Goal: Task Accomplishment & Management: Use online tool/utility

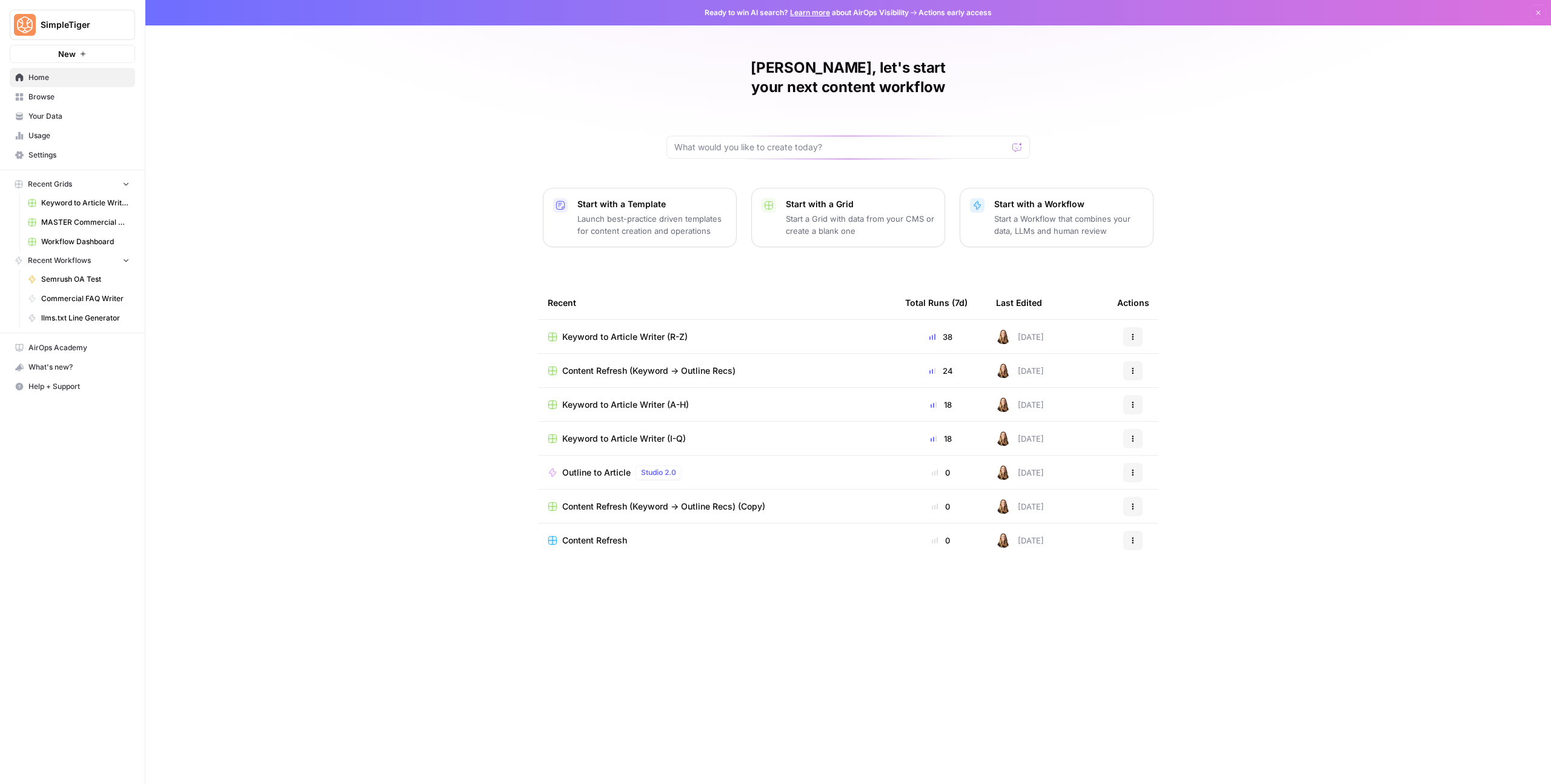
click at [56, 99] on span "Browse" at bounding box center [79, 96] width 101 height 11
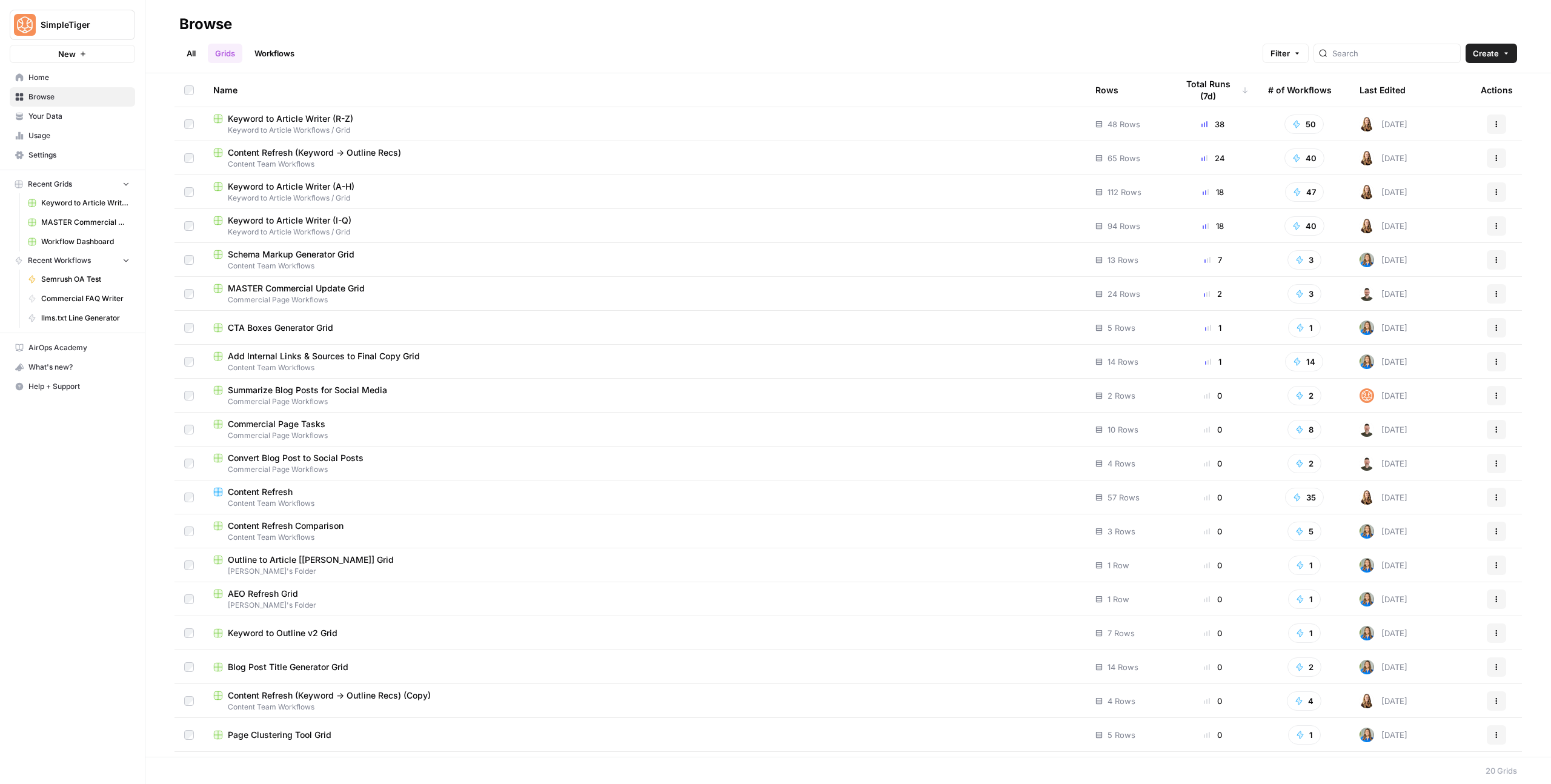
click at [326, 220] on span "Keyword to Article Writer (I-Q)" at bounding box center [289, 220] width 123 height 12
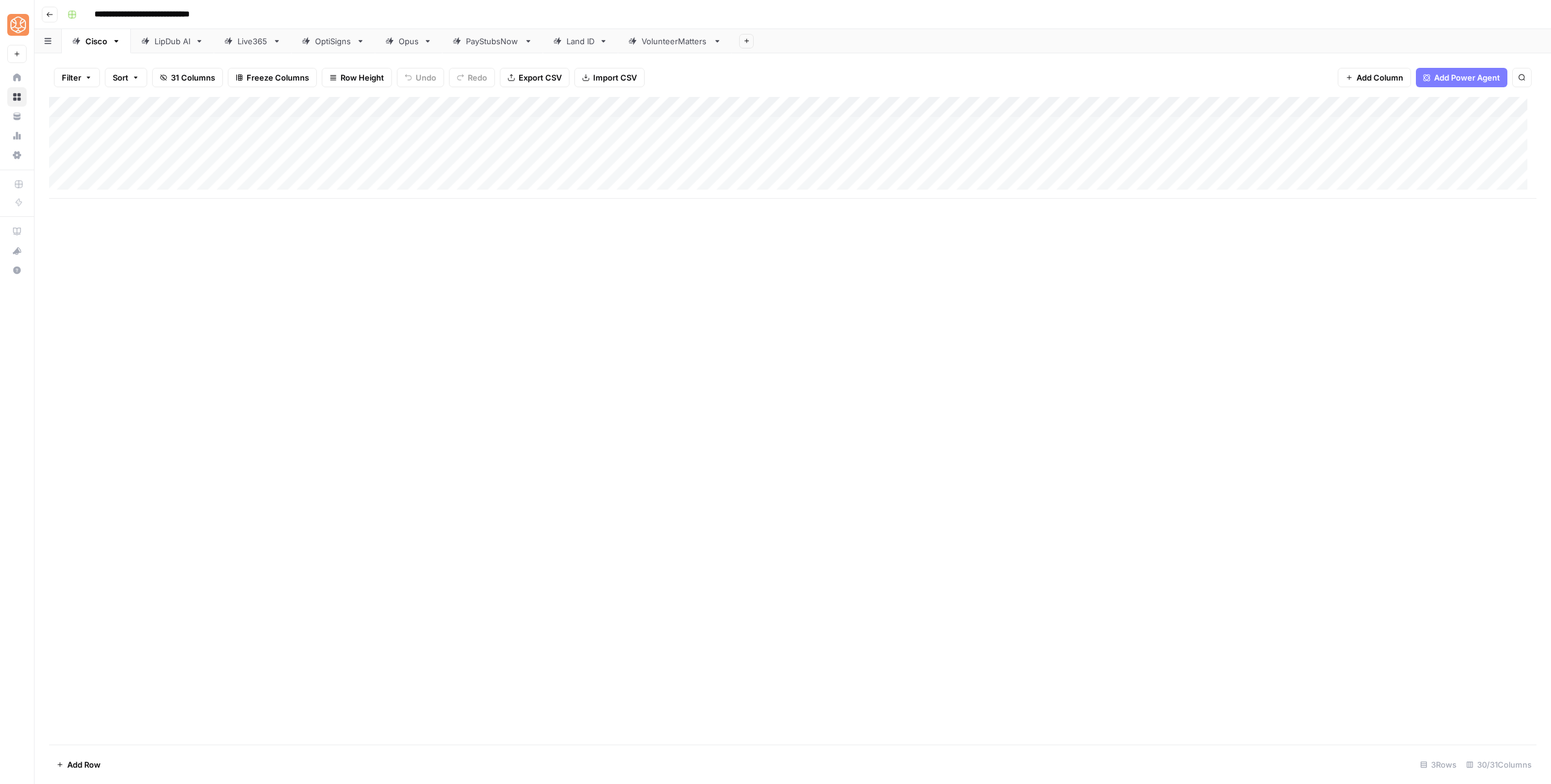
click at [167, 43] on div "LipDub AI" at bounding box center [172, 41] width 35 height 12
click at [201, 373] on div "Add Column" at bounding box center [793, 312] width 1487 height 431
click at [777, 374] on div "Add Column" at bounding box center [793, 312] width 1487 height 431
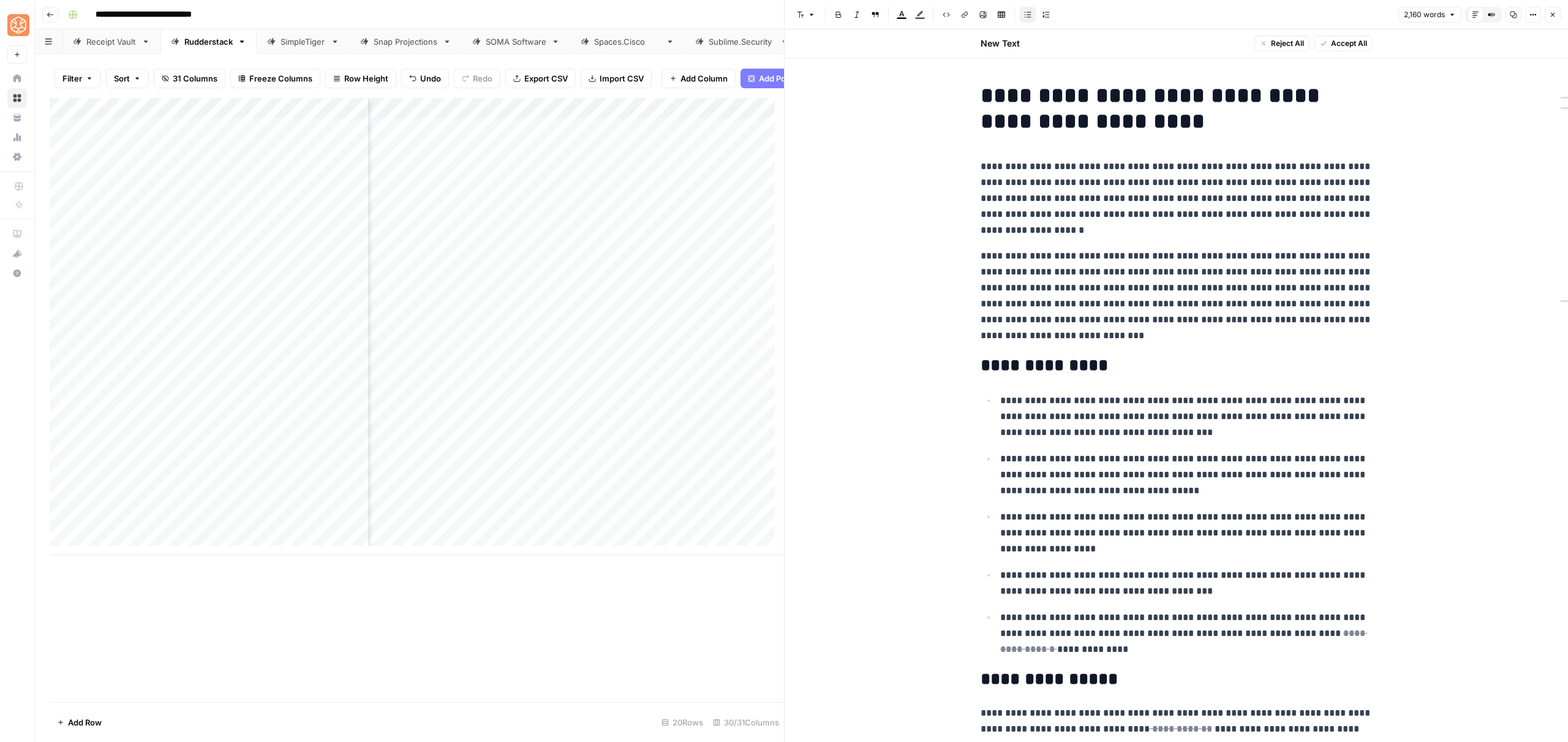
scroll to position [0, 1108]
click at [1121, 285] on p "**********" at bounding box center [1176, 296] width 392 height 96
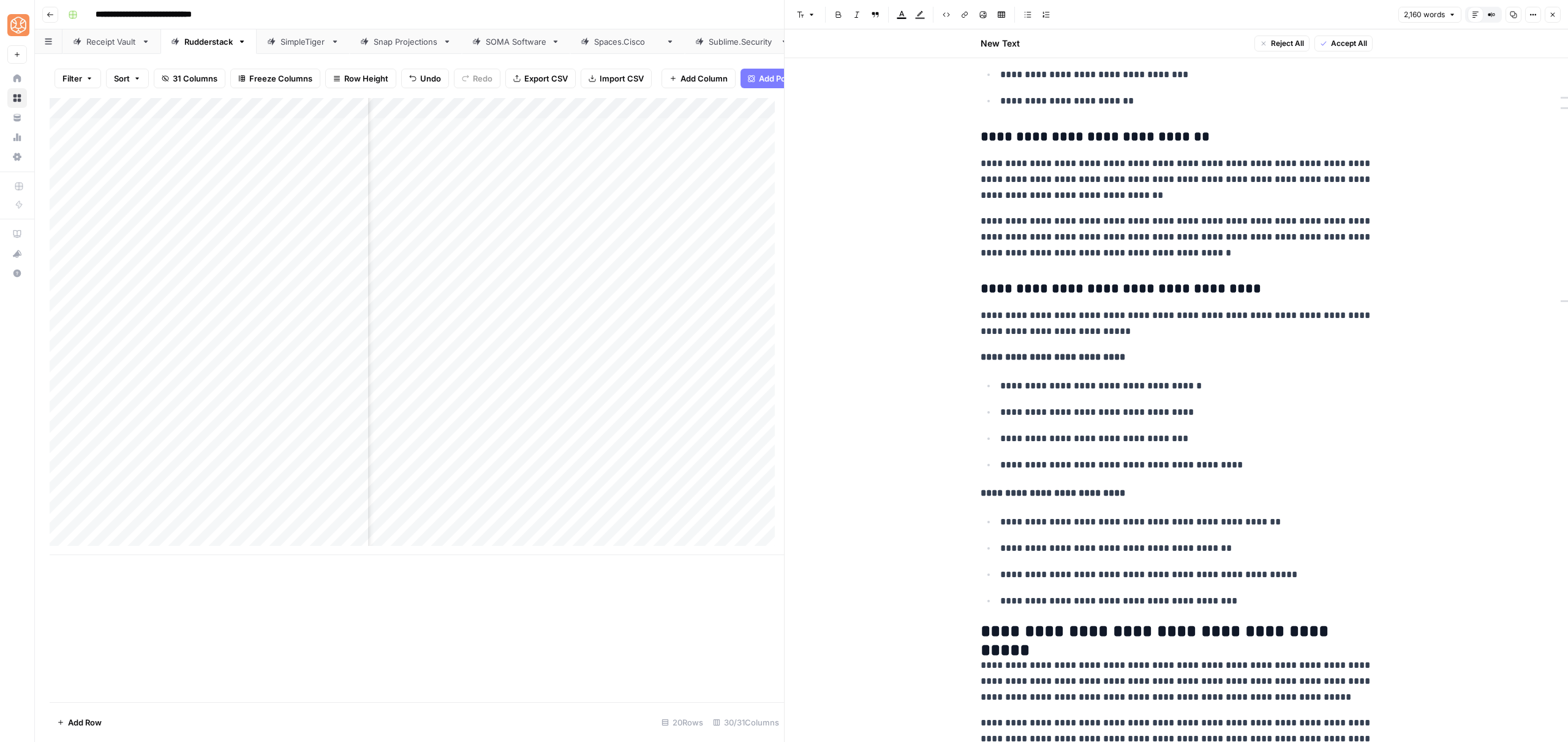
scroll to position [4572, 0]
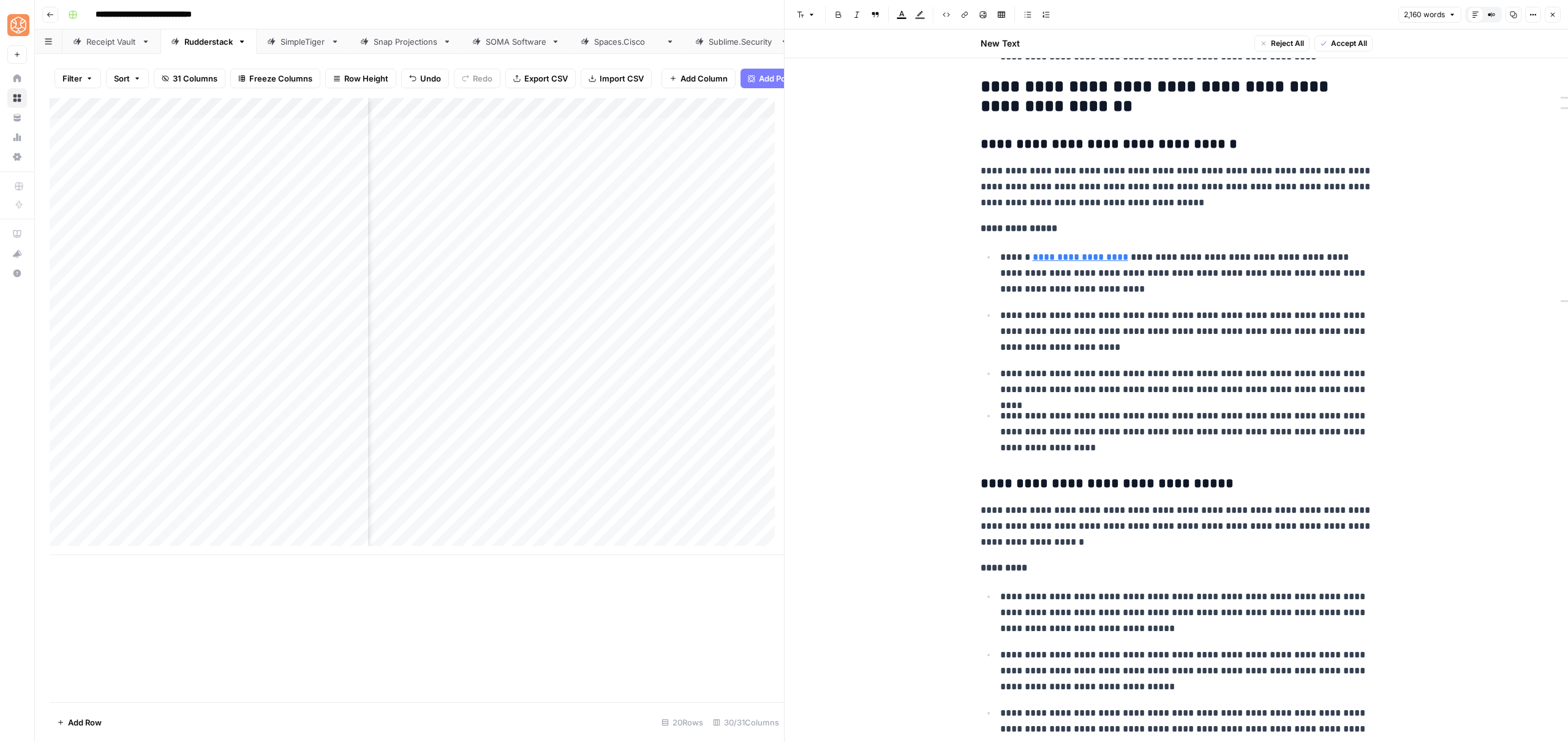
click at [1552, 16] on icon "button" at bounding box center [1552, 15] width 7 height 7
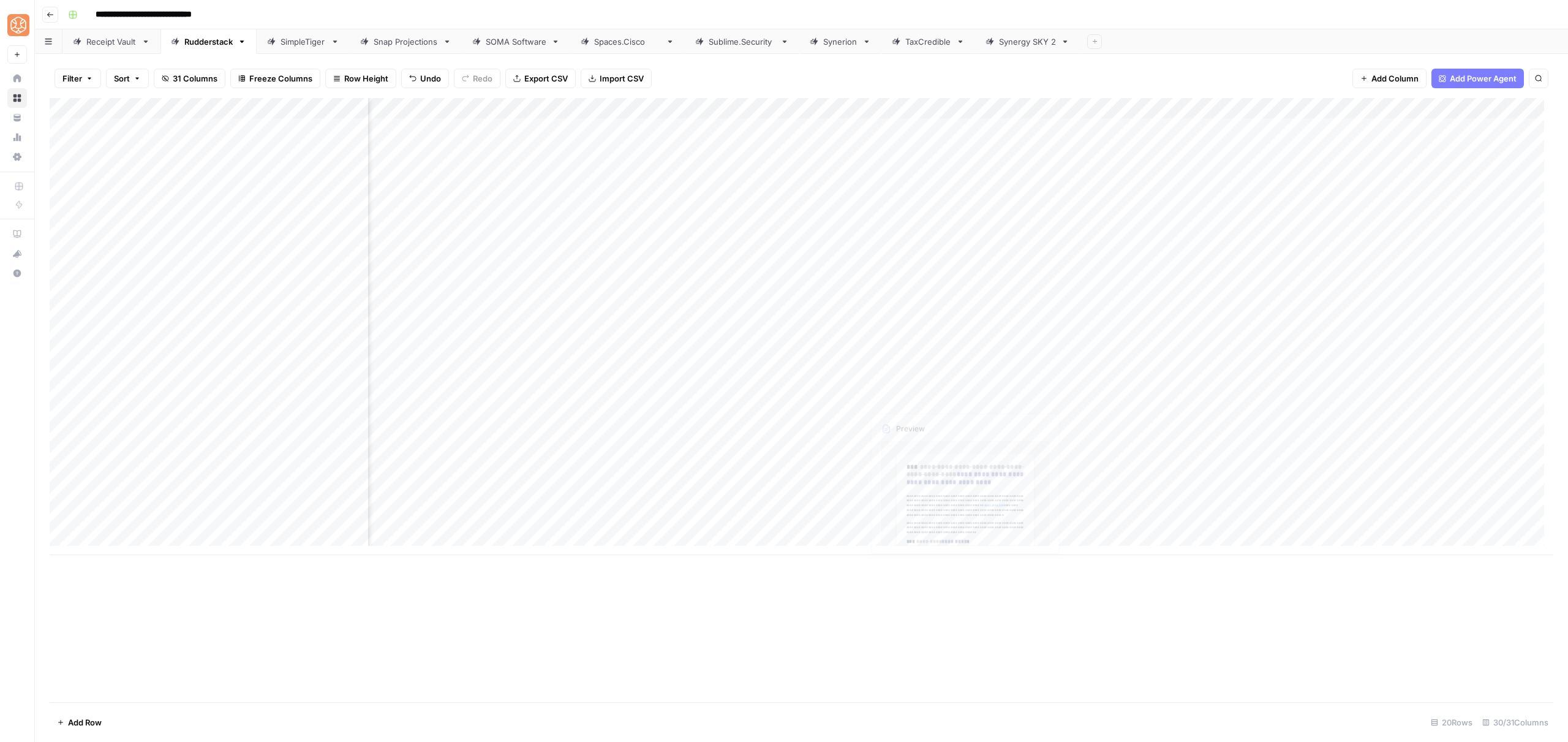
click at [906, 378] on div "Add Column" at bounding box center [801, 327] width 1504 height 457
click at [946, 382] on div "Add Column" at bounding box center [801, 327] width 1504 height 457
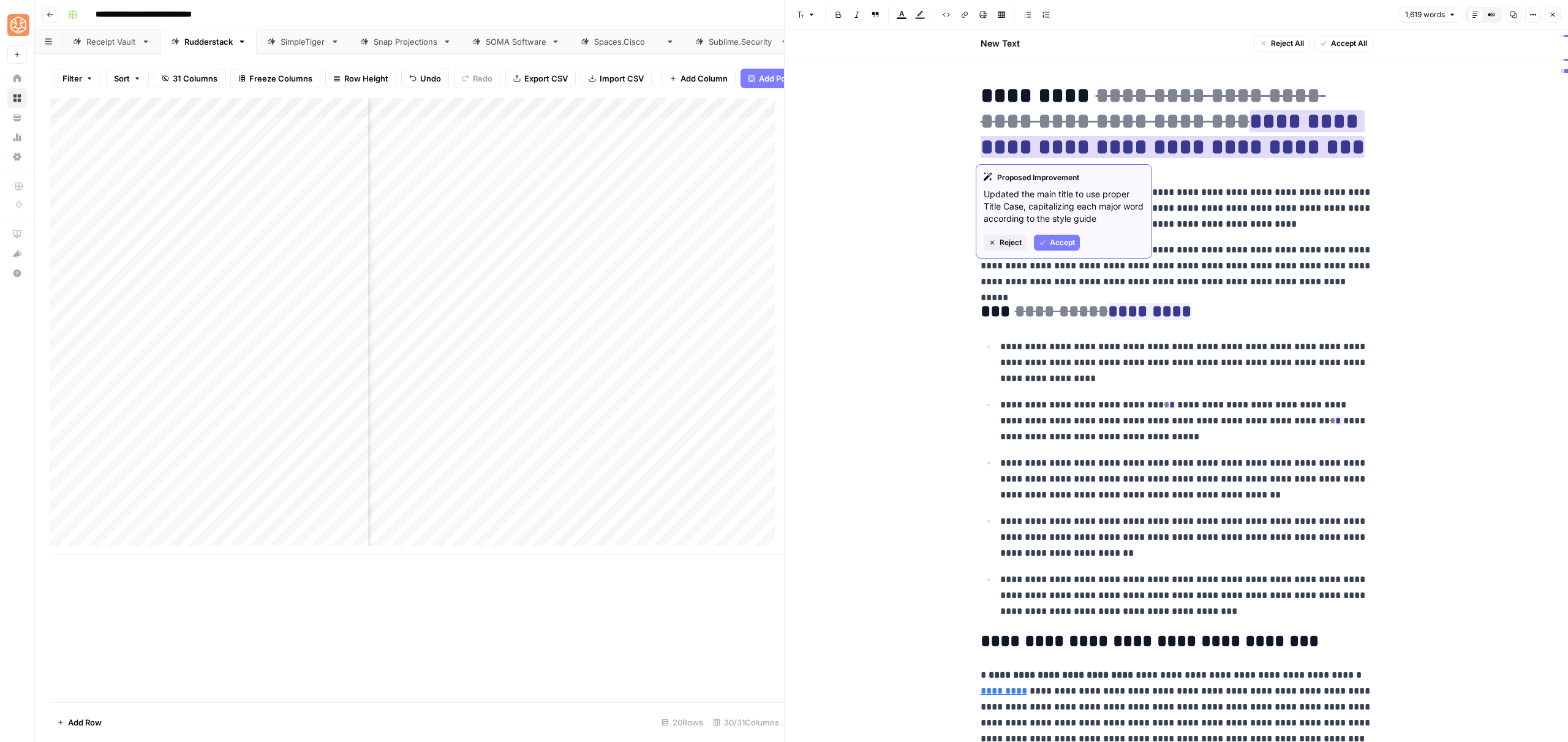
click at [1008, 242] on span "Reject" at bounding box center [1010, 242] width 22 height 11
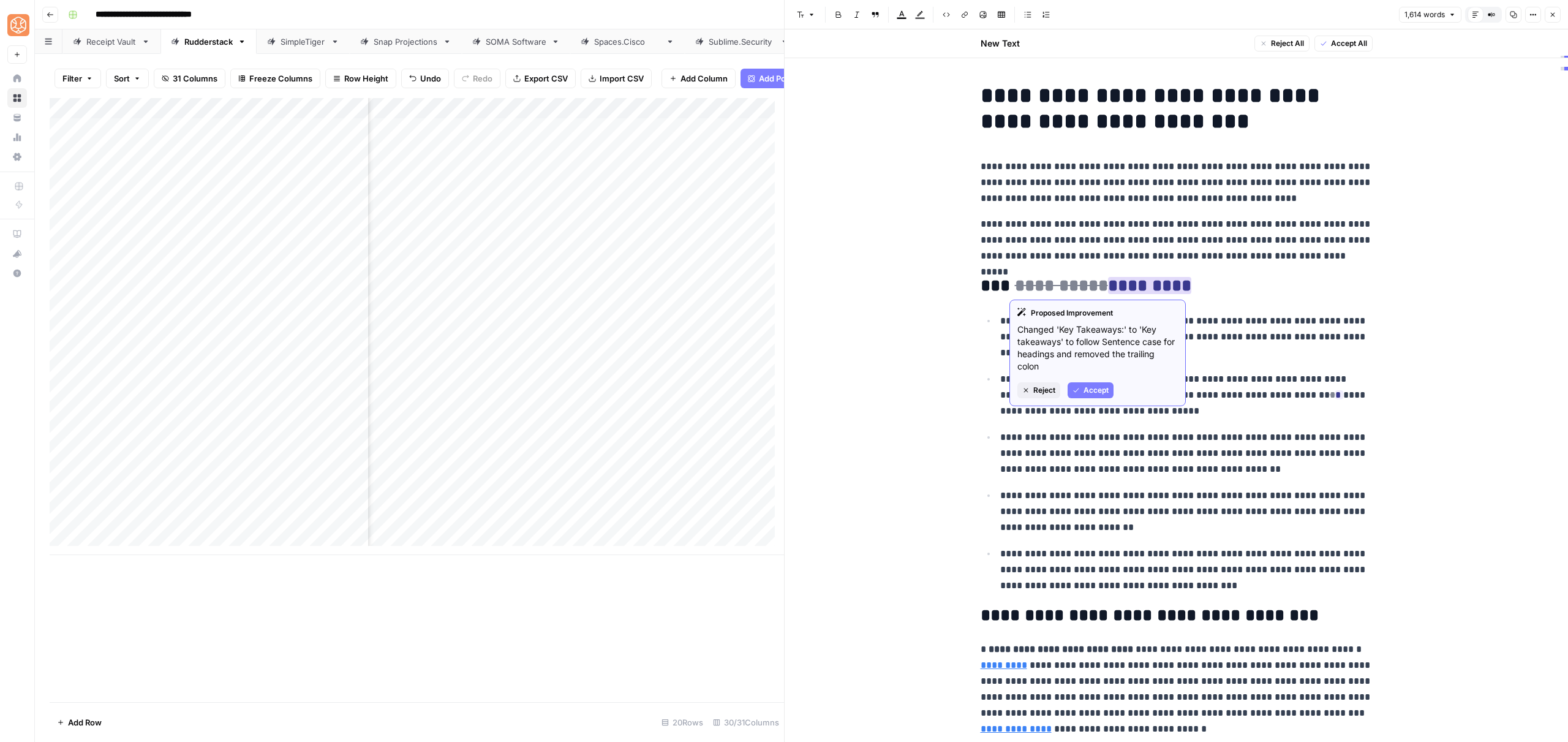
click at [1104, 389] on span "Accept" at bounding box center [1096, 390] width 25 height 11
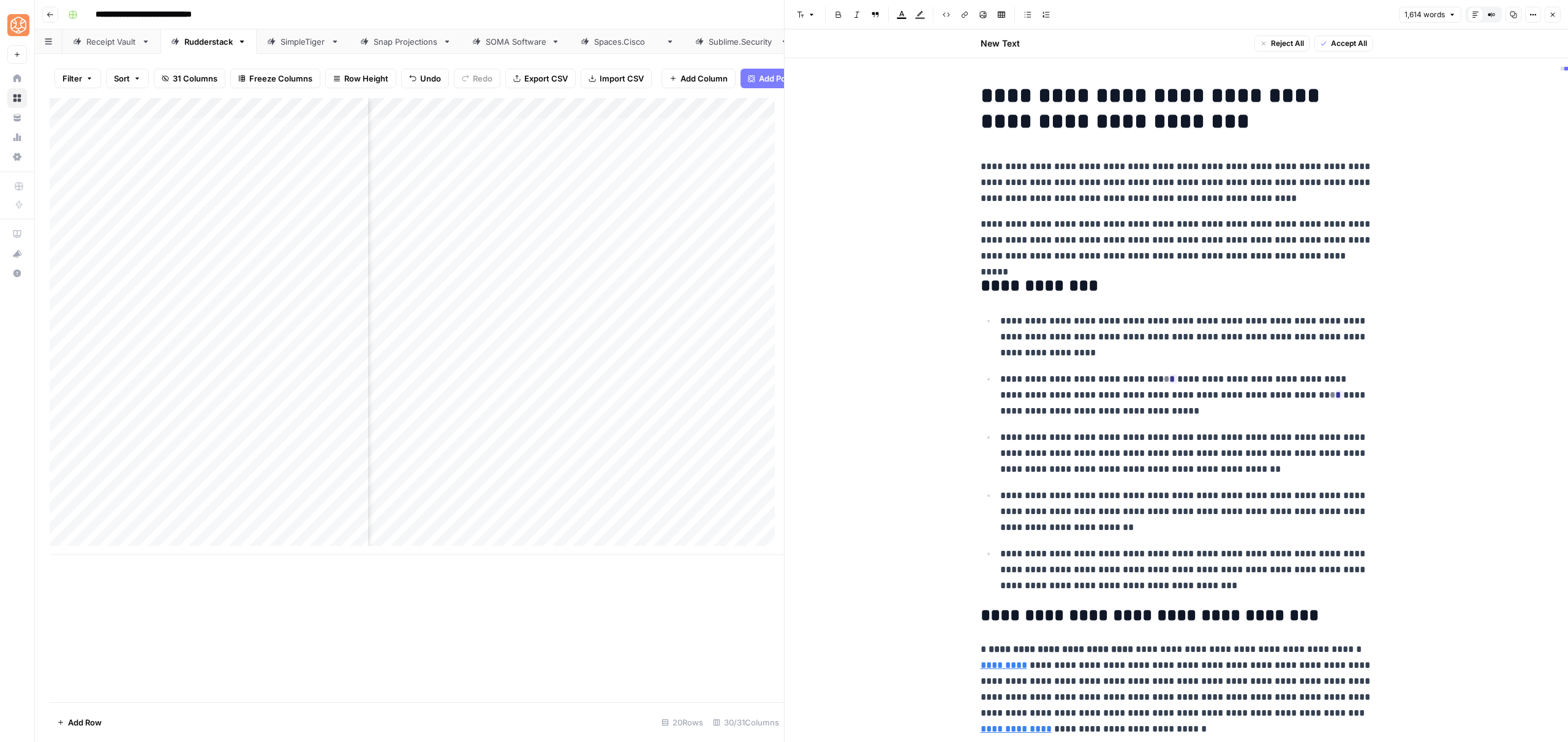
click at [996, 289] on h2 "**********" at bounding box center [1176, 286] width 392 height 20
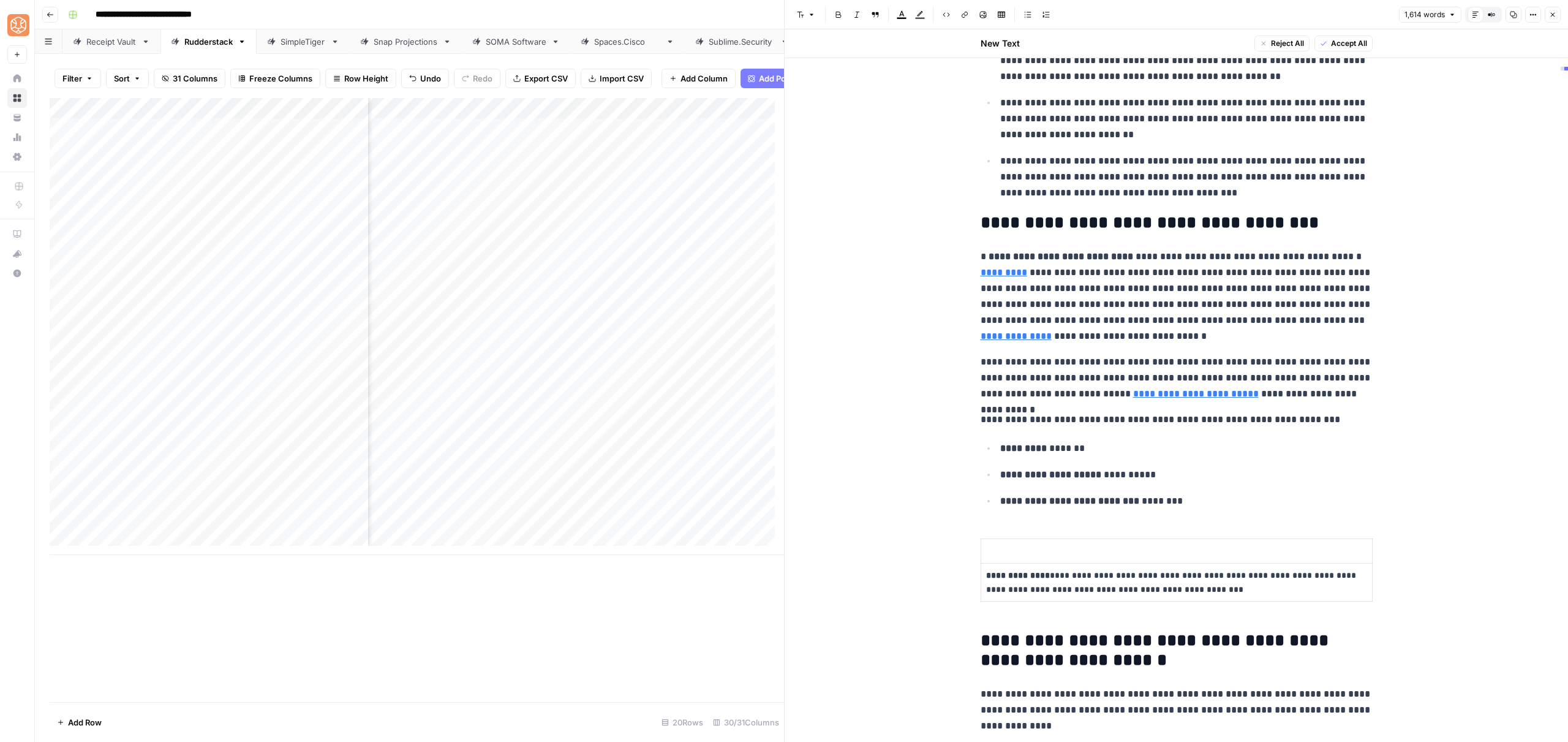
scroll to position [395, 0]
click at [1065, 287] on p "**********" at bounding box center [1176, 295] width 392 height 96
click at [1106, 289] on p "**********" at bounding box center [1176, 295] width 392 height 96
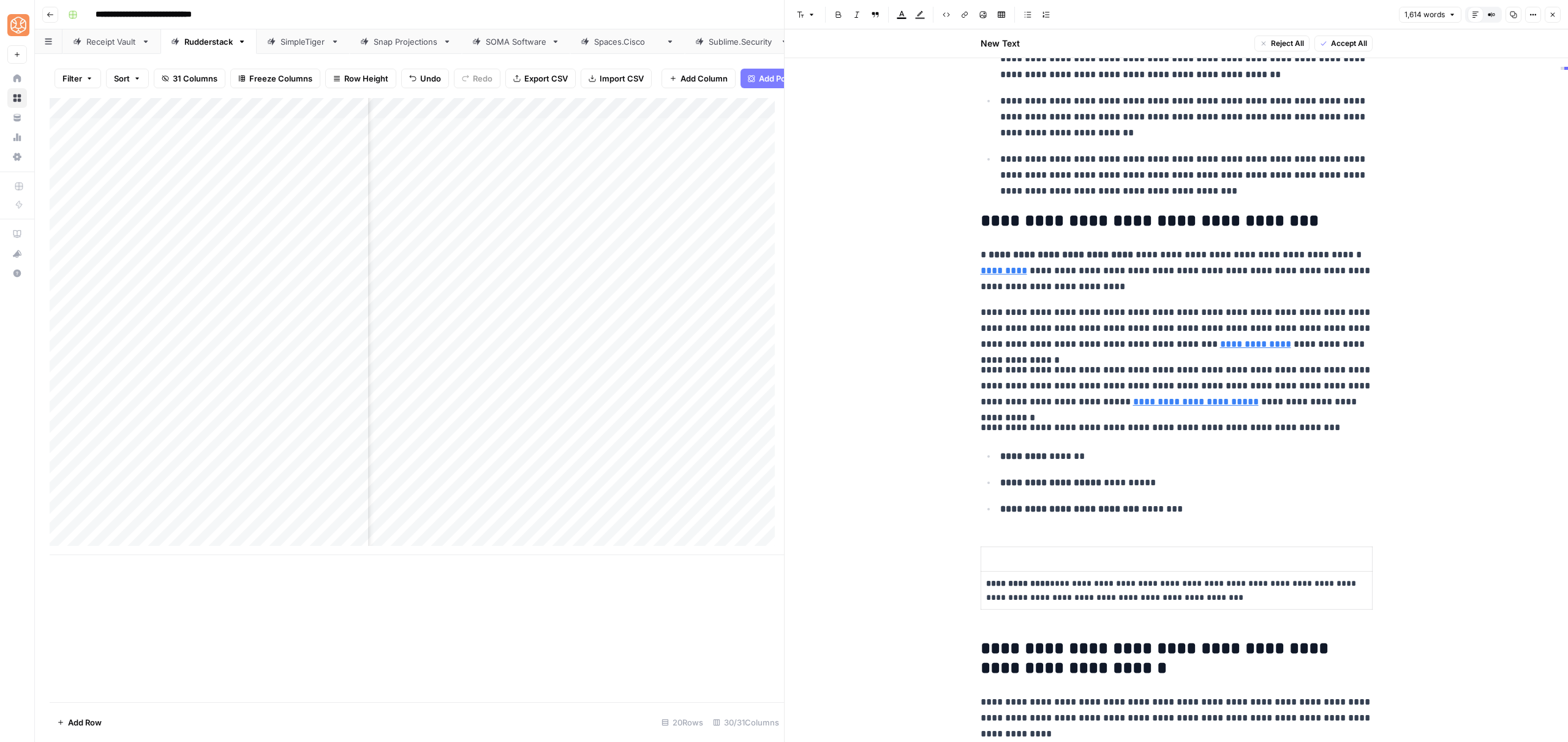
click at [1012, 548] on th at bounding box center [1176, 559] width 391 height 25
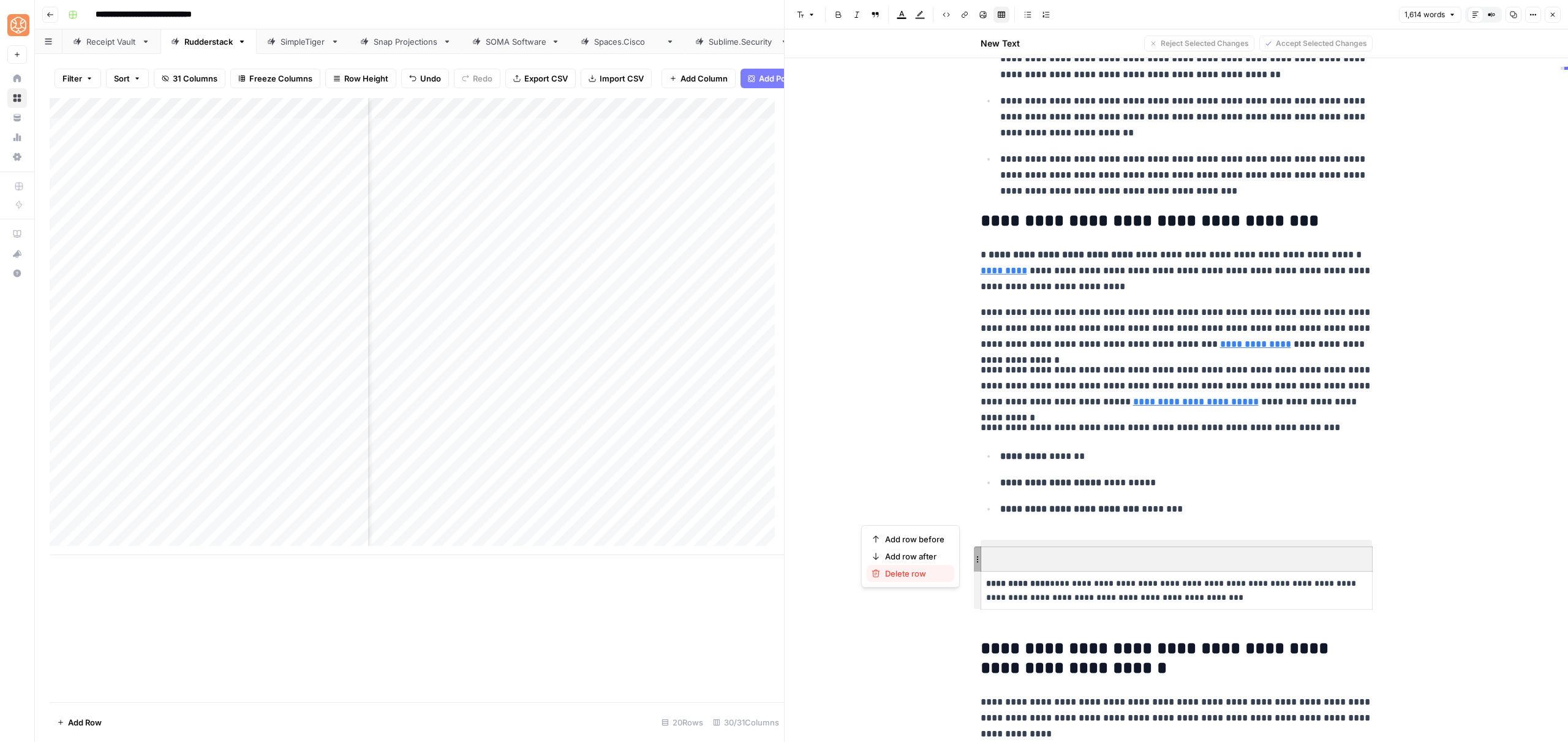
click at [885, 579] on span "Delete row" at bounding box center [915, 573] width 60 height 12
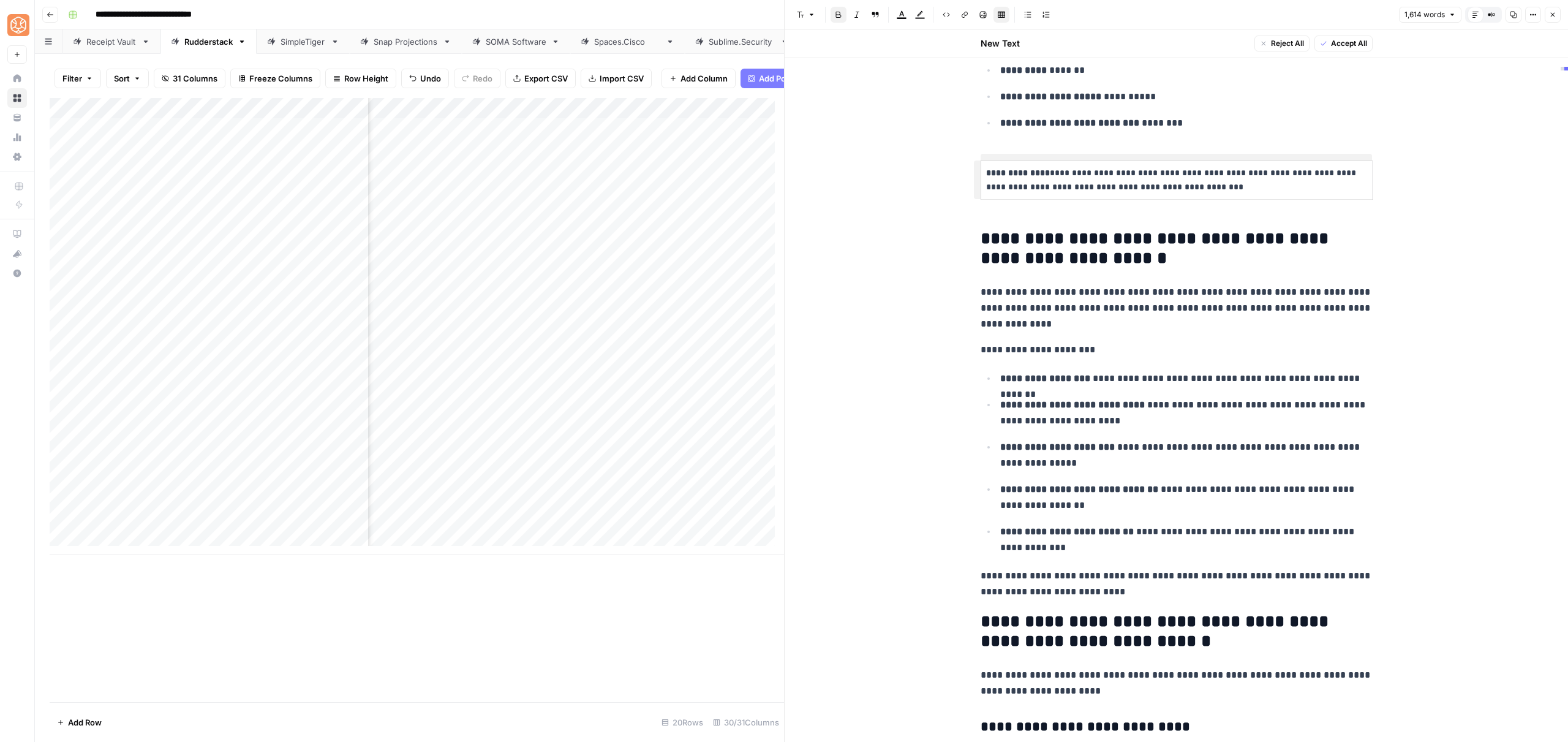
scroll to position [911, 0]
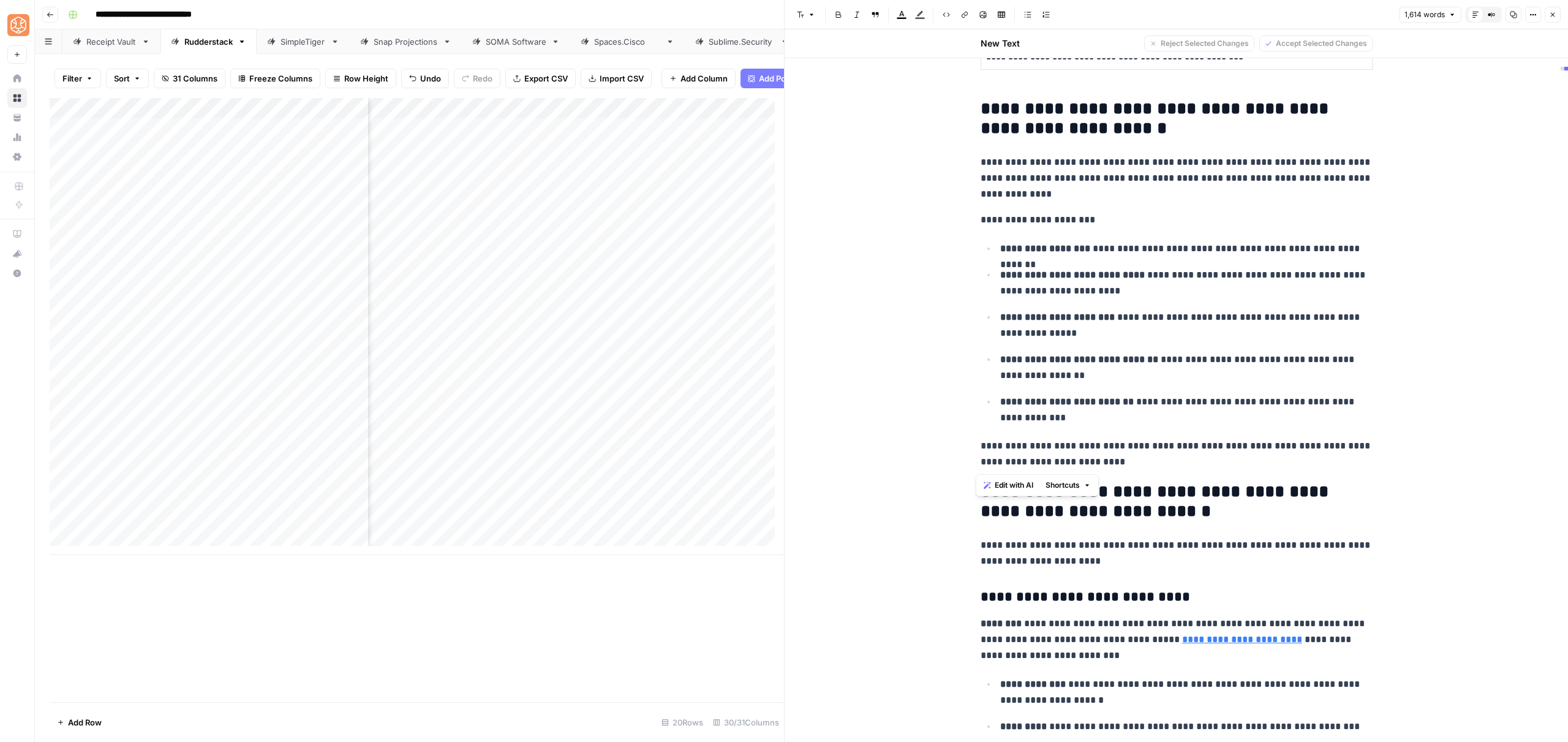
drag, startPoint x: 1109, startPoint y: 462, endPoint x: 968, endPoint y: 146, distance: 346.0
click at [1068, 478] on button "Shortcuts" at bounding box center [1068, 485] width 55 height 16
click at [1092, 510] on span "Add more detail" at bounding box center [1104, 512] width 76 height 12
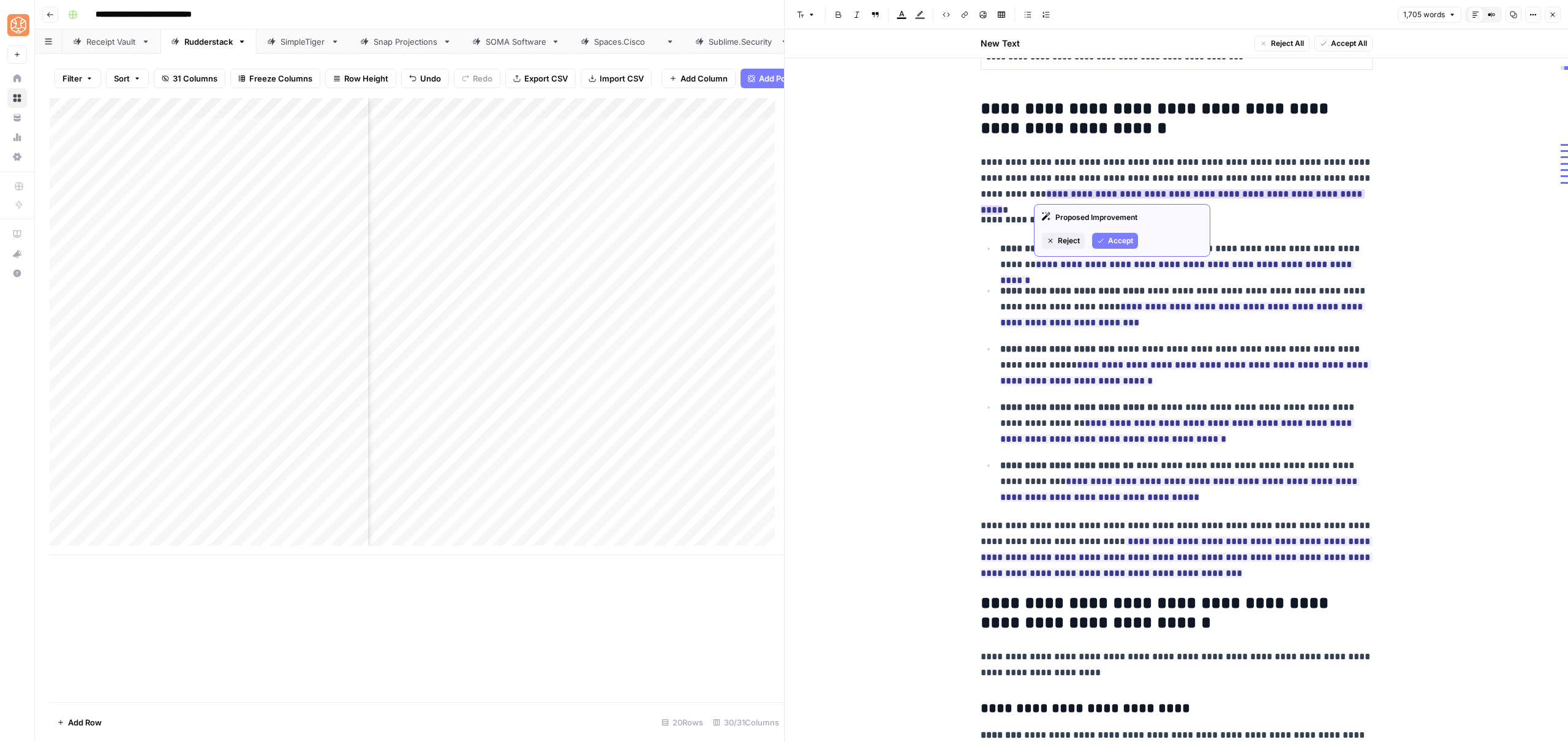
click at [1102, 242] on icon "button" at bounding box center [1100, 240] width 7 height 7
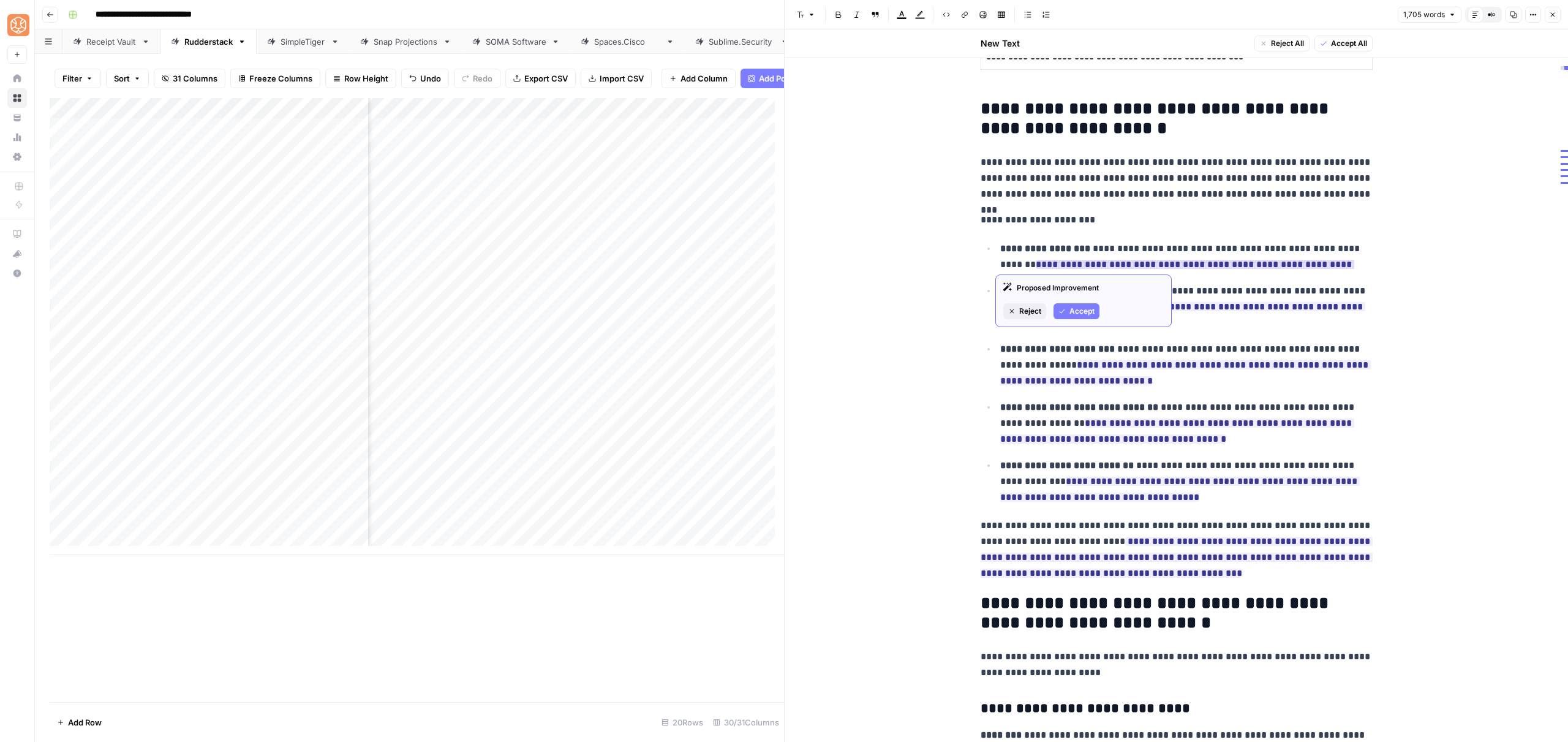
click at [1062, 311] on icon "button" at bounding box center [1062, 311] width 7 height 7
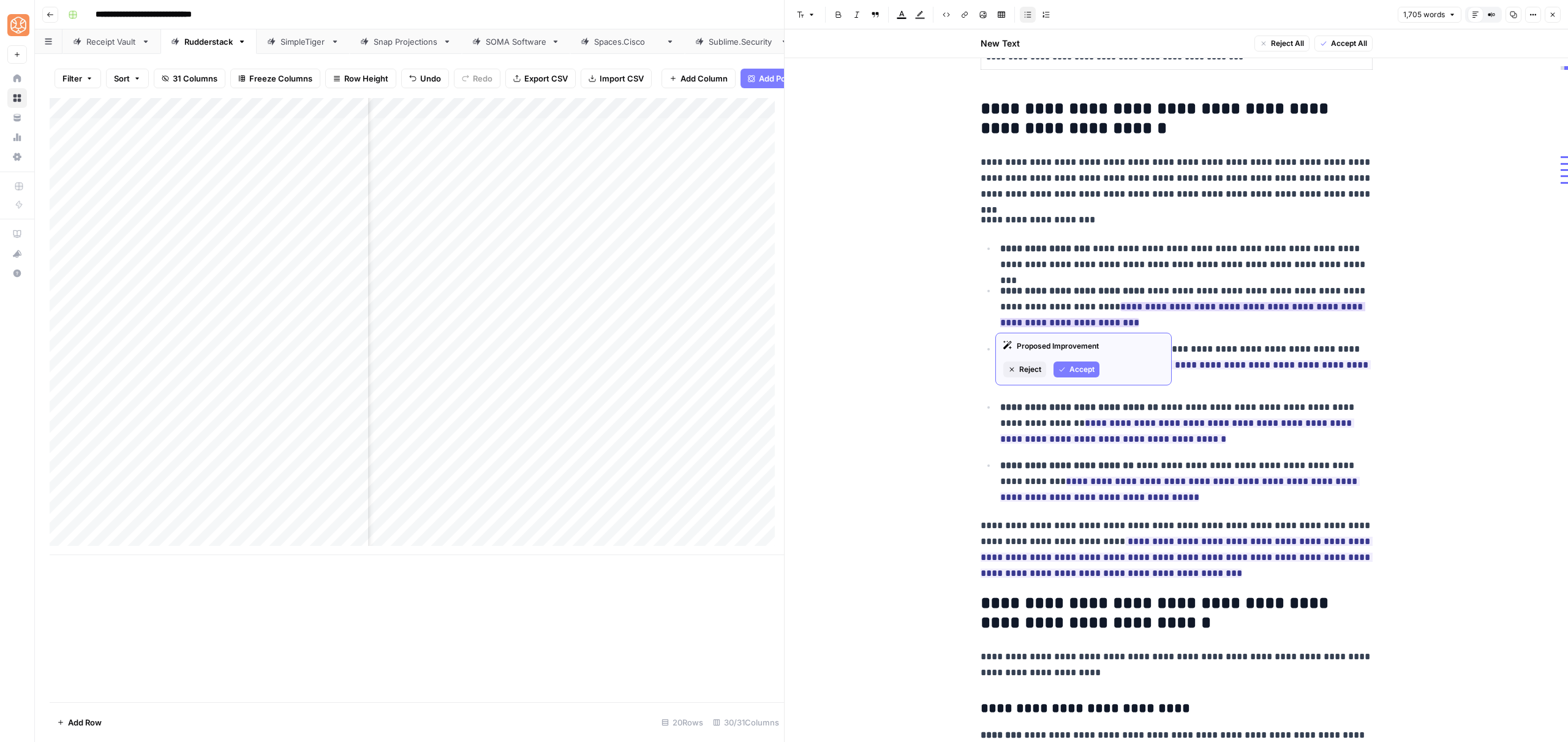
click at [1073, 370] on span "Accept" at bounding box center [1082, 370] width 25 height 11
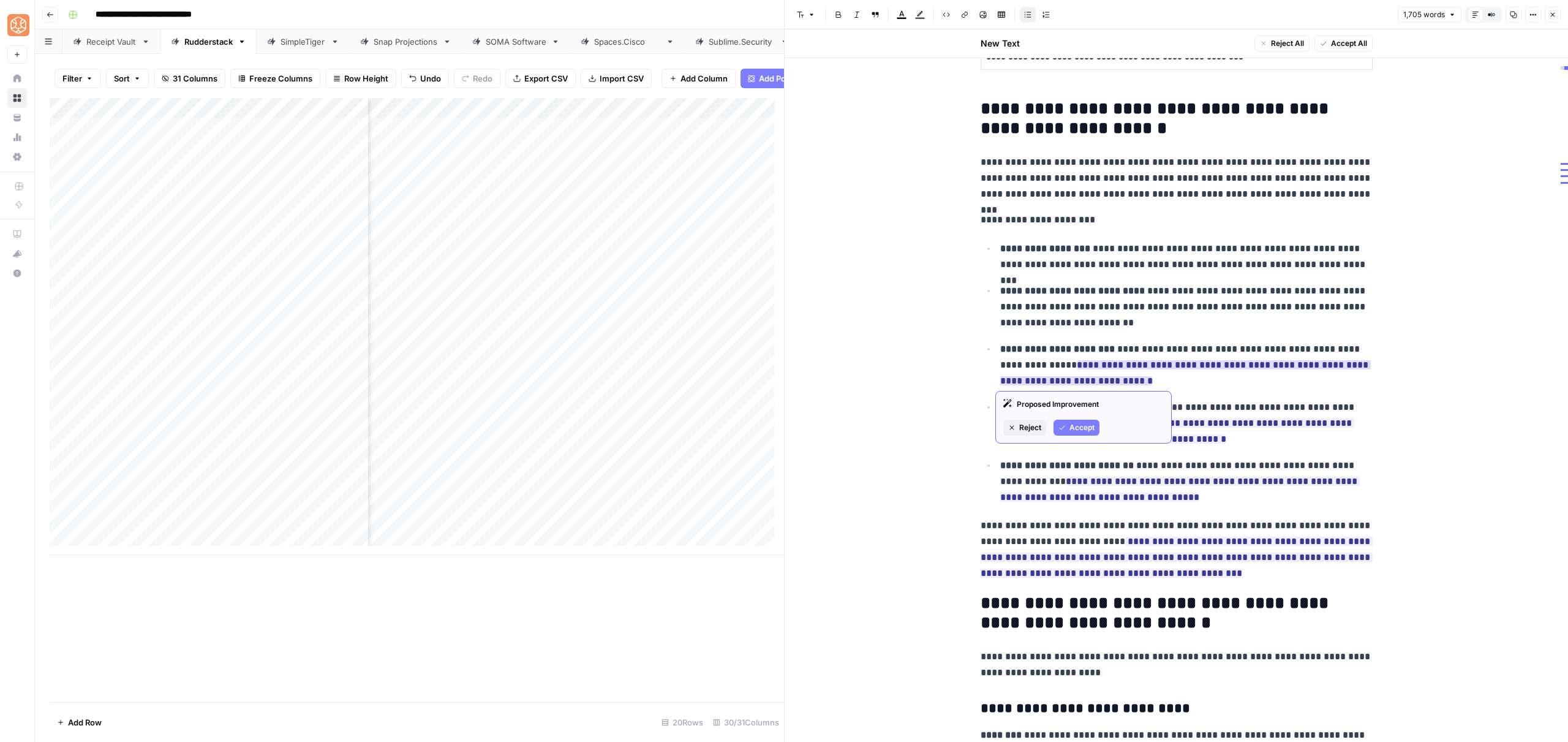
click at [1069, 423] on span "Accept" at bounding box center [1082, 427] width 25 height 11
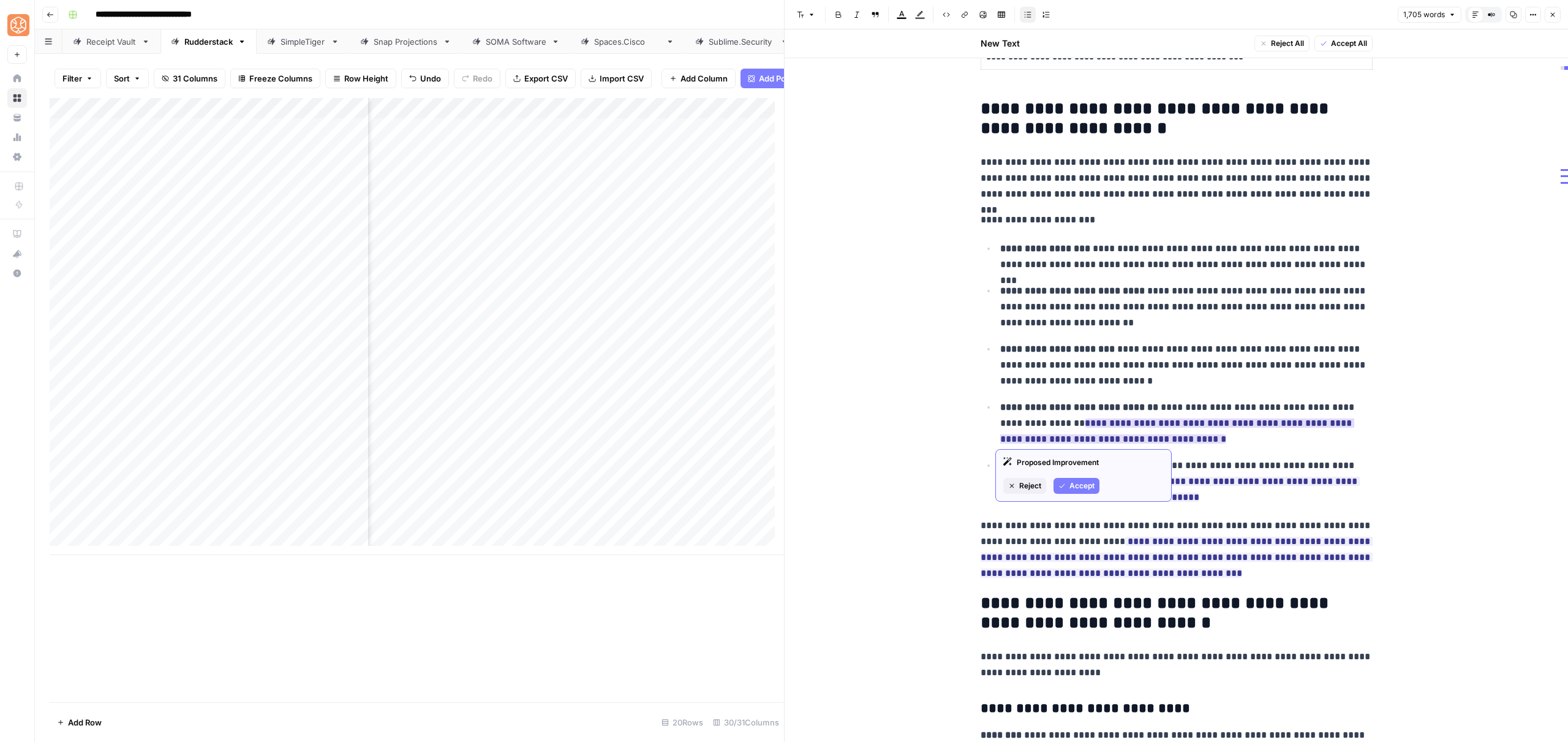
click at [1078, 474] on div "Proposed Improvement Reject Accept" at bounding box center [1084, 475] width 176 height 52
click at [1082, 492] on button "Accept" at bounding box center [1076, 486] width 46 height 16
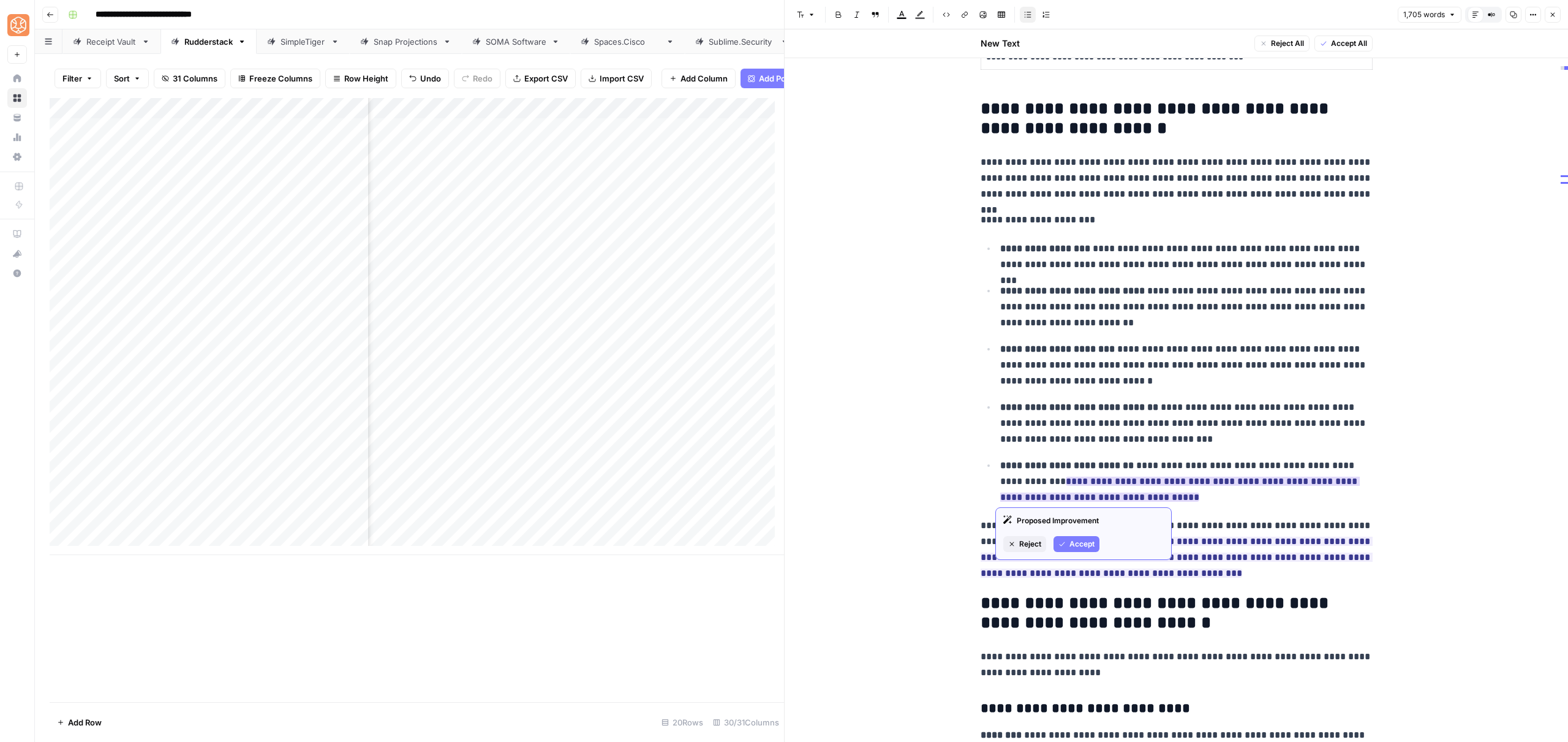
click at [1085, 540] on span "Accept" at bounding box center [1082, 544] width 25 height 11
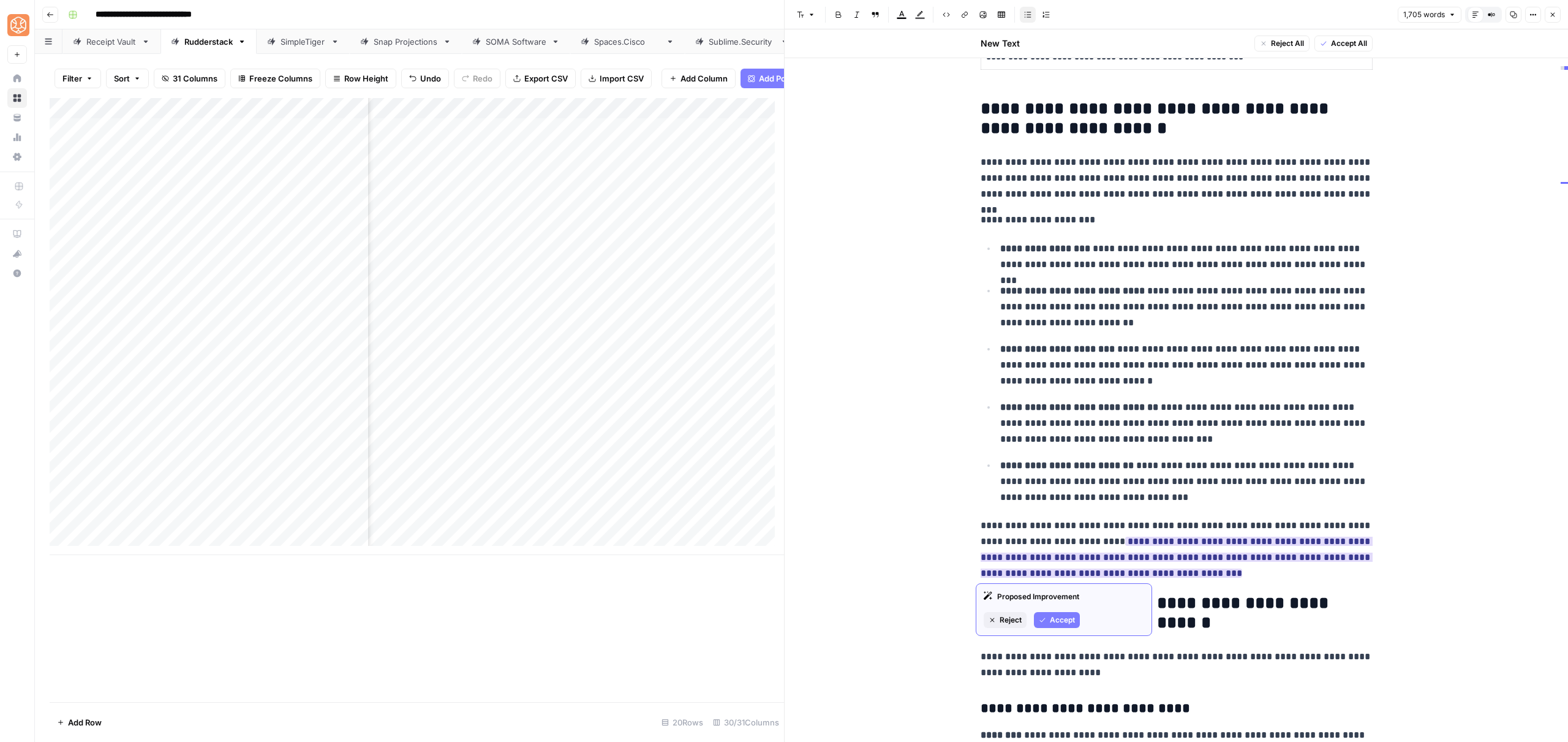
click at [1059, 619] on span "Accept" at bounding box center [1063, 620] width 25 height 11
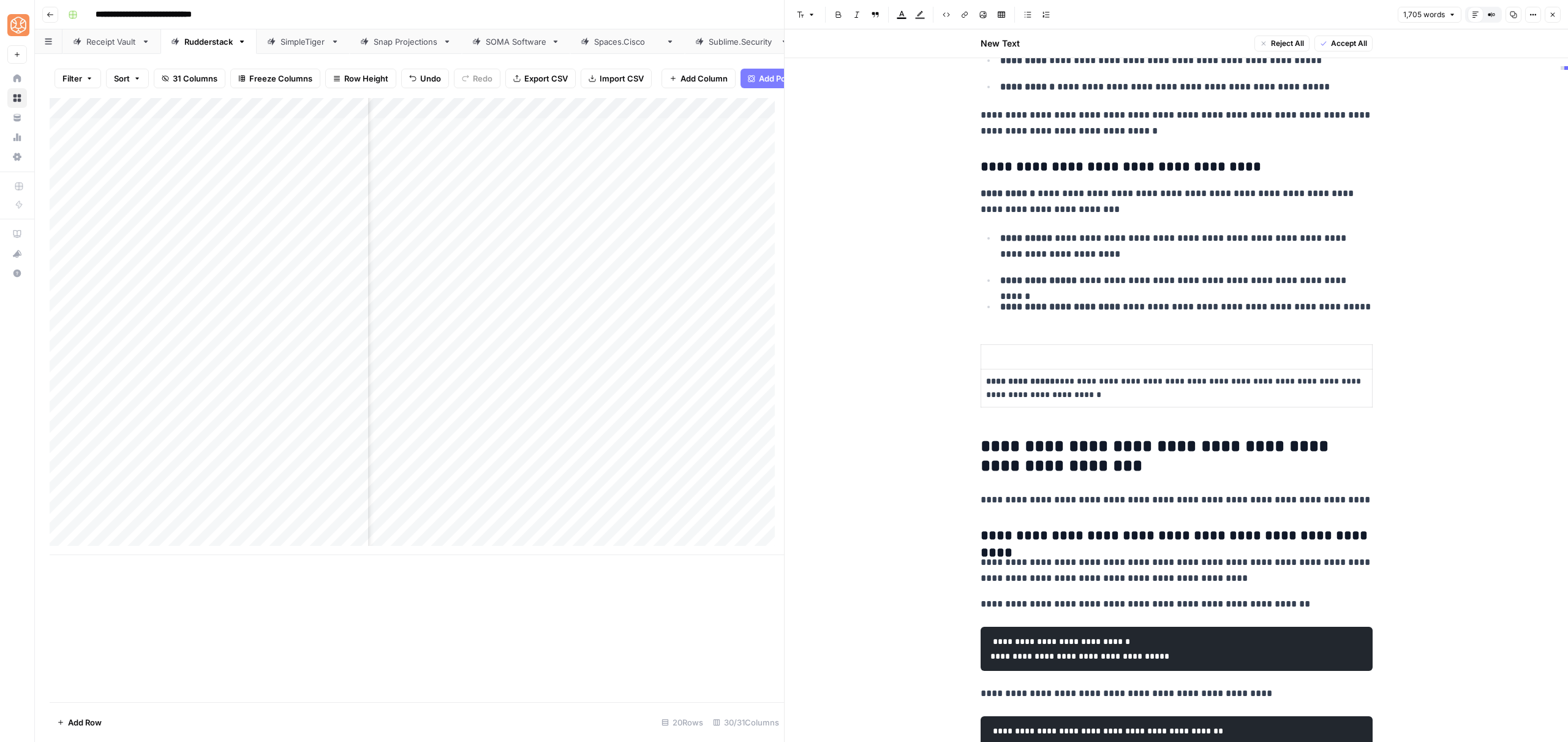
scroll to position [1859, 0]
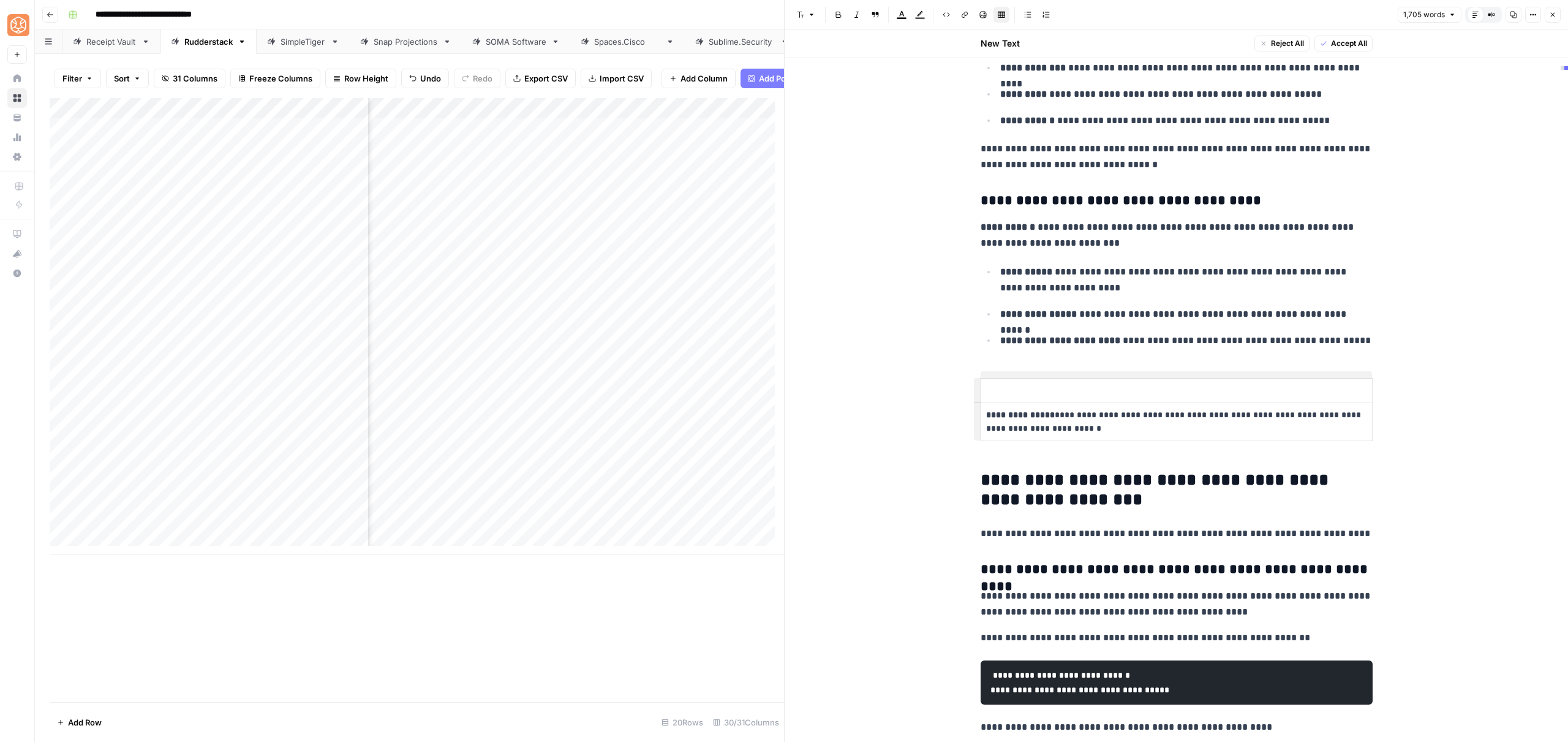
click at [1024, 393] on p at bounding box center [1177, 390] width 381 height 14
click at [924, 411] on span "Delete row" at bounding box center [915, 405] width 60 height 12
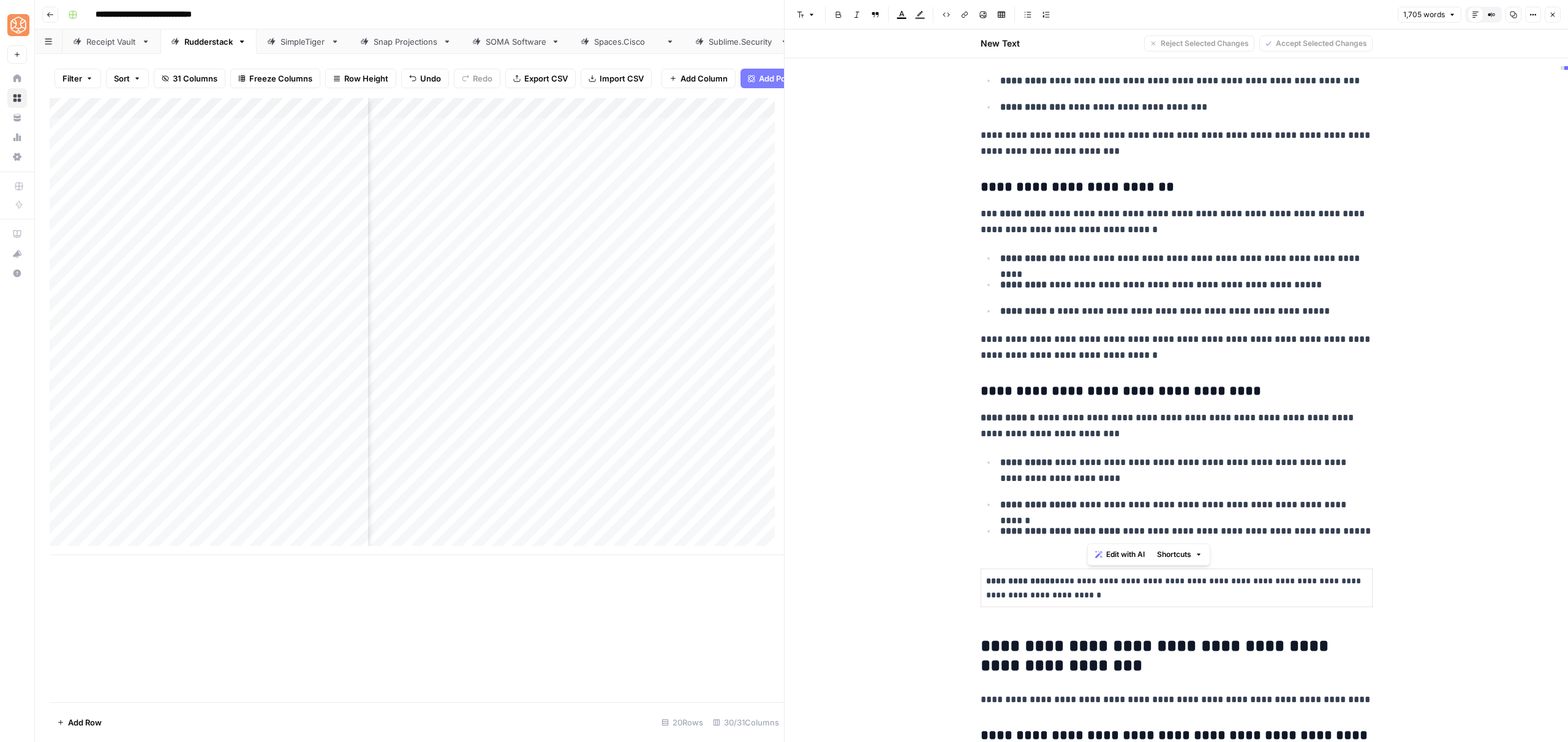
scroll to position [1307, 0]
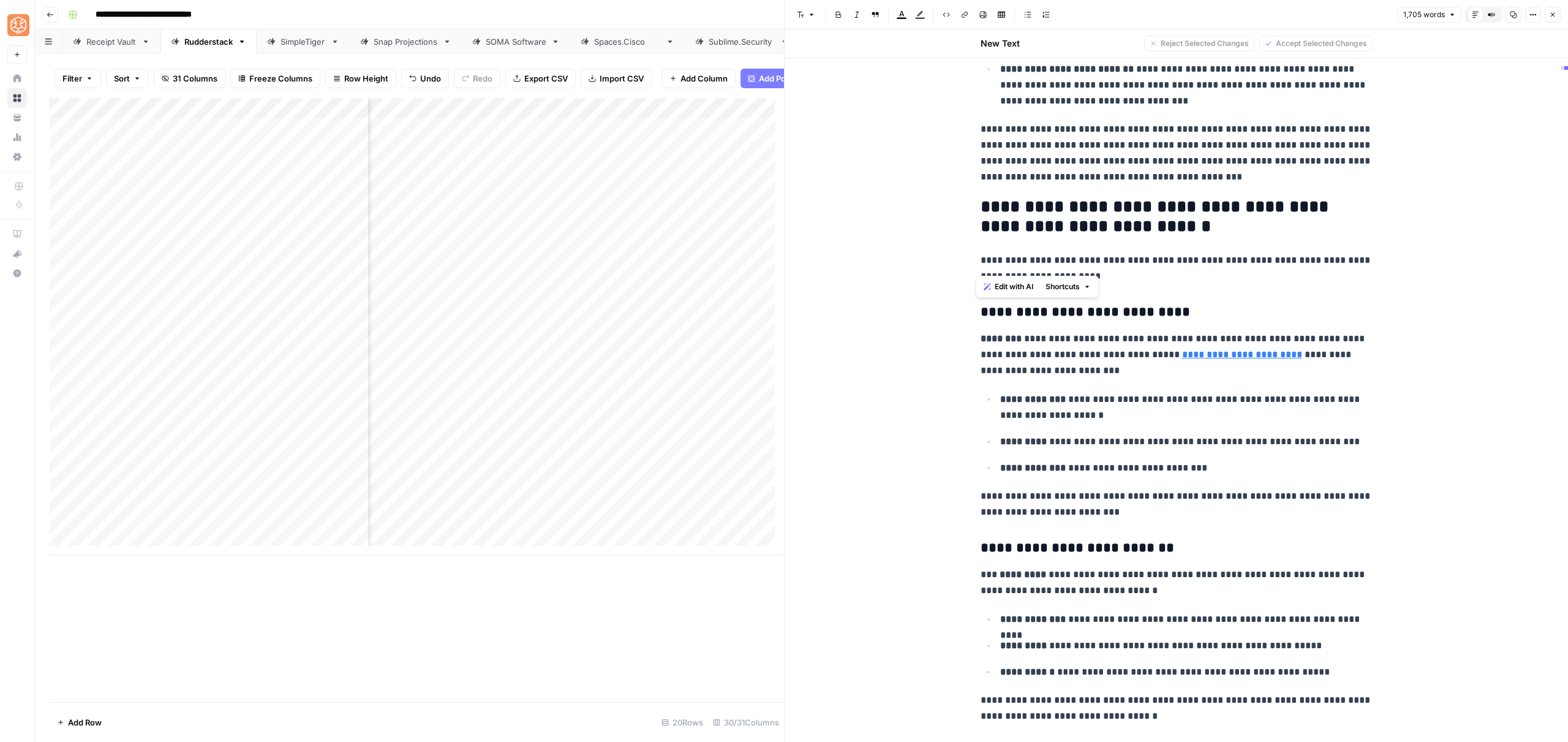
drag, startPoint x: 1367, startPoint y: 345, endPoint x: 948, endPoint y: 295, distance: 422.0
click at [1094, 284] on button "Shortcuts" at bounding box center [1068, 287] width 55 height 16
click at [1094, 319] on span "Add more detail" at bounding box center [1104, 314] width 76 height 12
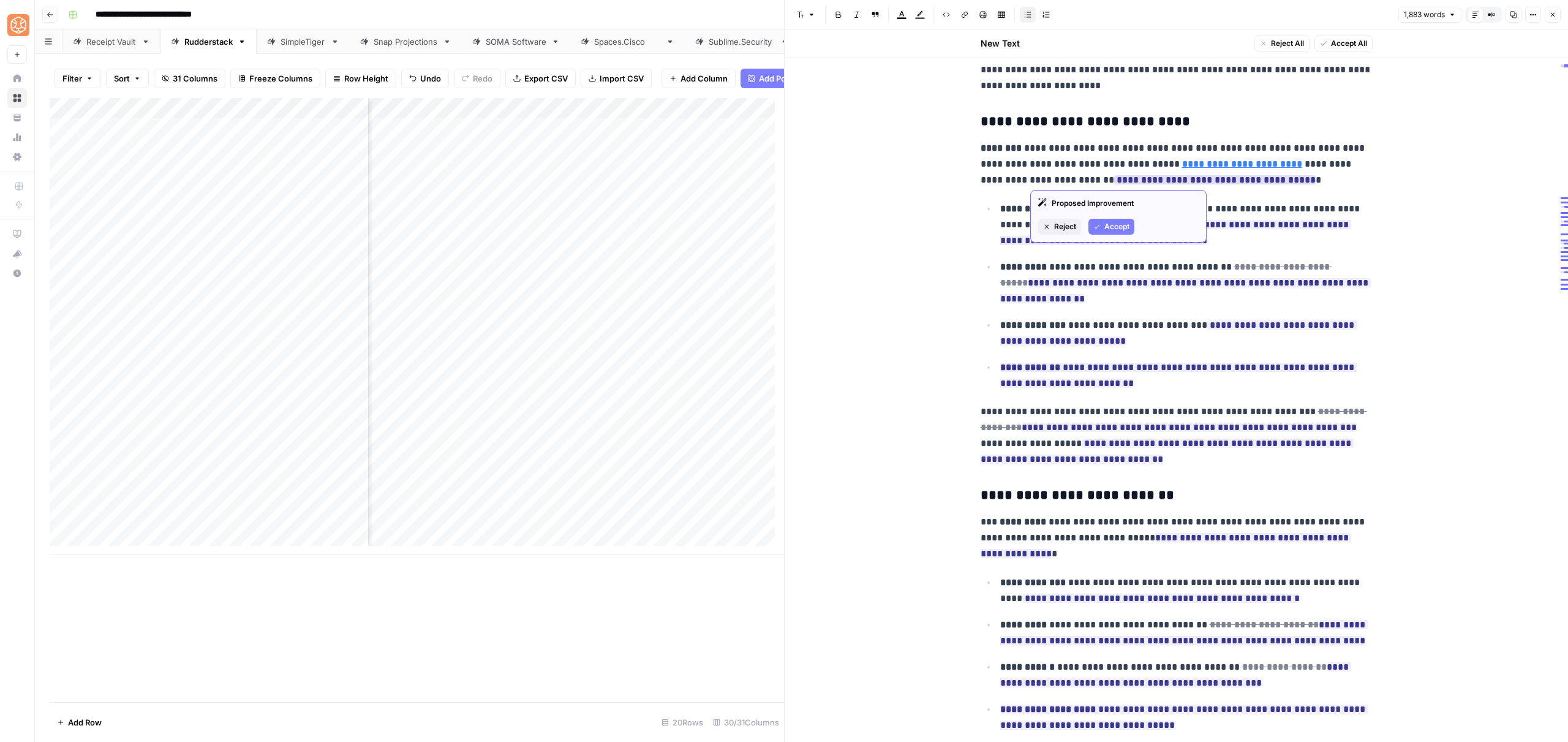
click at [1124, 220] on button "Accept" at bounding box center [1111, 227] width 46 height 16
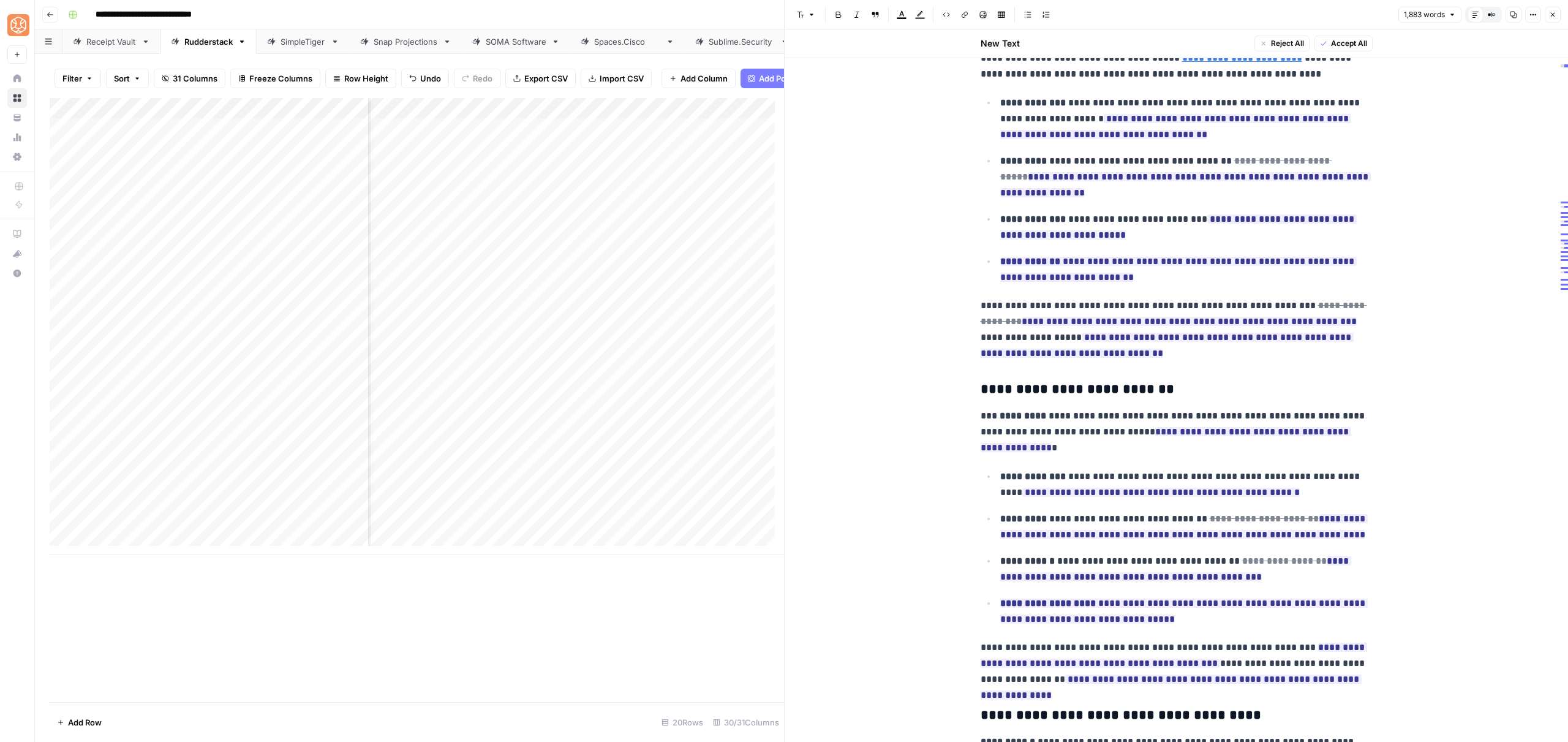
scroll to position [1710, 0]
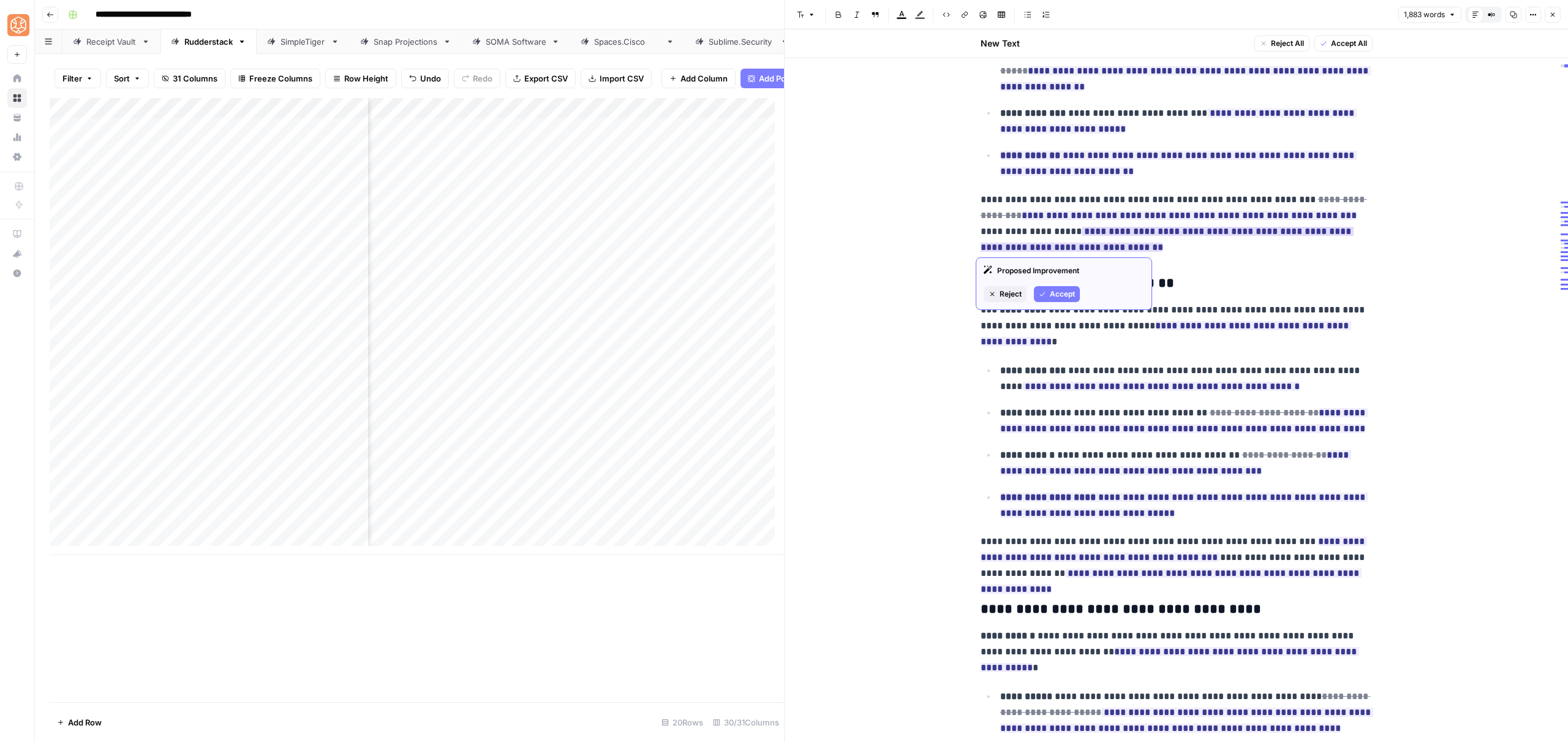
click at [1048, 287] on button "Accept" at bounding box center [1057, 294] width 46 height 16
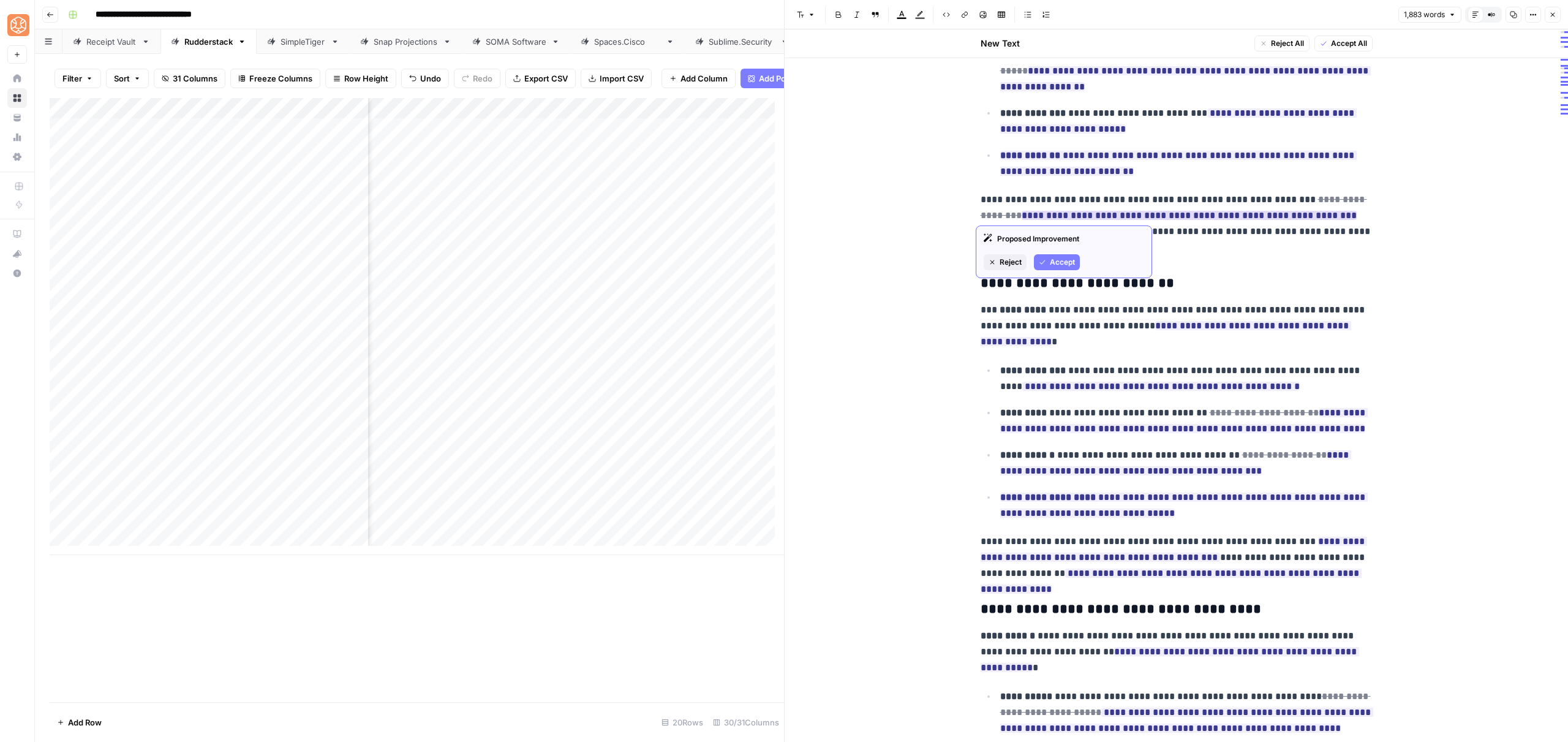
click at [1057, 263] on span "Accept" at bounding box center [1063, 262] width 25 height 11
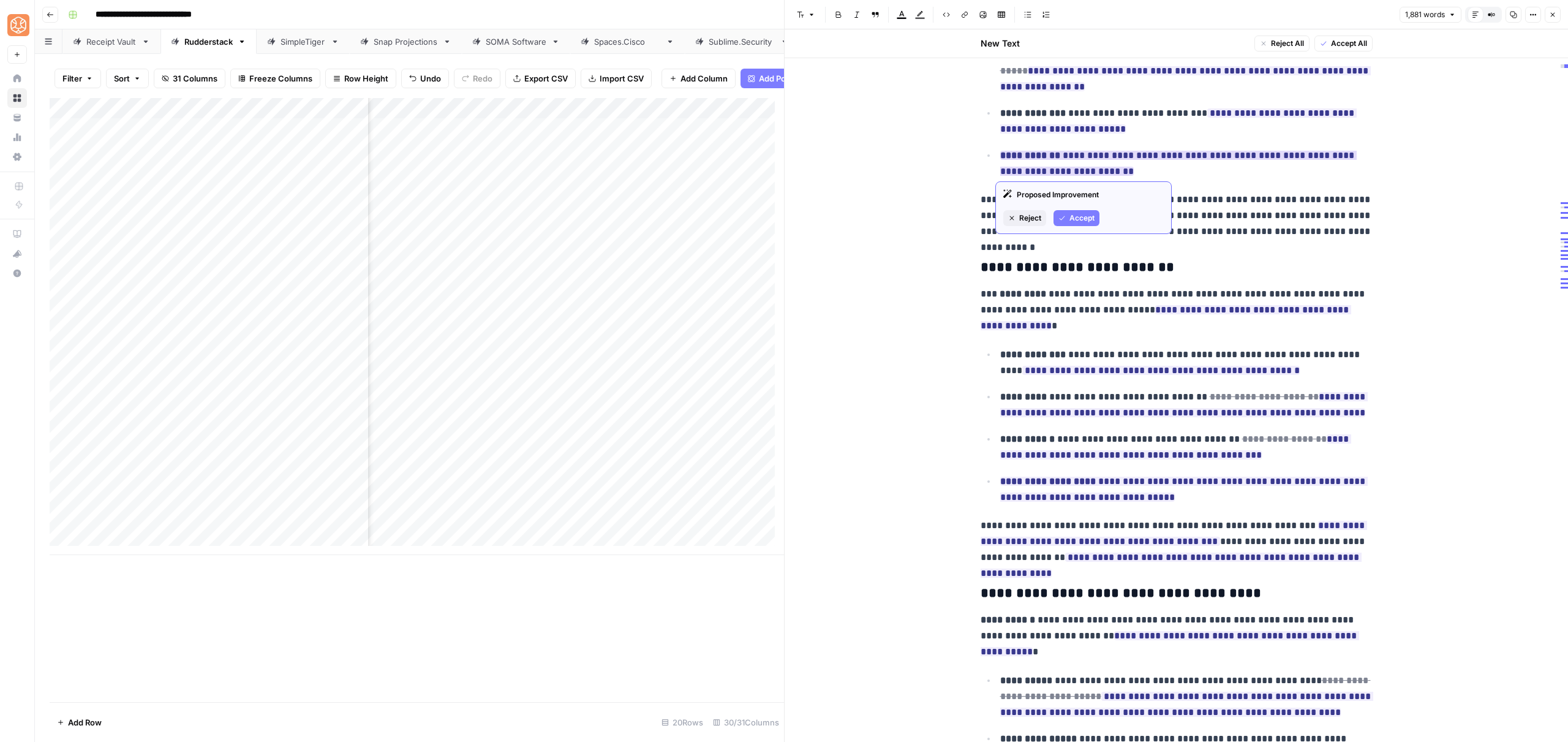
click at [1084, 218] on span "Accept" at bounding box center [1082, 218] width 25 height 11
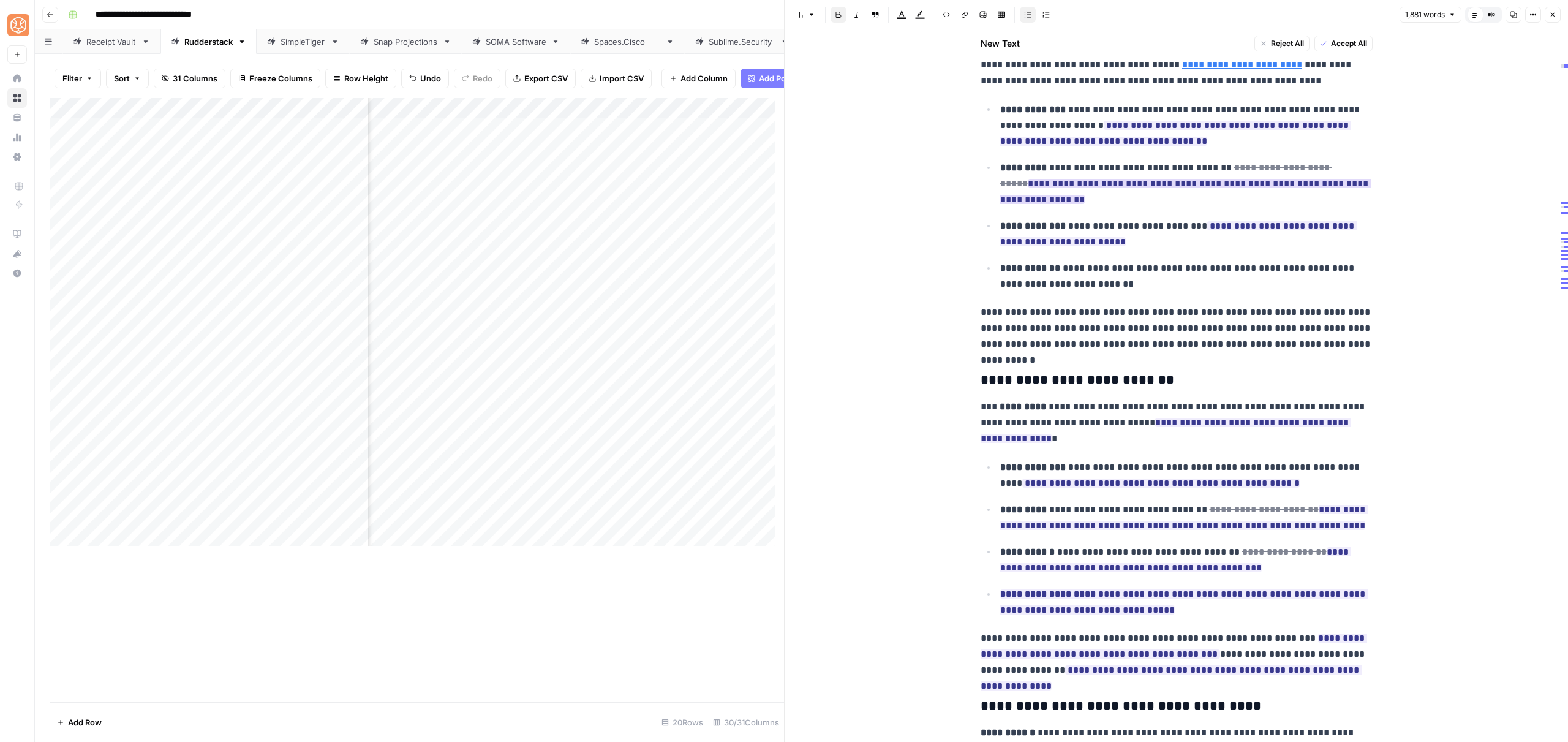
scroll to position [1595, 0]
click at [1074, 244] on span "Accept" at bounding box center [1082, 248] width 25 height 11
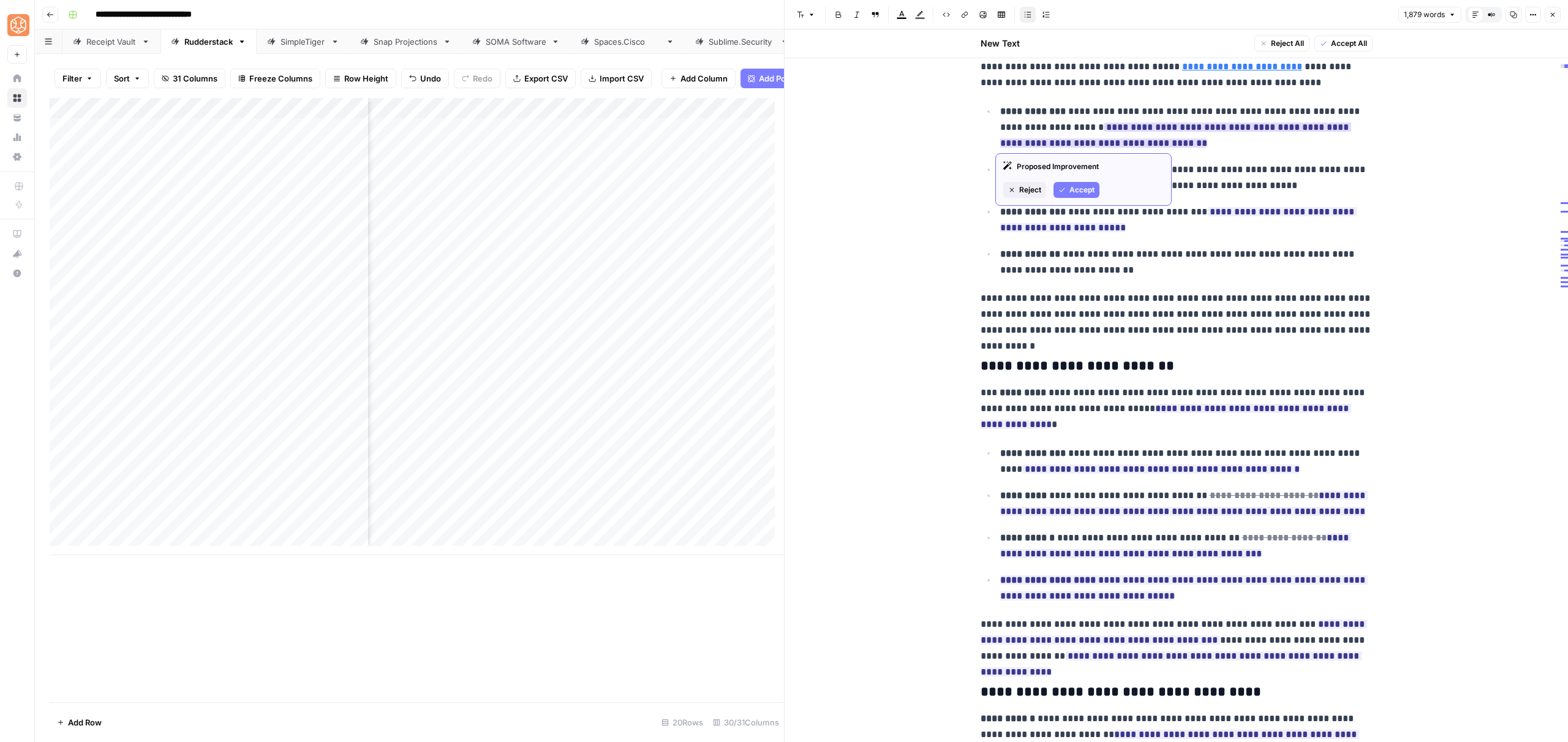
click at [1087, 192] on span "Accept" at bounding box center [1082, 190] width 25 height 11
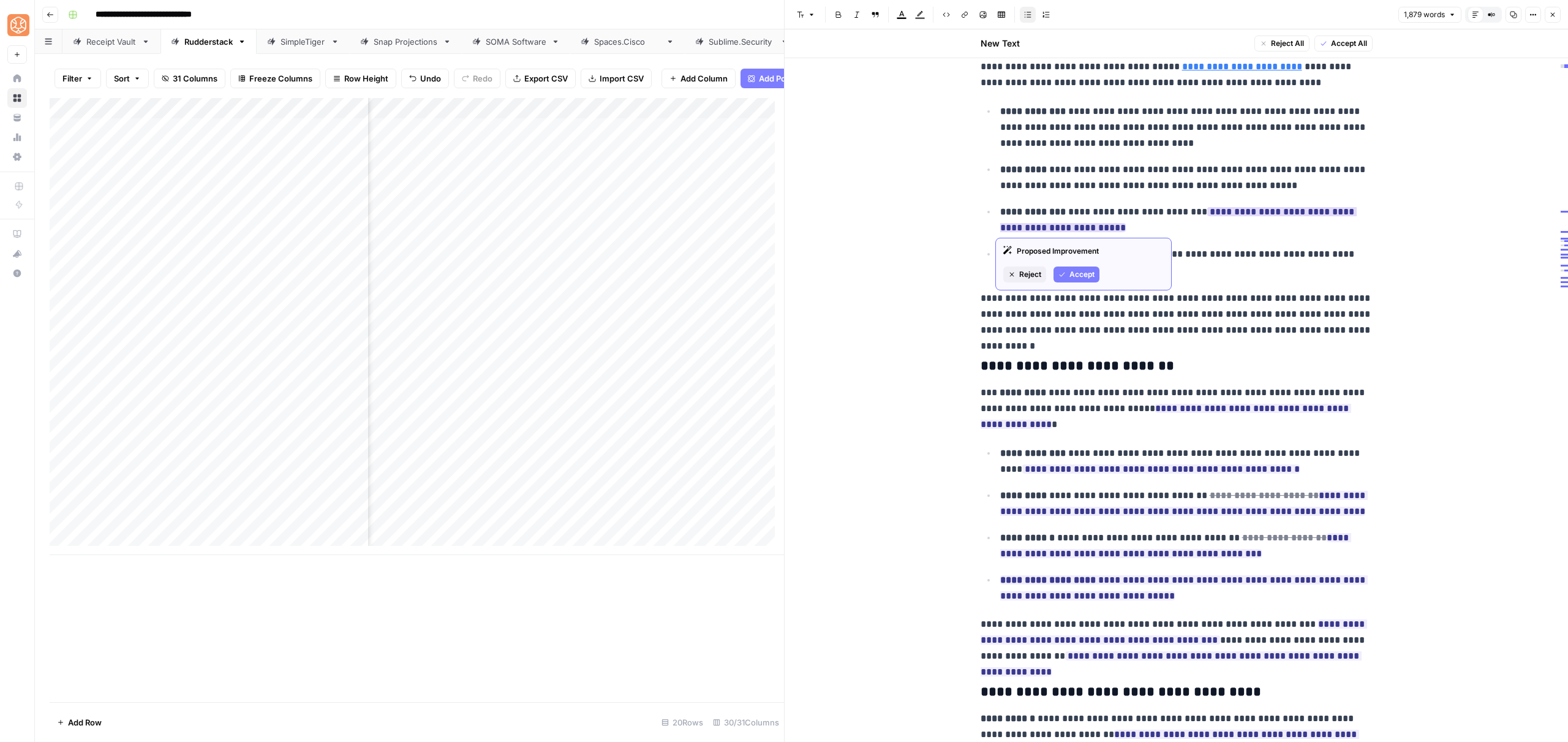
click at [1075, 277] on span "Accept" at bounding box center [1082, 274] width 25 height 11
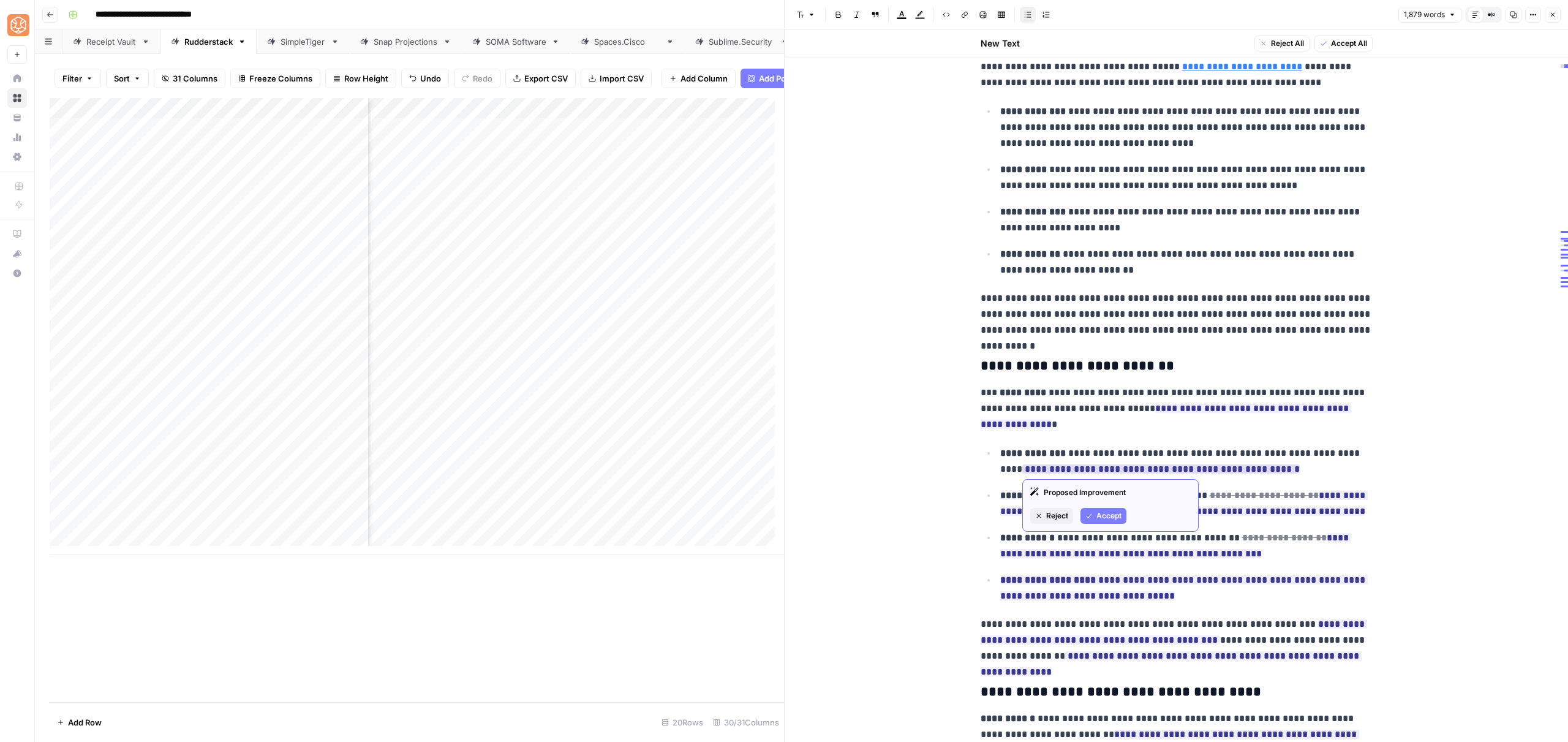
click at [1099, 522] on button "Accept" at bounding box center [1103, 516] width 46 height 16
click at [1063, 464] on button "Accept" at bounding box center [1057, 471] width 46 height 16
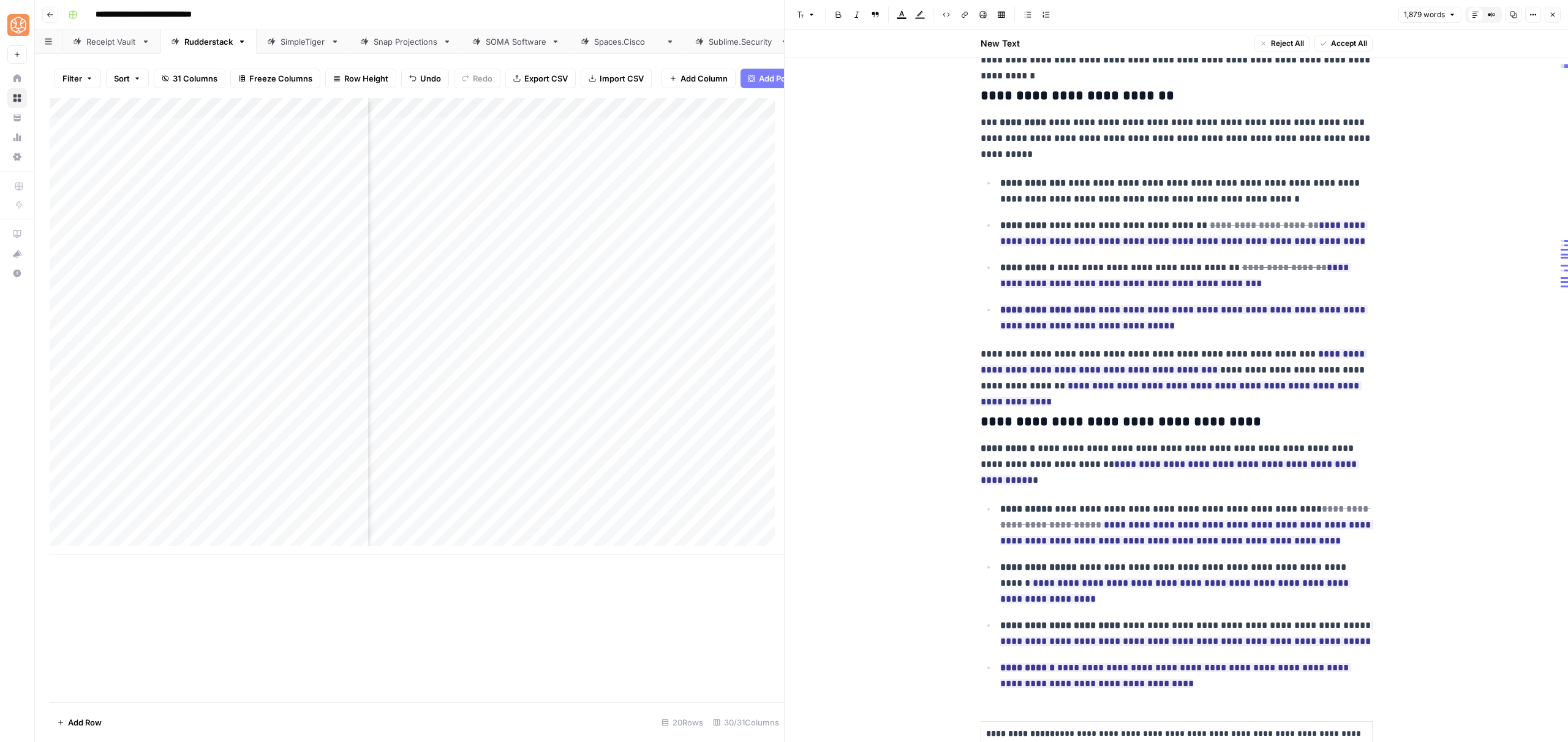
scroll to position [2020, 0]
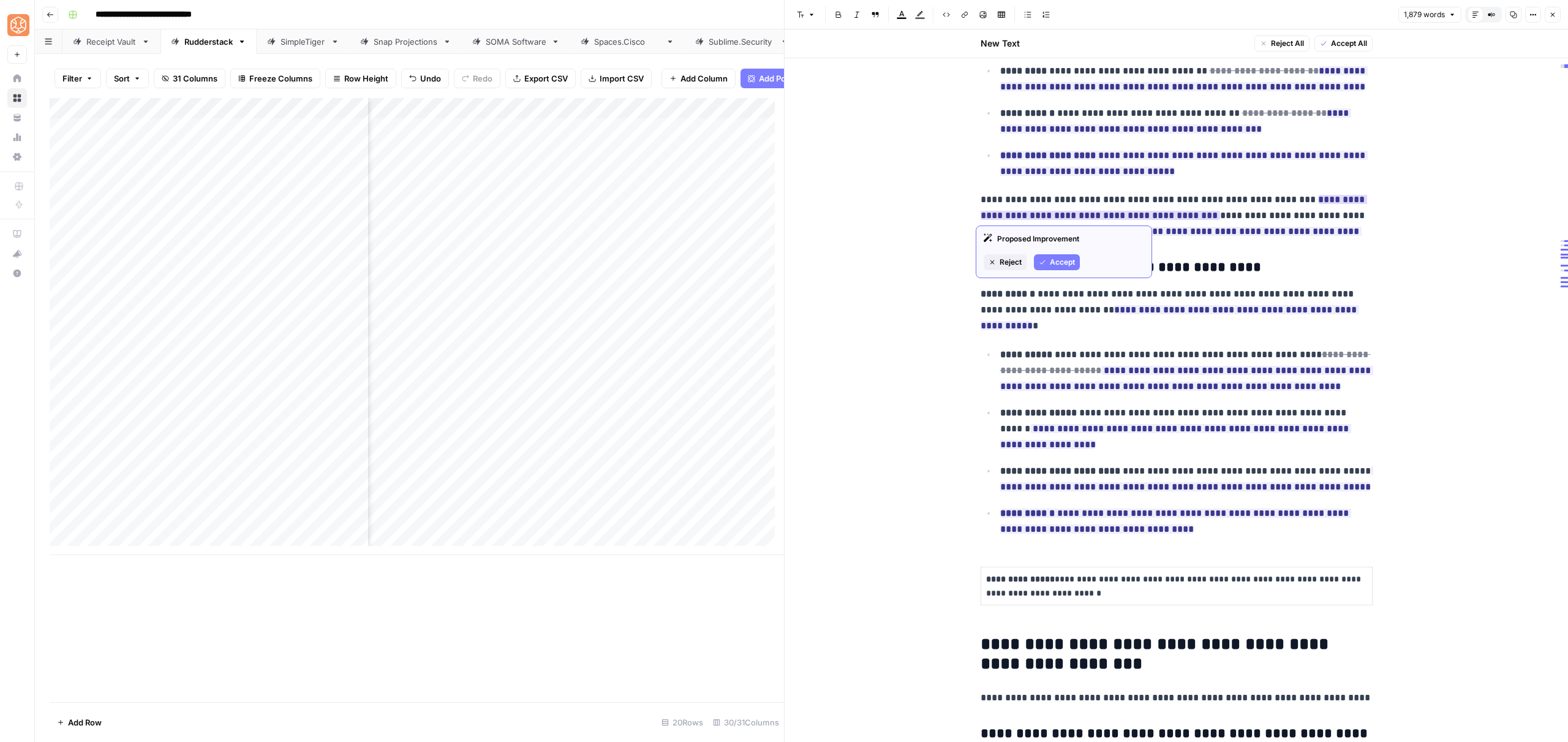
click at [1050, 260] on span "Accept" at bounding box center [1063, 262] width 25 height 11
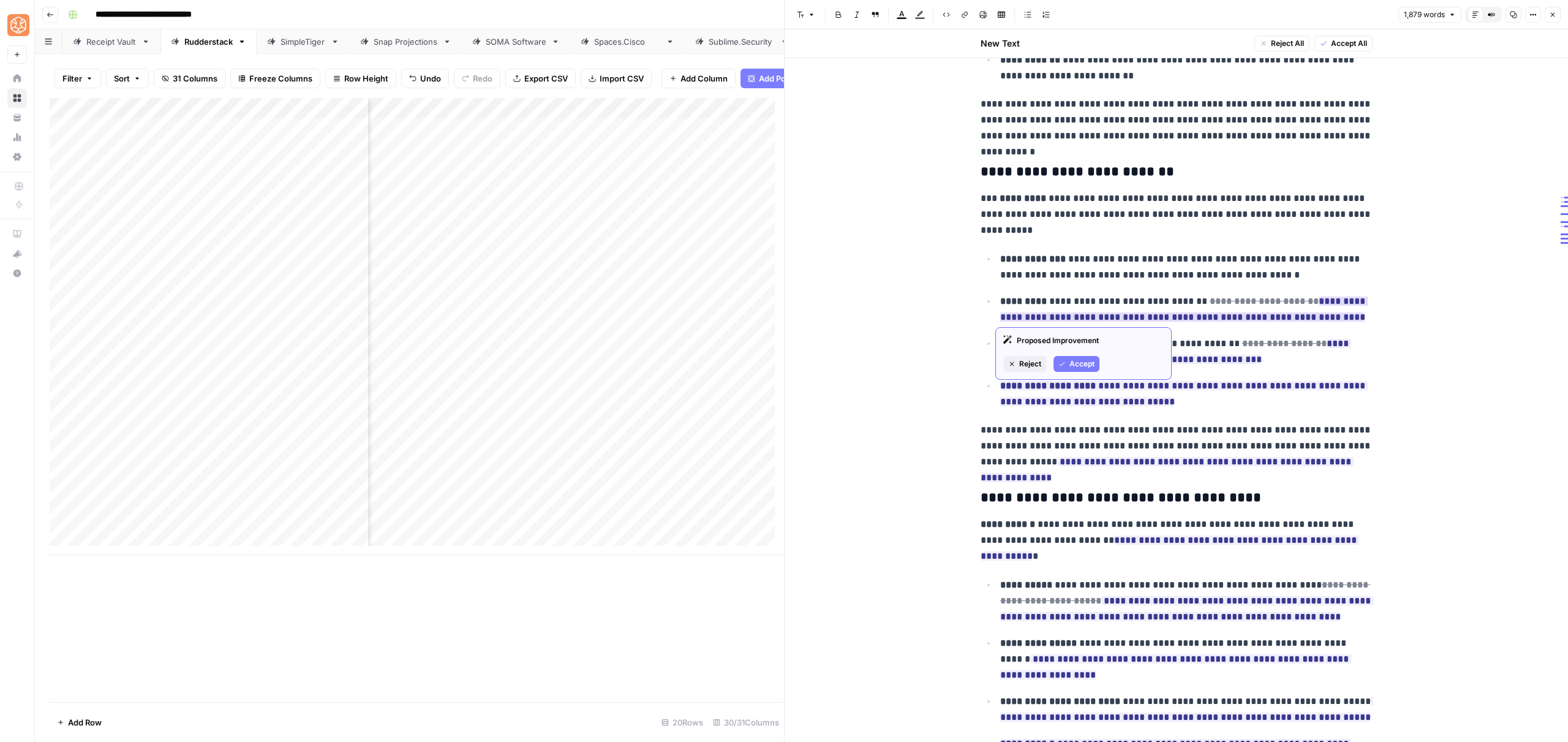
click at [1075, 363] on span "Accept" at bounding box center [1082, 364] width 25 height 11
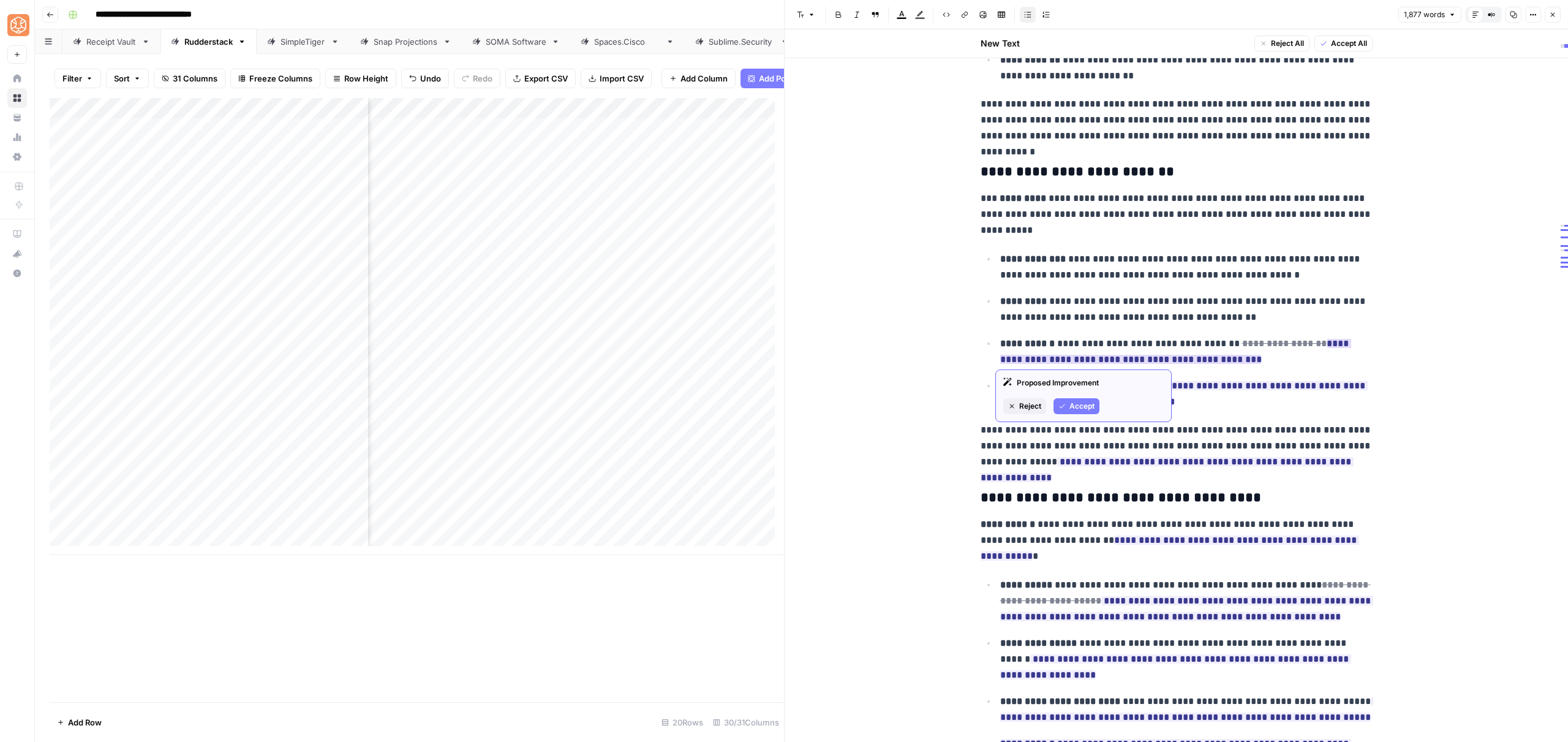
click at [1070, 402] on span "Accept" at bounding box center [1082, 406] width 25 height 11
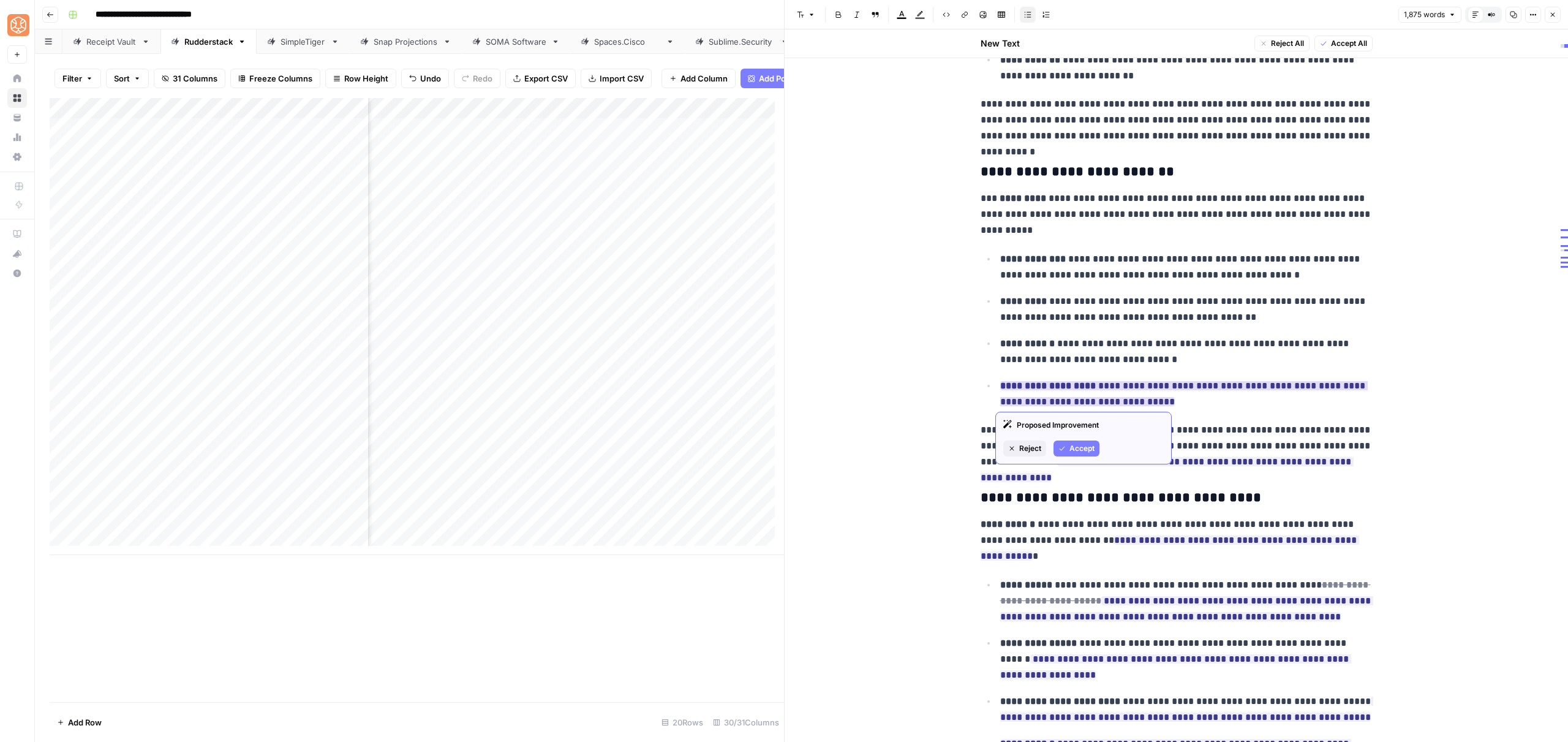
click at [1082, 454] on button "Accept" at bounding box center [1076, 449] width 46 height 16
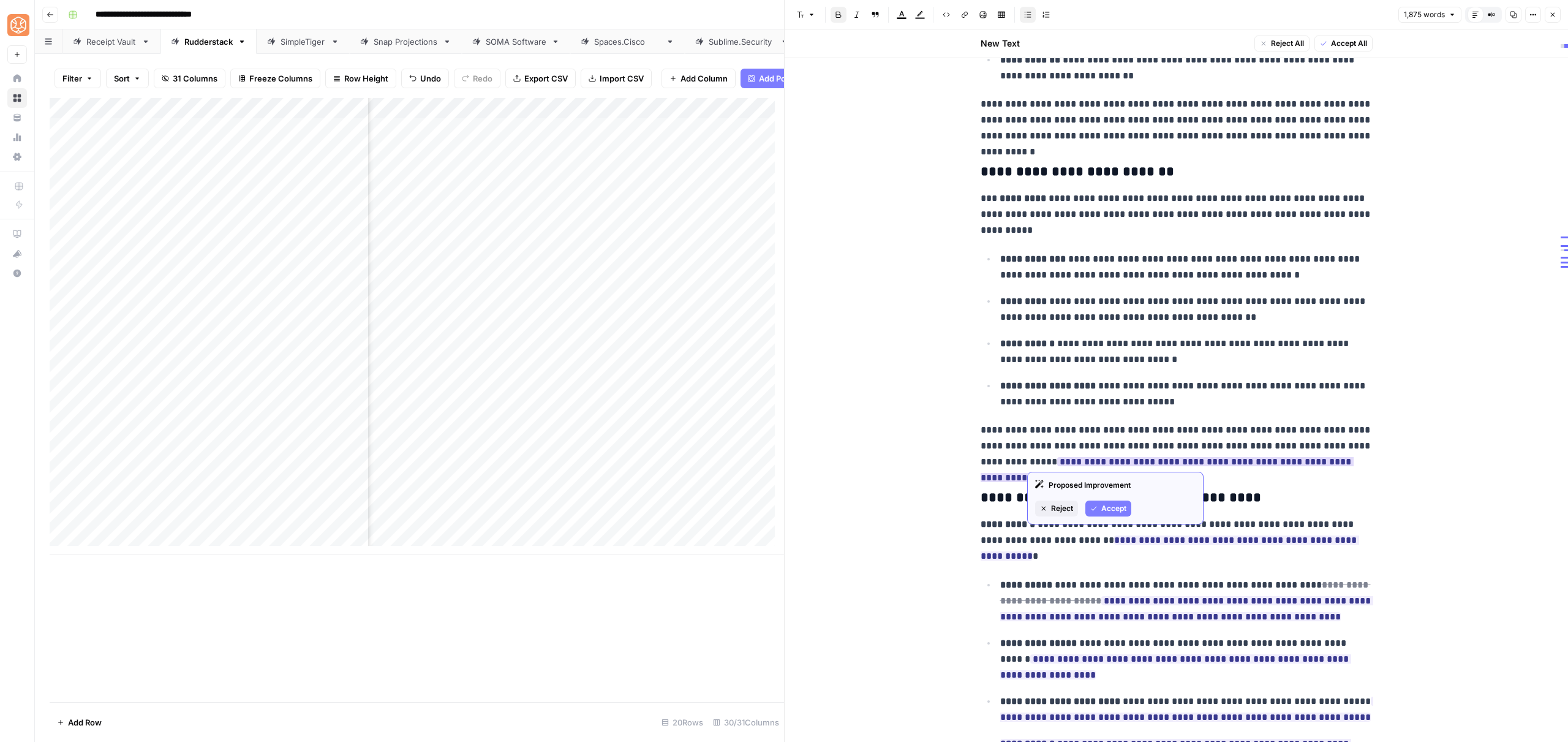
click at [1095, 506] on icon "button" at bounding box center [1094, 508] width 7 height 7
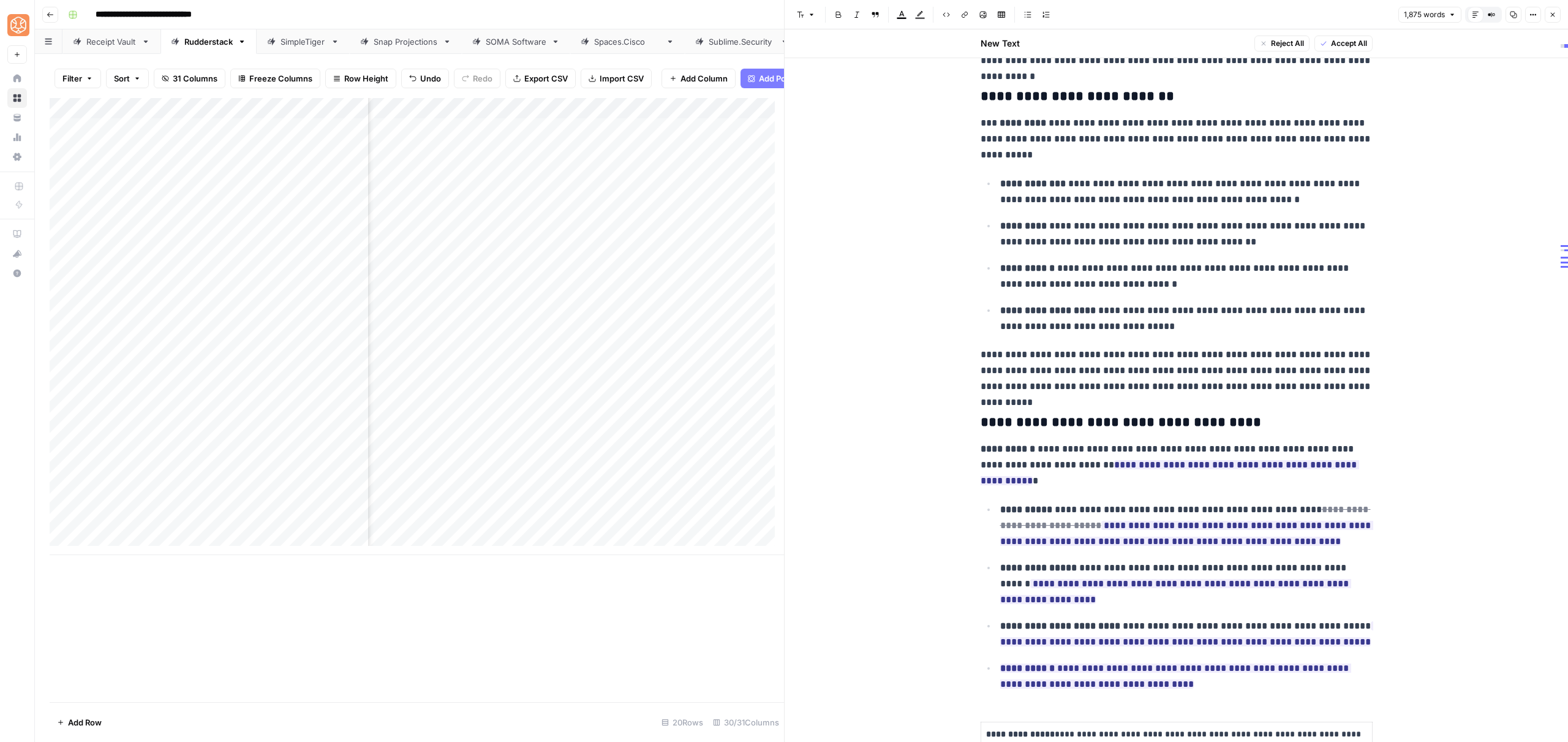
scroll to position [2030, 0]
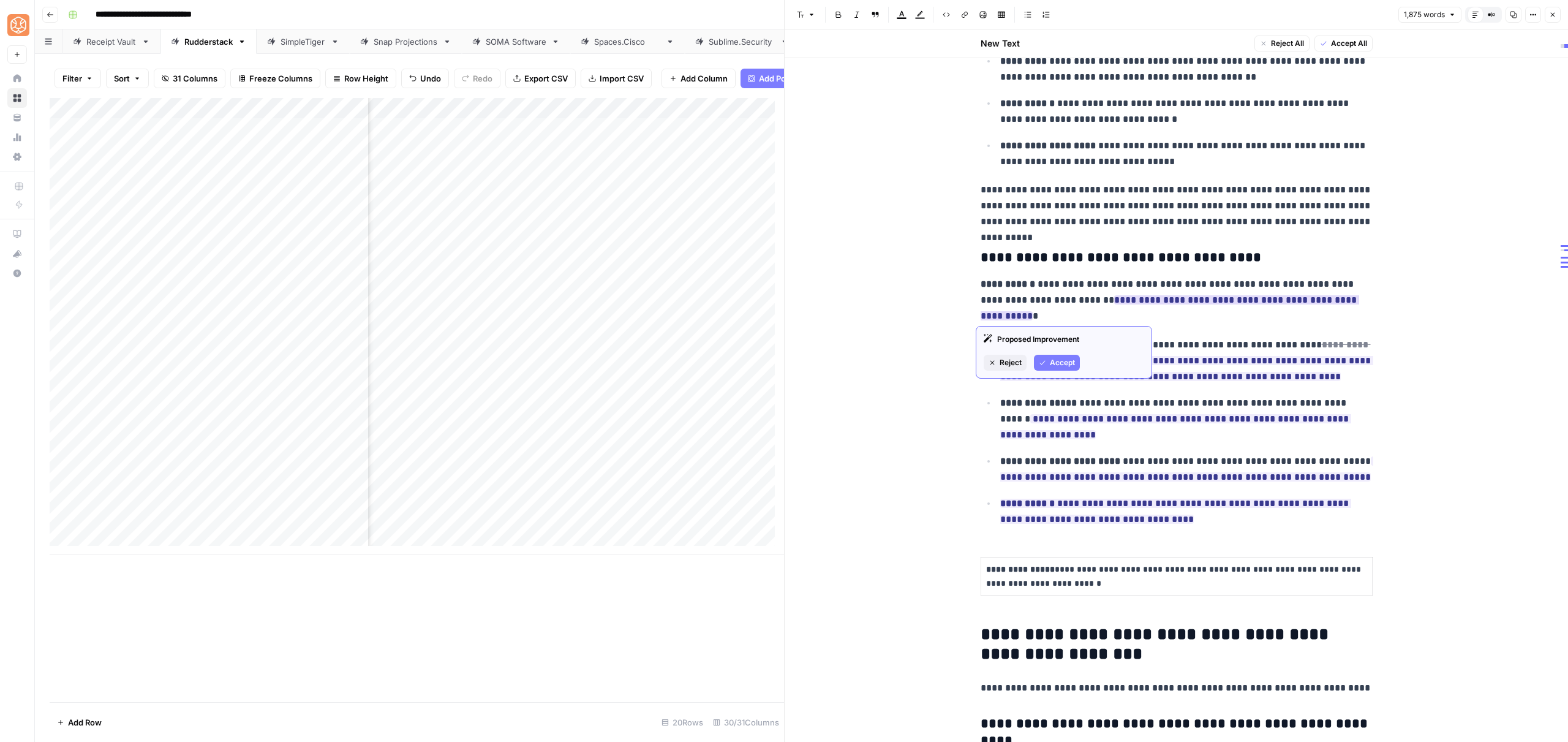
click at [1067, 364] on span "Accept" at bounding box center [1063, 362] width 25 height 11
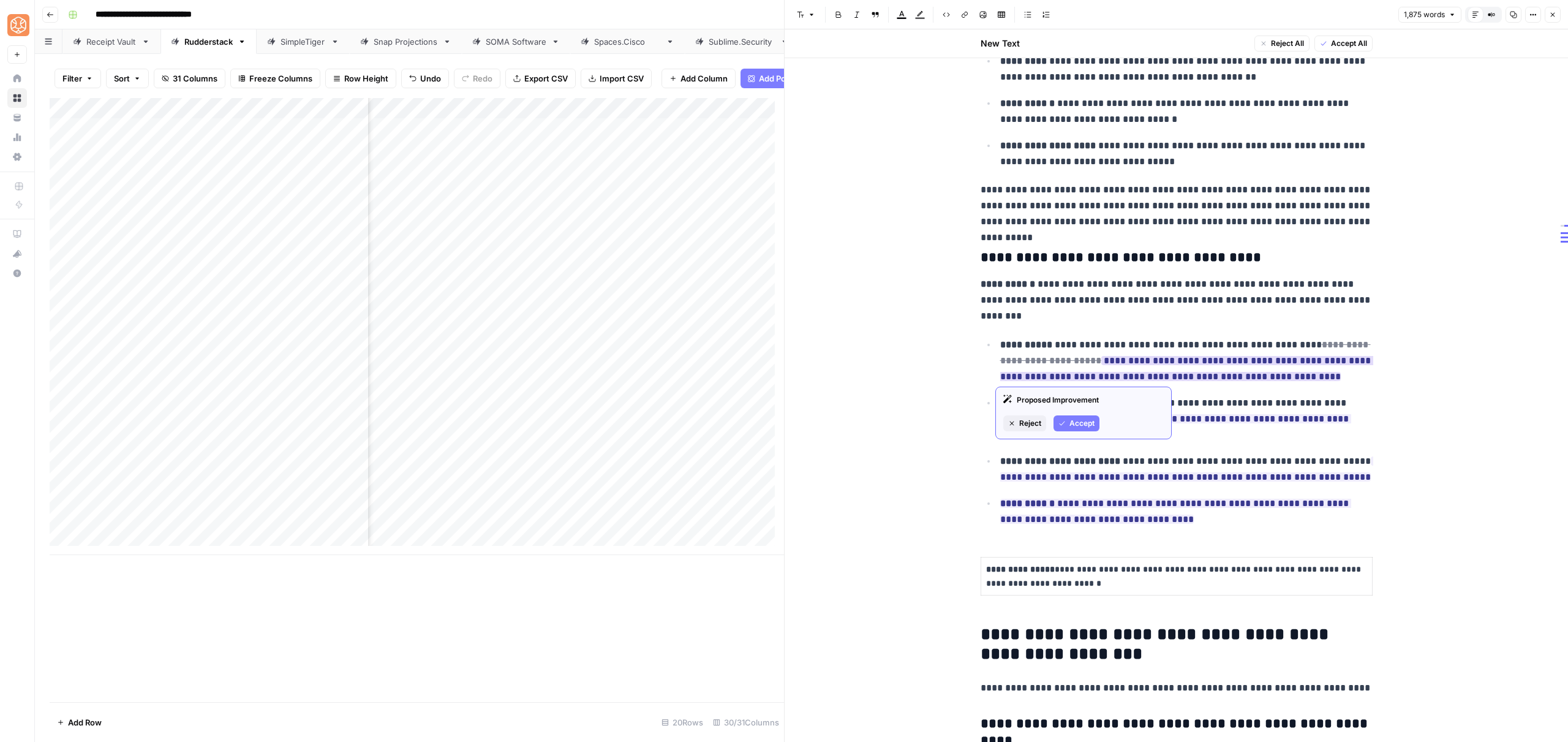
click at [1076, 427] on span "Accept" at bounding box center [1082, 423] width 25 height 11
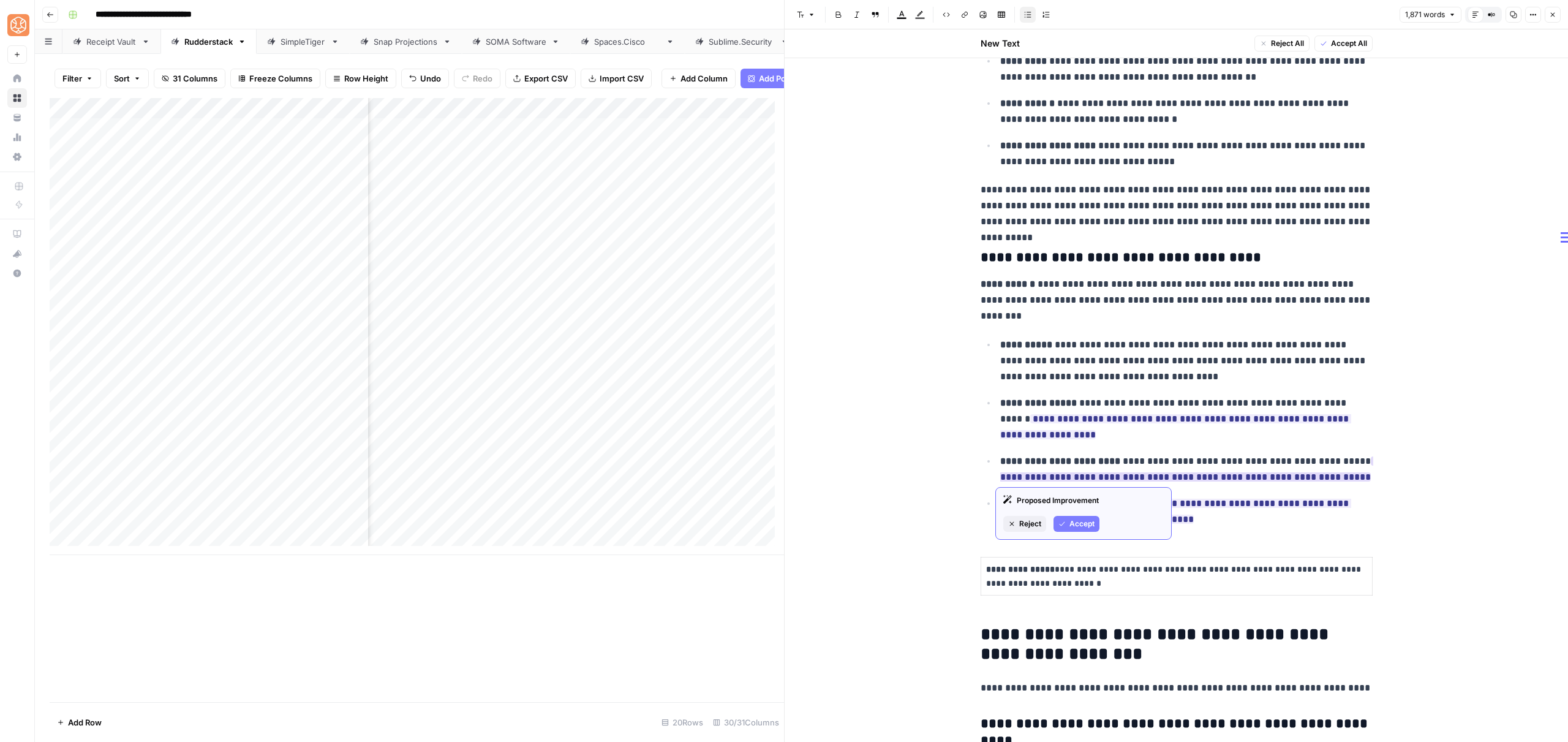
click at [1077, 518] on span "Accept" at bounding box center [1082, 524] width 25 height 11
click at [1061, 482] on icon "button" at bounding box center [1063, 481] width 5 height 4
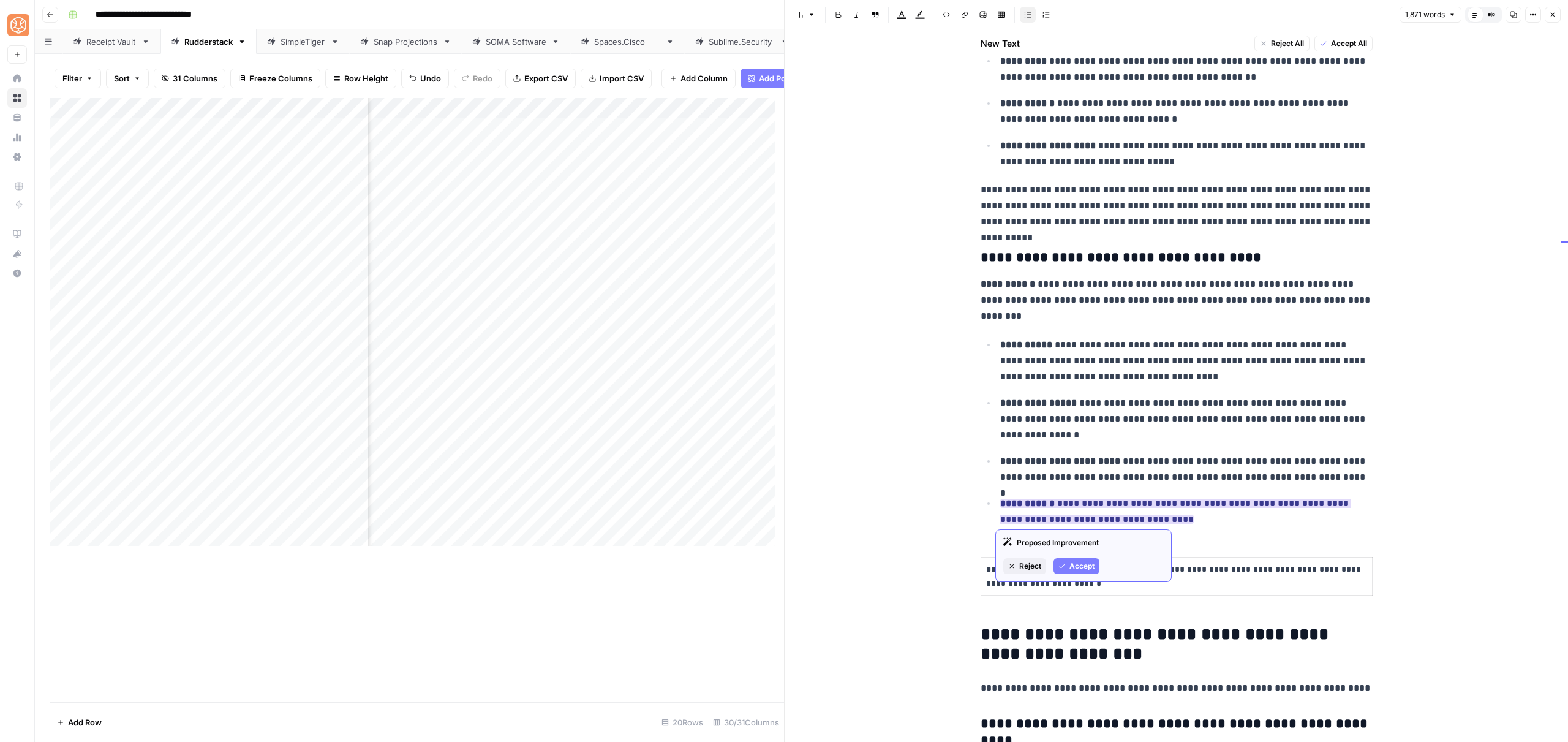
click at [1068, 559] on button "Accept" at bounding box center [1076, 566] width 46 height 16
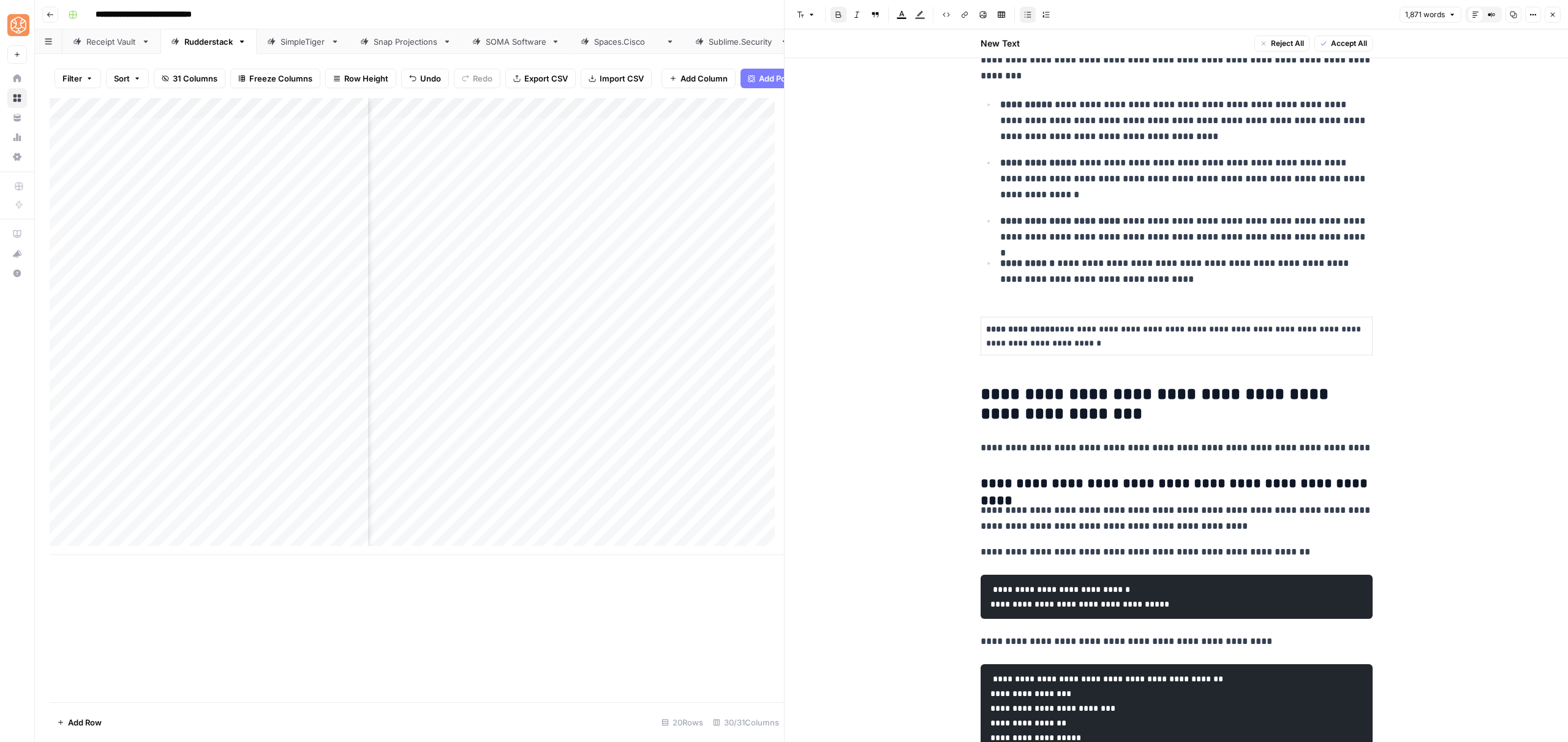
scroll to position [2286, 0]
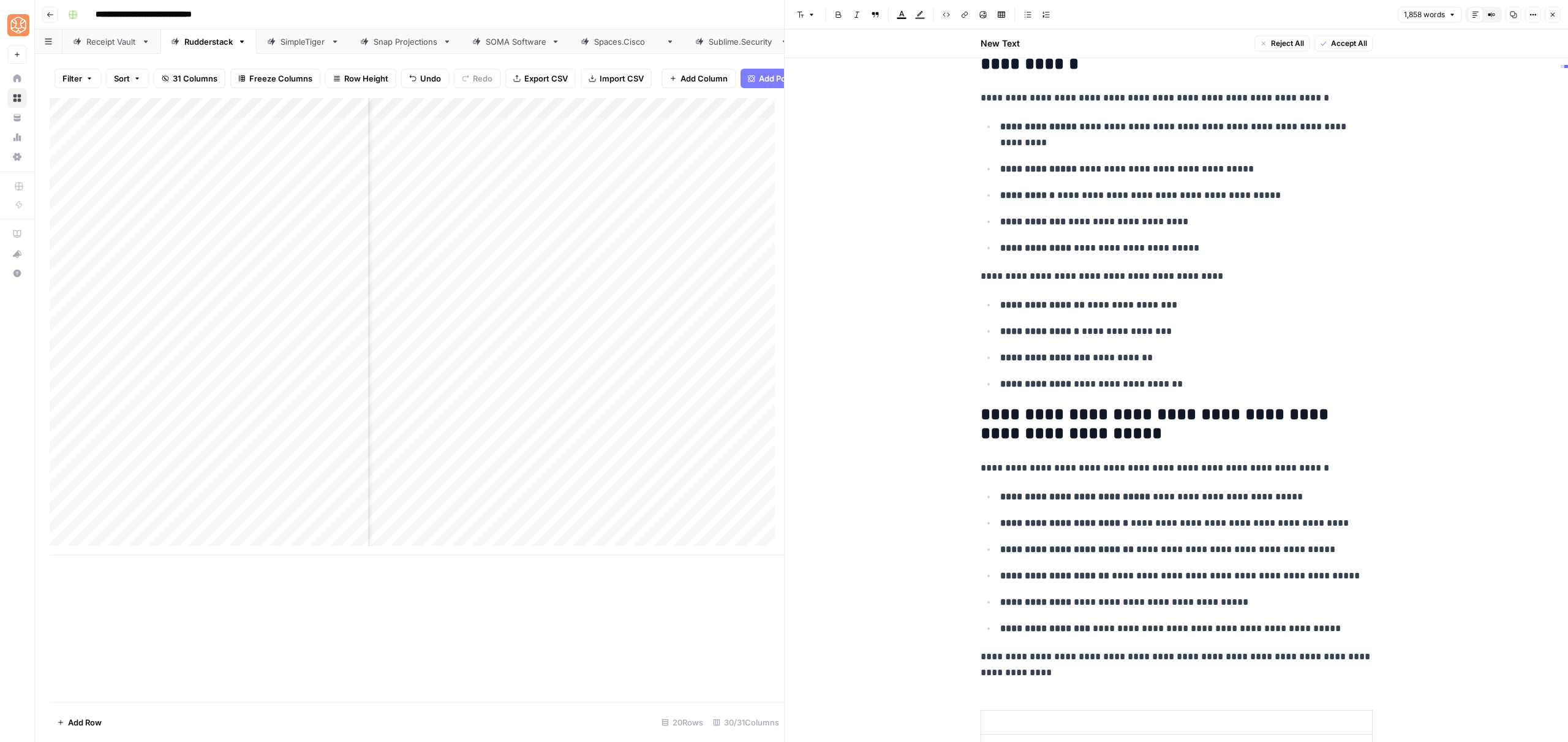
scroll to position [4723, 0]
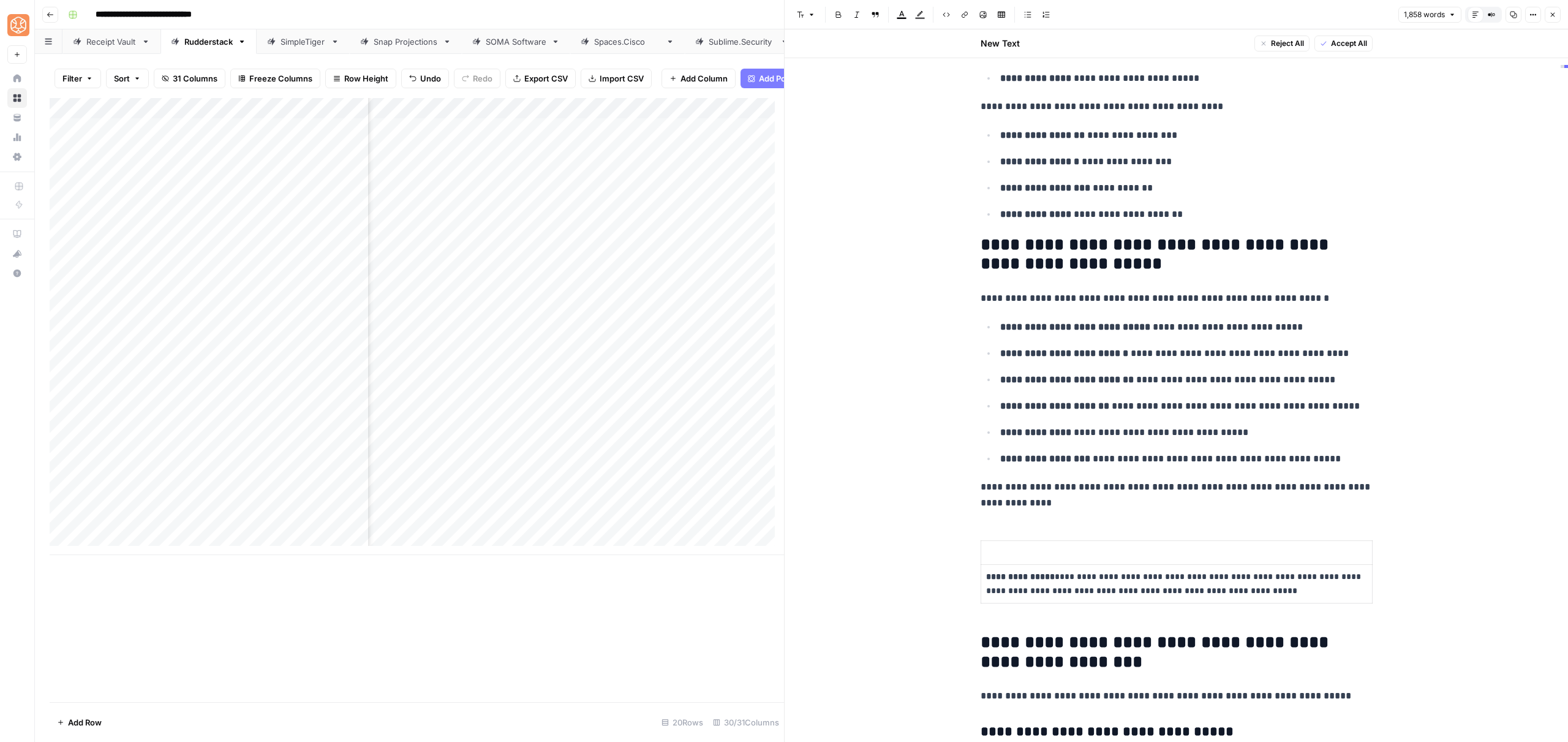
click at [1167, 34] on p "**********" at bounding box center [1186, 26] width 372 height 16
drag, startPoint x: 1171, startPoint y: 564, endPoint x: 973, endPoint y: 227, distance: 390.9
click at [1080, 585] on span "Shortcuts" at bounding box center [1063, 591] width 34 height 11
click at [1090, 612] on span "Add more detail" at bounding box center [1104, 618] width 76 height 12
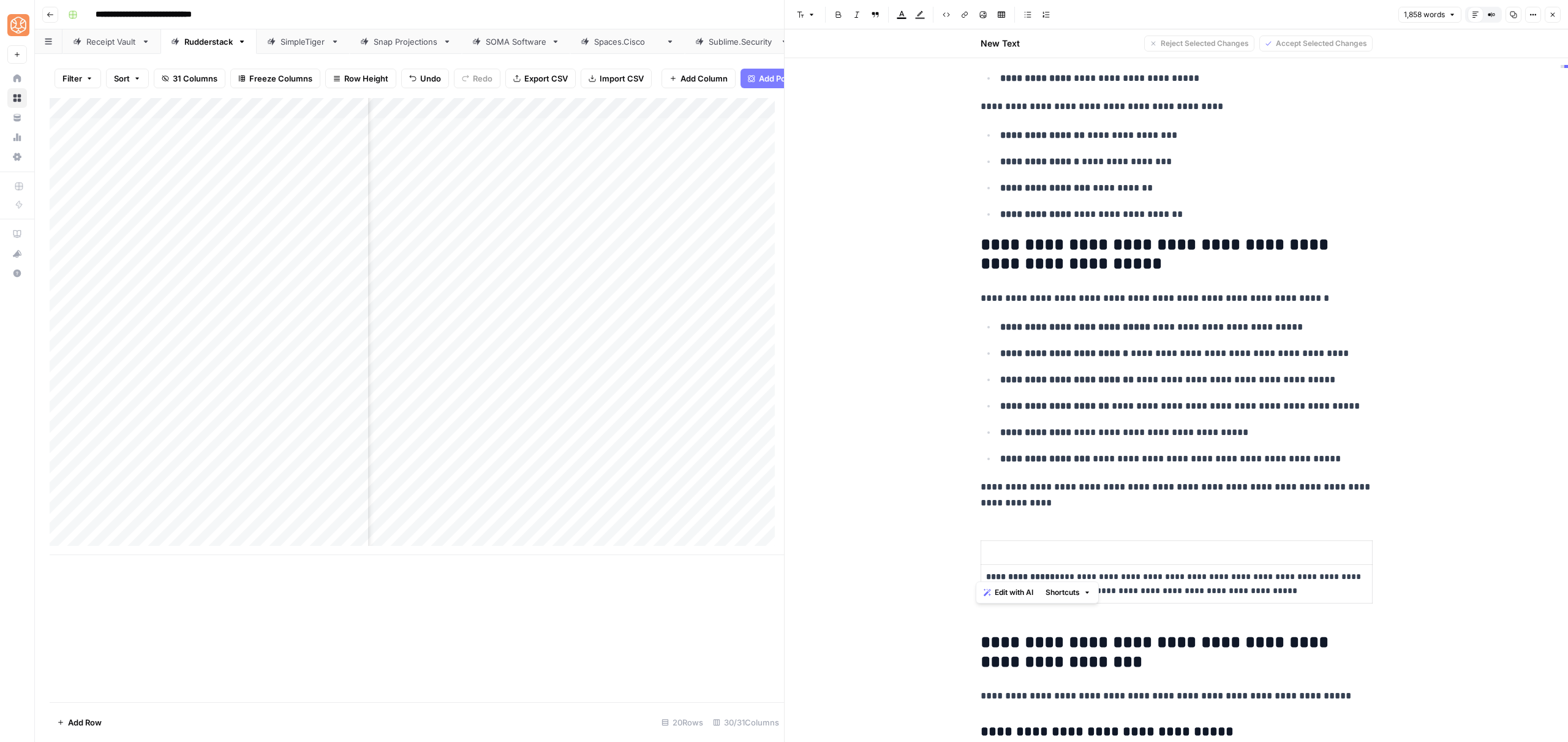
click at [1053, 592] on span "Shortcuts" at bounding box center [1063, 593] width 34 height 11
click at [1079, 621] on span "Add more detail" at bounding box center [1104, 619] width 76 height 12
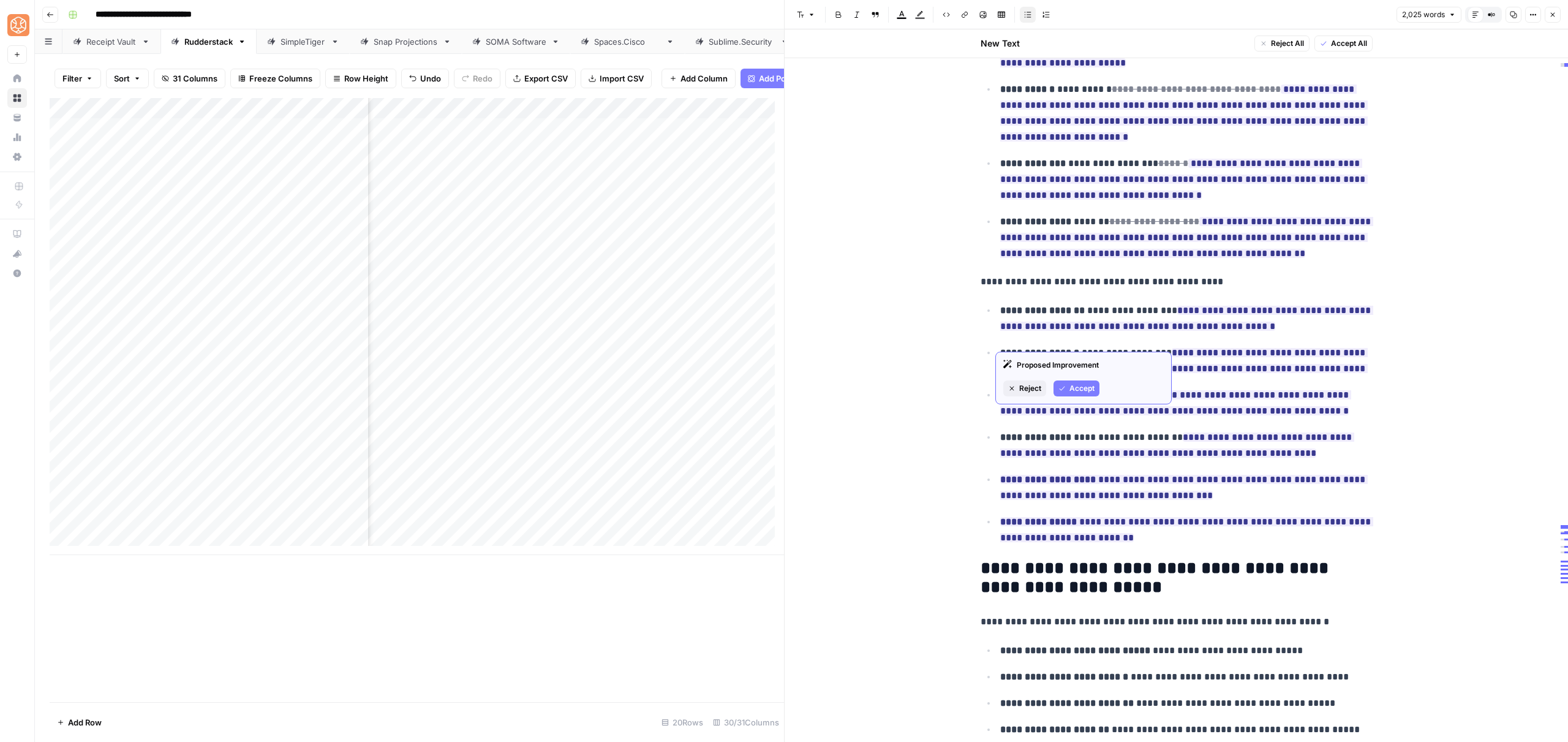
click at [1073, 388] on span "Accept" at bounding box center [1082, 388] width 25 height 11
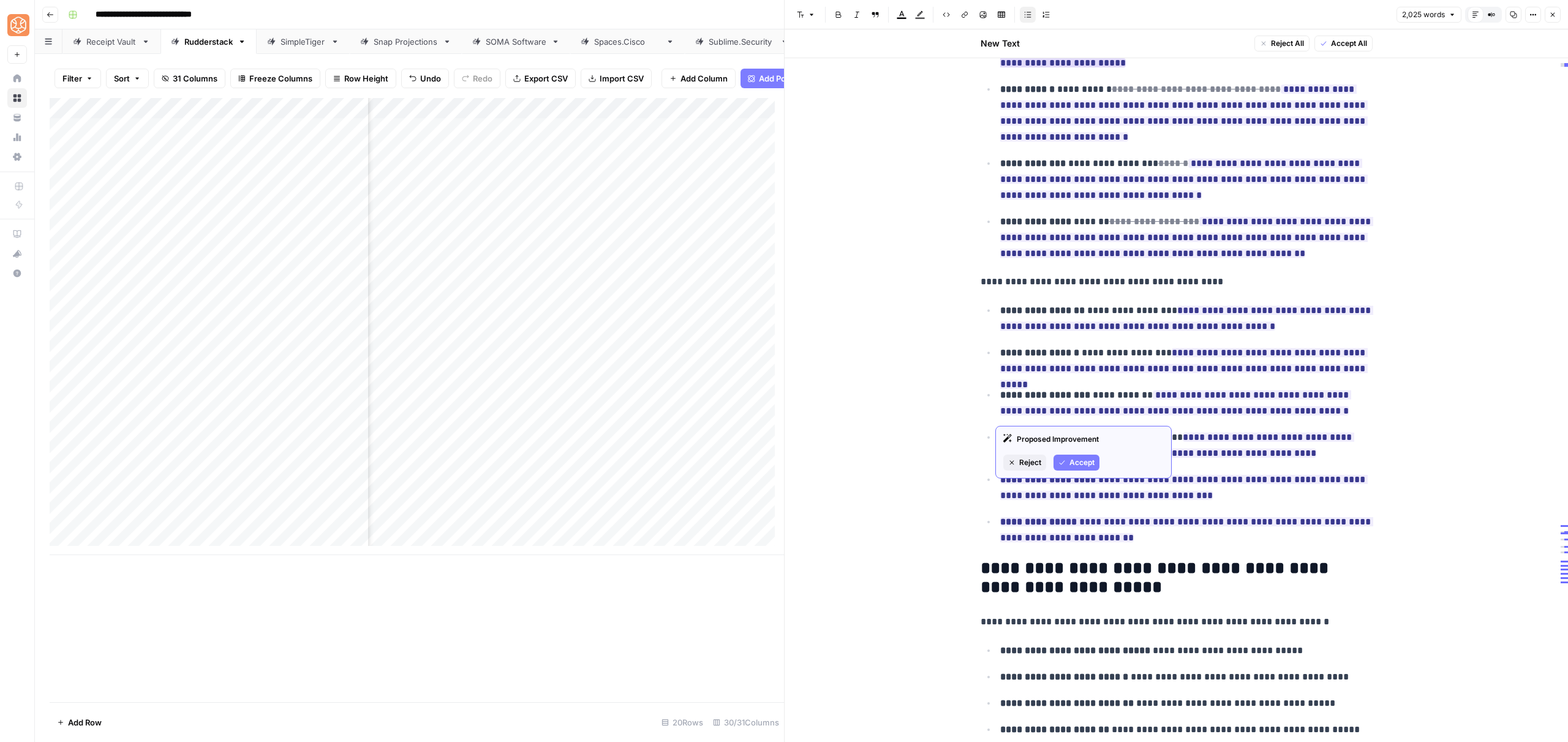
click at [1075, 473] on div "Proposed Improvement Reject Accept" at bounding box center [1084, 452] width 176 height 52
click at [1080, 460] on span "Accept" at bounding box center [1082, 463] width 25 height 11
click at [1073, 533] on span "Accept" at bounding box center [1082, 537] width 25 height 11
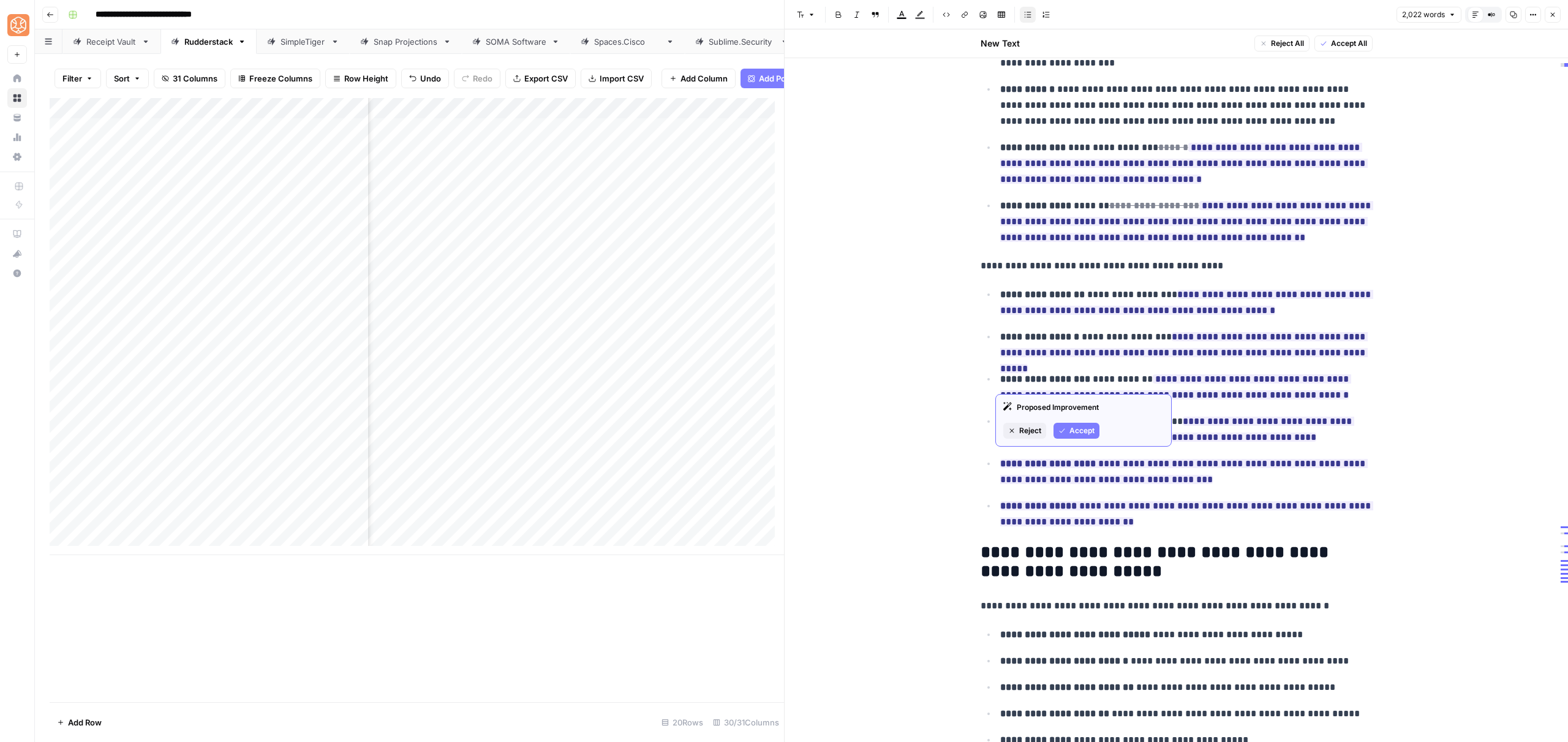
click at [1078, 436] on button "Accept" at bounding box center [1076, 431] width 46 height 16
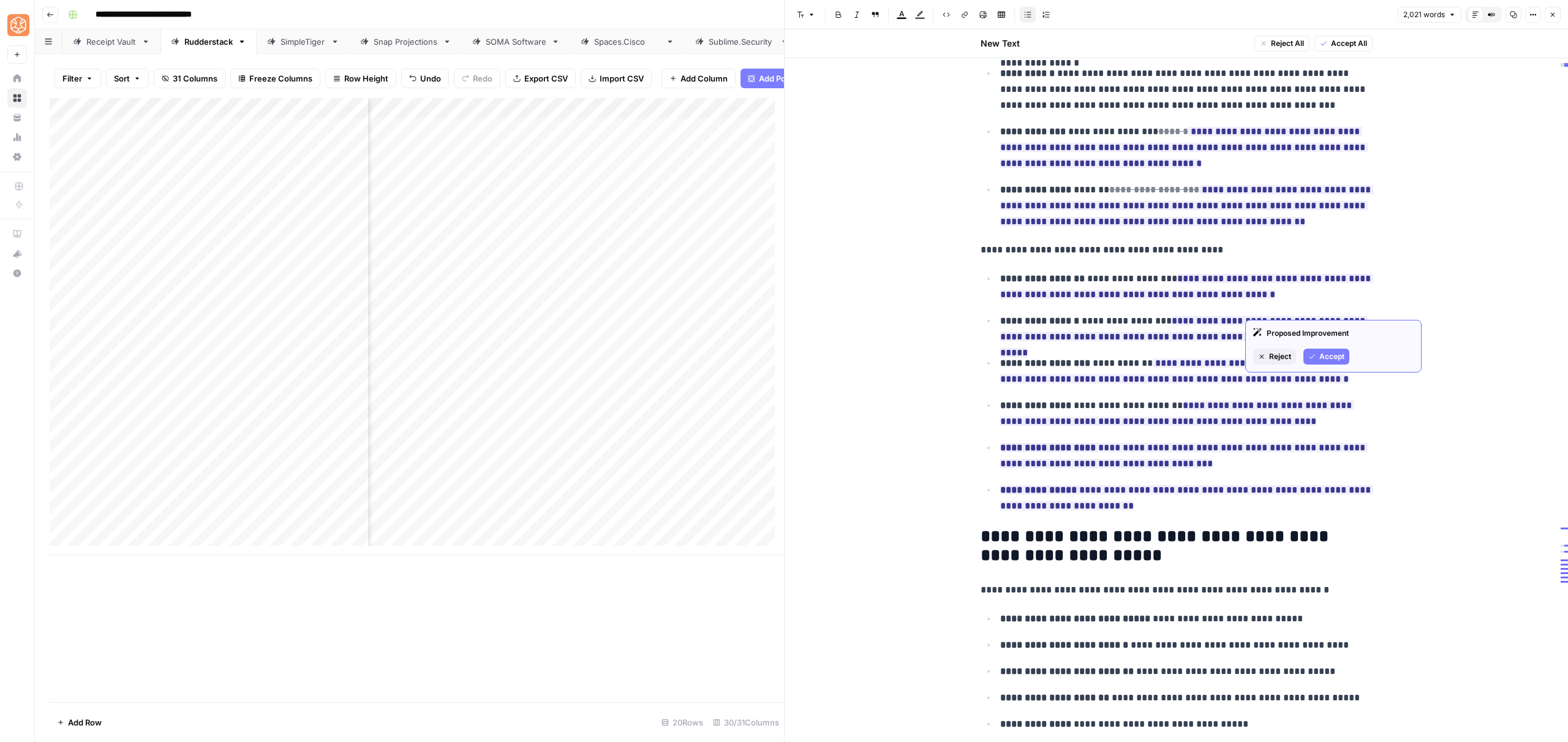
click at [1327, 356] on span "Accept" at bounding box center [1332, 356] width 25 height 11
click at [1072, 556] on button "Accept" at bounding box center [1076, 563] width 46 height 16
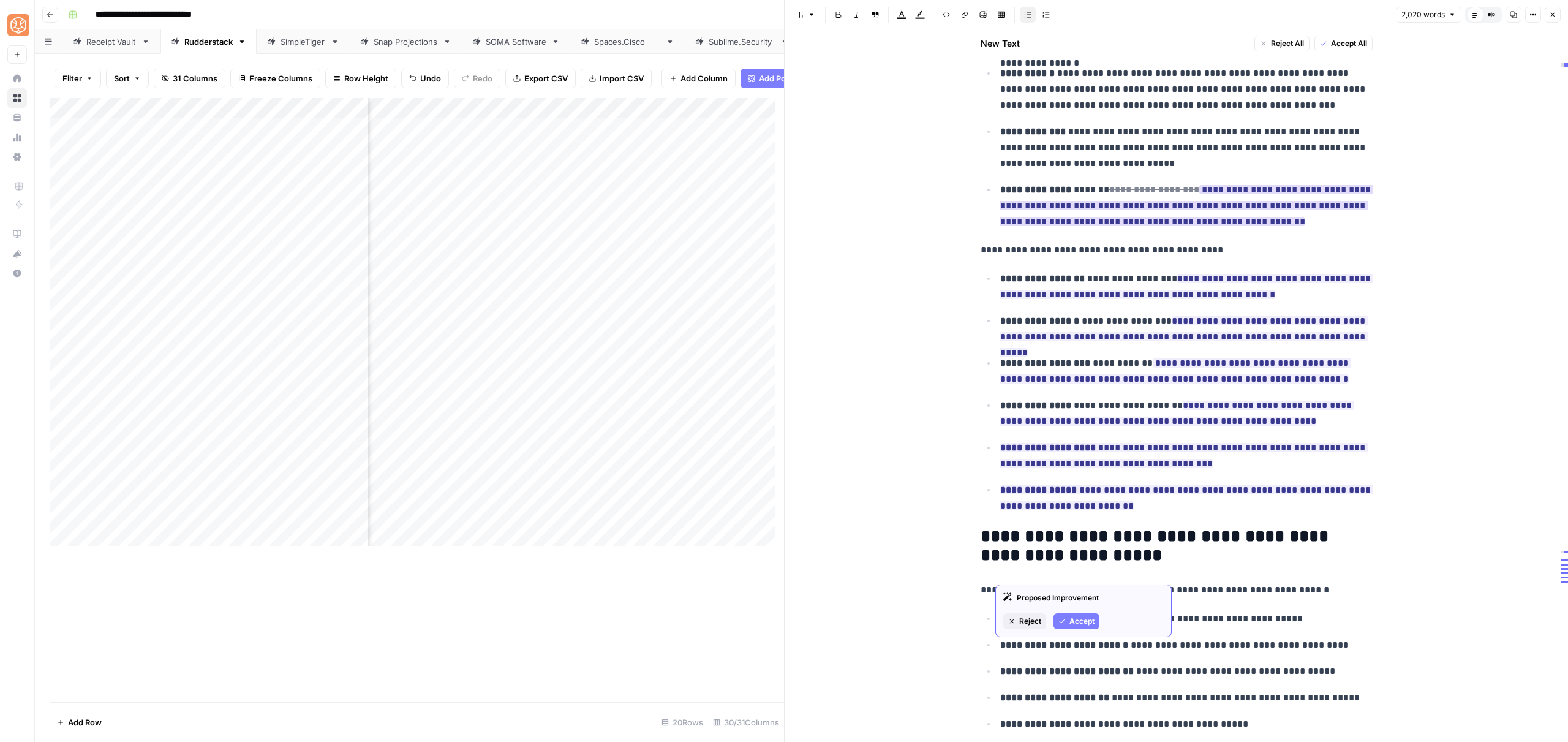
click at [1067, 614] on button "Accept" at bounding box center [1076, 621] width 46 height 16
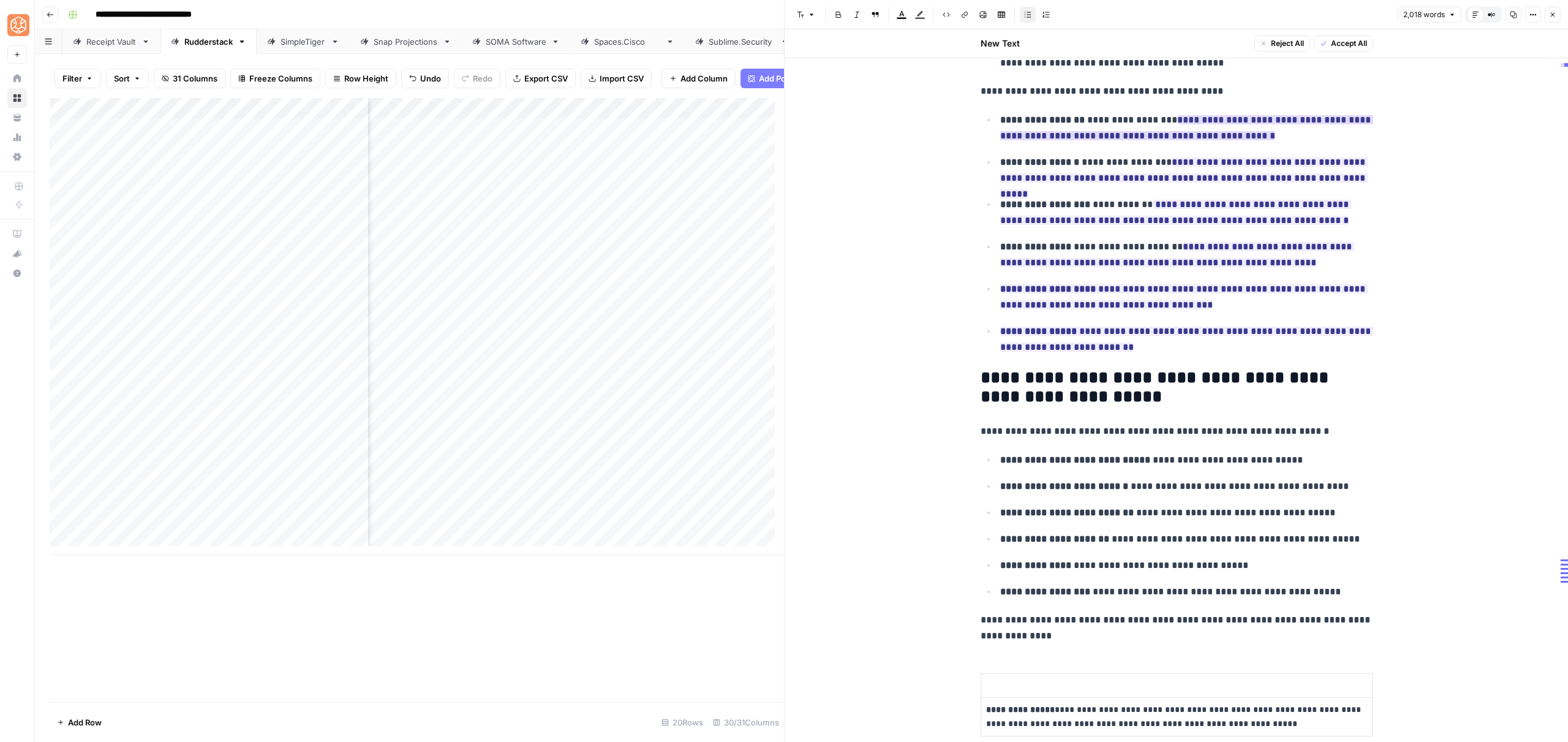
scroll to position [4991, 0]
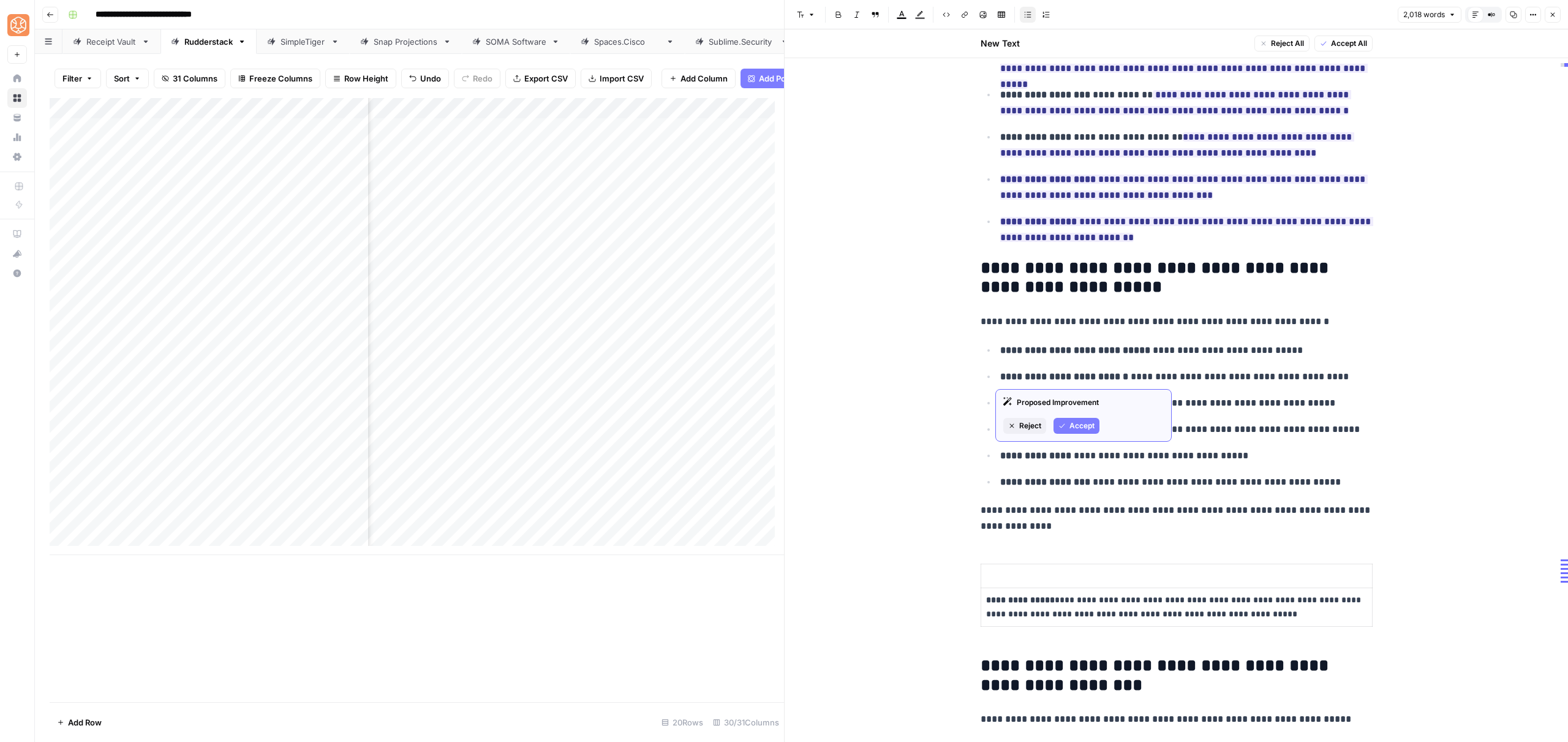
click at [1066, 423] on button "Accept" at bounding box center [1076, 426] width 46 height 16
click at [1077, 471] on span "Accept" at bounding box center [1082, 468] width 25 height 11
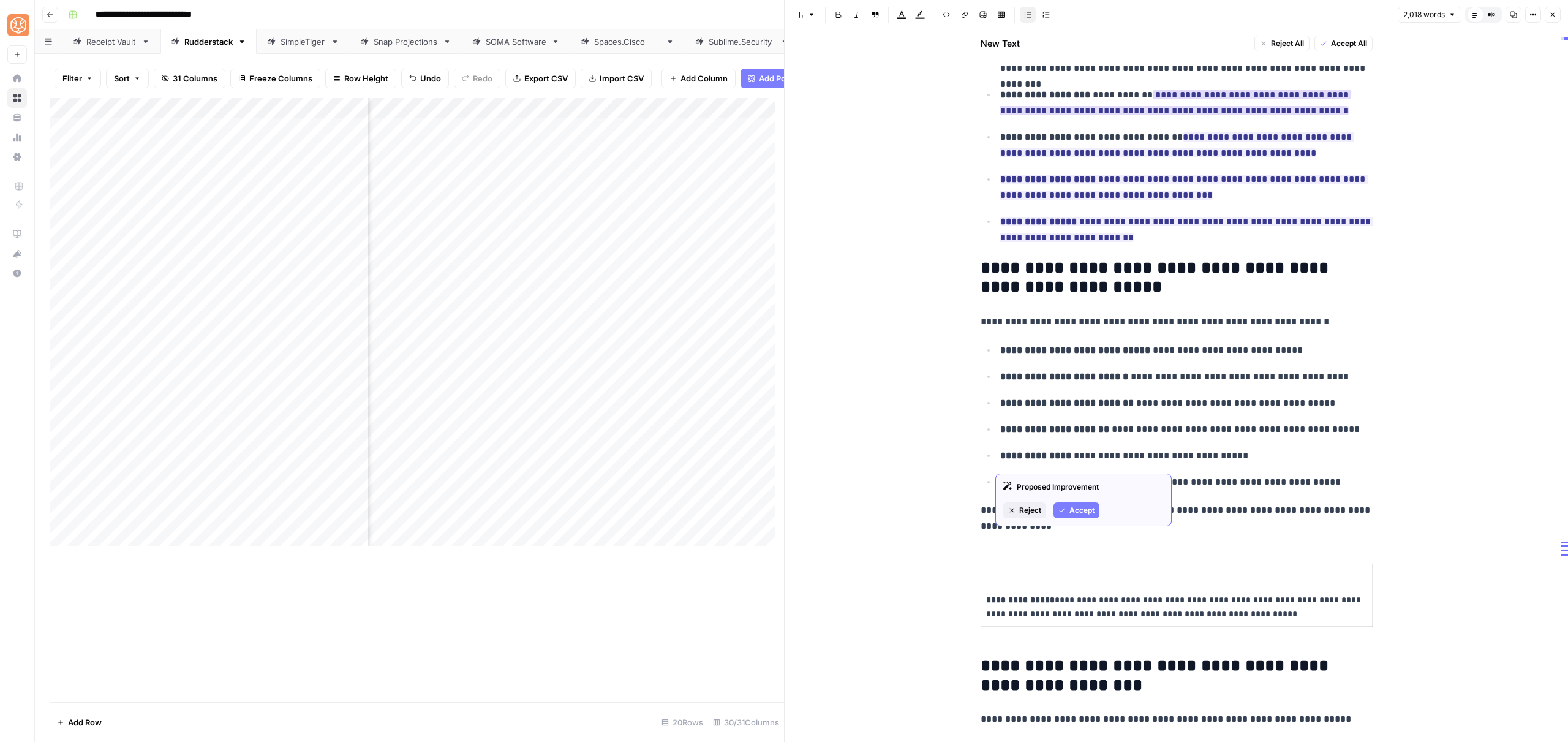
drag, startPoint x: 1077, startPoint y: 490, endPoint x: 1079, endPoint y: 508, distance: 18.1
click at [1077, 490] on div "Proposed Improvement" at bounding box center [1084, 487] width 161 height 11
click at [1080, 510] on span "Accept" at bounding box center [1082, 510] width 25 height 11
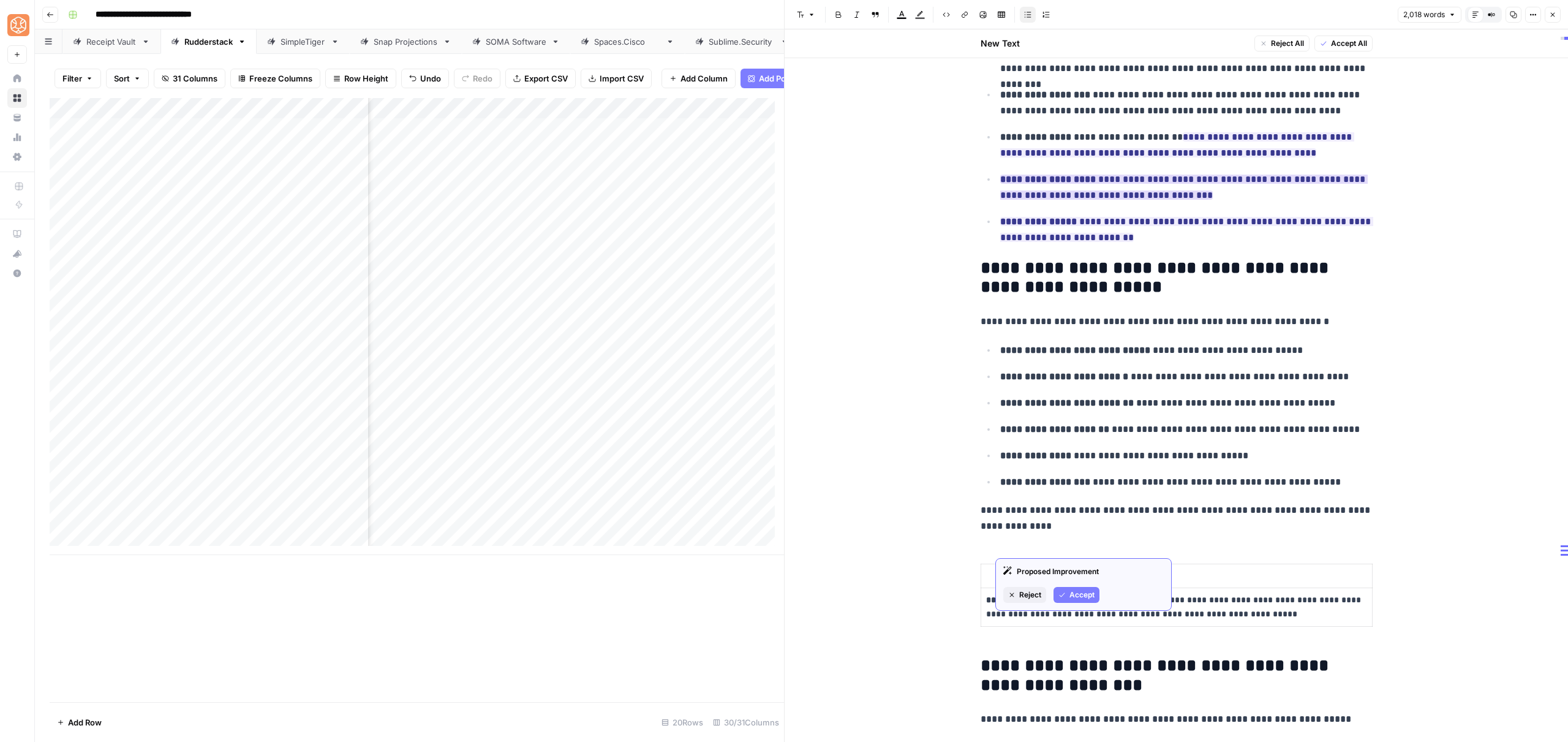
click at [1094, 599] on button "Accept" at bounding box center [1076, 595] width 46 height 16
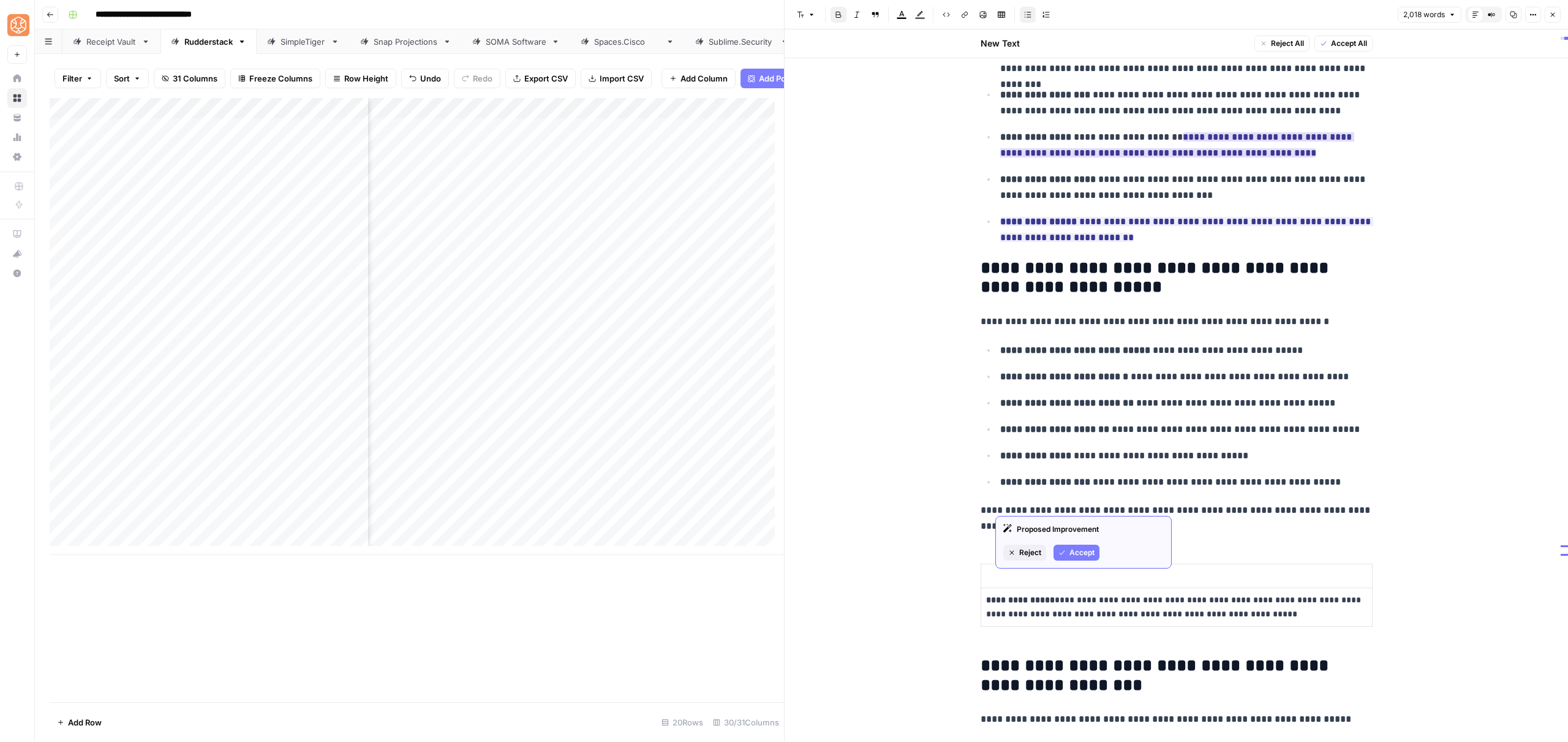
click at [1073, 550] on span "Accept" at bounding box center [1082, 553] width 25 height 11
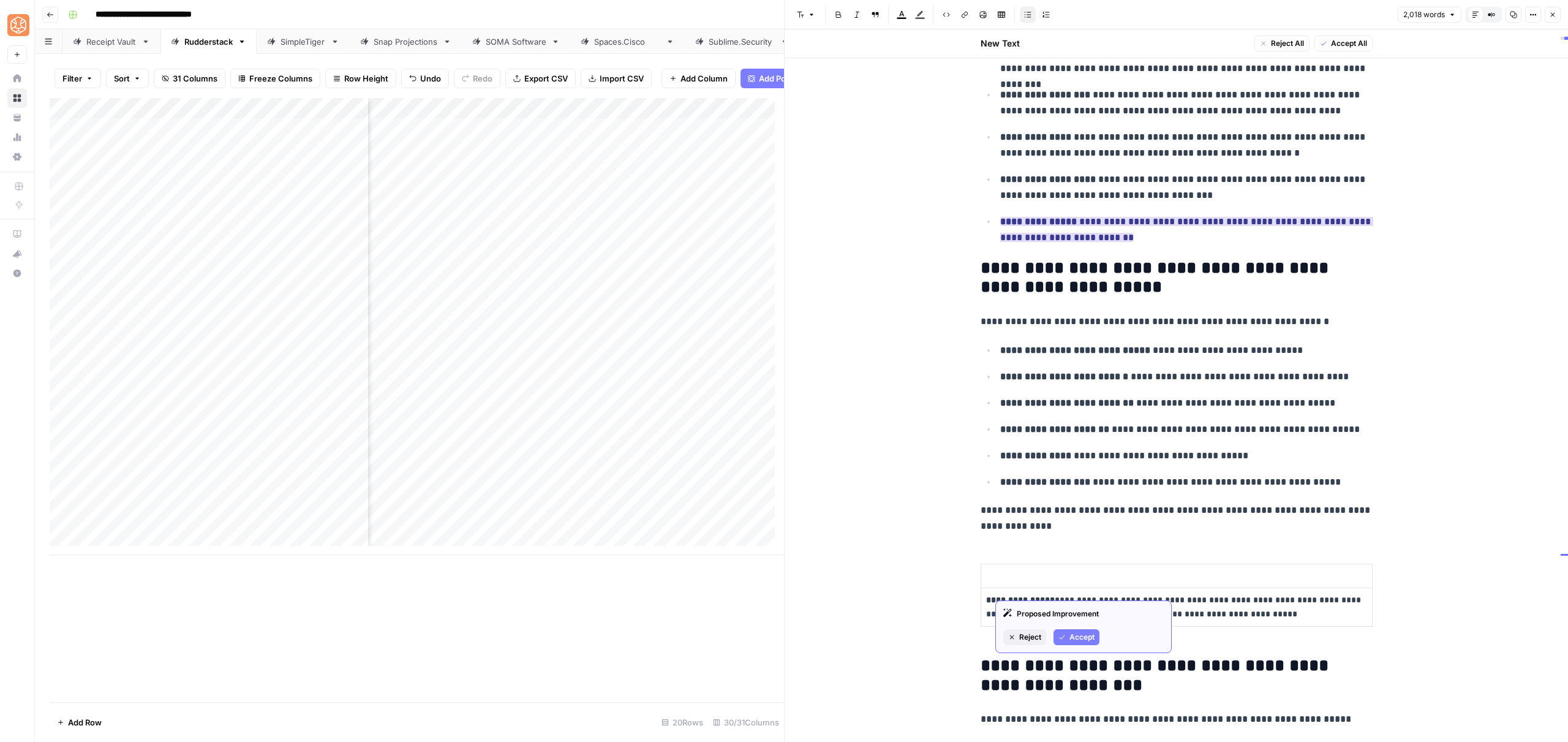
click at [1086, 635] on span "Accept" at bounding box center [1082, 637] width 25 height 11
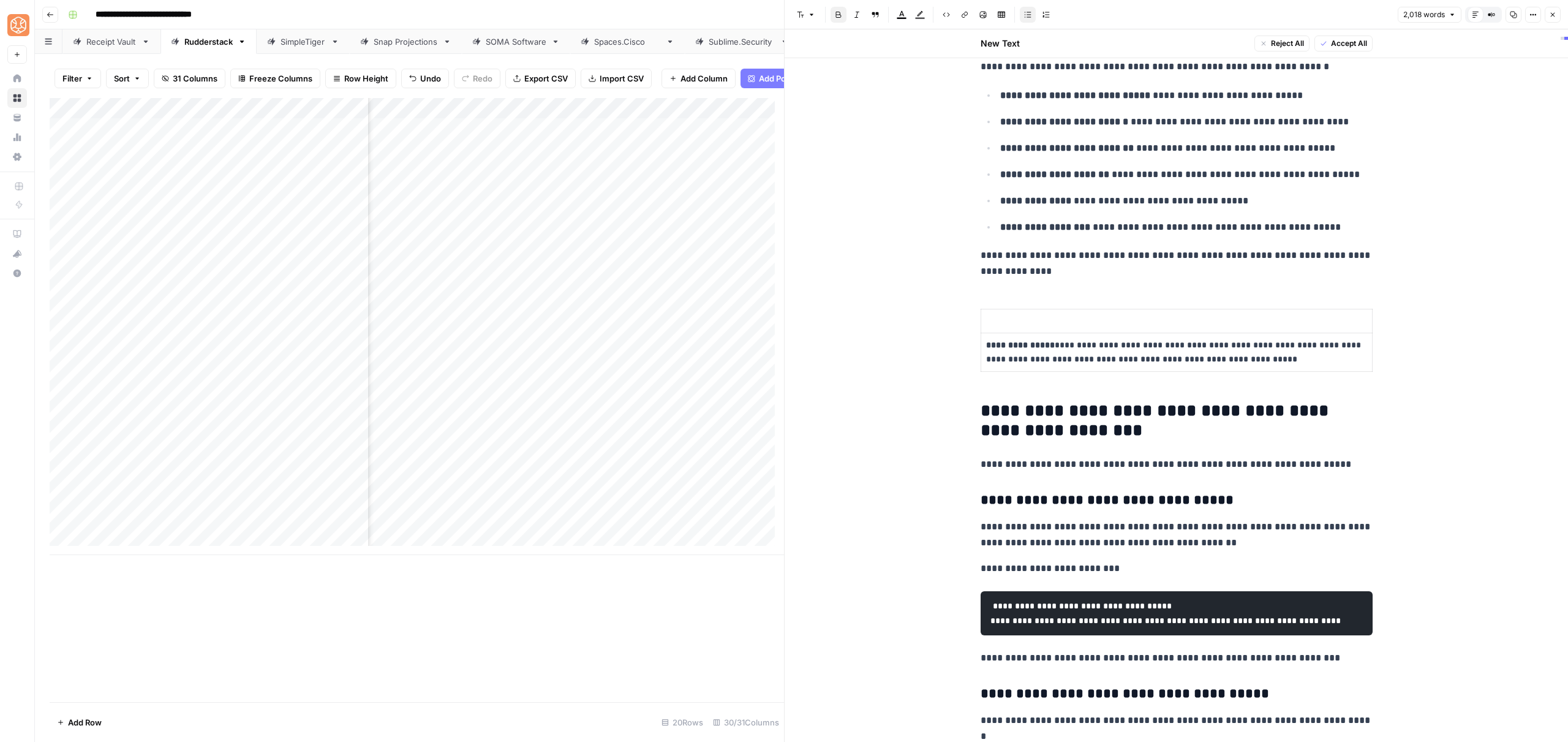
scroll to position [5347, 0]
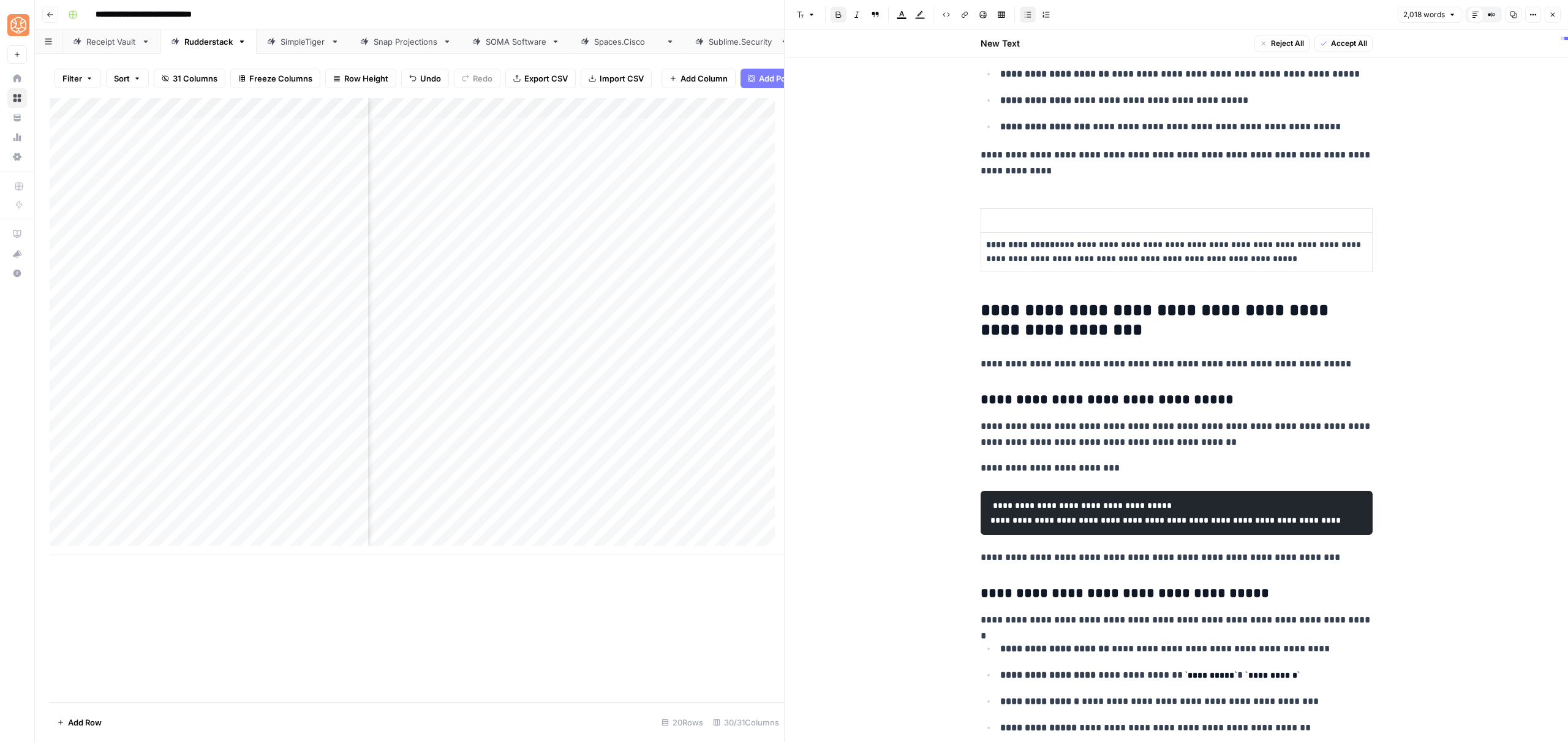
drag, startPoint x: 974, startPoint y: 326, endPoint x: 1203, endPoint y: 481, distance: 276.5
drag, startPoint x: 979, startPoint y: 369, endPoint x: 964, endPoint y: 320, distance: 51.2
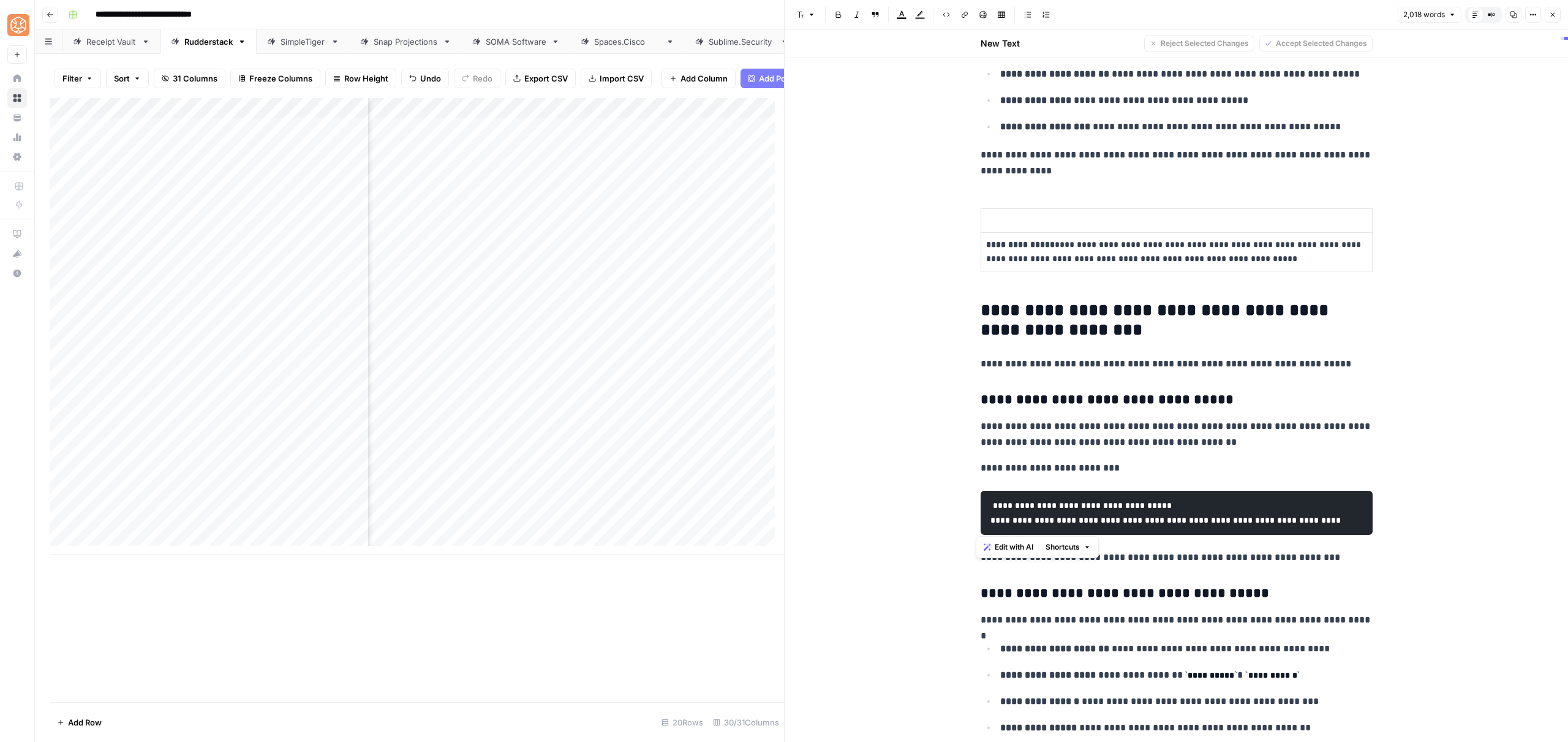
click at [1063, 546] on span "Shortcuts" at bounding box center [1063, 547] width 34 height 11
click at [1077, 575] on span "Add more detail" at bounding box center [1104, 574] width 76 height 12
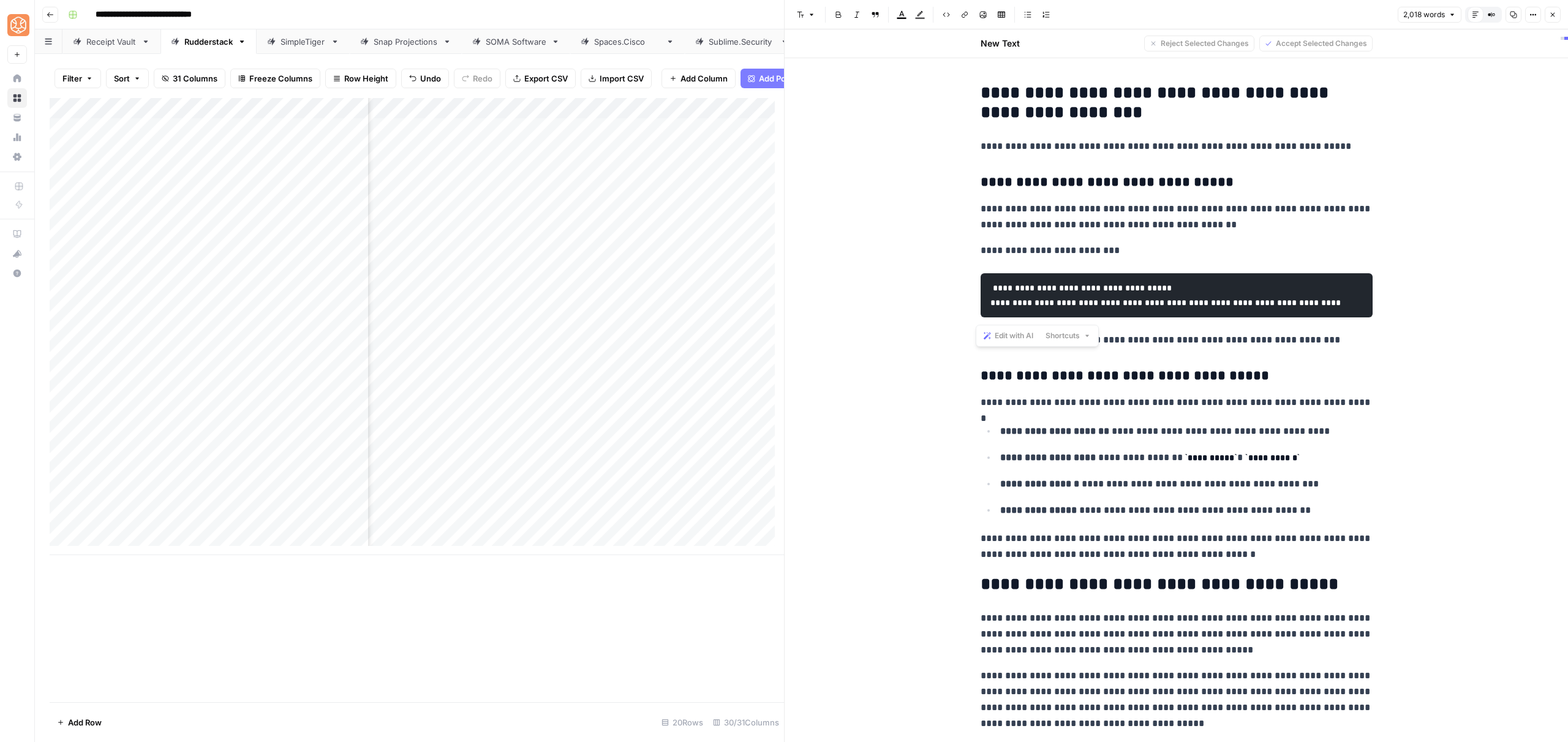
scroll to position [5546, 0]
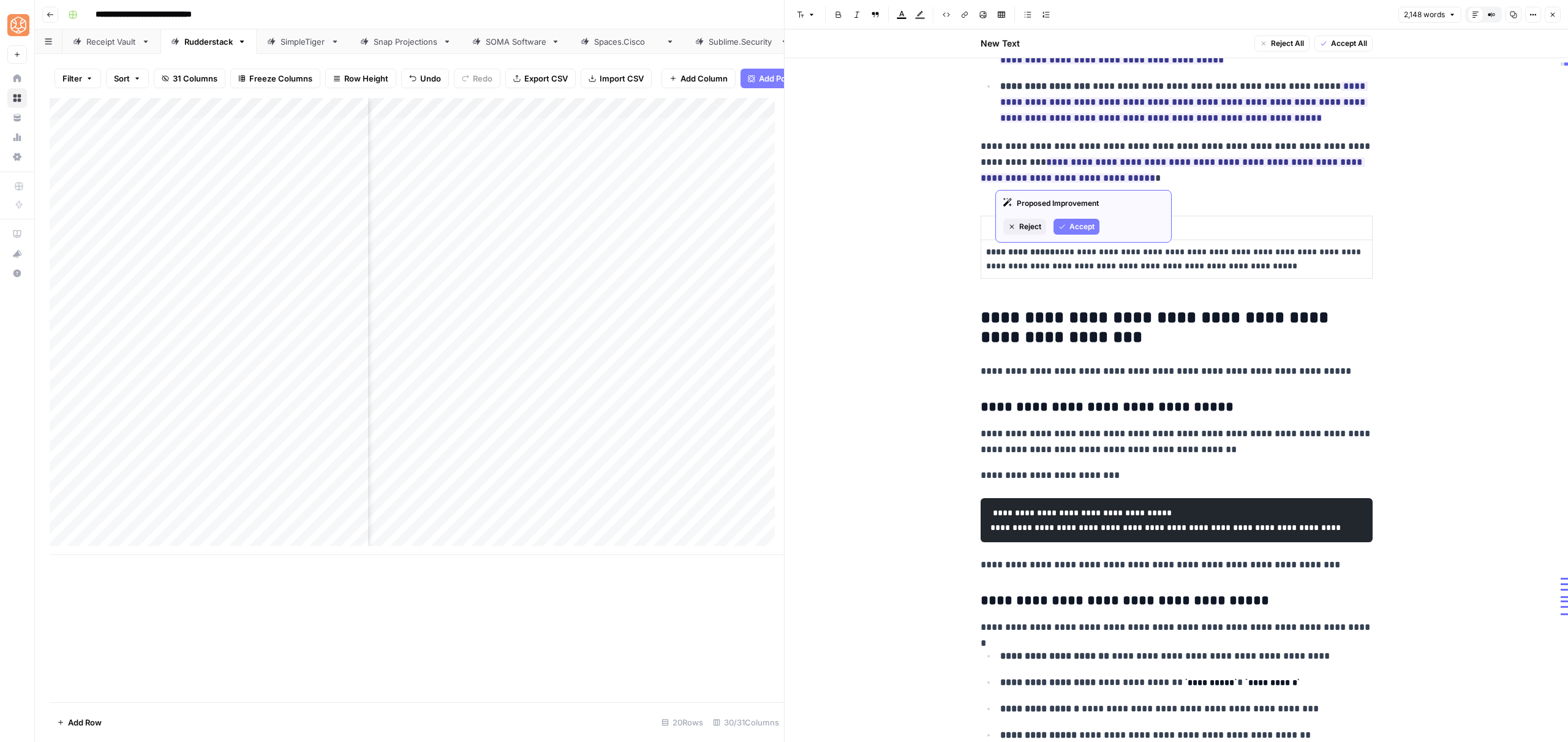
click at [1082, 228] on span "Accept" at bounding box center [1082, 226] width 25 height 11
drag, startPoint x: 1297, startPoint y: 164, endPoint x: 1196, endPoint y: 163, distance: 101.0
drag, startPoint x: 1203, startPoint y: 179, endPoint x: 1140, endPoint y: 180, distance: 63.0
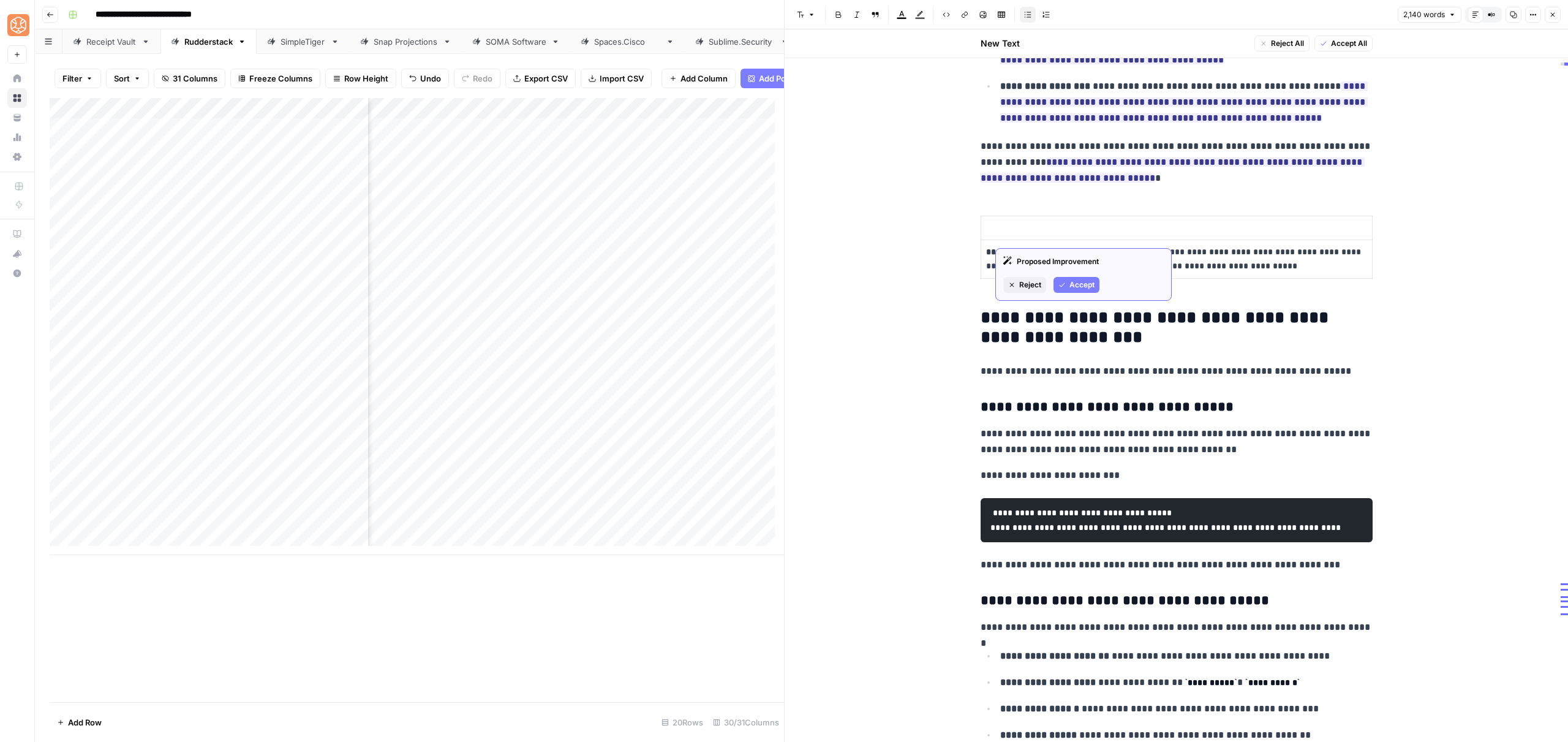
click at [1085, 296] on div "Proposed Improvement Reject Accept" at bounding box center [1084, 274] width 176 height 52
click at [1086, 289] on span "Accept" at bounding box center [1082, 285] width 25 height 11
drag, startPoint x: 1180, startPoint y: 240, endPoint x: 1124, endPoint y: 236, distance: 56.1
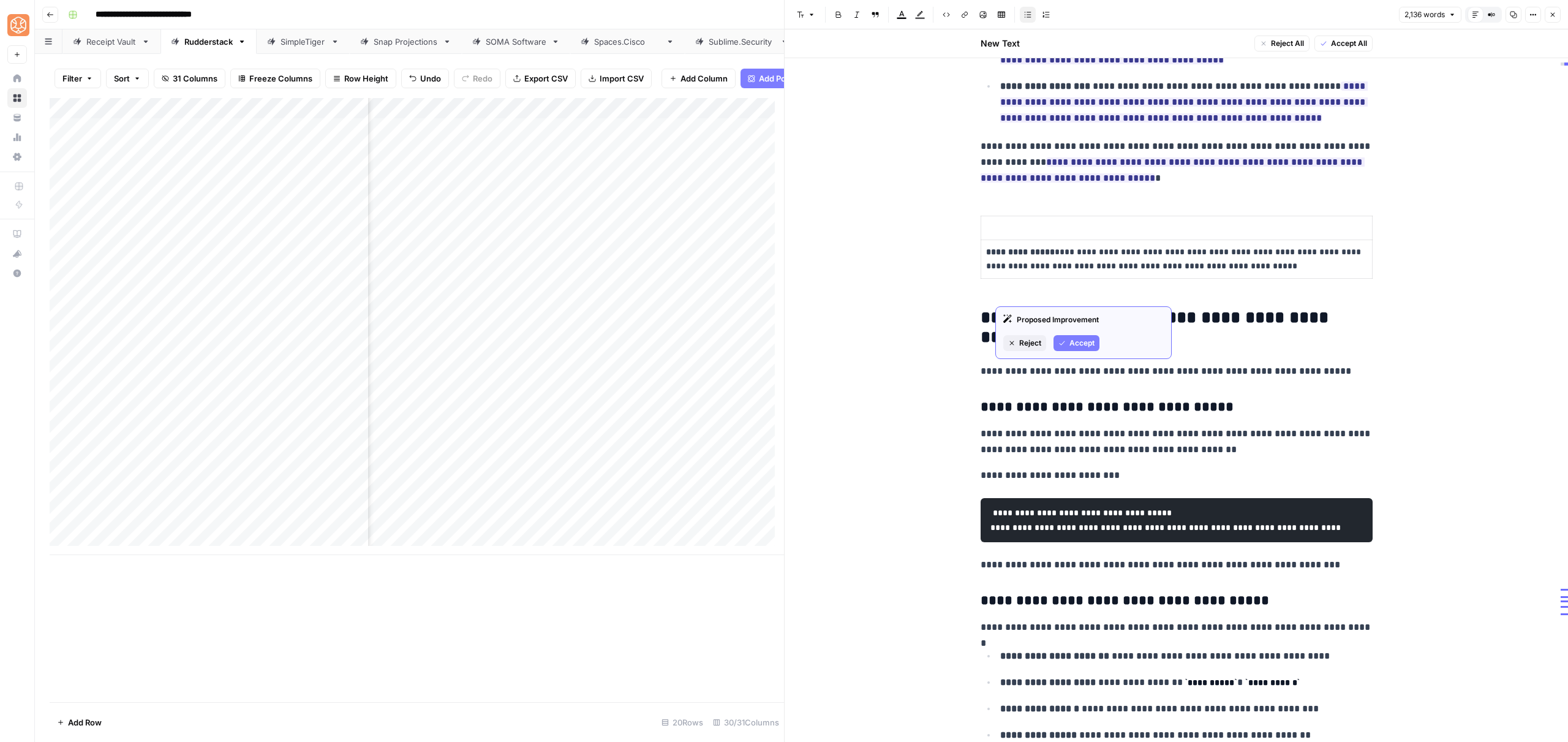
click at [1062, 342] on icon "button" at bounding box center [1062, 343] width 7 height 7
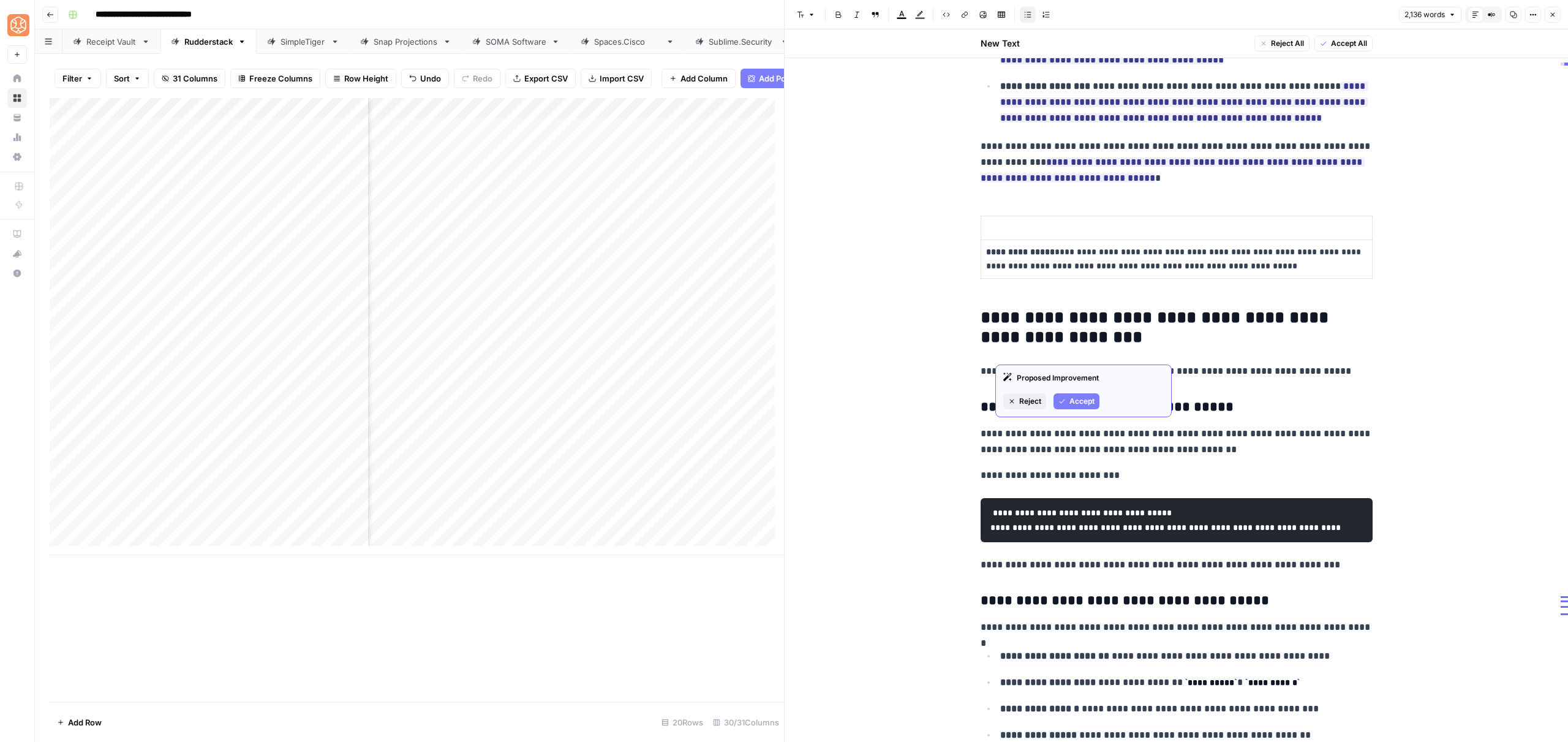
click at [1068, 401] on button "Accept" at bounding box center [1076, 402] width 46 height 16
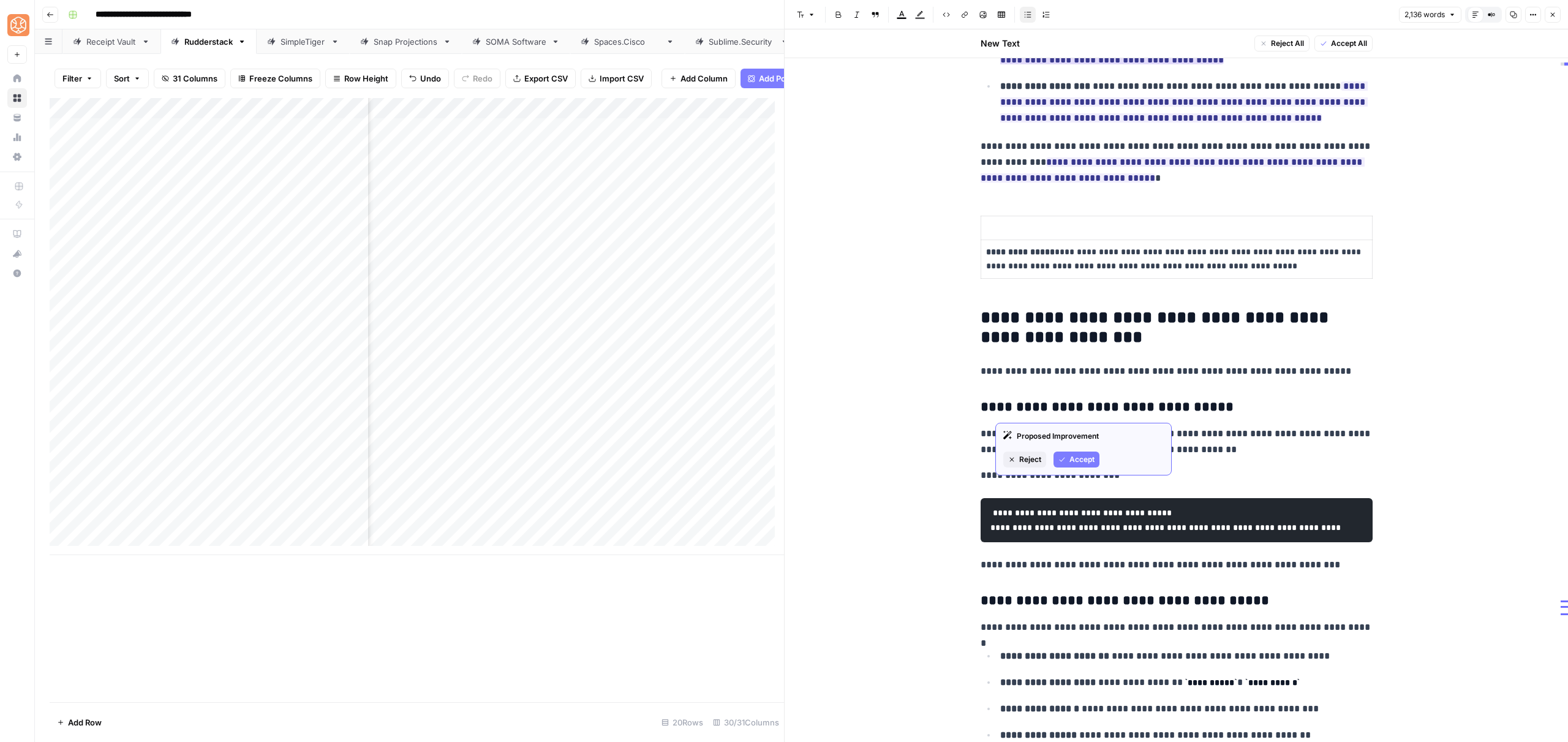
click at [1079, 457] on span "Accept" at bounding box center [1082, 459] width 25 height 11
click at [1060, 580] on span "Accept" at bounding box center [1063, 577] width 25 height 11
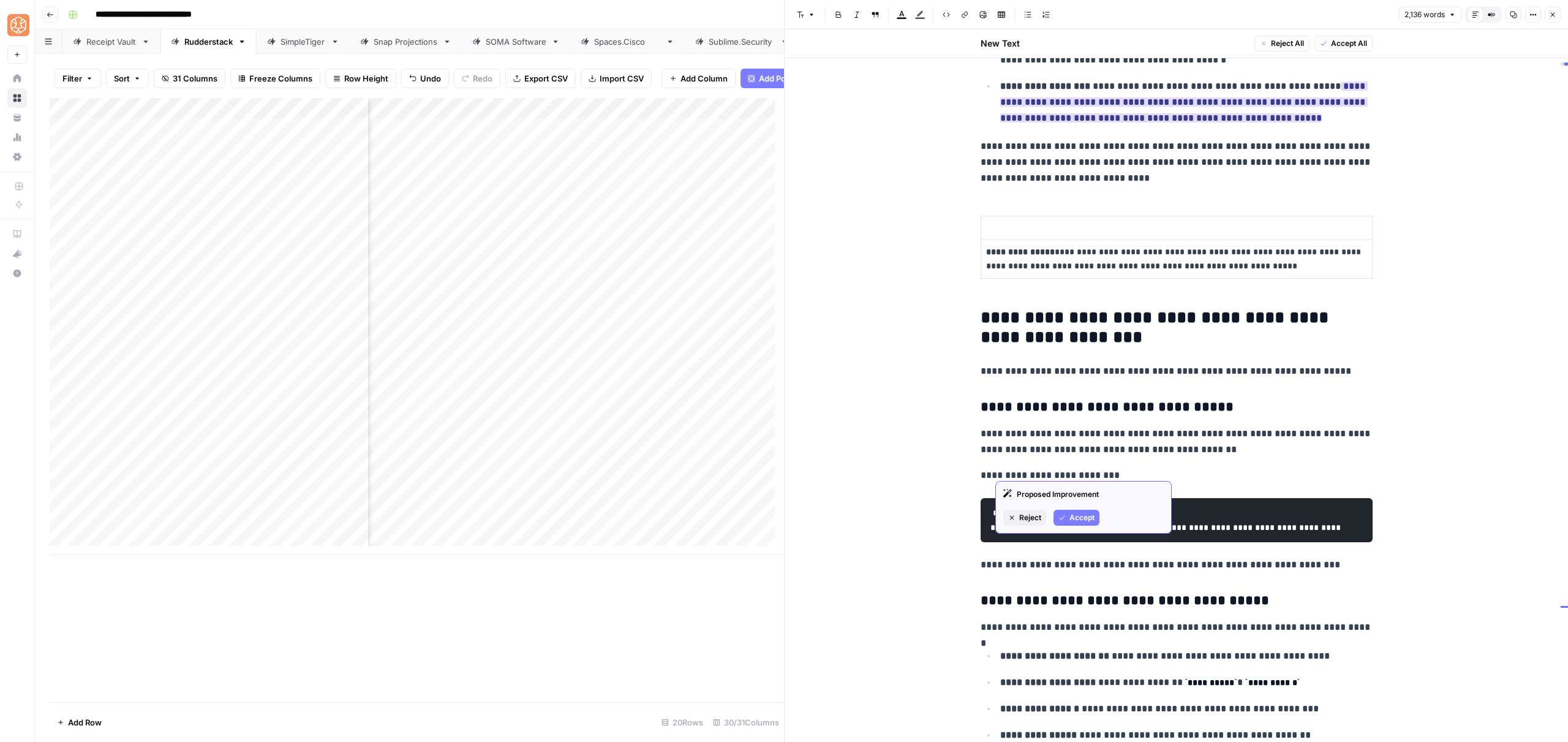
click at [1078, 516] on span "Accept" at bounding box center [1082, 518] width 25 height 11
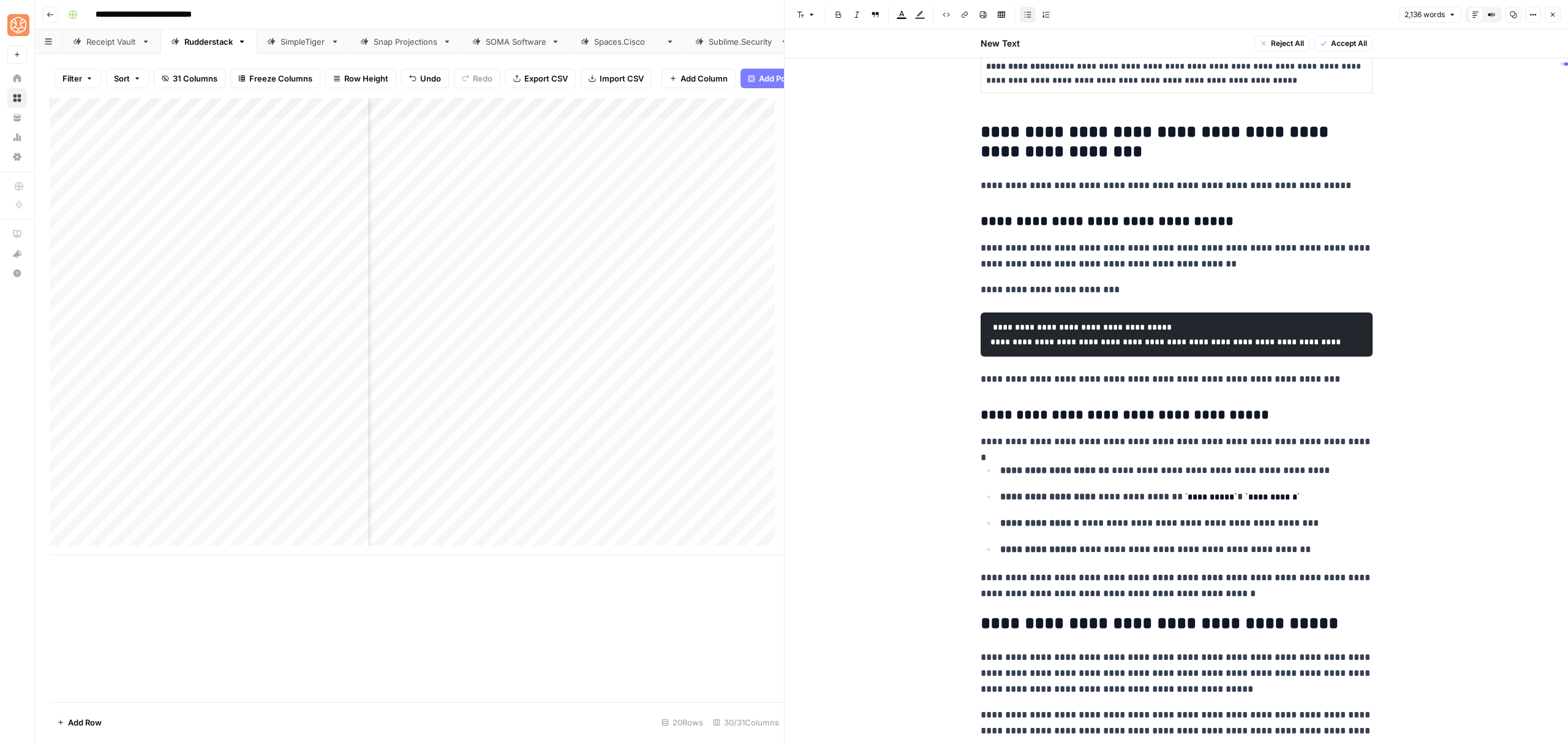
scroll to position [5787, 0]
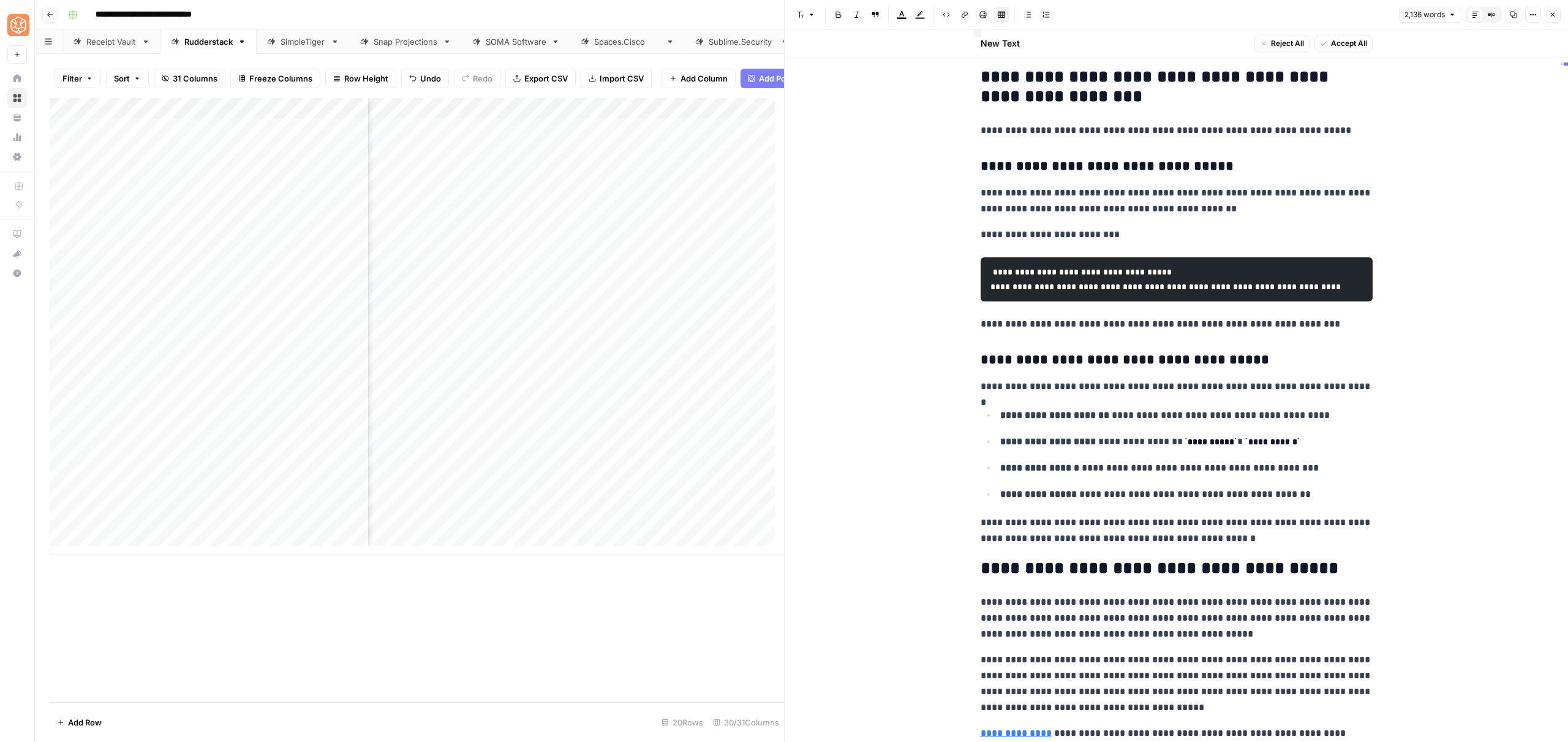
click at [938, 351] on span "Delete row" at bounding box center [915, 354] width 60 height 12
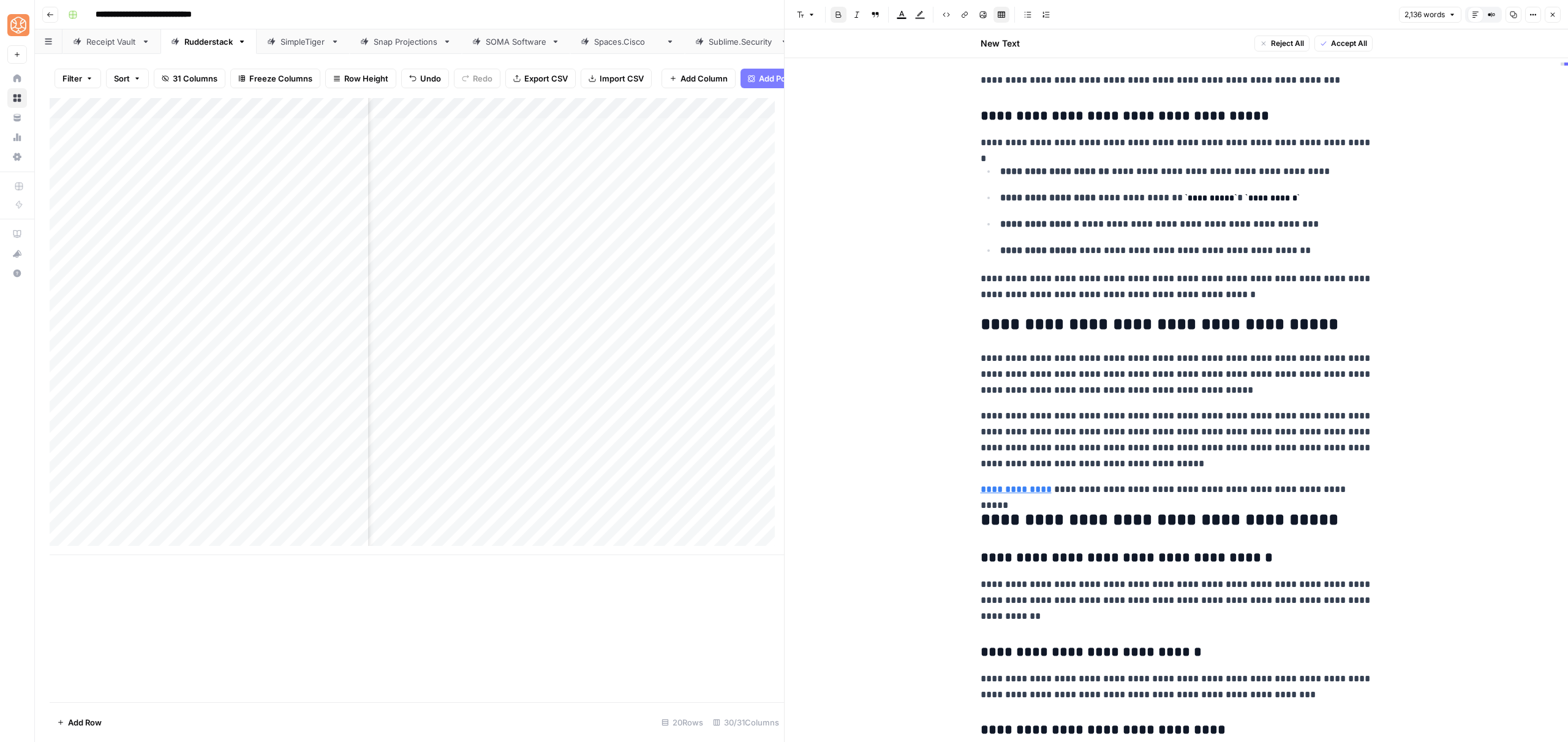
scroll to position [6007, 0]
click at [1069, 262] on span "Shortcuts" at bounding box center [1063, 262] width 34 height 11
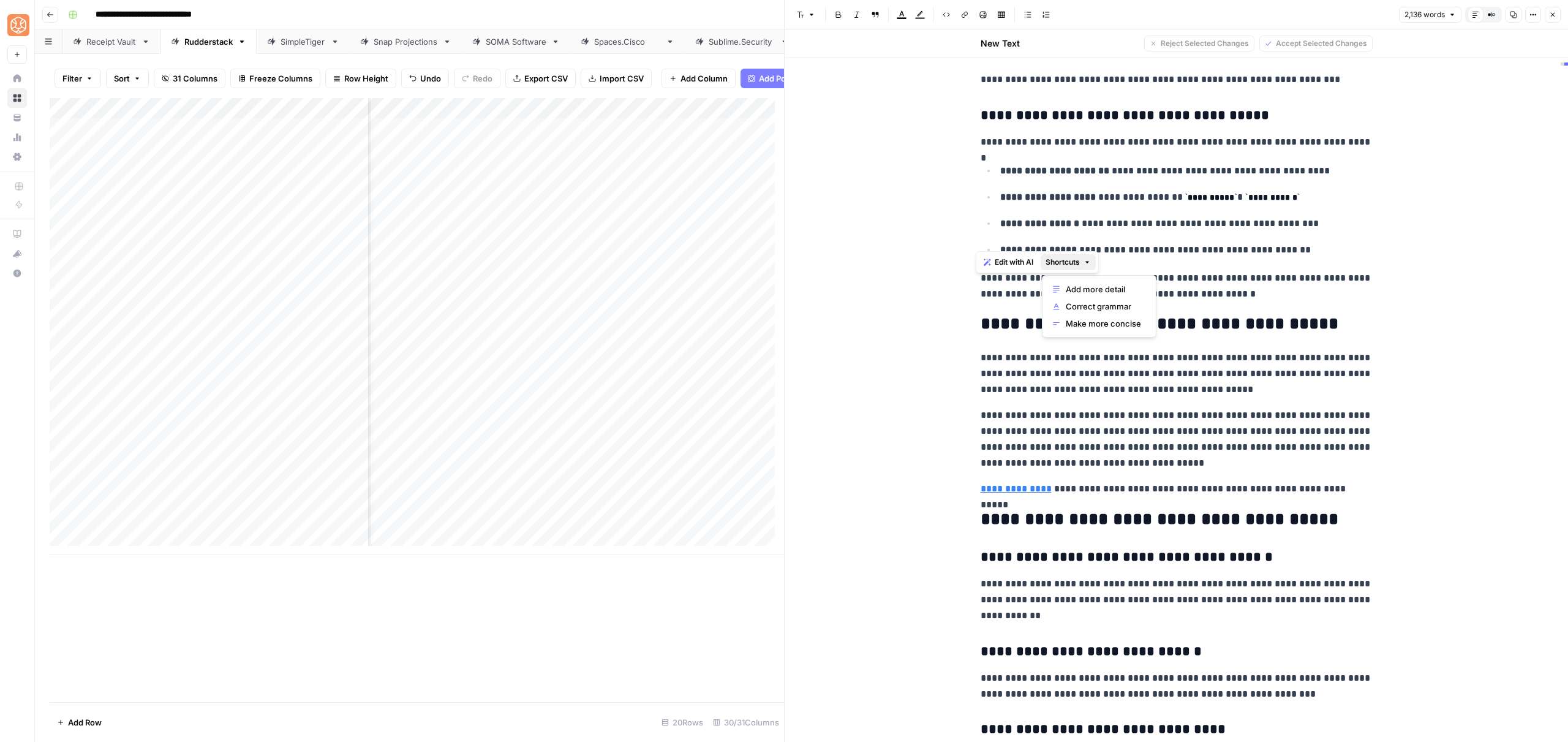
click at [1075, 279] on div "Add more detail Correct grammar Make more concise" at bounding box center [1099, 307] width 115 height 62
click at [1076, 284] on span "Add more detail" at bounding box center [1104, 289] width 76 height 12
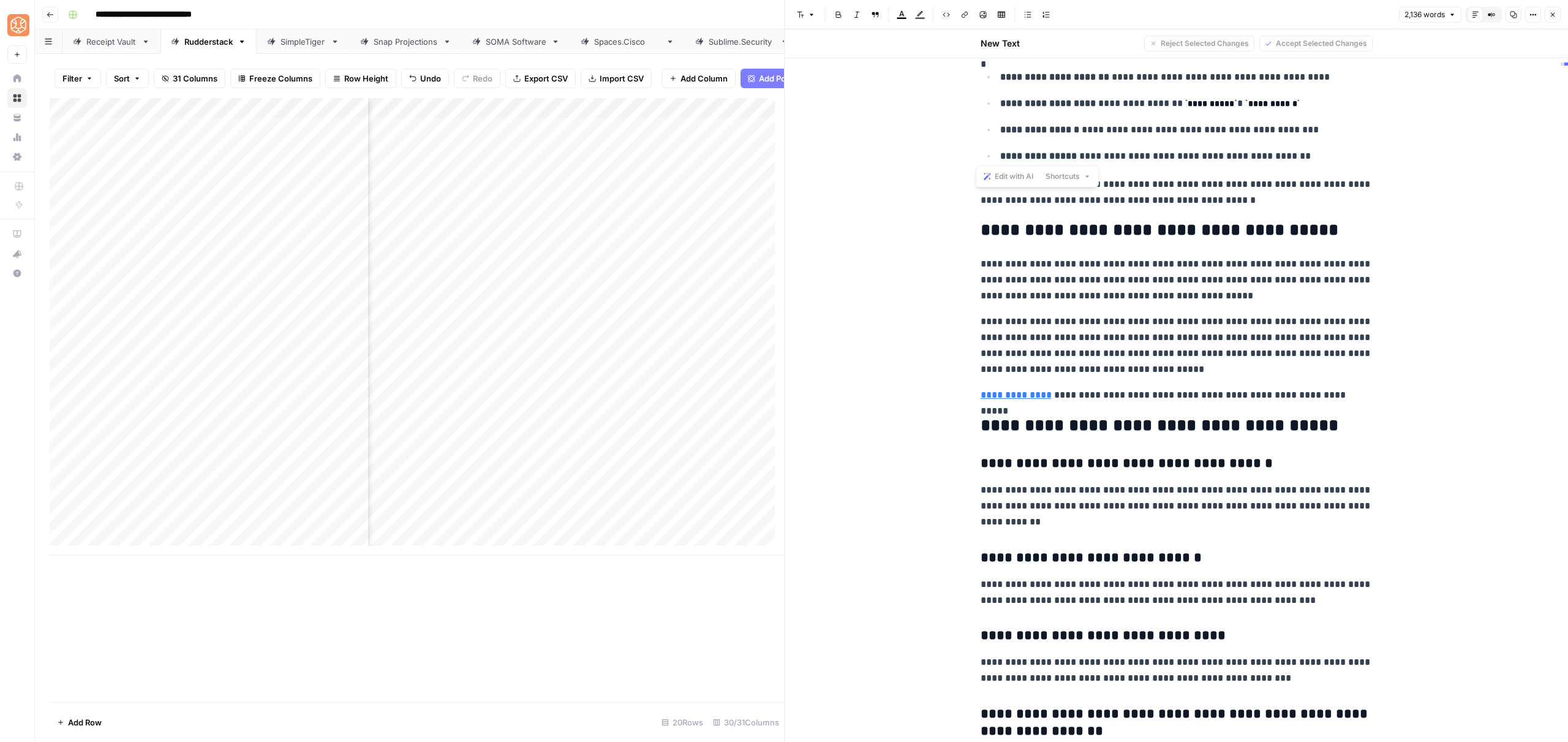
scroll to position [6109, 0]
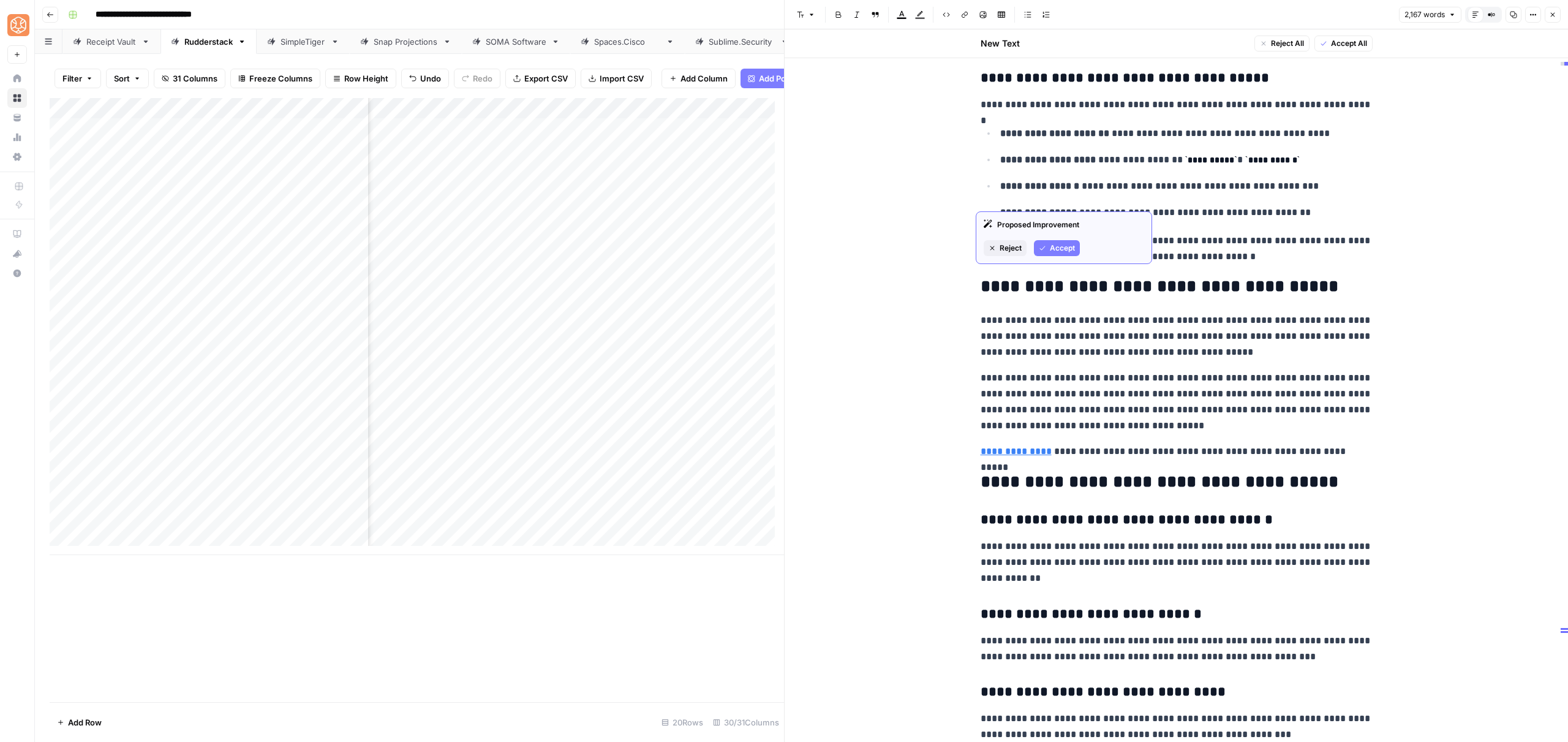
click at [1046, 248] on button "Accept" at bounding box center [1057, 248] width 46 height 16
click at [1039, 212] on icon "button" at bounding box center [1042, 216] width 7 height 7
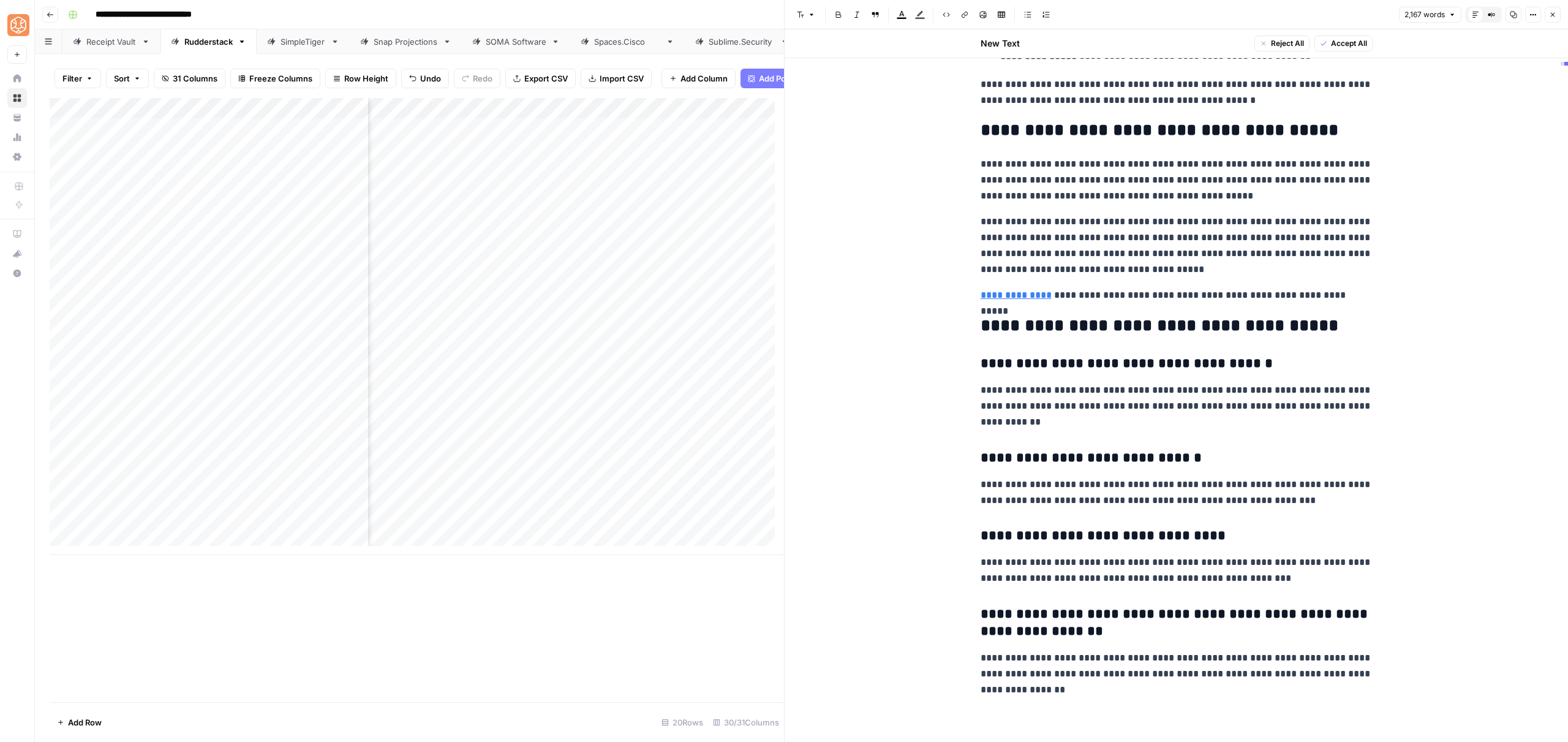
scroll to position [6610, 0]
click at [1071, 277] on p "**********" at bounding box center [1176, 246] width 392 height 64
copy div "**********"
click at [1546, 12] on button "Close" at bounding box center [1553, 15] width 16 height 16
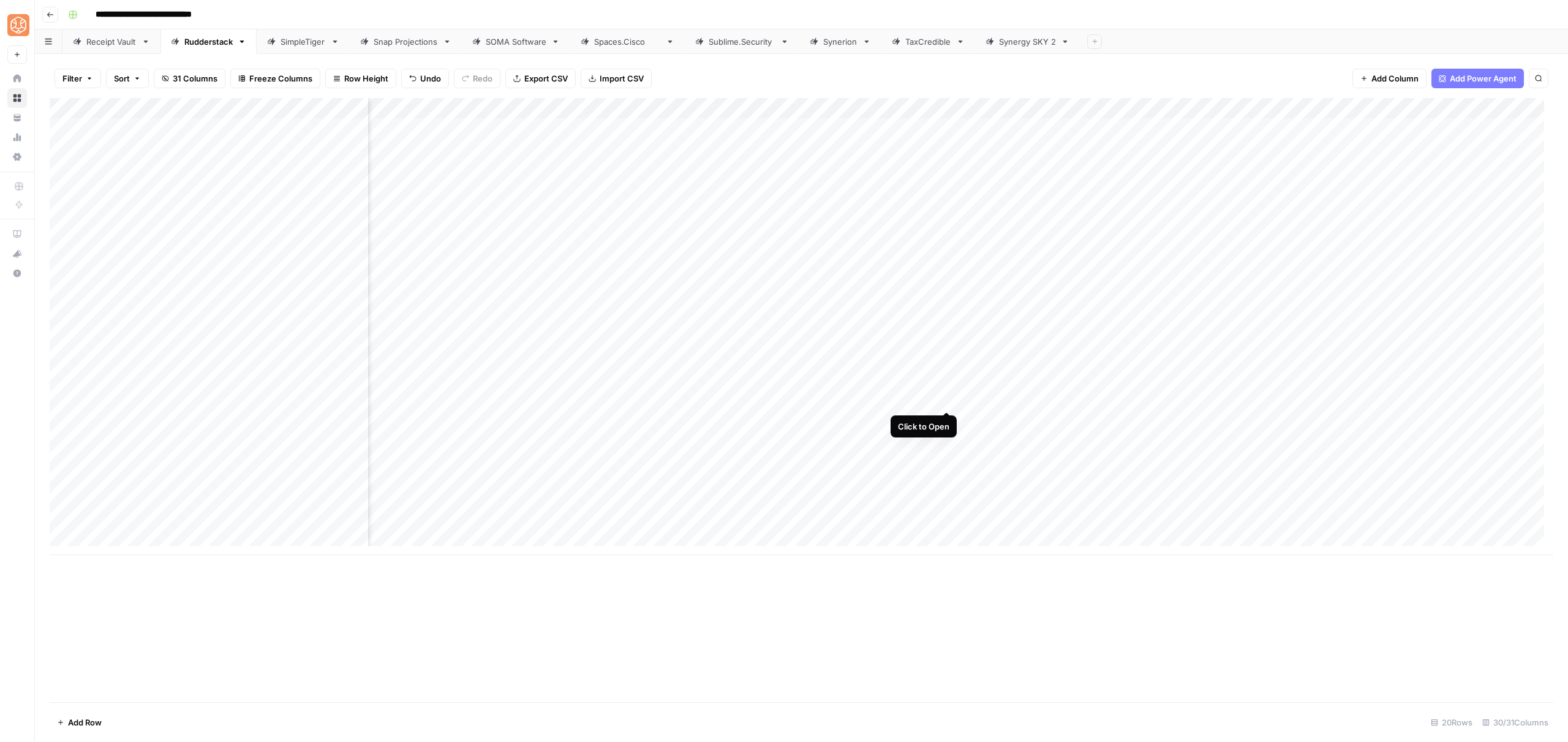
click at [946, 400] on div "Add Column" at bounding box center [801, 327] width 1504 height 457
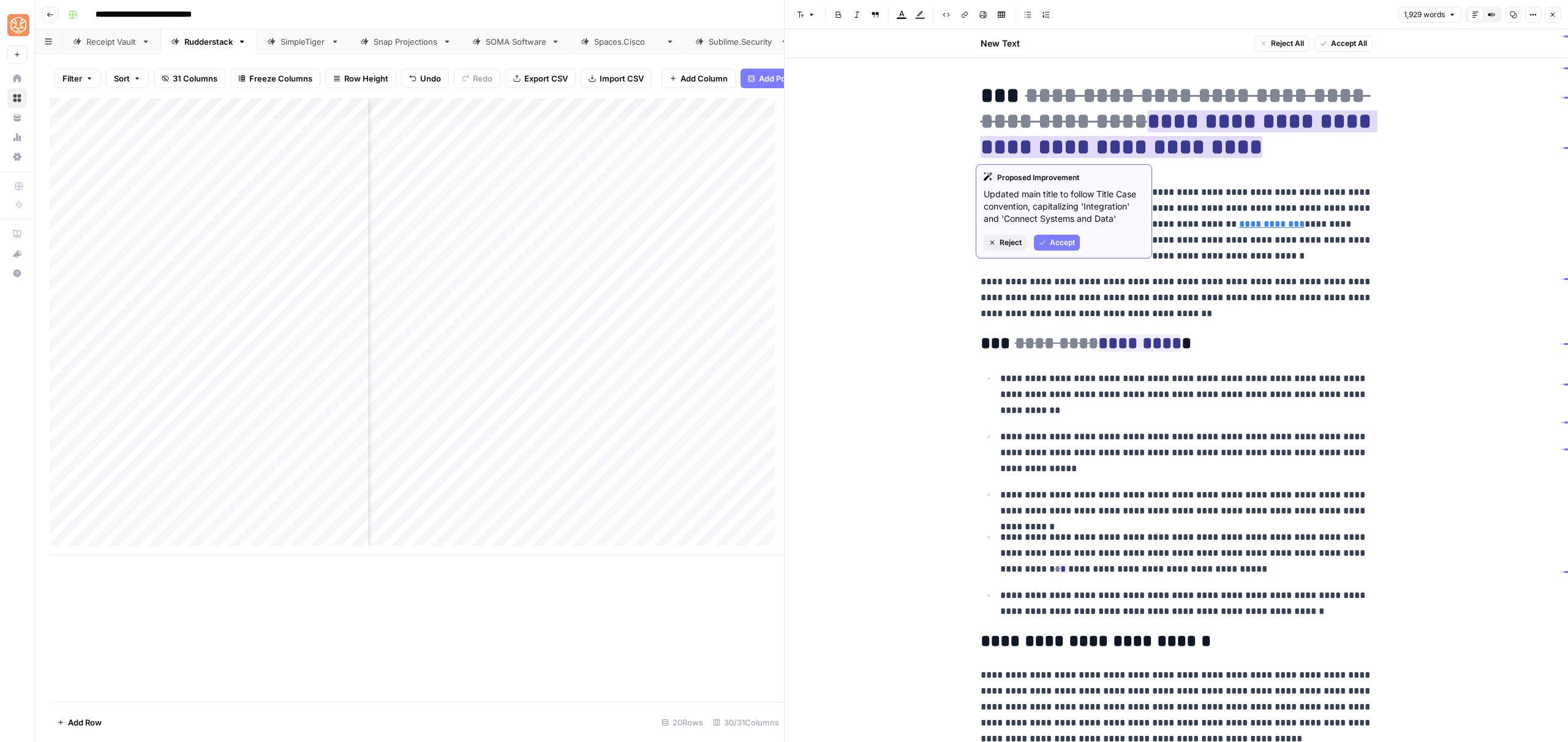
click at [1003, 242] on span "Reject" at bounding box center [1010, 242] width 22 height 11
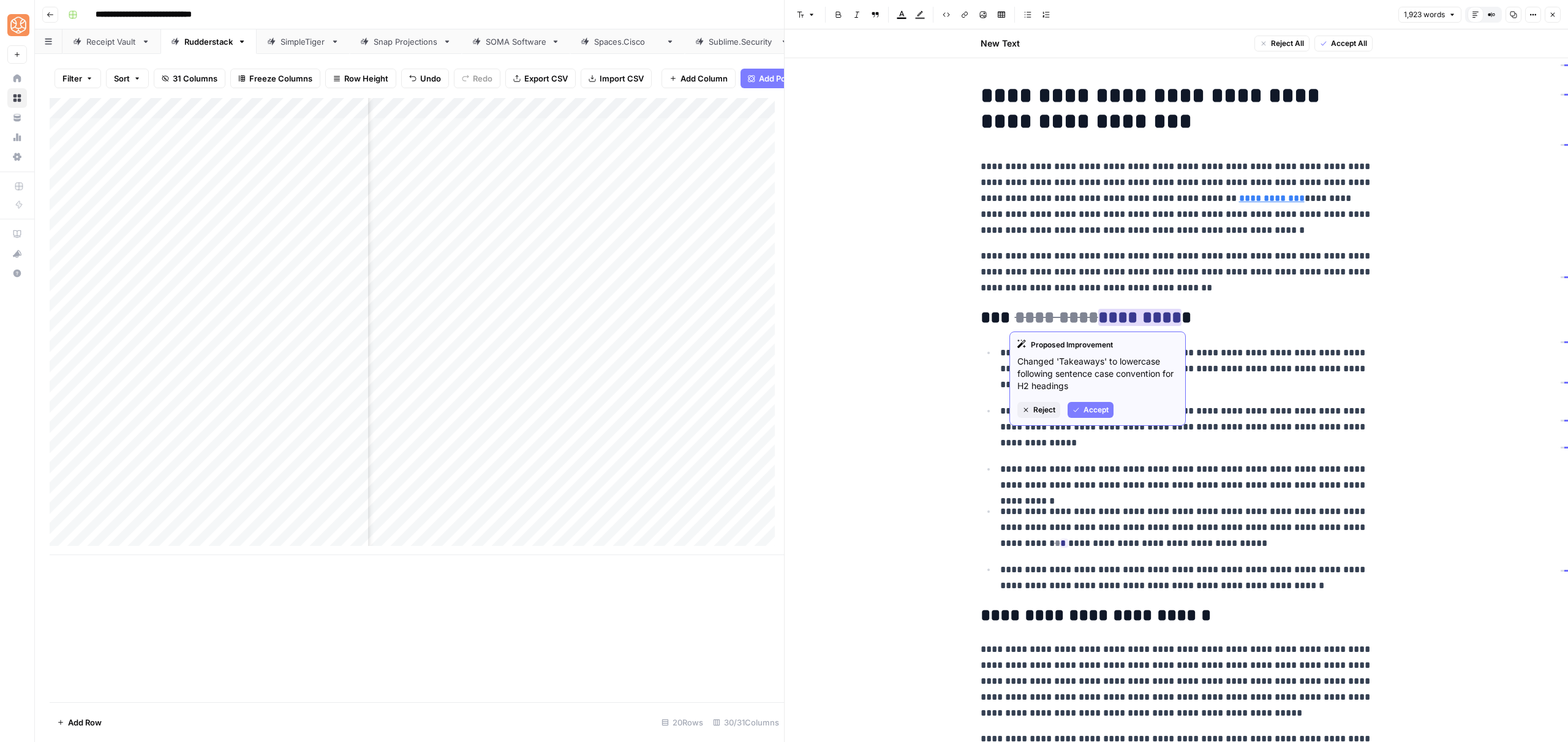
drag, startPoint x: 1084, startPoint y: 409, endPoint x: 1078, endPoint y: 391, distance: 19.0
click at [1084, 409] on span "Accept" at bounding box center [1096, 409] width 25 height 11
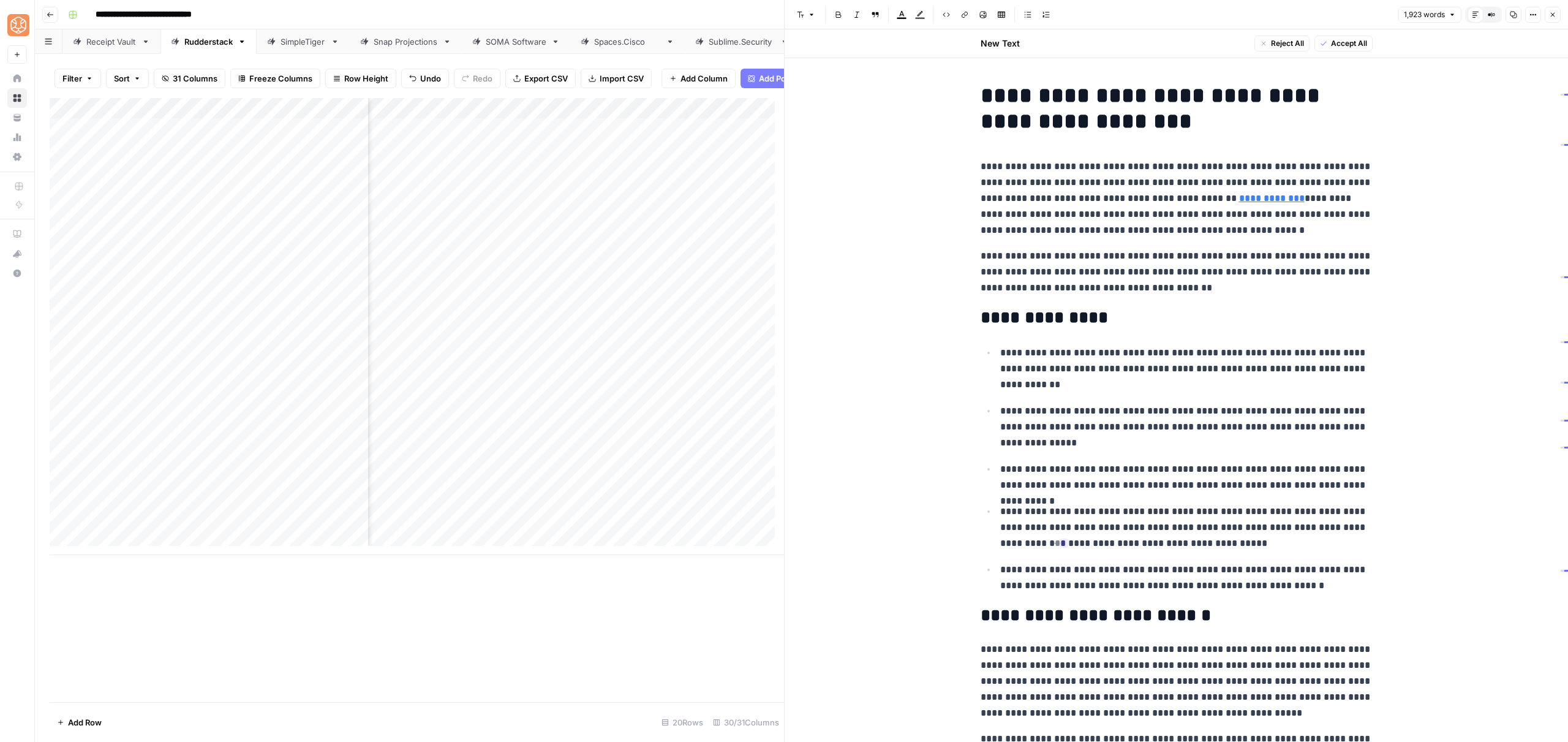
click at [986, 320] on h2 "**********" at bounding box center [1176, 318] width 392 height 20
click at [1118, 612] on button "Accept" at bounding box center [1129, 620] width 46 height 16
click at [1258, 199] on link "**********" at bounding box center [1272, 198] width 66 height 9
click at [1126, 216] on p "**********" at bounding box center [1176, 198] width 392 height 80
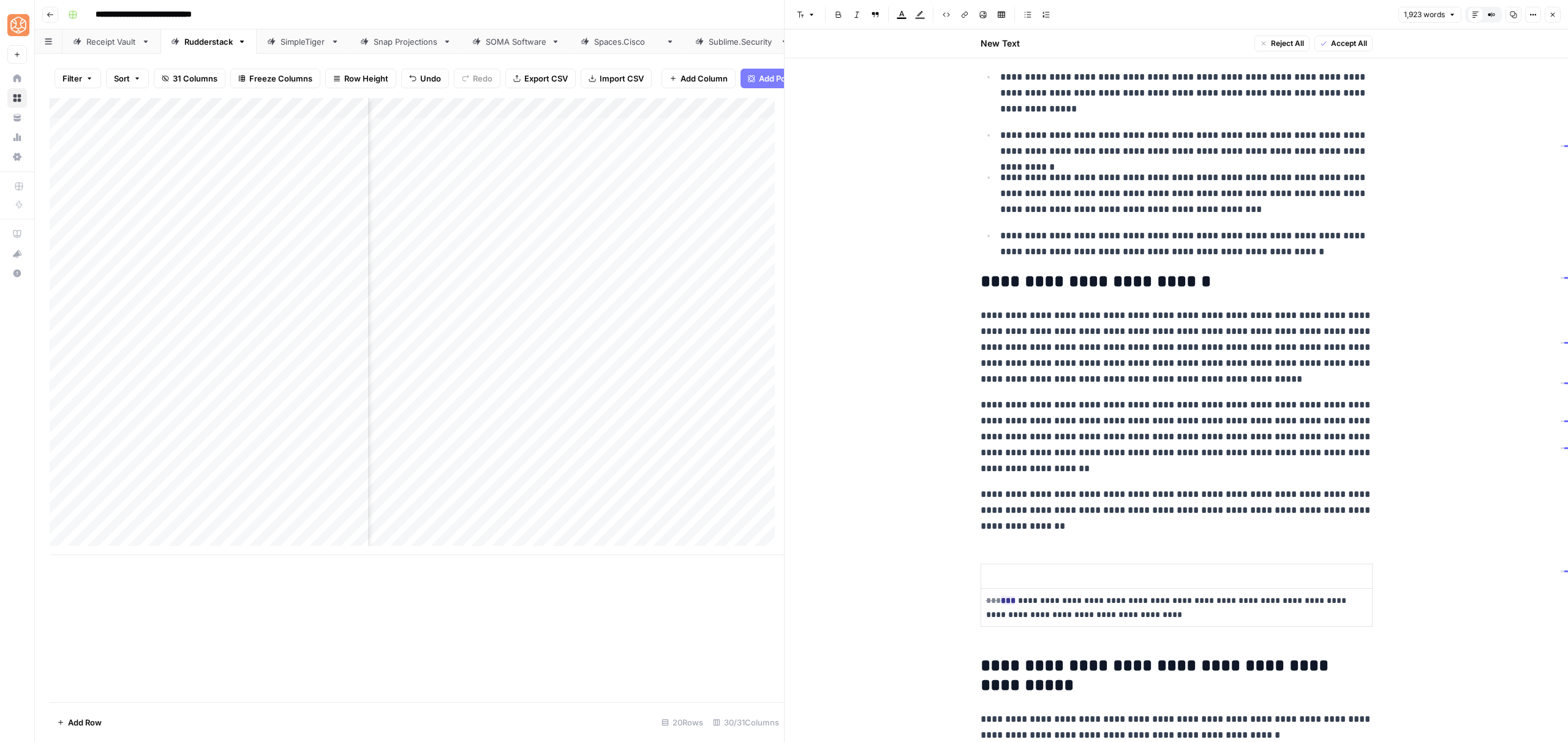
scroll to position [388, 0]
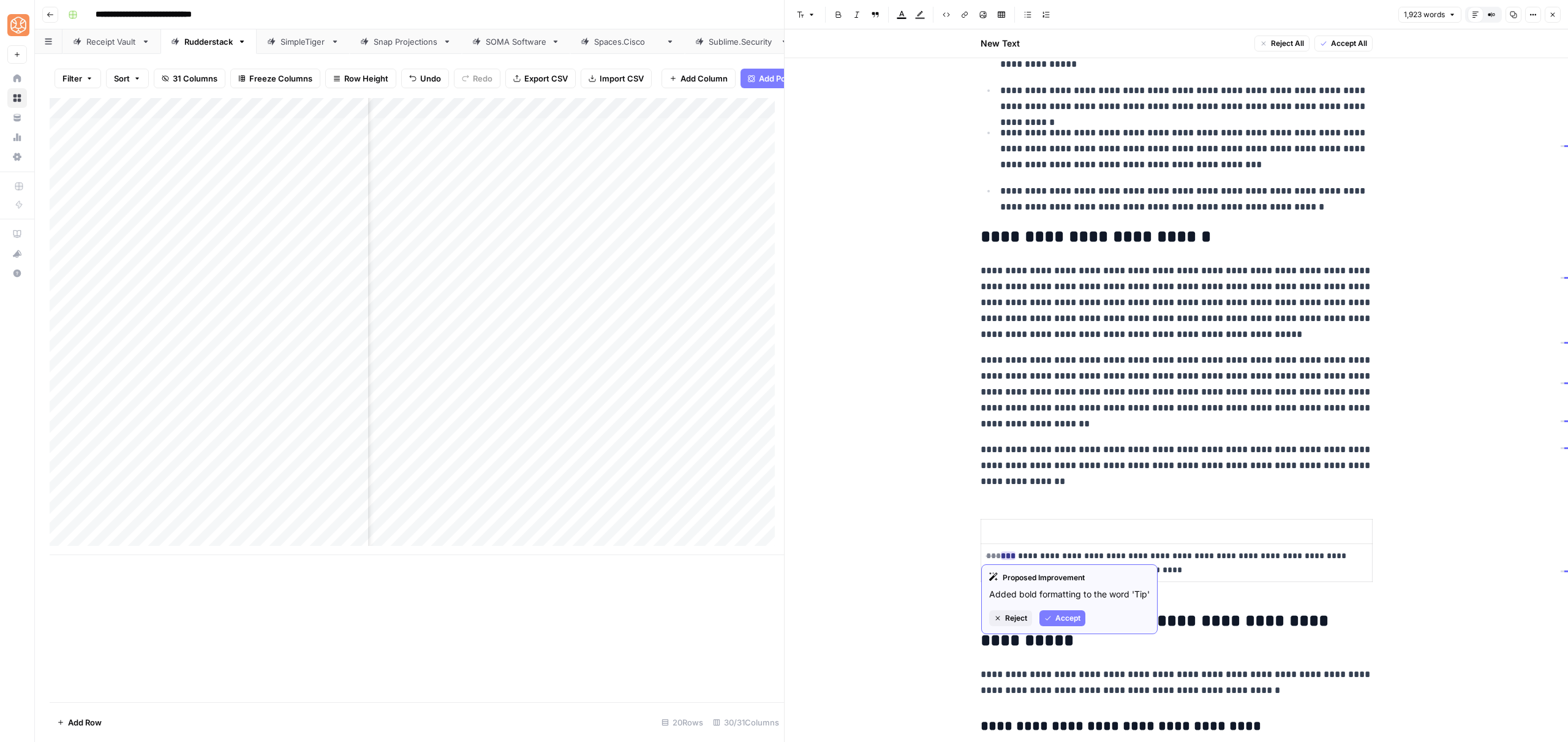
click at [1053, 616] on button "Accept" at bounding box center [1062, 619] width 46 height 16
click at [984, 540] on th at bounding box center [1176, 532] width 391 height 25
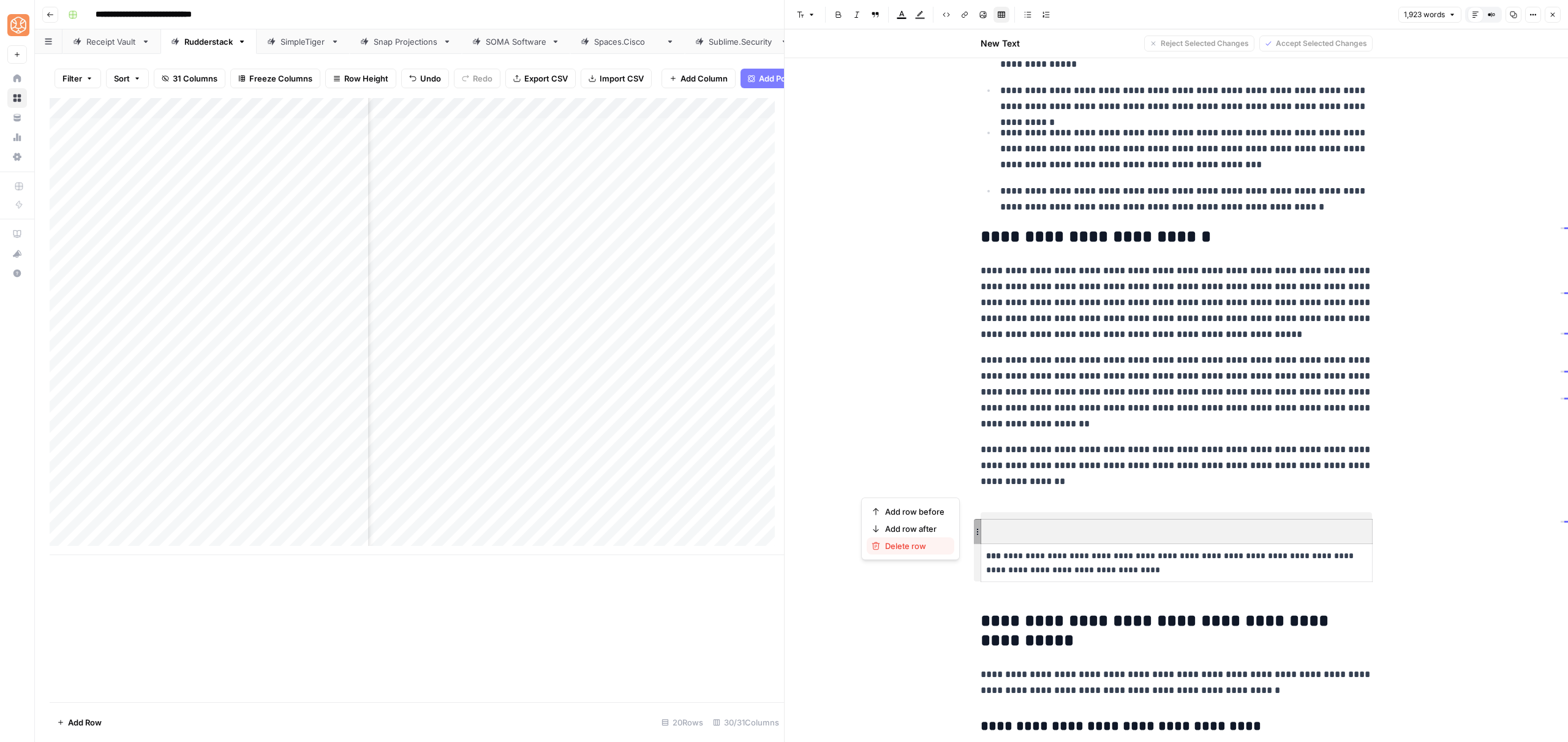
click at [935, 543] on span "Delete row" at bounding box center [915, 546] width 60 height 12
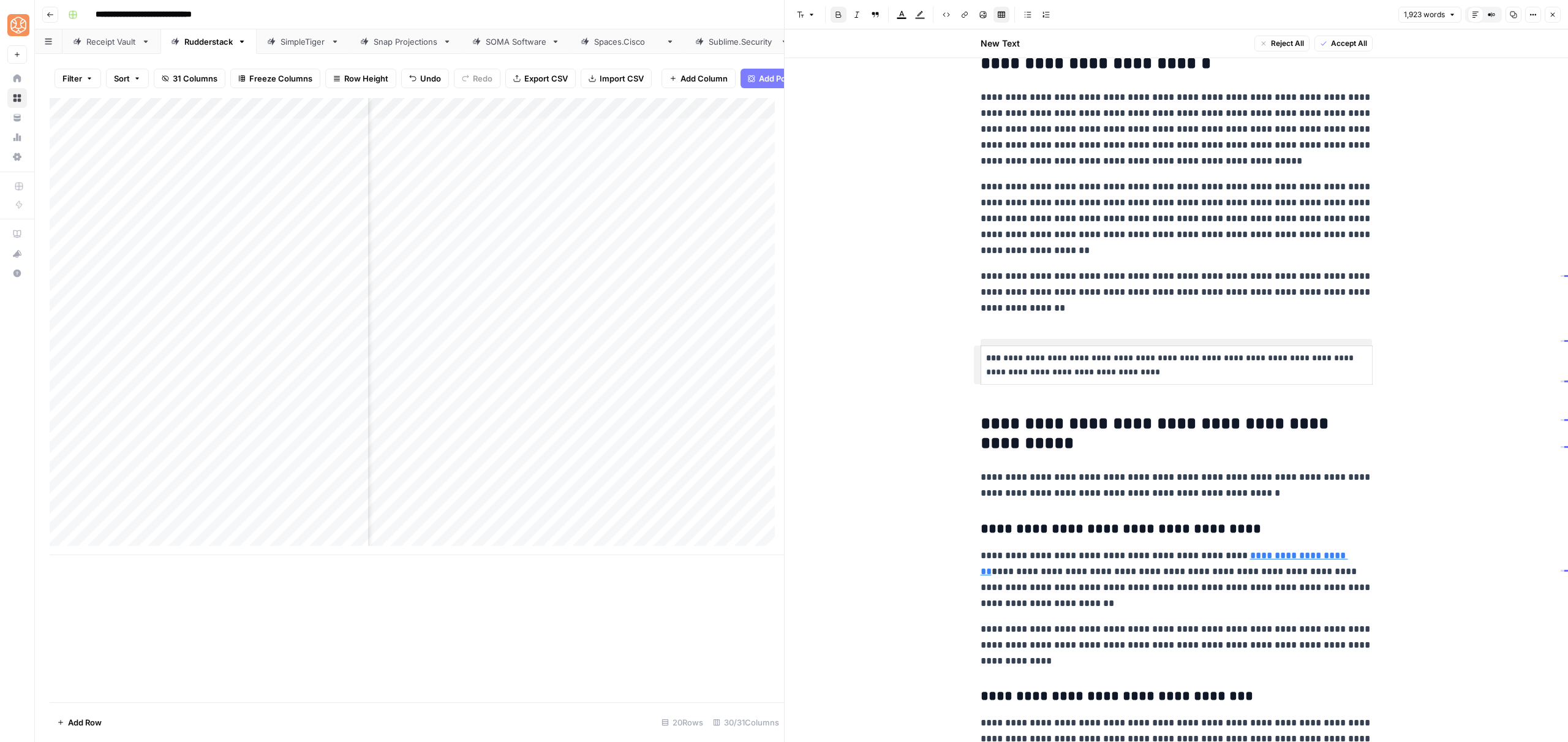
scroll to position [628, 0]
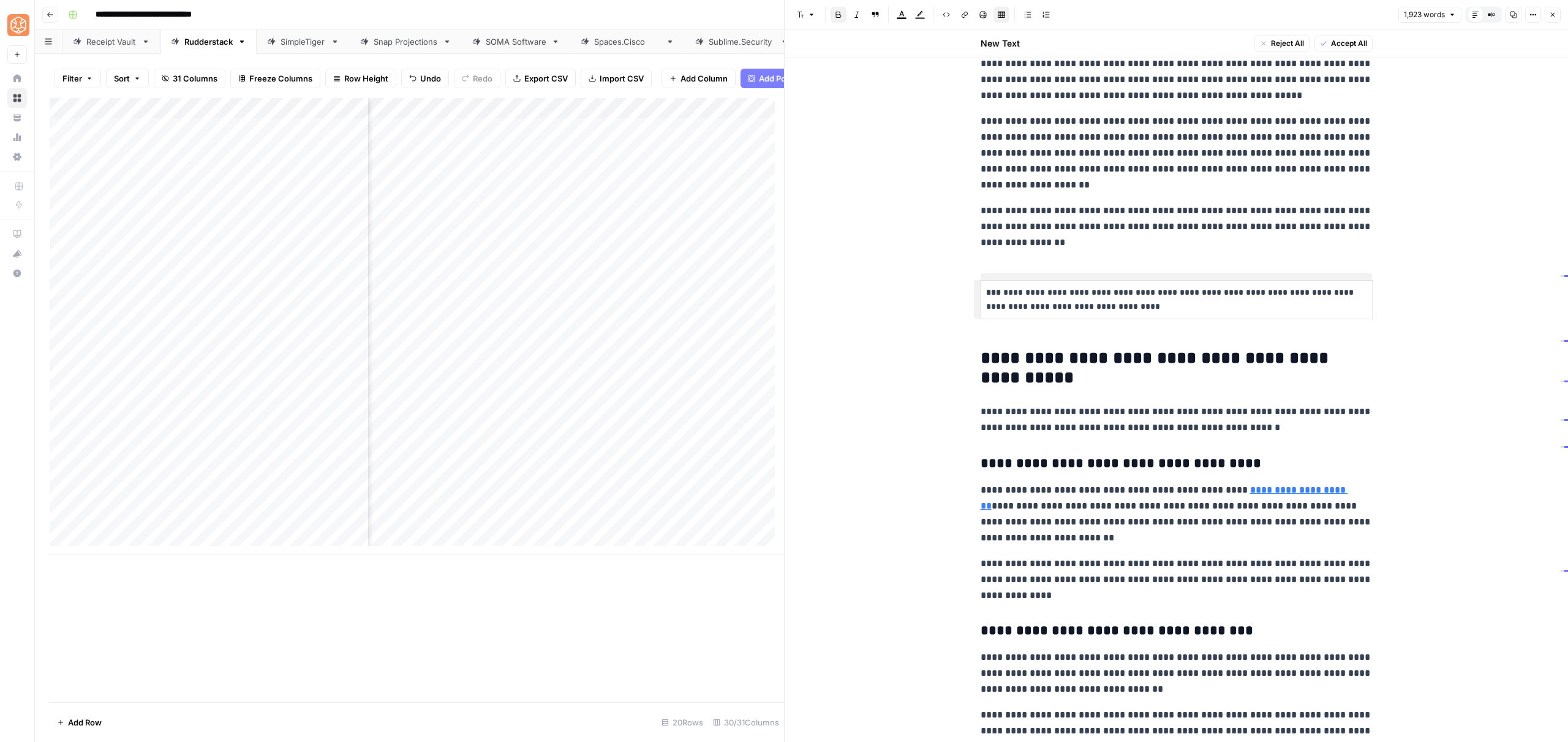
click at [1017, 424] on p "**********" at bounding box center [1176, 420] width 392 height 32
click at [1067, 453] on span "Shortcuts" at bounding box center [1063, 451] width 34 height 11
click at [1074, 473] on span "Add more detail" at bounding box center [1104, 478] width 76 height 12
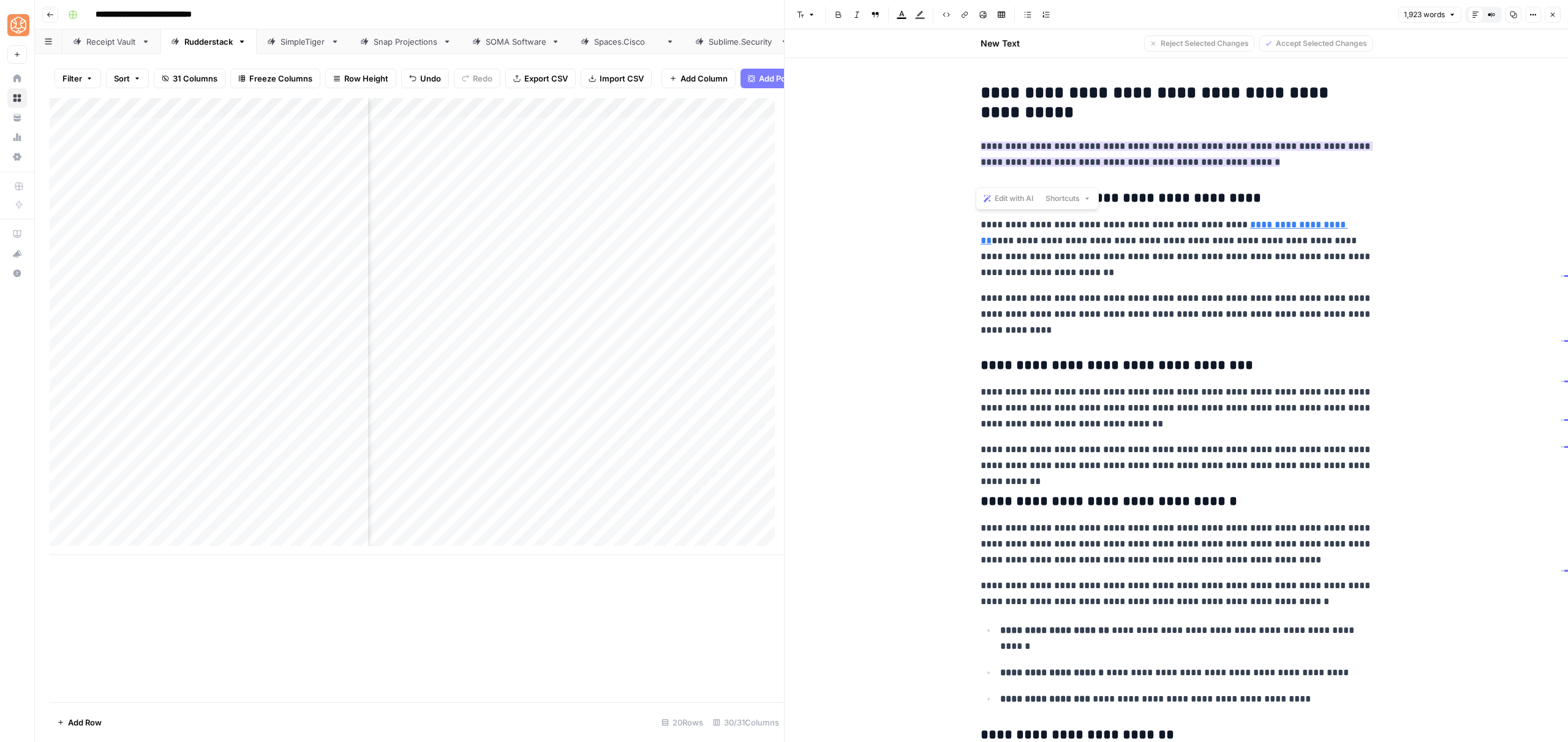
scroll to position [880, 0]
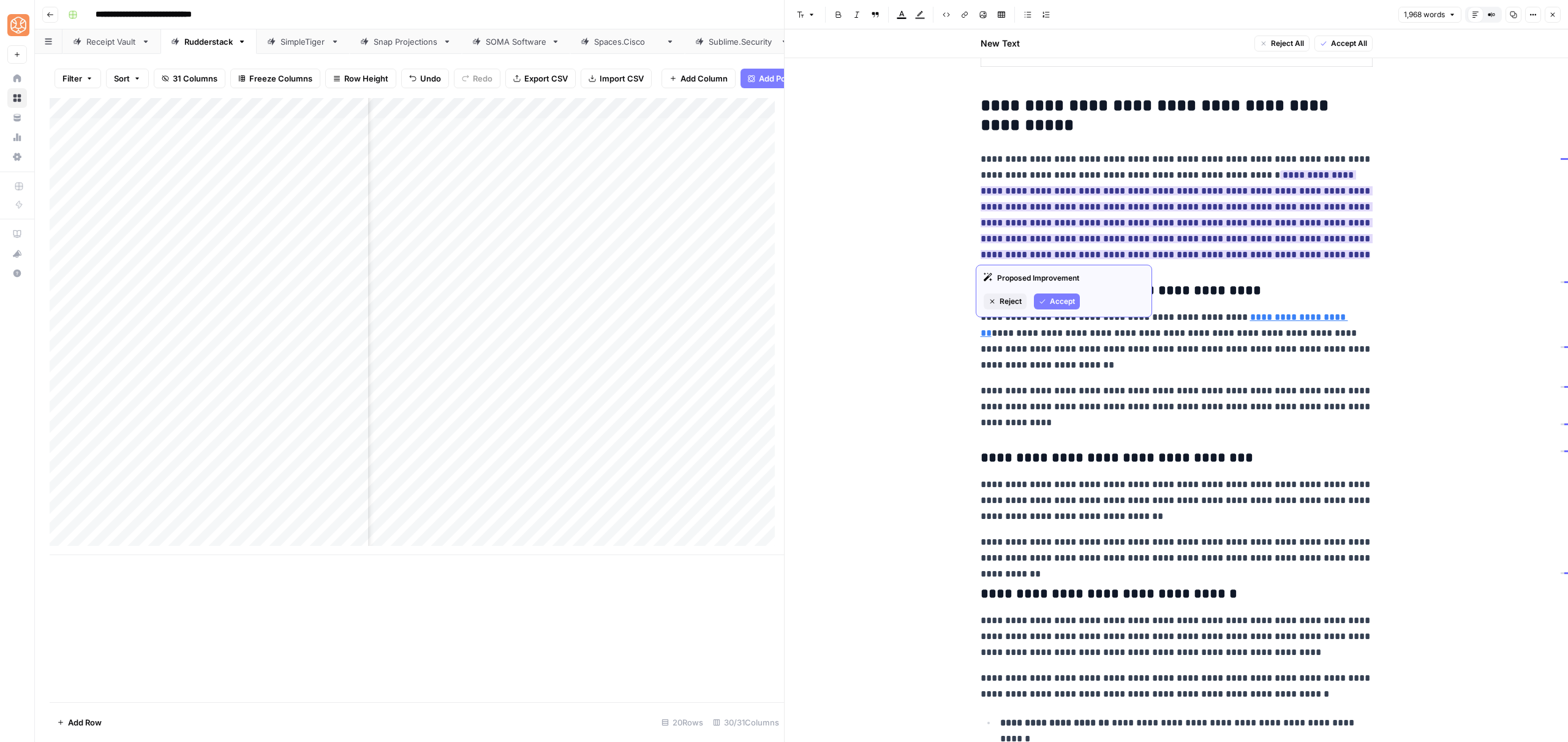
click at [1052, 297] on span "Accept" at bounding box center [1063, 301] width 25 height 11
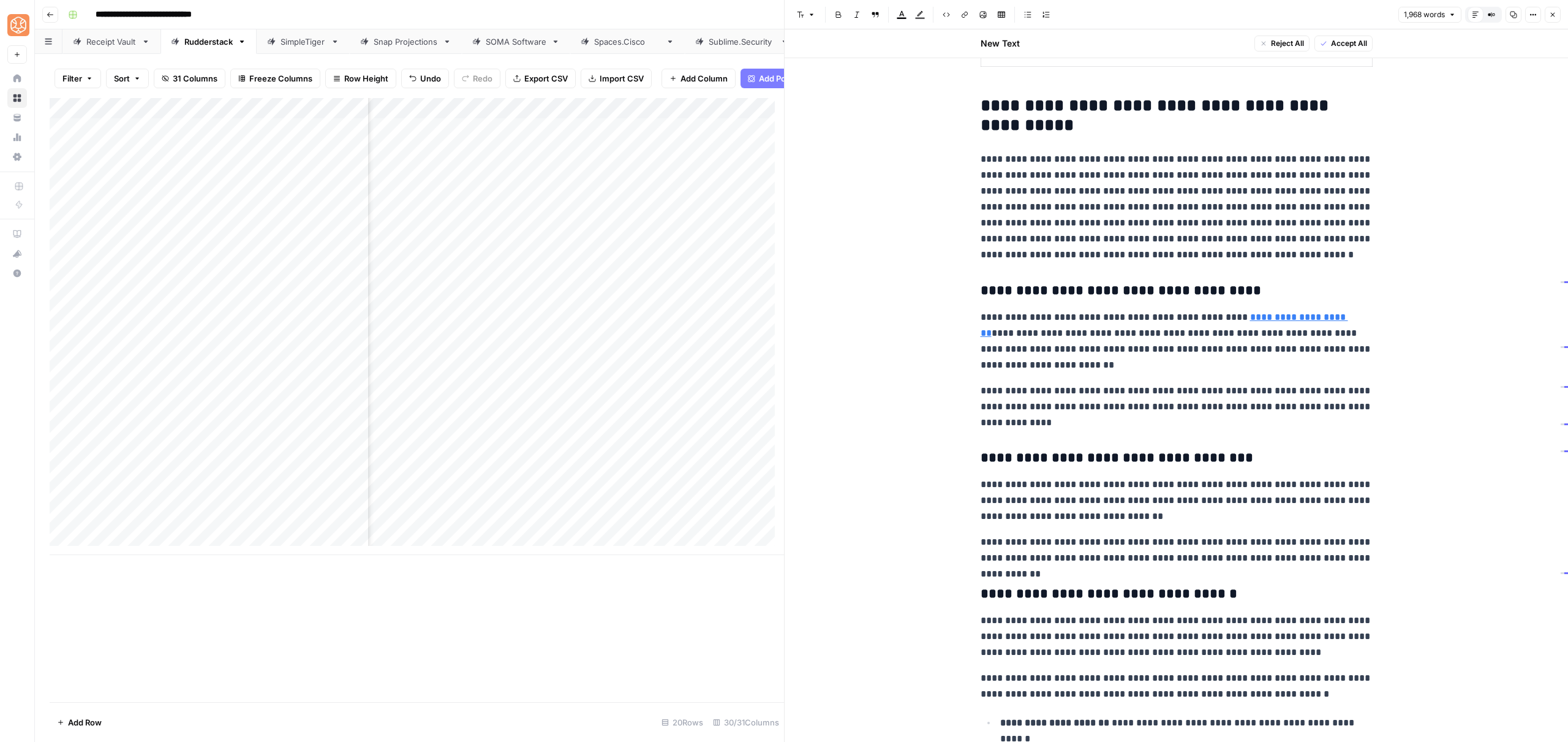
click at [1291, 173] on p "**********" at bounding box center [1176, 207] width 392 height 111
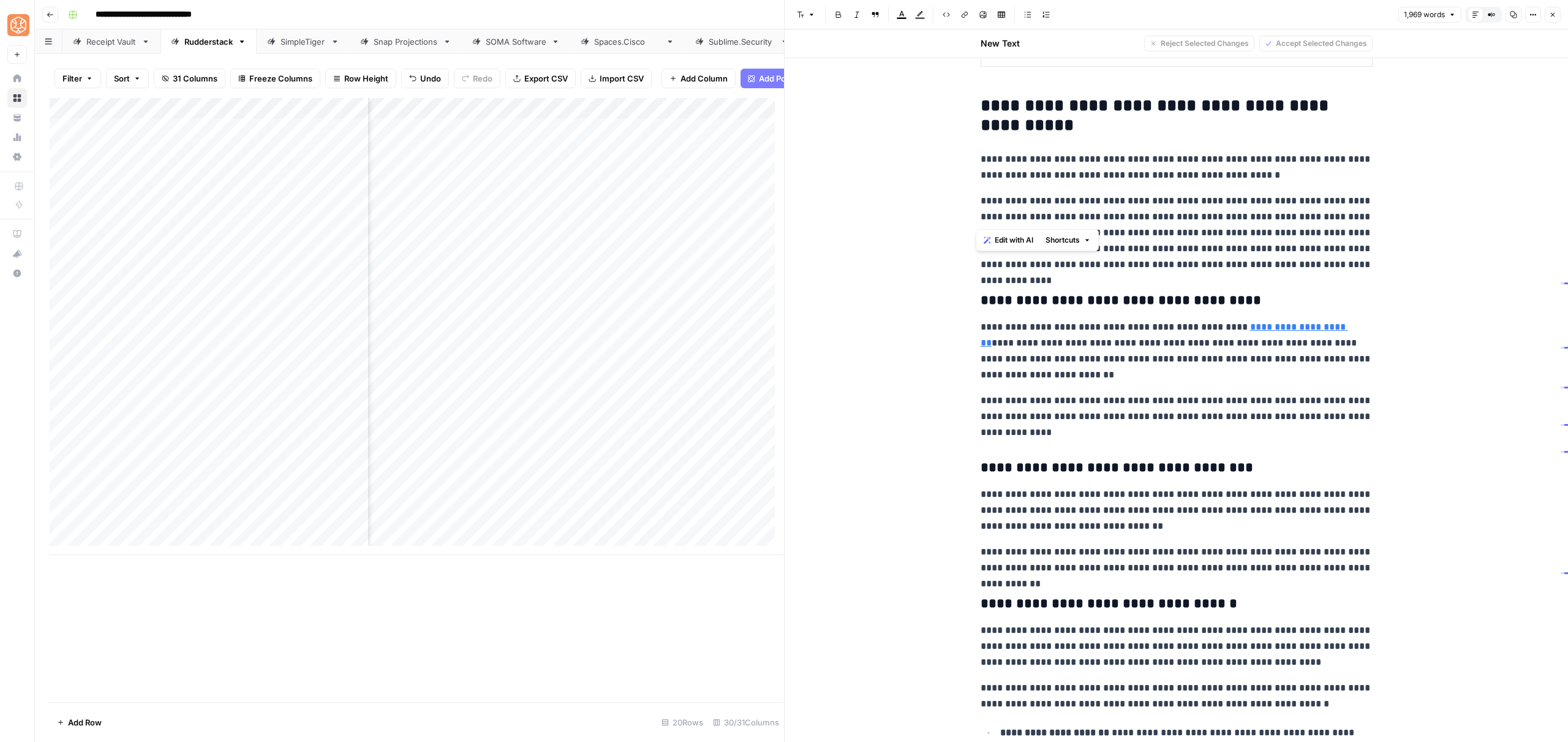
drag, startPoint x: 1183, startPoint y: 212, endPoint x: 913, endPoint y: 200, distance: 270.3
click at [1263, 196] on strong "**********" at bounding box center [1176, 208] width 392 height 25
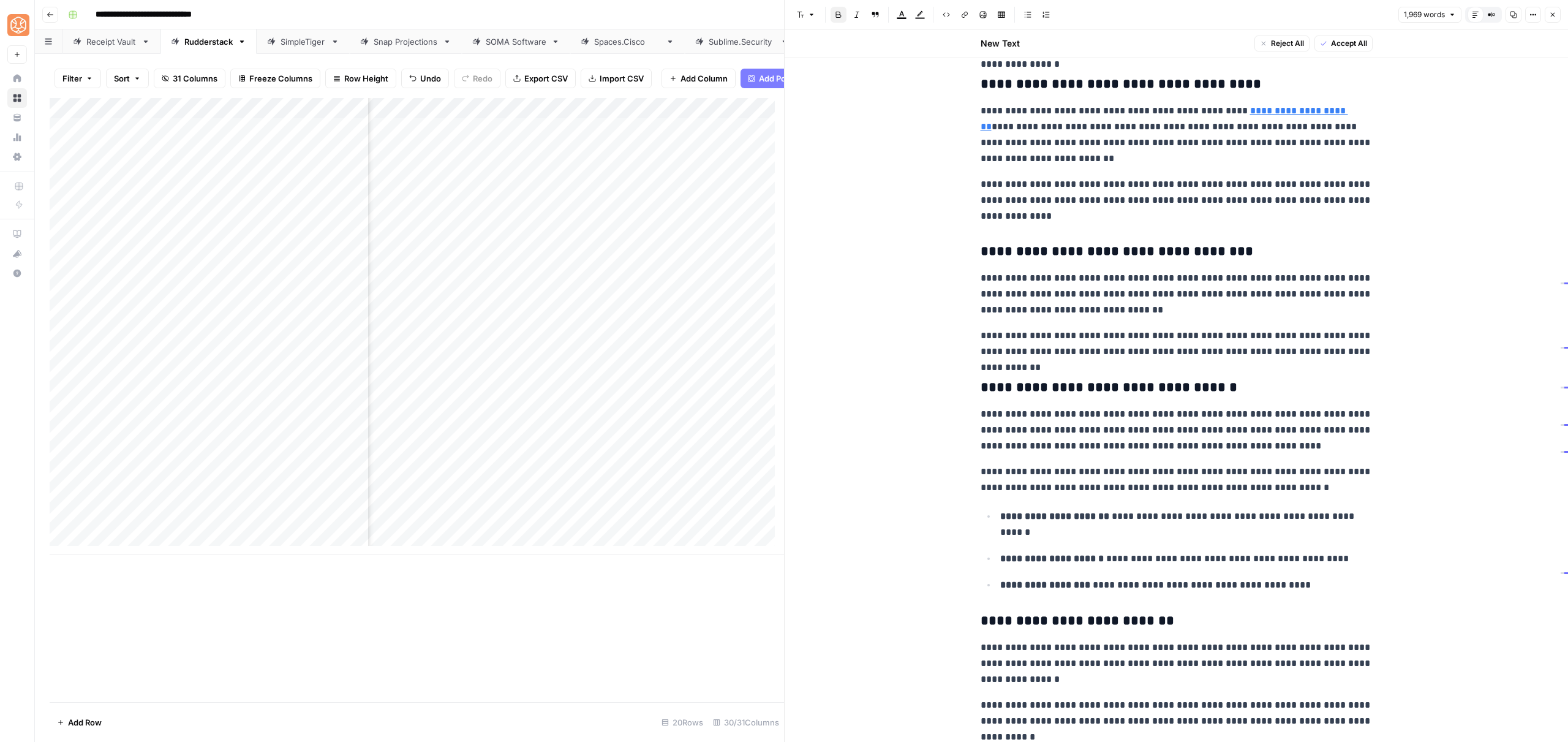
scroll to position [1105, 0]
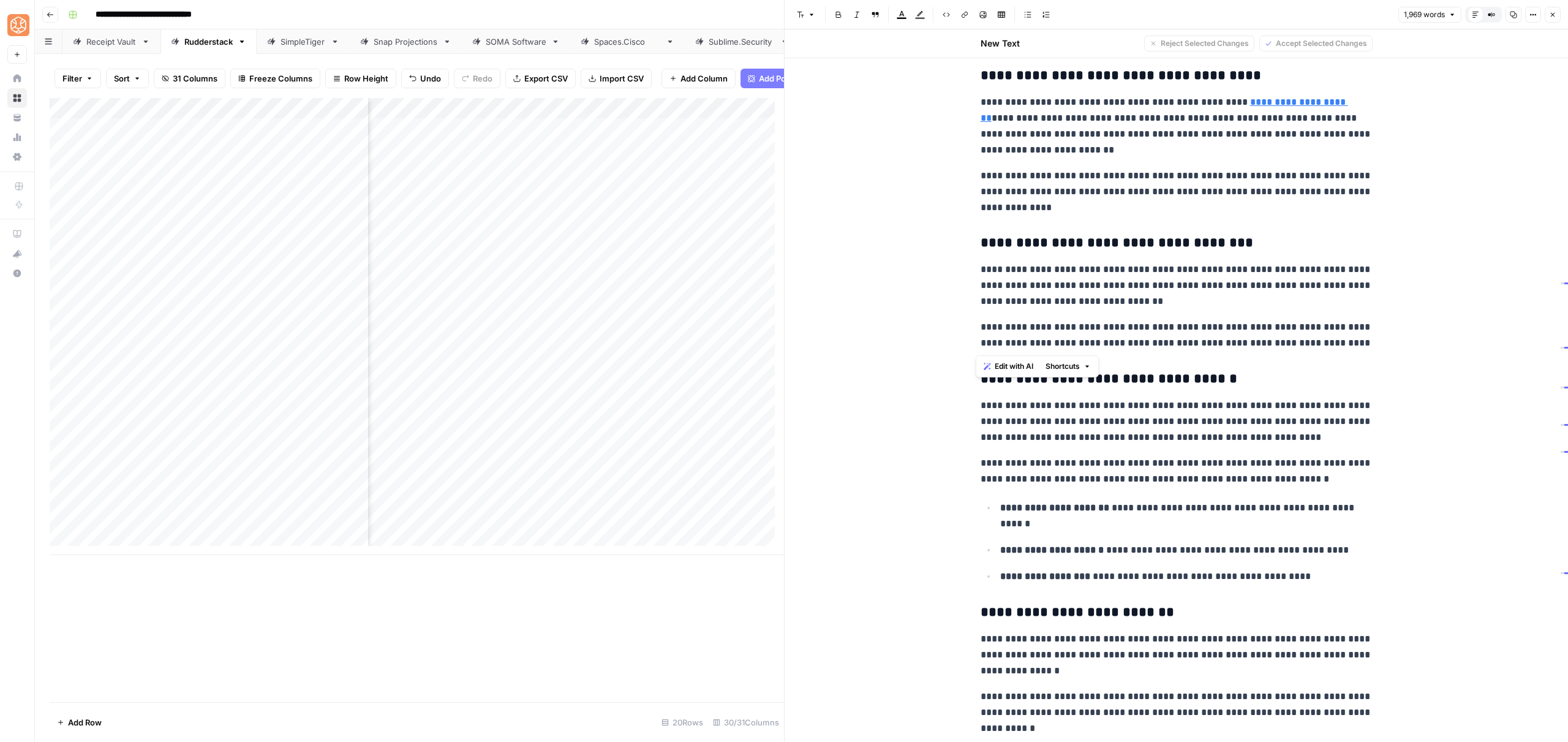
drag, startPoint x: 1027, startPoint y: 272, endPoint x: 1393, endPoint y: 342, distance: 372.6
click at [1046, 367] on span "Shortcuts" at bounding box center [1063, 366] width 34 height 11
click at [1071, 388] on span "Add more detail" at bounding box center [1104, 394] width 76 height 12
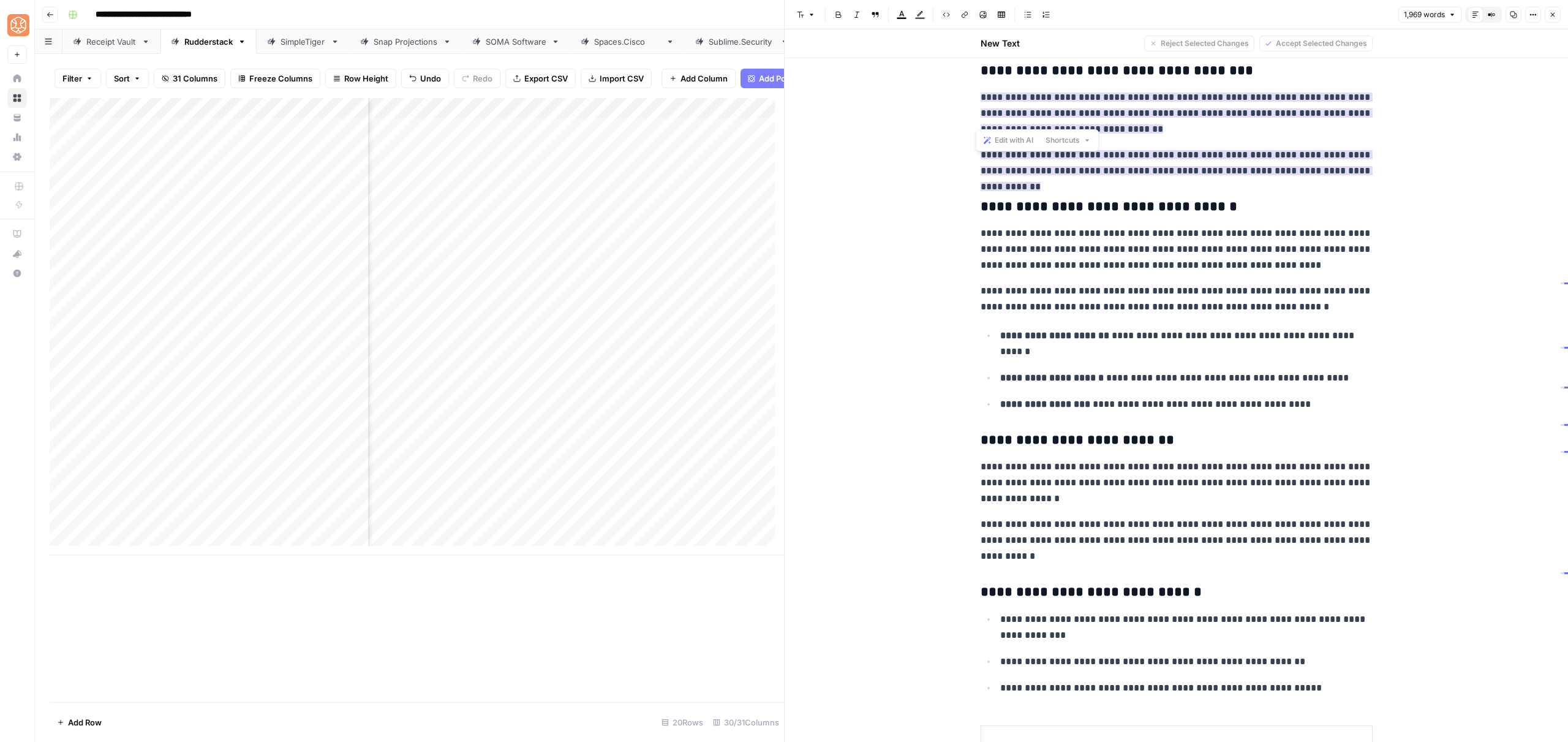
scroll to position [1107, 0]
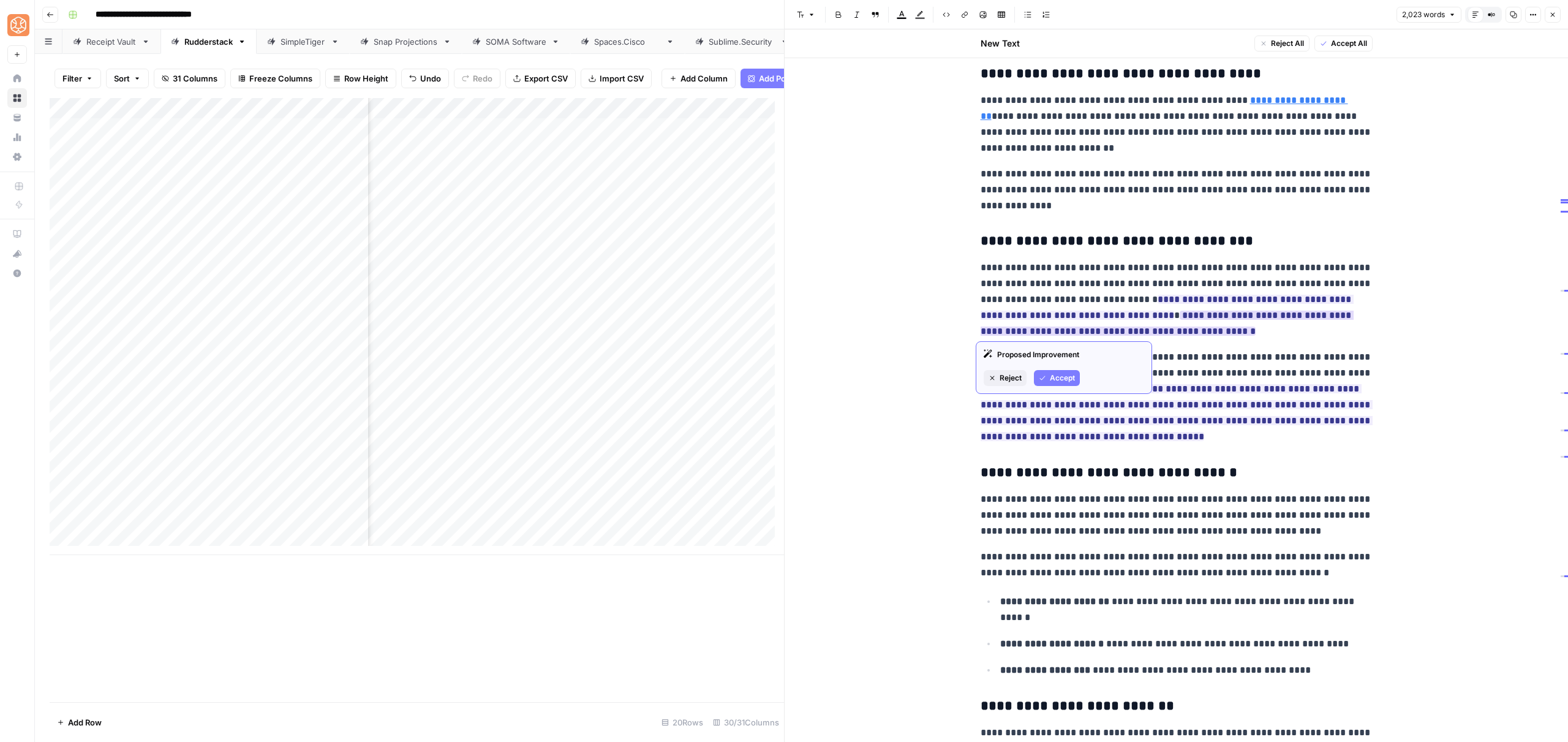
click at [1048, 372] on button "Accept" at bounding box center [1057, 378] width 46 height 16
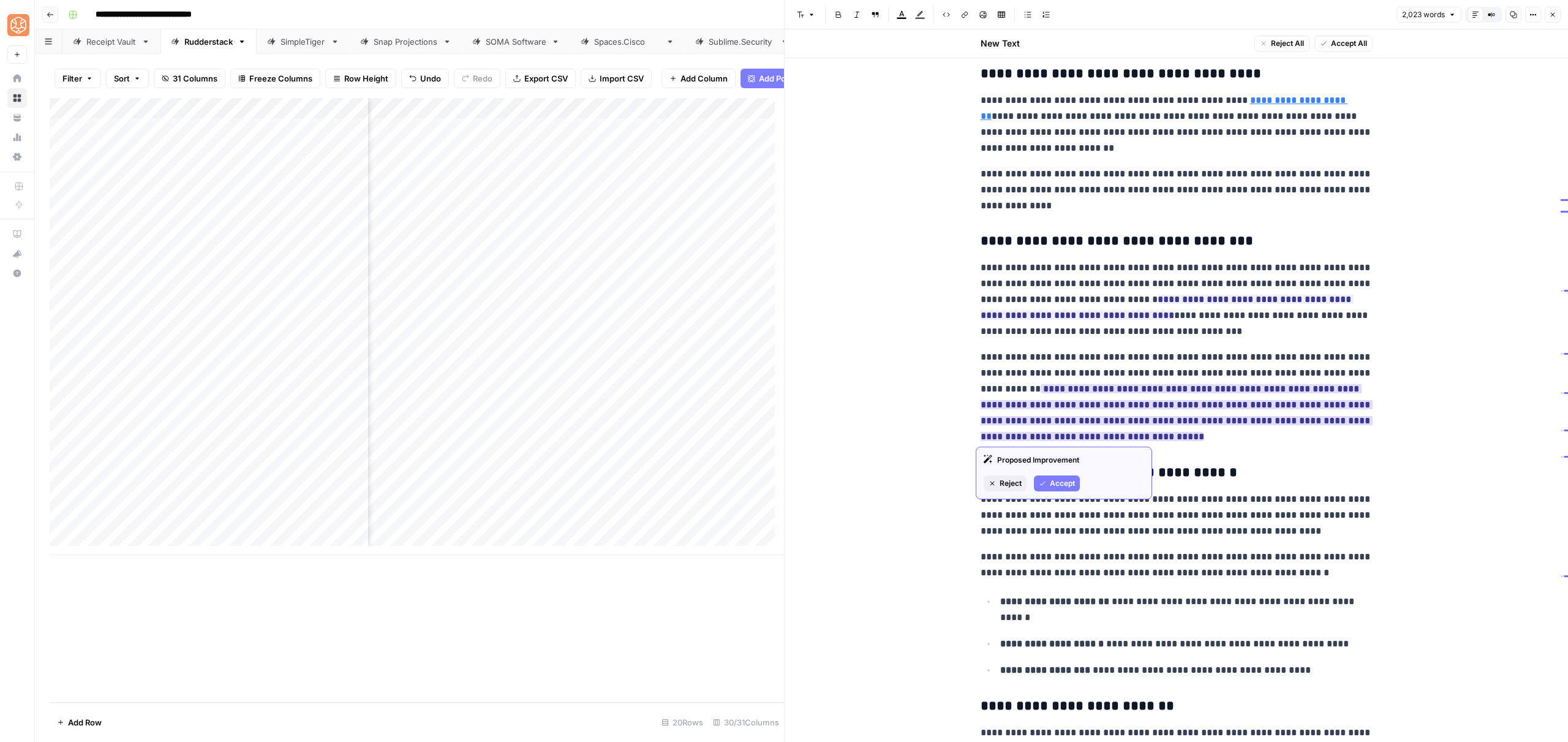
click at [1053, 482] on span "Accept" at bounding box center [1063, 483] width 25 height 11
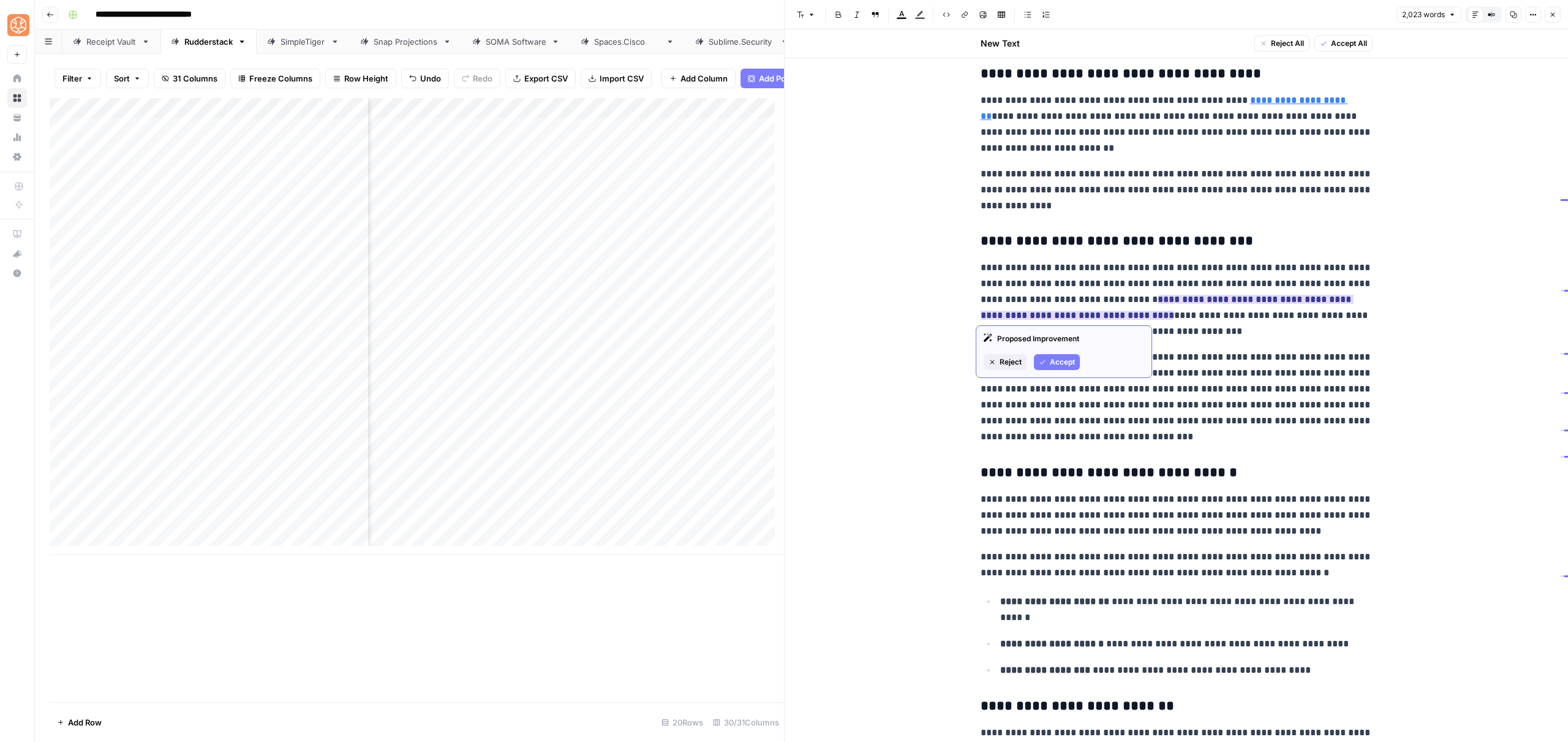
click at [1057, 364] on span "Accept" at bounding box center [1063, 362] width 25 height 11
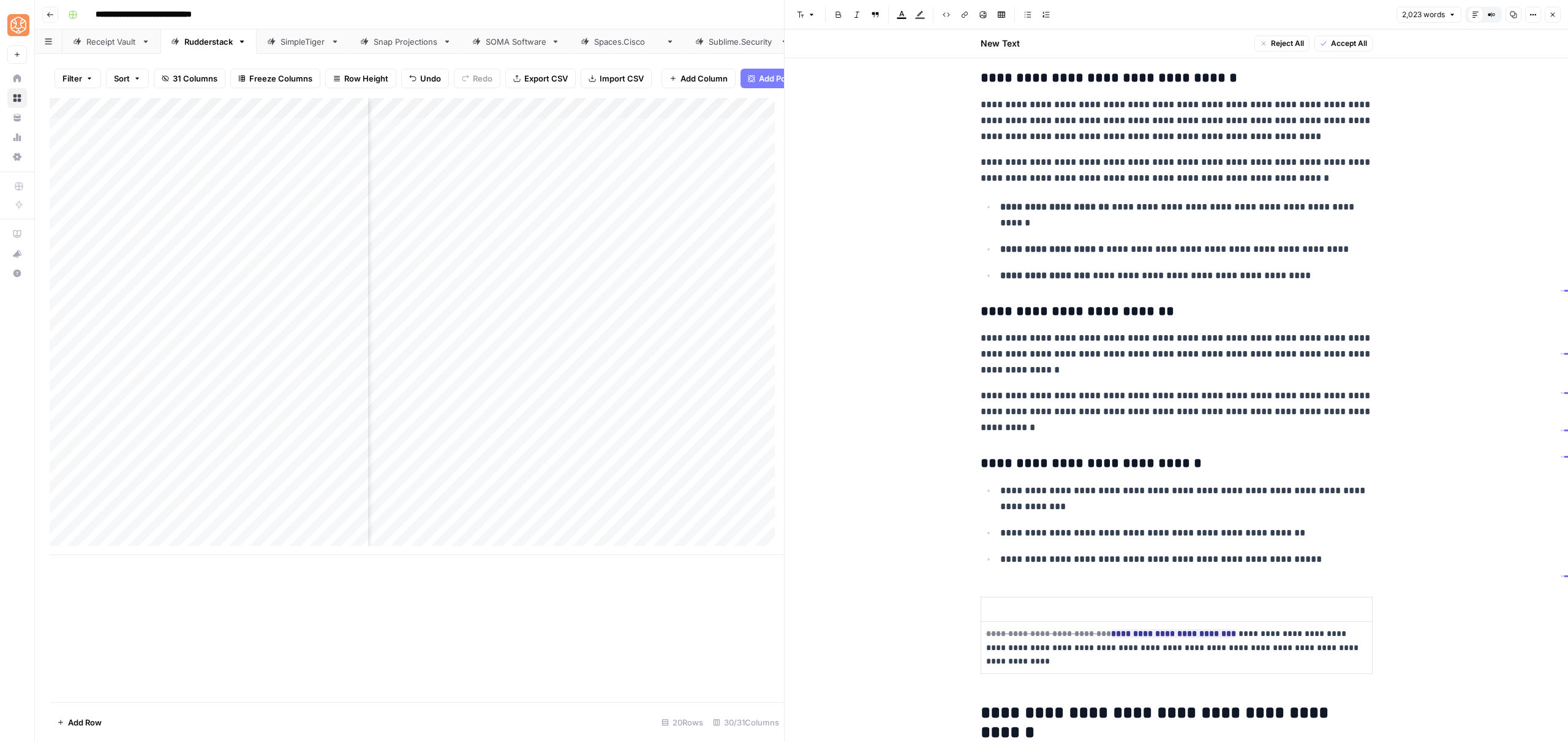
scroll to position [1625, 0]
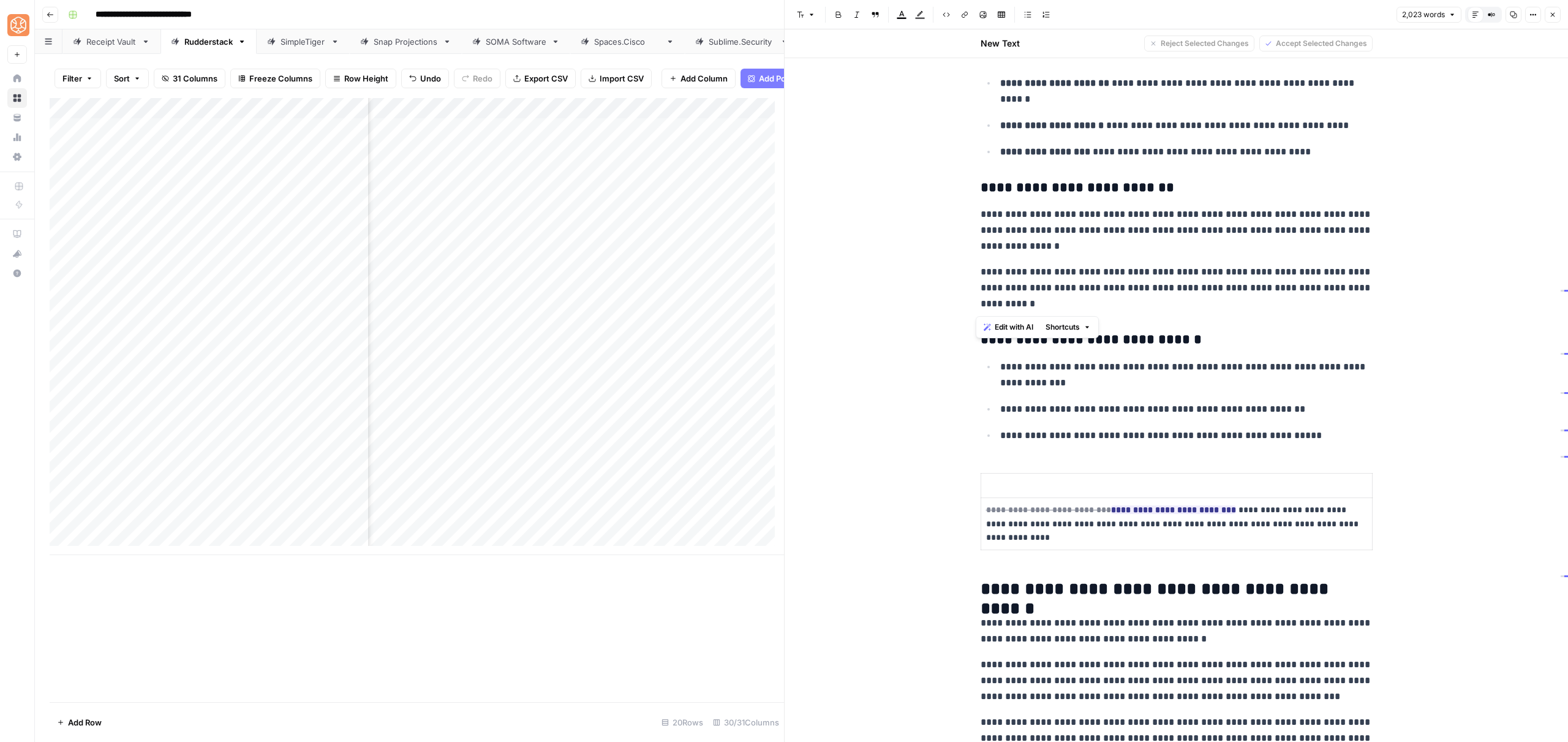
drag, startPoint x: 1031, startPoint y: 306, endPoint x: 966, endPoint y: 210, distance: 115.9
click at [1066, 323] on span "Shortcuts" at bounding box center [1063, 327] width 34 height 11
click at [1081, 351] on span "Add more detail" at bounding box center [1104, 354] width 76 height 12
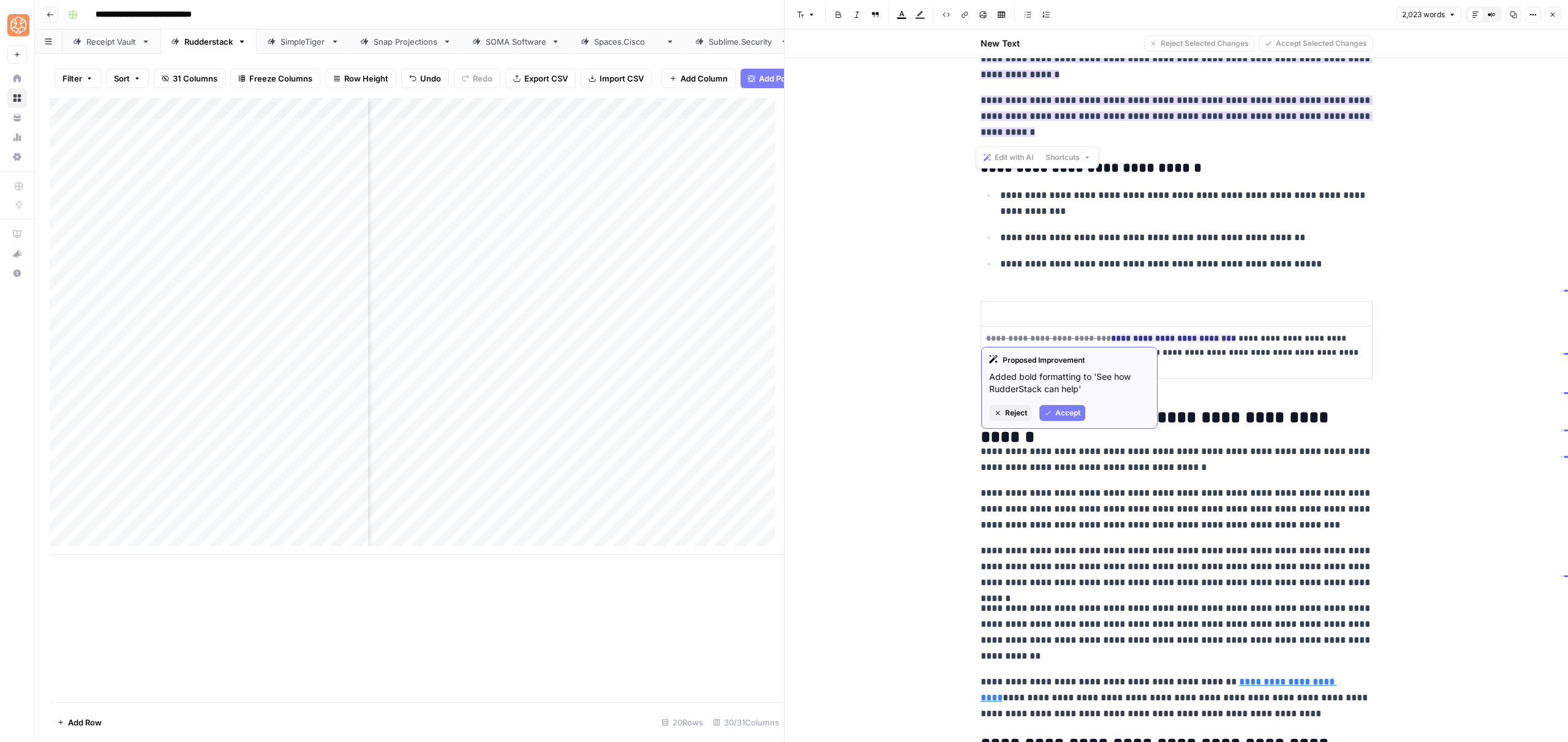
scroll to position [1542, 0]
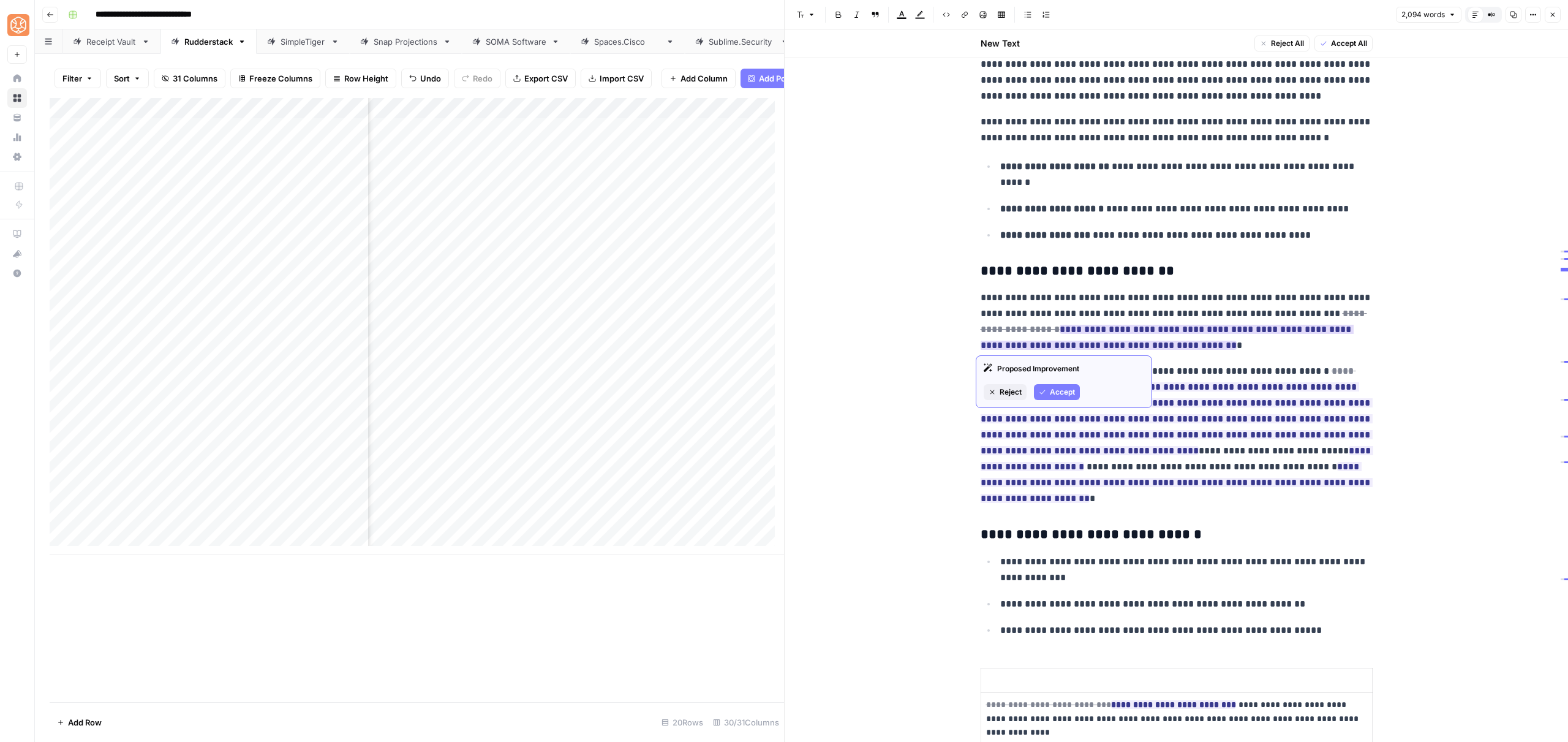
click at [1046, 393] on icon "button" at bounding box center [1042, 392] width 7 height 7
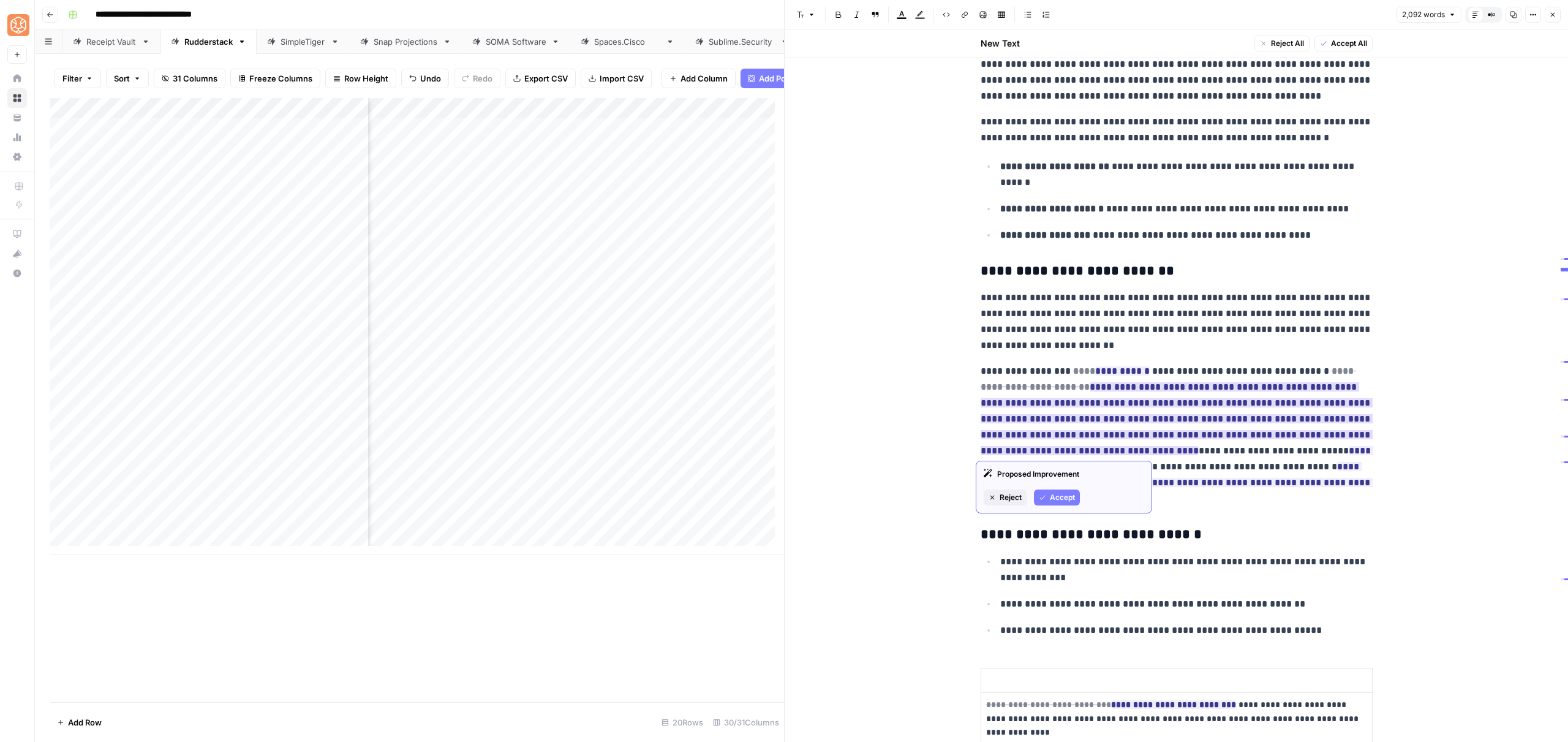
click at [1060, 493] on span "Accept" at bounding box center [1063, 498] width 25 height 11
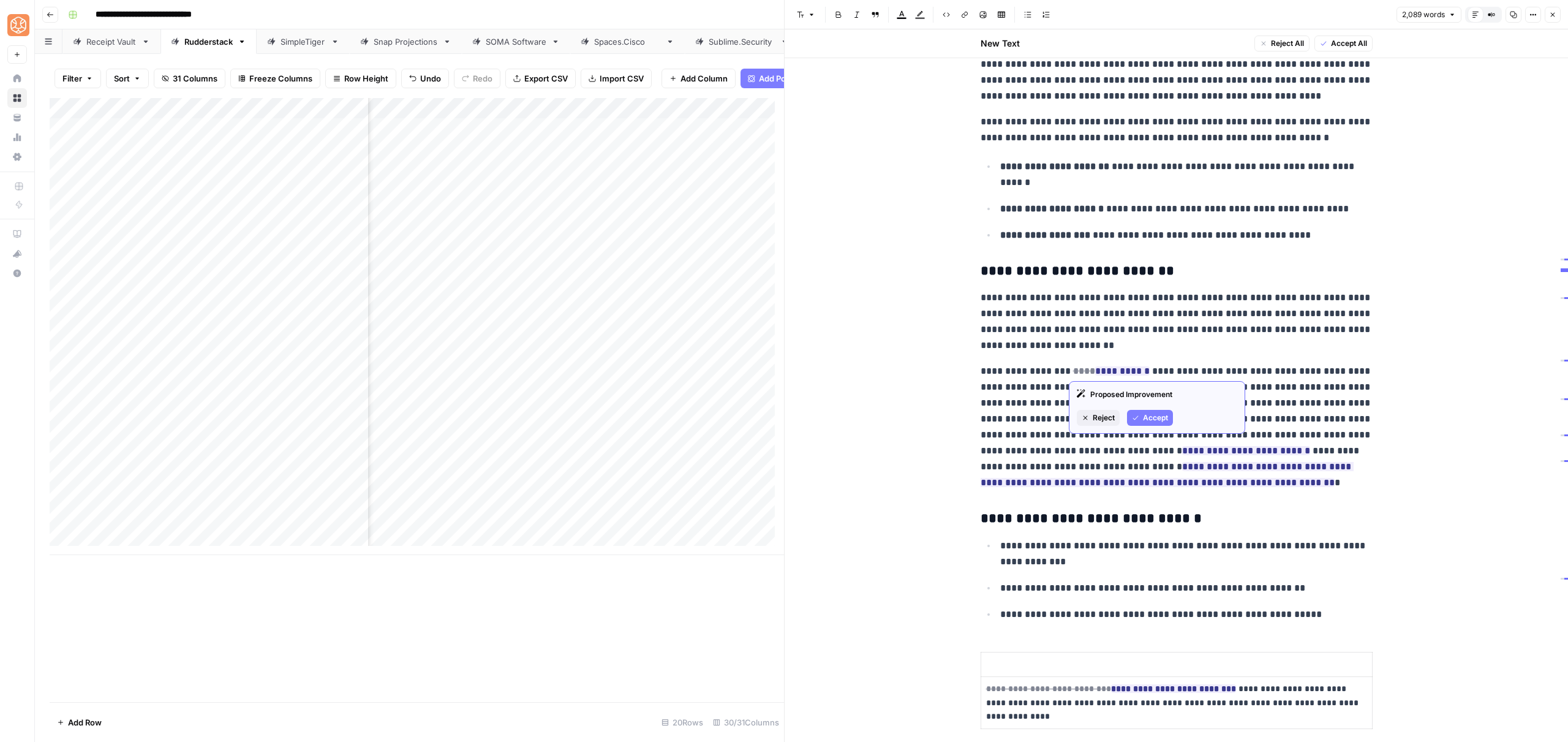
click at [1152, 413] on span "Accept" at bounding box center [1155, 417] width 25 height 11
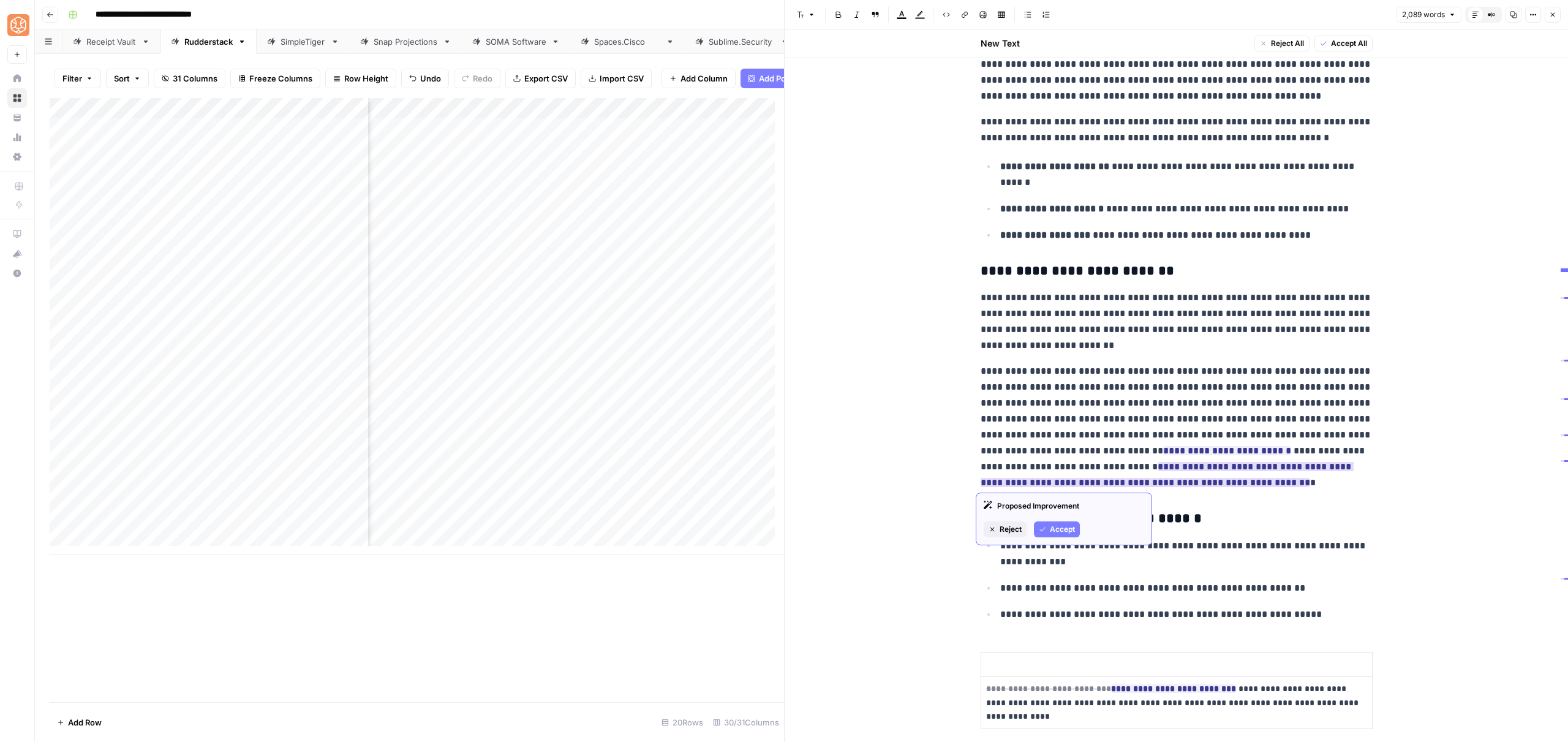
click at [1060, 540] on div "Proposed Improvement Reject Accept" at bounding box center [1064, 518] width 176 height 52
click at [1065, 529] on span "Accept" at bounding box center [1063, 530] width 25 height 11
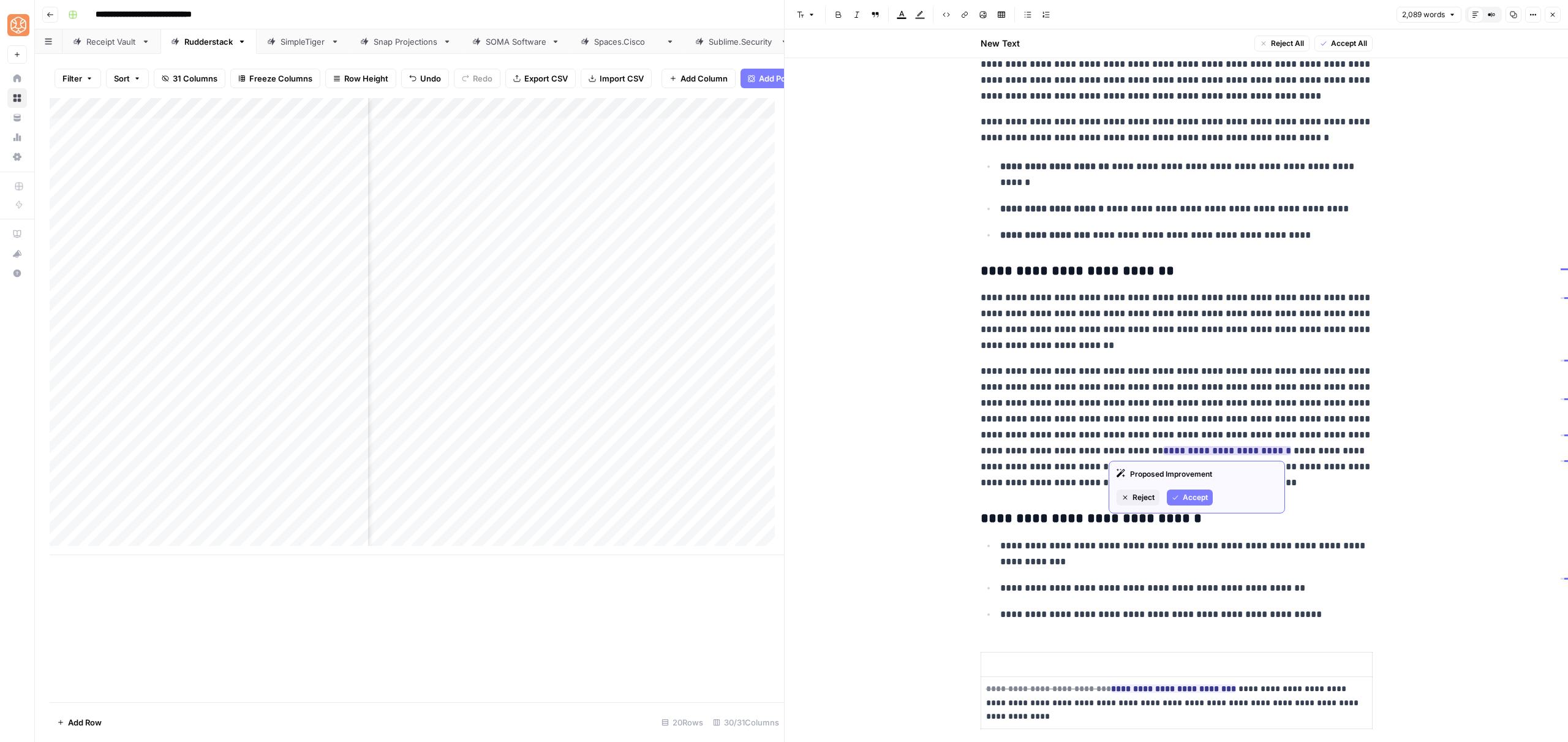
click at [1179, 498] on button "Accept" at bounding box center [1189, 498] width 46 height 16
drag, startPoint x: 1165, startPoint y: 438, endPoint x: 1109, endPoint y: 438, distance: 56.0
click at [1109, 438] on p "**********" at bounding box center [1176, 427] width 392 height 127
click at [1113, 425] on p "**********" at bounding box center [1176, 427] width 392 height 127
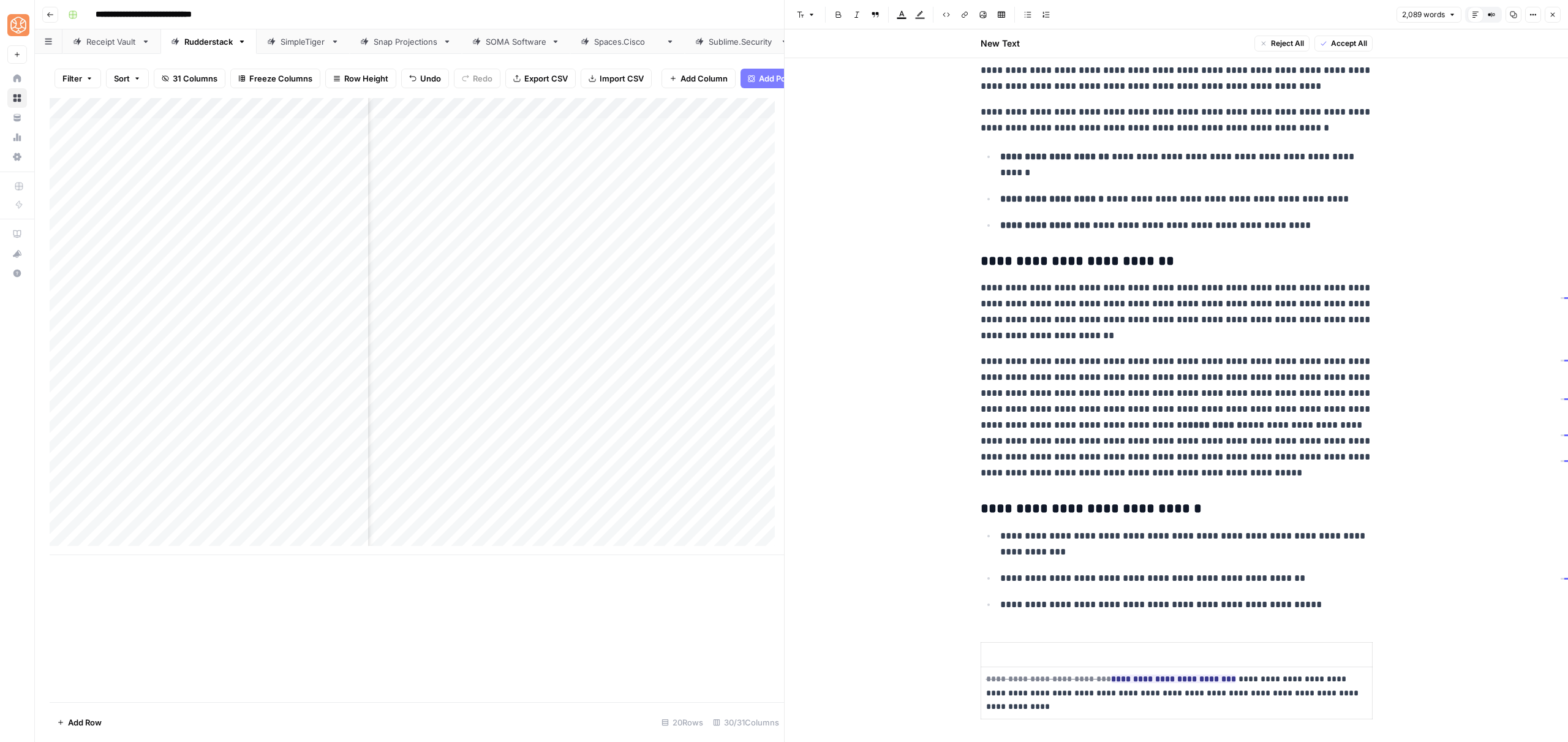
scroll to position [1568, 0]
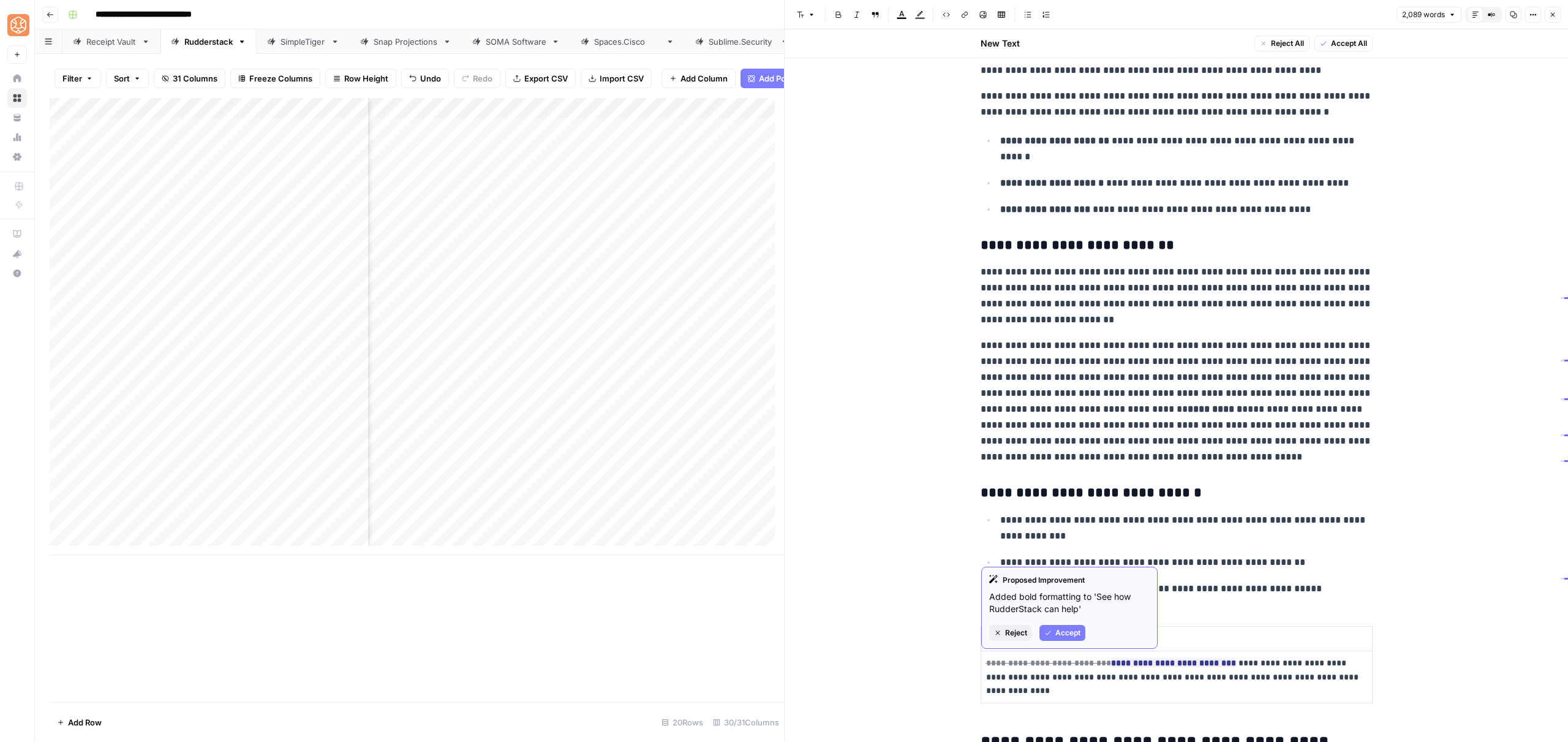
click at [1075, 636] on p at bounding box center [1177, 638] width 381 height 14
click at [1052, 635] on button "Accept" at bounding box center [1062, 633] width 46 height 16
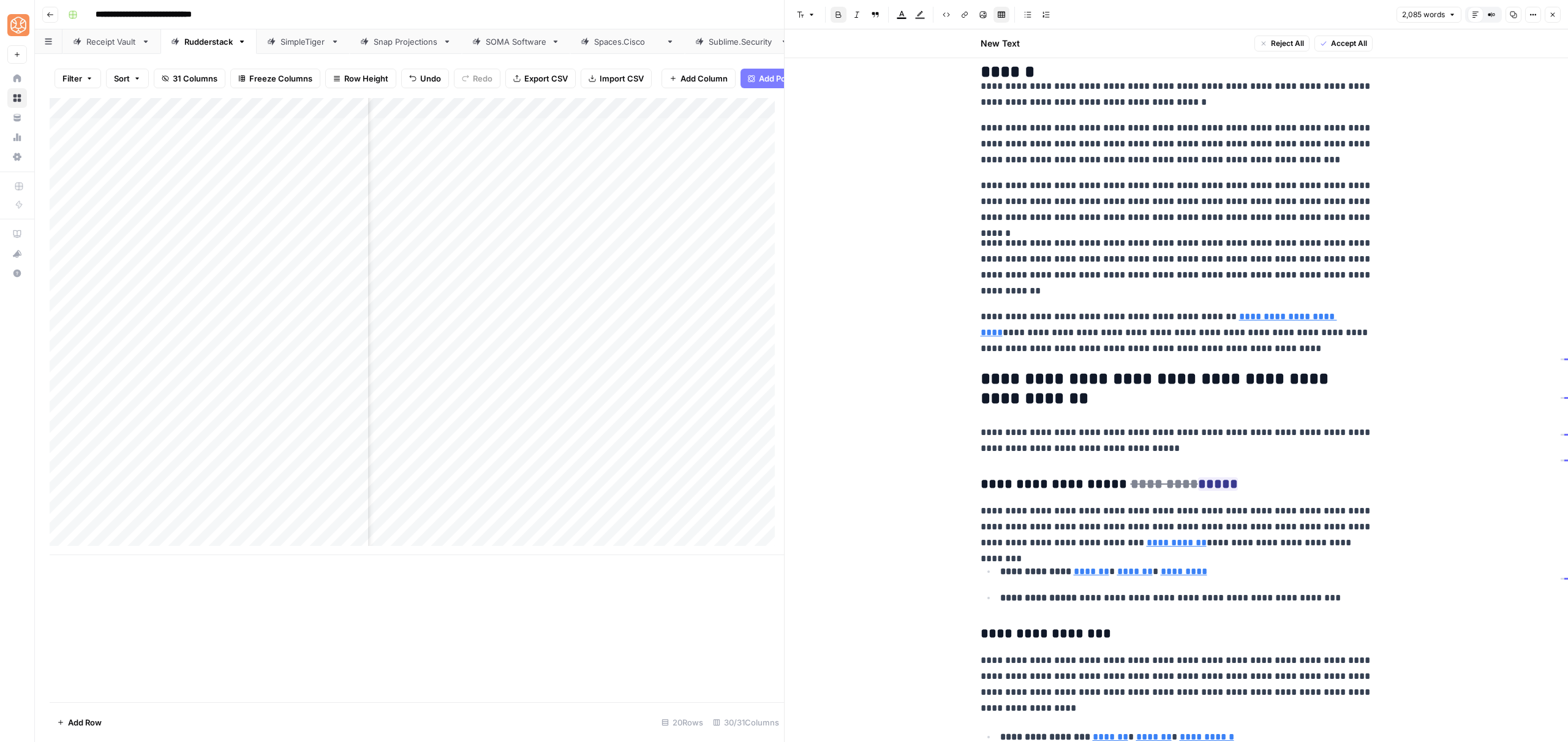
scroll to position [2332, 0]
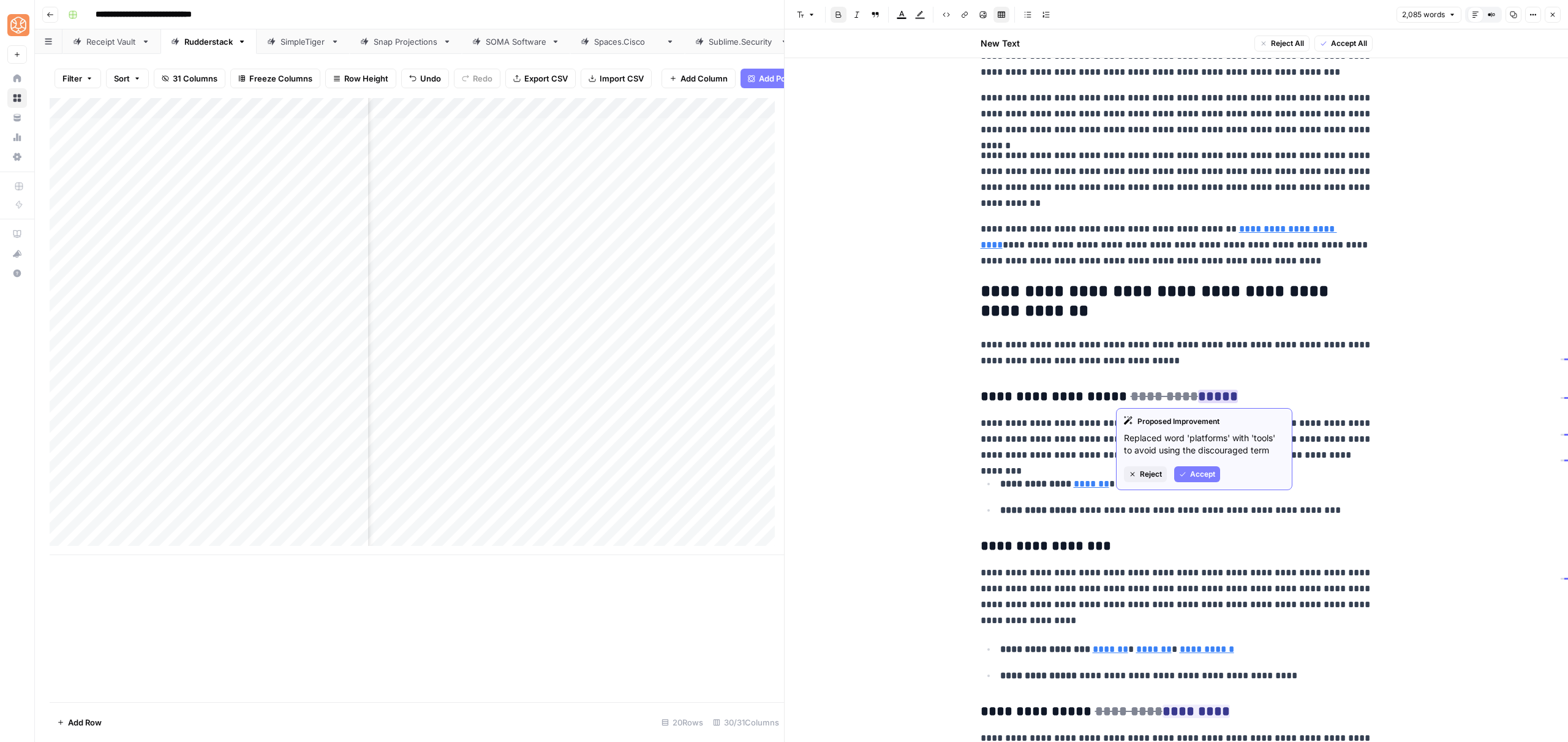
click at [1199, 471] on span "Accept" at bounding box center [1203, 474] width 25 height 11
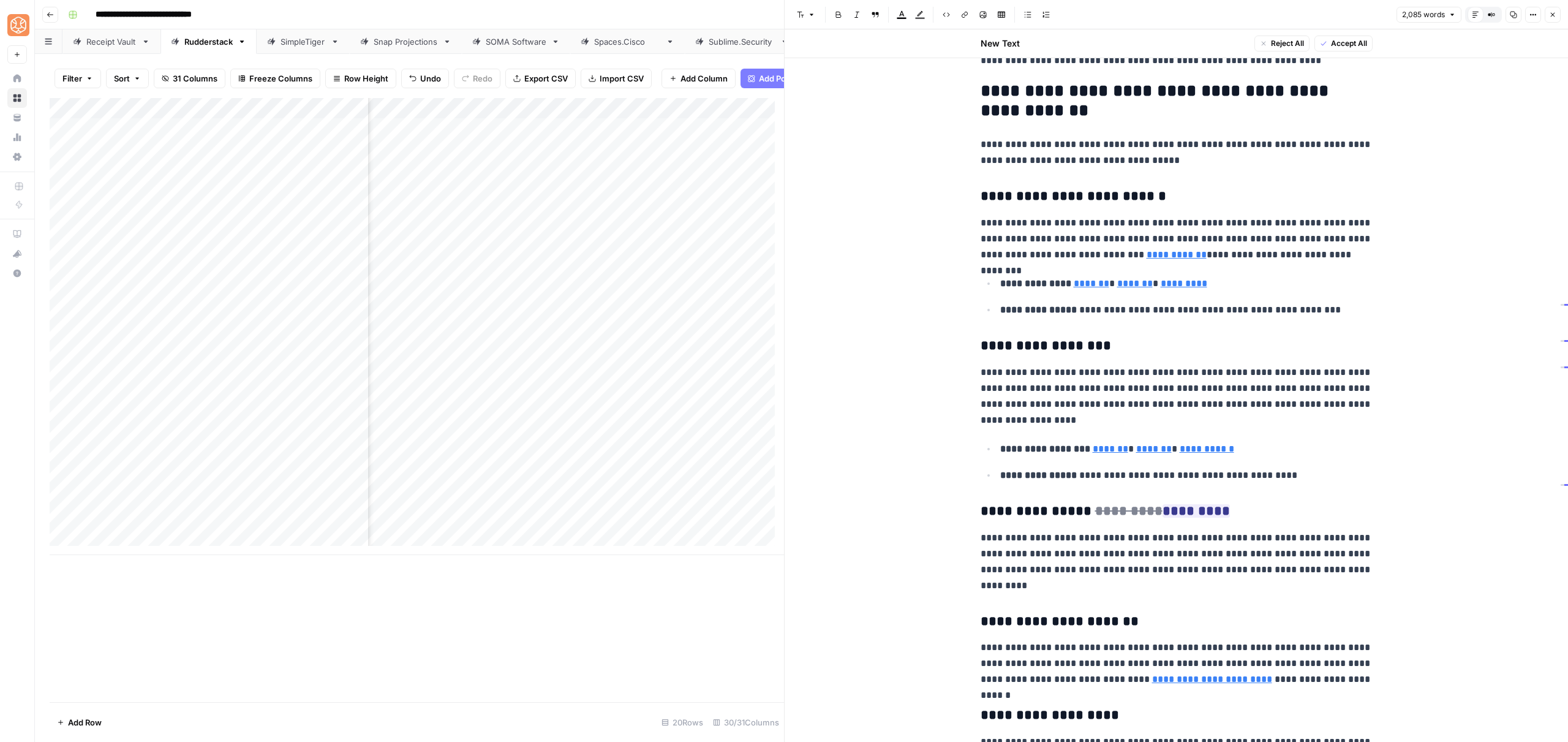
scroll to position [2745, 0]
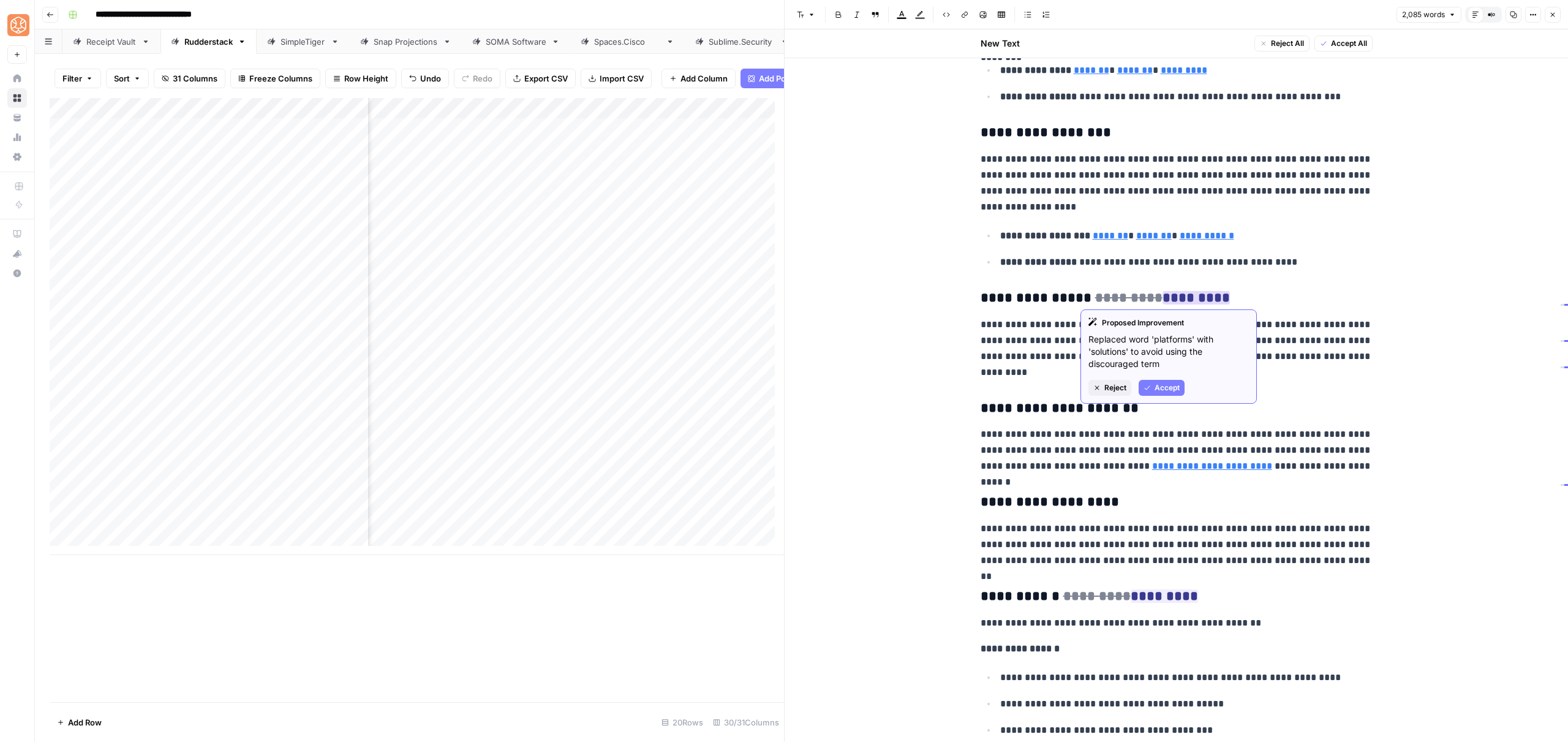
click at [1158, 386] on span "Accept" at bounding box center [1167, 388] width 25 height 11
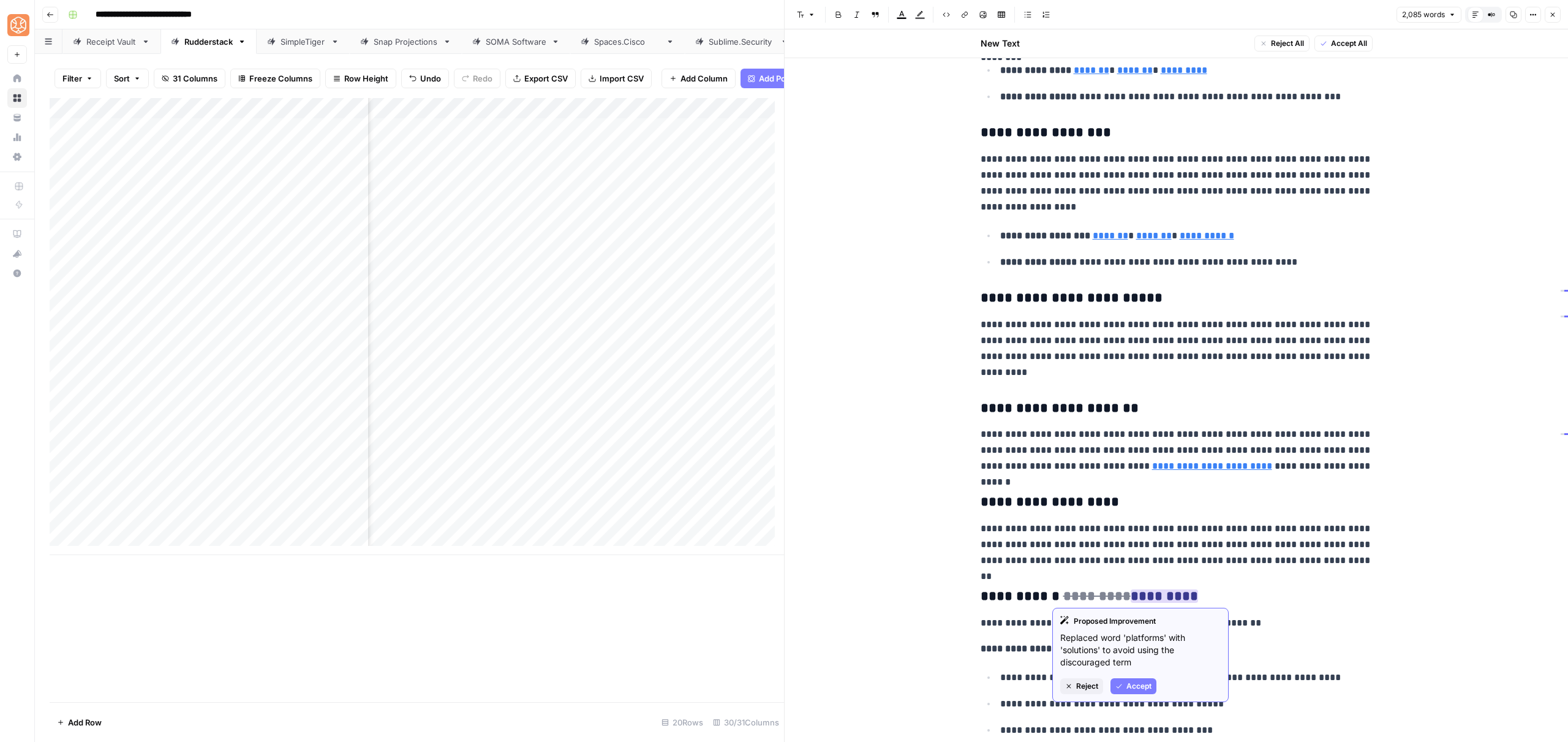
click at [1144, 686] on span "Accept" at bounding box center [1139, 686] width 25 height 11
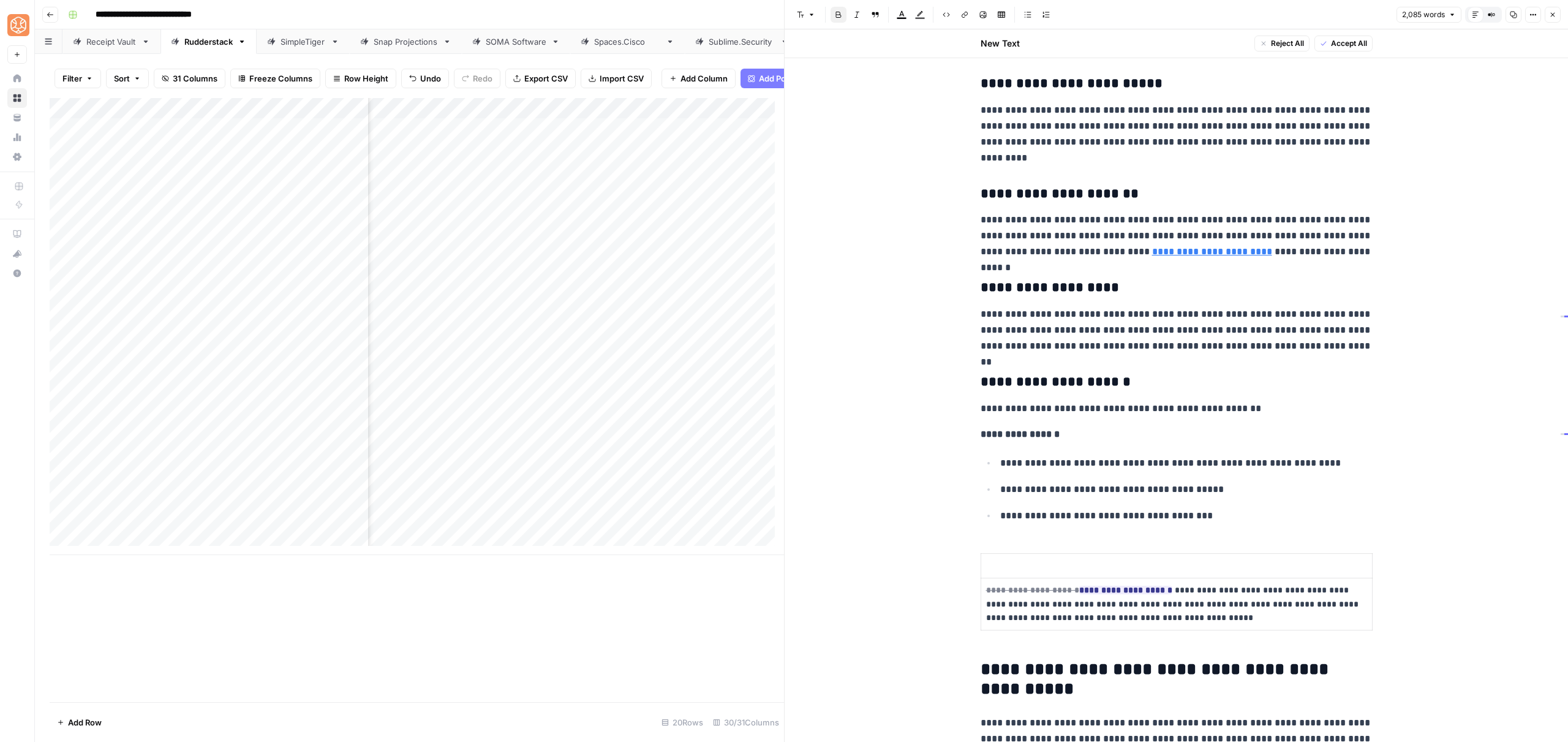
scroll to position [3066, 0]
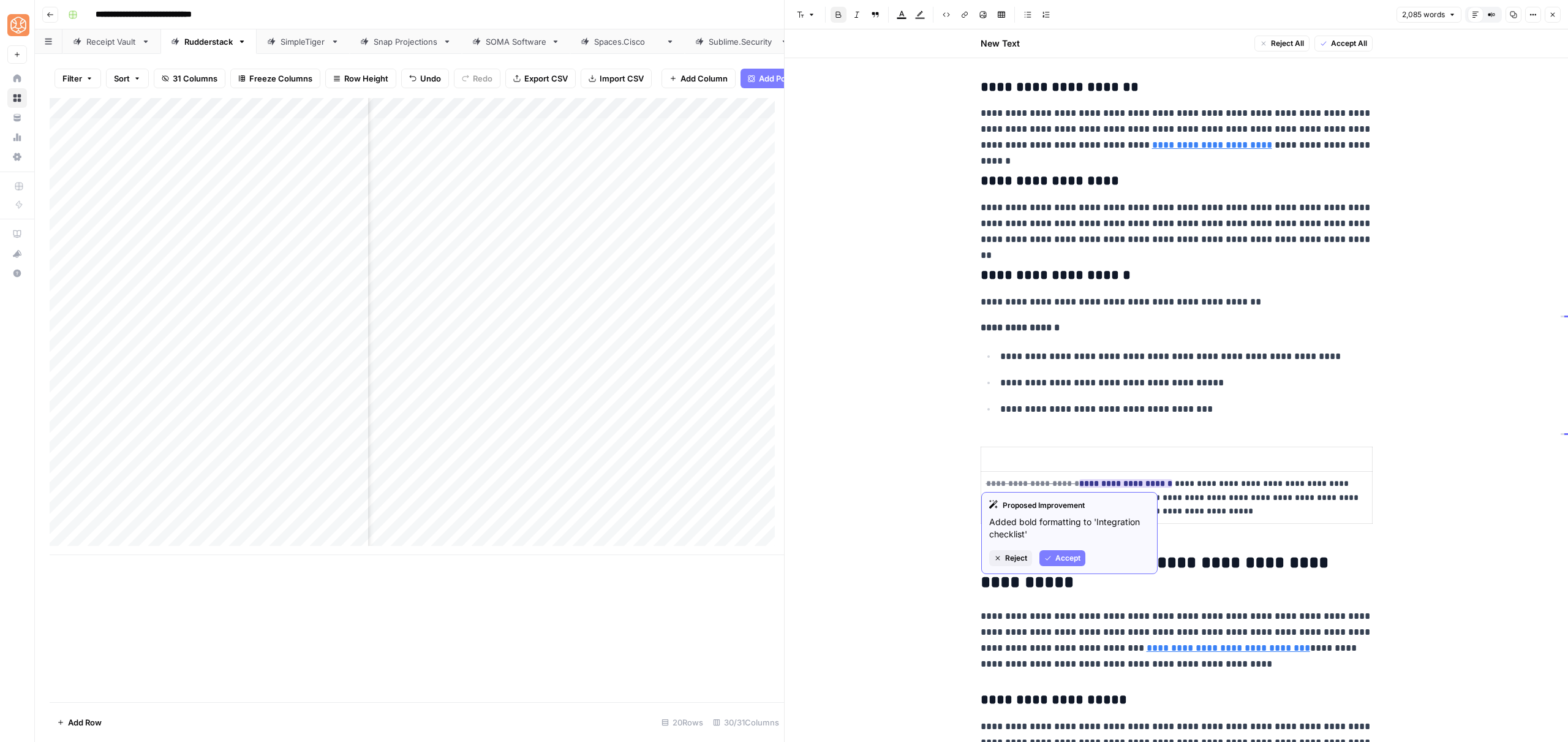
click at [1061, 551] on button "Accept" at bounding box center [1062, 558] width 46 height 16
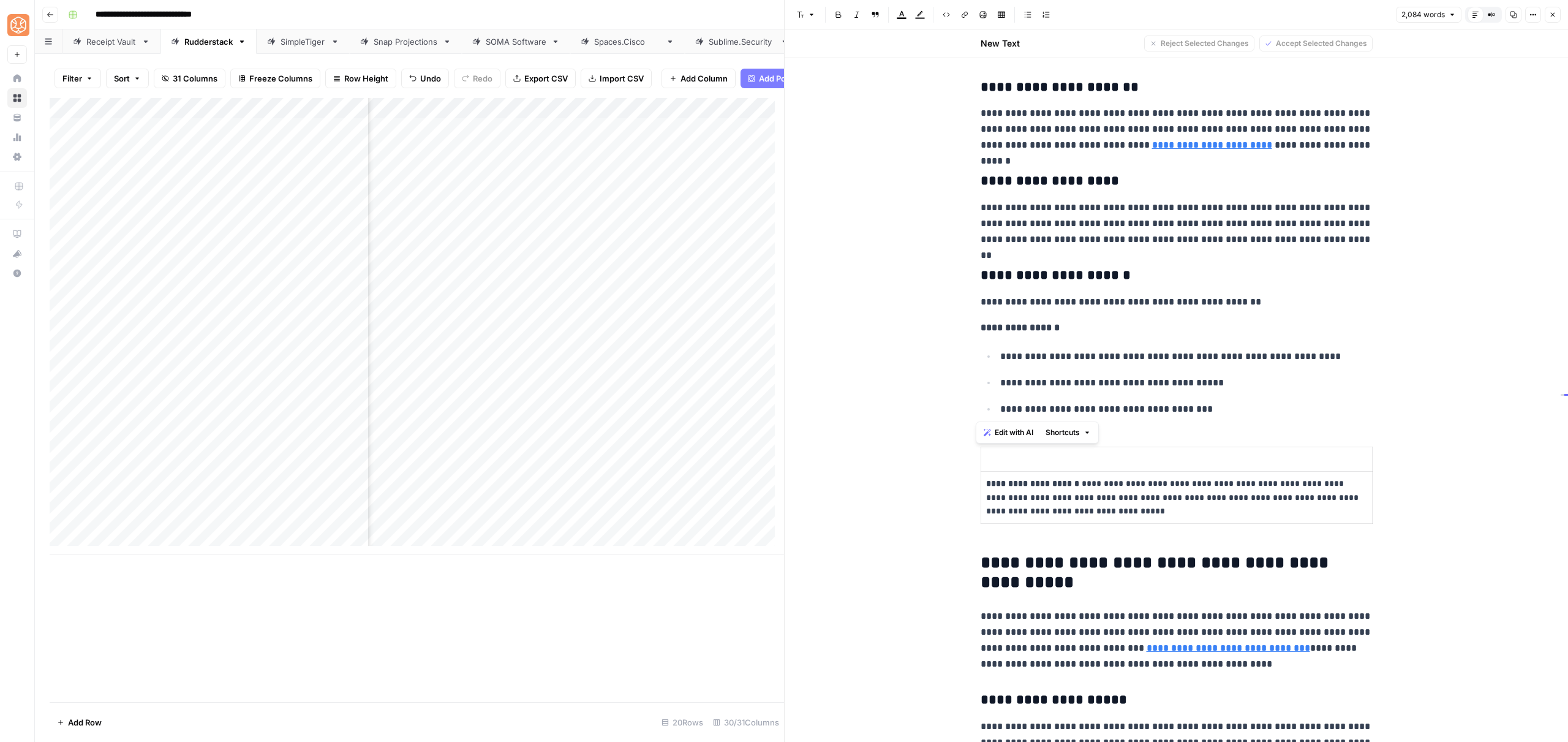
drag, startPoint x: 1187, startPoint y: 412, endPoint x: 953, endPoint y: 303, distance: 258.1
click at [1001, 294] on p "**********" at bounding box center [1176, 302] width 392 height 16
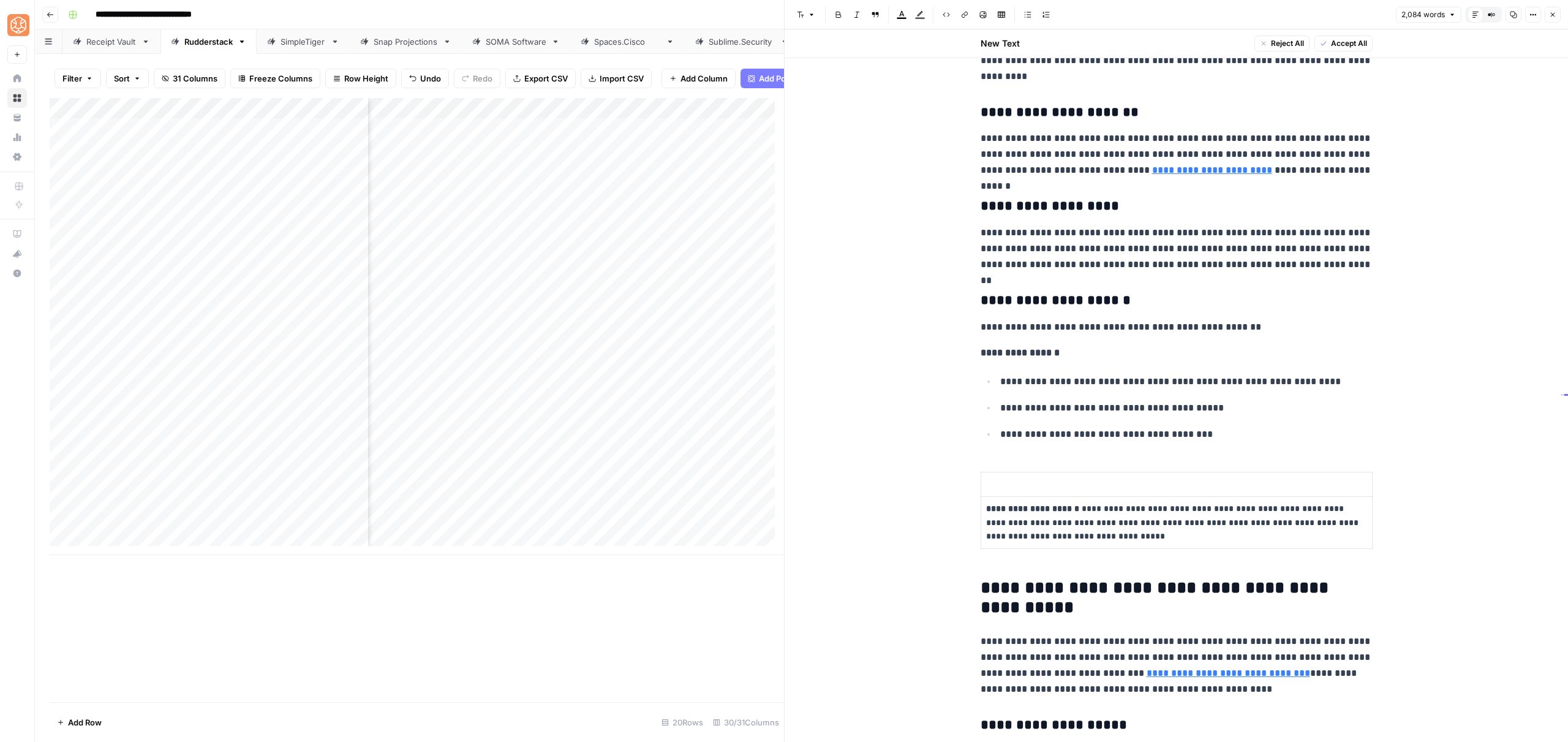
drag, startPoint x: 976, startPoint y: 298, endPoint x: 990, endPoint y: 303, distance: 14.9
click at [990, 303] on strong "**********" at bounding box center [1055, 300] width 150 height 13
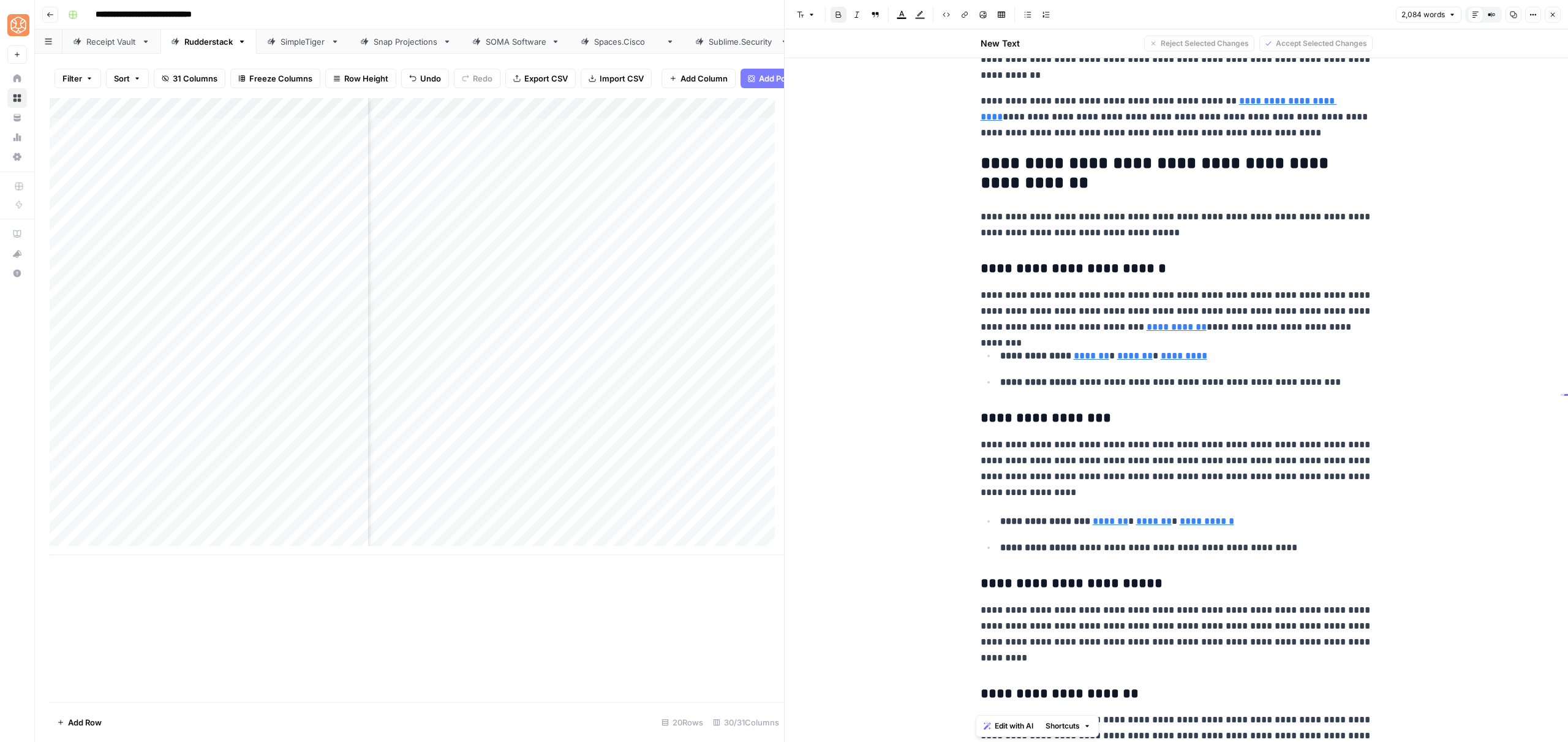
scroll to position [2393, 0]
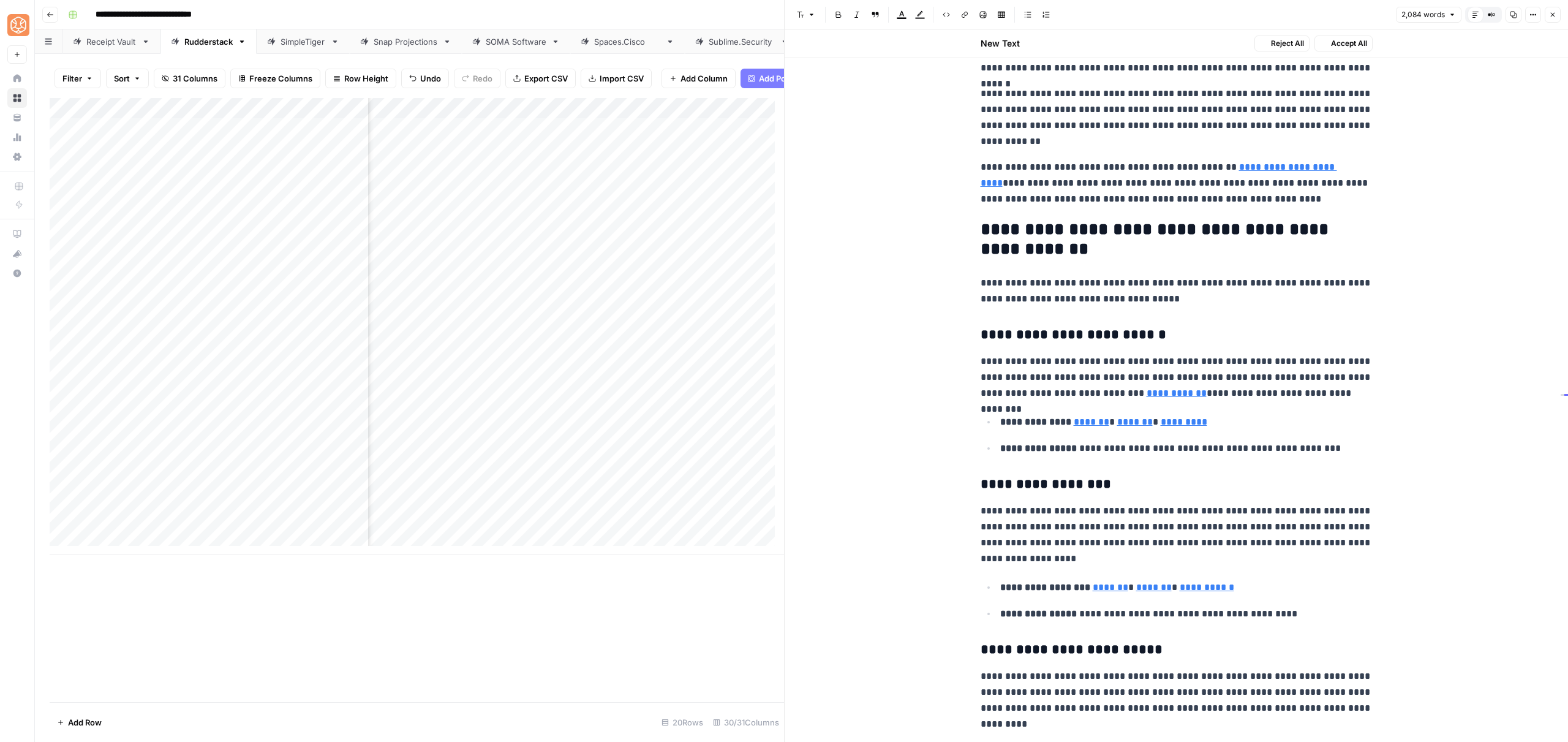
click at [1006, 245] on h2 "**********" at bounding box center [1176, 240] width 392 height 39
copy h2 "**********"
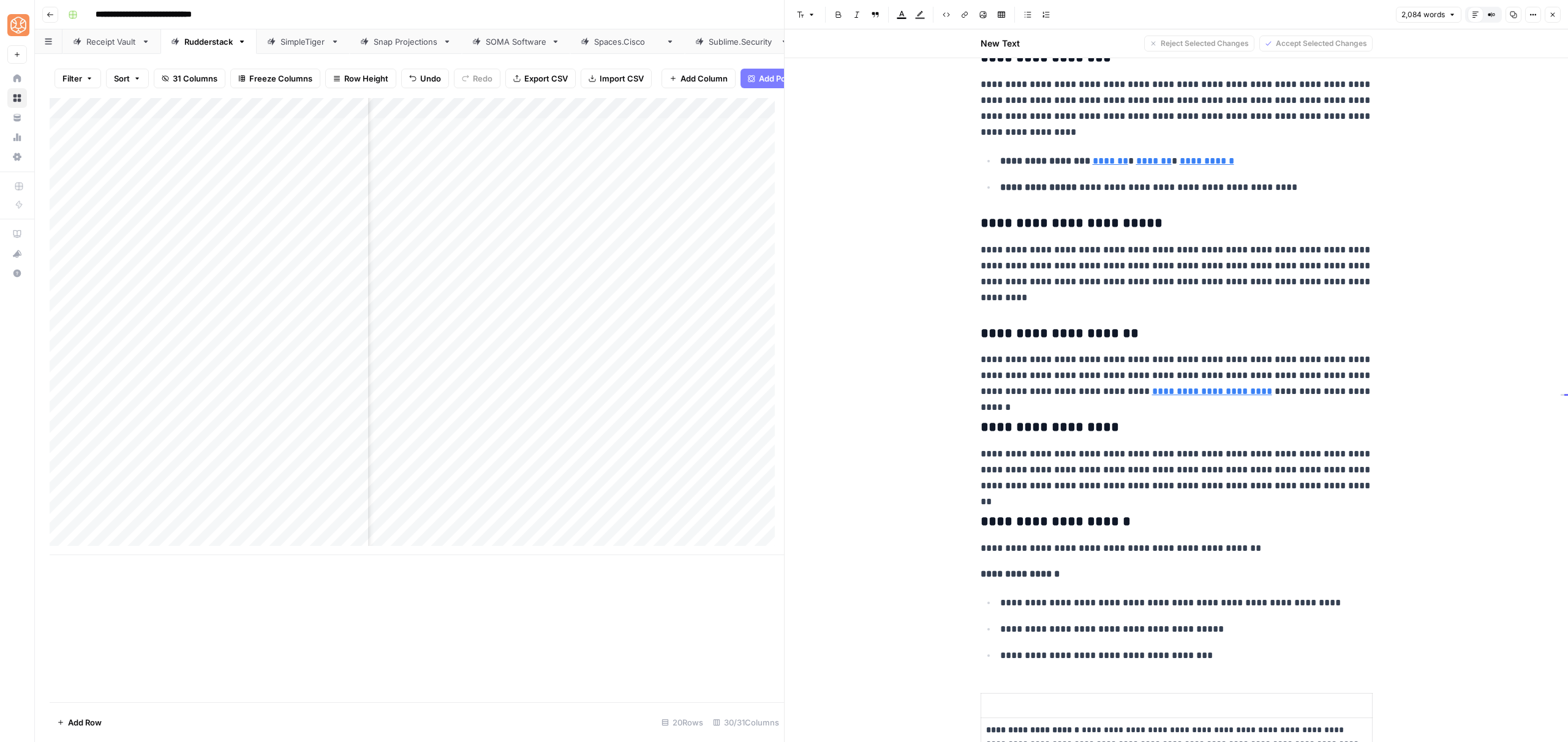
scroll to position [3081, 0]
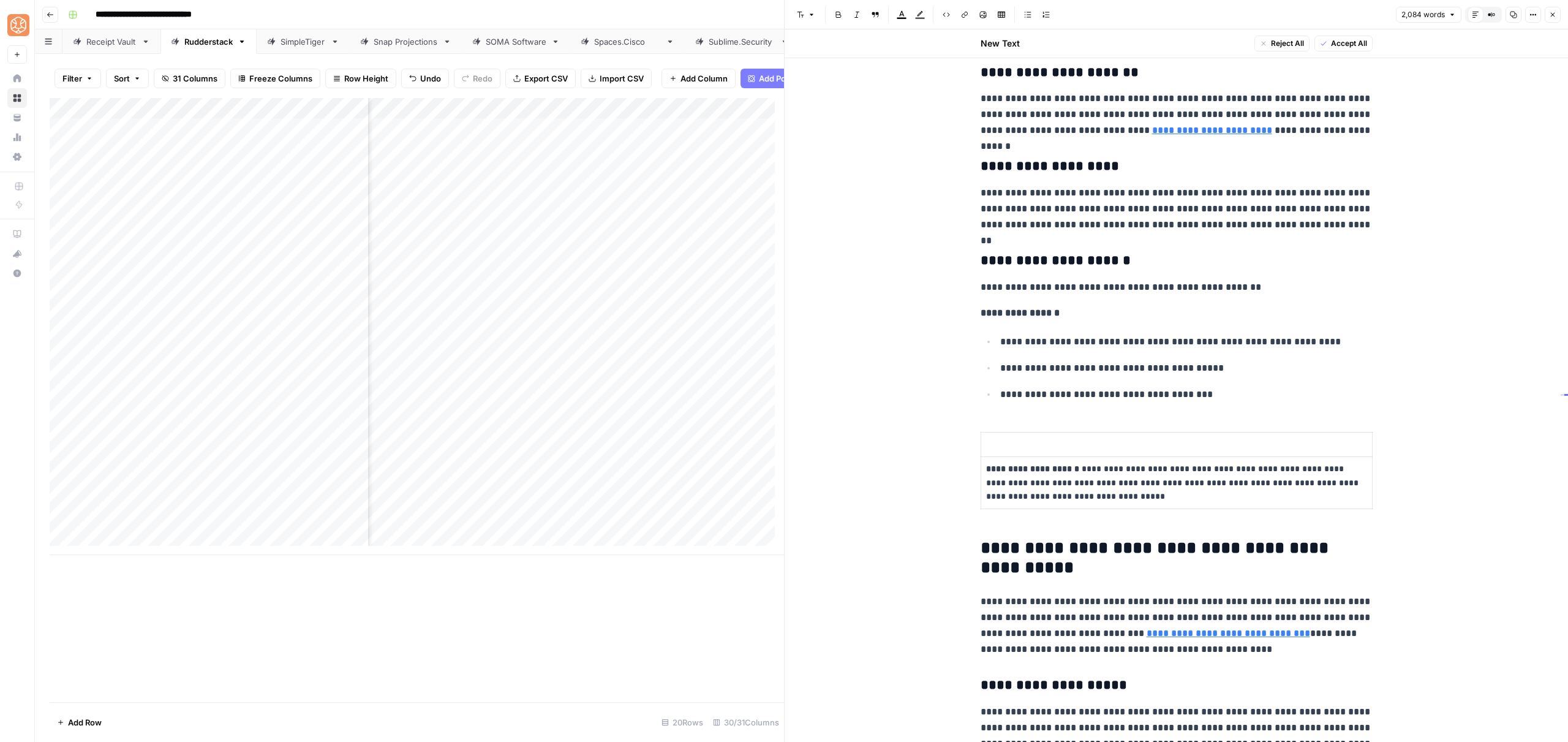
drag, startPoint x: 1115, startPoint y: 382, endPoint x: 998, endPoint y: 264, distance: 166.2
drag, startPoint x: 980, startPoint y: 259, endPoint x: 1275, endPoint y: 370, distance: 315.2
drag, startPoint x: 1216, startPoint y: 395, endPoint x: 964, endPoint y: 263, distance: 284.5
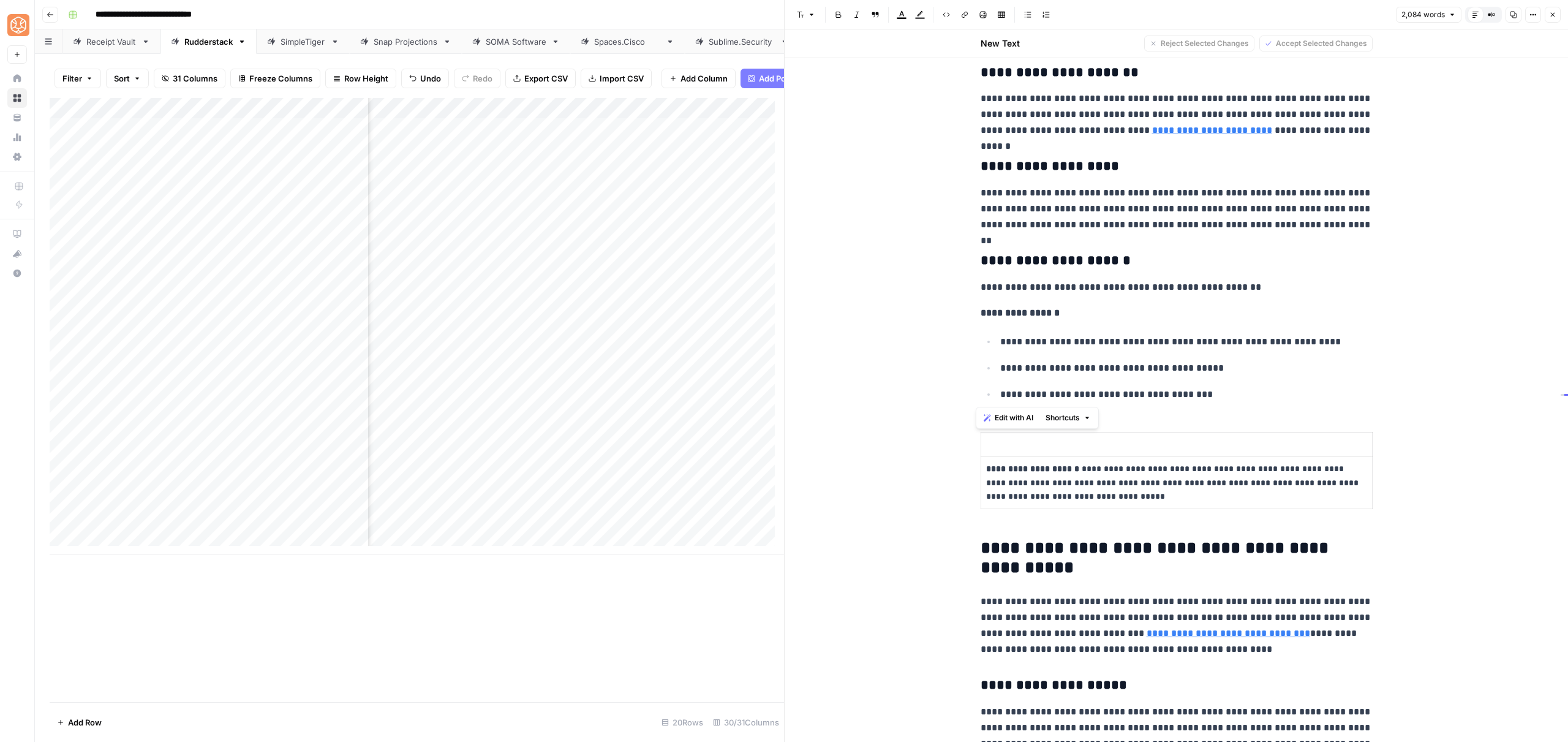
copy div "**********"
click at [1236, 396] on p "**********" at bounding box center [1186, 395] width 372 height 16
drag, startPoint x: 1282, startPoint y: 402, endPoint x: 975, endPoint y: 289, distance: 327.1
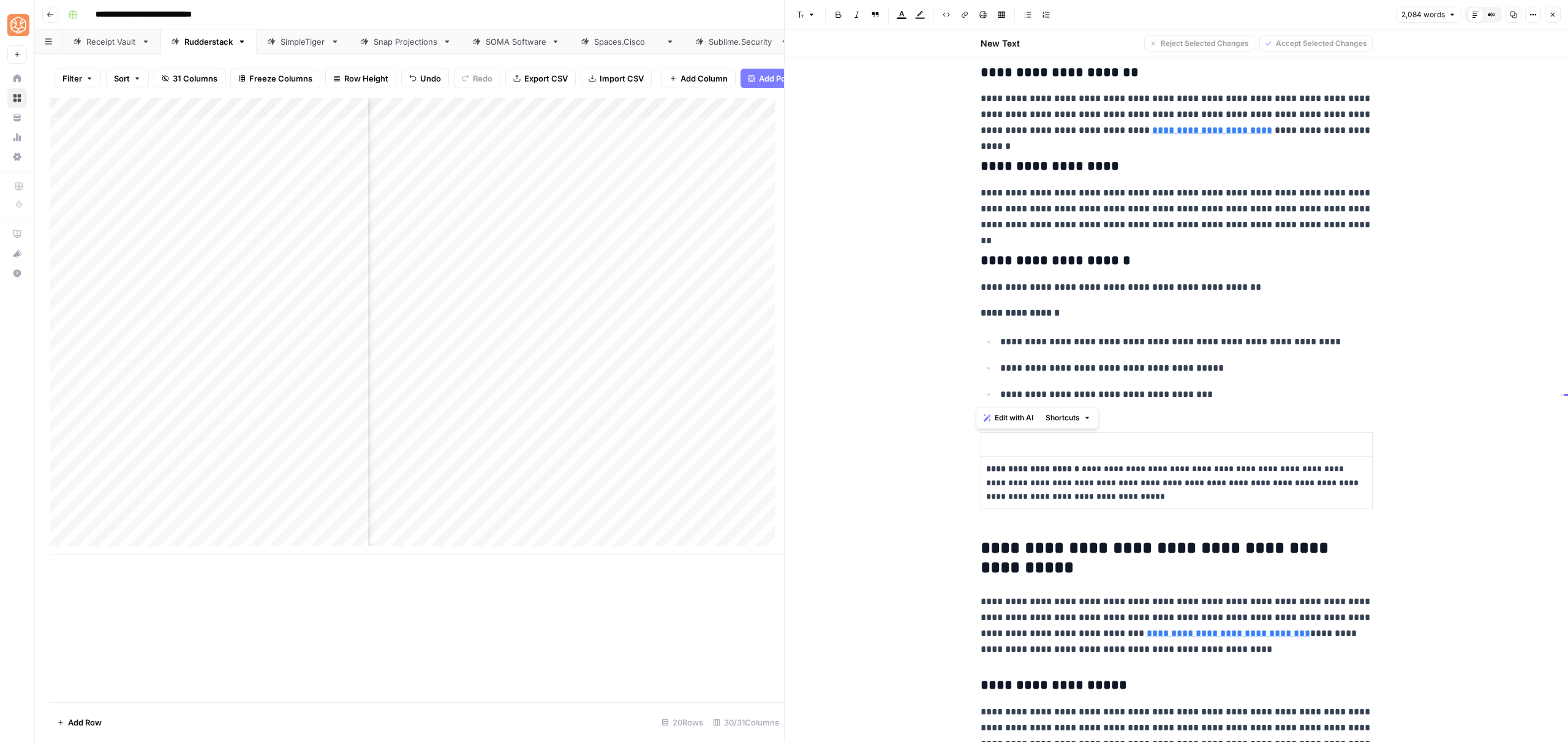
drag, startPoint x: 978, startPoint y: 286, endPoint x: 1206, endPoint y: 398, distance: 254.0
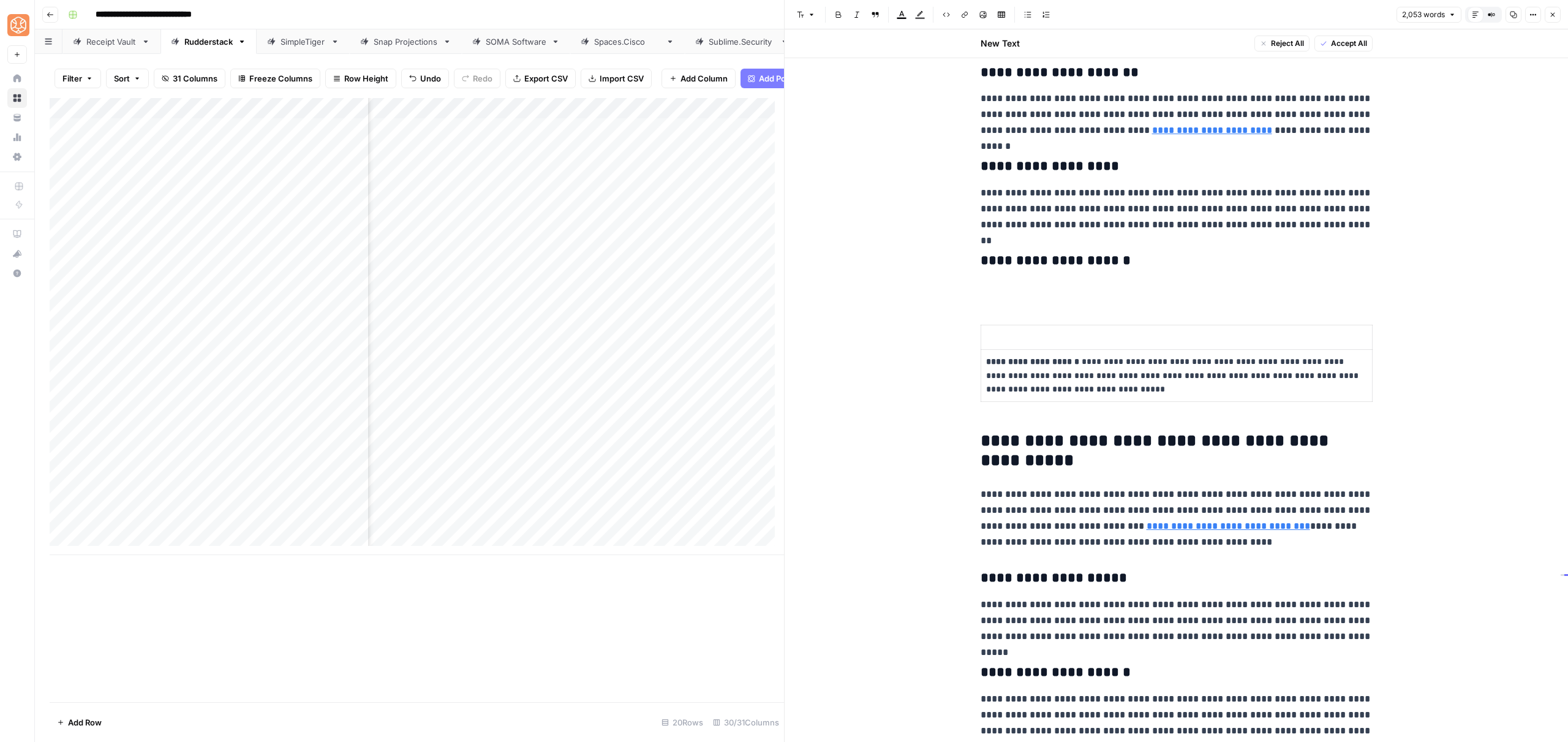
click at [999, 336] on p at bounding box center [1177, 337] width 381 height 14
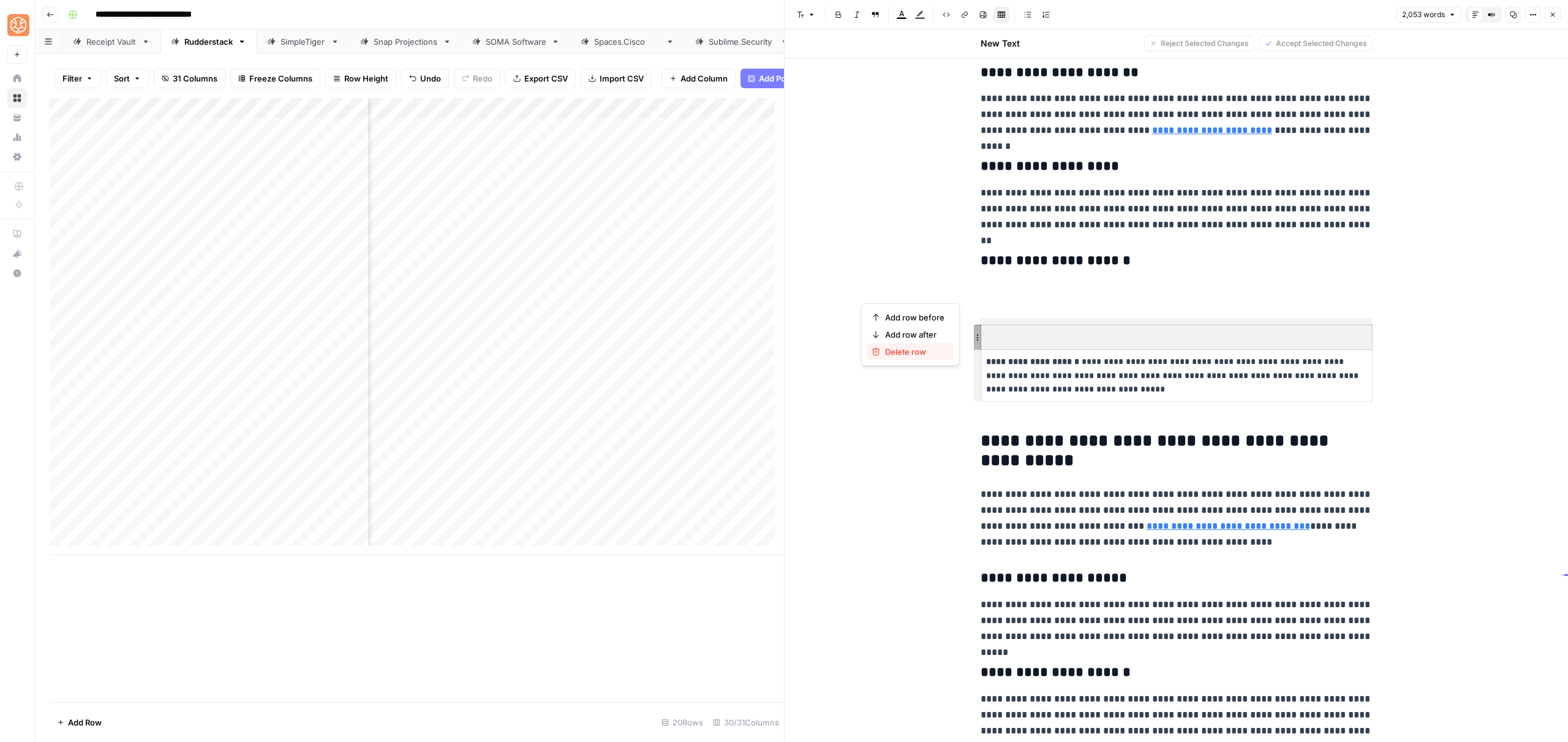
click at [900, 354] on span "Delete row" at bounding box center [915, 352] width 60 height 12
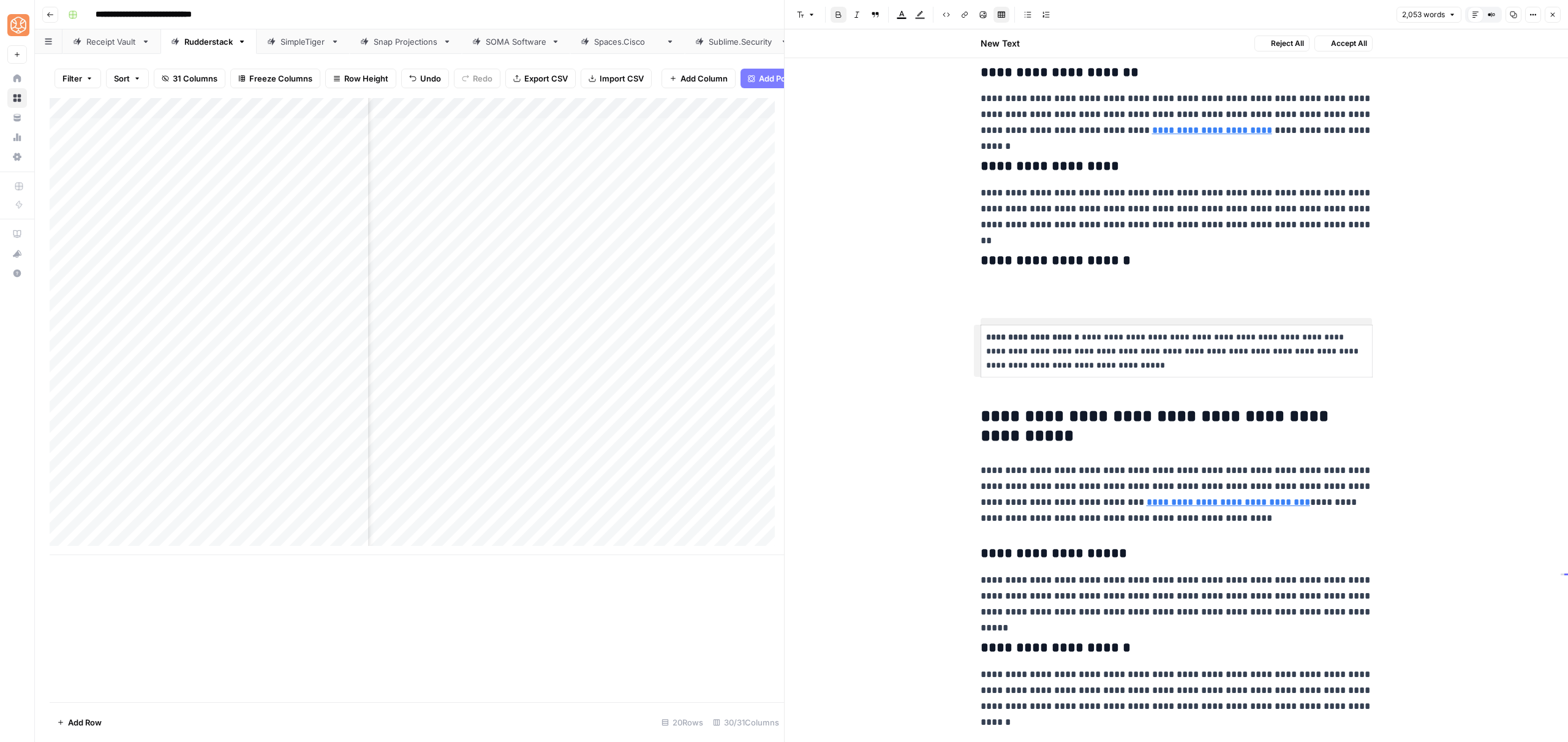
click at [1049, 289] on p at bounding box center [1176, 287] width 392 height 16
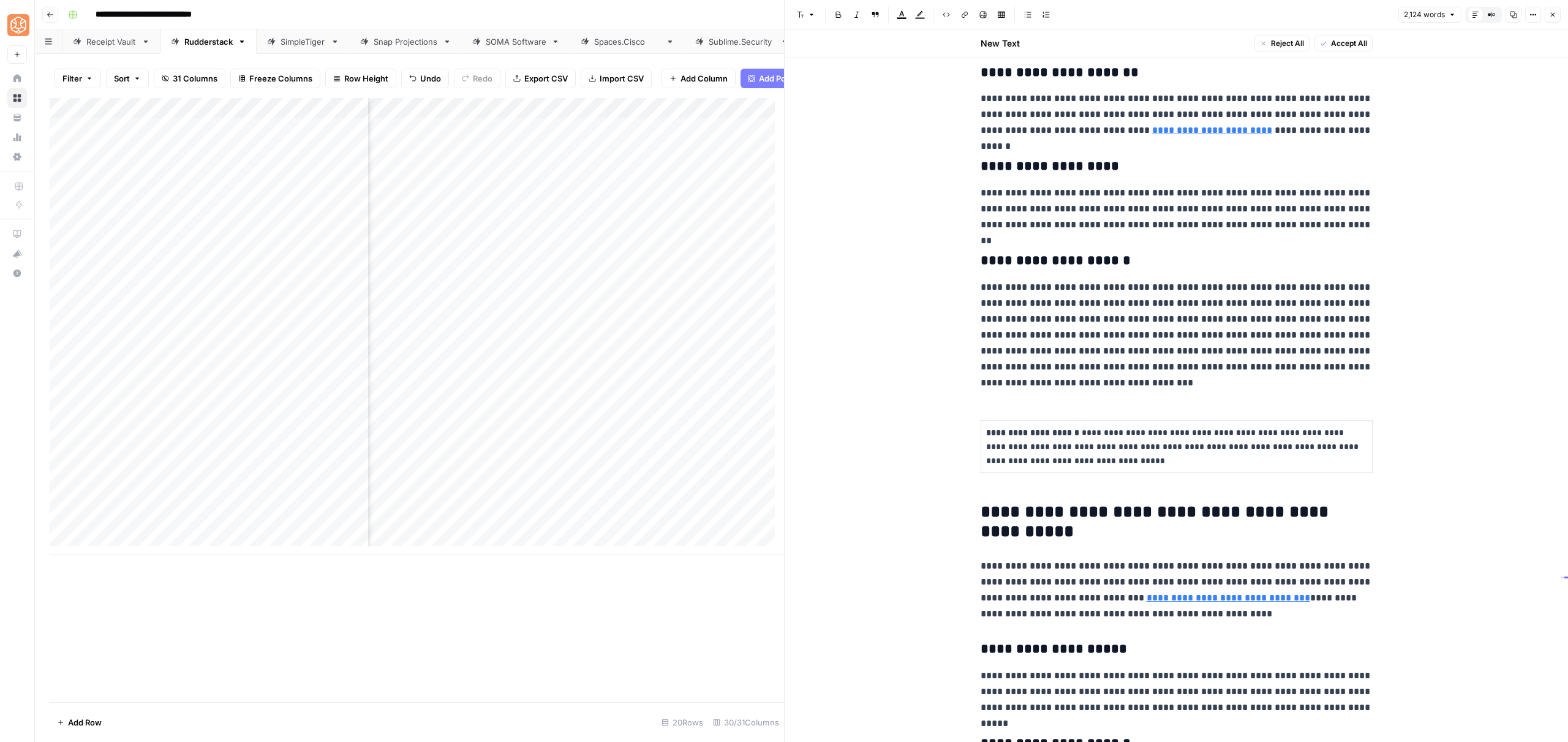
click at [1281, 333] on p "**********" at bounding box center [1176, 335] width 392 height 111
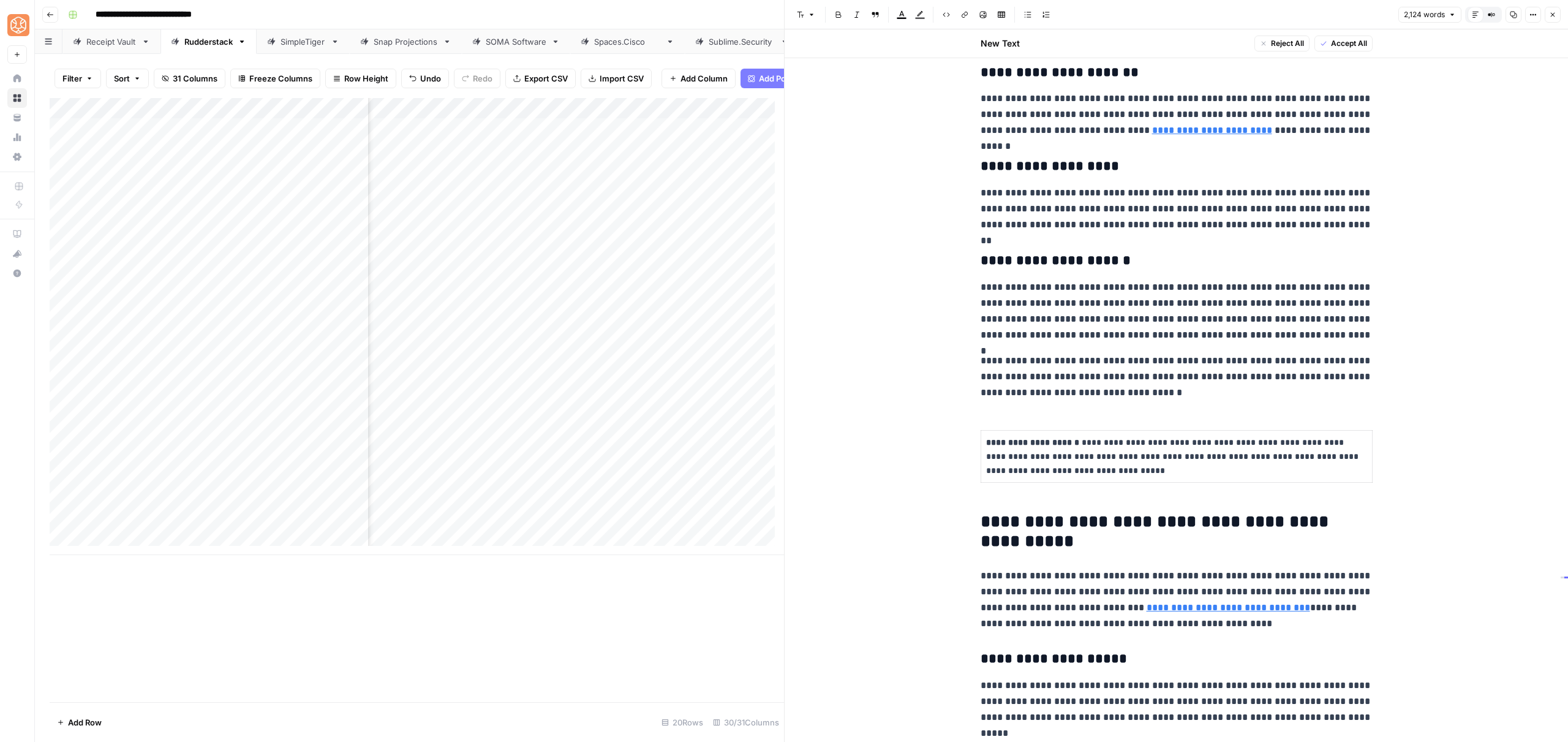
click at [1145, 339] on p "**********" at bounding box center [1176, 311] width 392 height 64
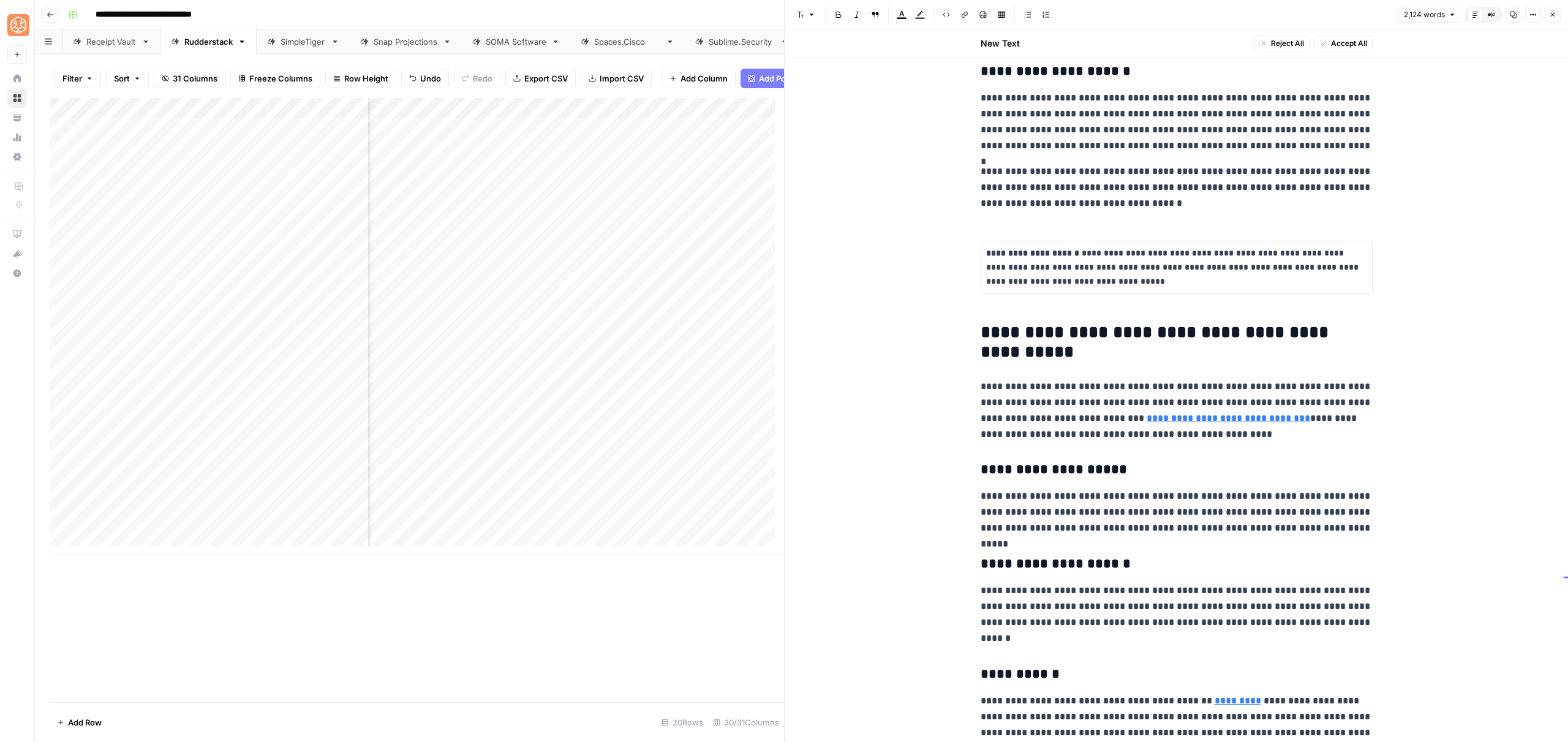
scroll to position [3302, 0]
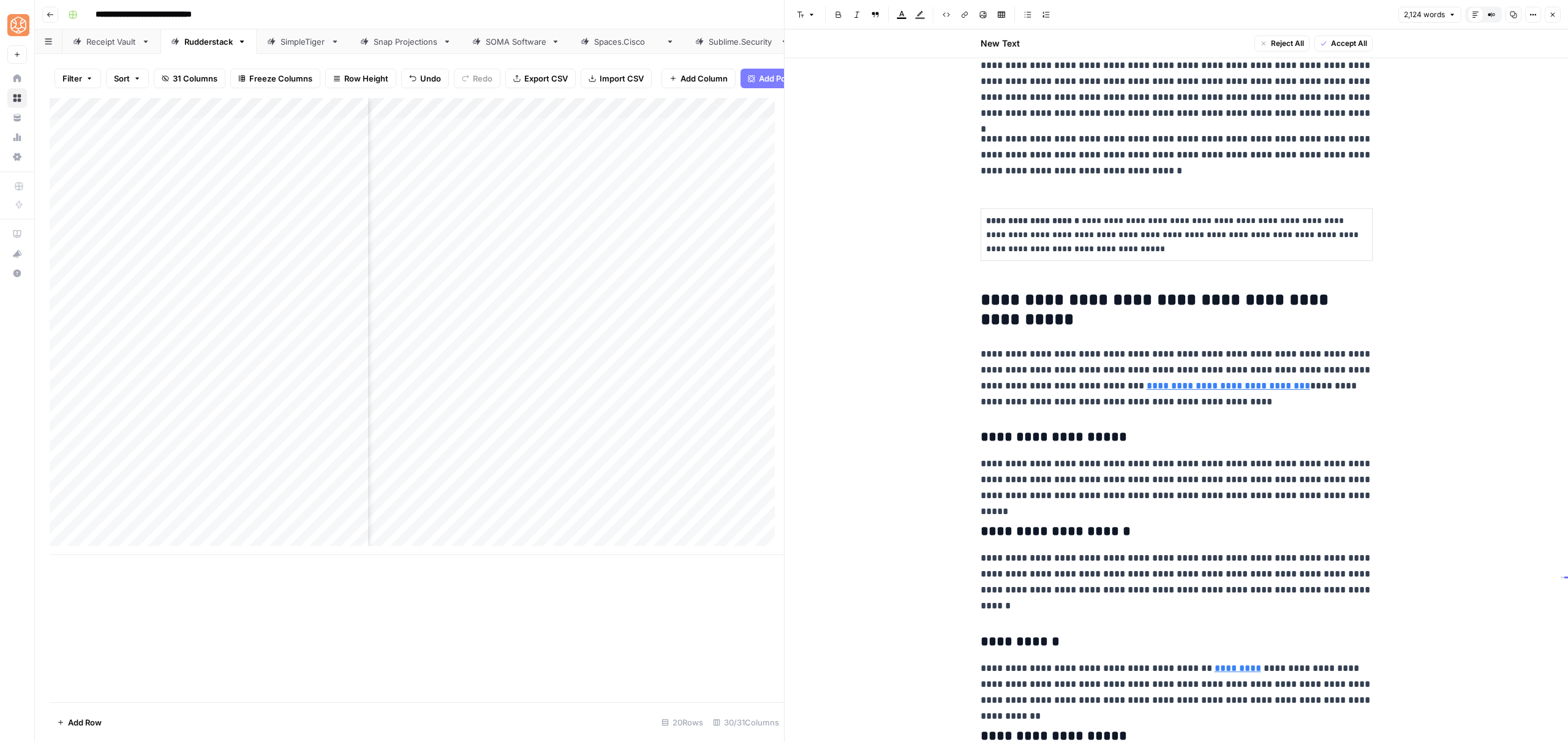
click at [1050, 406] on p "**********" at bounding box center [1176, 378] width 392 height 64
click at [1176, 388] on link "**********" at bounding box center [1228, 386] width 164 height 9
click at [1065, 388] on p "**********" at bounding box center [1176, 378] width 392 height 64
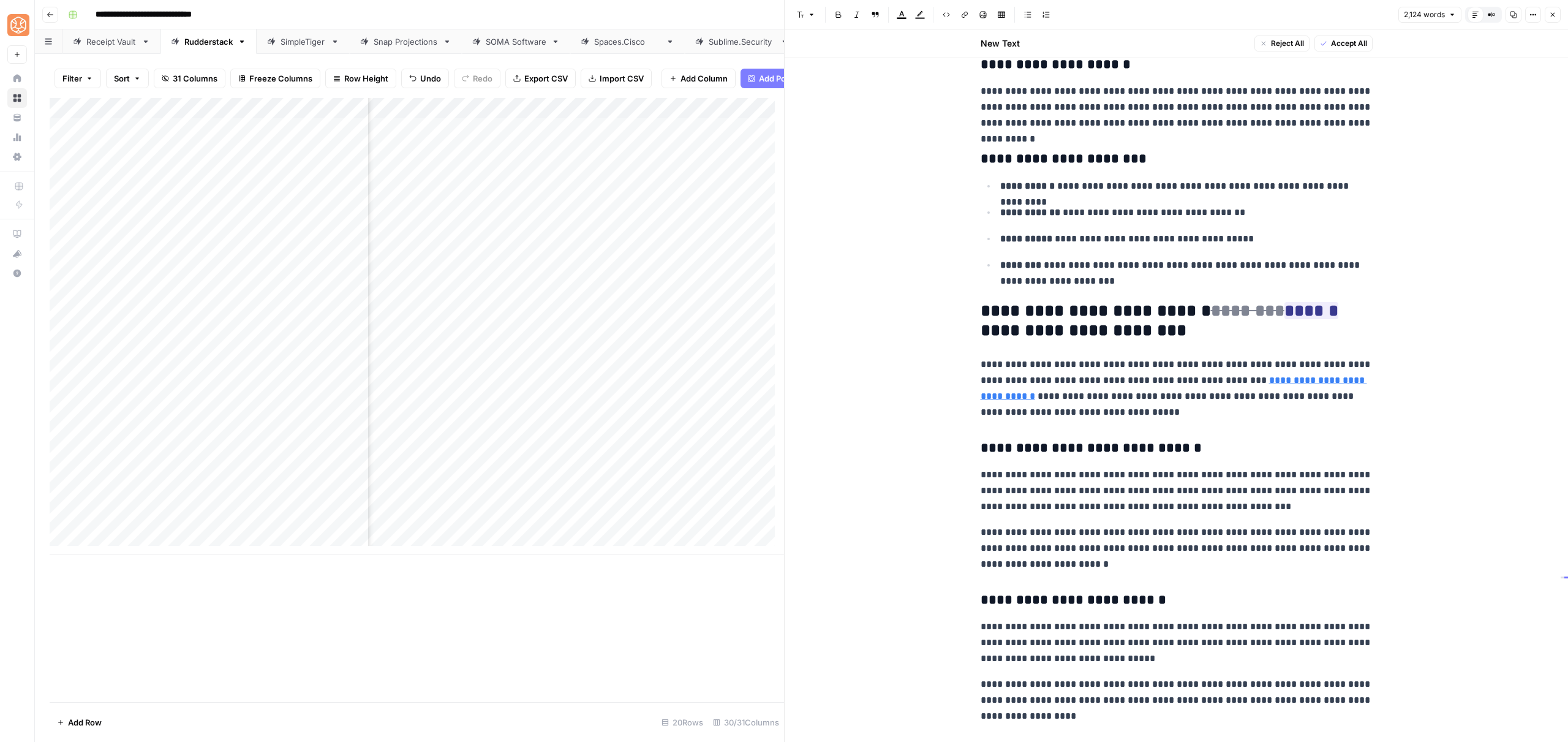
scroll to position [4181, 0]
click at [1244, 305] on del "********" at bounding box center [1248, 309] width 74 height 17
click at [1288, 388] on span "Accept" at bounding box center [1287, 390] width 25 height 11
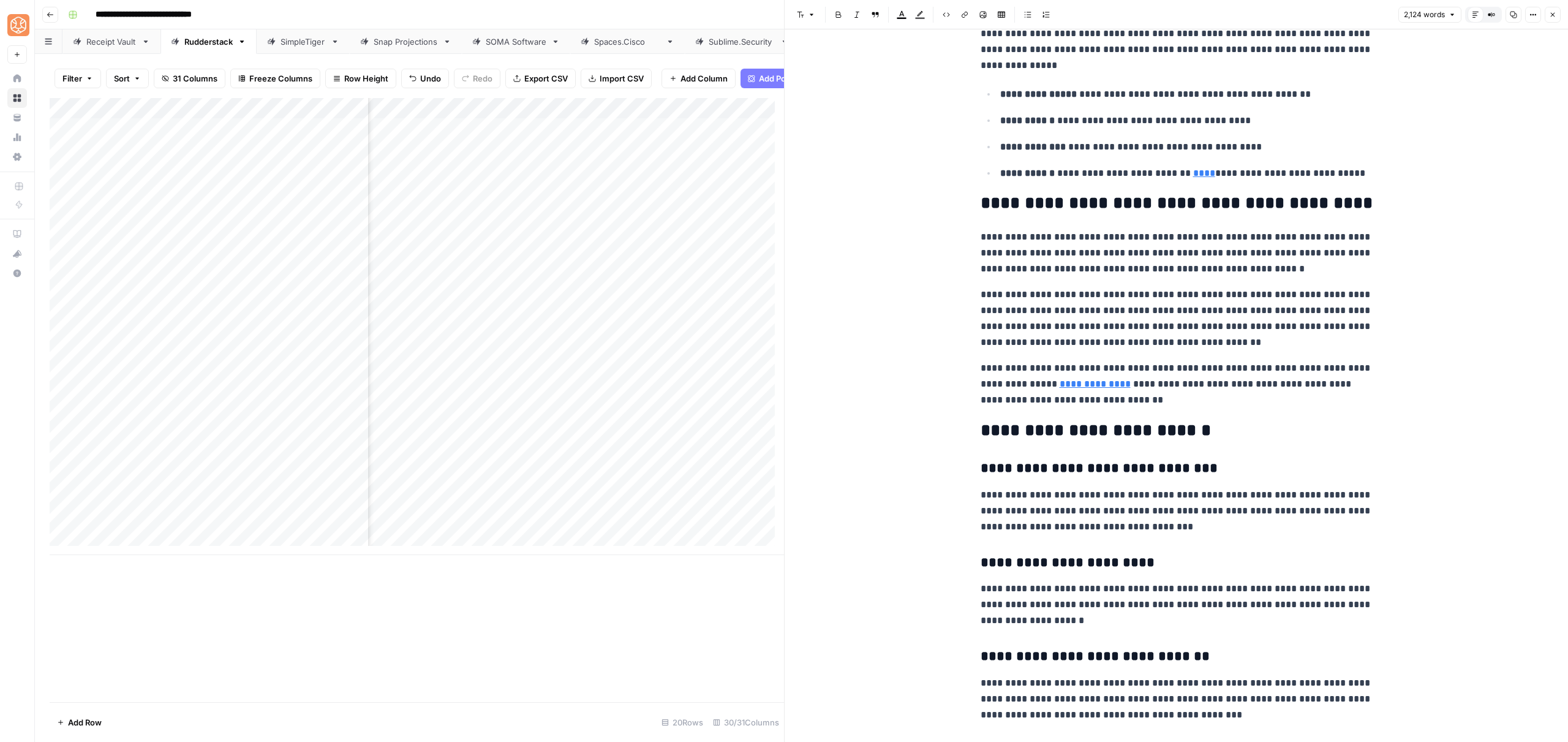
scroll to position [5047, 0]
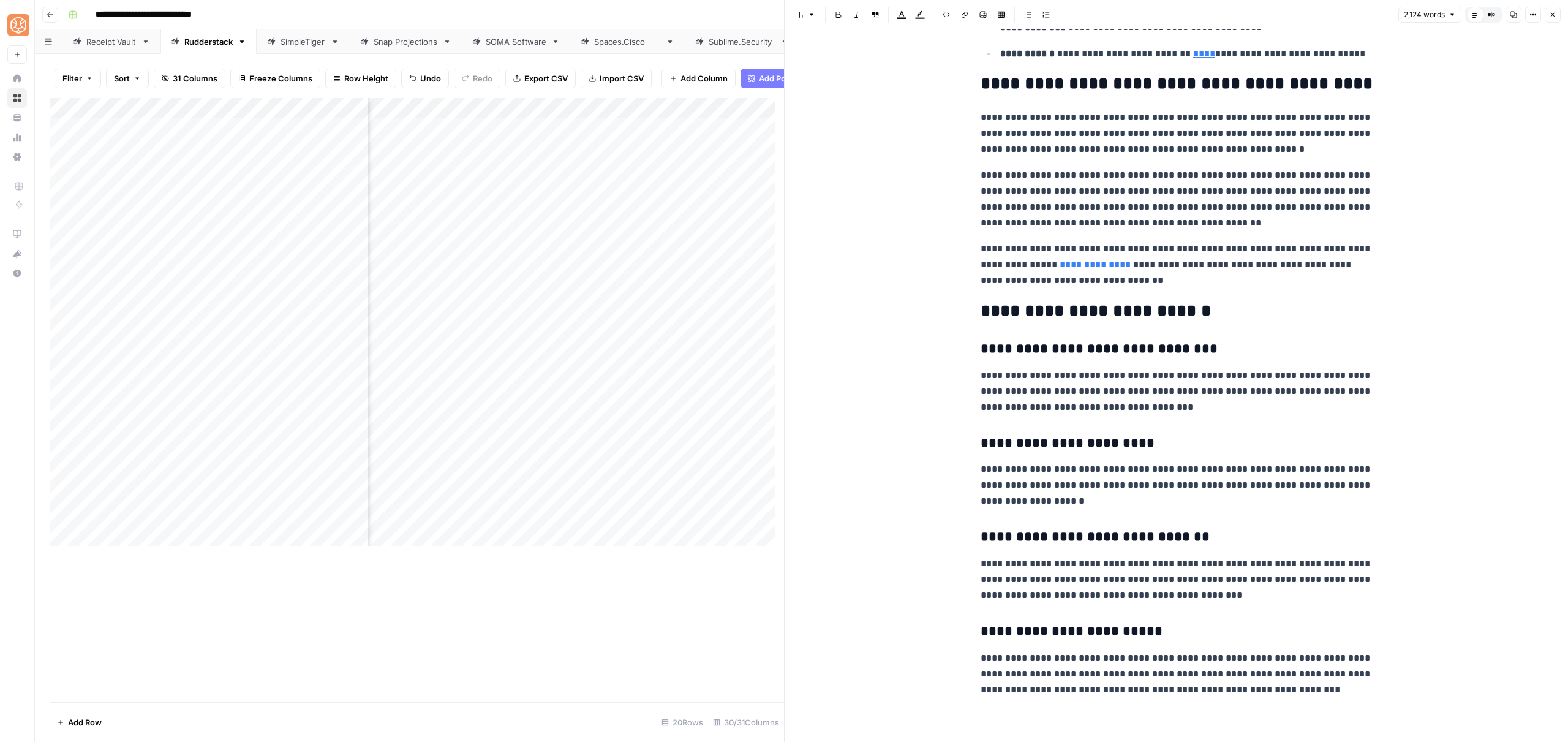
click at [1120, 407] on p "**********" at bounding box center [1176, 392] width 392 height 48
drag, startPoint x: 1036, startPoint y: 342, endPoint x: 1367, endPoint y: 699, distance: 486.8
click at [1185, 441] on h3 "**********" at bounding box center [1176, 444] width 392 height 17
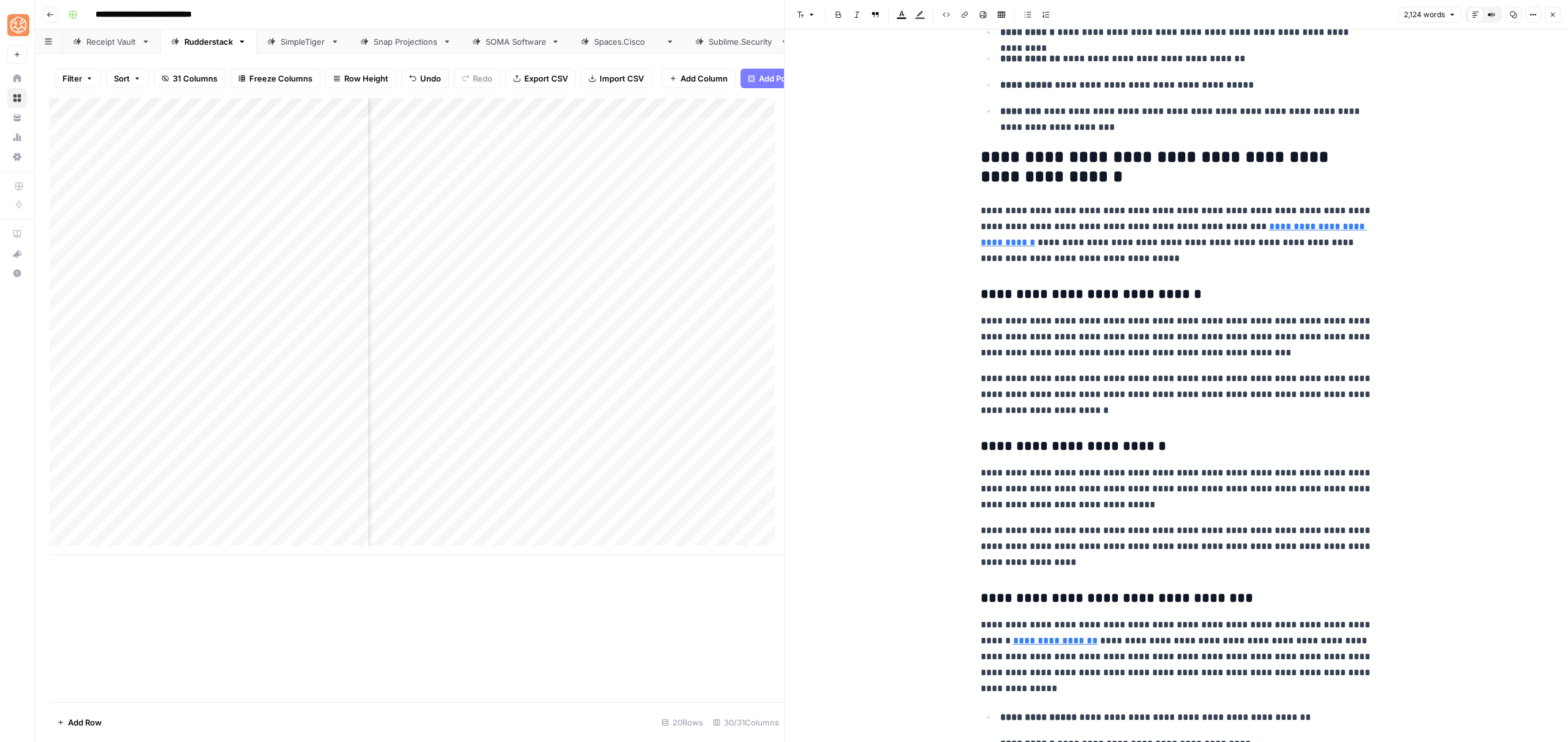
scroll to position [4049, 0]
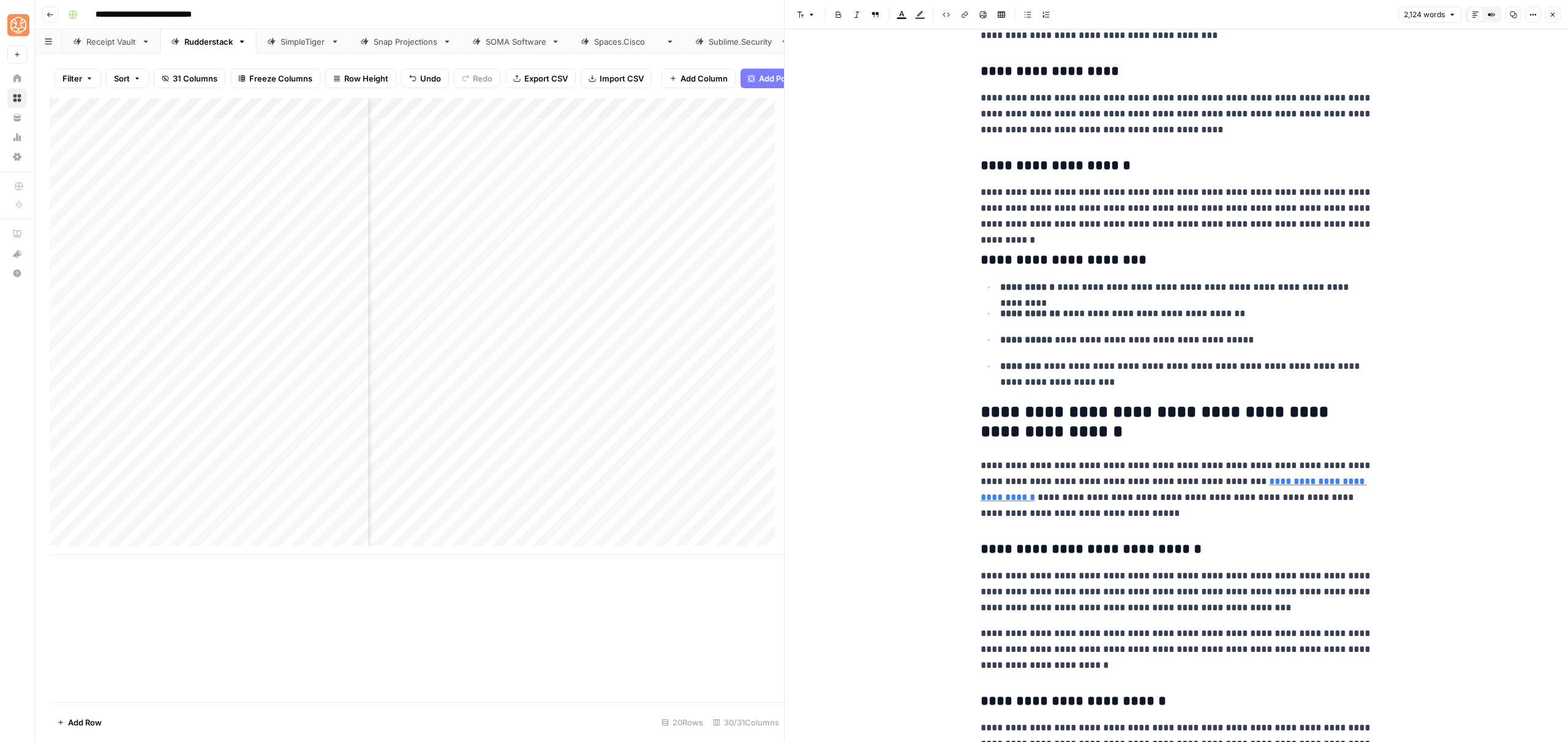
drag, startPoint x: 1074, startPoint y: 368, endPoint x: 998, endPoint y: 289, distance: 109.6
click at [1031, 261] on h3 "**********" at bounding box center [1176, 261] width 392 height 17
drag, startPoint x: 962, startPoint y: 250, endPoint x: 980, endPoint y: 252, distance: 18.1
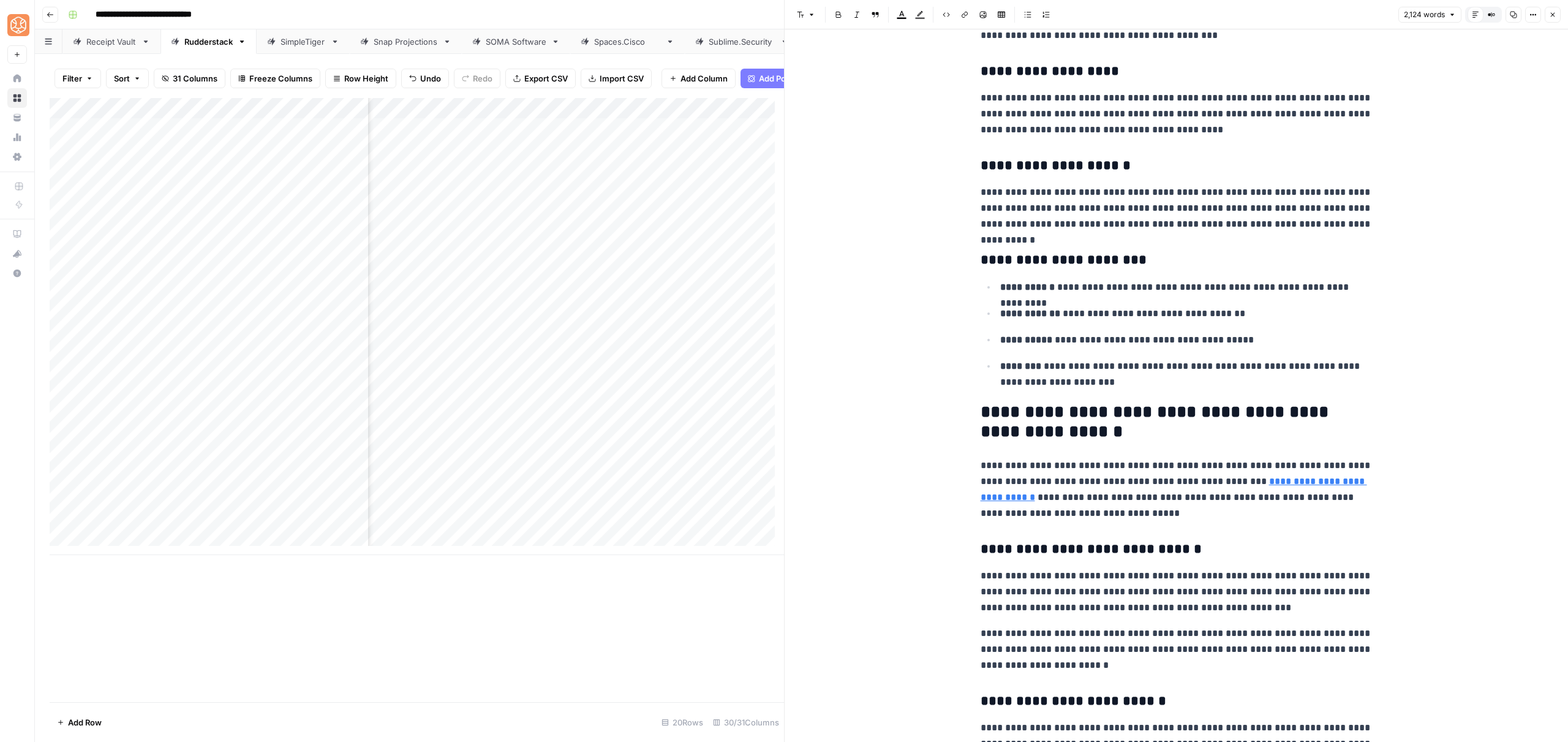
drag, startPoint x: 980, startPoint y: 259, endPoint x: 1125, endPoint y: 384, distance: 191.4
copy div "**********"
click at [1100, 380] on p "**********" at bounding box center [1186, 374] width 372 height 32
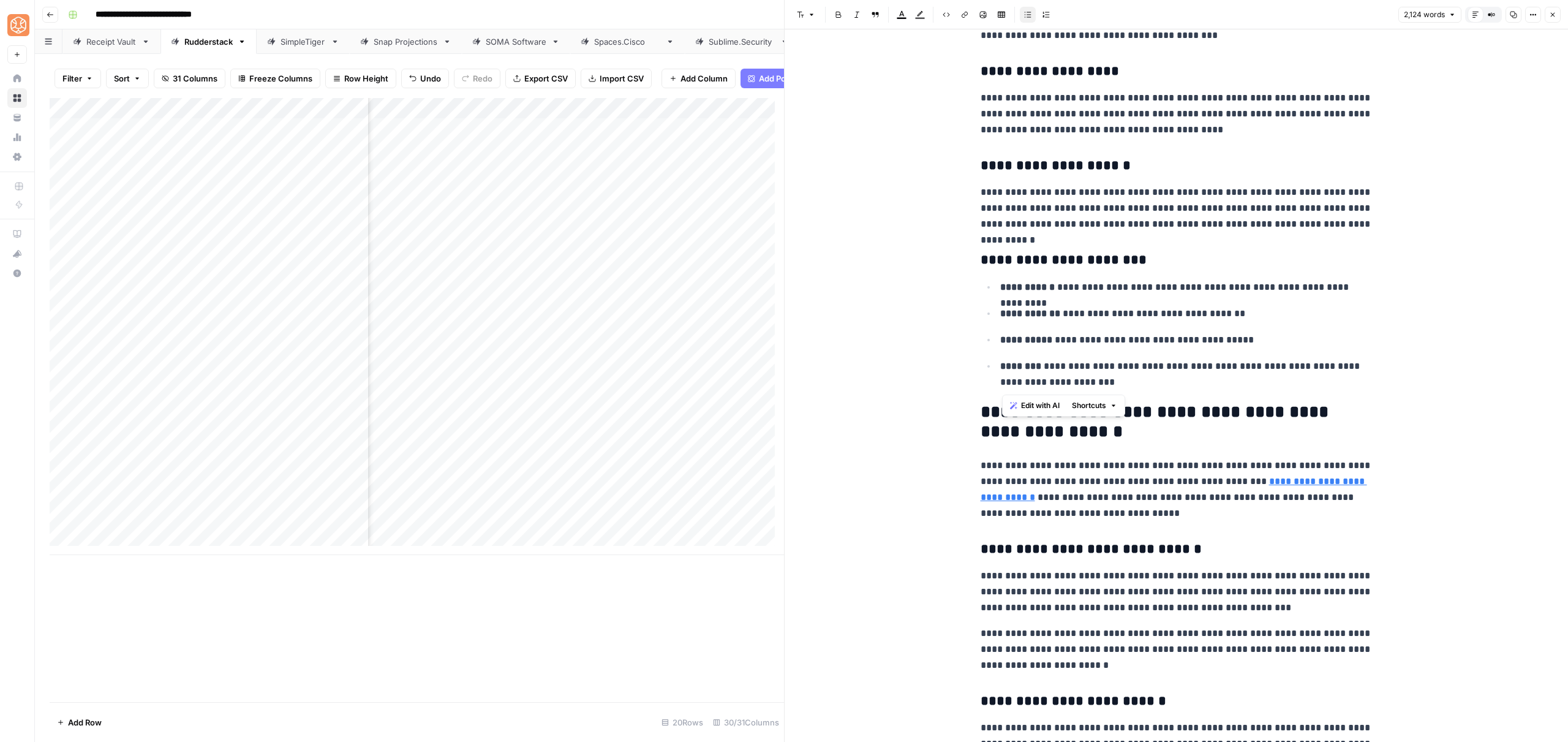
drag, startPoint x: 1094, startPoint y: 384, endPoint x: 993, endPoint y: 289, distance: 138.7
click at [994, 289] on ul "**********" at bounding box center [1176, 334] width 392 height 111
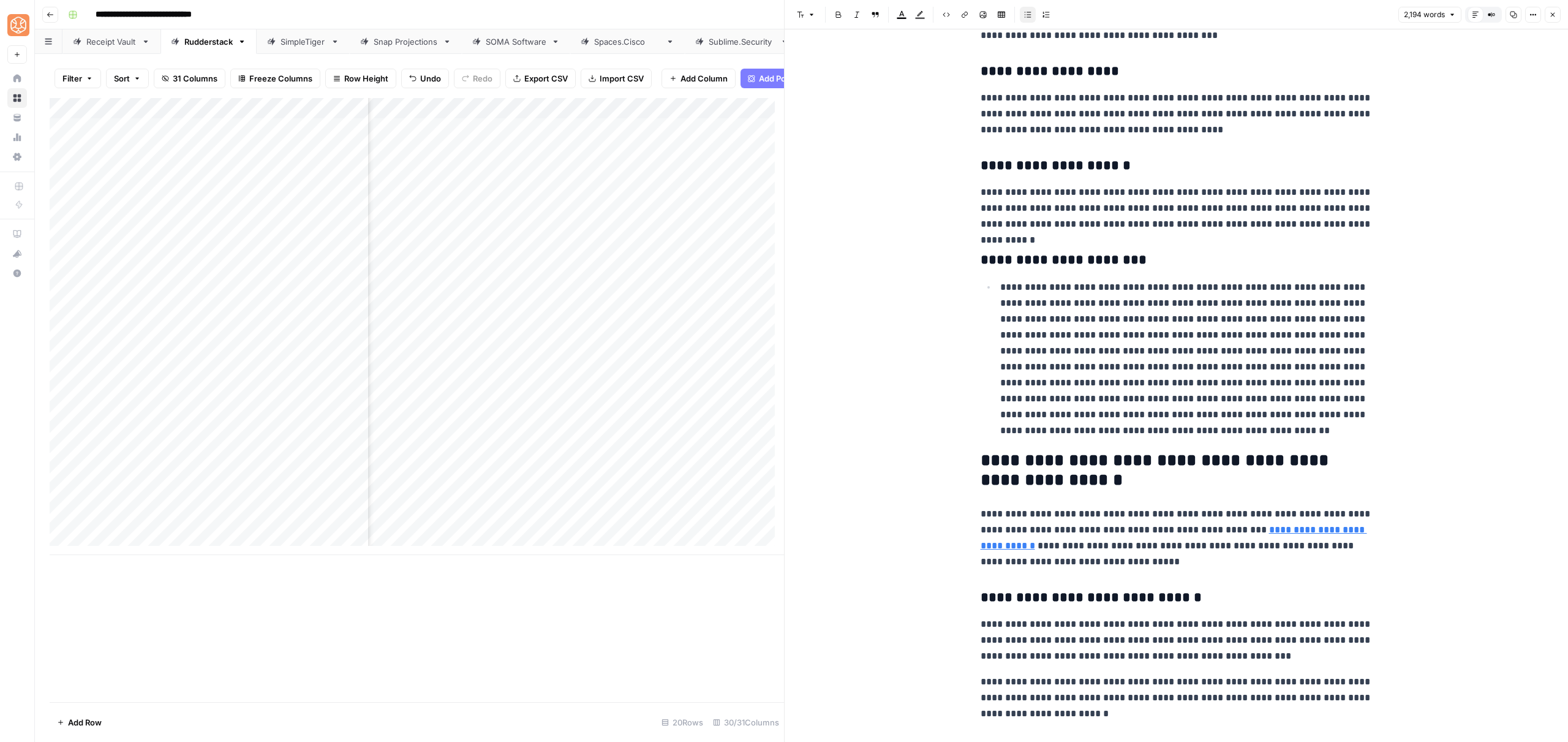
click at [996, 293] on li "**********" at bounding box center [1184, 358] width 376 height 160
click at [1024, 11] on button "Bulleted list" at bounding box center [1027, 15] width 16 height 16
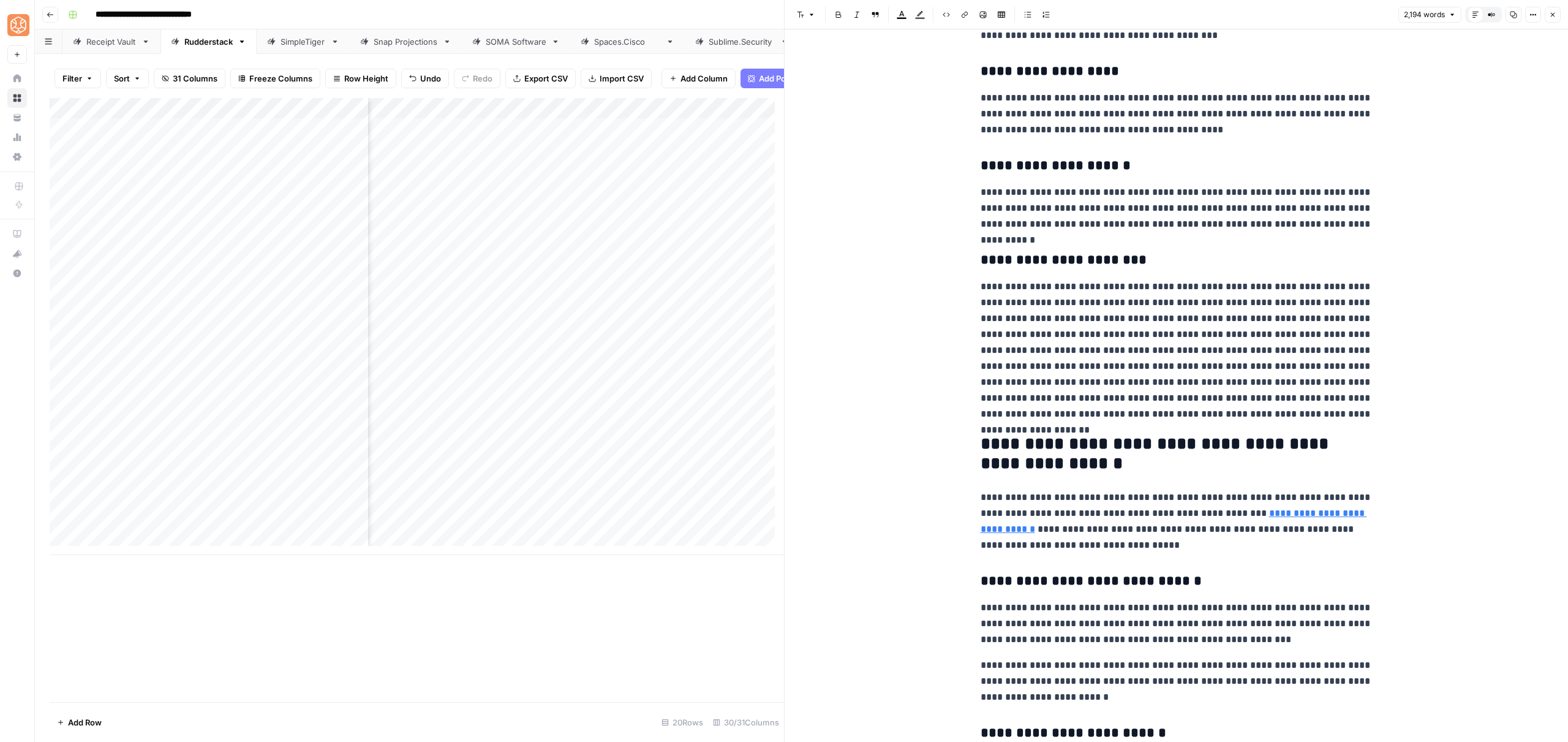
click at [1145, 368] on p "**********" at bounding box center [1176, 350] width 392 height 143
click at [1169, 321] on p "**********" at bounding box center [1176, 350] width 392 height 143
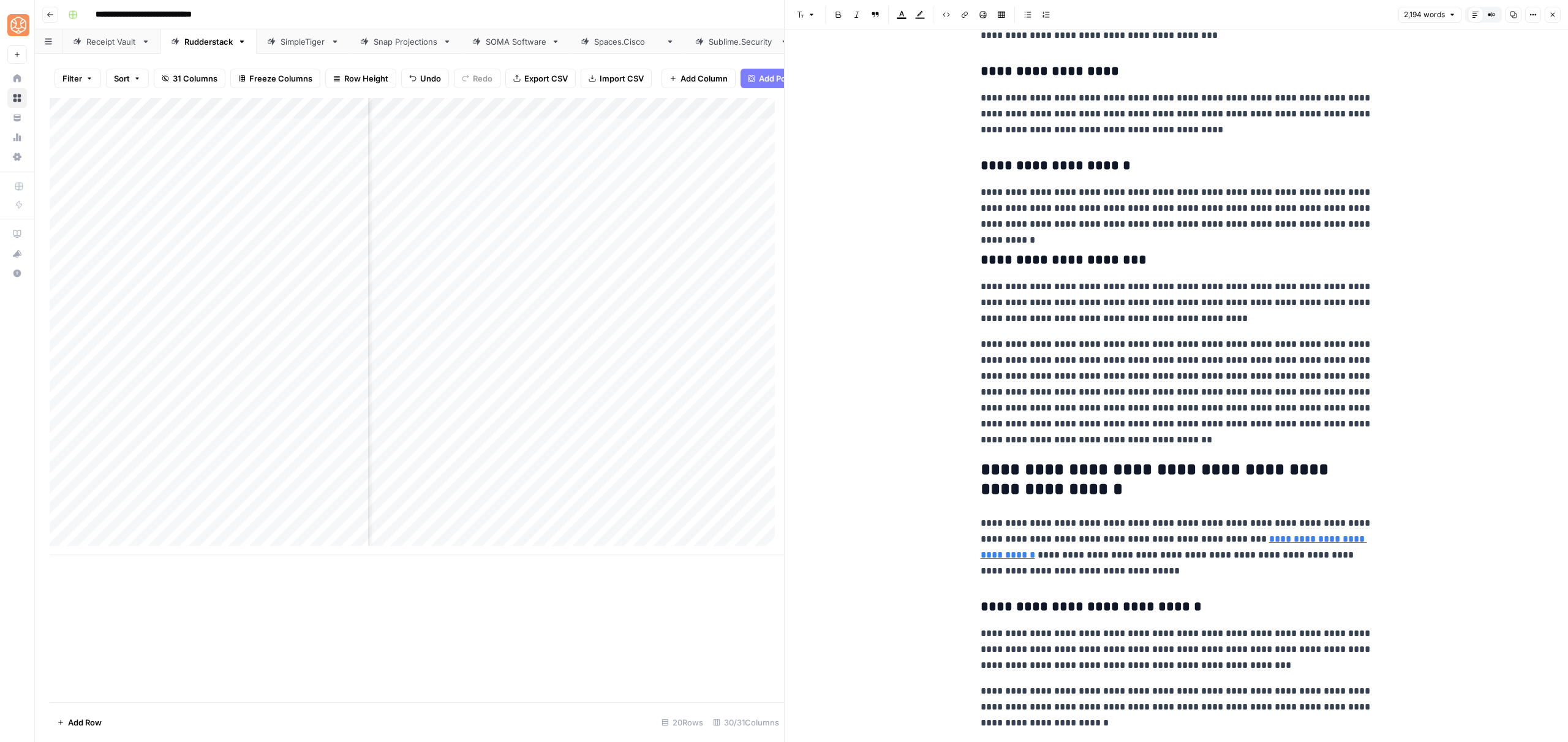
click at [1330, 389] on p "**********" at bounding box center [1176, 392] width 392 height 111
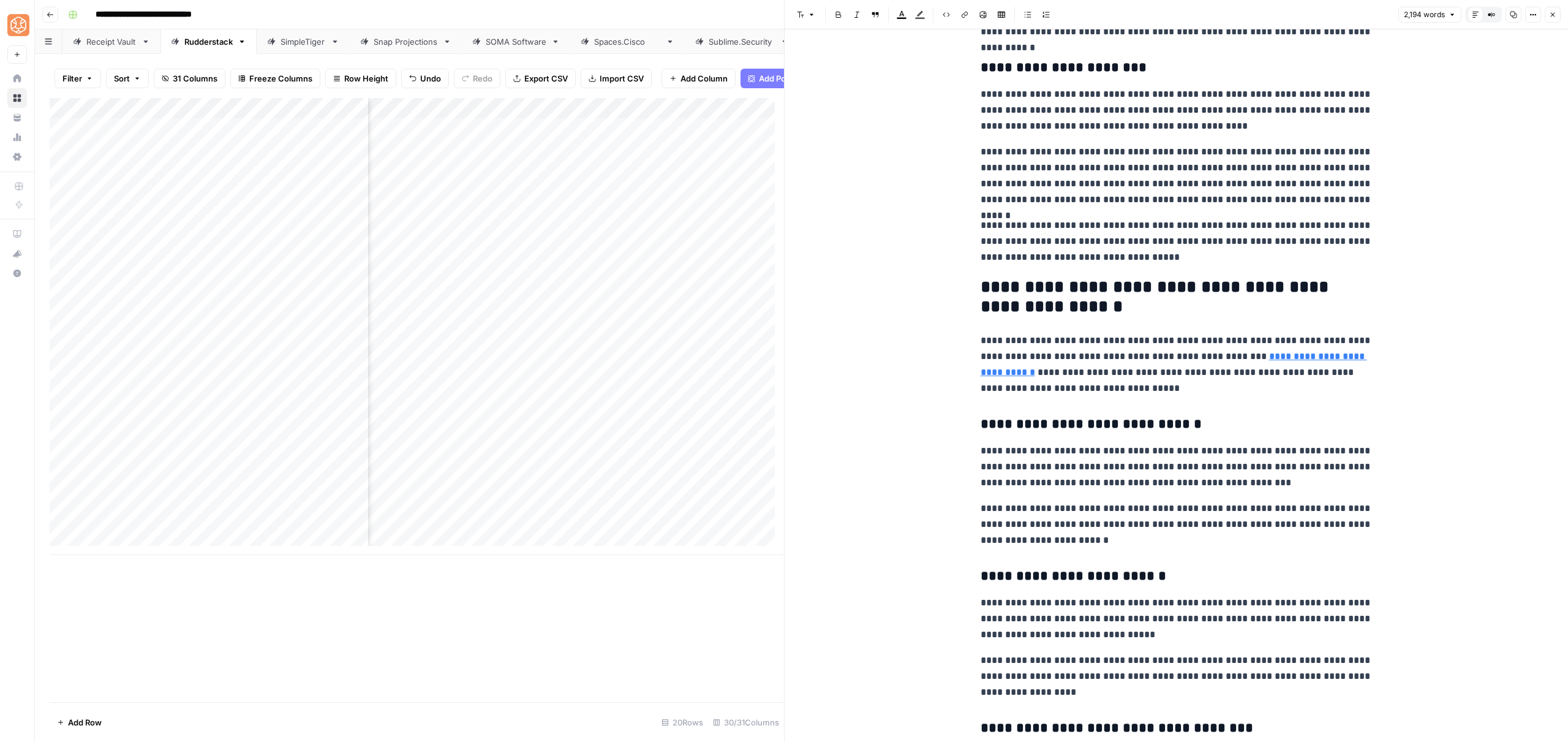
scroll to position [4273, 0]
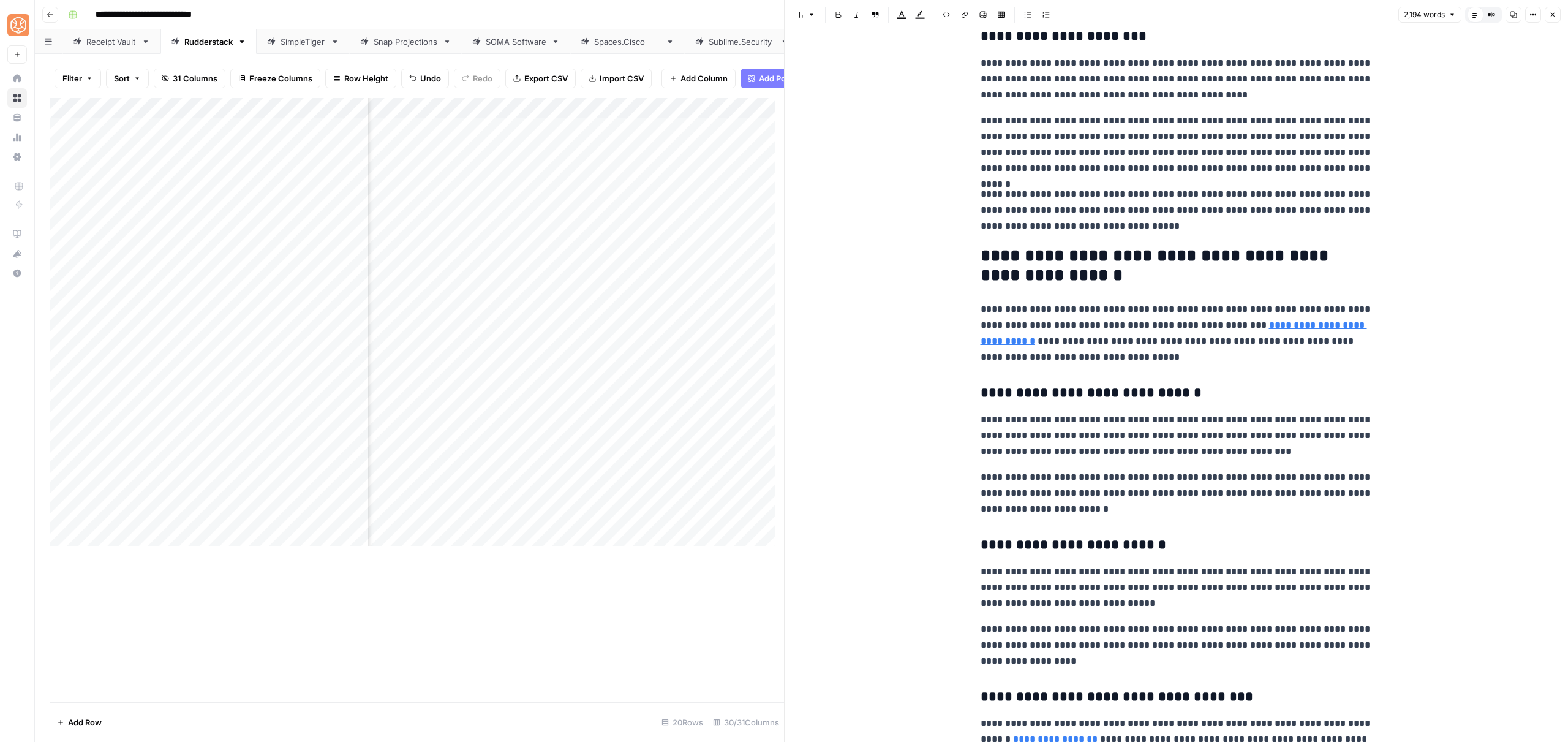
click at [1131, 254] on h2 "**********" at bounding box center [1176, 265] width 392 height 39
copy div "**********"
click at [1166, 232] on p "**********" at bounding box center [1176, 210] width 392 height 48
click at [1548, 12] on button "Close" at bounding box center [1553, 15] width 16 height 16
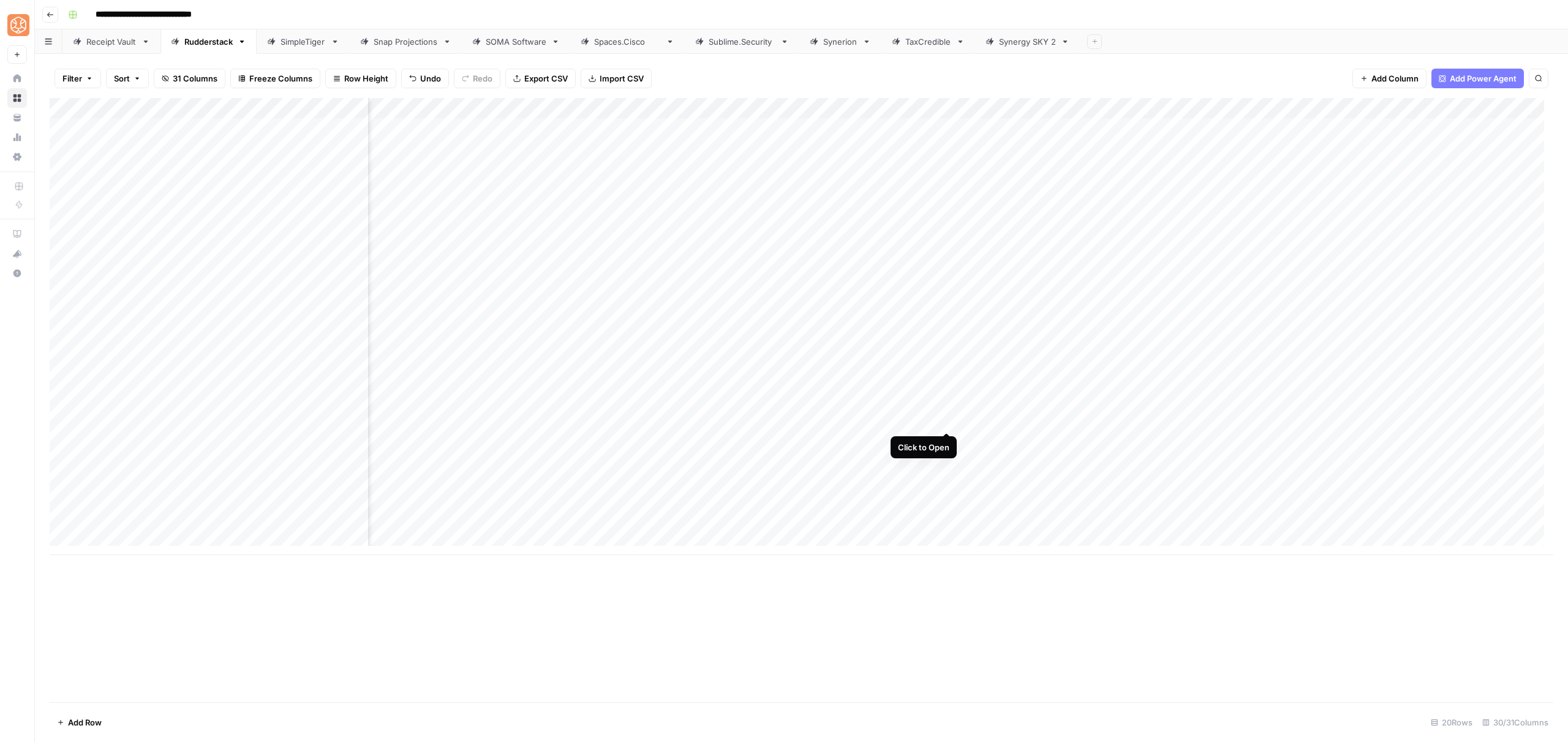
click at [943, 419] on div "Add Column" at bounding box center [801, 327] width 1504 height 457
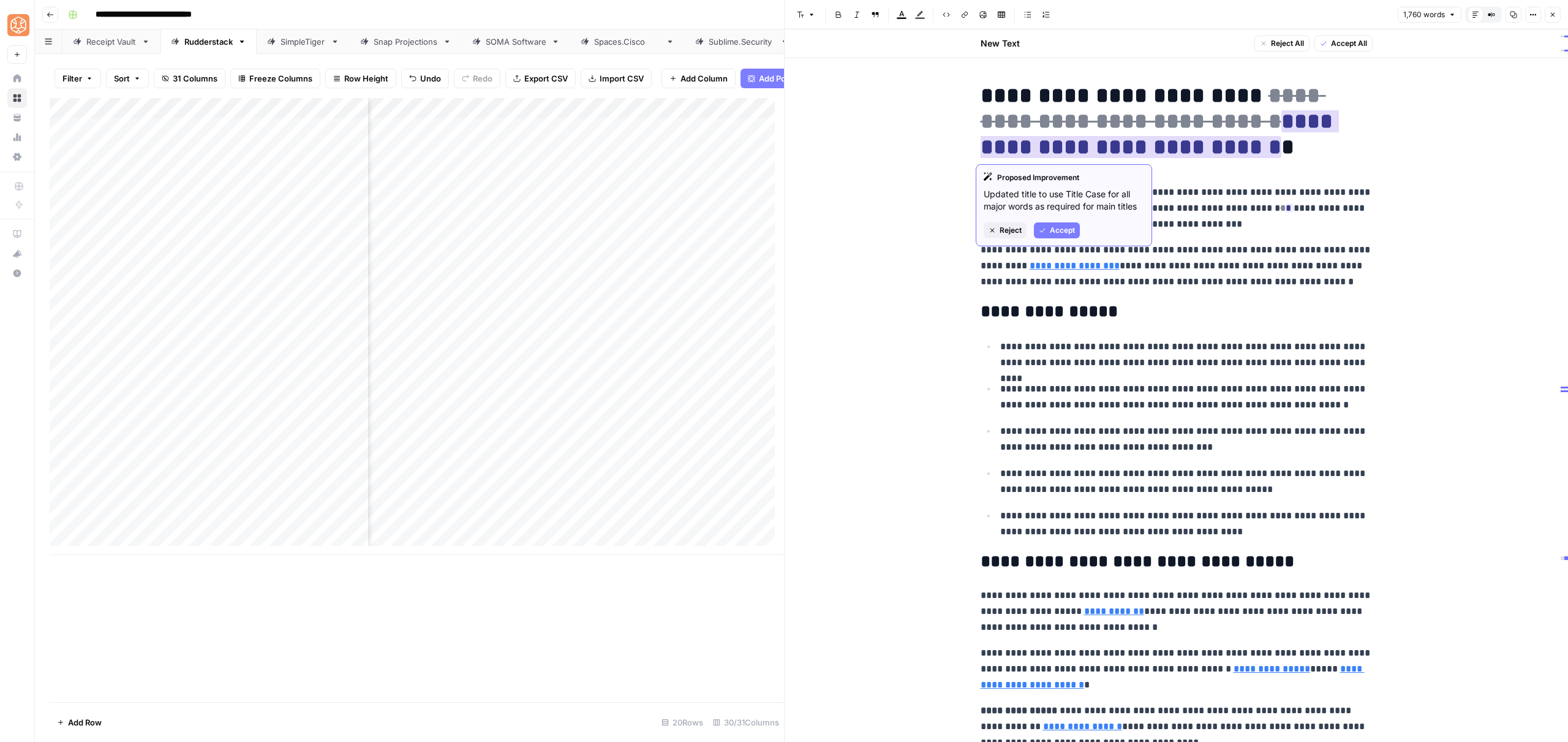
click at [1004, 226] on span "Reject" at bounding box center [1010, 230] width 22 height 11
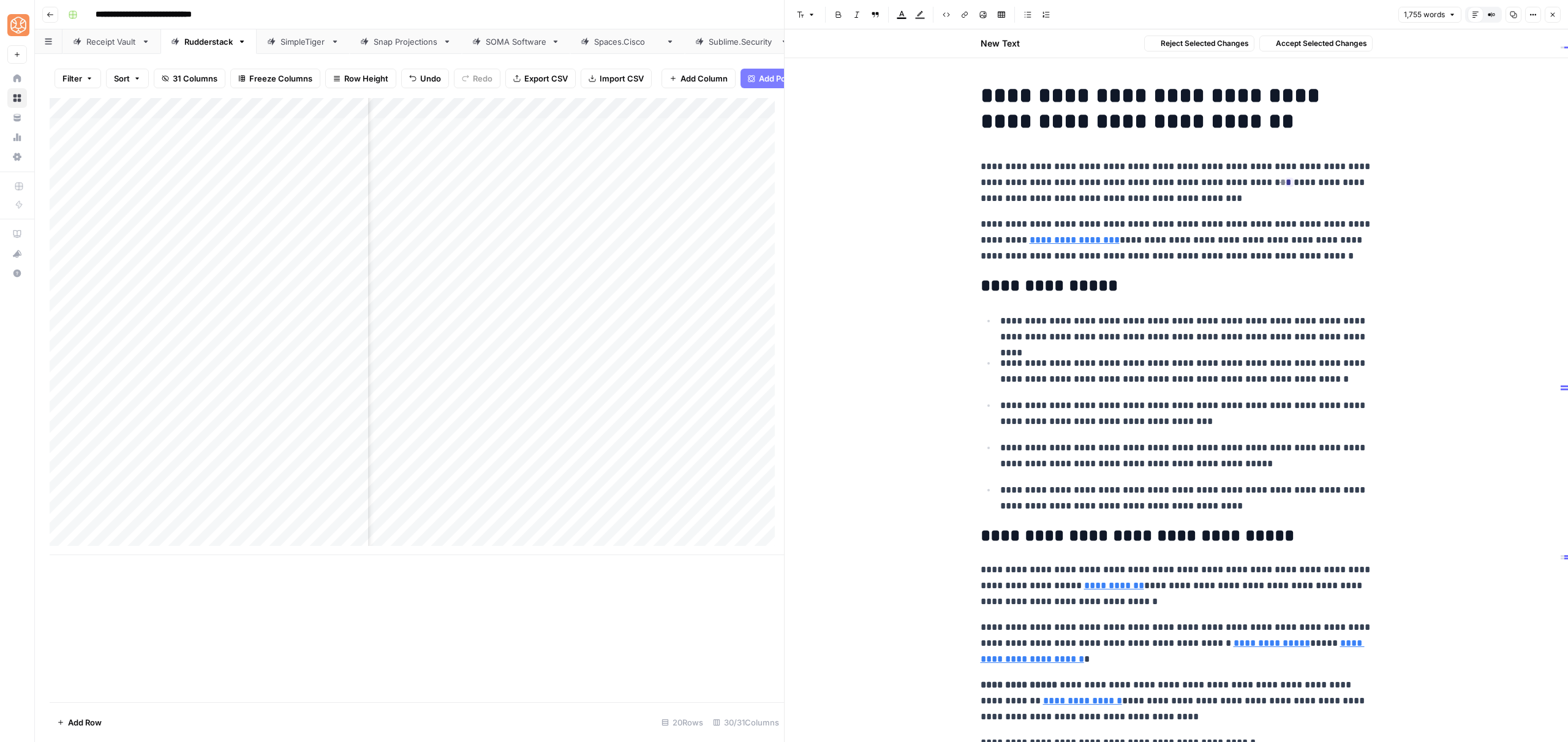
drag, startPoint x: 1278, startPoint y: 258, endPoint x: 976, endPoint y: 168, distance: 315.1
click at [1250, 164] on p "**********" at bounding box center [1176, 183] width 392 height 48
click at [1301, 274] on span "Accept" at bounding box center [1309, 271] width 25 height 11
drag, startPoint x: 1266, startPoint y: 219, endPoint x: 1258, endPoint y: 153, distance: 66.5
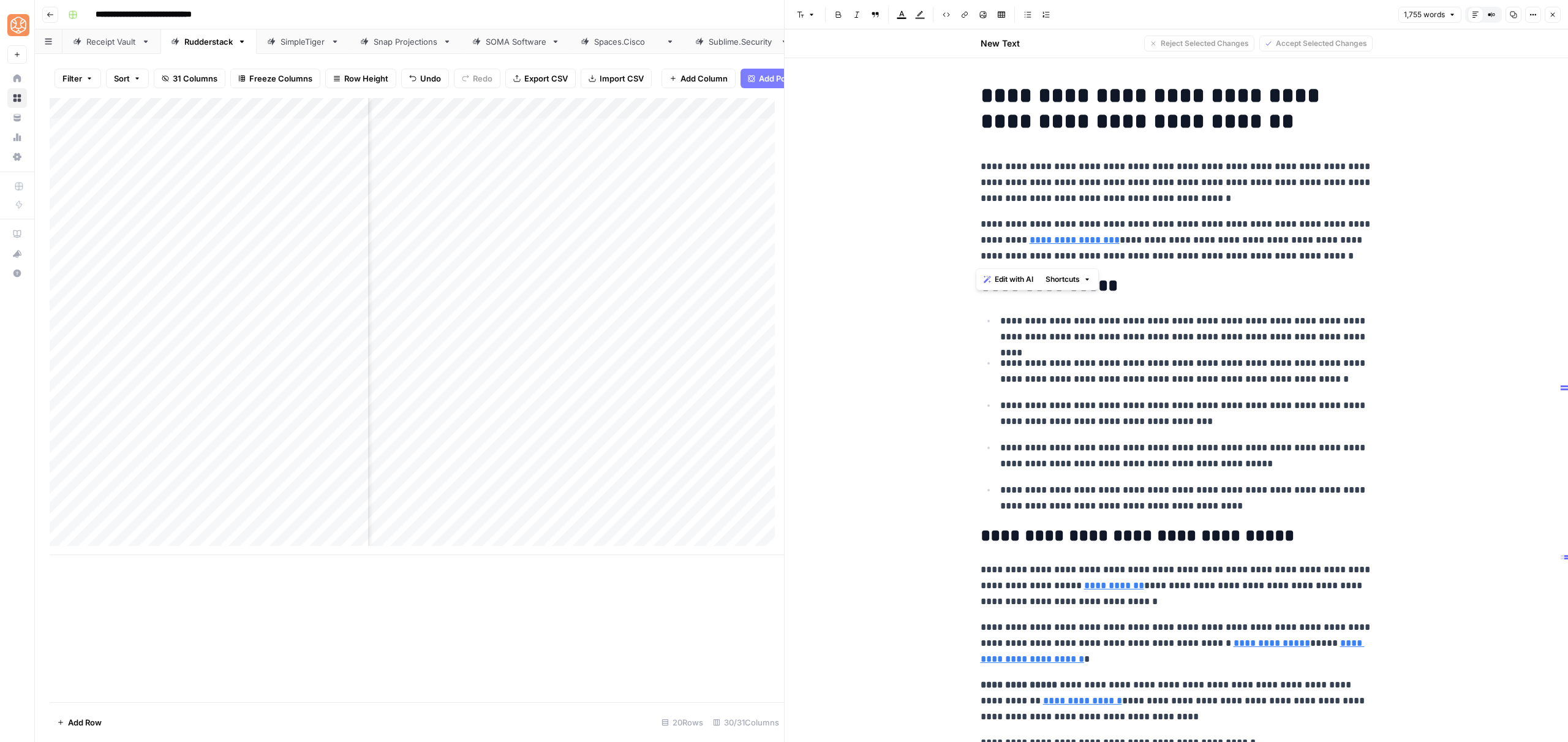
click at [1066, 274] on span "Shortcuts" at bounding box center [1063, 279] width 34 height 11
click at [1090, 303] on span "Add more detail" at bounding box center [1104, 306] width 76 height 12
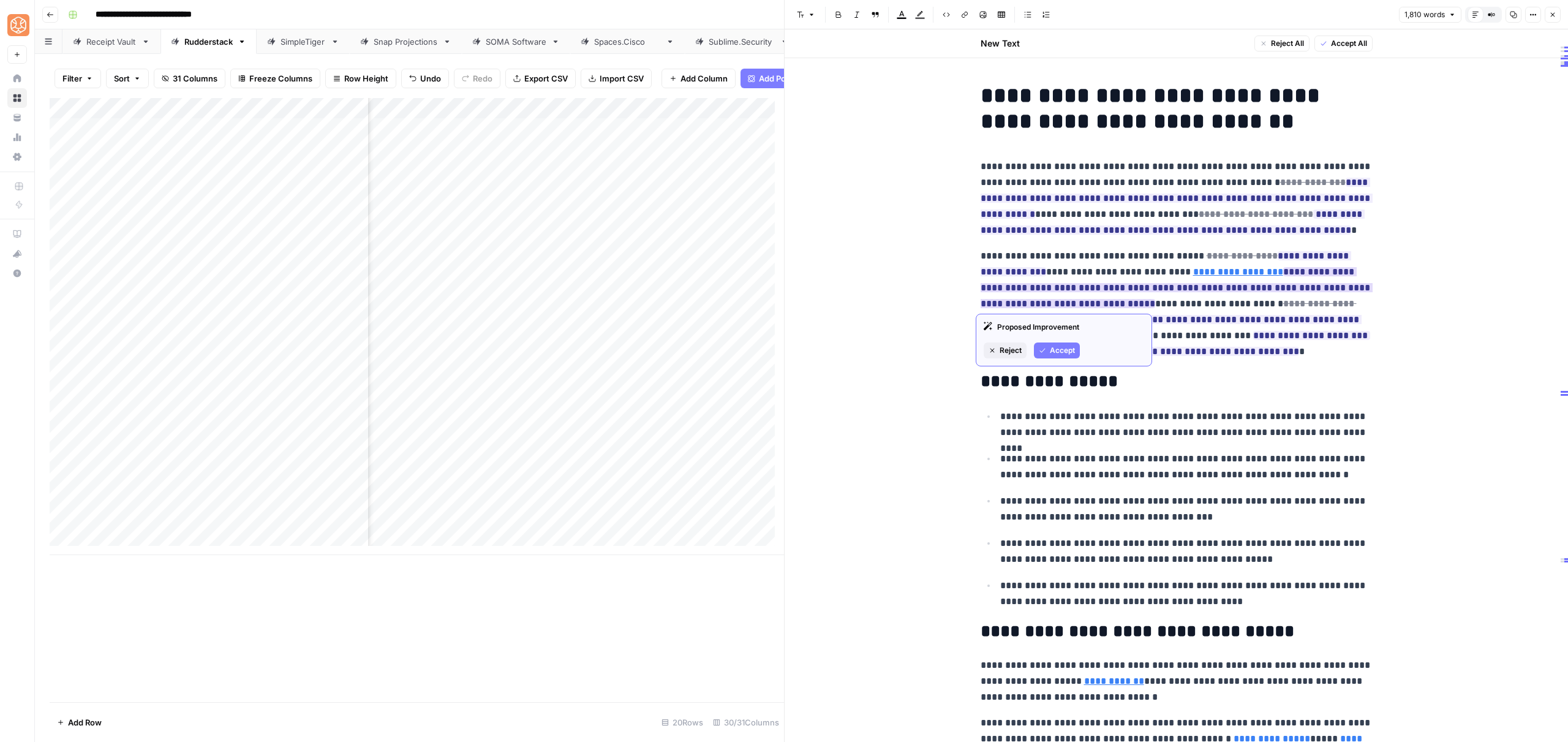
click at [1071, 357] on button "Accept" at bounding box center [1057, 350] width 46 height 16
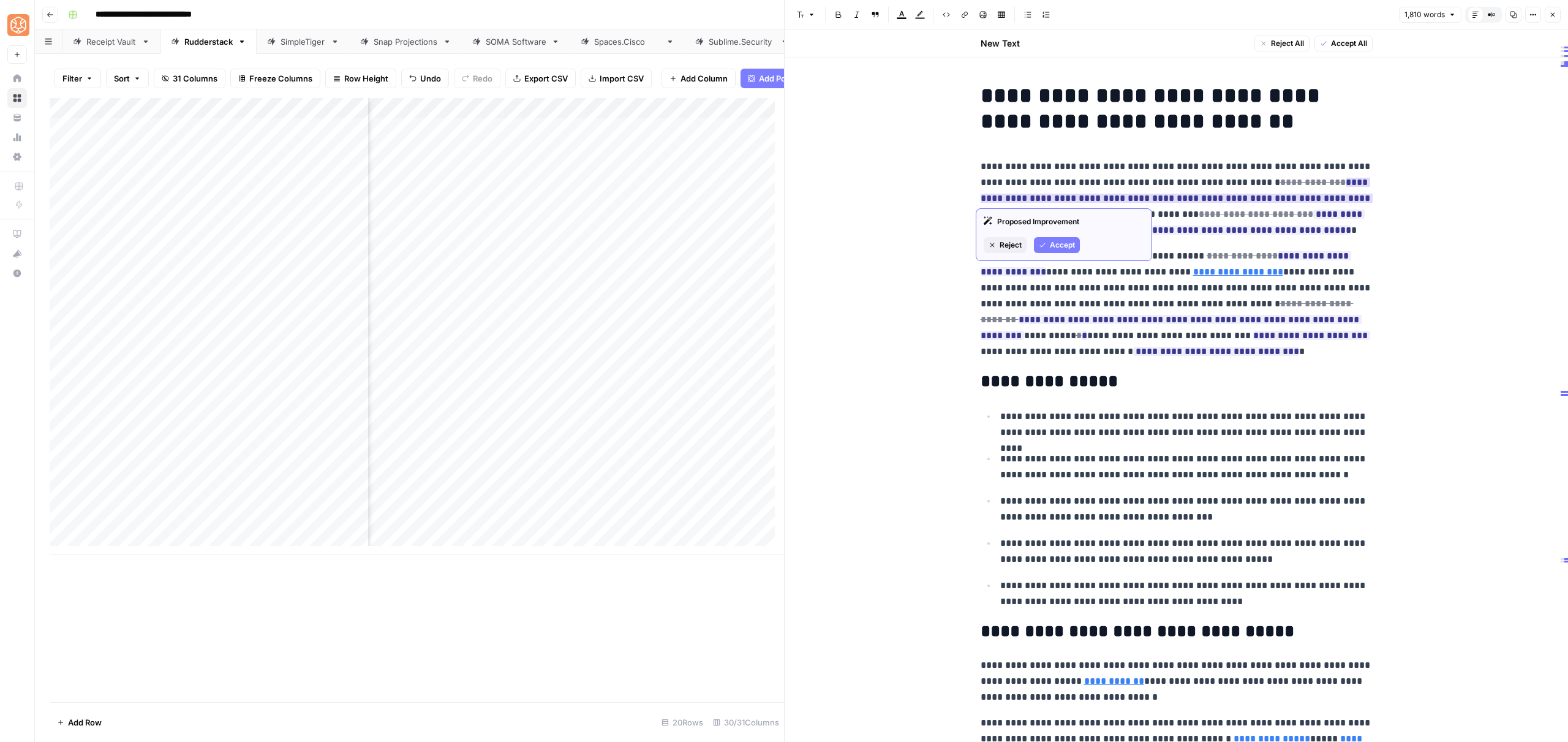
click at [1046, 248] on button "Accept" at bounding box center [1057, 245] width 46 height 16
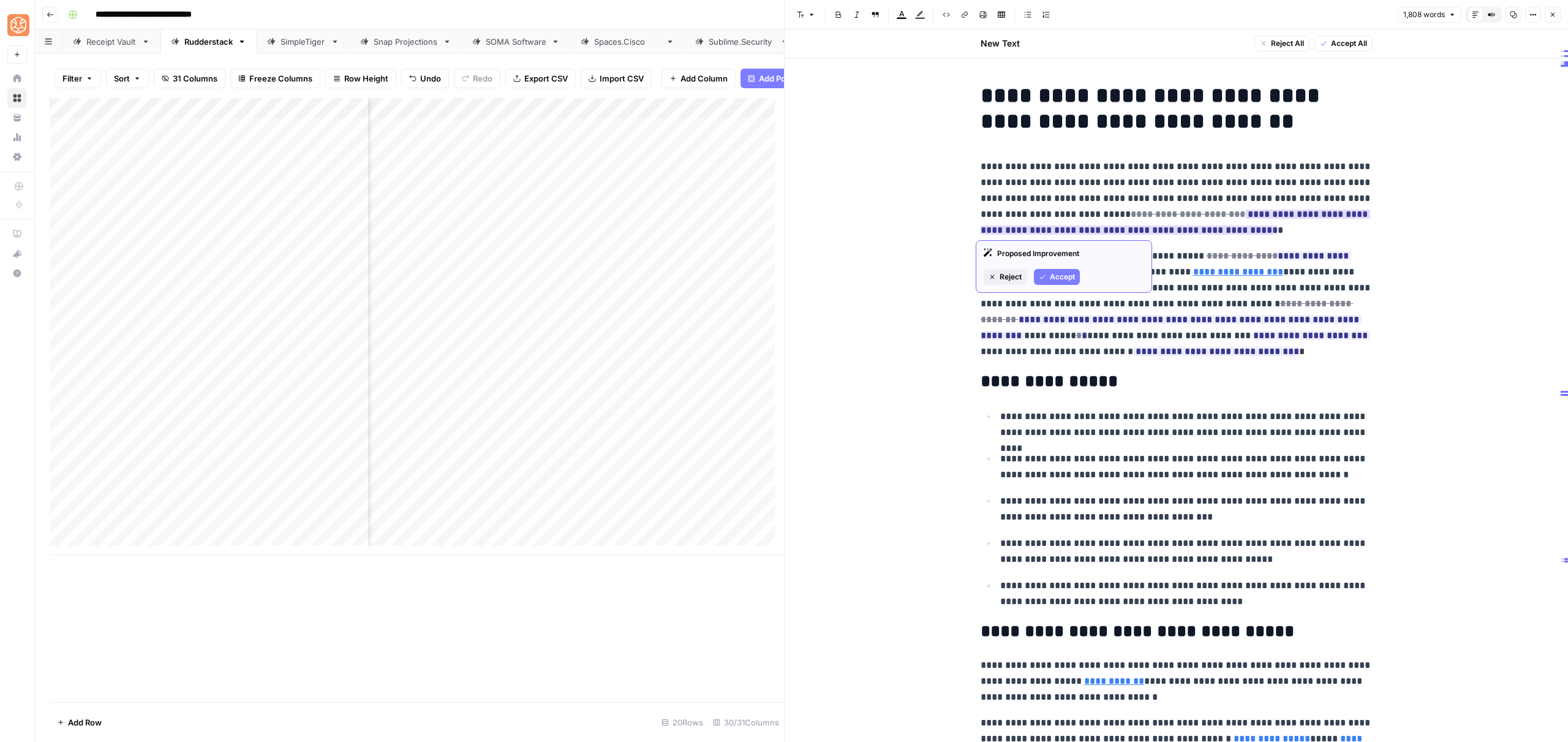
click at [1064, 281] on span "Accept" at bounding box center [1063, 277] width 25 height 11
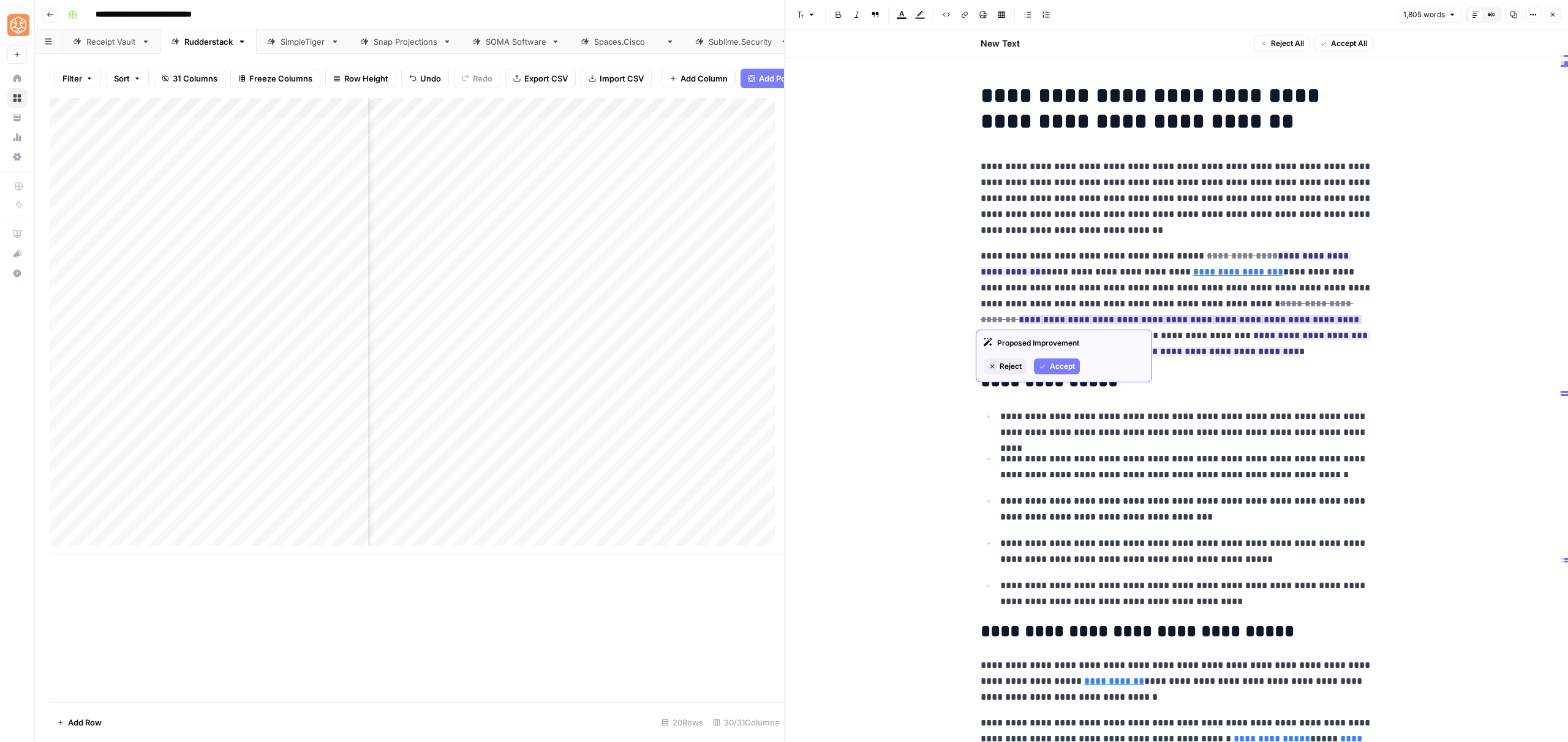
click at [1061, 361] on span "Accept" at bounding box center [1063, 366] width 25 height 11
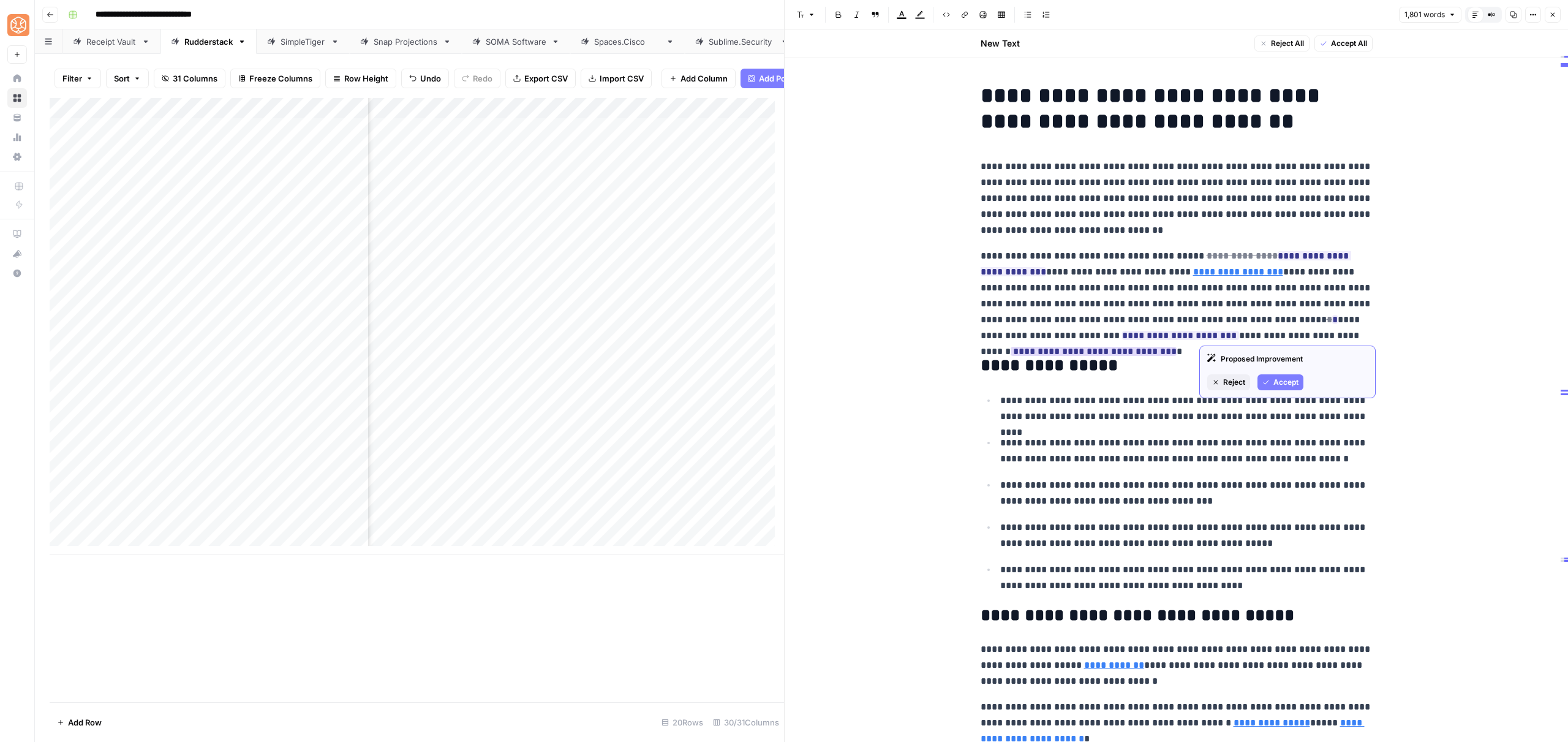
click at [1284, 380] on span "Accept" at bounding box center [1286, 382] width 25 height 11
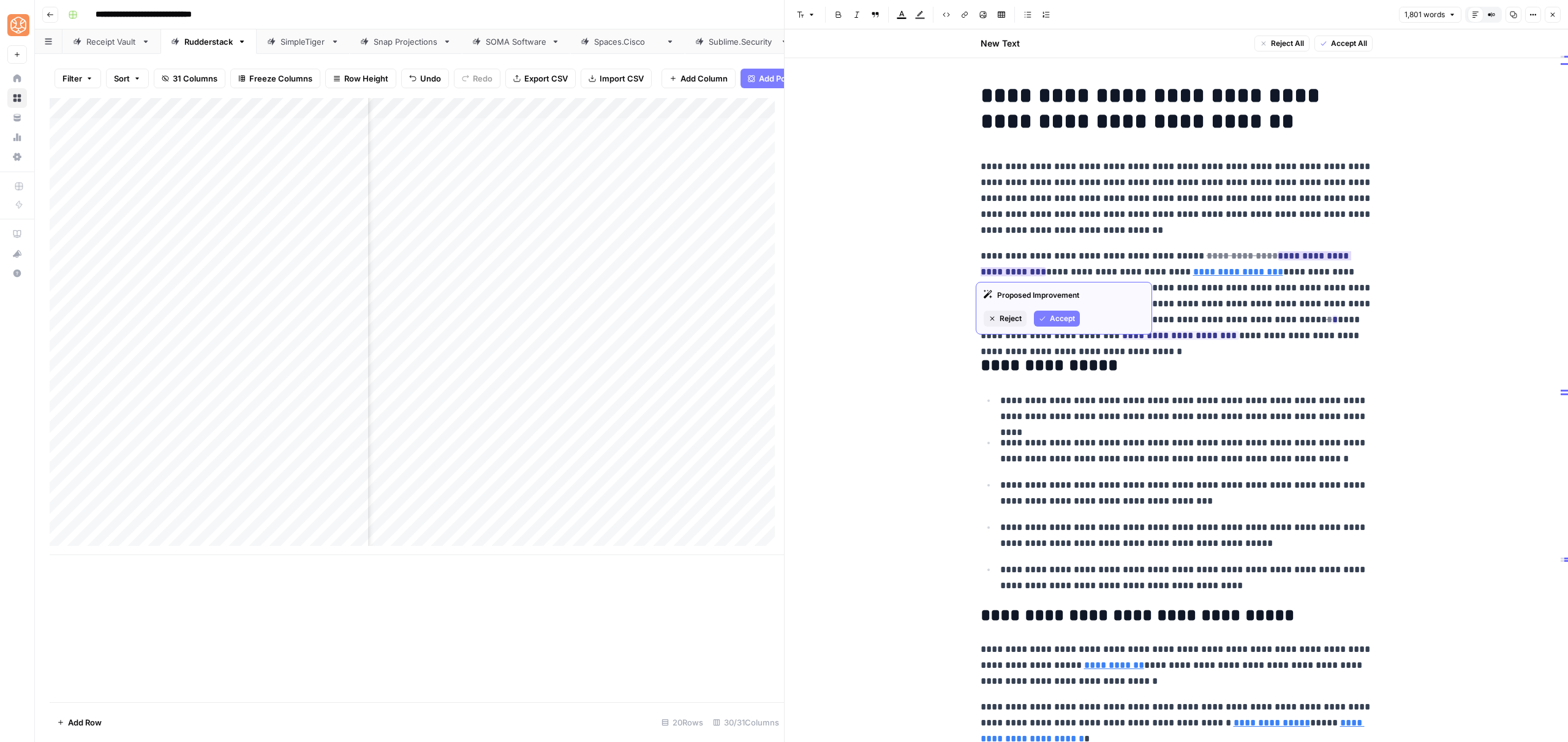
click at [1056, 315] on span "Accept" at bounding box center [1063, 319] width 25 height 11
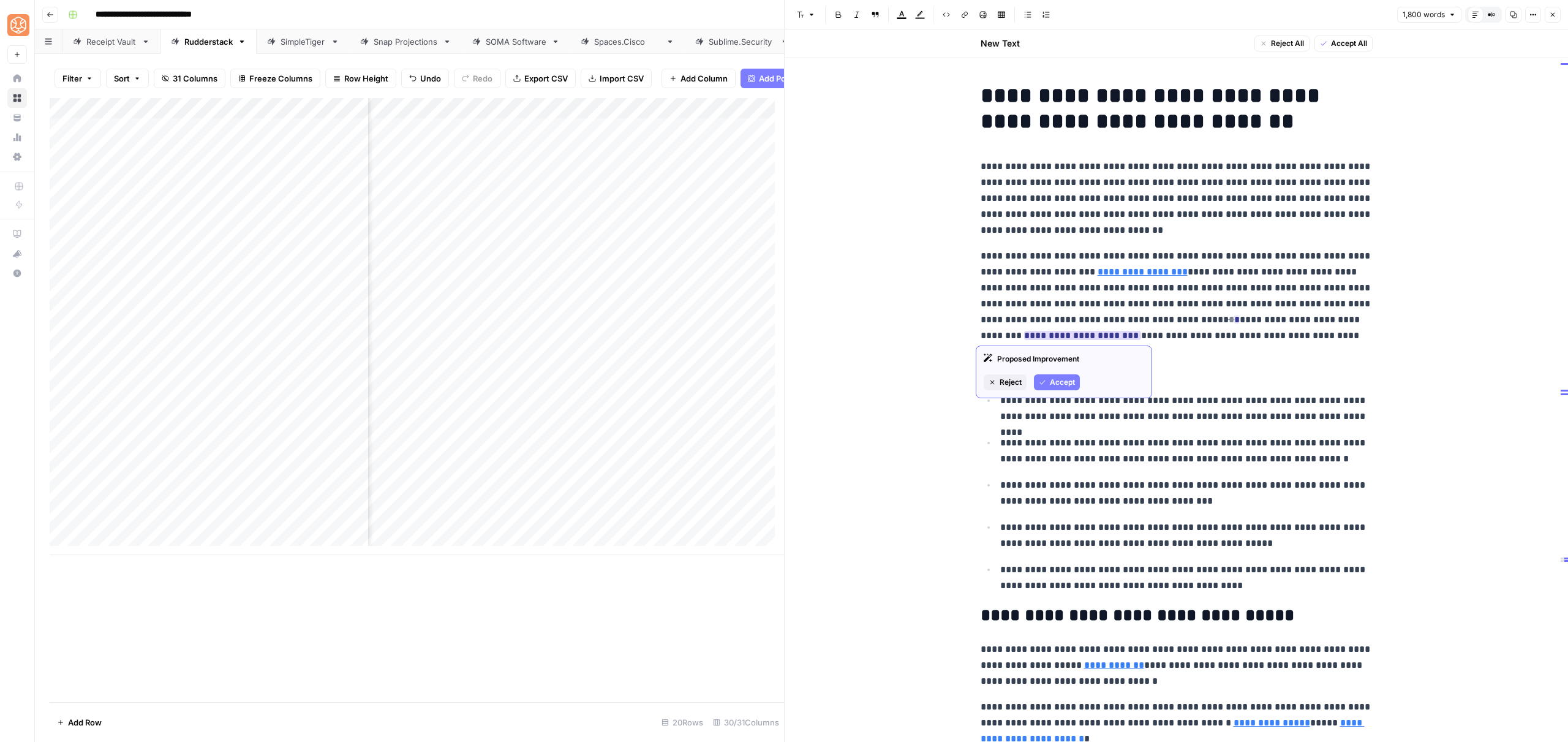
click at [1055, 378] on span "Accept" at bounding box center [1063, 382] width 25 height 11
click at [1212, 305] on p "**********" at bounding box center [1176, 296] width 392 height 96
click at [1183, 362] on button "Accept" at bounding box center [1192, 366] width 46 height 16
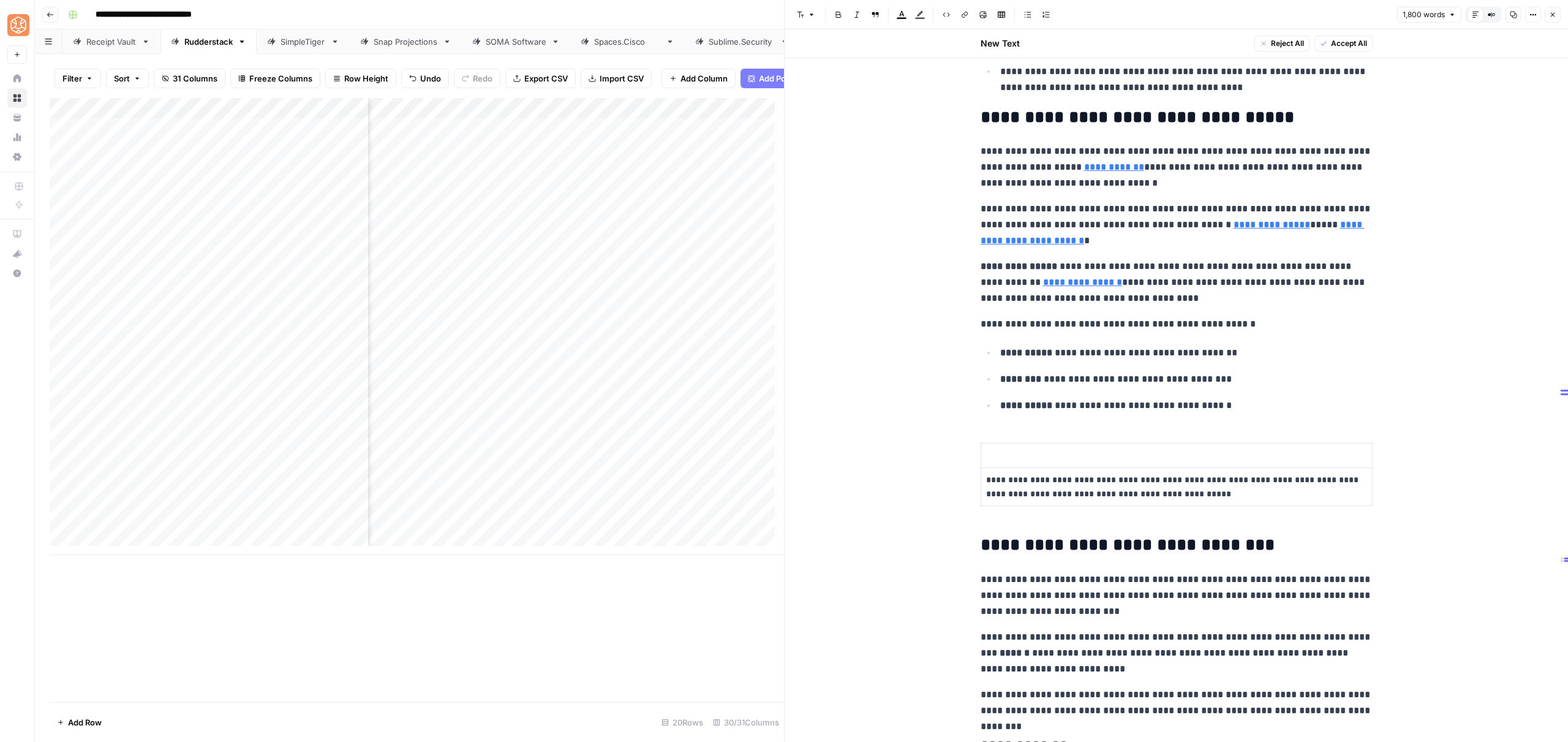
scroll to position [507, 0]
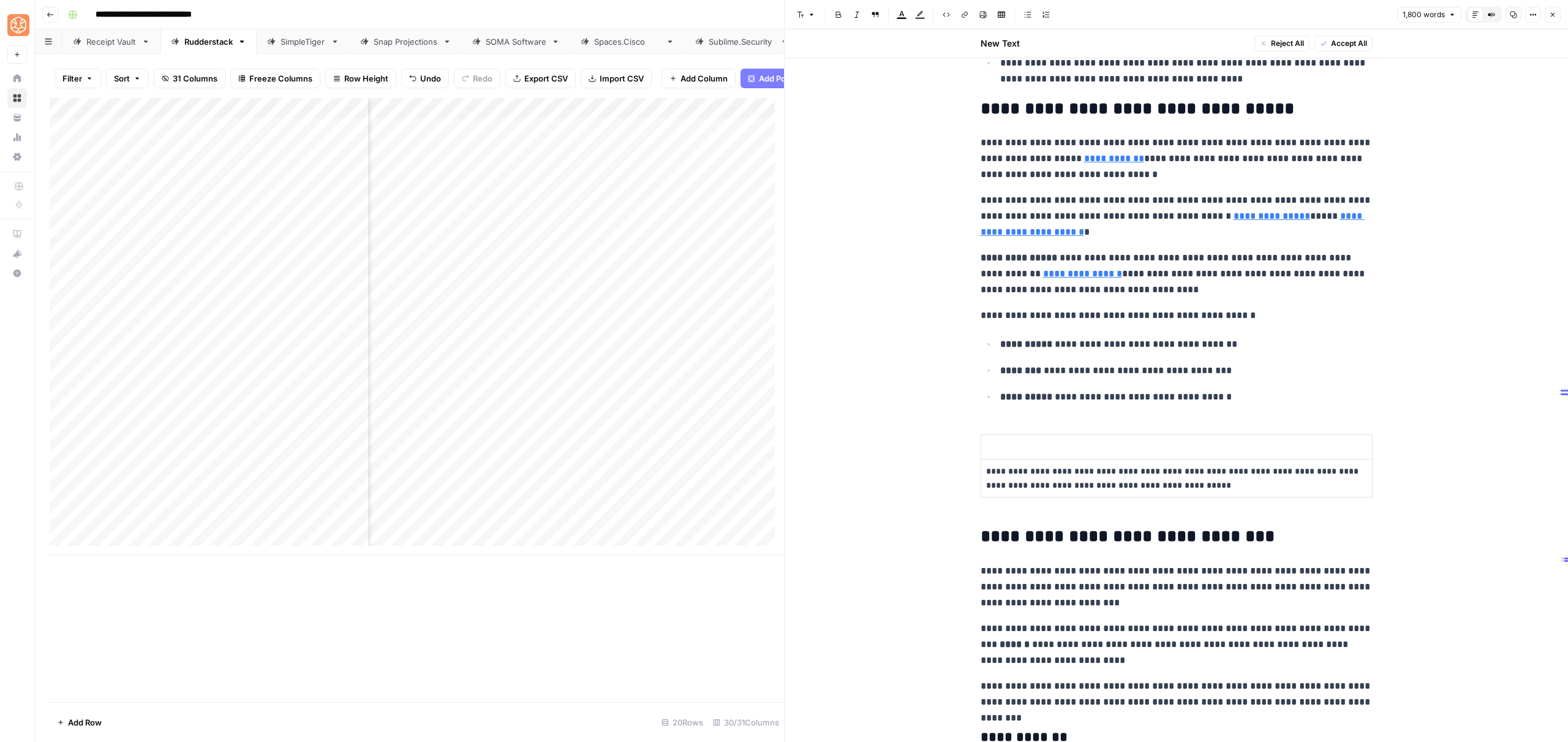
drag, startPoint x: 1039, startPoint y: 426, endPoint x: 987, endPoint y: 437, distance: 53.2
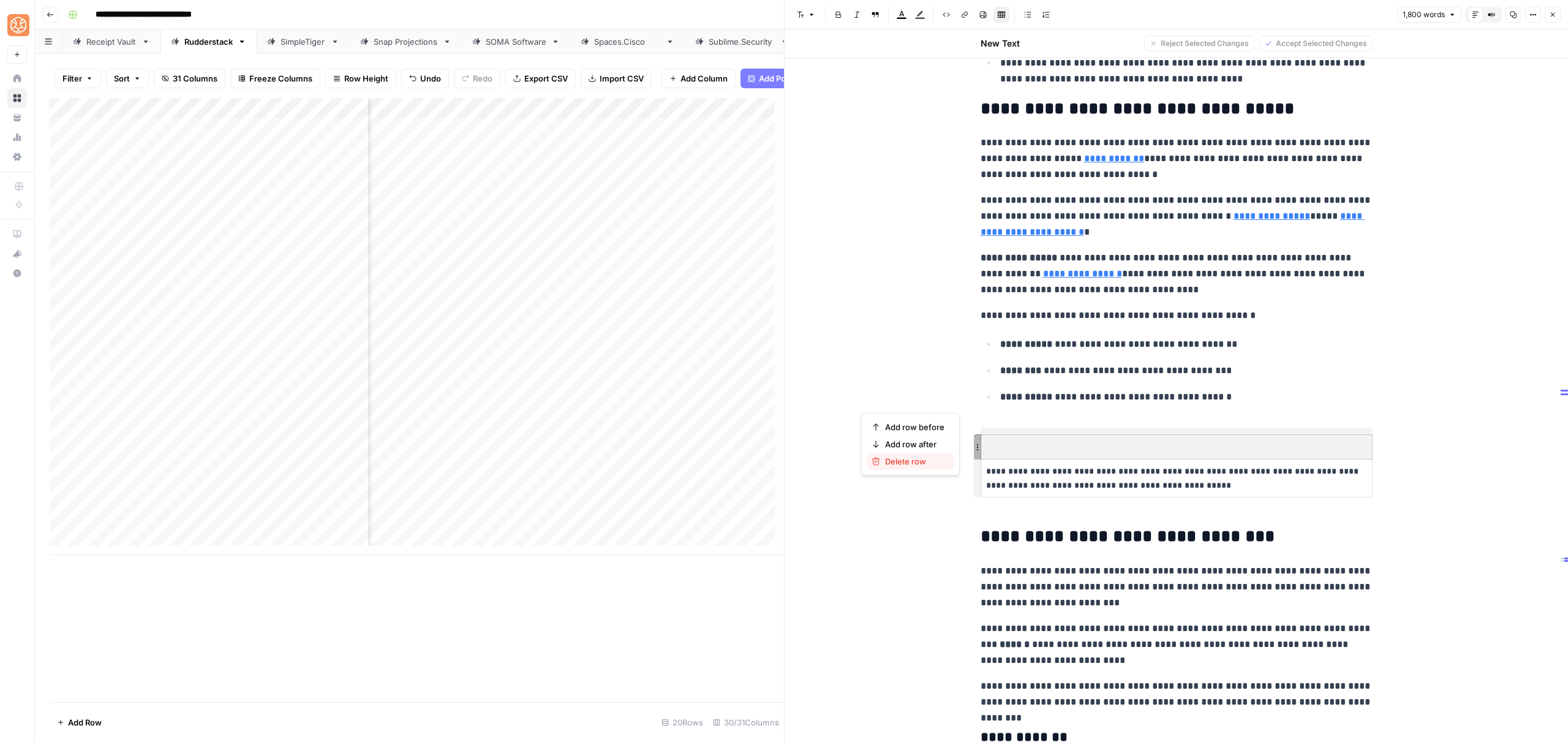
click at [925, 459] on span "Delete row" at bounding box center [915, 461] width 60 height 12
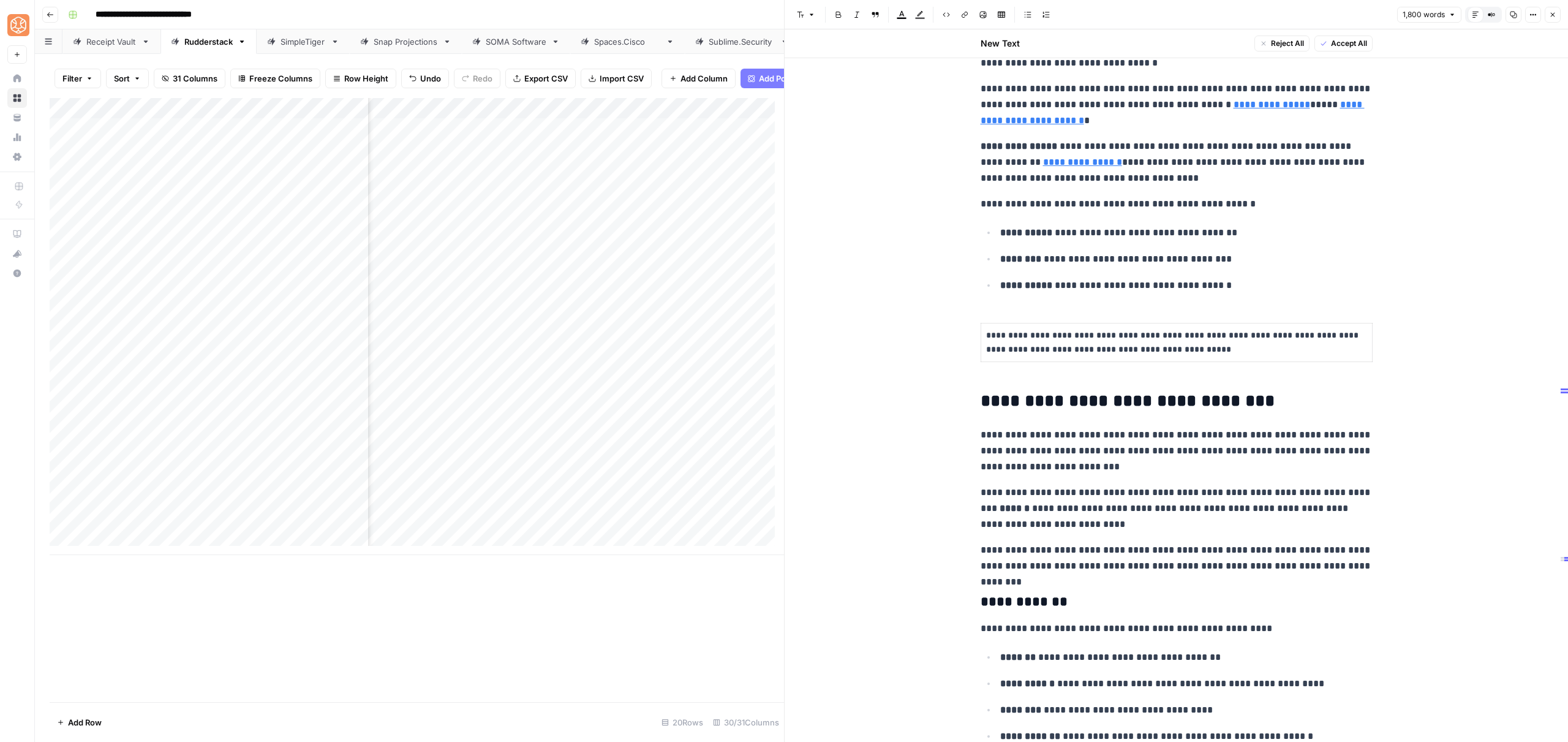
click at [1104, 519] on p "**********" at bounding box center [1176, 508] width 392 height 48
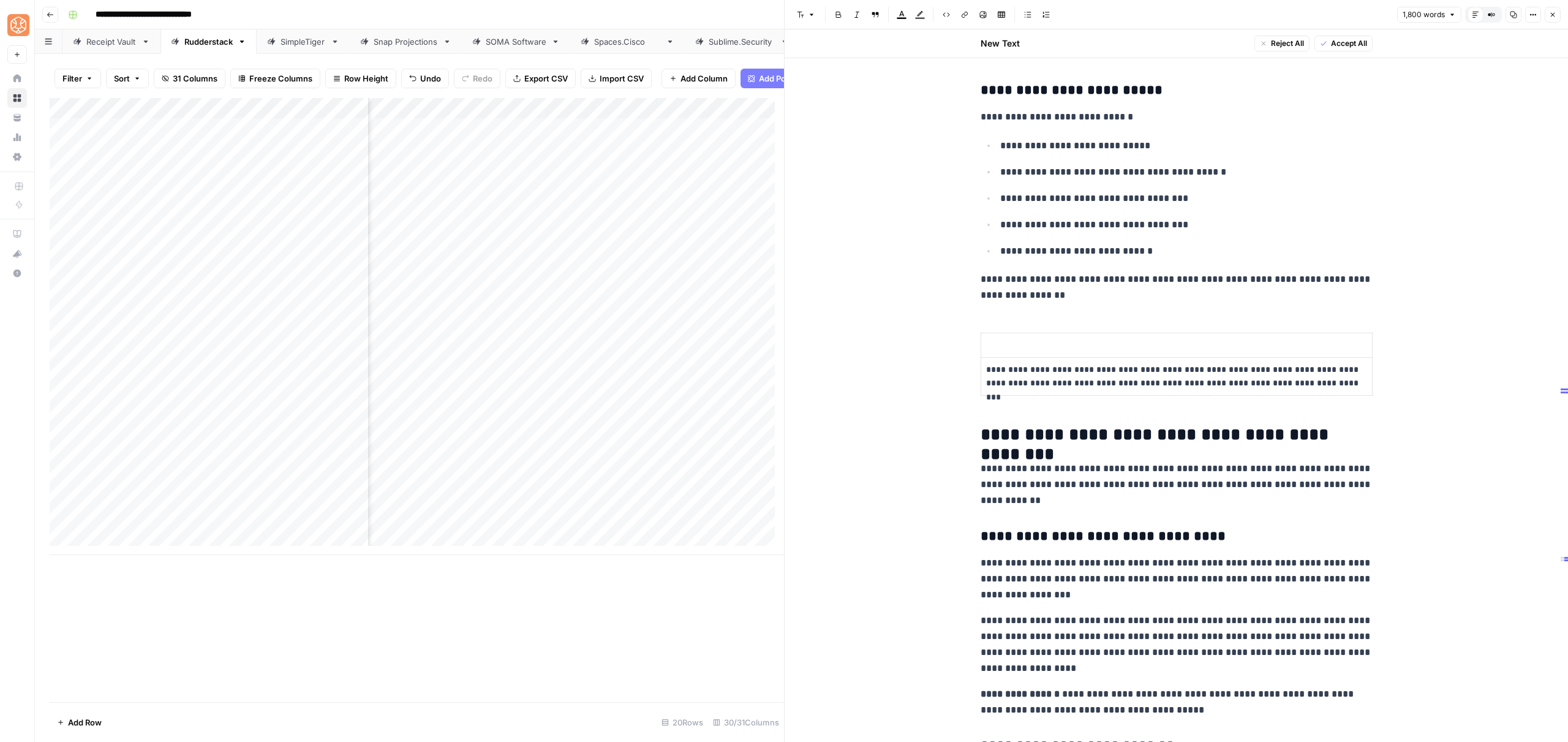
scroll to position [2020, 0]
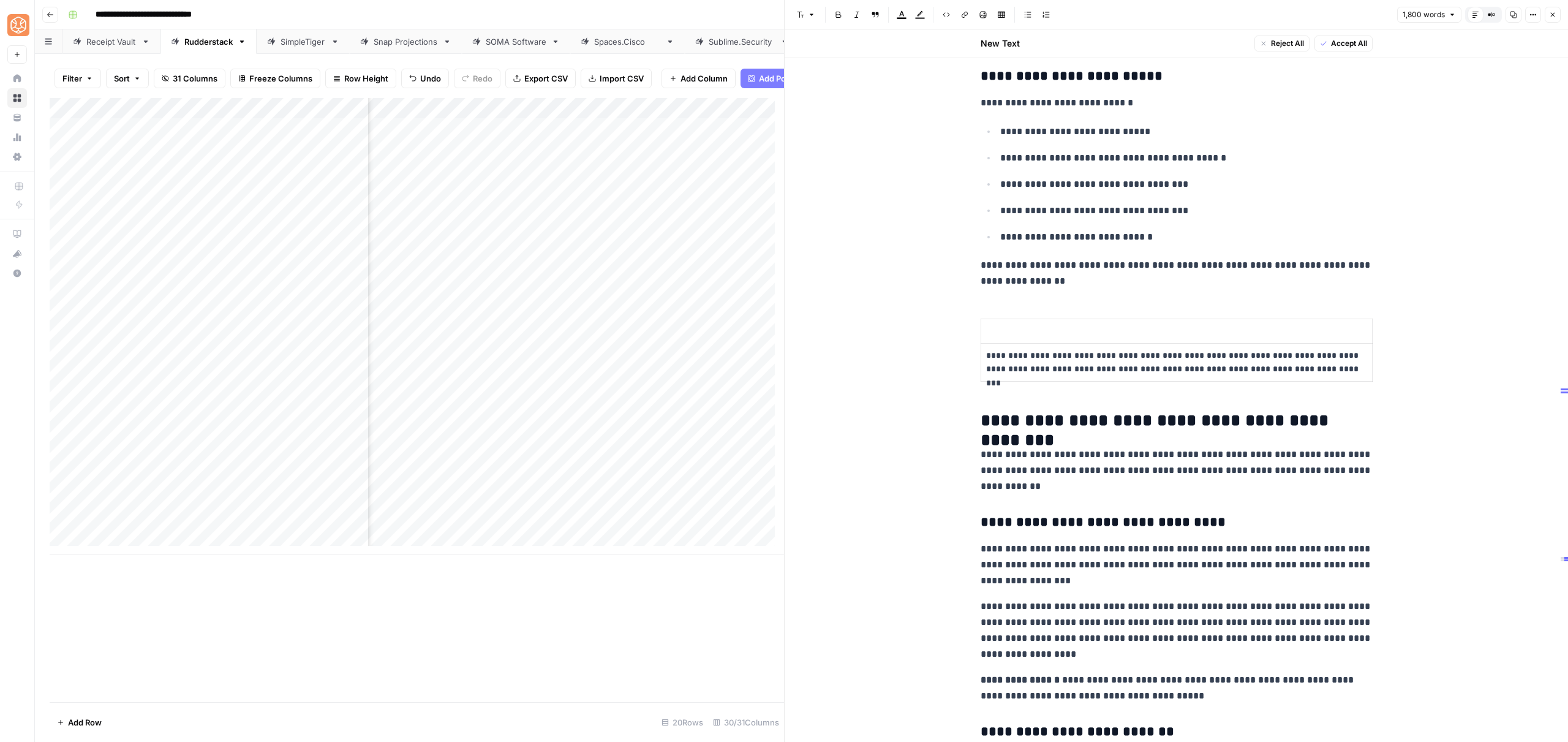
click at [1088, 335] on p at bounding box center [1177, 331] width 381 height 14
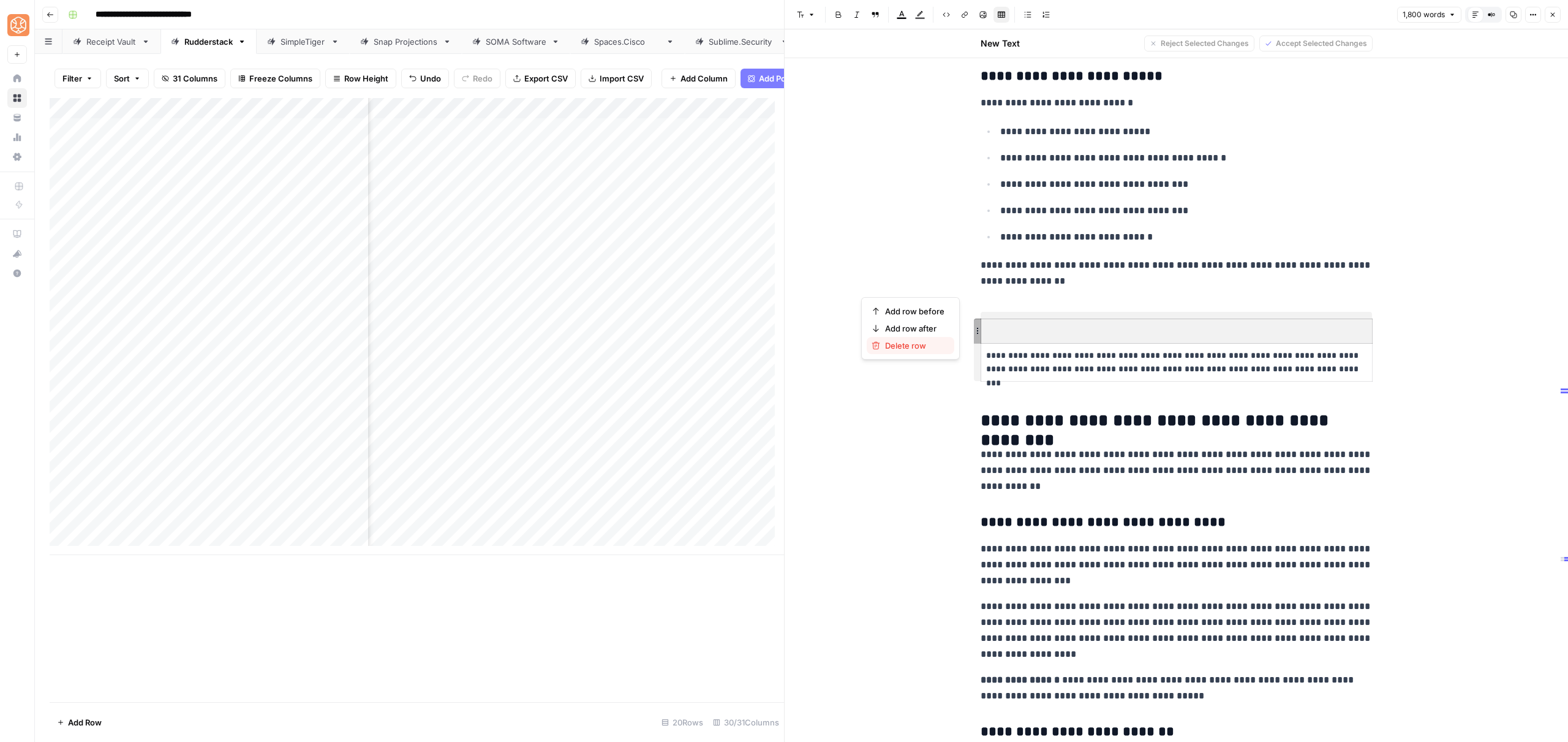
click at [929, 350] on span "Delete row" at bounding box center [915, 346] width 60 height 12
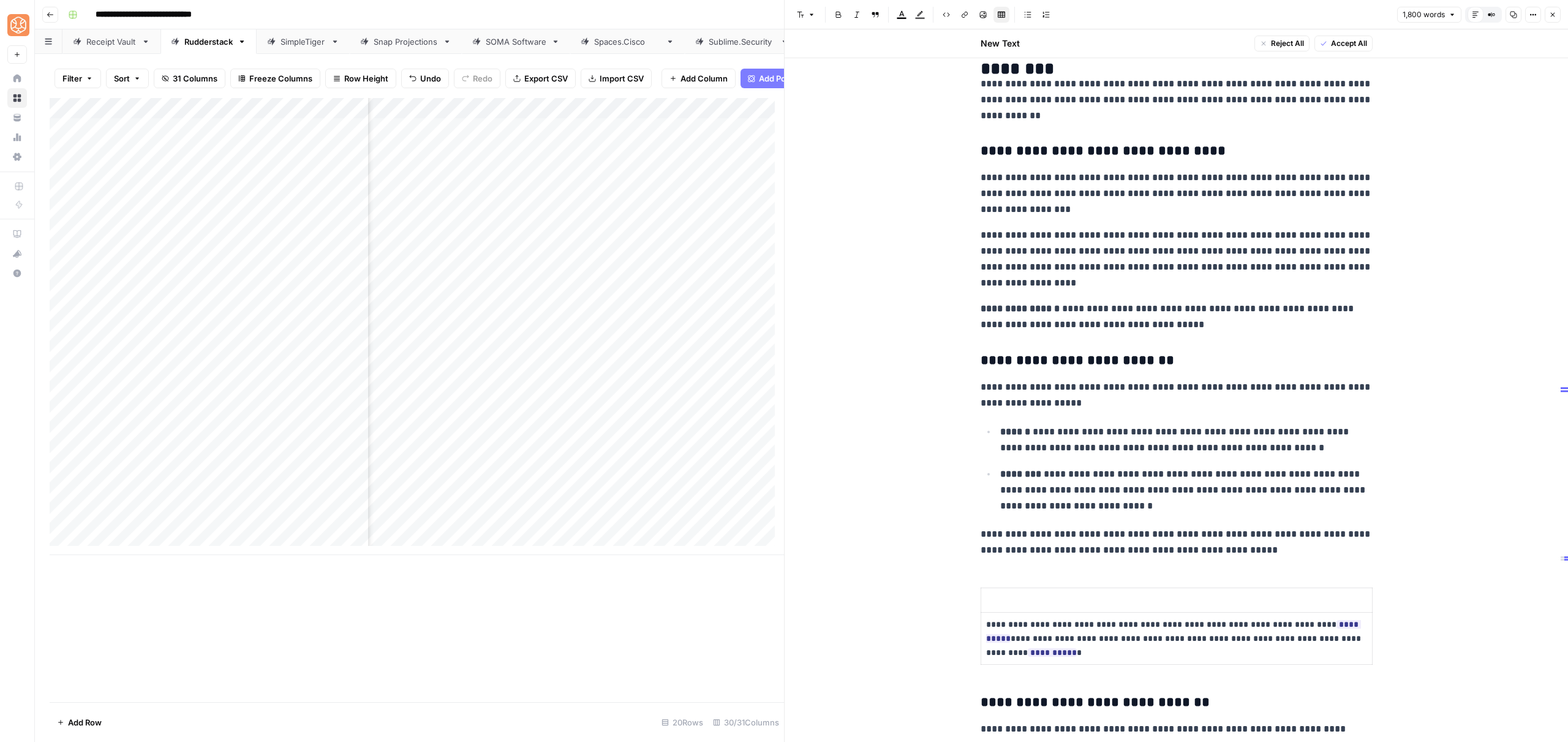
scroll to position [2581, 0]
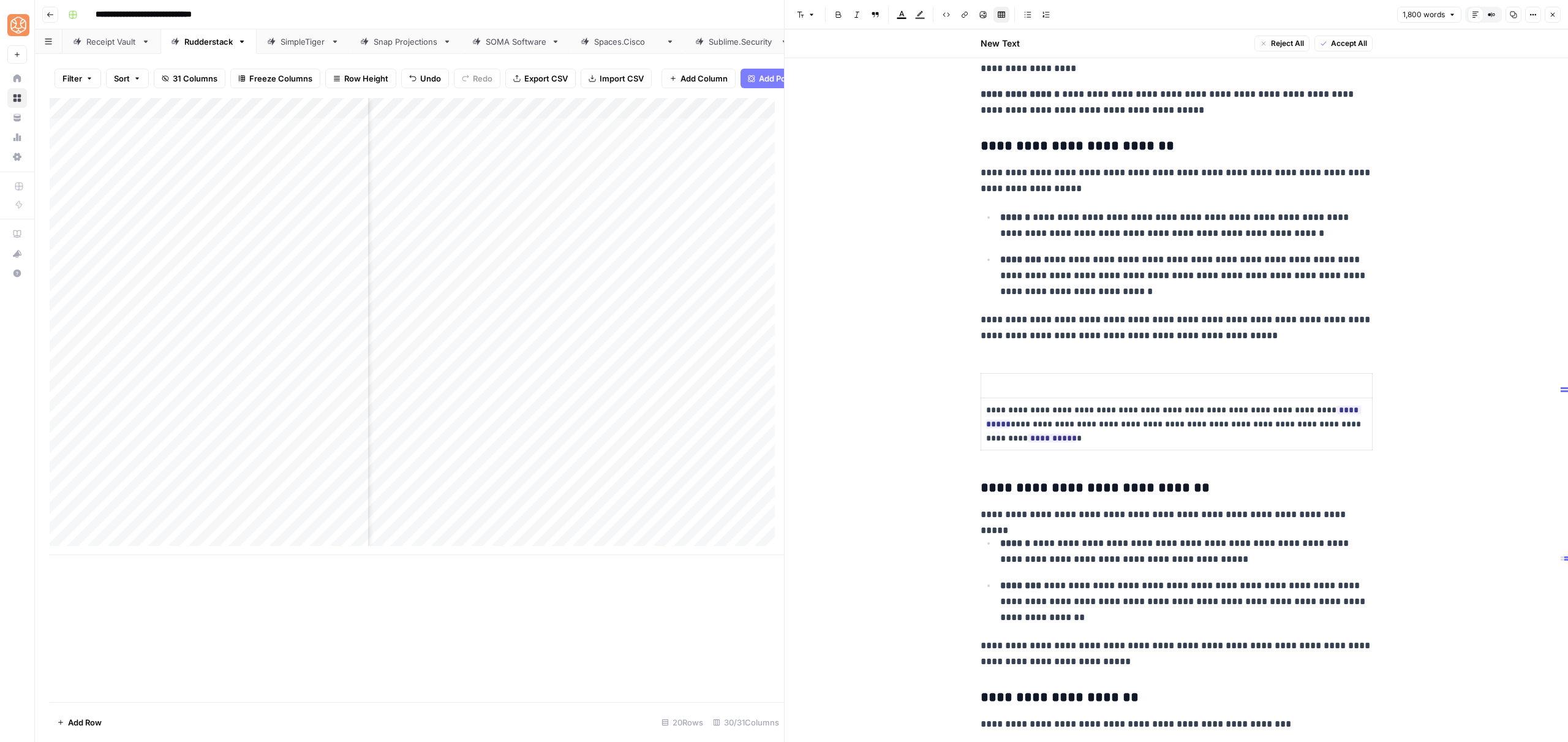
click at [986, 384] on p at bounding box center [1177, 386] width 381 height 14
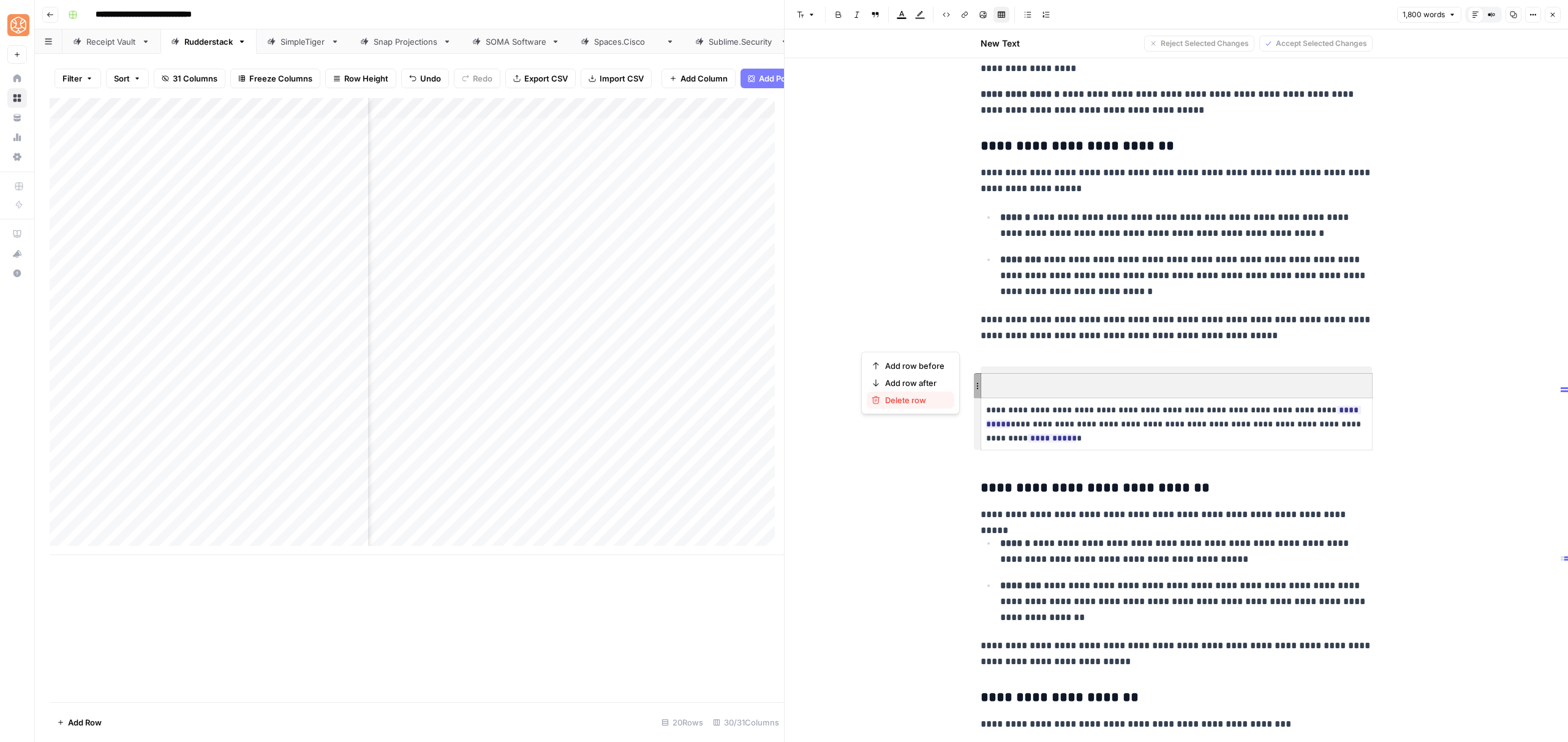
click at [919, 396] on span "Delete row" at bounding box center [915, 400] width 60 height 12
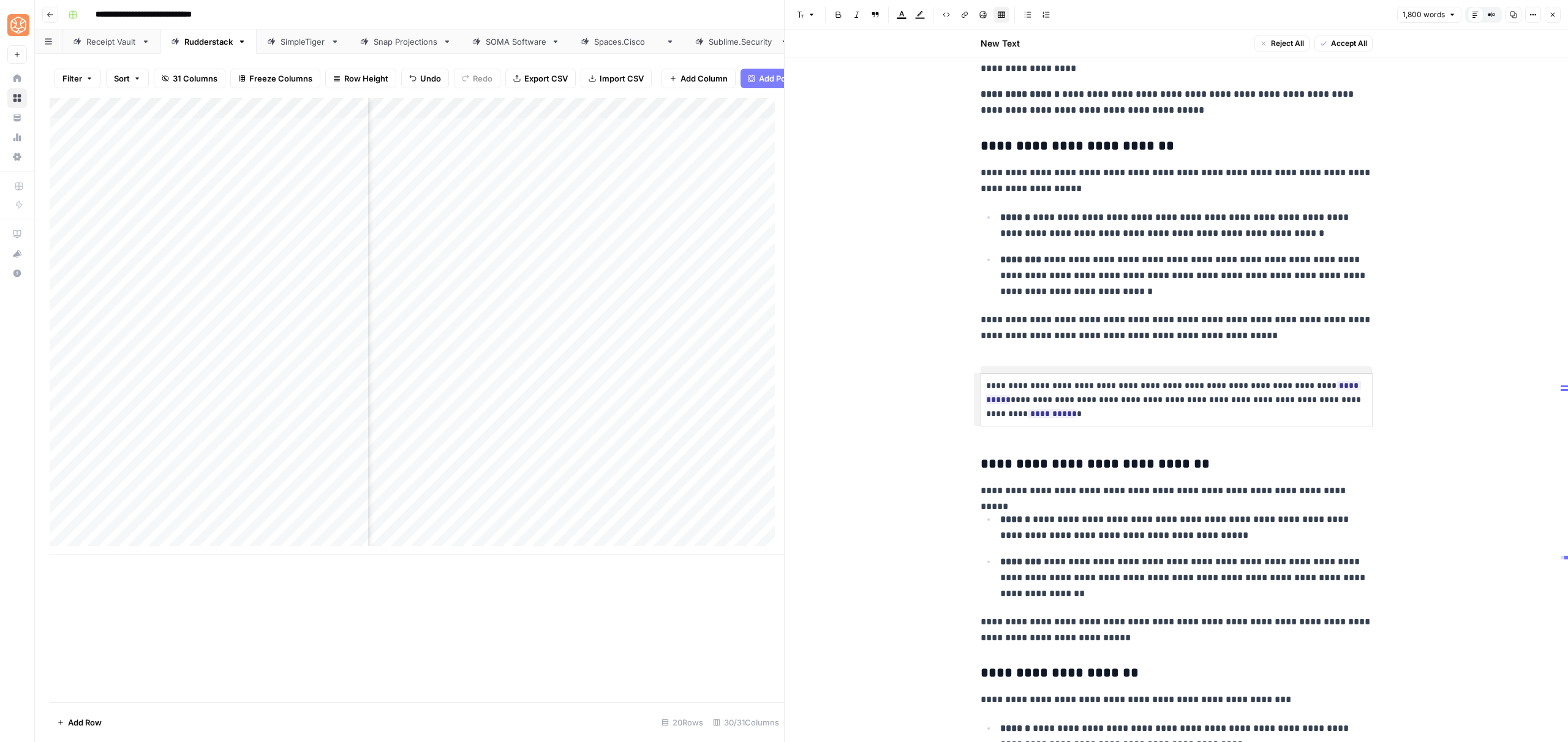
click at [1084, 385] on p "**********" at bounding box center [1177, 400] width 381 height 42
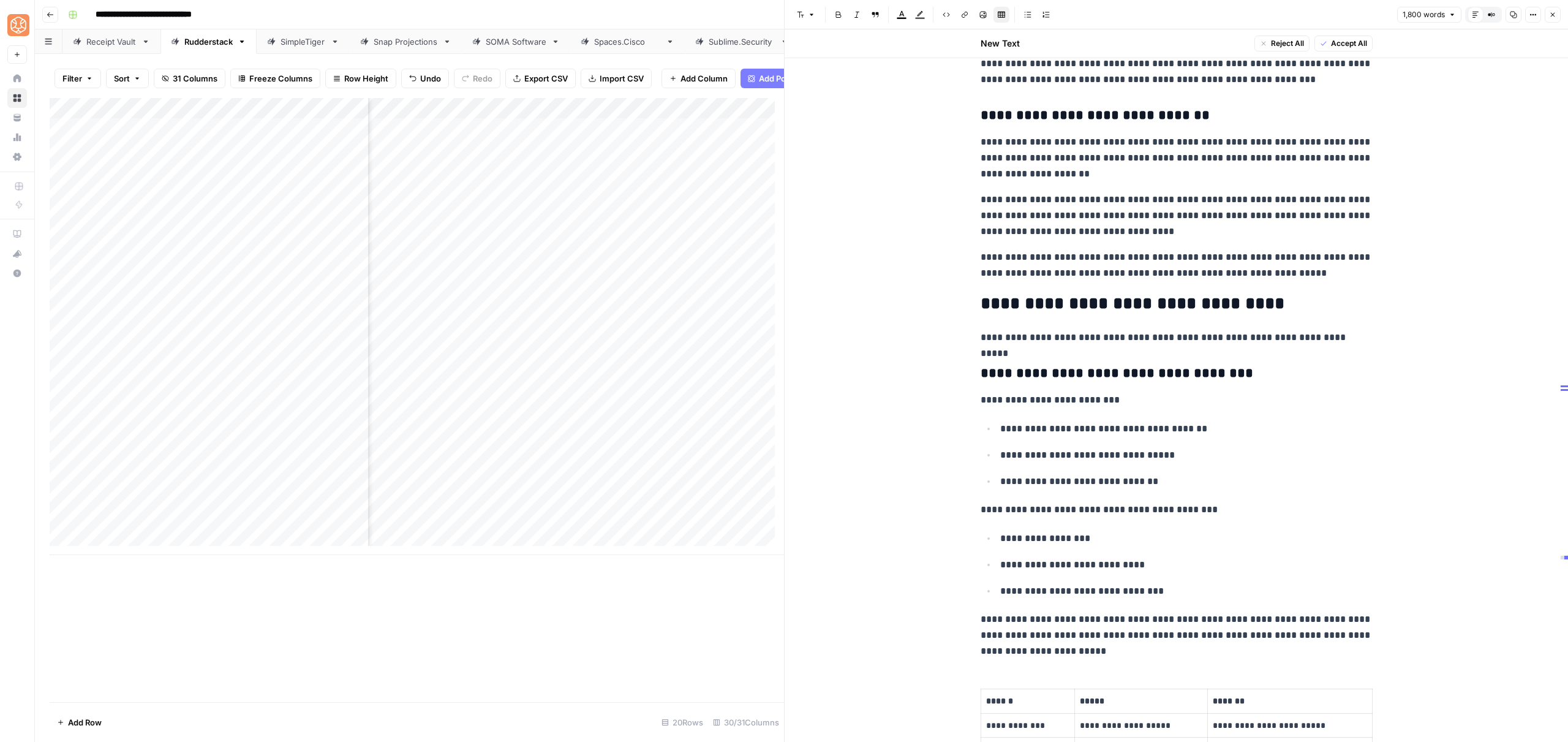
scroll to position [3333, 0]
click at [1047, 331] on p "**********" at bounding box center [1176, 337] width 392 height 16
click at [1070, 359] on span "Shortcuts" at bounding box center [1063, 360] width 34 height 11
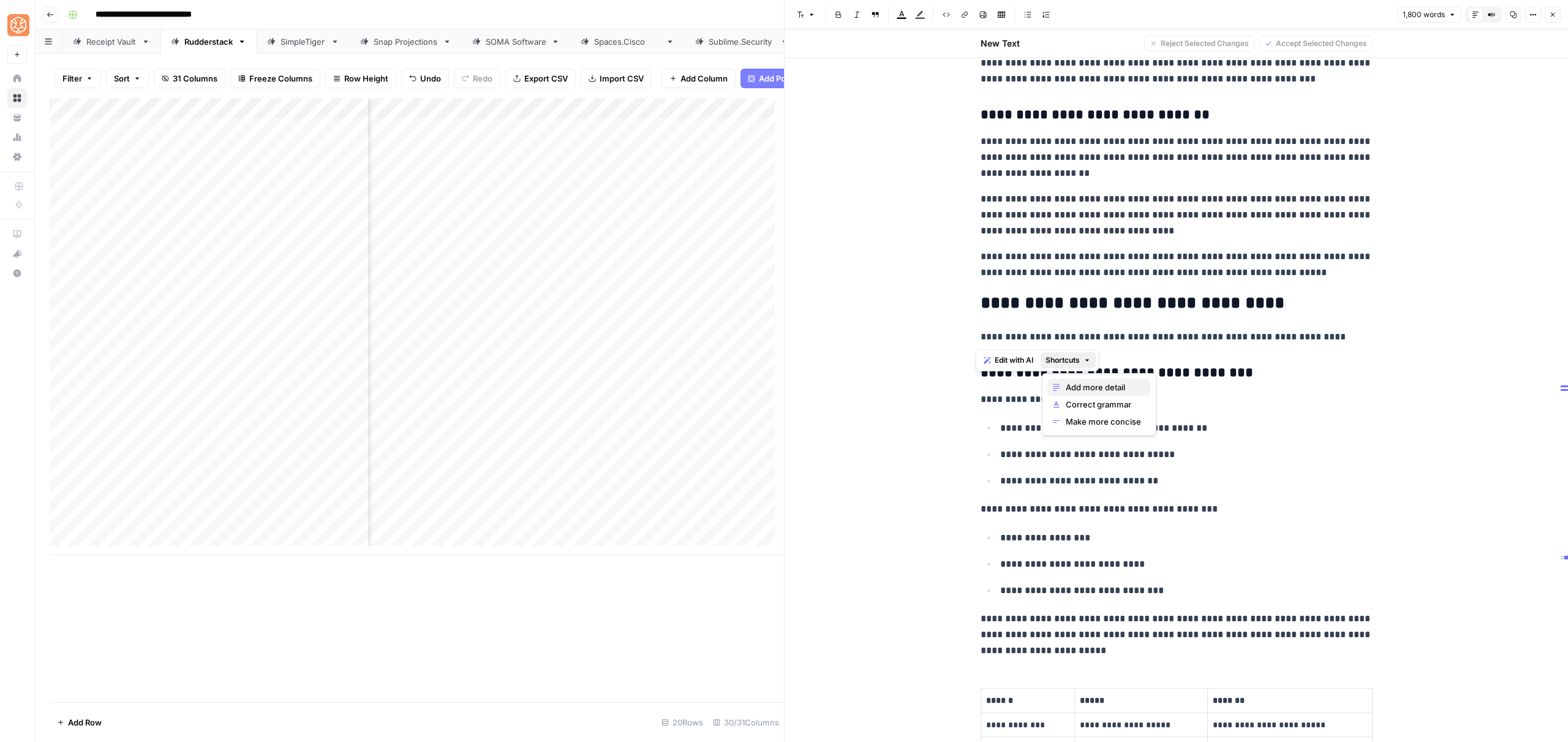
click at [1078, 387] on span "Add more detail" at bounding box center [1104, 387] width 76 height 12
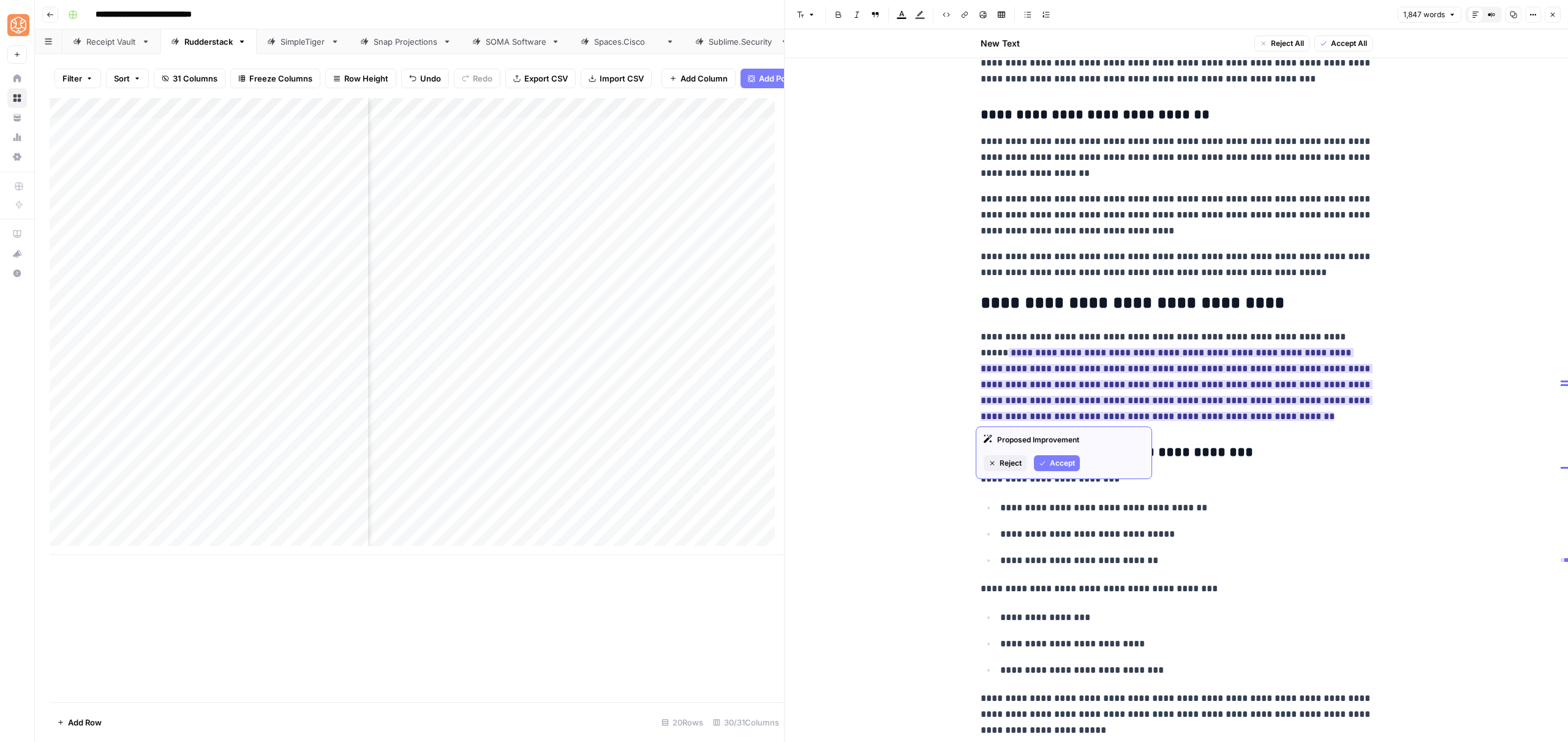
click at [1054, 465] on span "Accept" at bounding box center [1063, 463] width 25 height 11
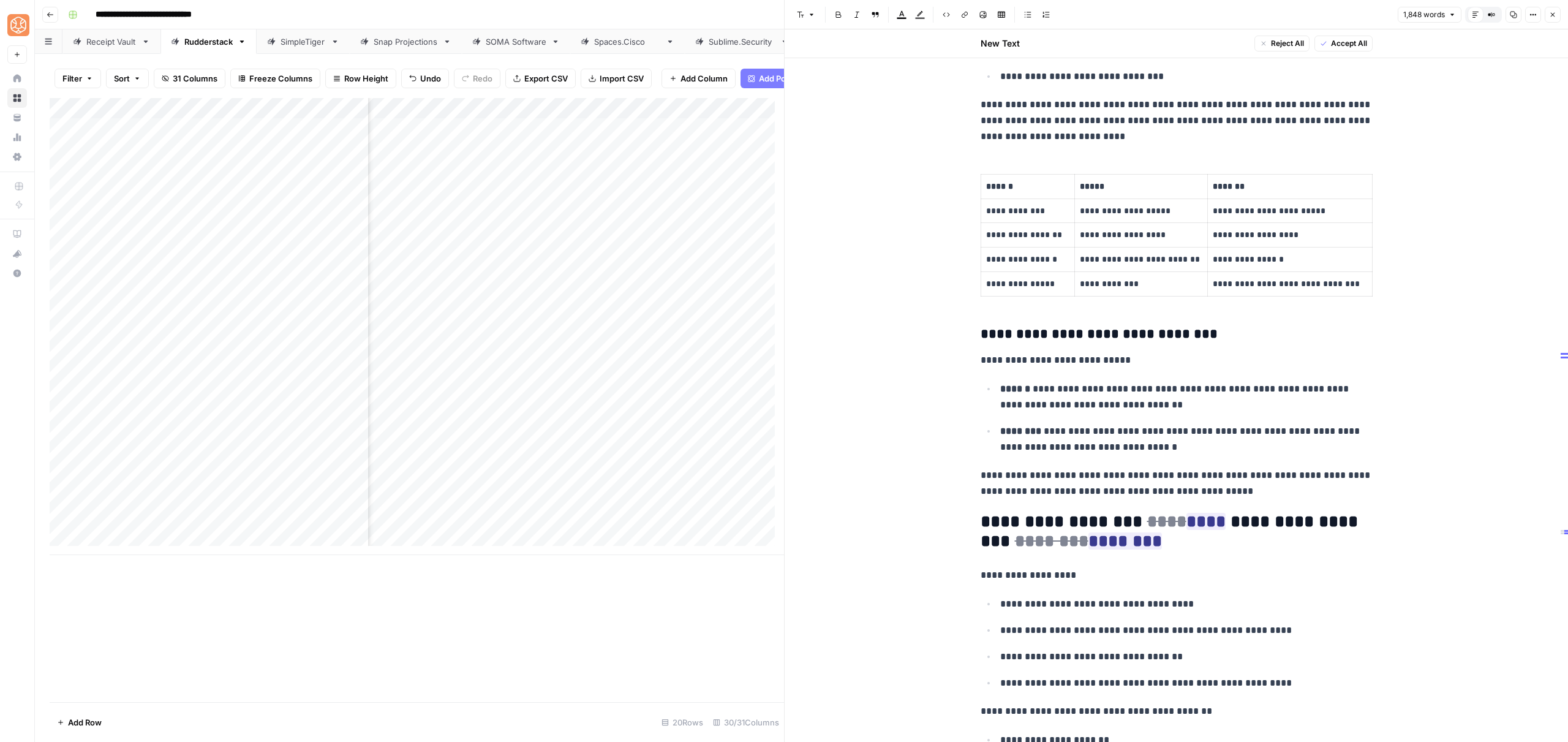
scroll to position [3929, 0]
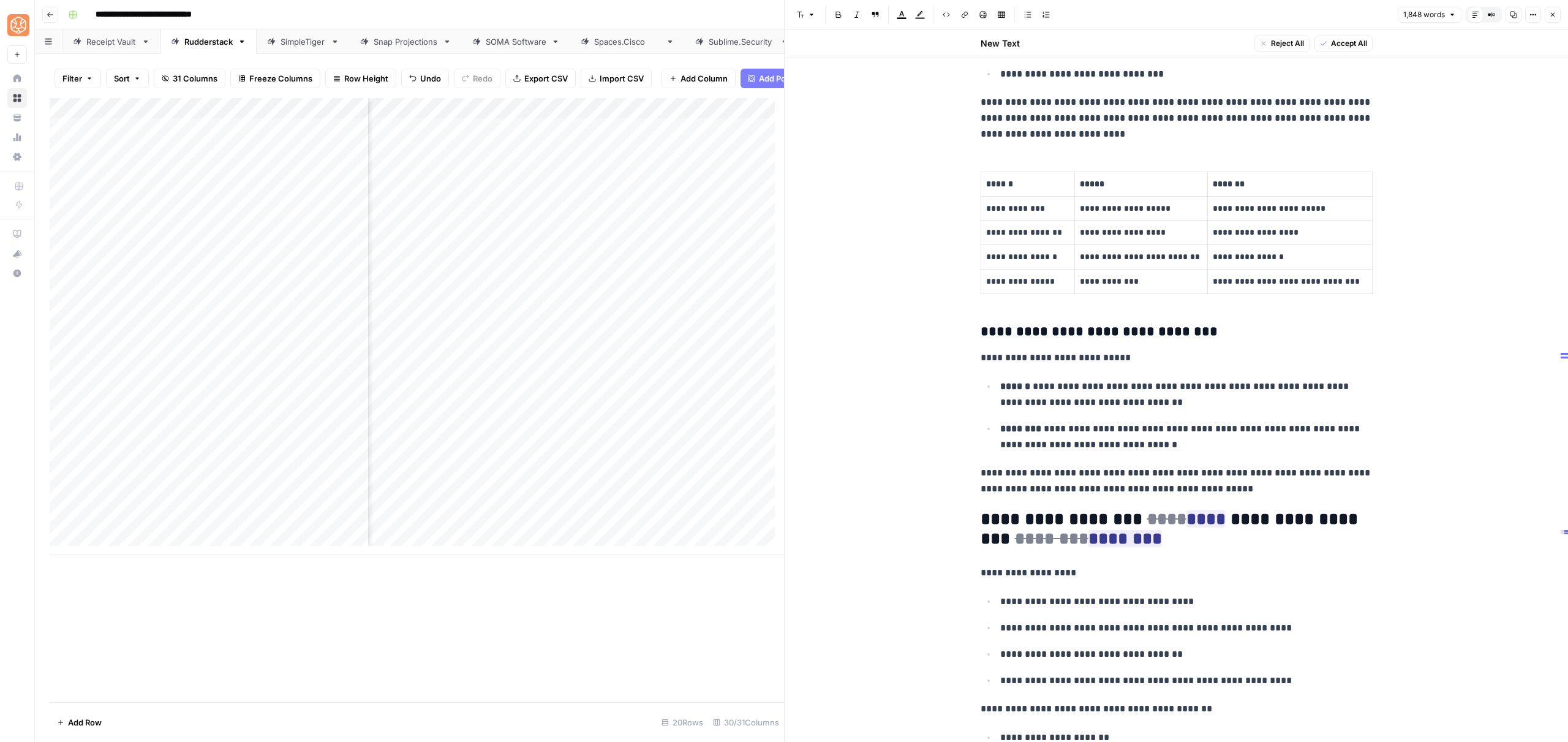
click at [1121, 569] on p "**********" at bounding box center [1176, 573] width 392 height 16
click at [1061, 619] on span "Accept" at bounding box center [1063, 619] width 25 height 11
drag, startPoint x: 1112, startPoint y: 583, endPoint x: 1134, endPoint y: 541, distance: 47.4
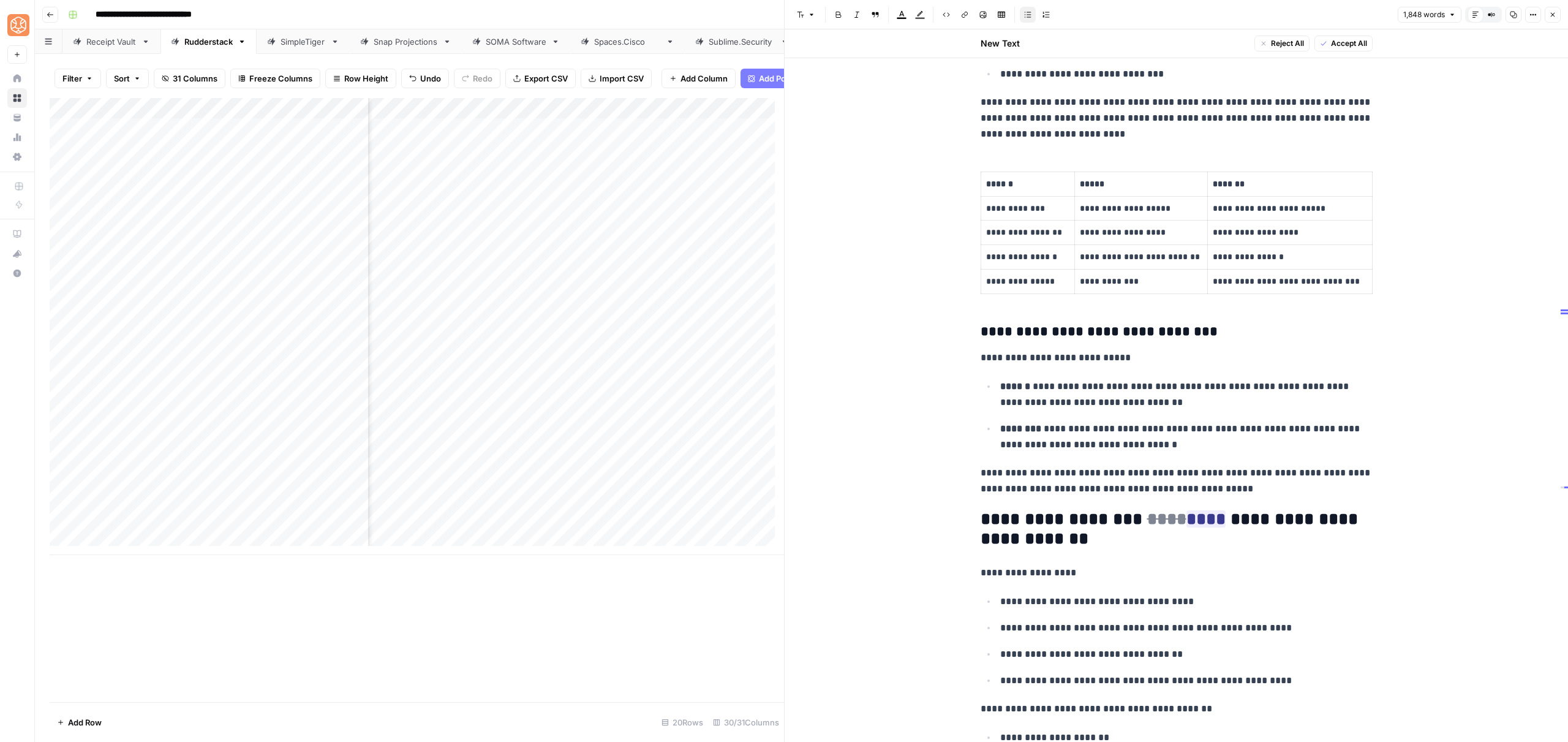
click at [1205, 599] on span "Accept" at bounding box center [1207, 599] width 25 height 11
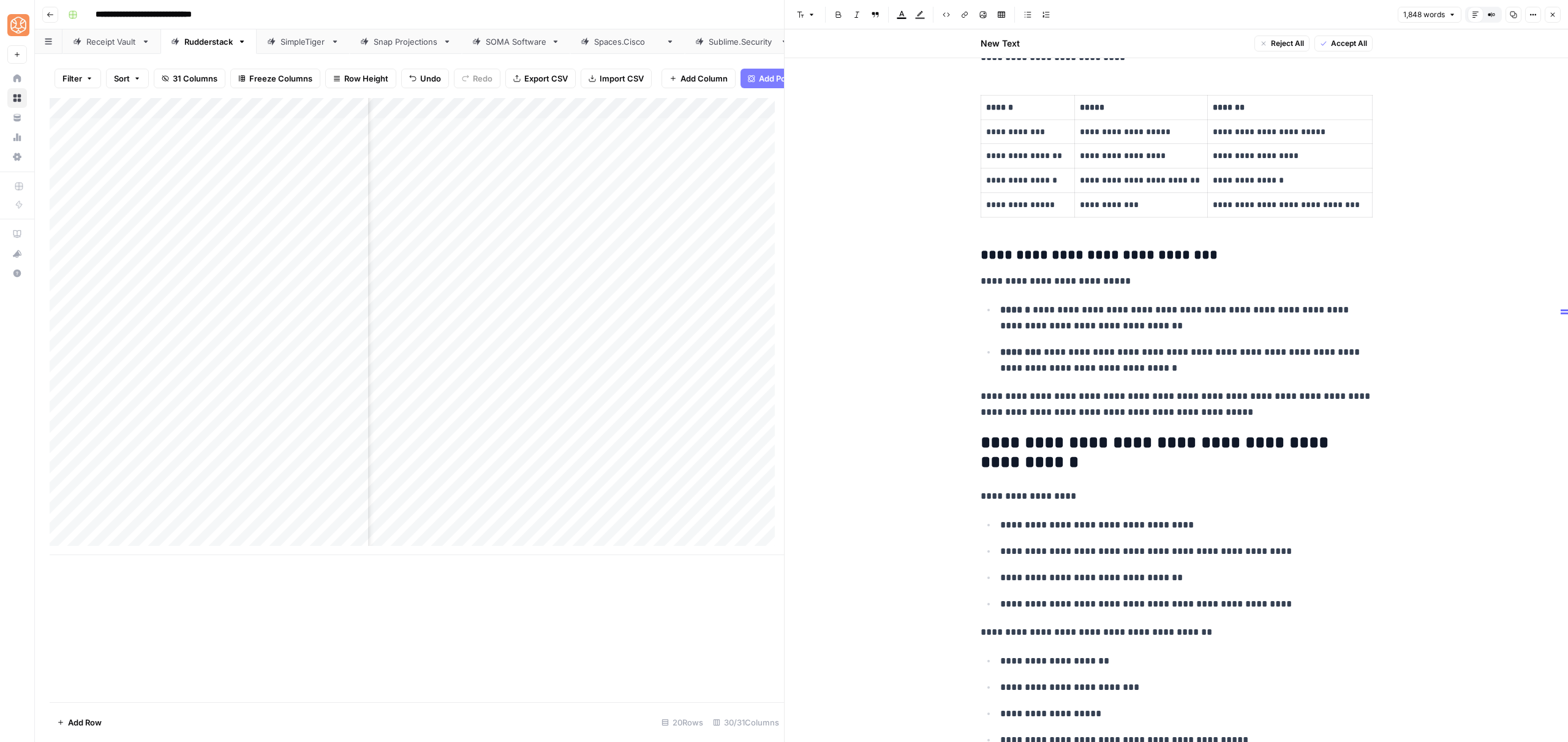
scroll to position [4184, 0]
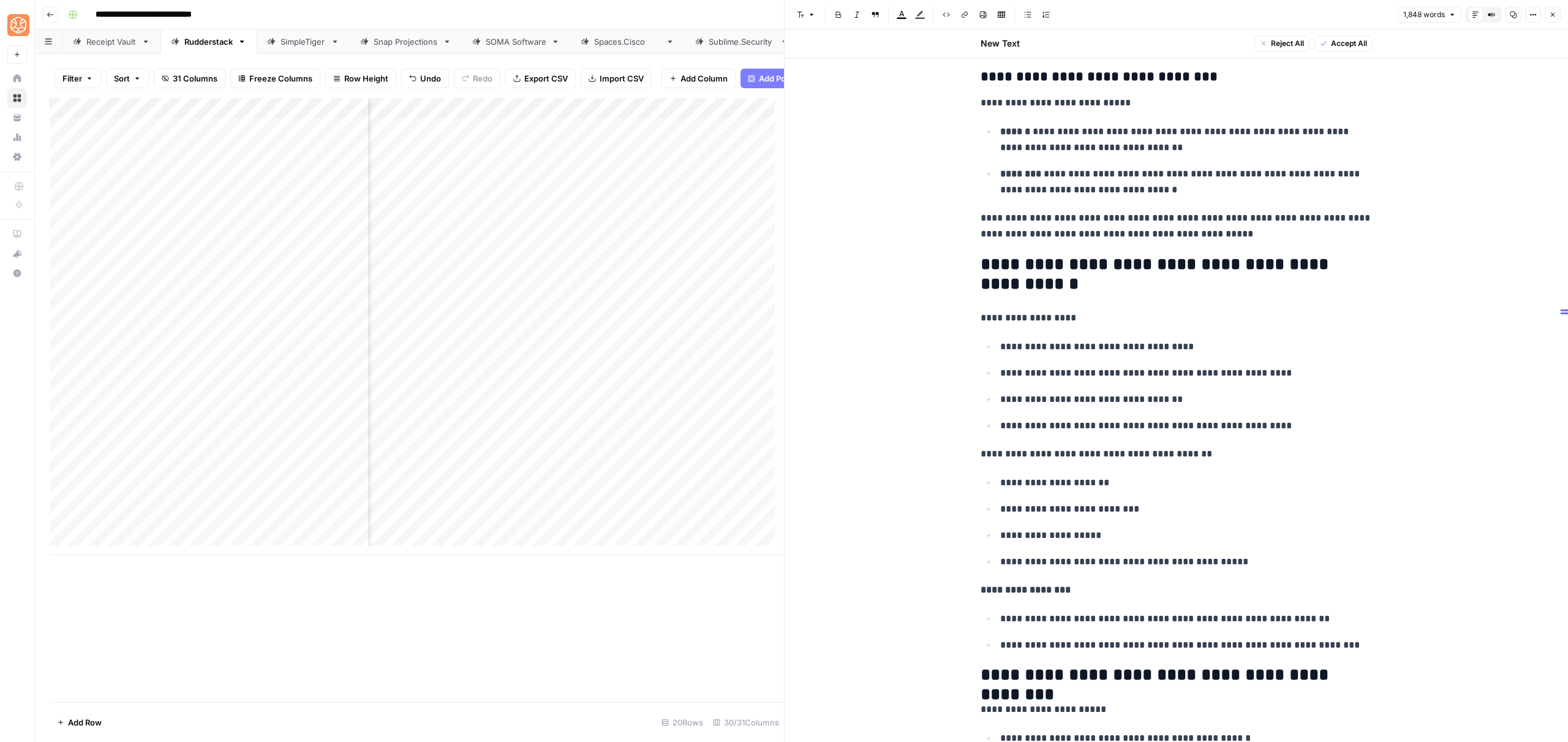
click at [1094, 503] on p "**********" at bounding box center [1186, 509] width 372 height 16
click at [1259, 536] on ul "**********" at bounding box center [1176, 522] width 392 height 96
click at [1285, 589] on p "**********" at bounding box center [1176, 590] width 392 height 16
drag, startPoint x: 1359, startPoint y: 644, endPoint x: 1329, endPoint y: 593, distance: 59.2
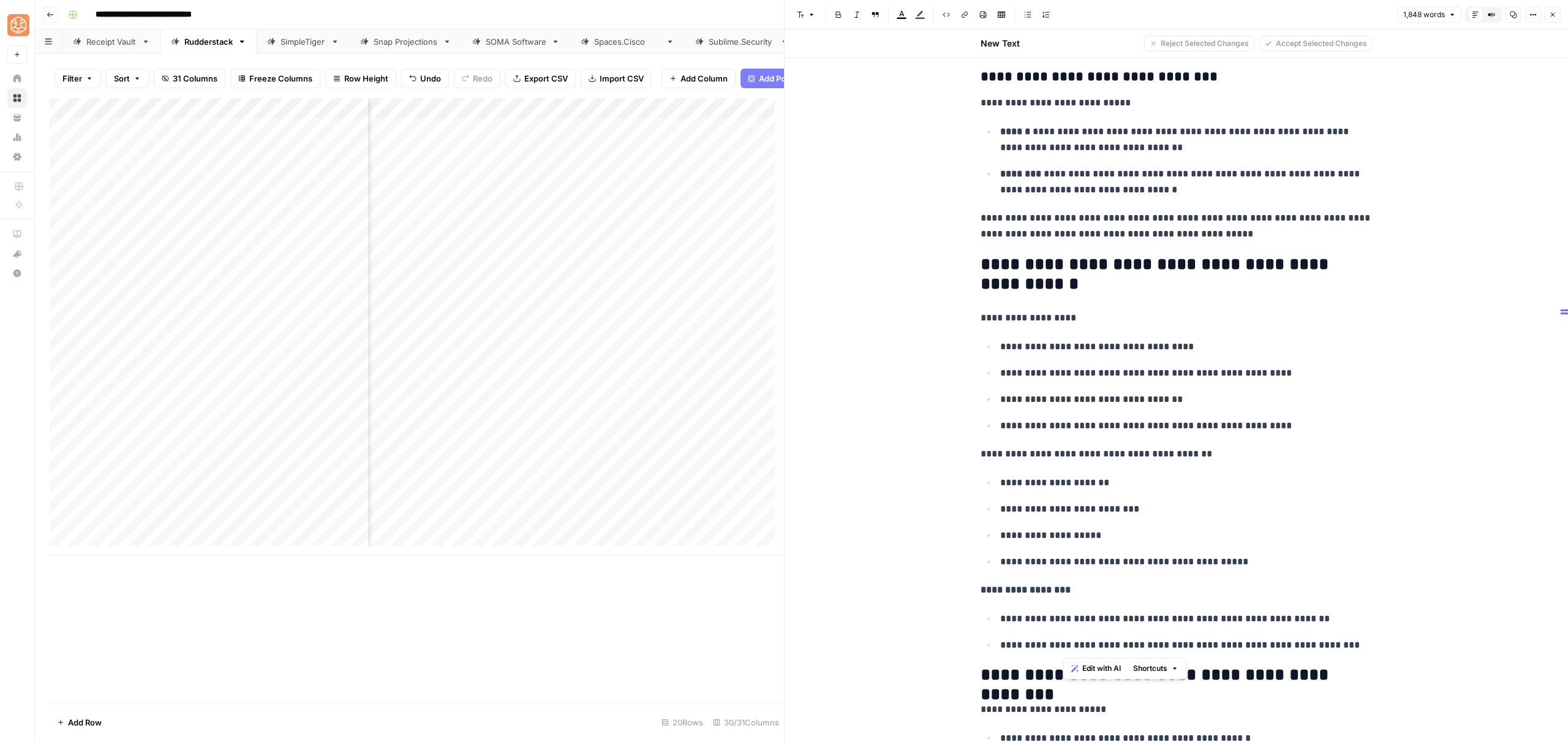
click at [1152, 674] on span "Shortcuts" at bounding box center [1150, 668] width 34 height 11
click at [1161, 608] on span "Add more detail" at bounding box center [1191, 607] width 76 height 12
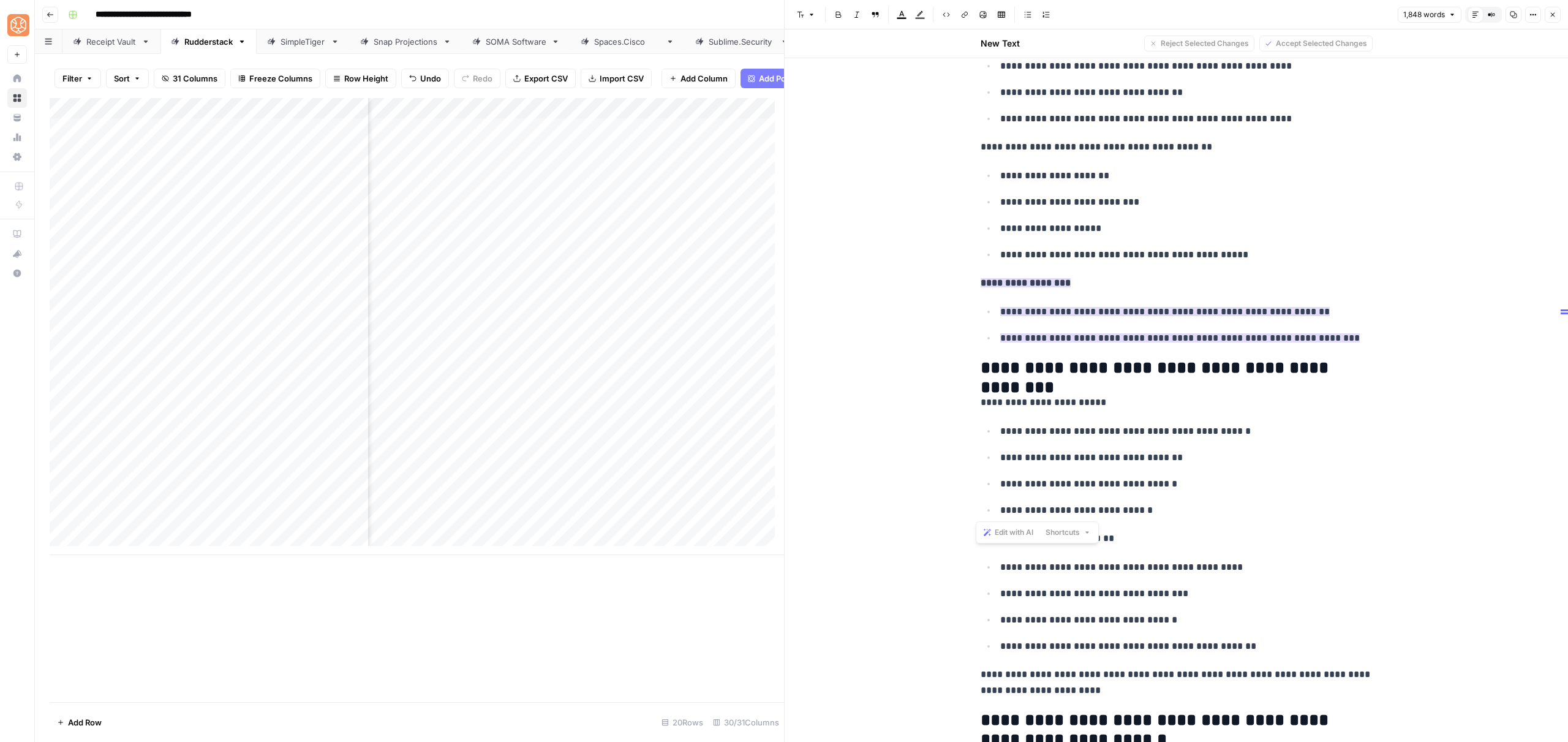
scroll to position [4550, 0]
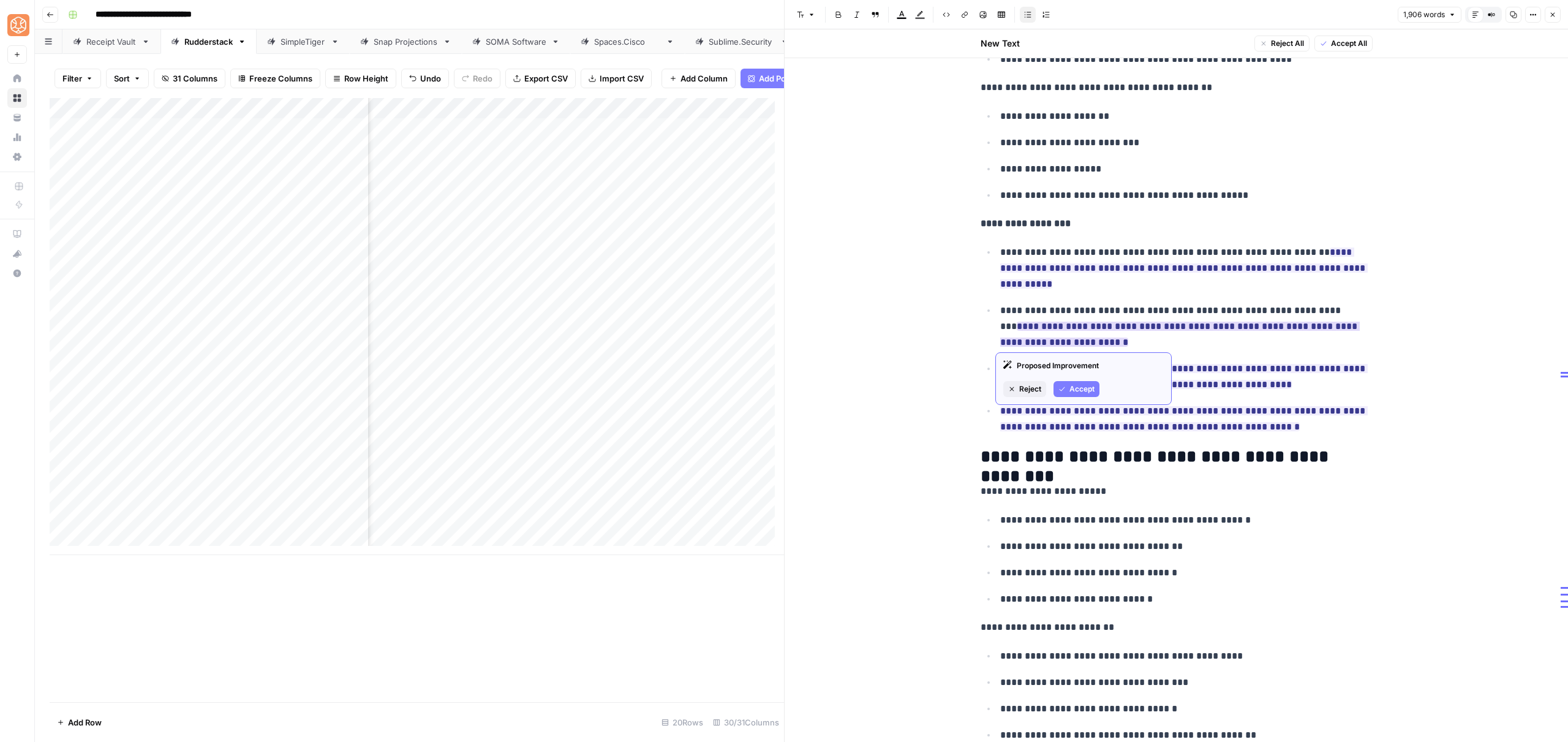
click at [1082, 390] on span "Accept" at bounding box center [1082, 389] width 25 height 11
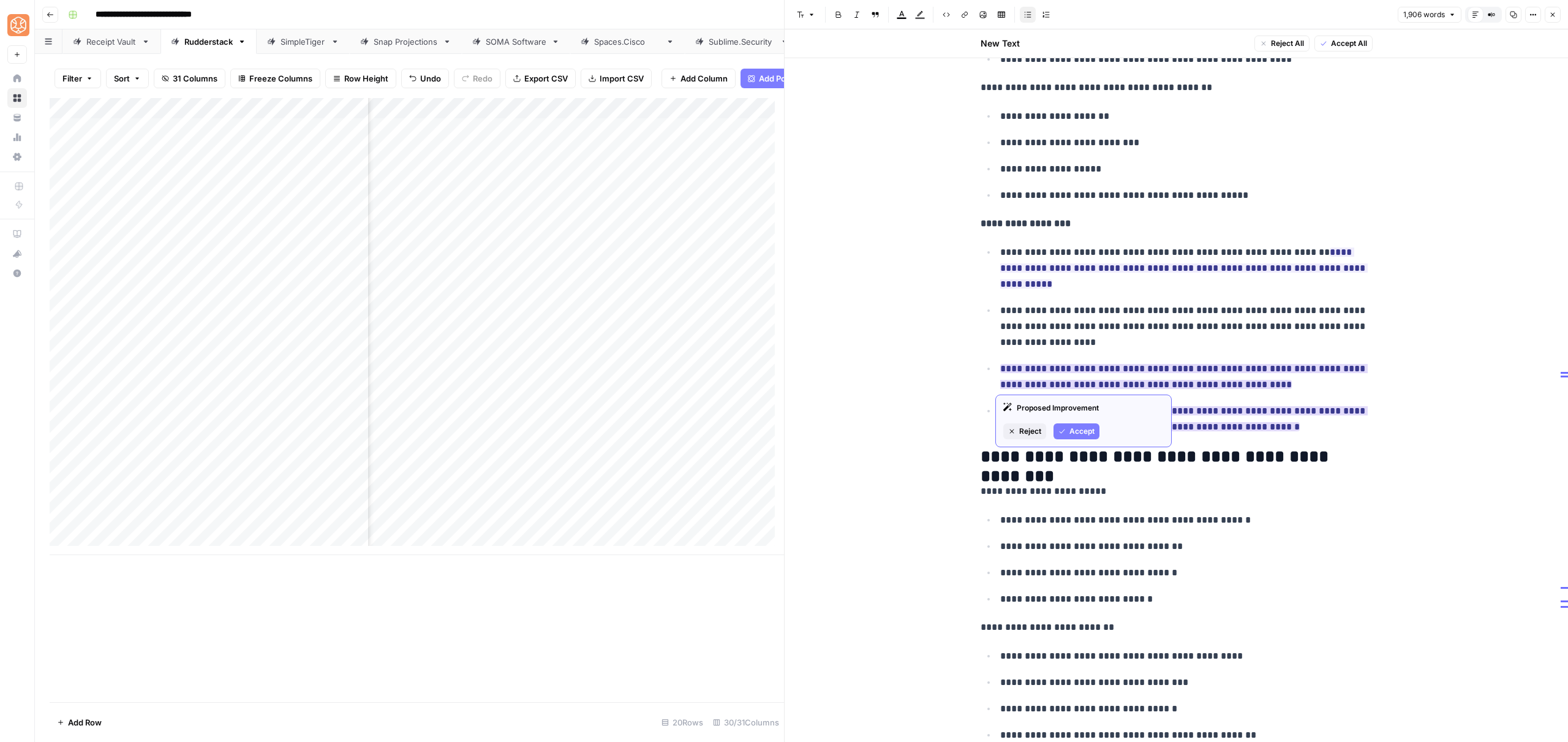
click at [1070, 428] on span "Accept" at bounding box center [1082, 431] width 25 height 11
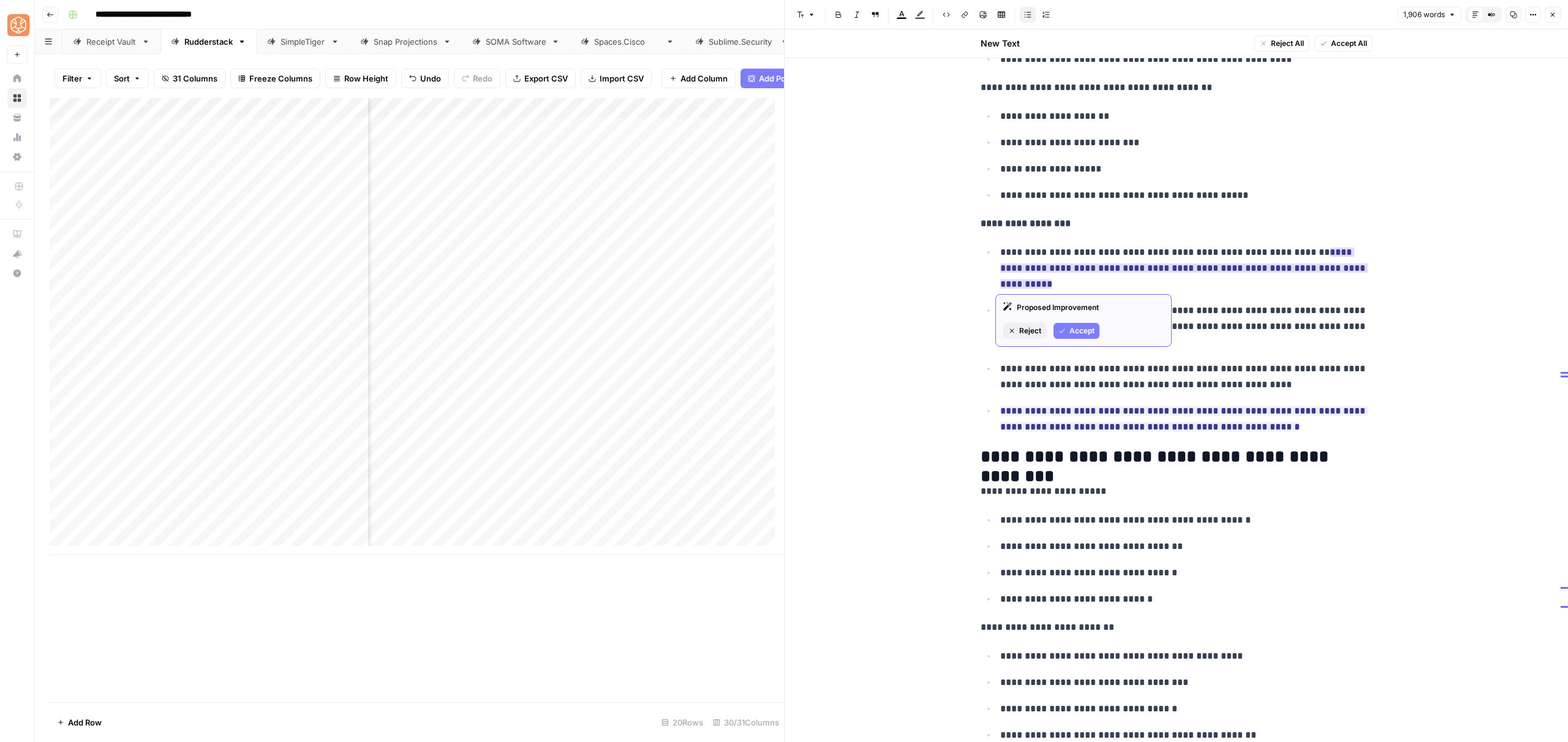
click at [1078, 333] on span "Accept" at bounding box center [1082, 331] width 25 height 11
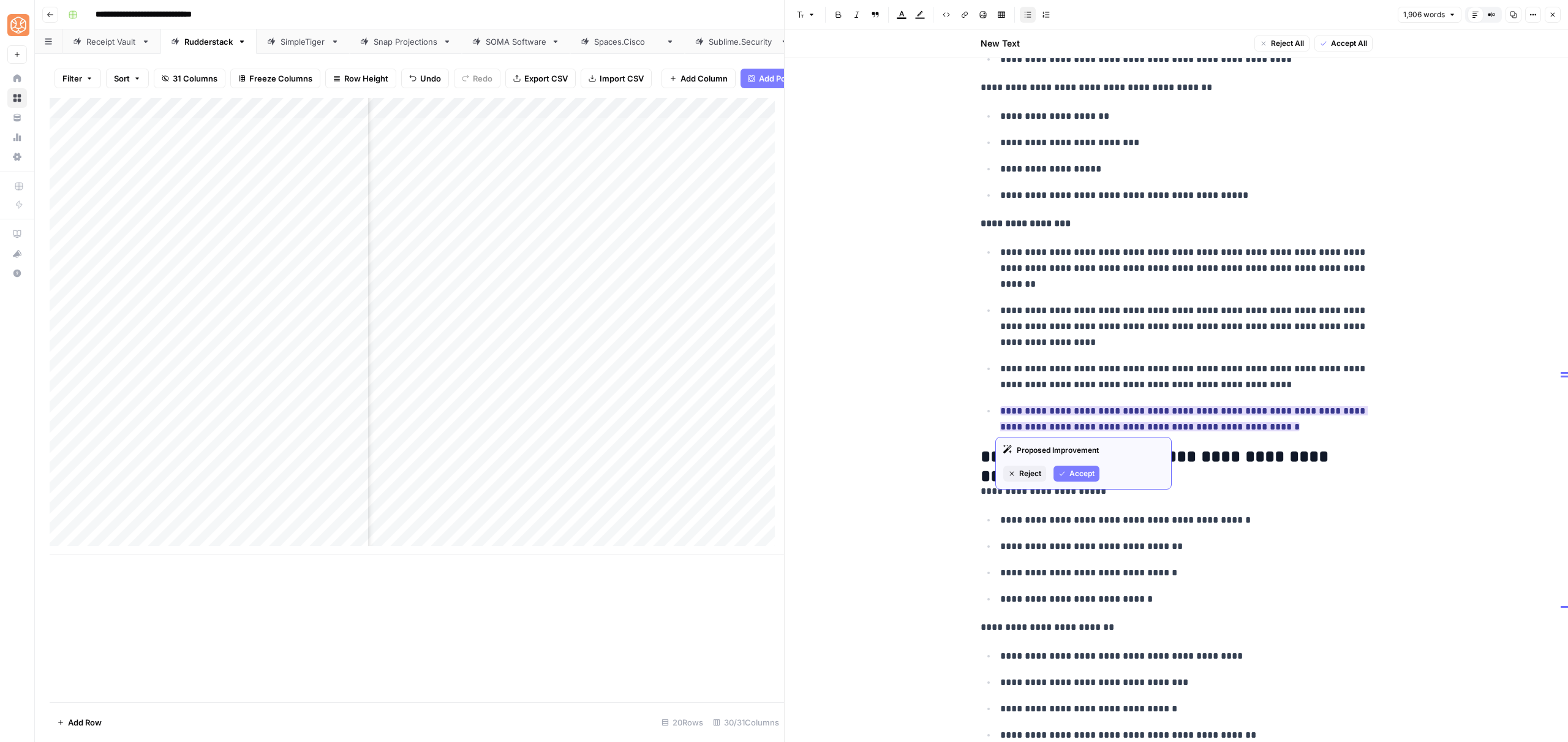
click at [1073, 468] on span "Accept" at bounding box center [1082, 473] width 25 height 11
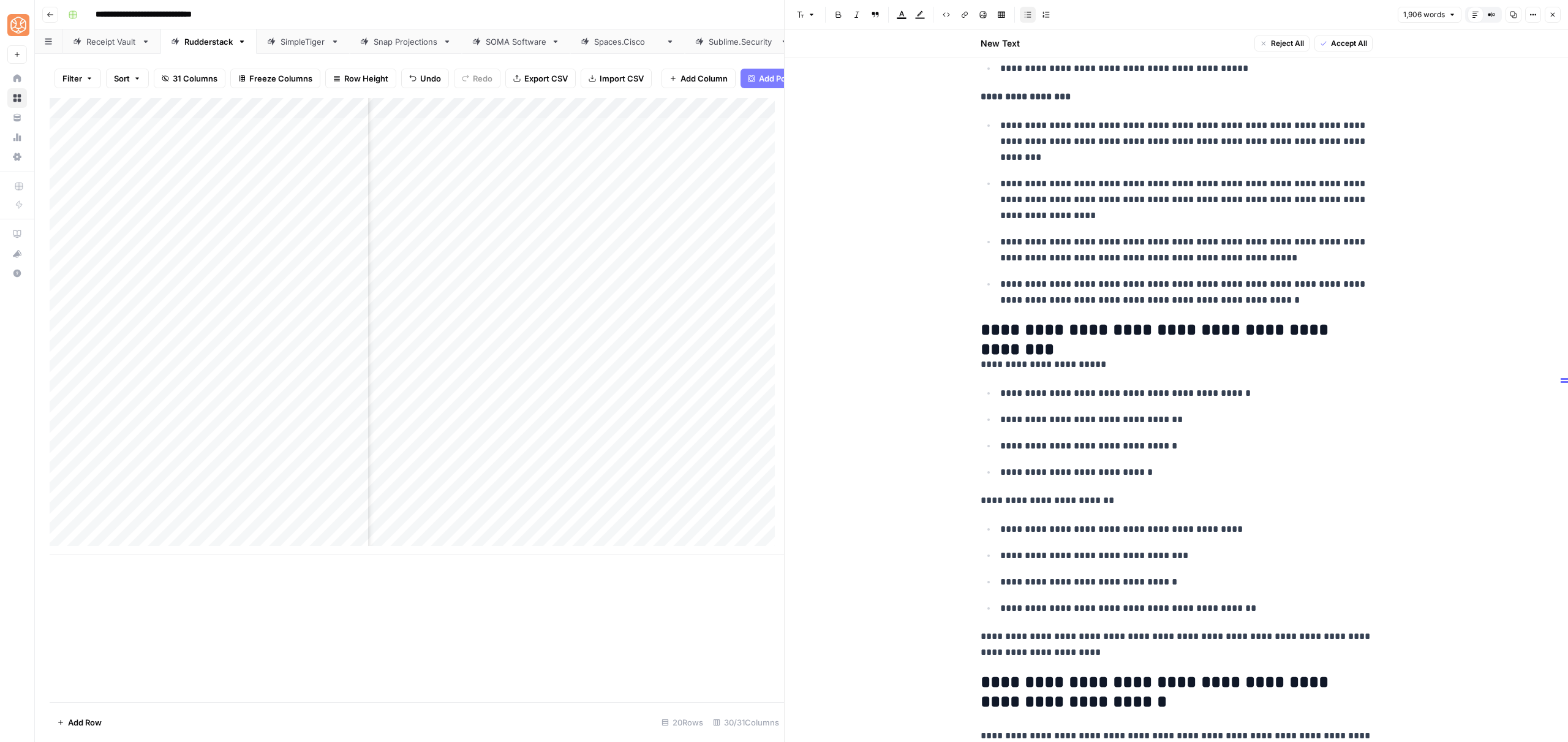
scroll to position [4723, 0]
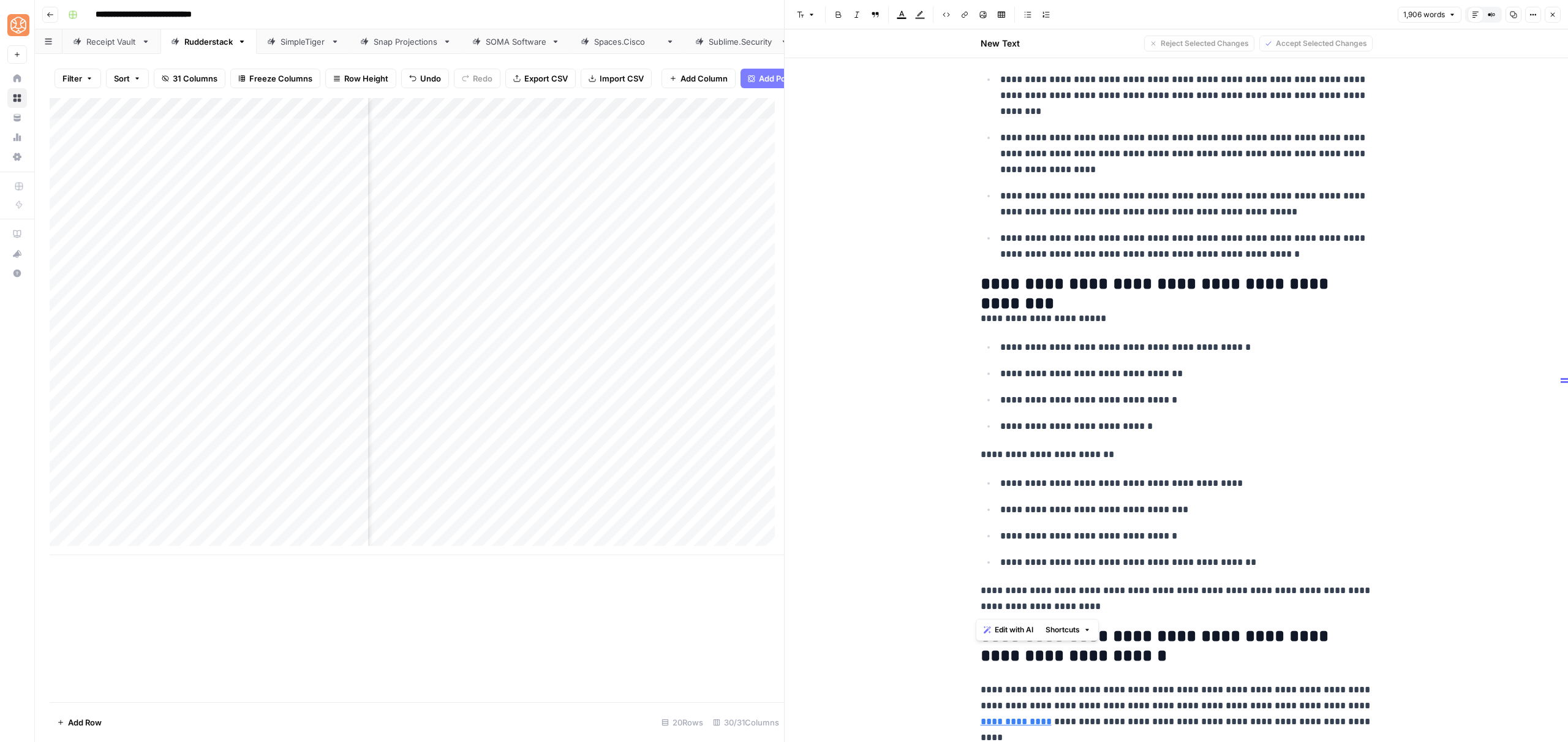
drag, startPoint x: 1231, startPoint y: 603, endPoint x: 1208, endPoint y: 298, distance: 305.9
click at [1069, 484] on p "**********" at bounding box center [1186, 484] width 372 height 16
drag, startPoint x: 1250, startPoint y: 569, endPoint x: 963, endPoint y: 309, distance: 387.3
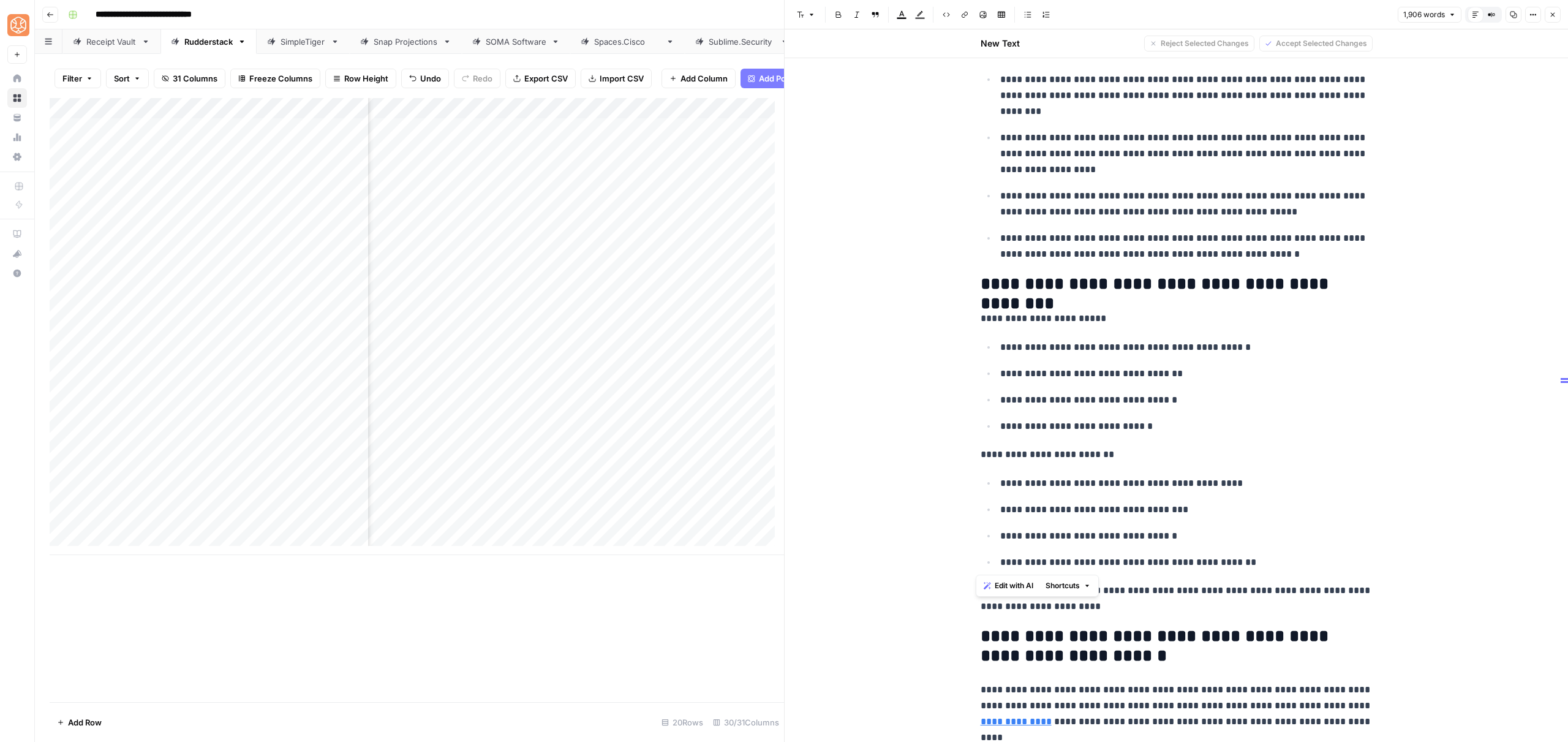
click at [1074, 588] on span "Shortcuts" at bounding box center [1063, 585] width 34 height 11
click at [1077, 605] on button "Add more detail" at bounding box center [1099, 613] width 103 height 17
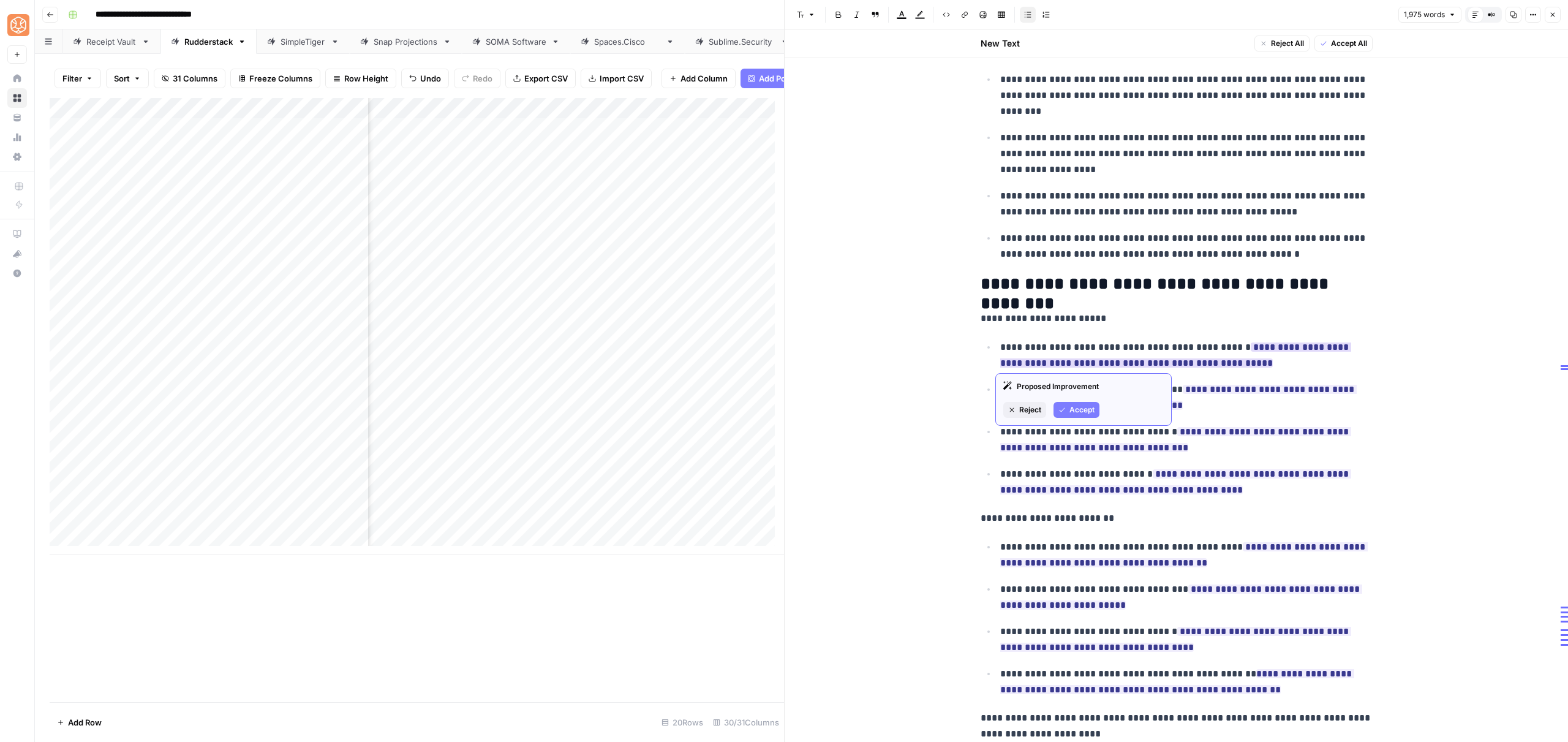
click at [1073, 415] on span "Accept" at bounding box center [1082, 409] width 25 height 11
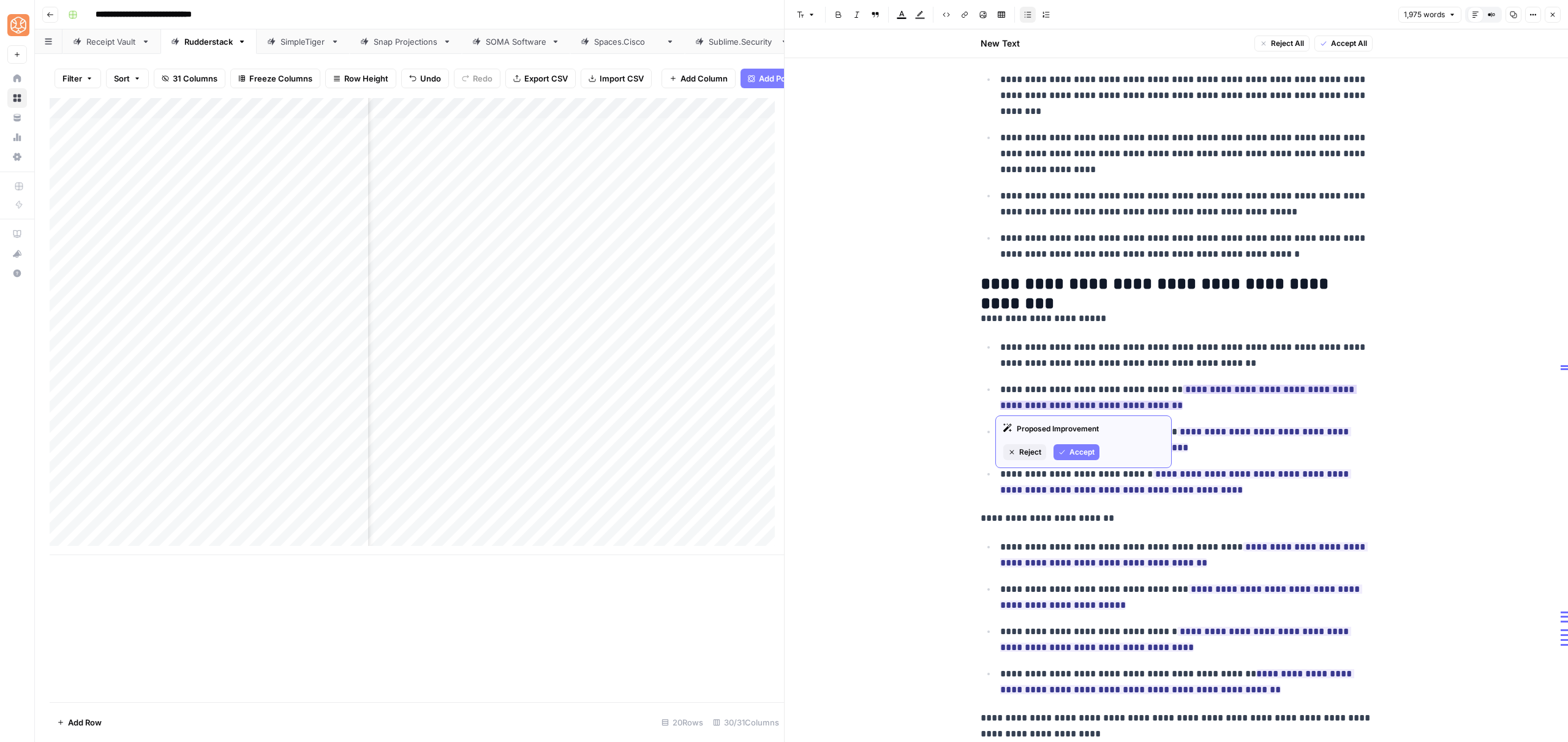
click at [1074, 456] on span "Accept" at bounding box center [1082, 452] width 25 height 11
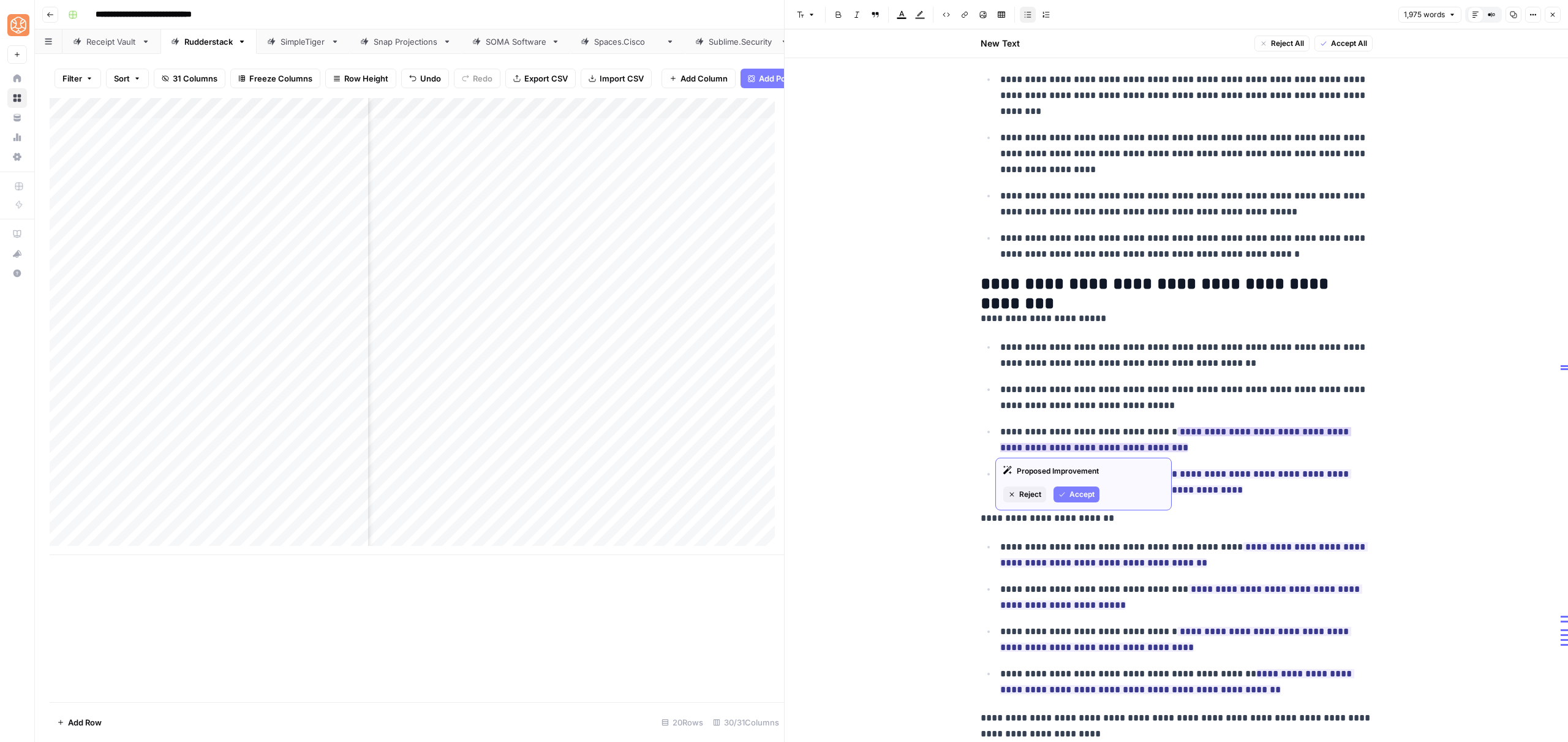
click at [1079, 493] on span "Accept" at bounding box center [1082, 494] width 25 height 11
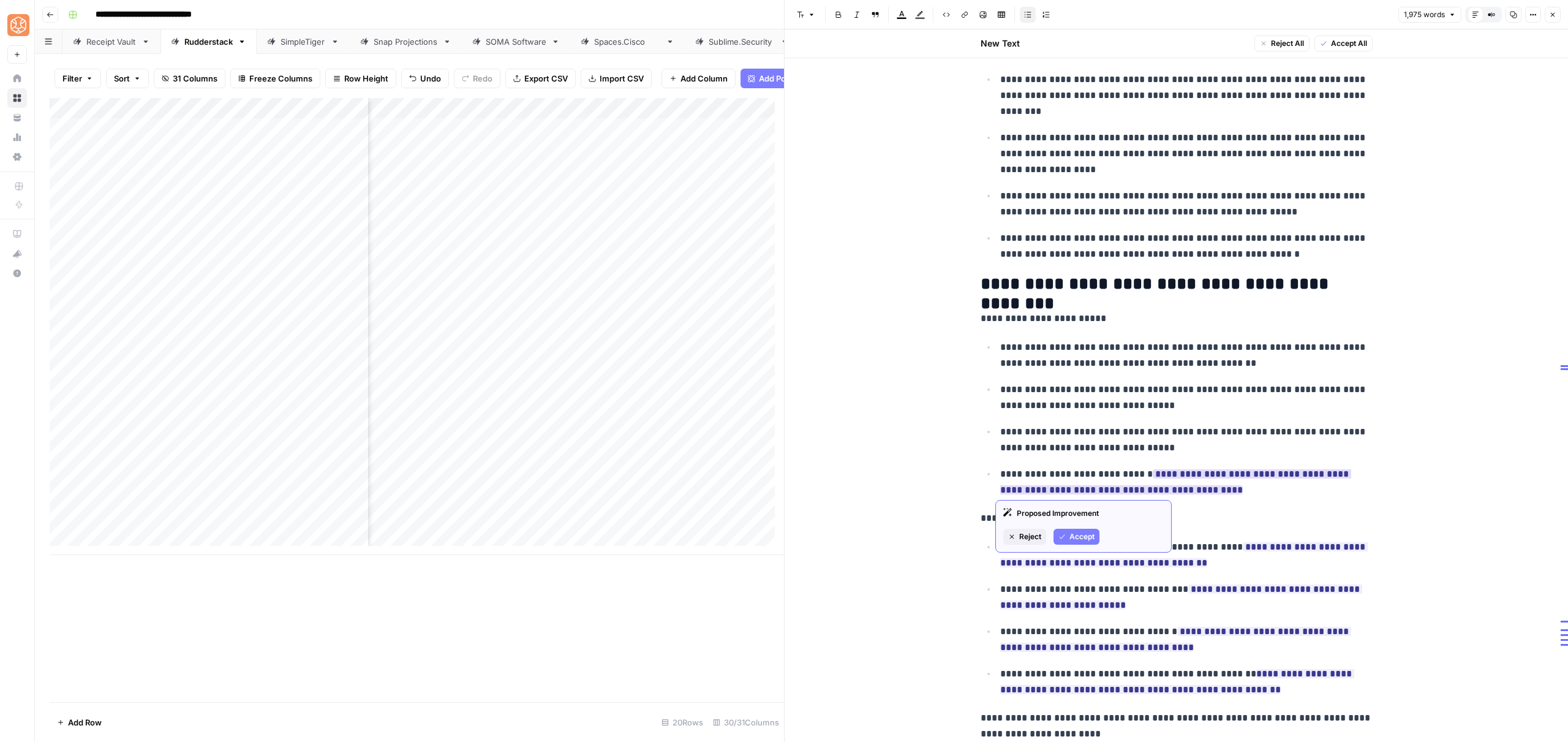
click at [1080, 544] on button "Accept" at bounding box center [1076, 537] width 46 height 16
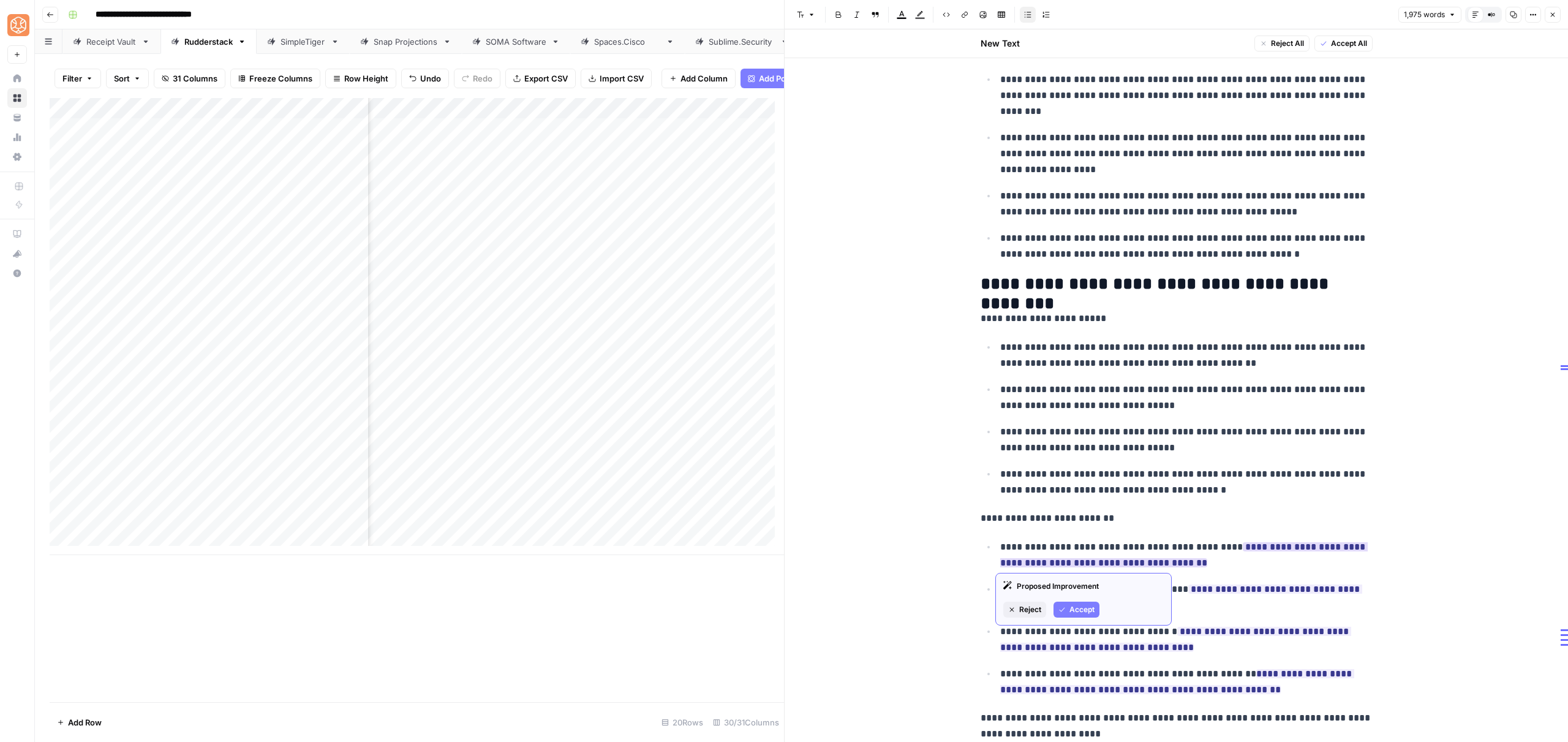
click at [1078, 599] on div "Proposed Improvement Reject Accept" at bounding box center [1084, 599] width 176 height 52
click at [1080, 611] on span "Accept" at bounding box center [1082, 609] width 25 height 11
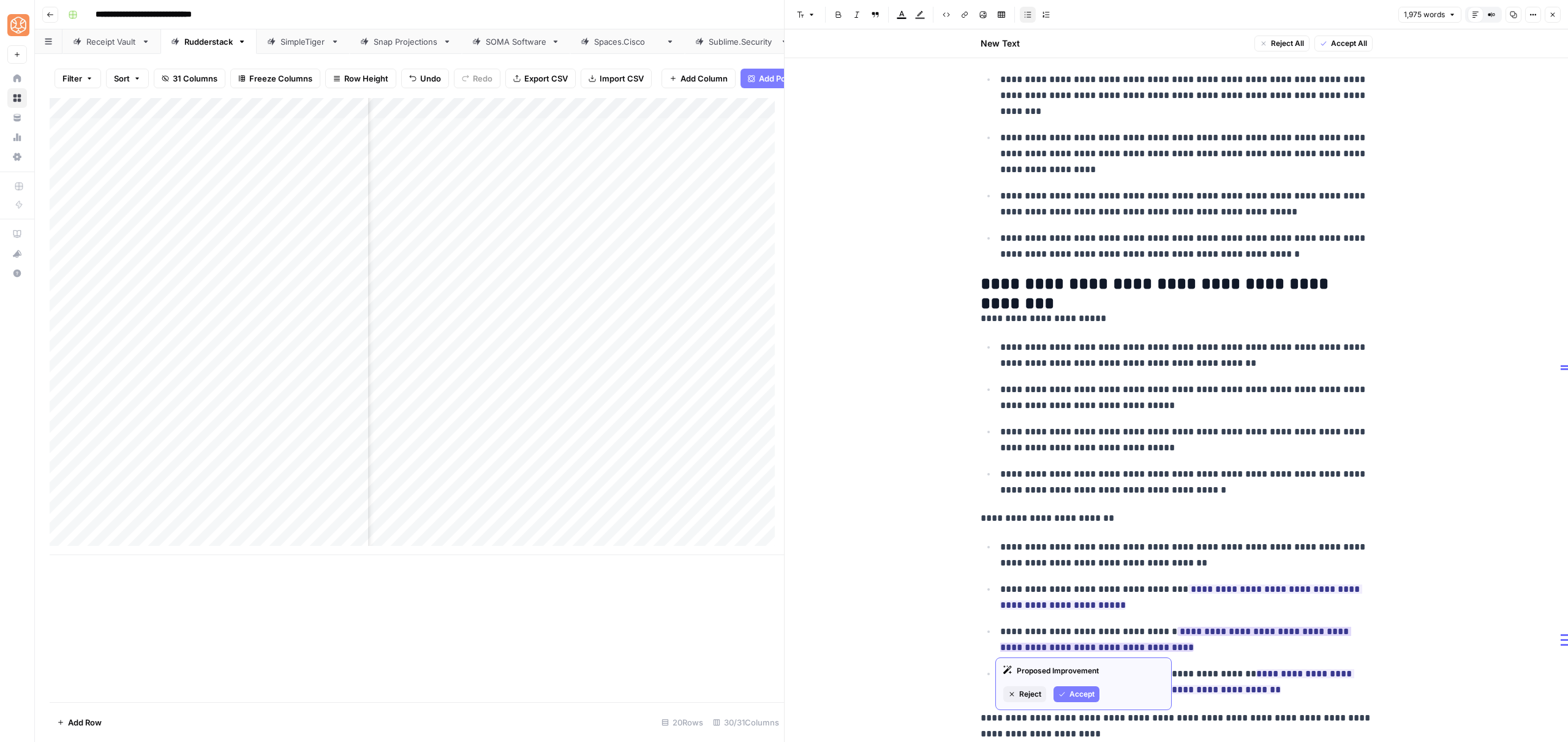
drag, startPoint x: 1079, startPoint y: 690, endPoint x: 1081, endPoint y: 682, distance: 8.2
click at [1079, 690] on span "Accept" at bounding box center [1082, 694] width 25 height 11
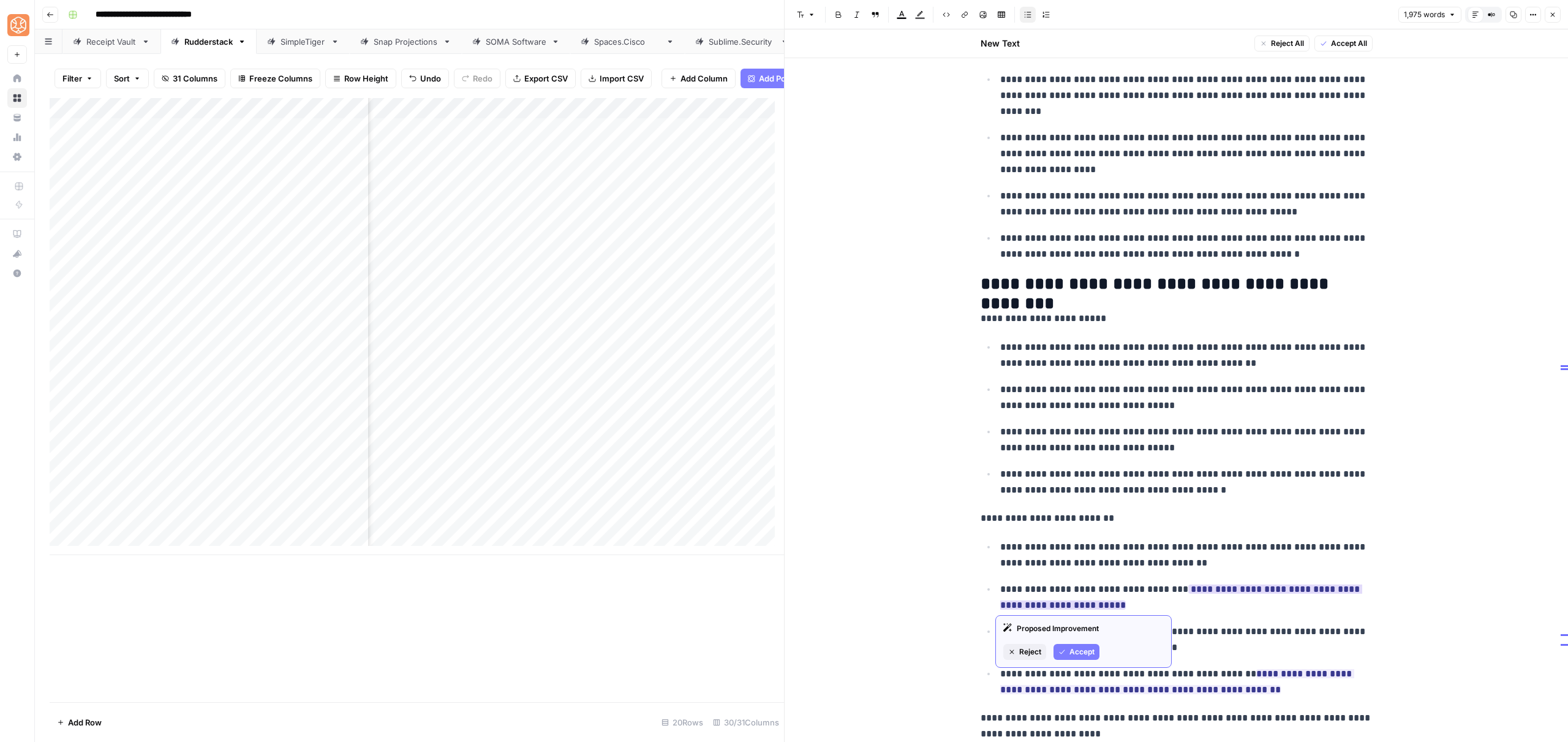
click at [1078, 653] on span "Accept" at bounding box center [1082, 652] width 25 height 11
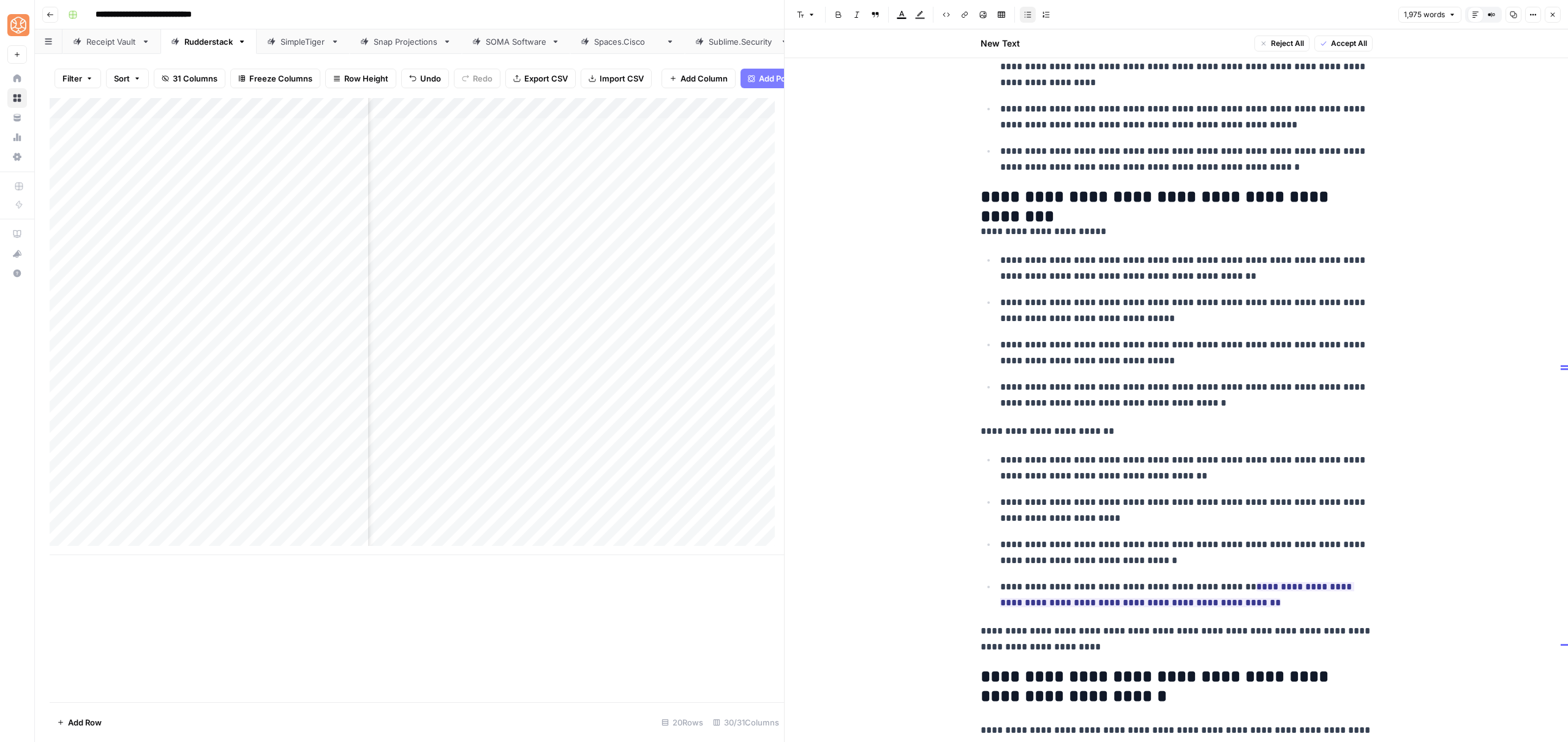
scroll to position [4977, 0]
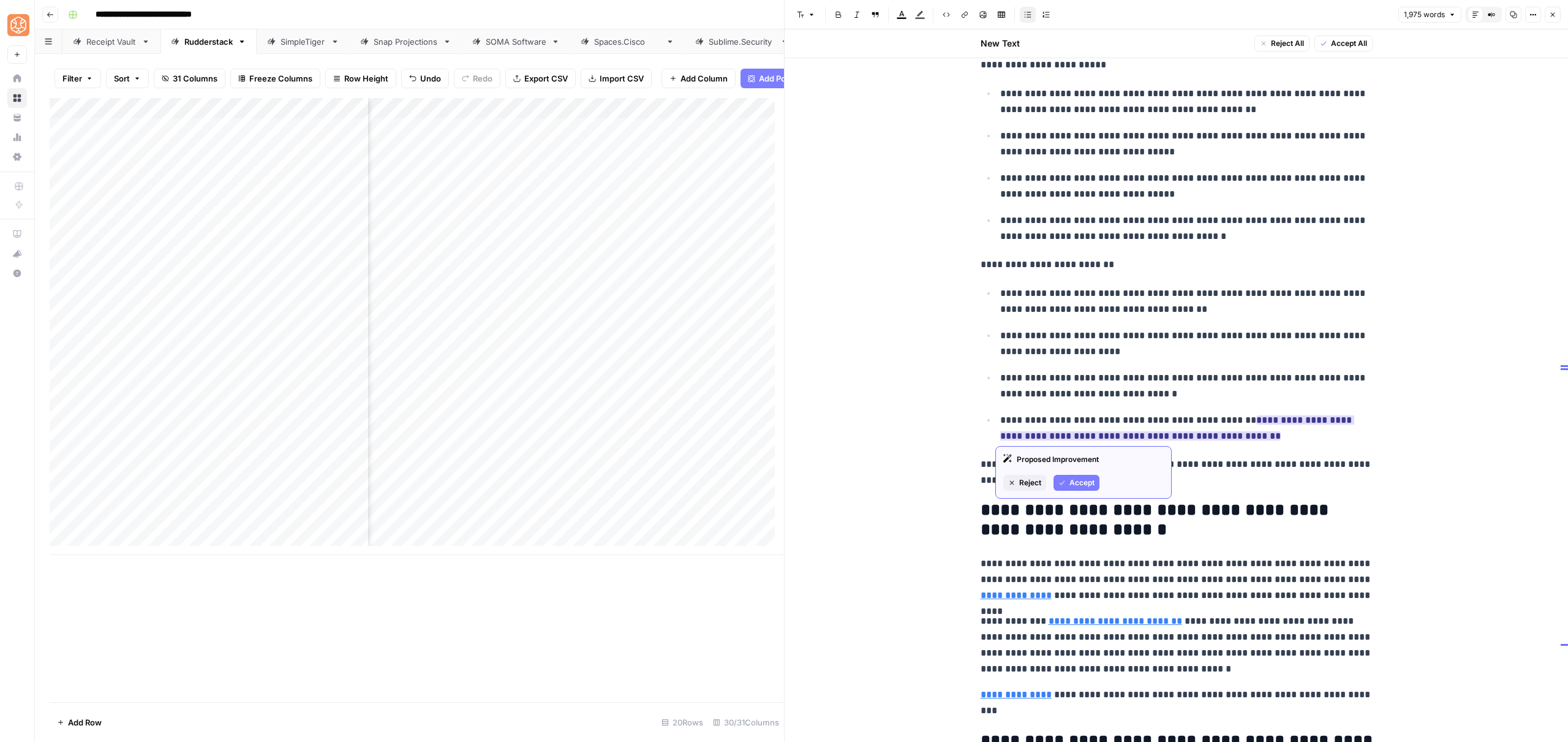
click at [1078, 484] on span "Accept" at bounding box center [1082, 482] width 25 height 11
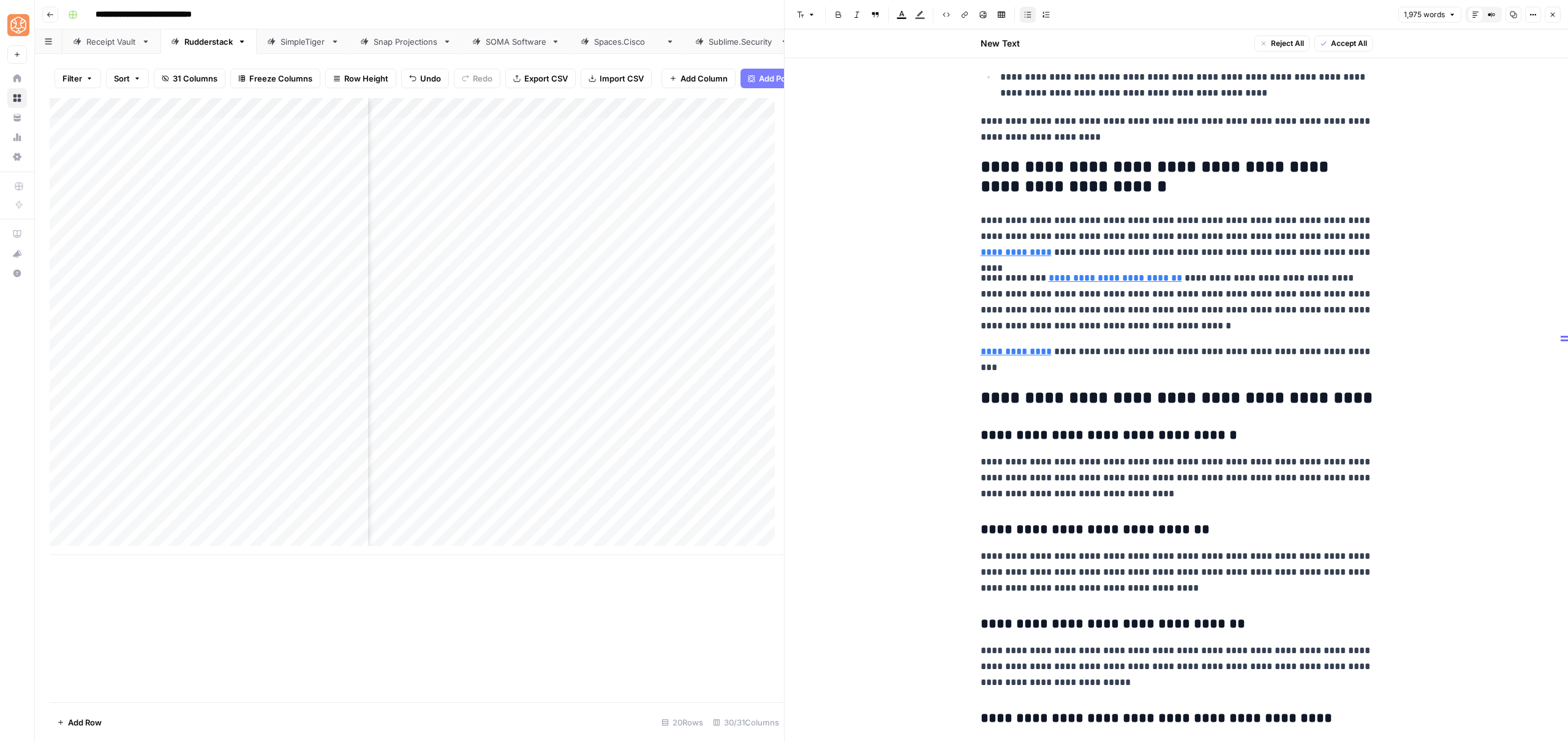
scroll to position [5328, 0]
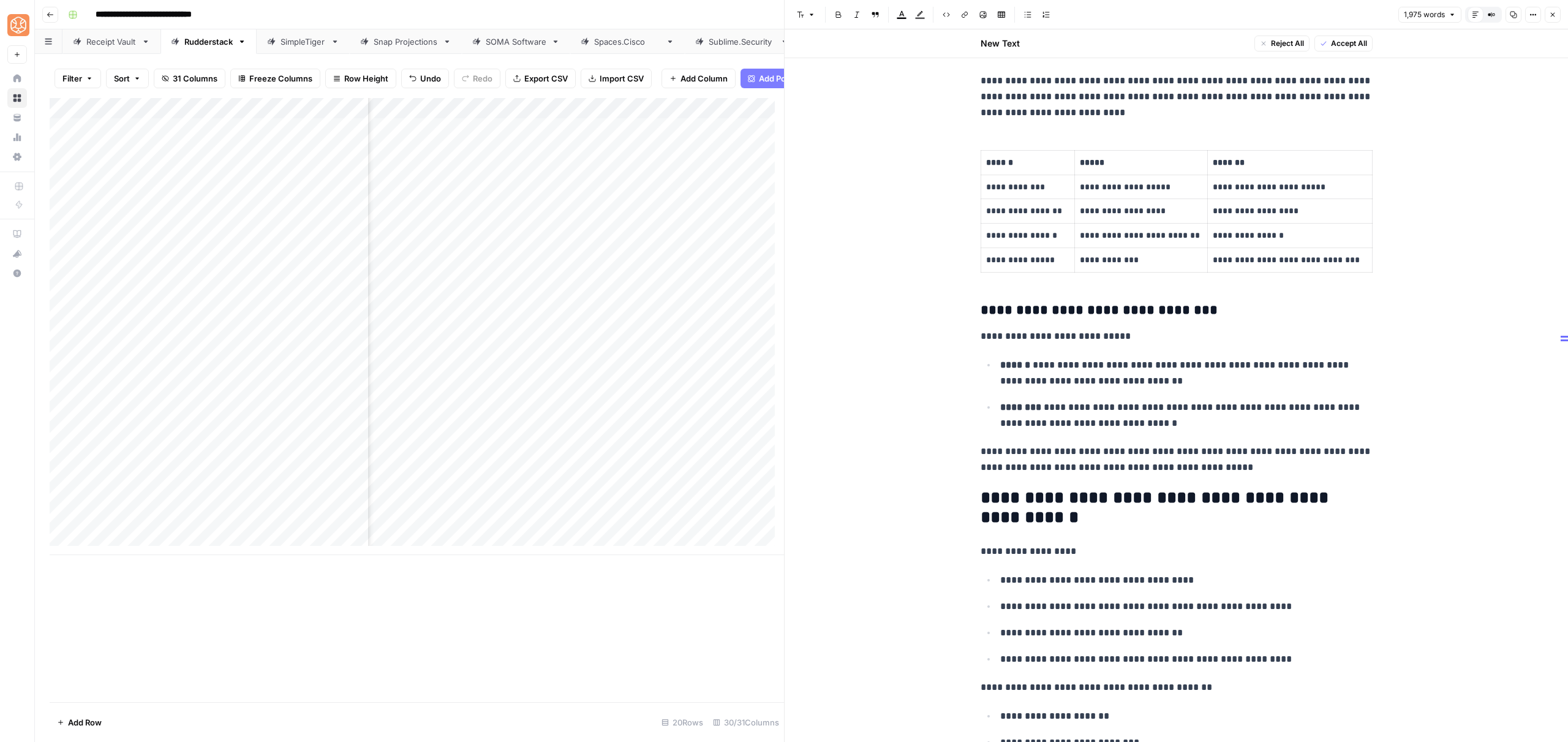
scroll to position [3950, 0]
drag, startPoint x: 1218, startPoint y: 469, endPoint x: 968, endPoint y: 340, distance: 281.3
click at [1070, 488] on span "Shortcuts" at bounding box center [1063, 491] width 34 height 11
click at [1080, 512] on span "Add more detail" at bounding box center [1104, 518] width 76 height 12
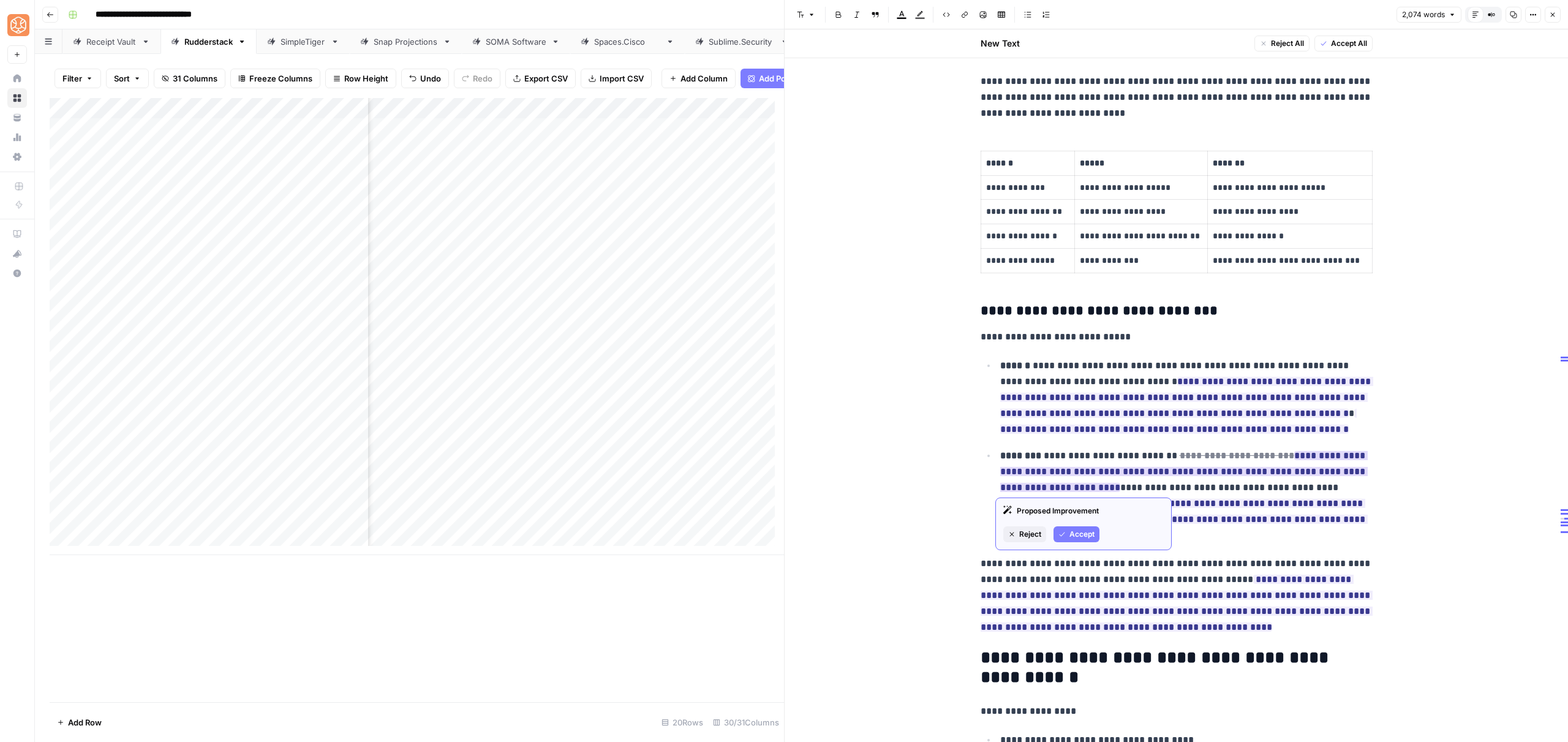
click at [1067, 531] on button "Accept" at bounding box center [1076, 534] width 46 height 16
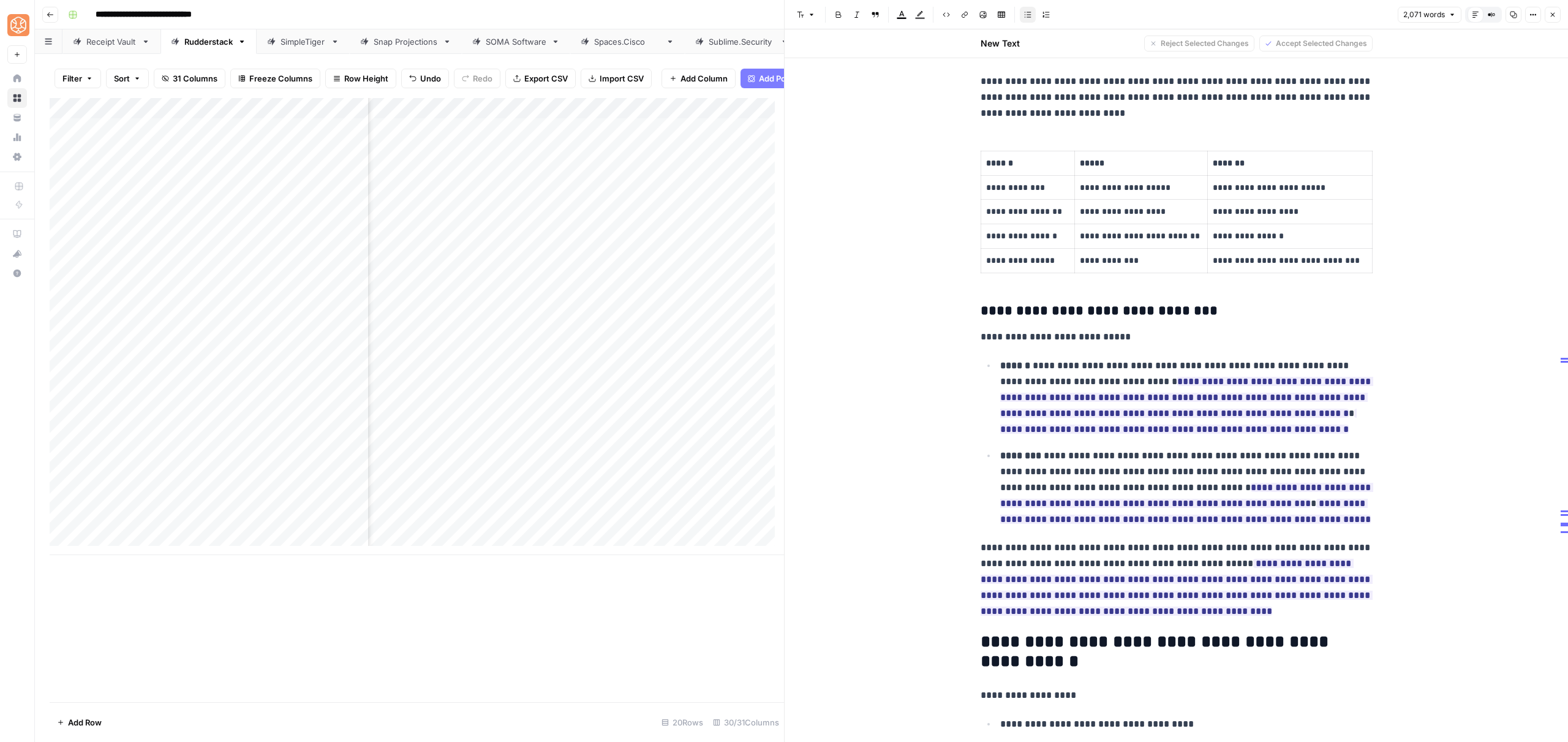
drag, startPoint x: 1253, startPoint y: 455, endPoint x: 1157, endPoint y: 453, distance: 96.0
click at [1157, 453] on p "**********" at bounding box center [1186, 488] width 372 height 80
drag, startPoint x: 1059, startPoint y: 472, endPoint x: 1254, endPoint y: 455, distance: 195.7
click at [1255, 455] on p "**********" at bounding box center [1186, 488] width 372 height 80
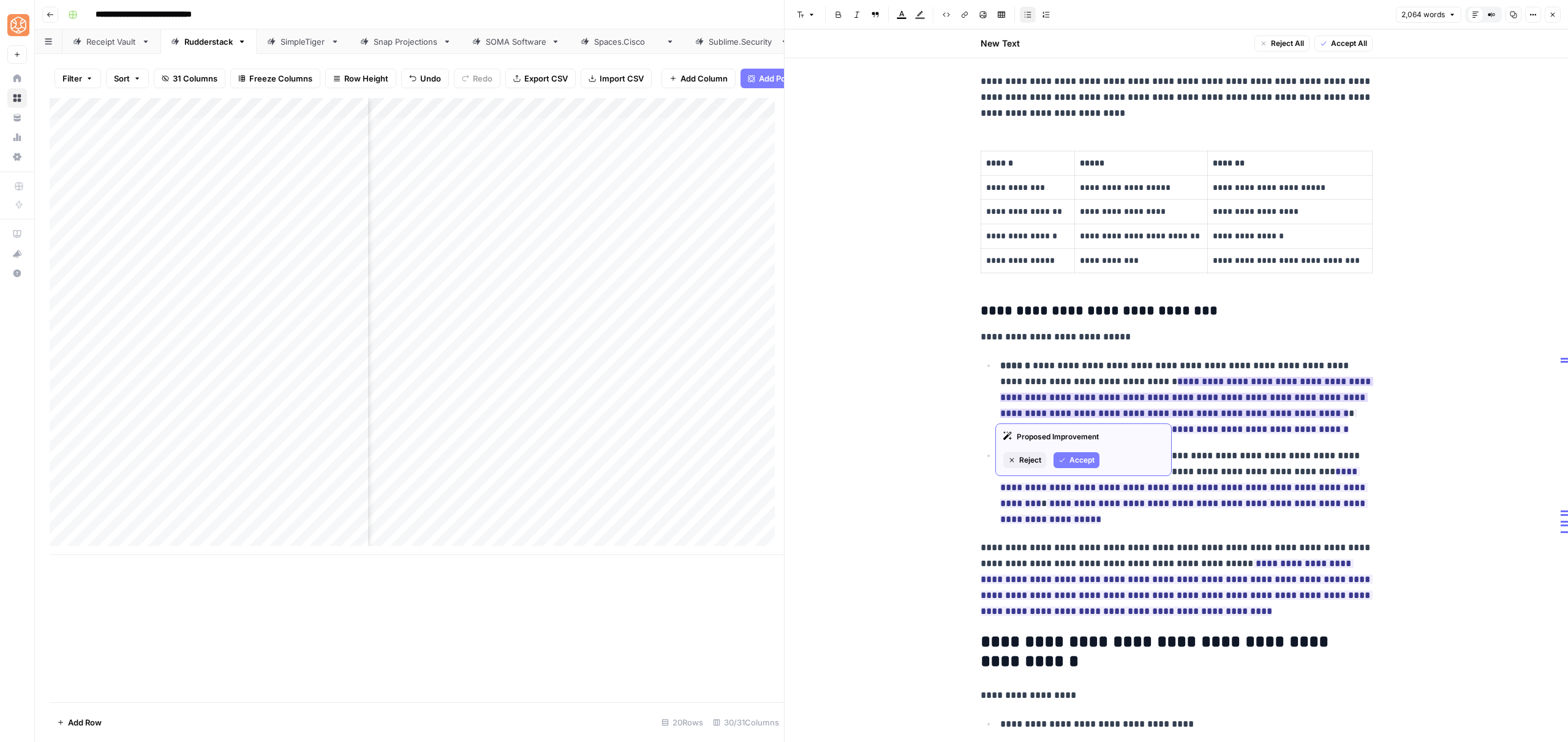
click at [1059, 459] on icon "button" at bounding box center [1062, 460] width 7 height 7
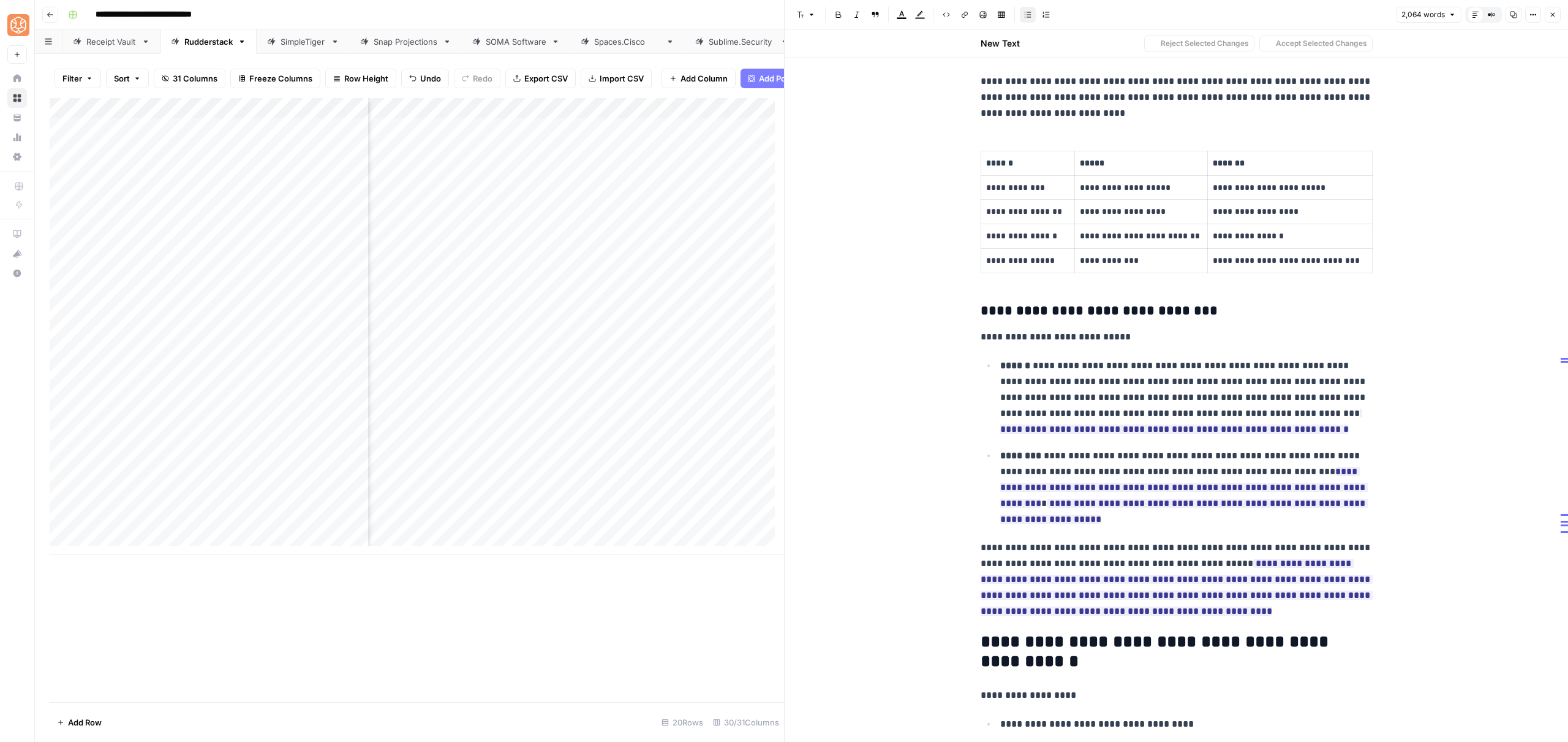
drag, startPoint x: 1103, startPoint y: 397, endPoint x: 985, endPoint y: 402, distance: 118.1
click at [985, 402] on ul "**********" at bounding box center [1176, 442] width 392 height 171
click at [1078, 483] on button "Accept" at bounding box center [1076, 476] width 46 height 16
drag, startPoint x: 1301, startPoint y: 396, endPoint x: 1214, endPoint y: 394, distance: 87.0
click at [1214, 394] on p "**********" at bounding box center [1186, 398] width 372 height 80
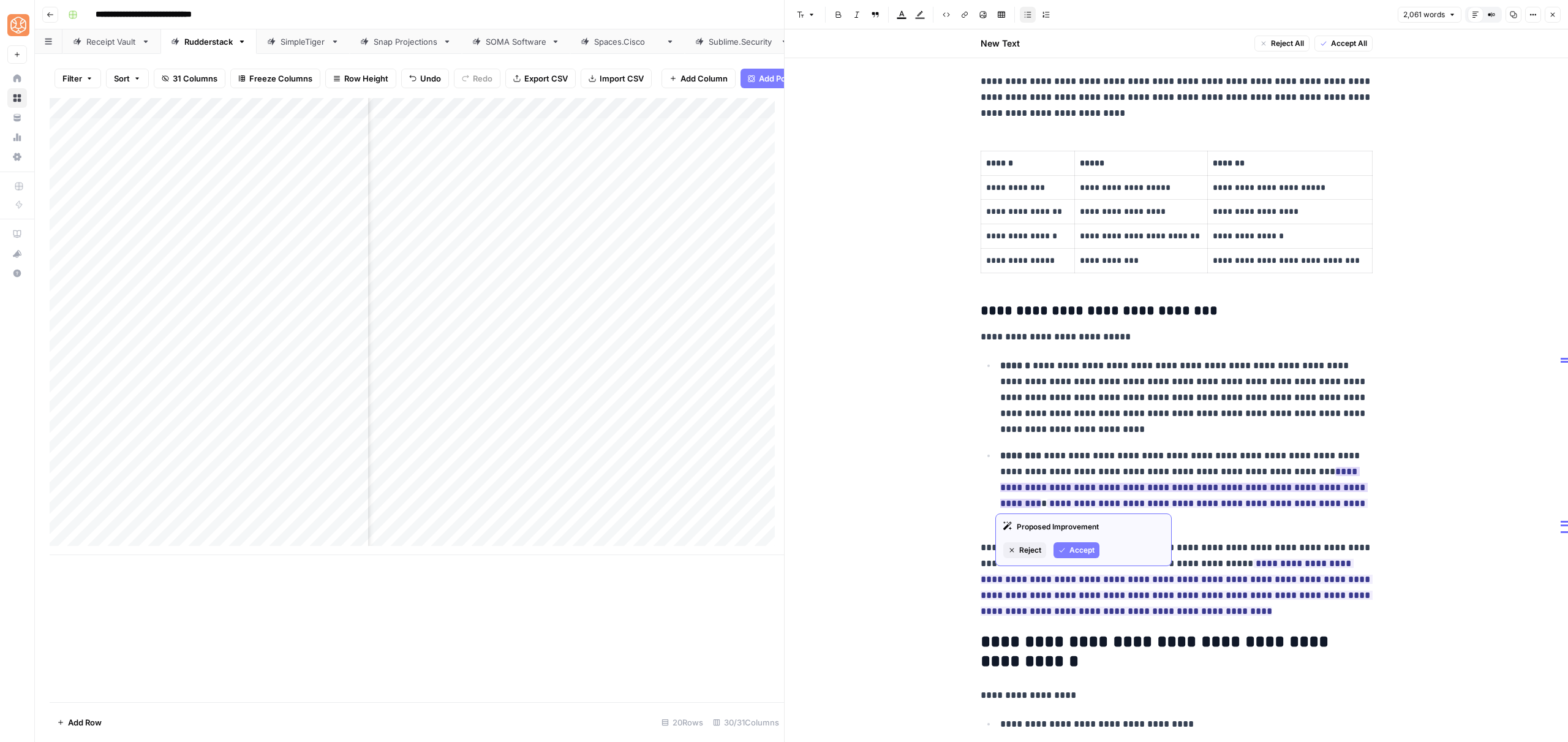
click at [1075, 546] on span "Accept" at bounding box center [1082, 550] width 25 height 11
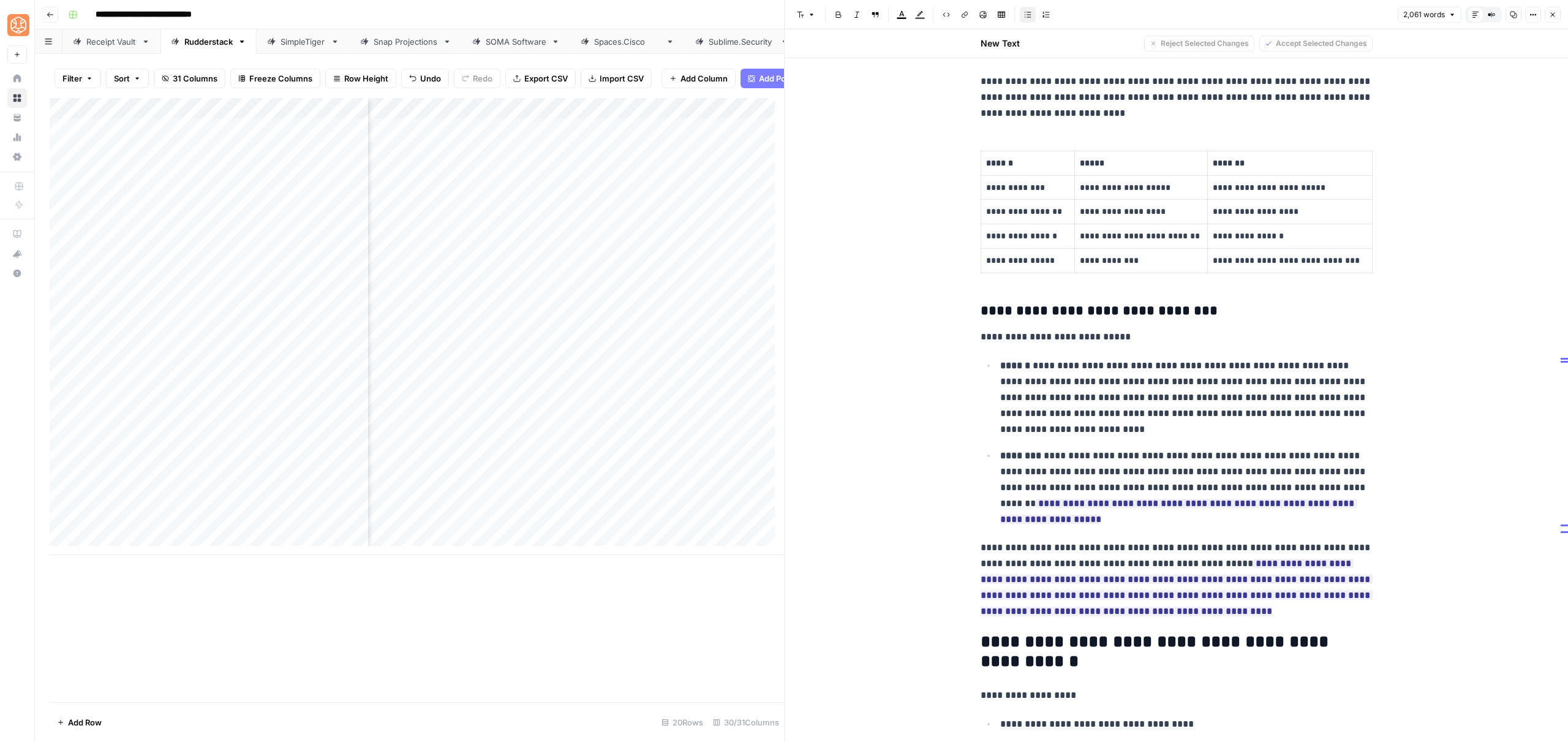
drag, startPoint x: 1166, startPoint y: 491, endPoint x: 1116, endPoint y: 489, distance: 50.0
click at [1116, 489] on p "**********" at bounding box center [1186, 488] width 372 height 80
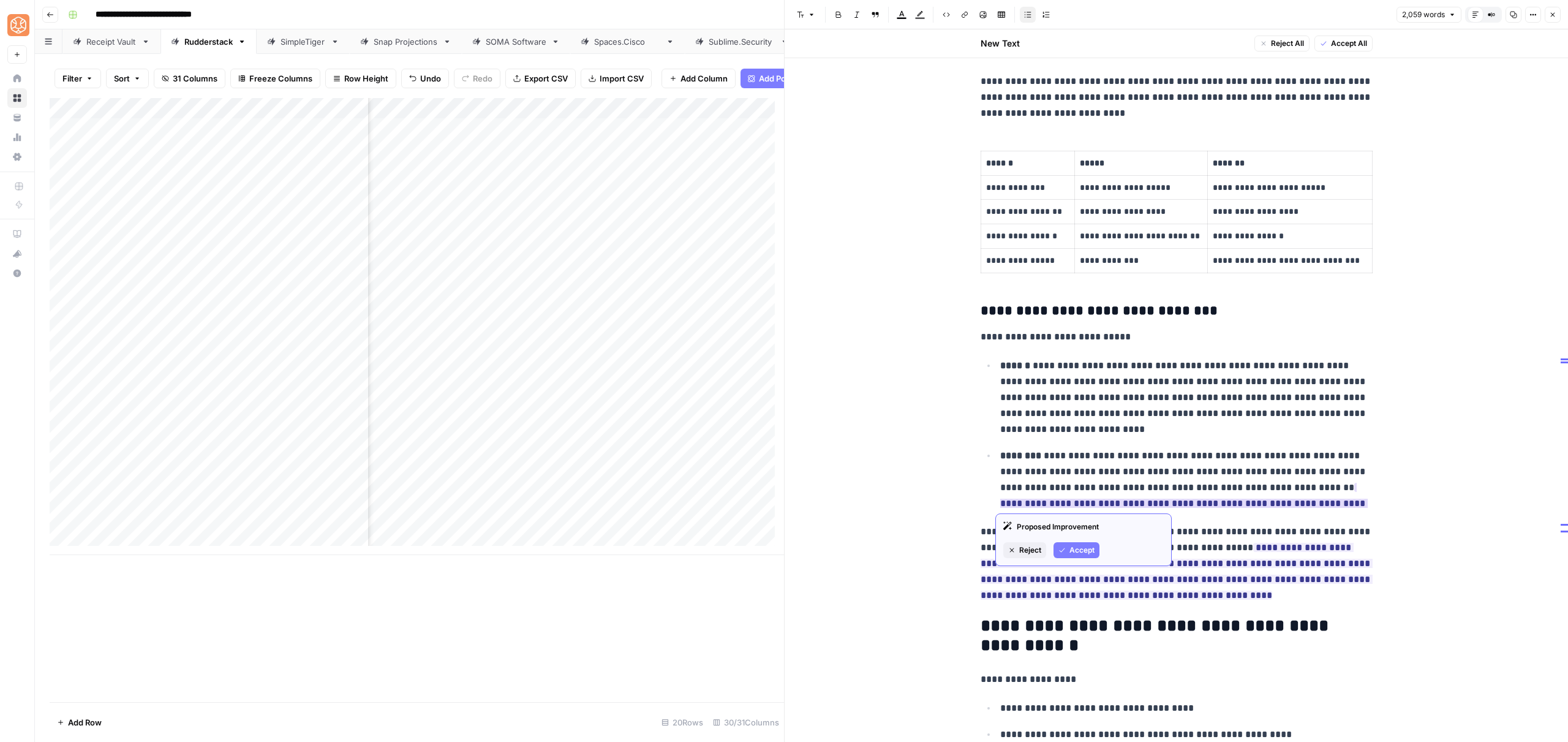
click at [1082, 555] on span "Accept" at bounding box center [1082, 550] width 25 height 11
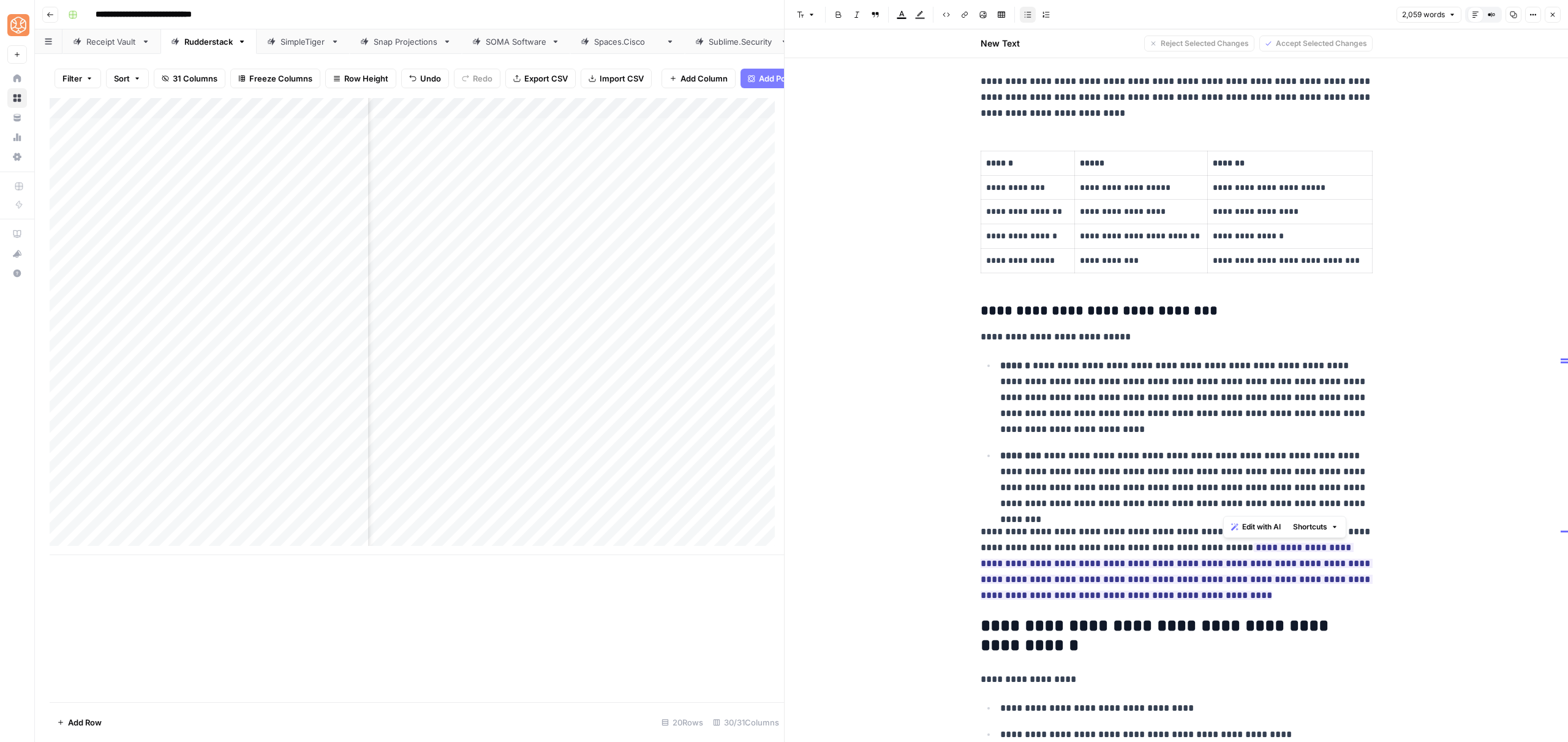
drag, startPoint x: 1272, startPoint y: 505, endPoint x: 1221, endPoint y: 506, distance: 51.0
click at [1221, 506] on p "**********" at bounding box center [1186, 480] width 372 height 64
click at [1055, 633] on div "Proposed Improvement Reject Accept" at bounding box center [1064, 631] width 176 height 52
click at [1049, 644] on button "Accept" at bounding box center [1057, 642] width 46 height 16
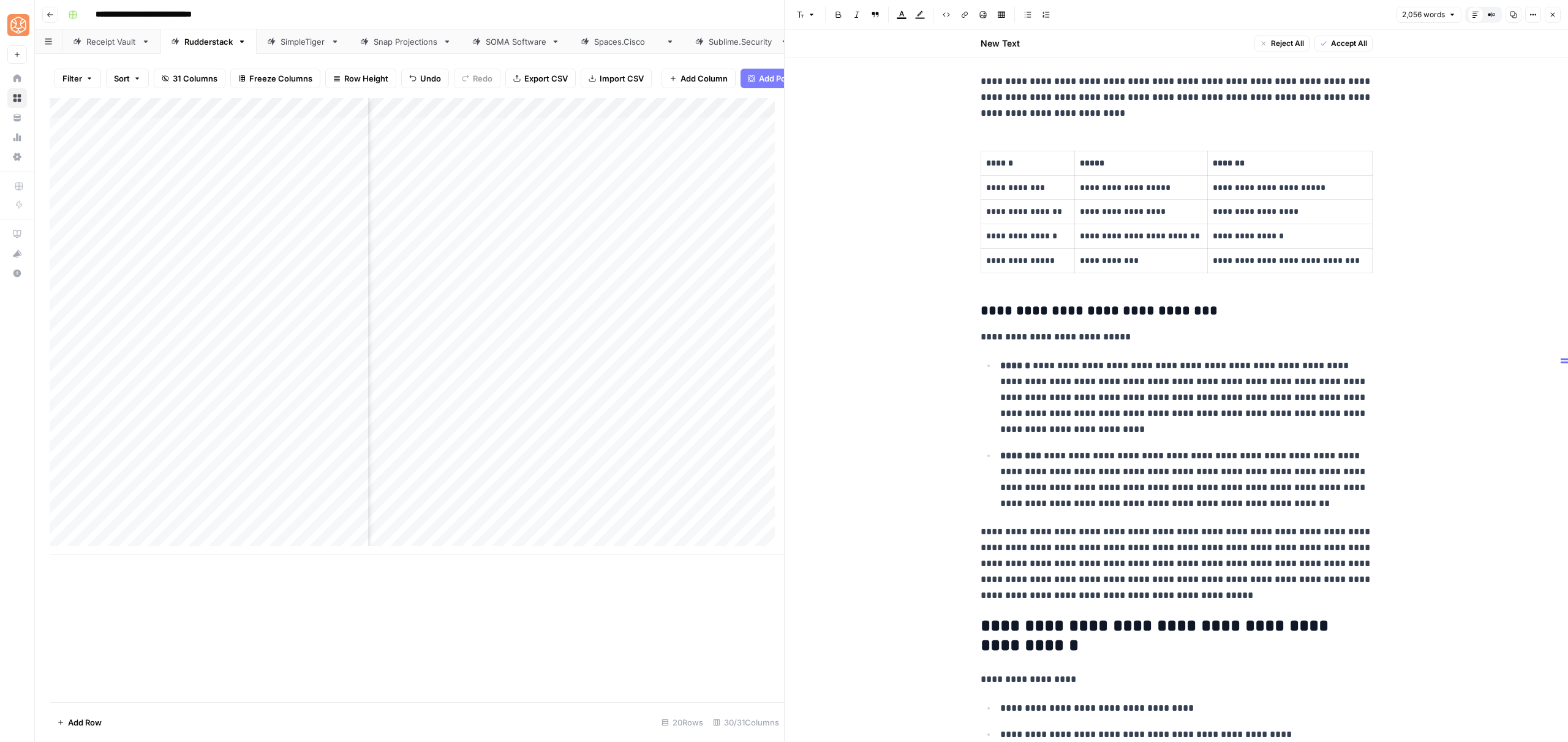
click at [1110, 575] on p "**********" at bounding box center [1176, 564] width 392 height 80
drag, startPoint x: 1110, startPoint y: 566, endPoint x: 1073, endPoint y: 565, distance: 37.0
click at [1073, 565] on p "**********" at bounding box center [1176, 564] width 392 height 80
click at [1230, 404] on p "**********" at bounding box center [1186, 398] width 372 height 80
click at [1248, 528] on p "**********" at bounding box center [1176, 564] width 392 height 80
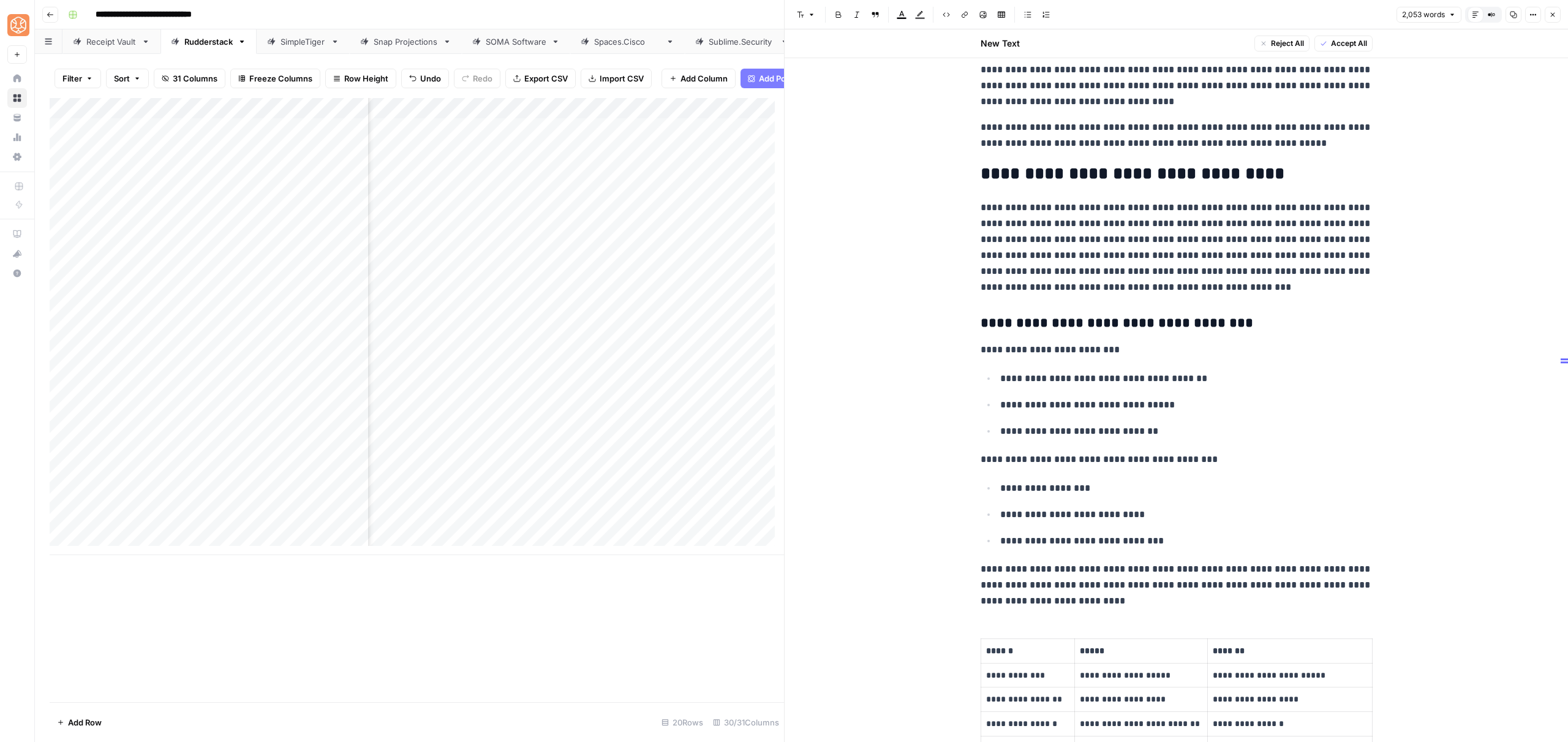
scroll to position [3460, 0]
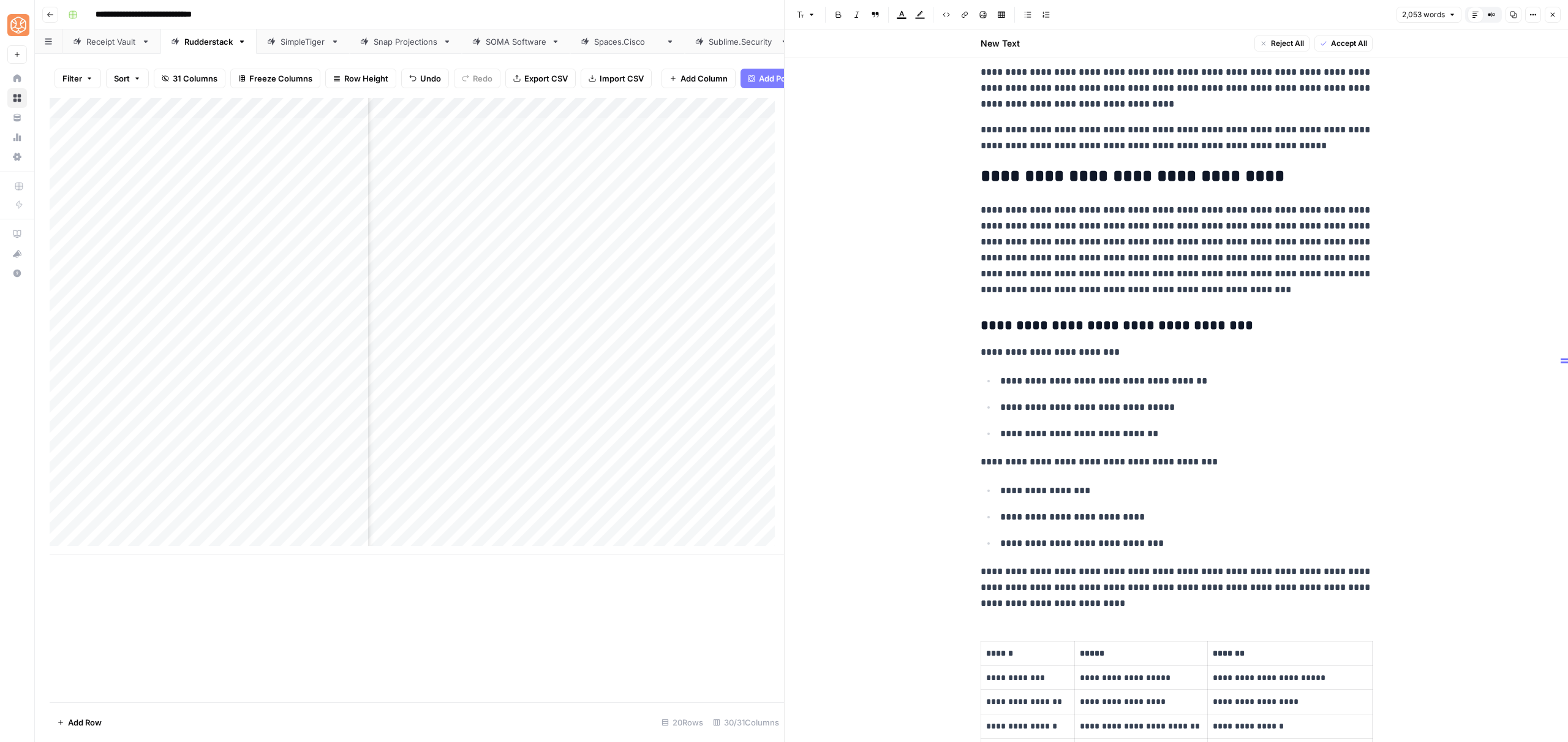
click at [1124, 258] on p "**********" at bounding box center [1176, 250] width 392 height 96
click at [1249, 260] on p "**********" at bounding box center [1176, 250] width 392 height 96
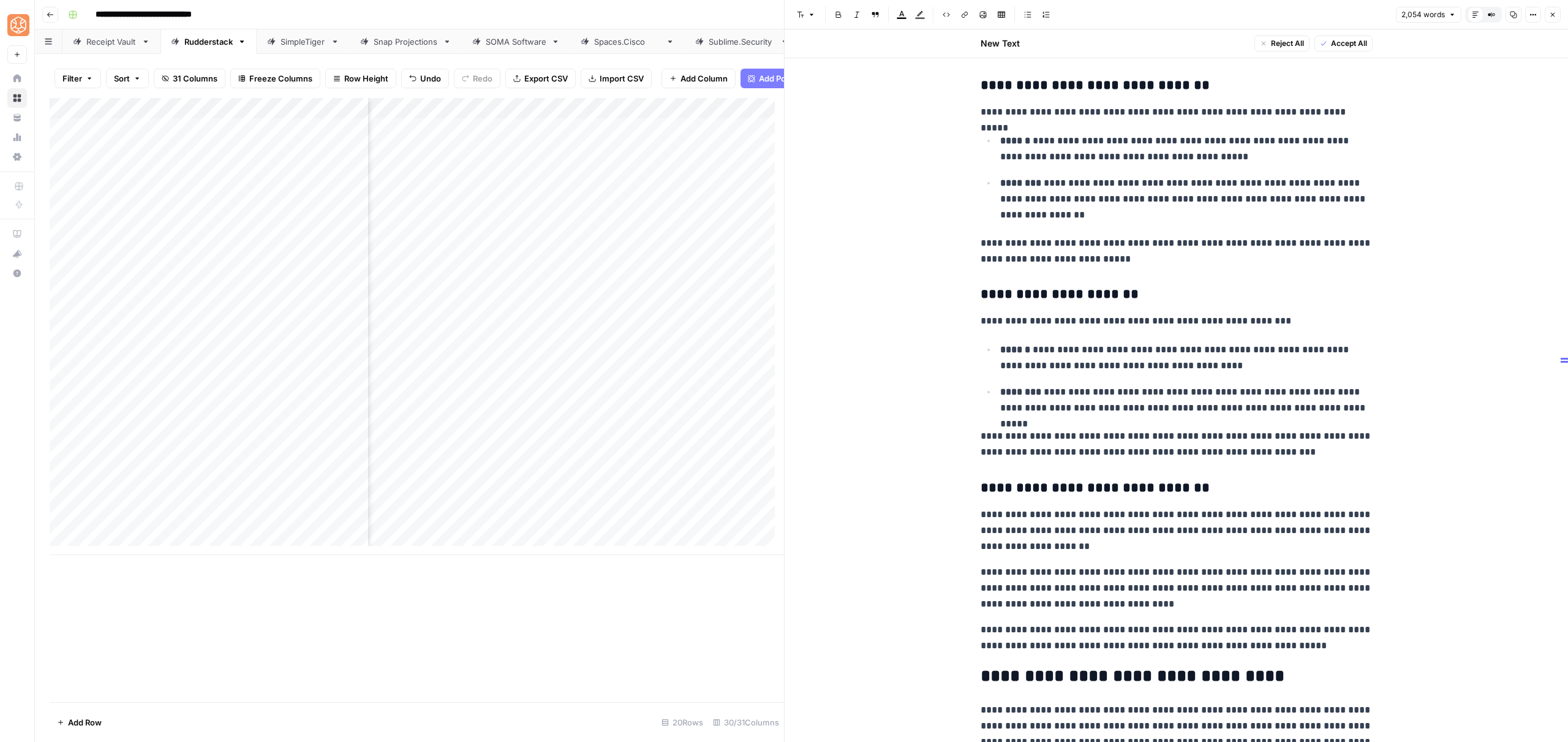
scroll to position [2956, 0]
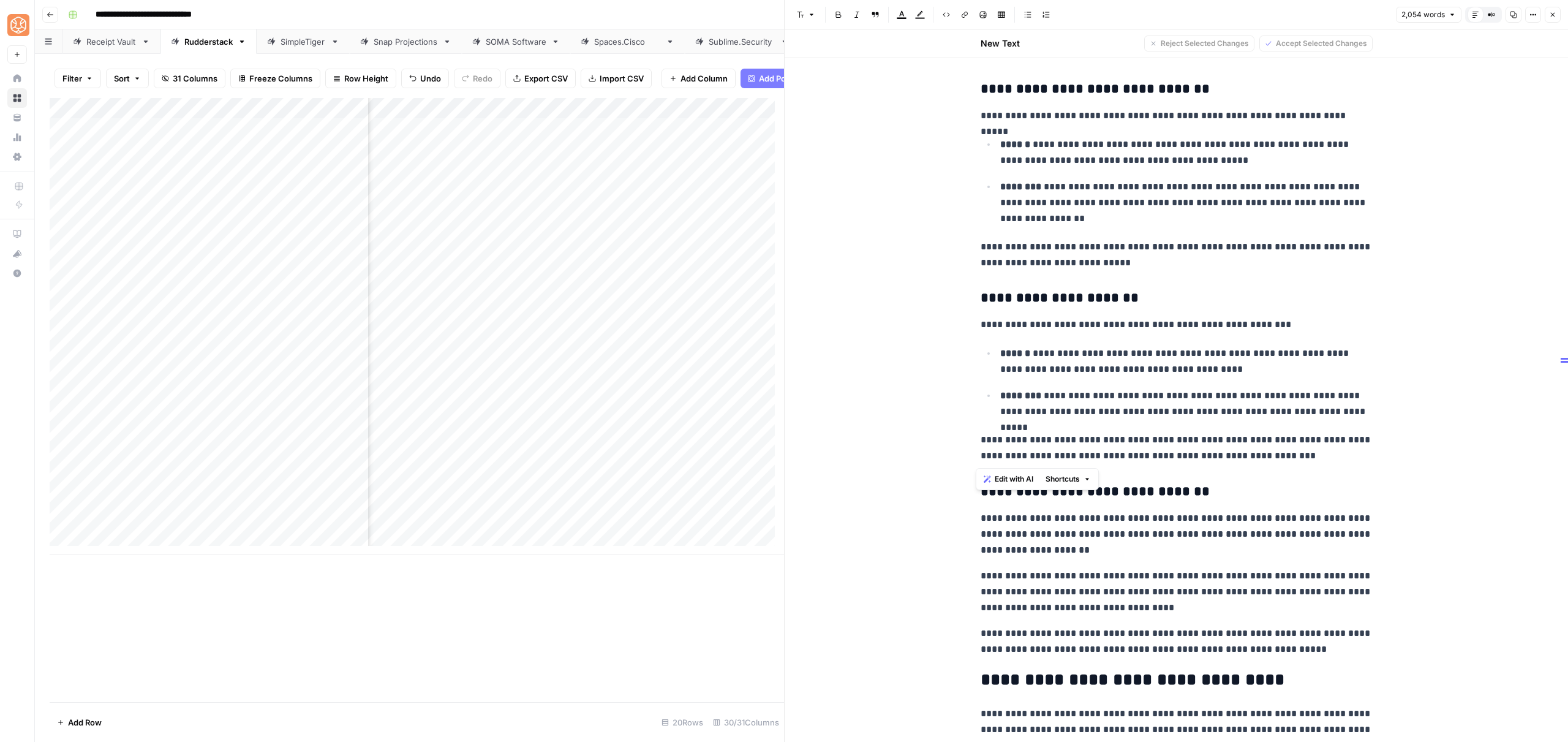
drag, startPoint x: 1212, startPoint y: 437, endPoint x: 960, endPoint y: 121, distance: 404.2
click at [960, 121] on div "**********" at bounding box center [1176, 250] width 783 height 6351
click at [1077, 488] on div "Edit with AI Shortcuts" at bounding box center [1037, 479] width 123 height 22
drag, startPoint x: 1264, startPoint y: 458, endPoint x: 954, endPoint y: 116, distance: 461.6
click at [954, 116] on div "**********" at bounding box center [1176, 250] width 783 height 6351
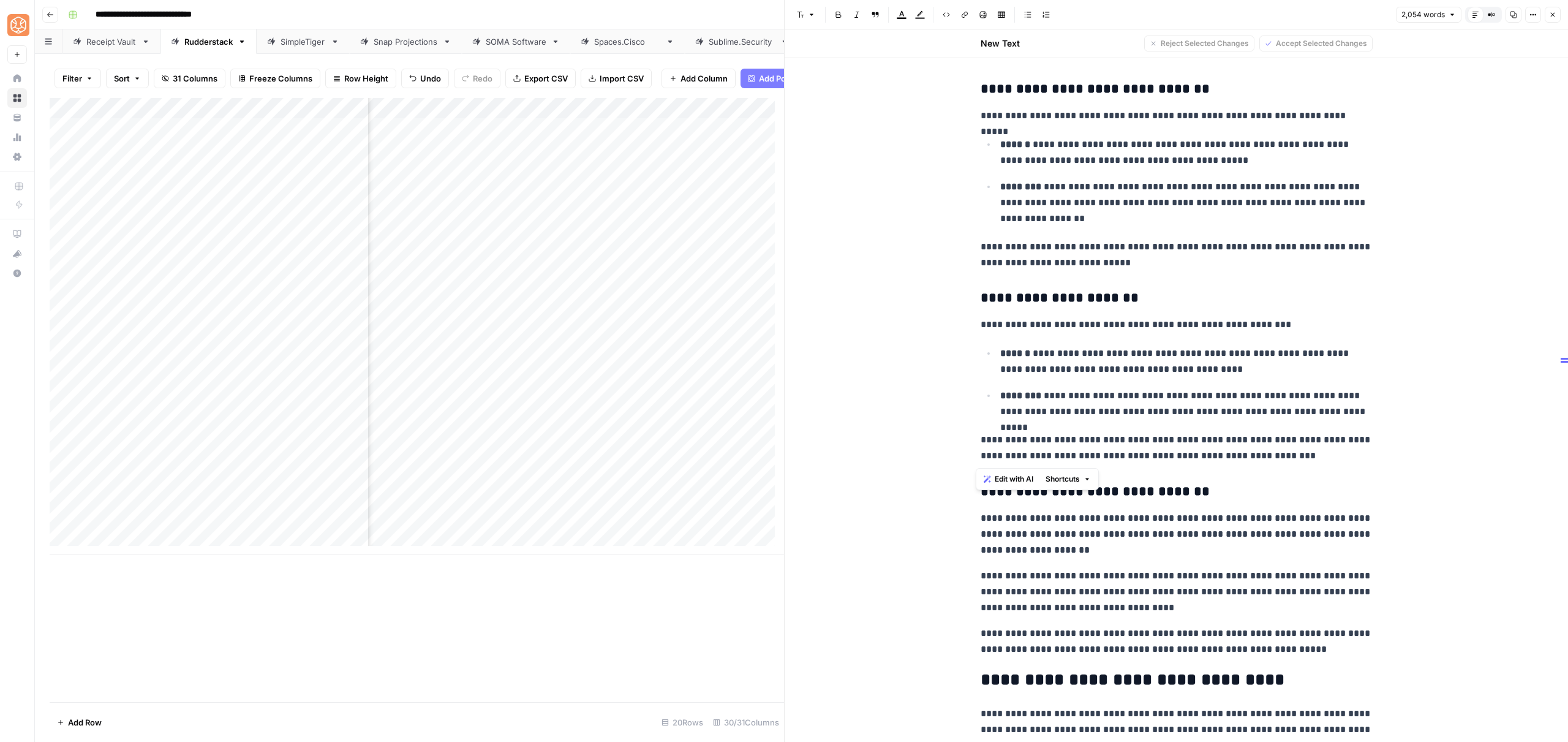
click at [1076, 479] on span "Shortcuts" at bounding box center [1063, 479] width 34 height 11
click at [1093, 504] on span "Add more detail" at bounding box center [1104, 506] width 76 height 12
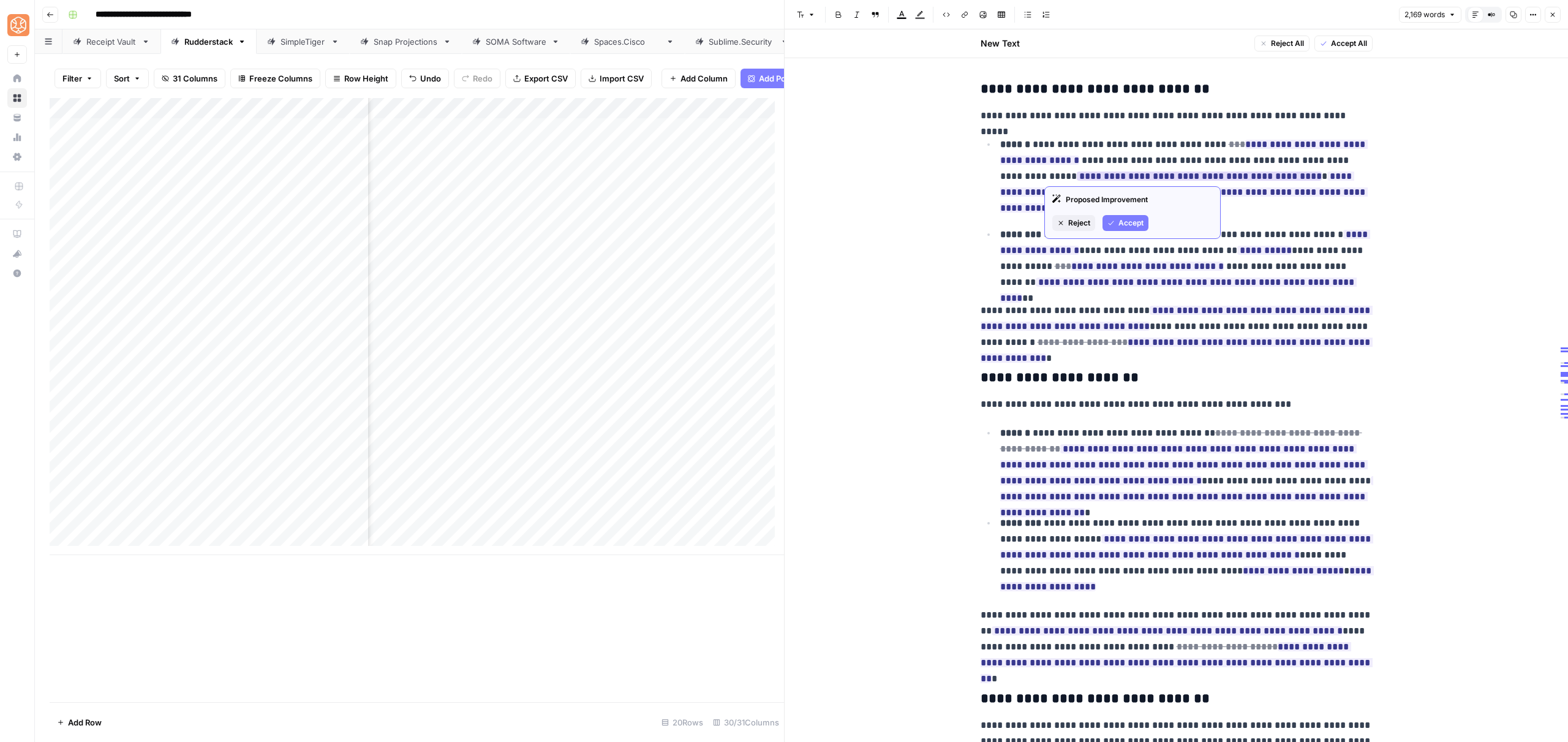
click at [1108, 220] on icon "button" at bounding box center [1111, 223] width 7 height 7
click at [1075, 202] on span "Accept" at bounding box center [1082, 207] width 25 height 11
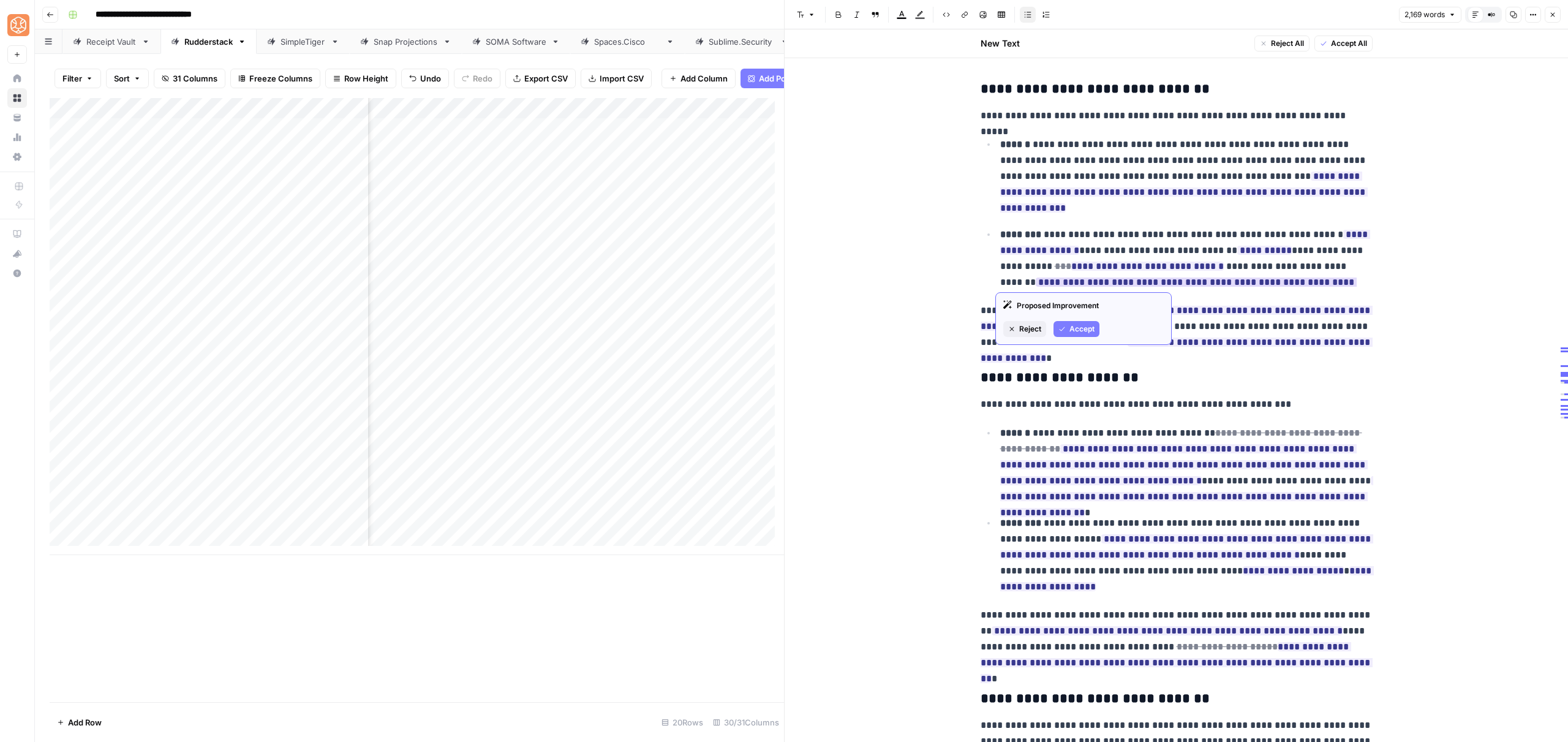
click at [1088, 331] on span "Accept" at bounding box center [1082, 329] width 25 height 11
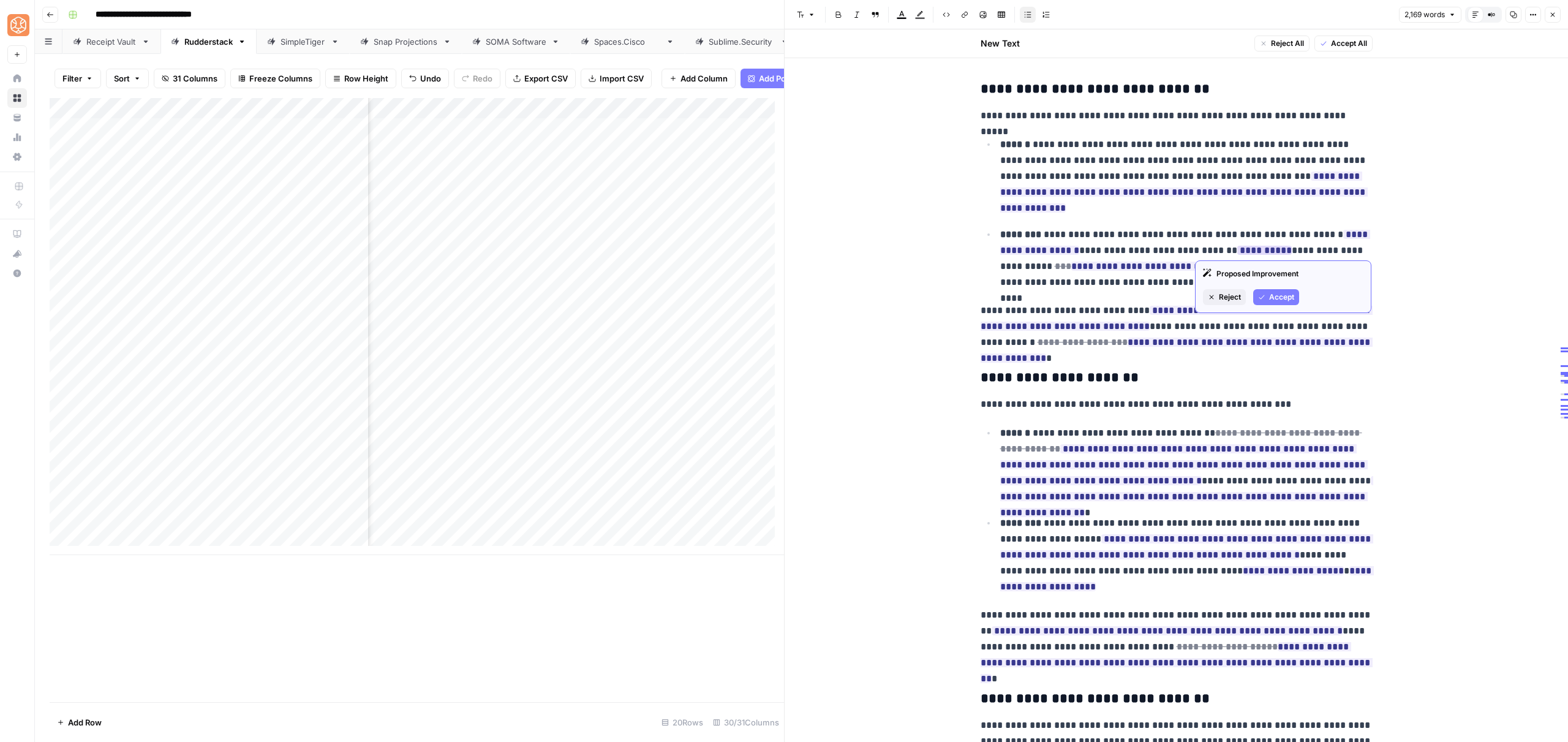
click at [1268, 292] on button "Accept" at bounding box center [1275, 297] width 46 height 16
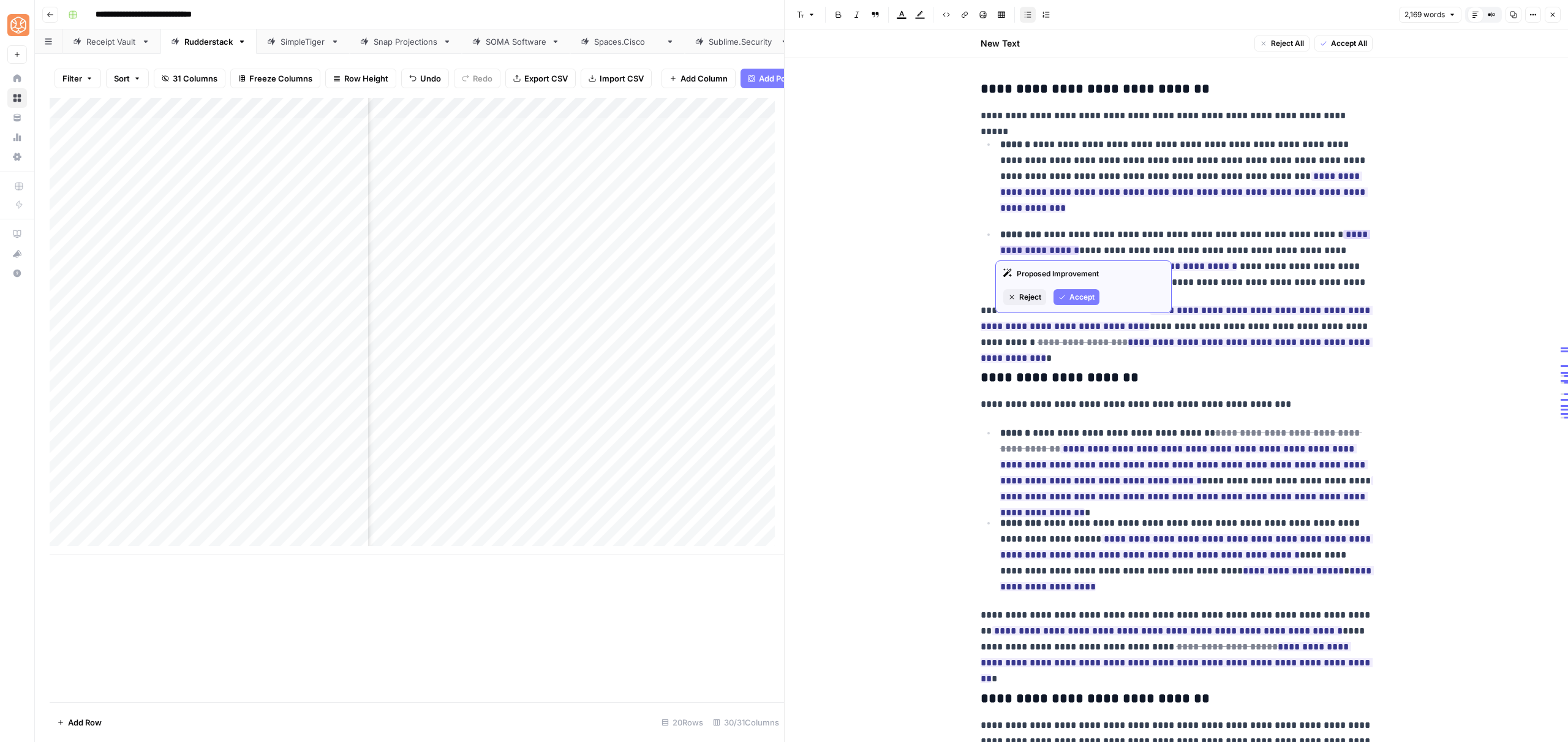
click at [1078, 298] on span "Accept" at bounding box center [1082, 297] width 25 height 11
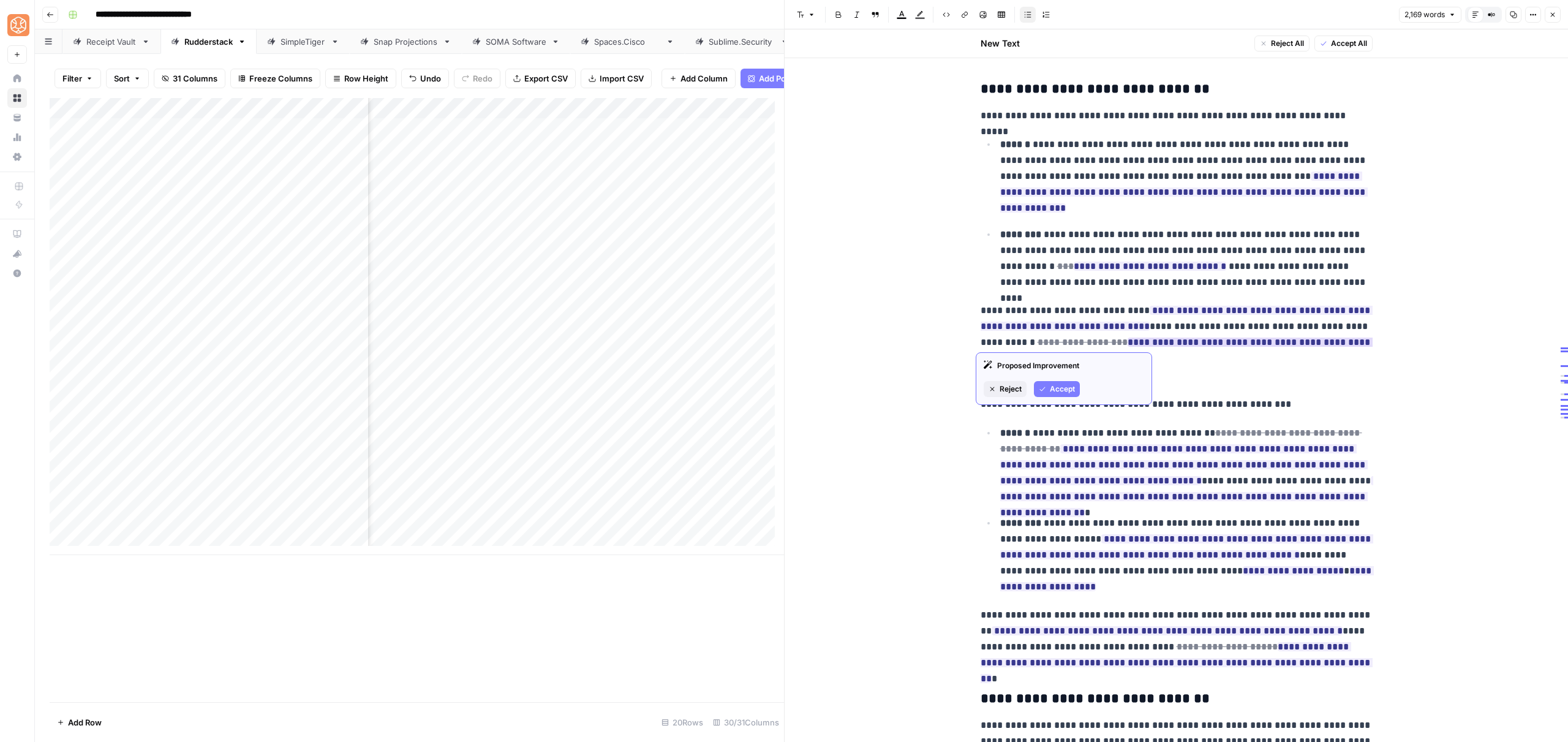
click at [1067, 389] on span "Accept" at bounding box center [1063, 389] width 25 height 11
click at [1069, 370] on span "Accept" at bounding box center [1063, 373] width 25 height 11
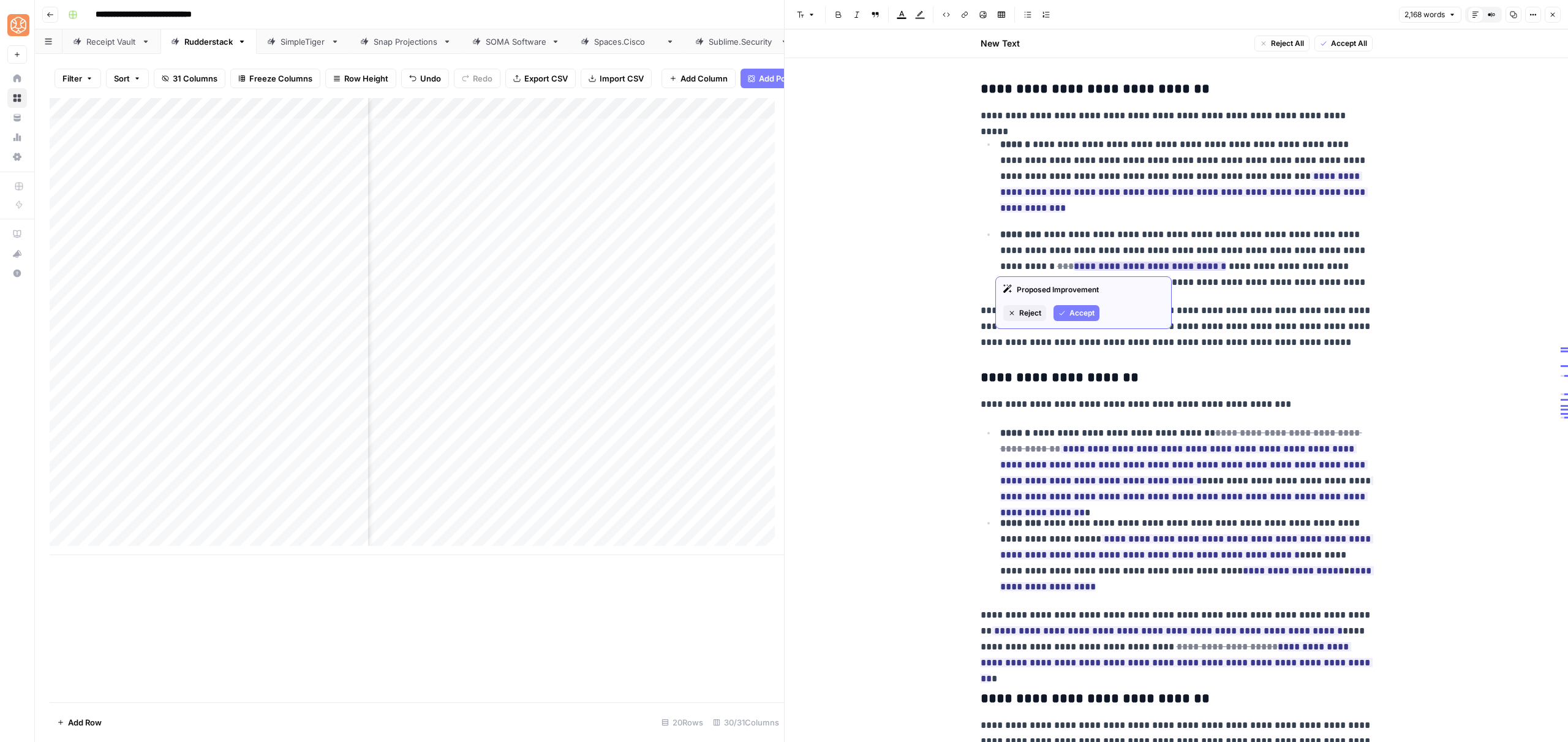
click at [1081, 312] on span "Accept" at bounding box center [1082, 313] width 25 height 11
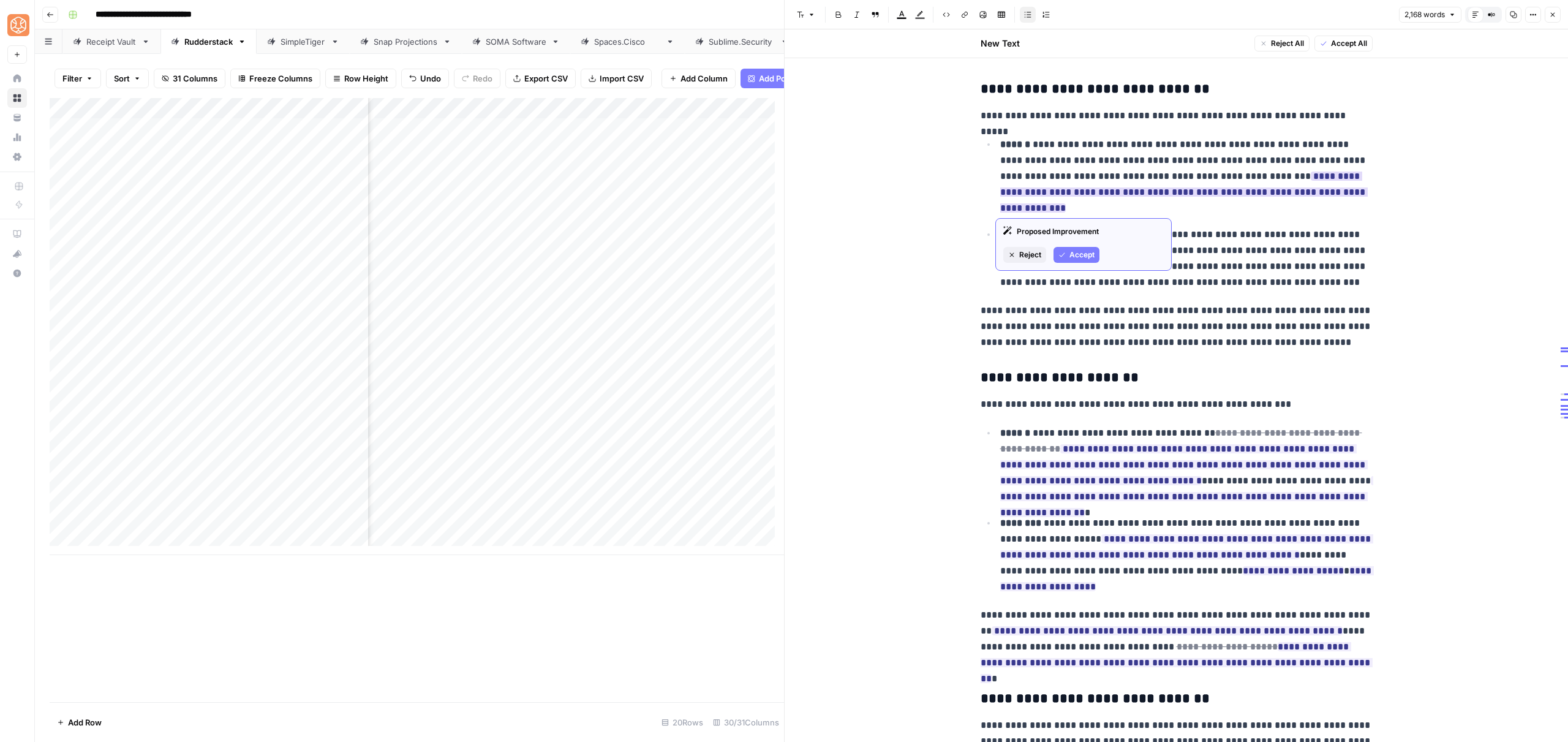
click at [1073, 260] on span "Accept" at bounding box center [1082, 255] width 25 height 11
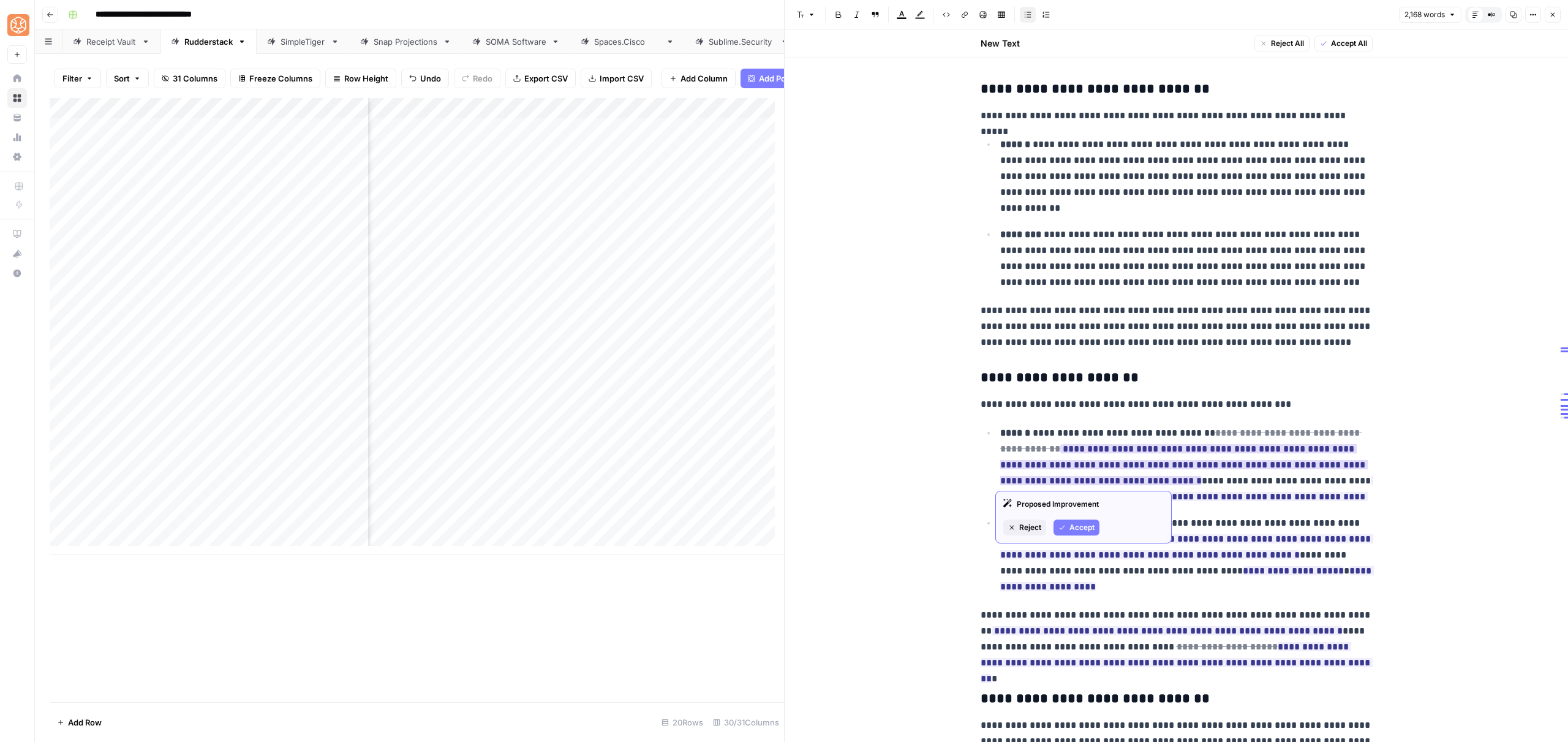
click at [1083, 520] on button "Accept" at bounding box center [1076, 528] width 46 height 16
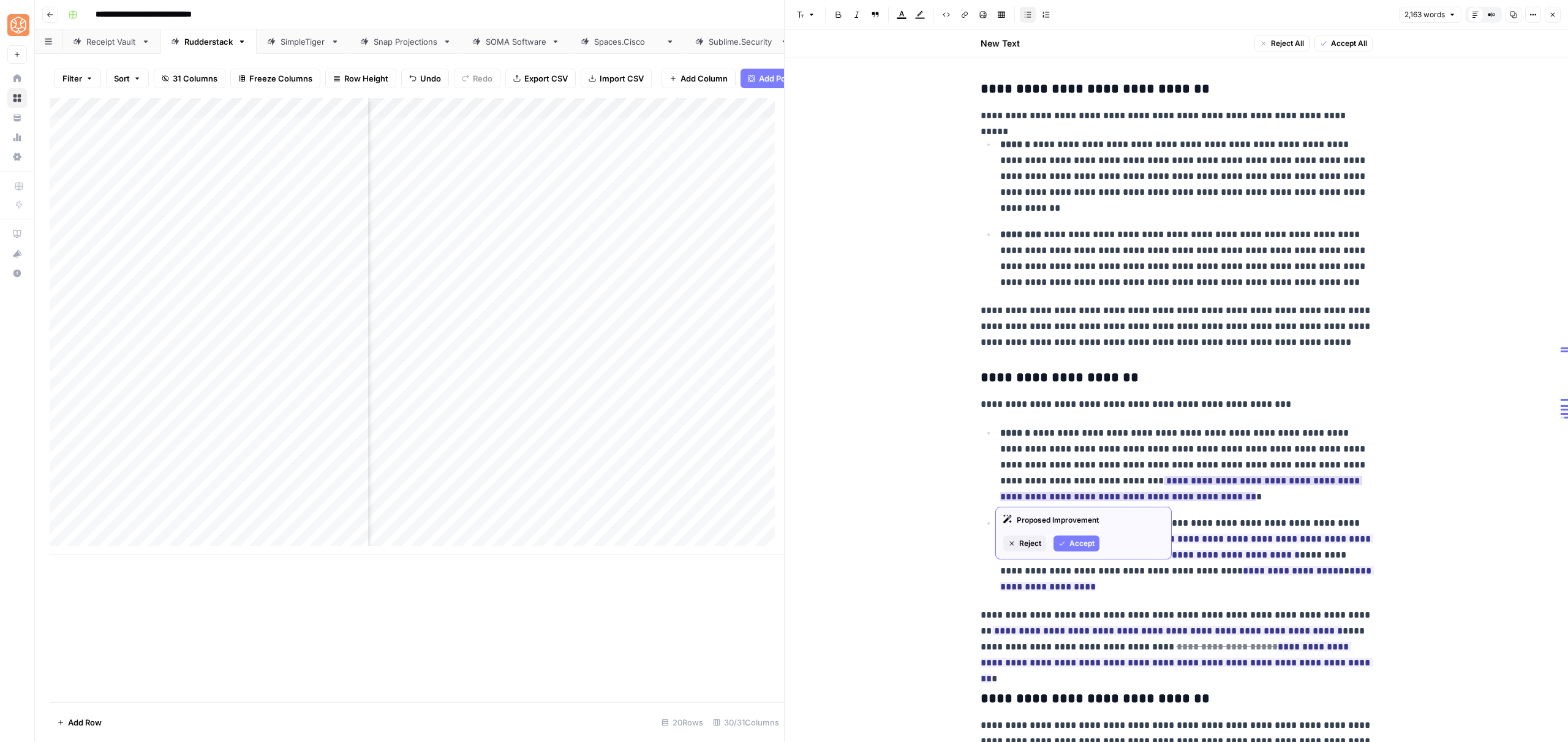
click at [1082, 544] on span "Accept" at bounding box center [1082, 544] width 25 height 11
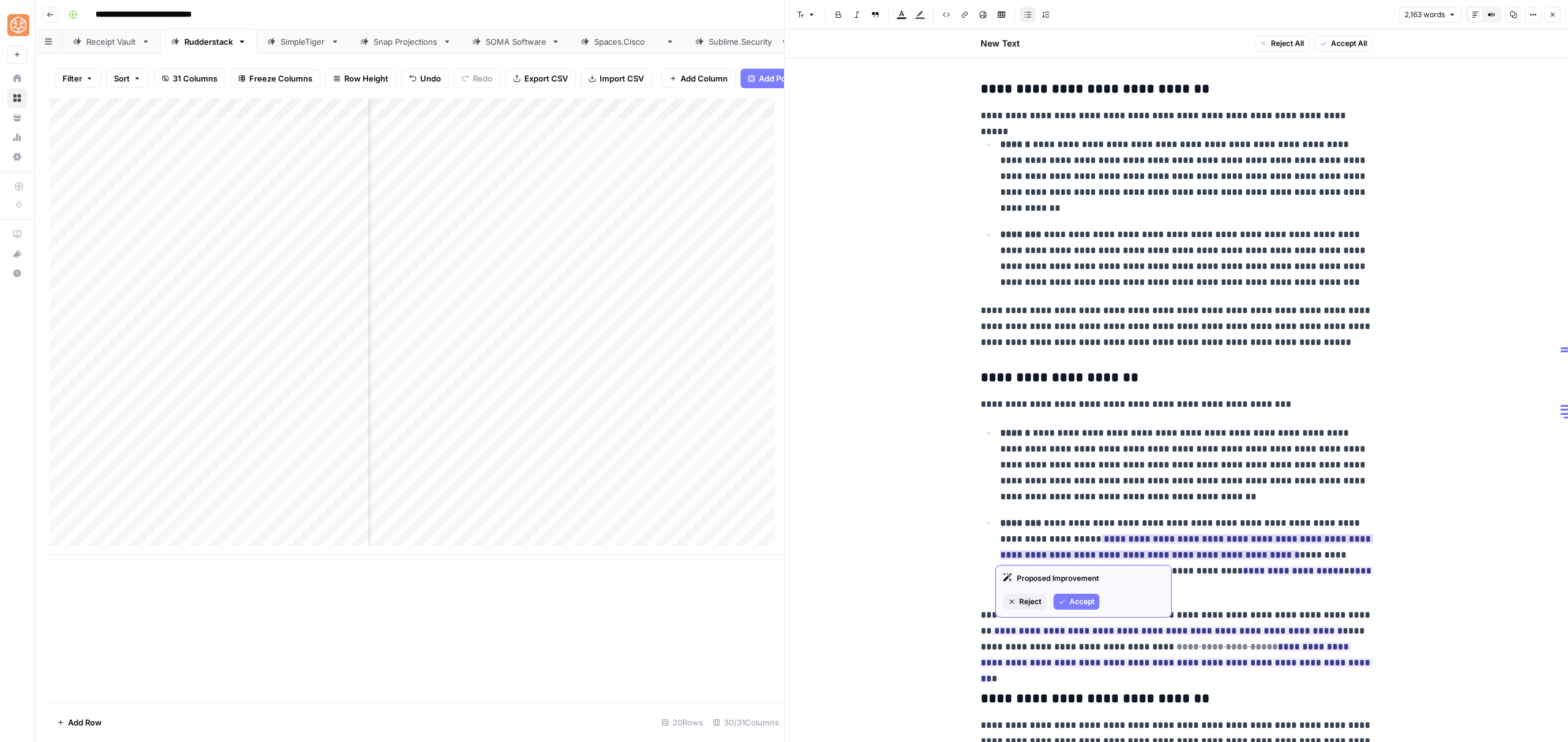
click at [1078, 602] on span "Accept" at bounding box center [1082, 601] width 25 height 11
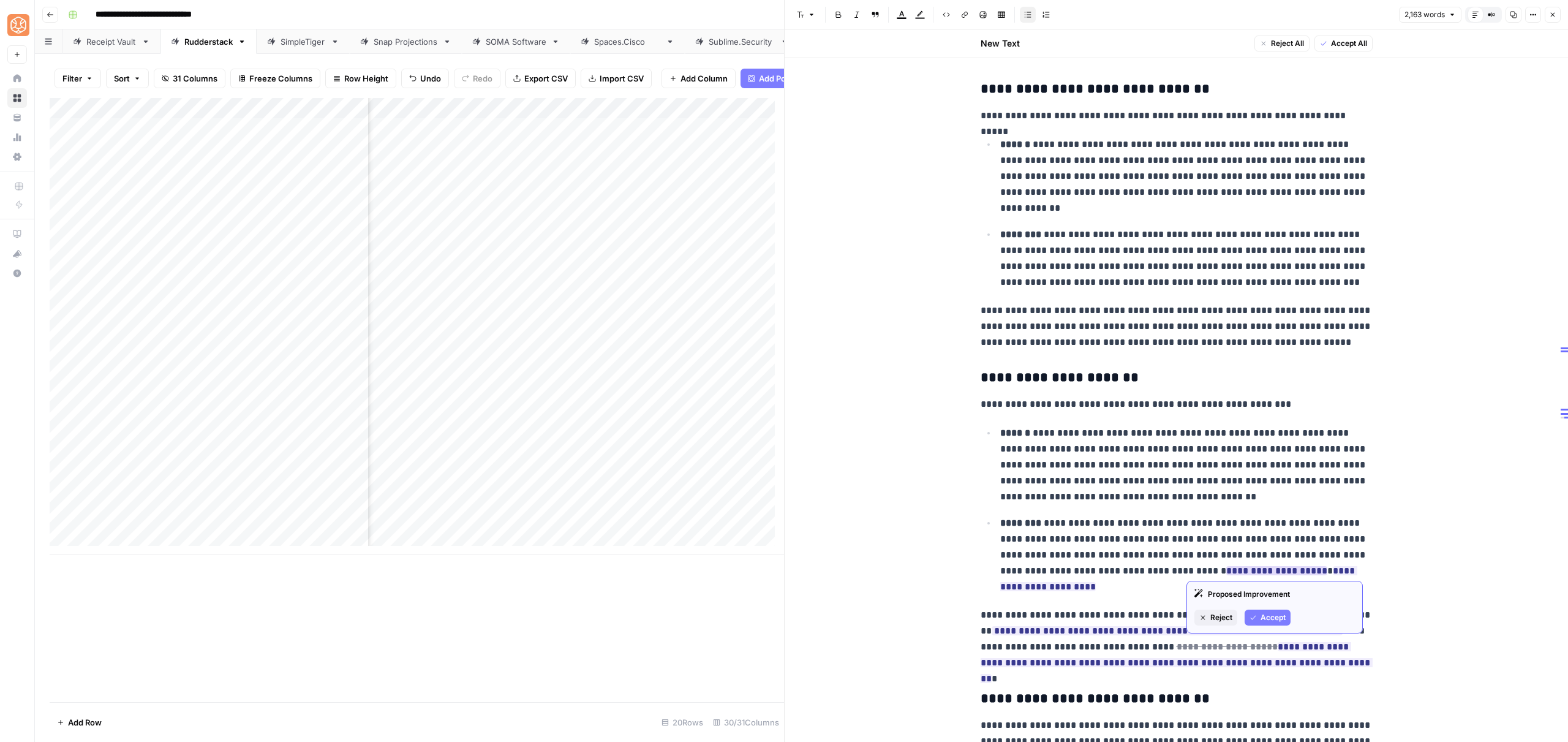
click at [1261, 615] on span "Accept" at bounding box center [1273, 617] width 25 height 11
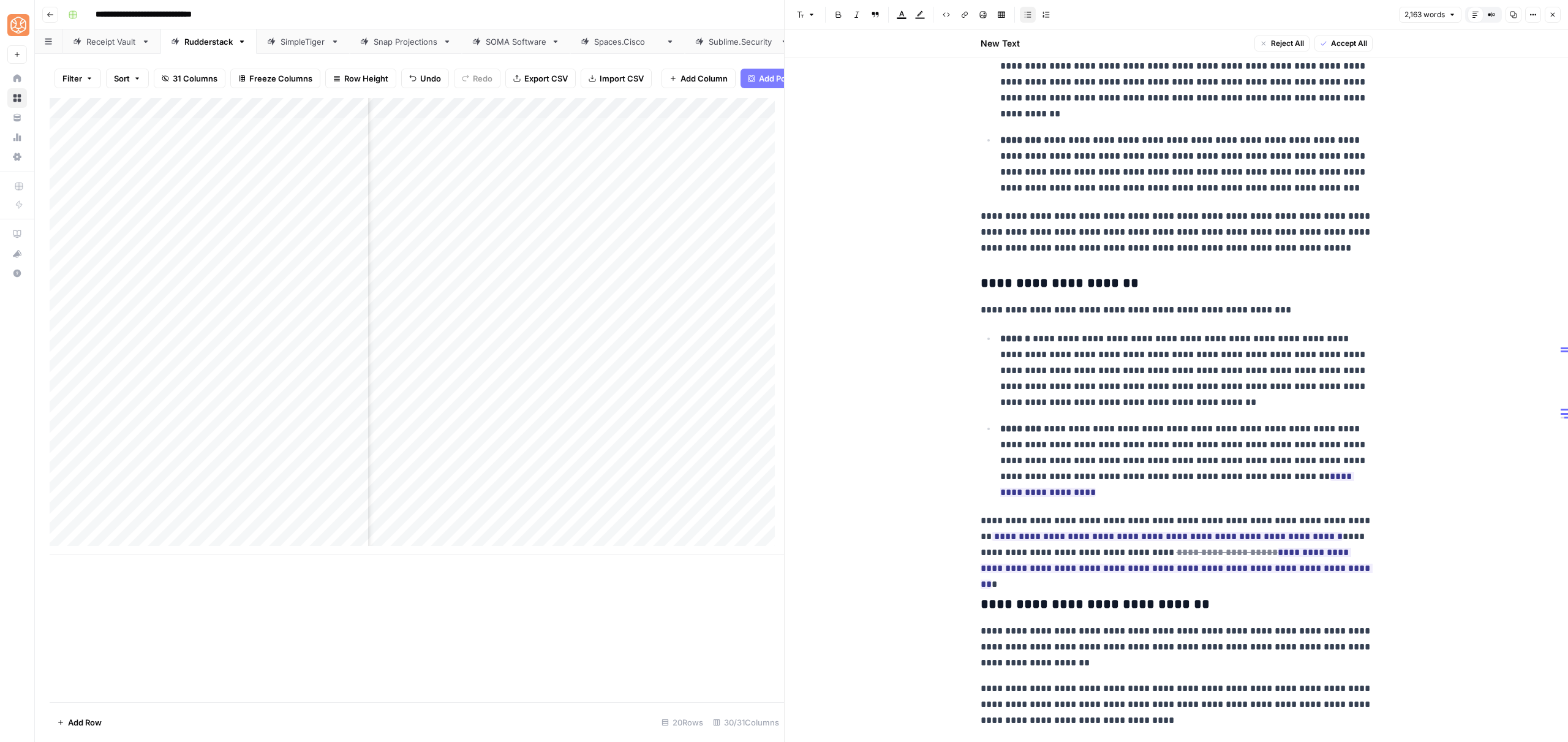
scroll to position [3054, 0]
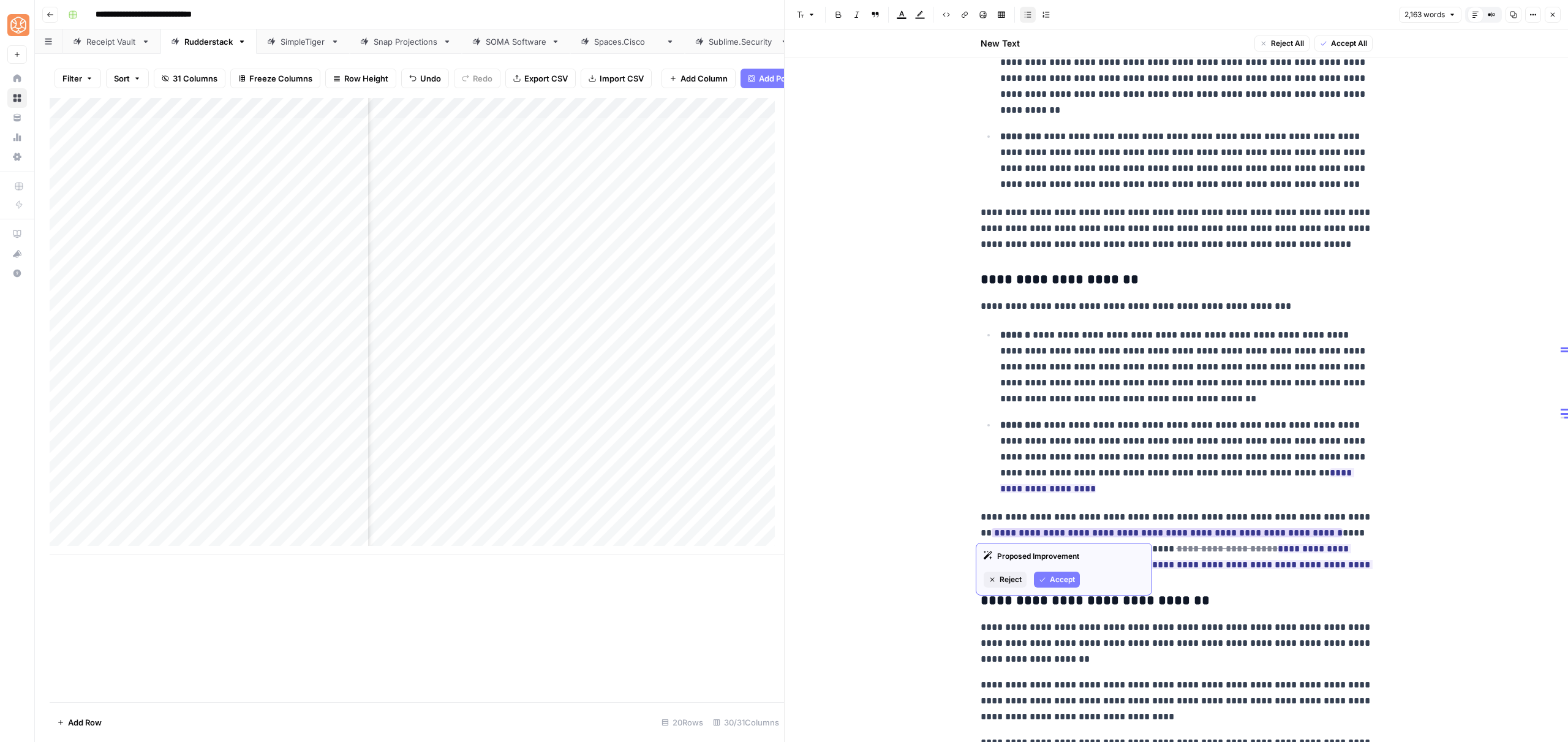
click at [1055, 576] on span "Accept" at bounding box center [1063, 579] width 25 height 11
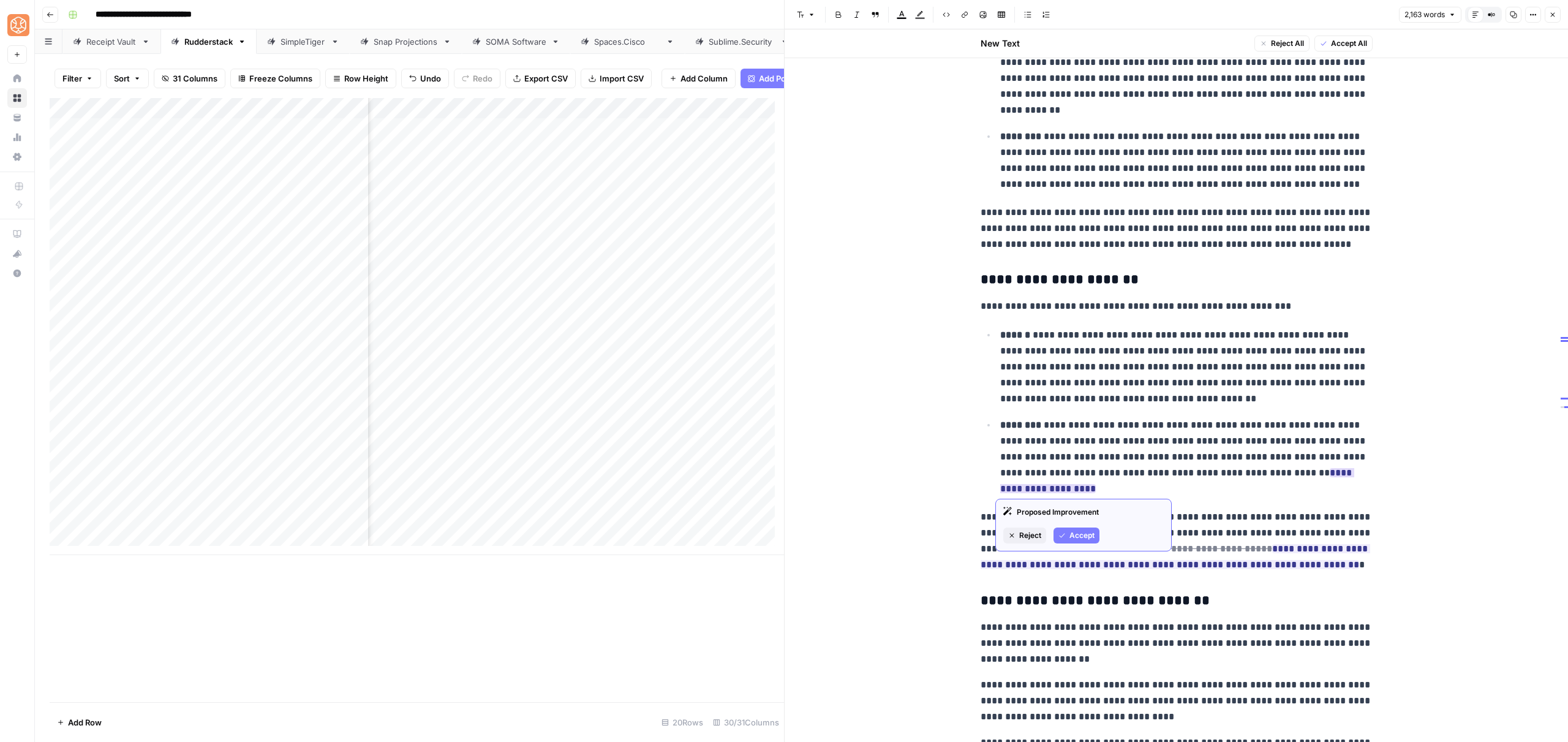
click at [1073, 532] on span "Accept" at bounding box center [1082, 536] width 25 height 11
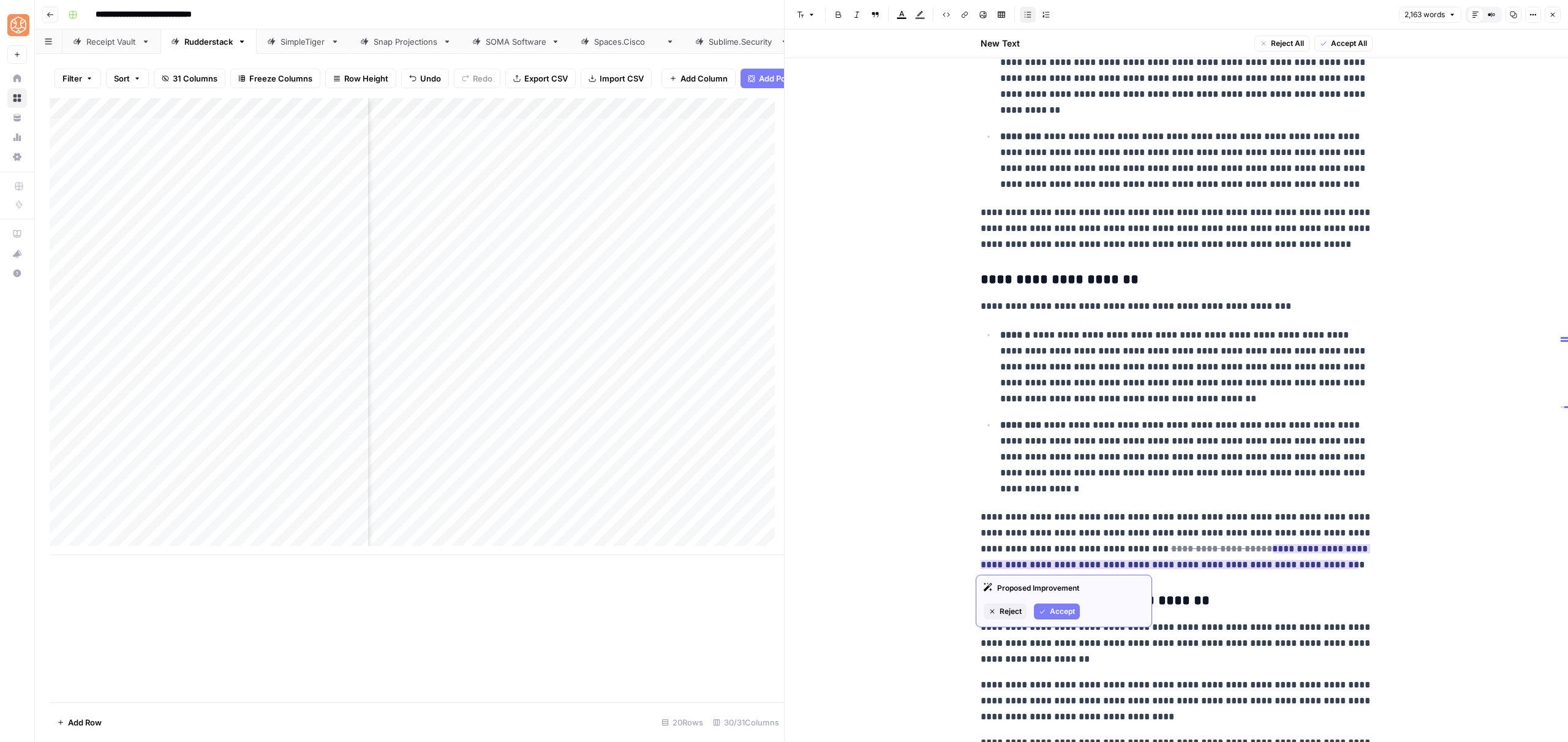
click at [1061, 610] on span "Accept" at bounding box center [1063, 611] width 25 height 11
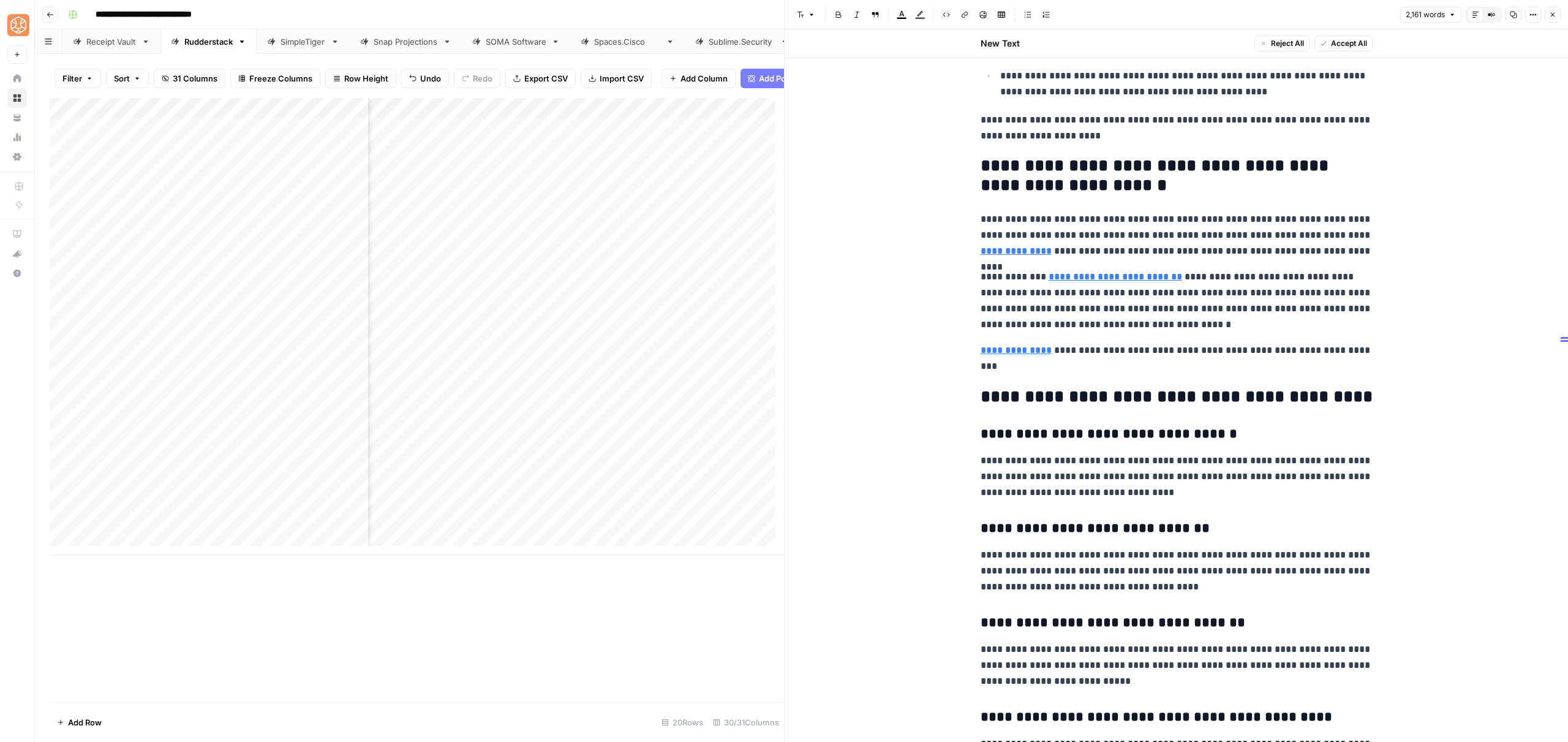
scroll to position [5846, 0]
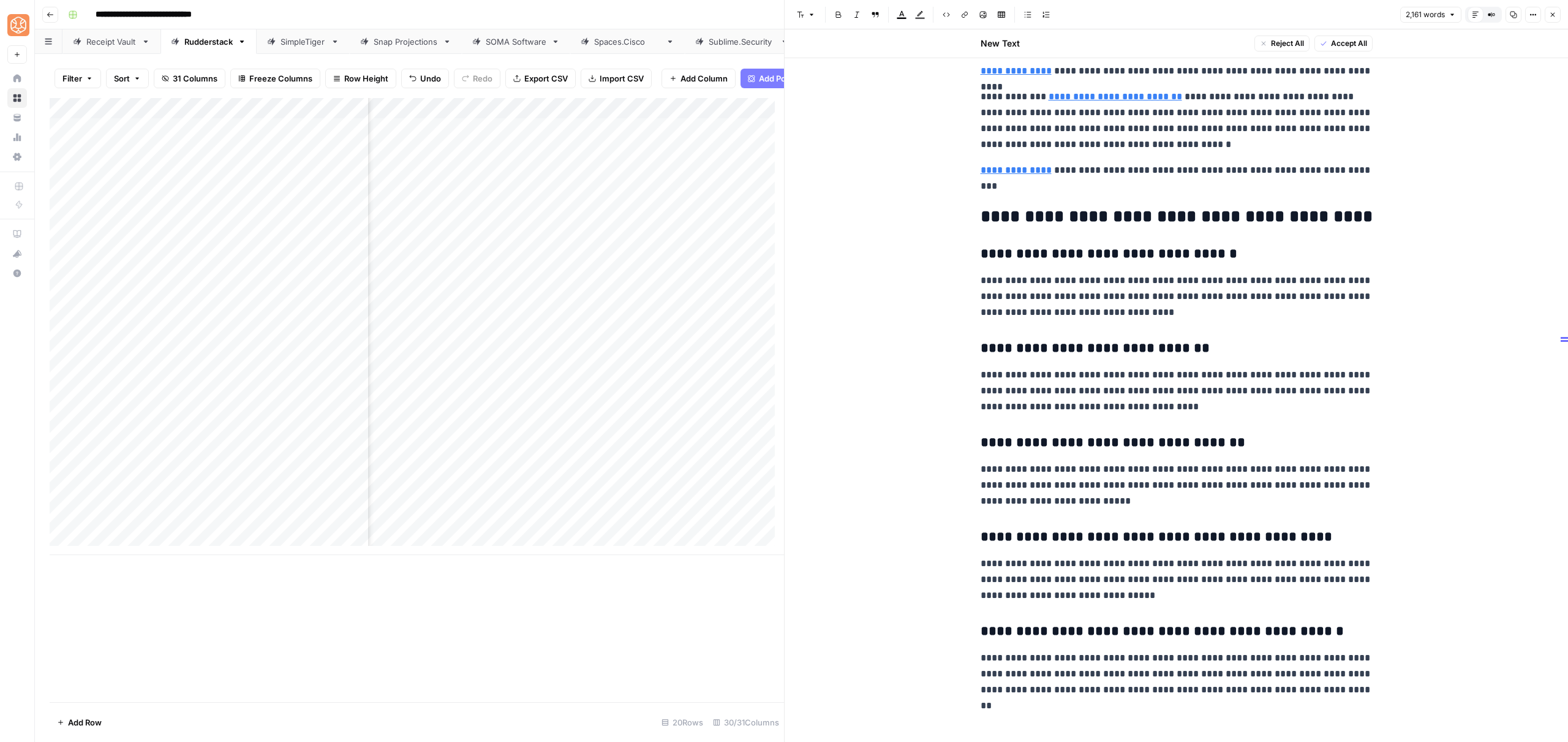
drag, startPoint x: 1373, startPoint y: 694, endPoint x: 1149, endPoint y: 511, distance: 289.2
click at [1028, 320] on p "**********" at bounding box center [1176, 297] width 392 height 48
drag, startPoint x: 978, startPoint y: 214, endPoint x: 1421, endPoint y: 700, distance: 657.6
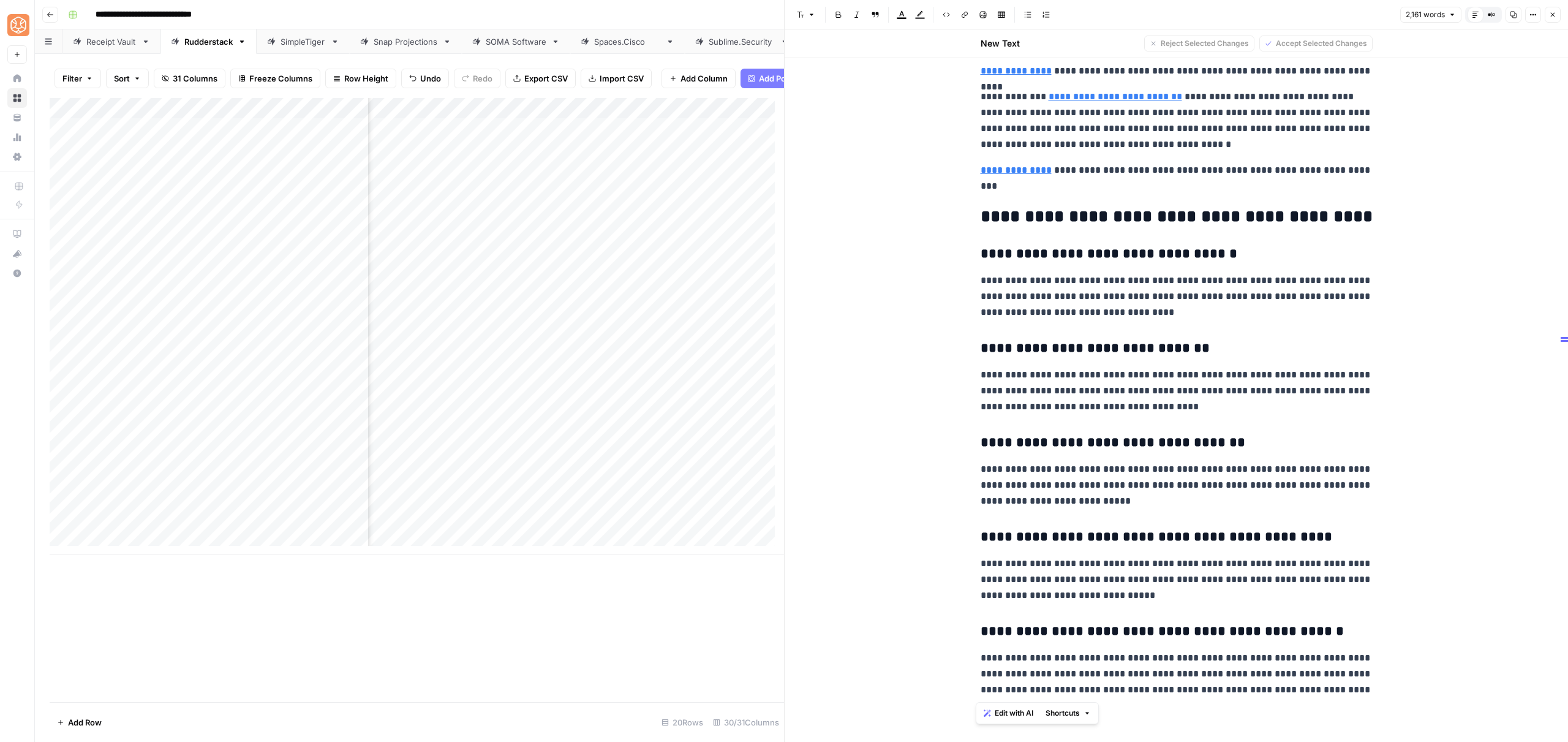
click at [1095, 507] on p "**********" at bounding box center [1176, 485] width 392 height 48
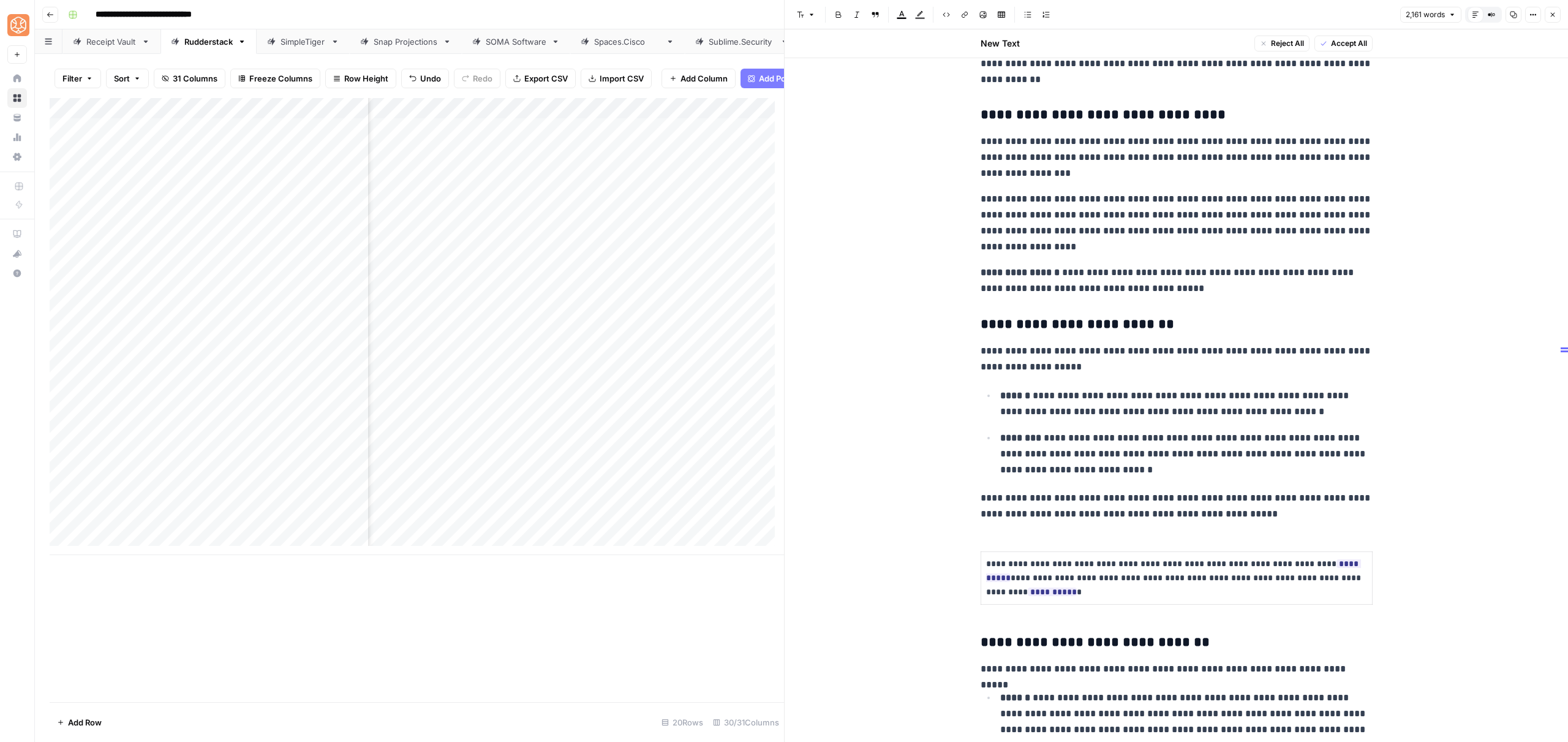
scroll to position [2271, 0]
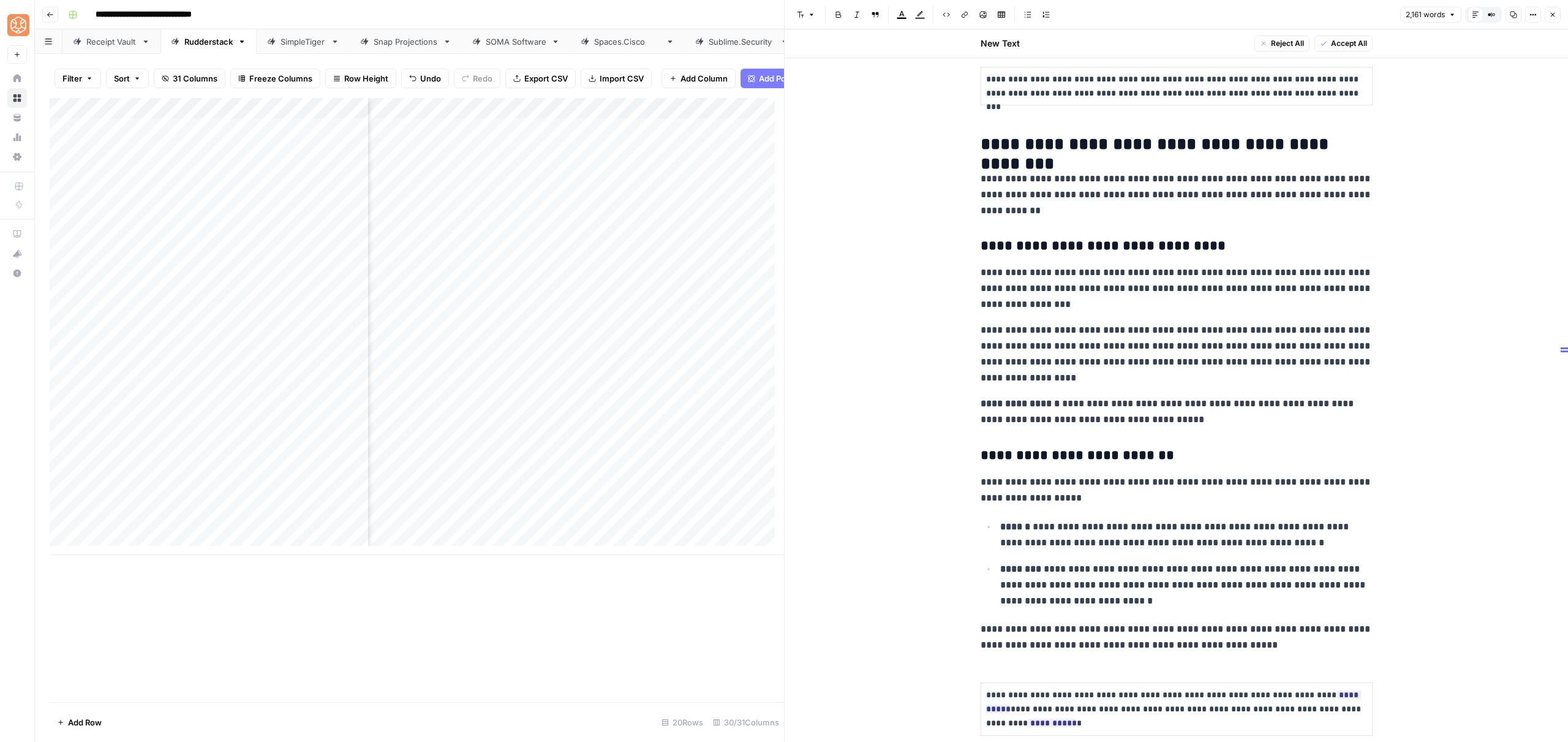
click at [1115, 554] on ul "**********" at bounding box center [1176, 563] width 392 height 91
drag, startPoint x: 1260, startPoint y: 647, endPoint x: 955, endPoint y: 482, distance: 346.8
click at [1091, 668] on icon "button" at bounding box center [1087, 668] width 7 height 7
click at [1094, 609] on span "Add more detail" at bounding box center [1104, 607] width 76 height 12
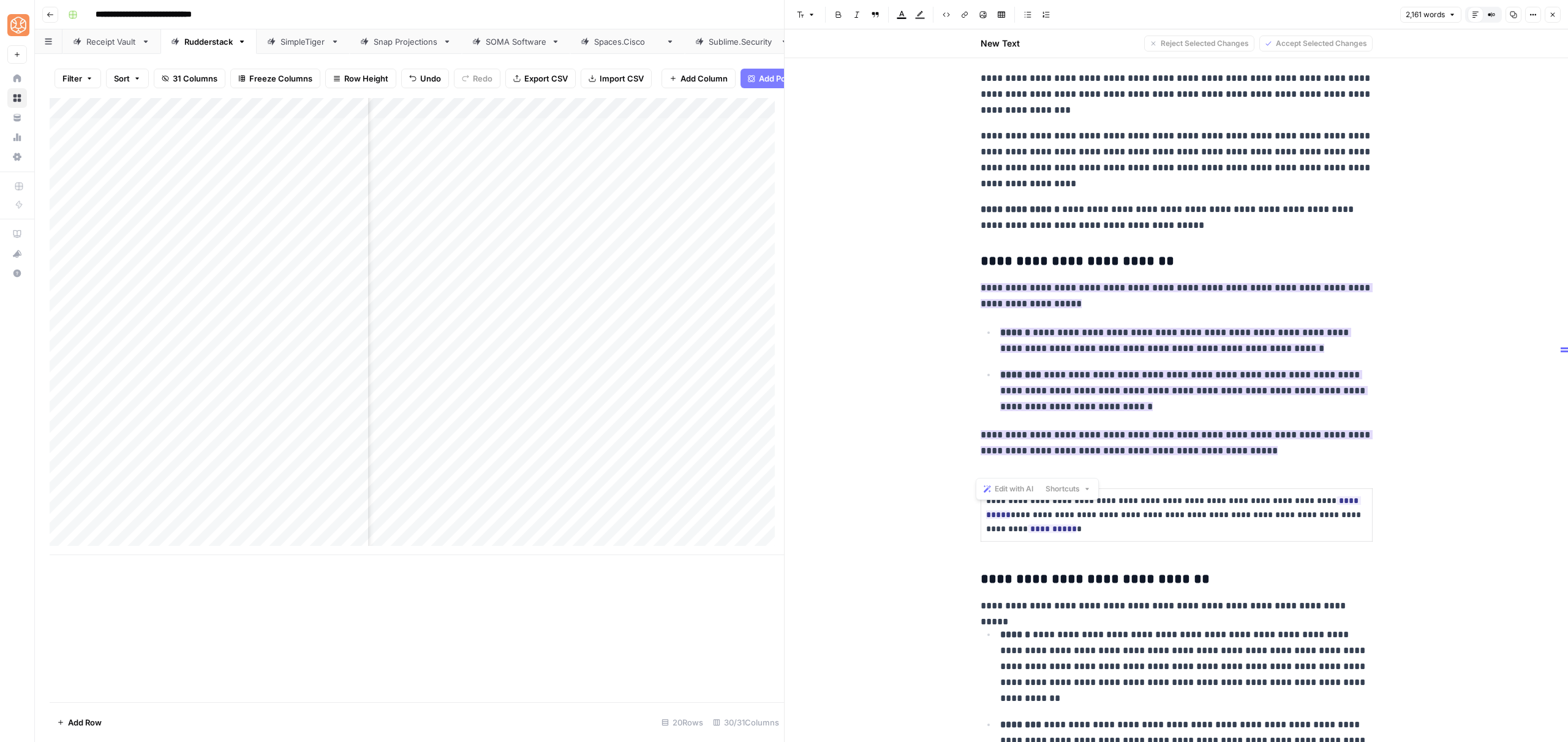
scroll to position [2470, 0]
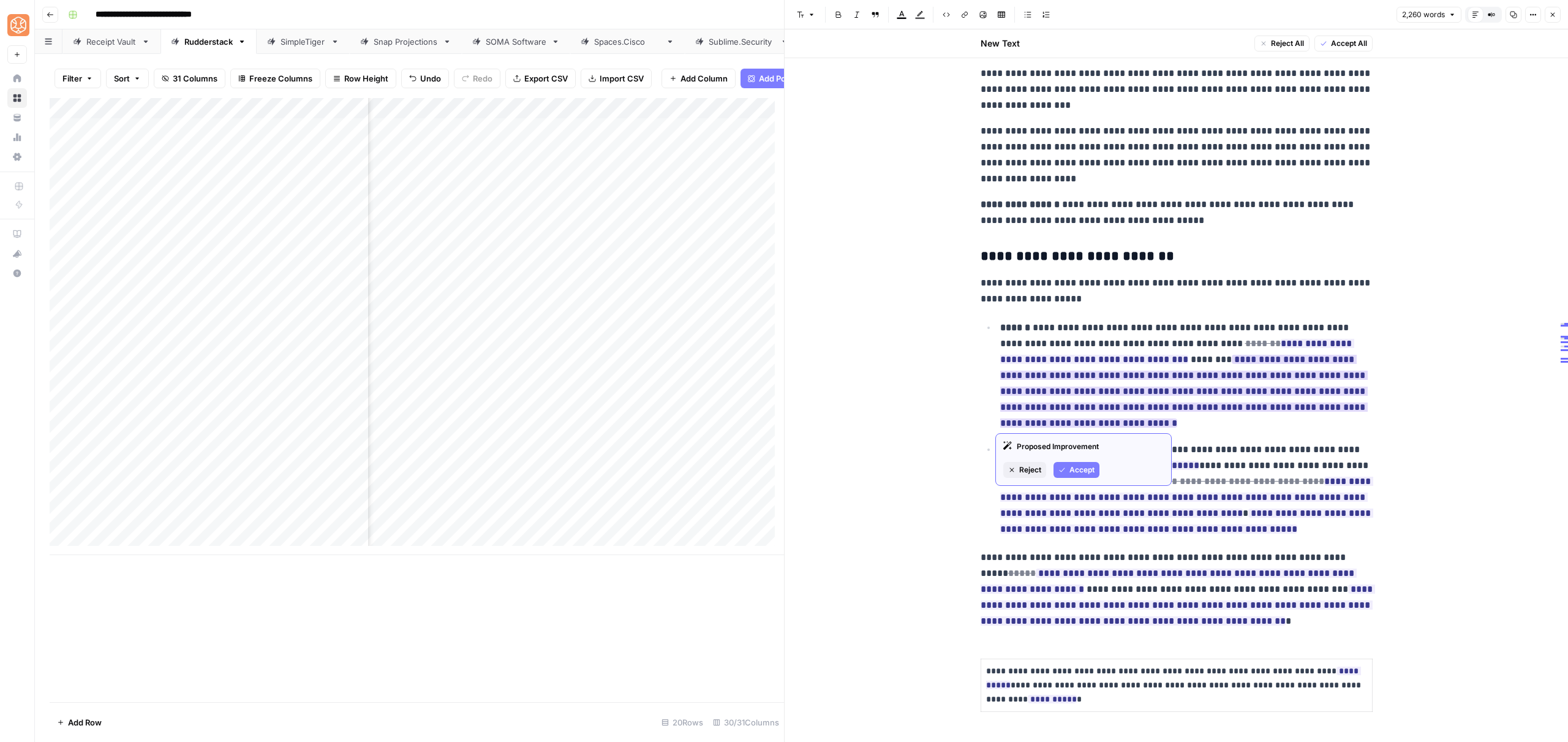
click at [1089, 470] on span "Accept" at bounding box center [1082, 470] width 25 height 11
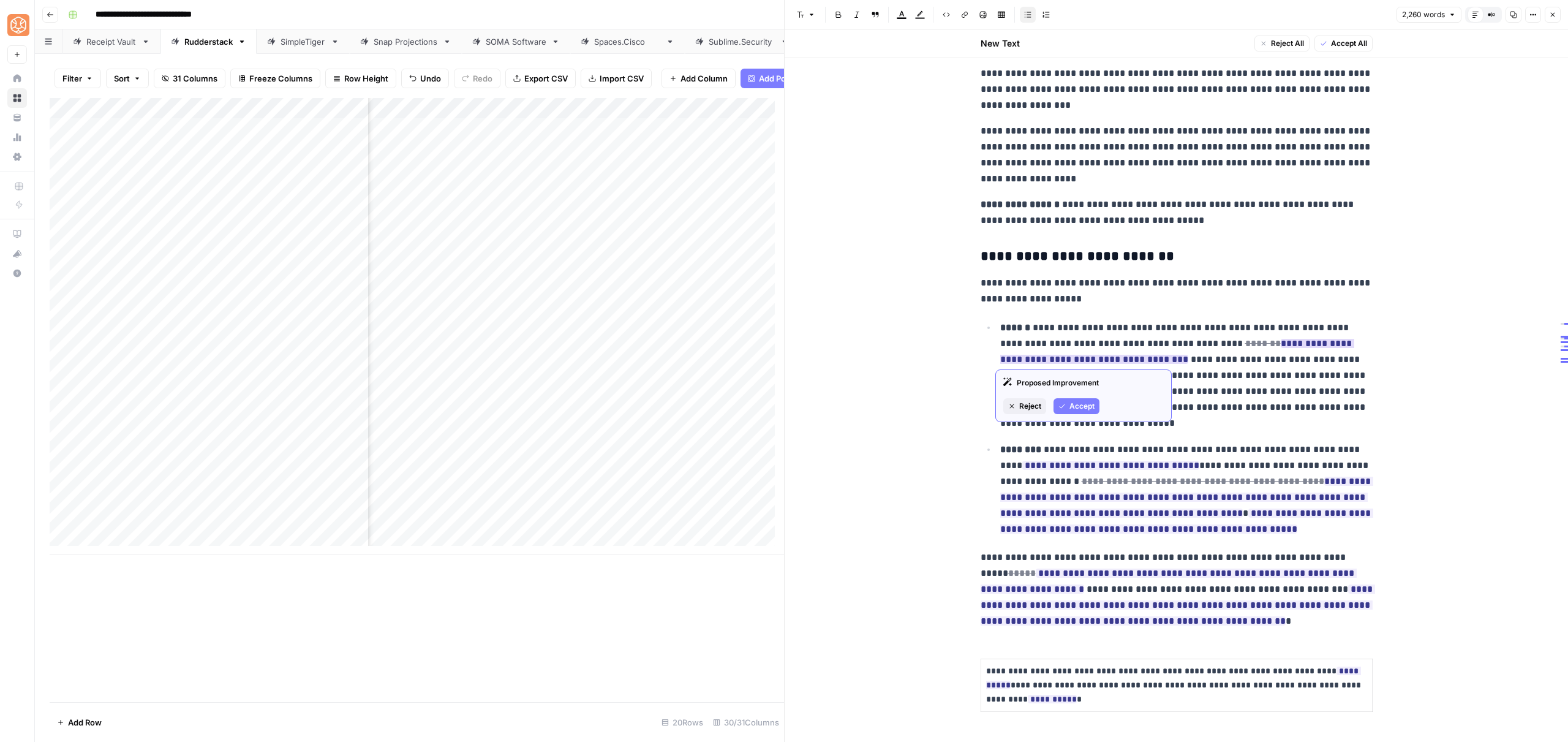
click at [1069, 403] on span "Accept" at bounding box center [1082, 406] width 25 height 11
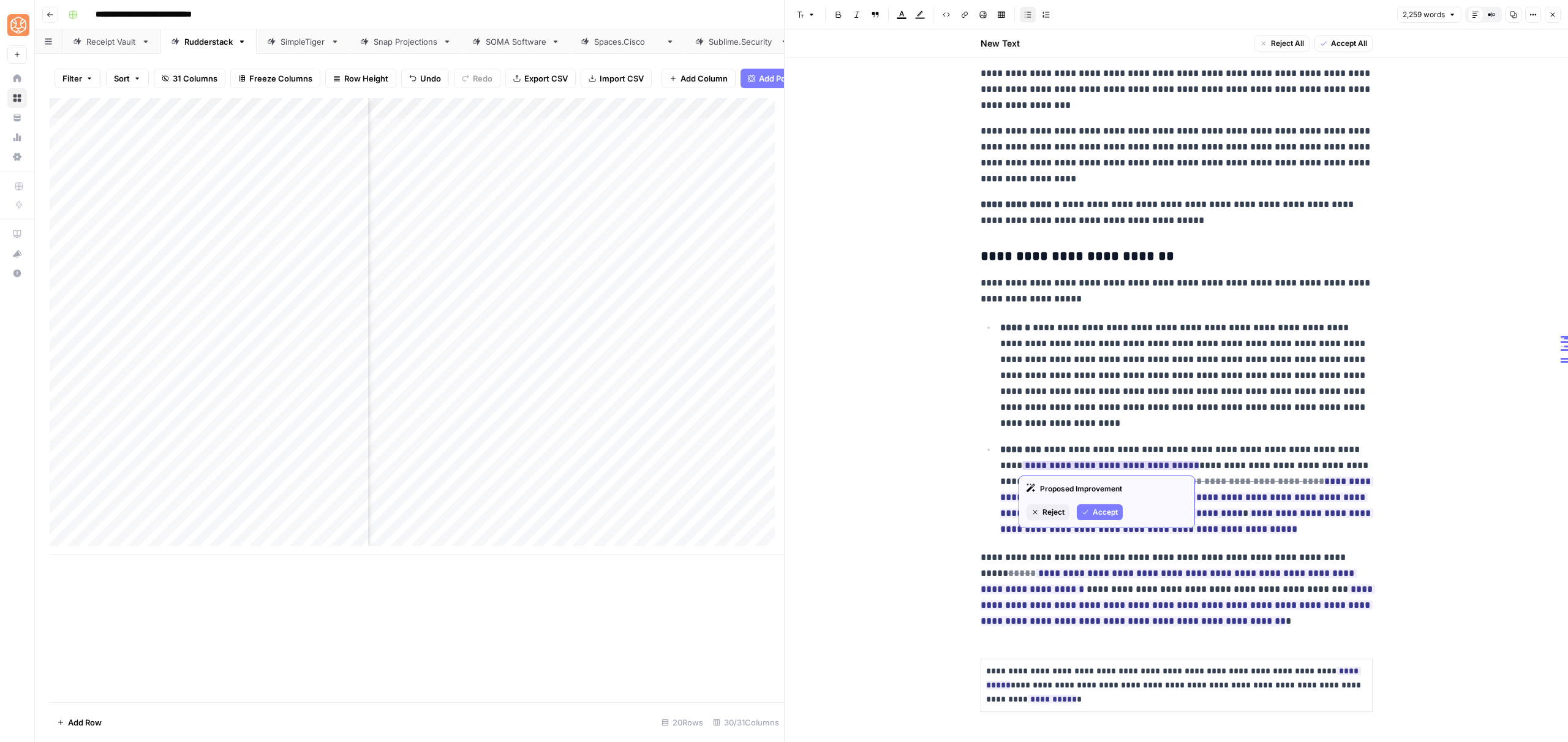
click at [1100, 514] on span "Accept" at bounding box center [1105, 512] width 25 height 11
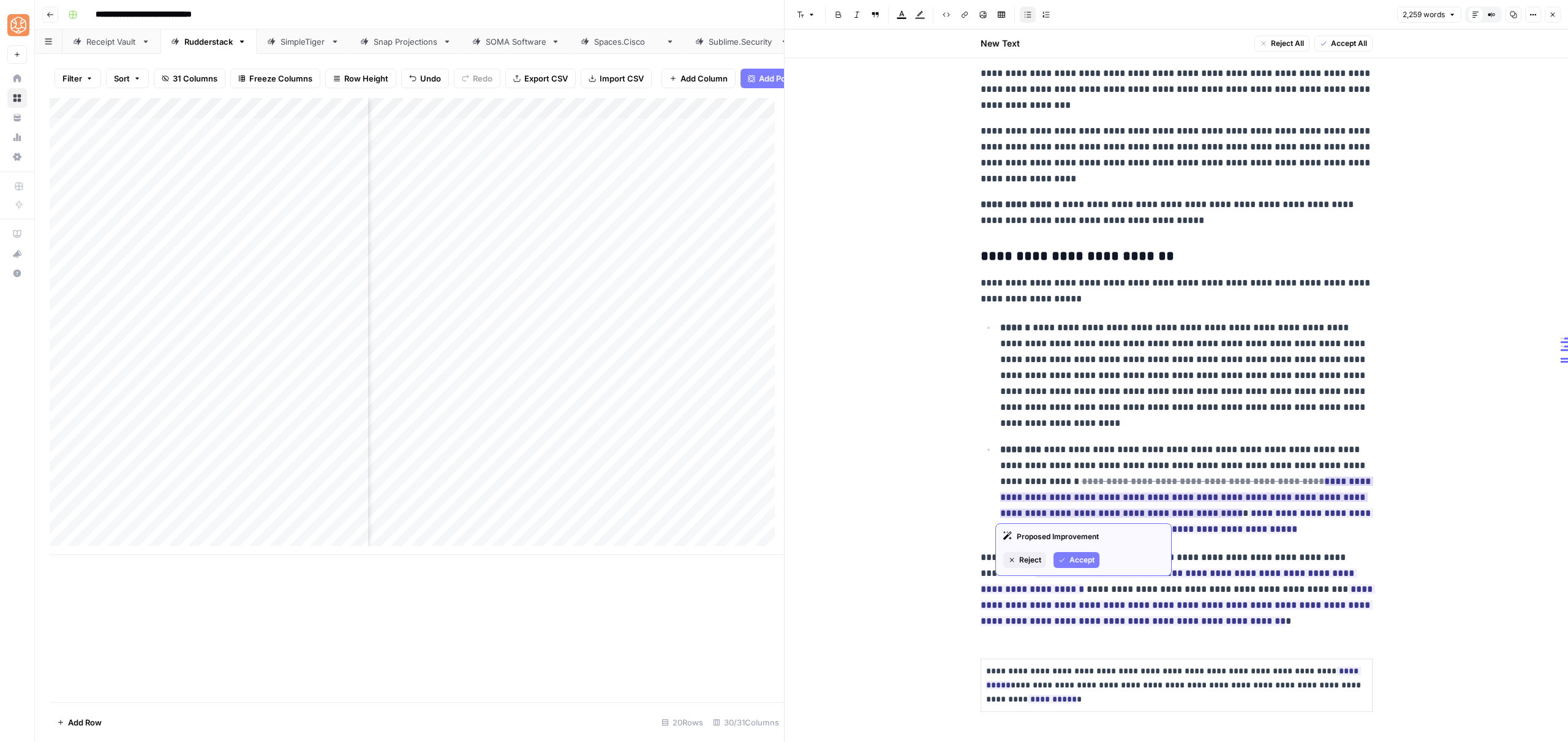
click at [1080, 555] on span "Accept" at bounding box center [1082, 560] width 25 height 11
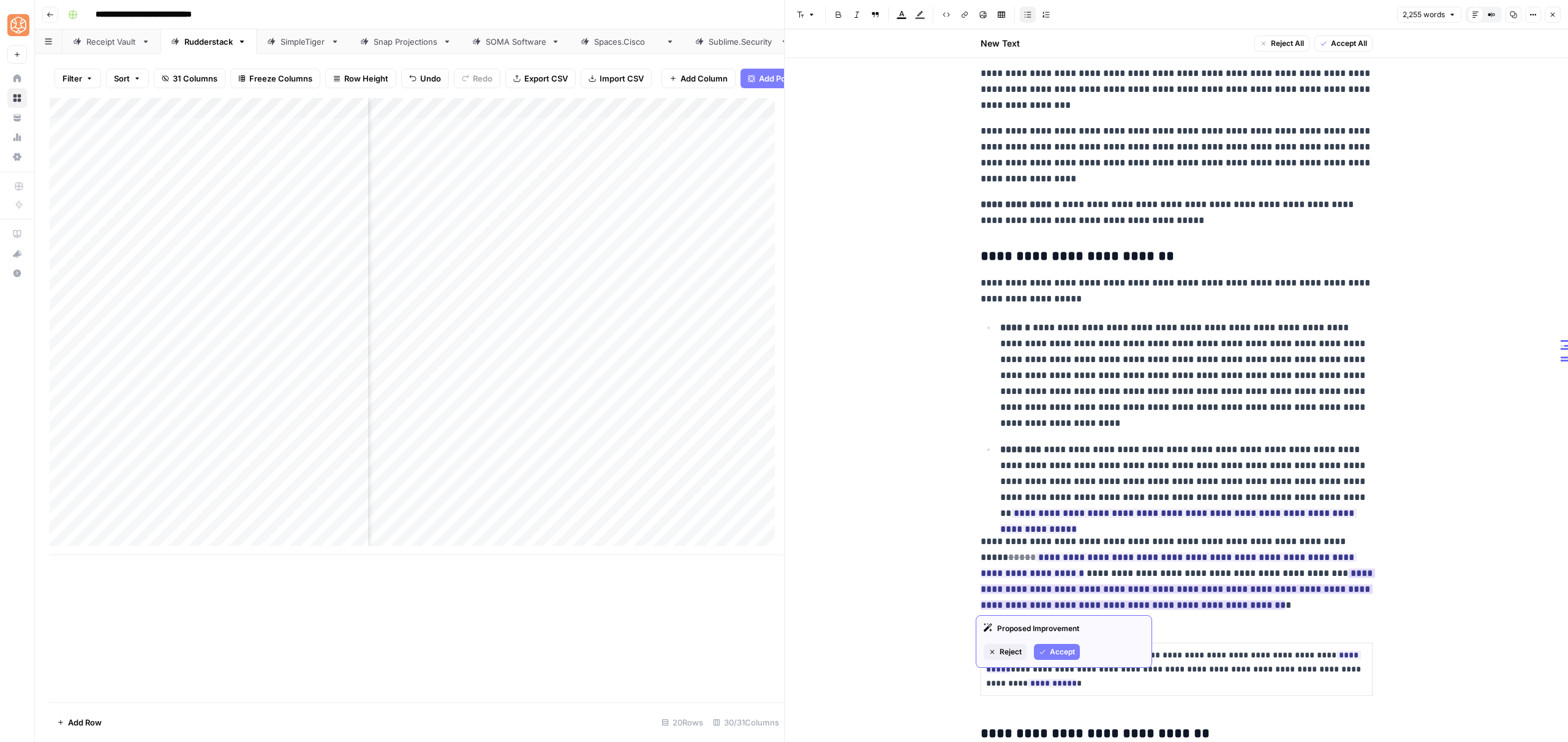
click at [1058, 652] on span "Accept" at bounding box center [1063, 652] width 25 height 11
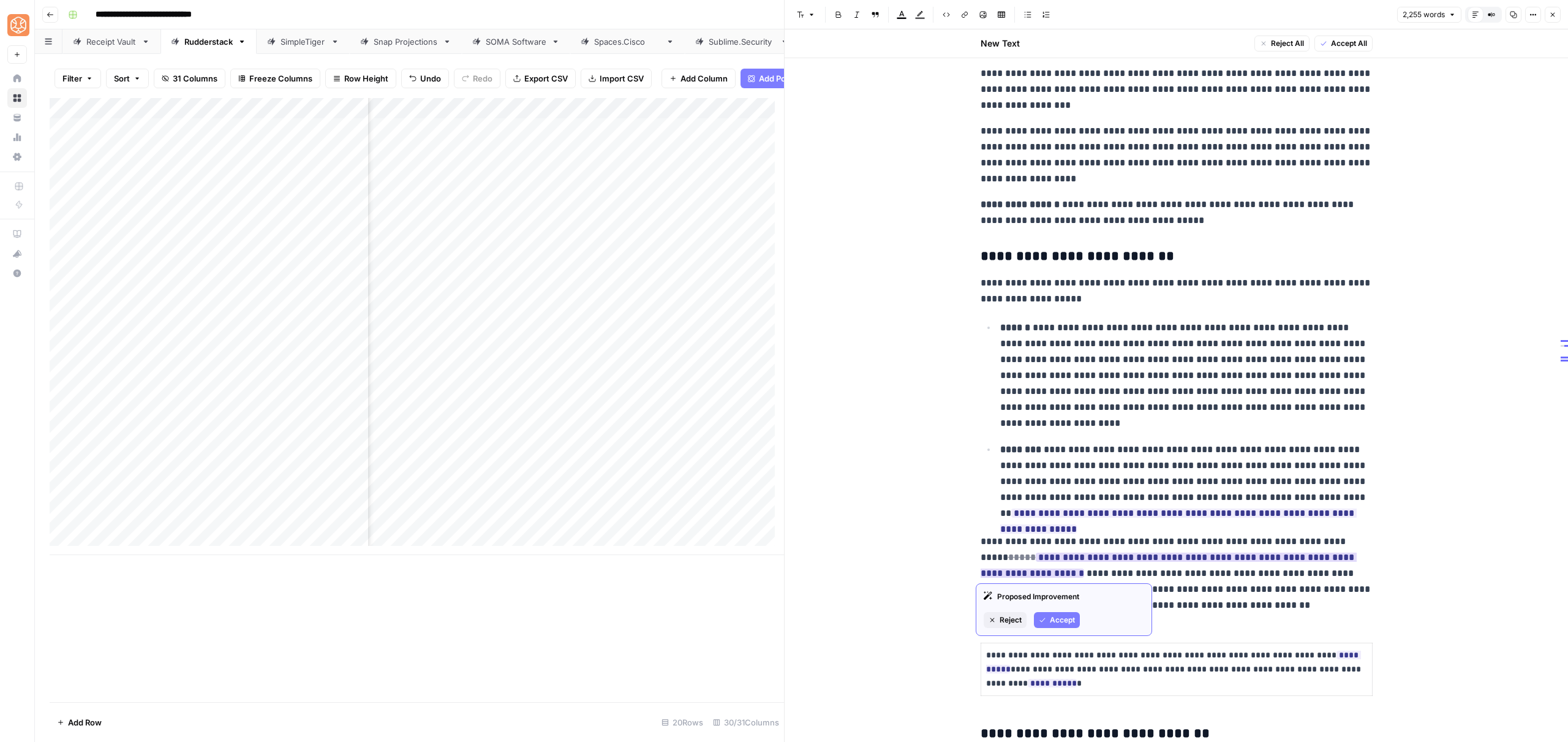
click at [1071, 617] on span "Accept" at bounding box center [1063, 620] width 25 height 11
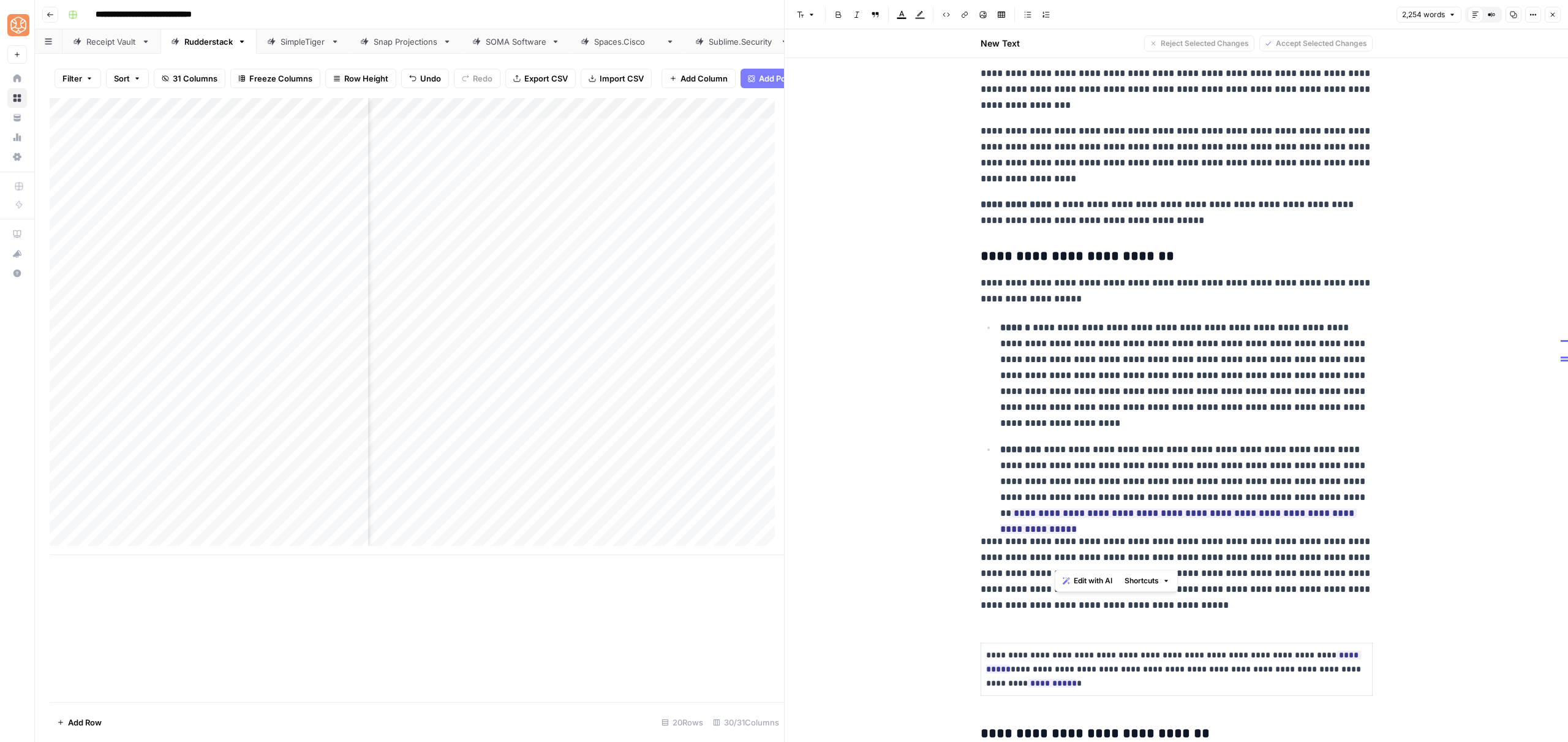
drag, startPoint x: 1082, startPoint y: 557, endPoint x: 1056, endPoint y: 557, distance: 26.0
click at [1055, 557] on p "**********" at bounding box center [1176, 573] width 392 height 80
click at [1063, 559] on icon "button" at bounding box center [1062, 559] width 7 height 7
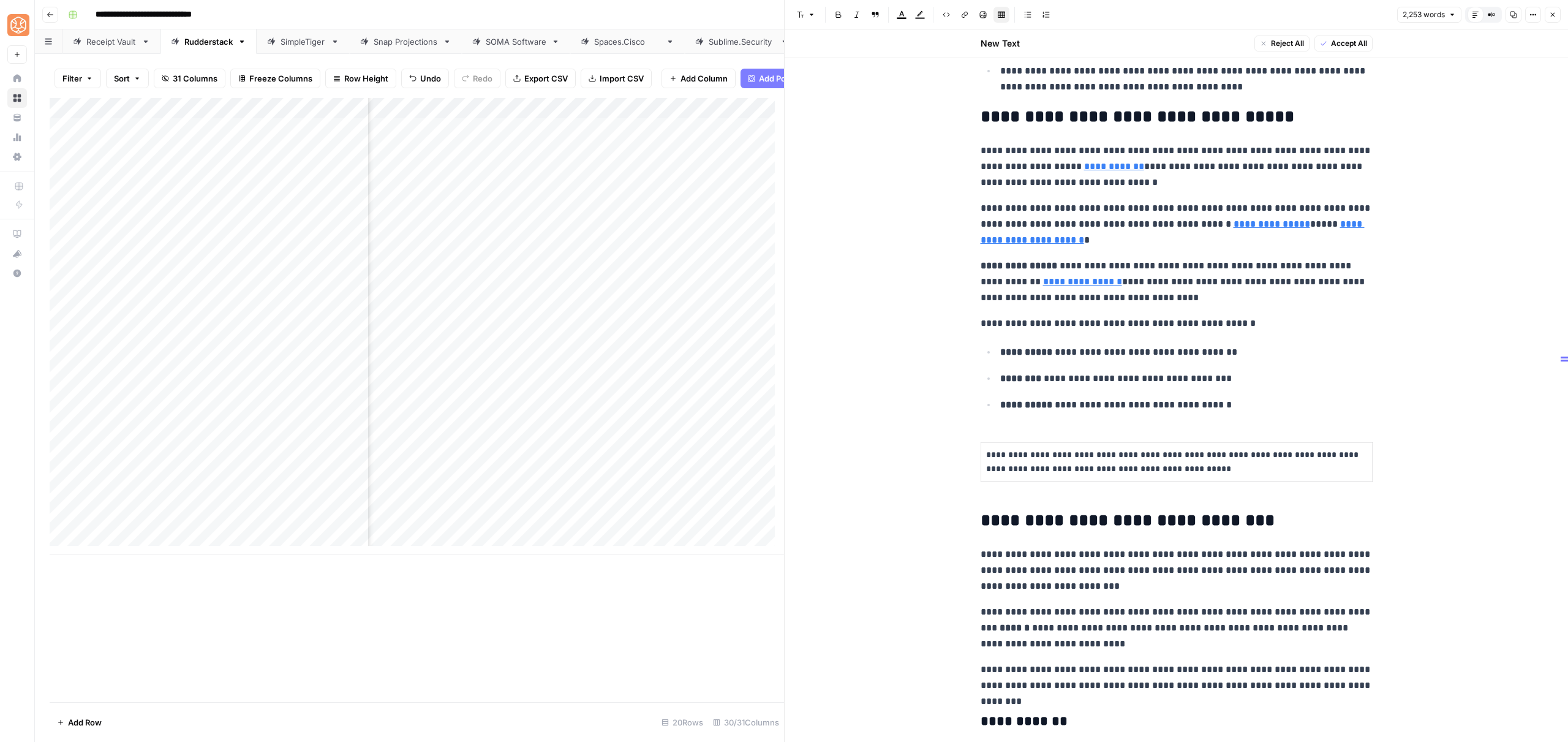
scroll to position [9, 0]
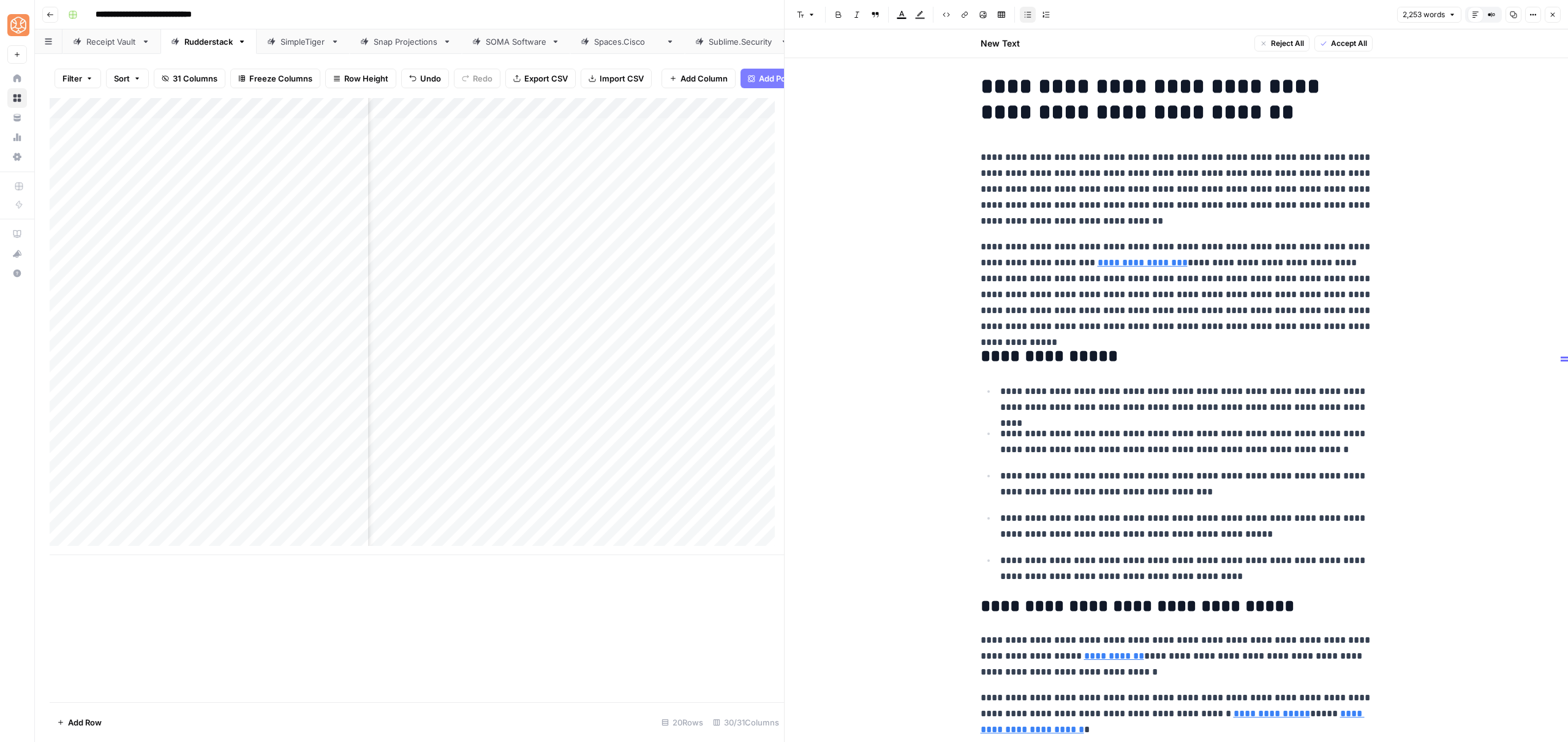
click at [1161, 436] on p "**********" at bounding box center [1186, 442] width 372 height 32
copy div "**********"
click at [1557, 13] on button "Close" at bounding box center [1553, 15] width 16 height 16
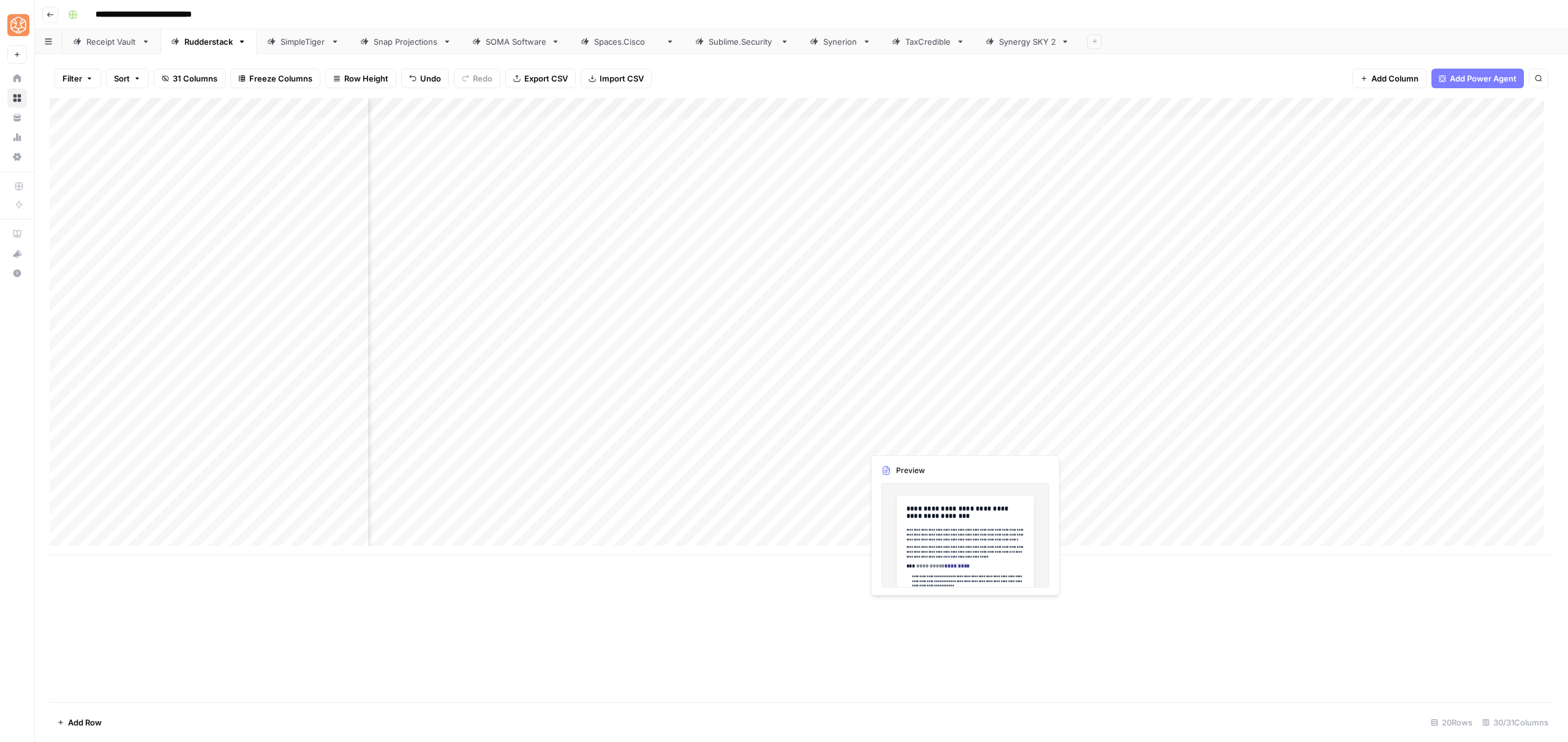
click at [946, 442] on div "Add Column" at bounding box center [801, 327] width 1504 height 457
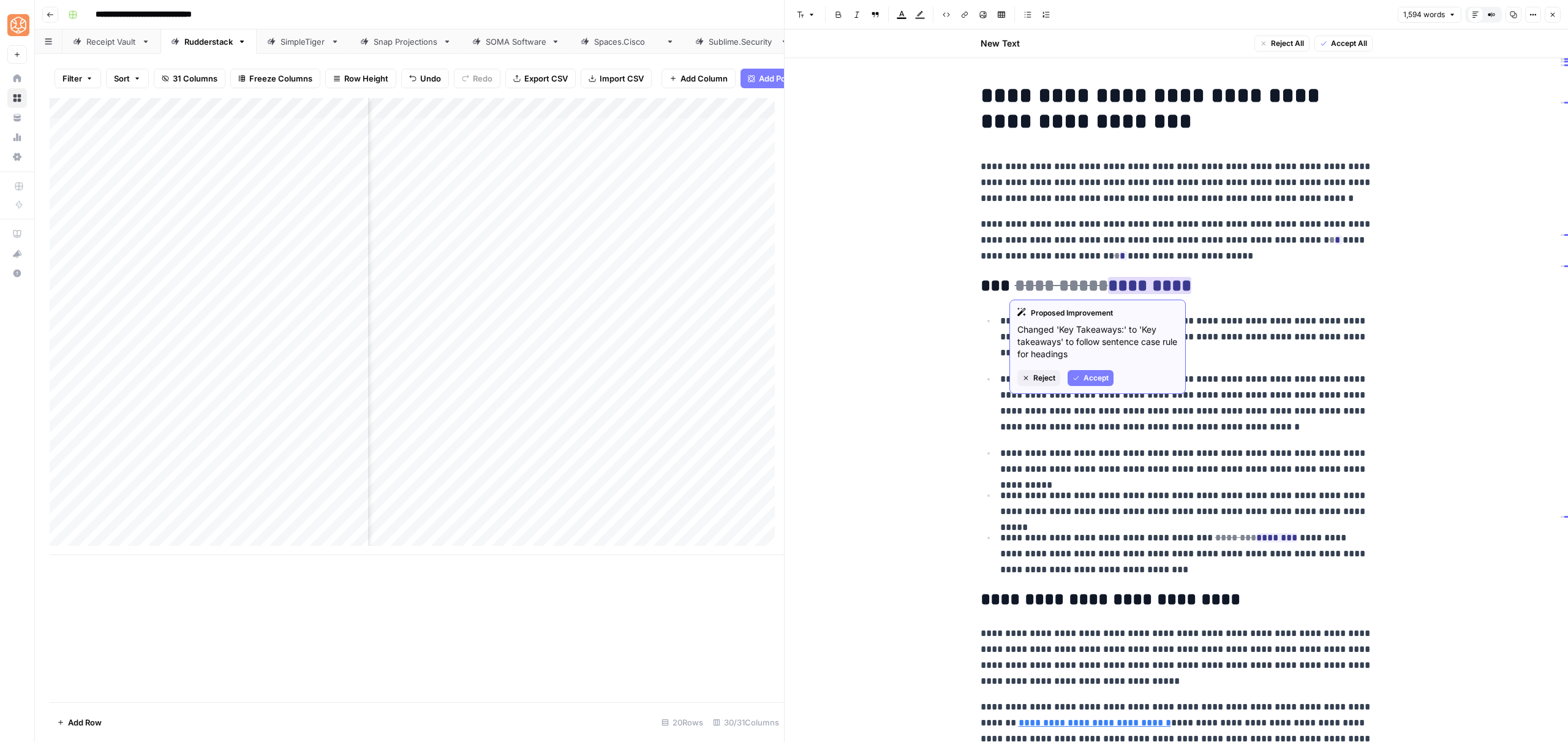
drag, startPoint x: 1109, startPoint y: 376, endPoint x: 1107, endPoint y: 383, distance: 7.3
click at [1108, 376] on button "Accept" at bounding box center [1090, 378] width 46 height 16
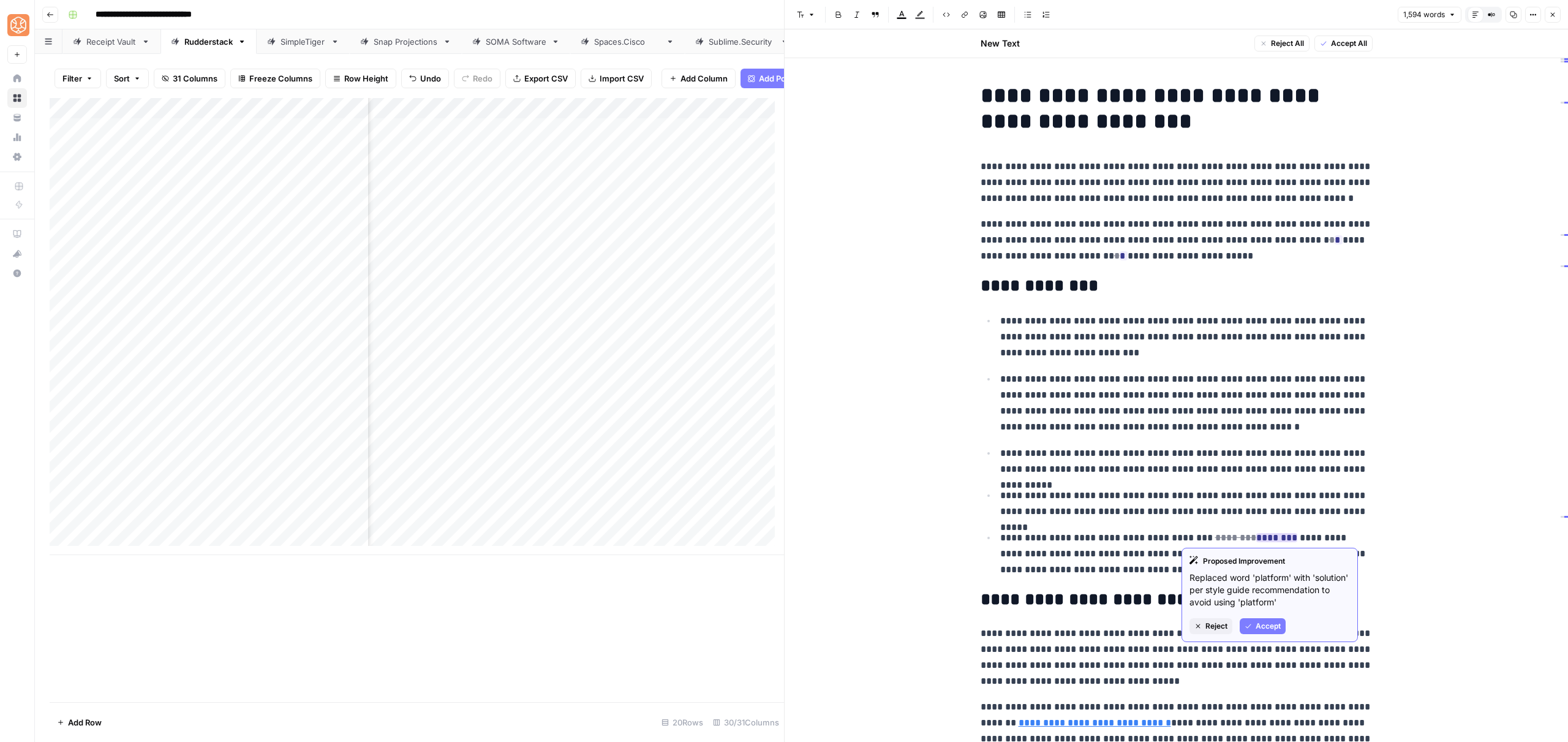
click at [1256, 632] on span "Accept" at bounding box center [1268, 626] width 25 height 11
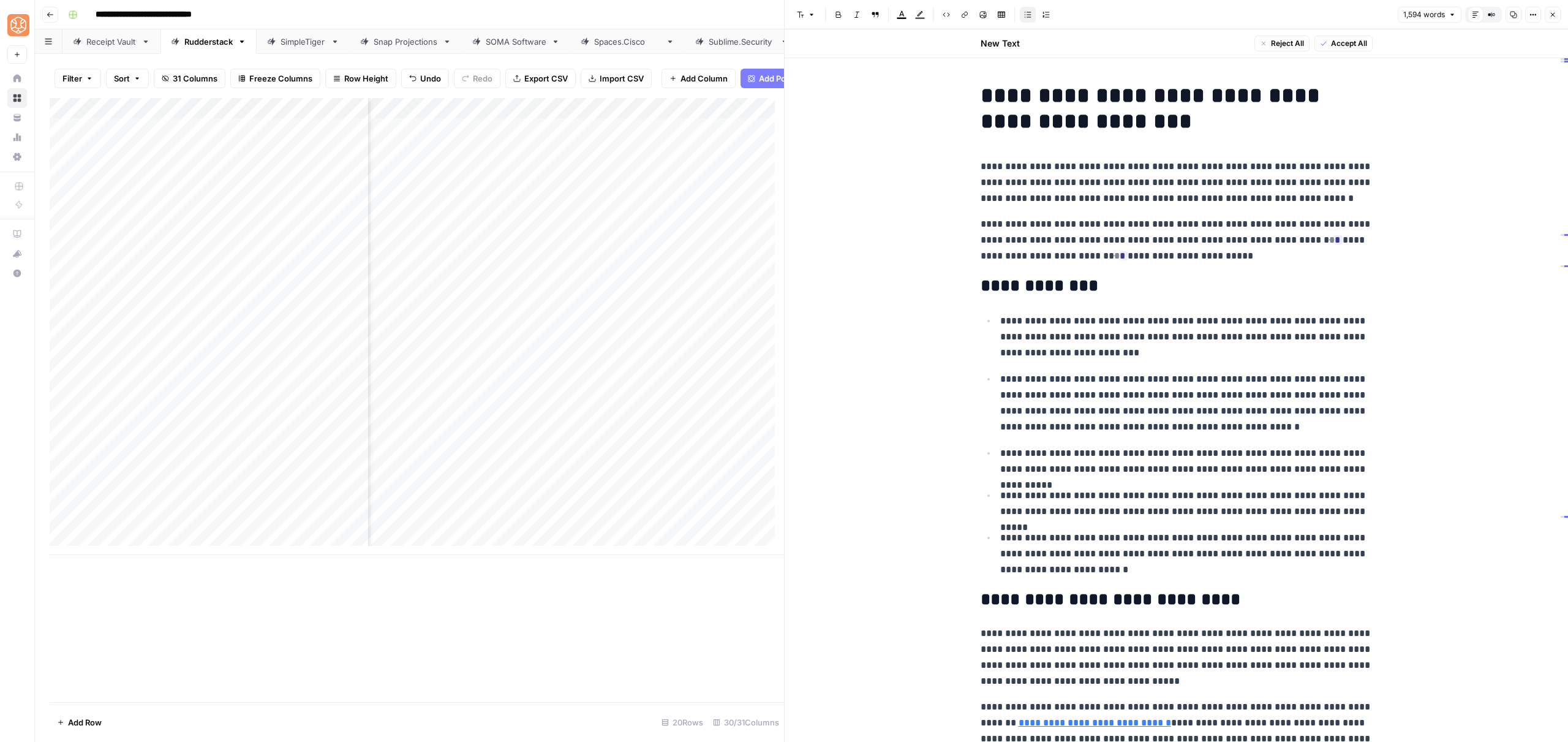
click at [1112, 287] on h2 "**********" at bounding box center [1176, 286] width 392 height 20
click at [1341, 329] on span "Accept" at bounding box center [1354, 329] width 25 height 11
click at [1122, 347] on span "Accept" at bounding box center [1127, 344] width 25 height 11
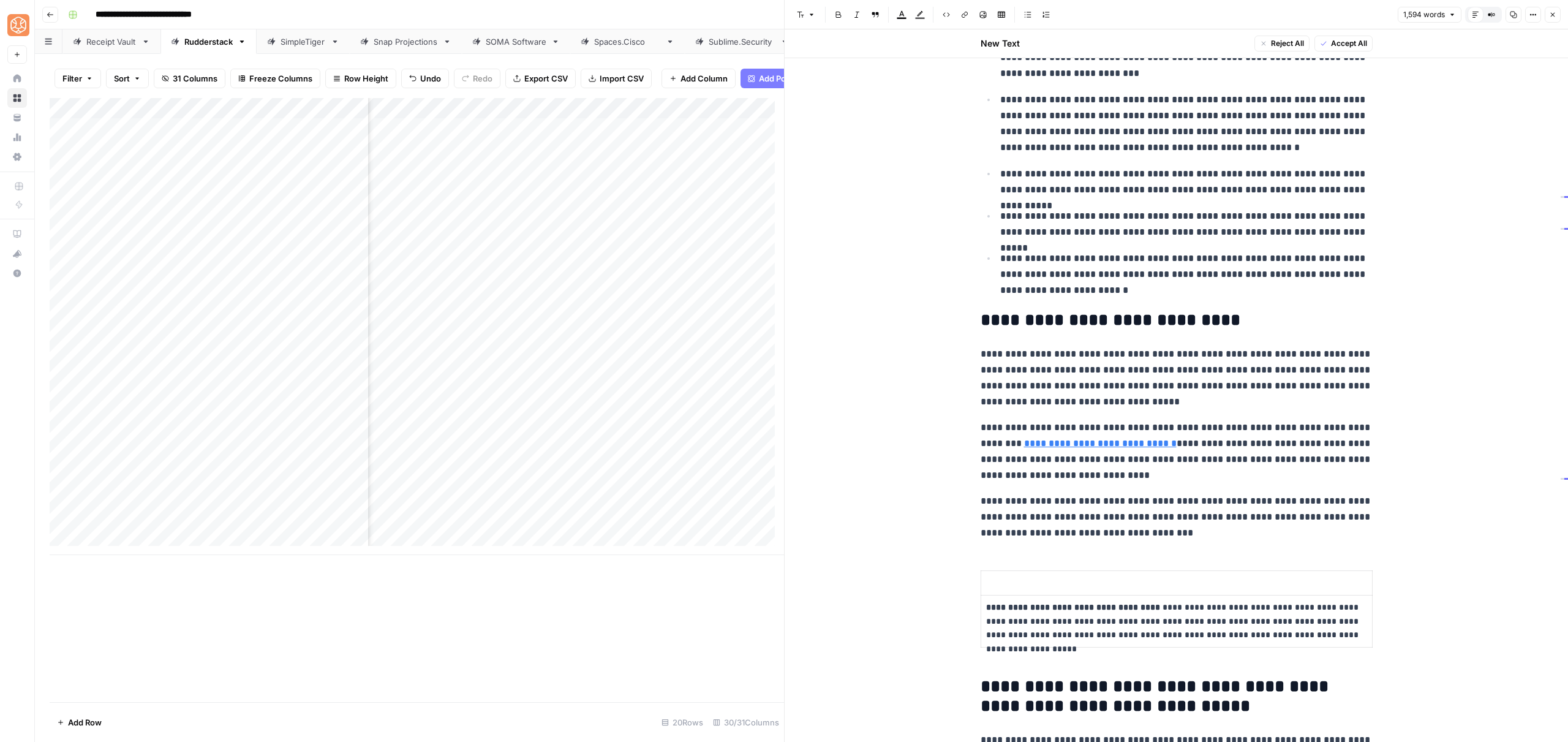
scroll to position [358, 0]
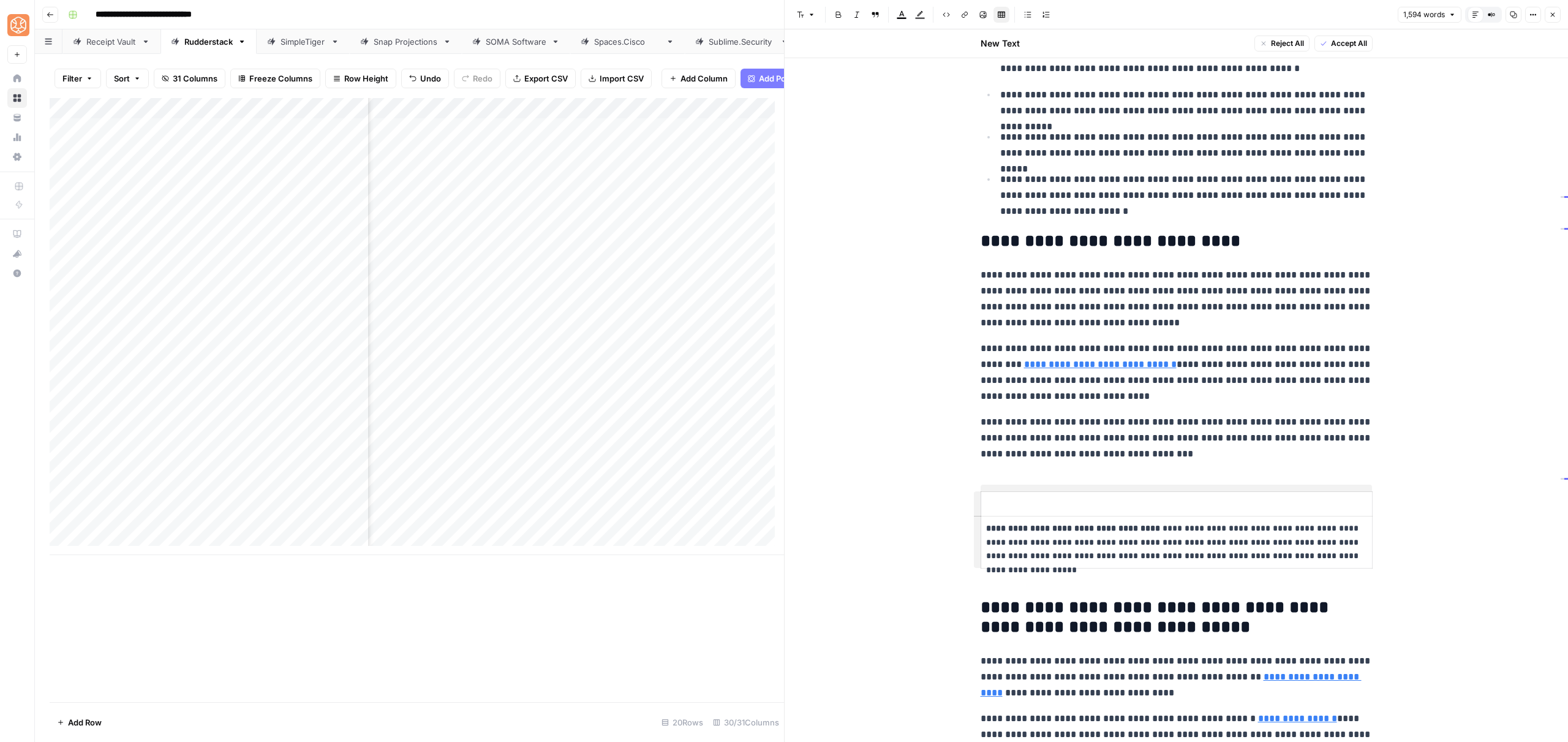
click at [919, 522] on span "Delete row" at bounding box center [915, 518] width 60 height 12
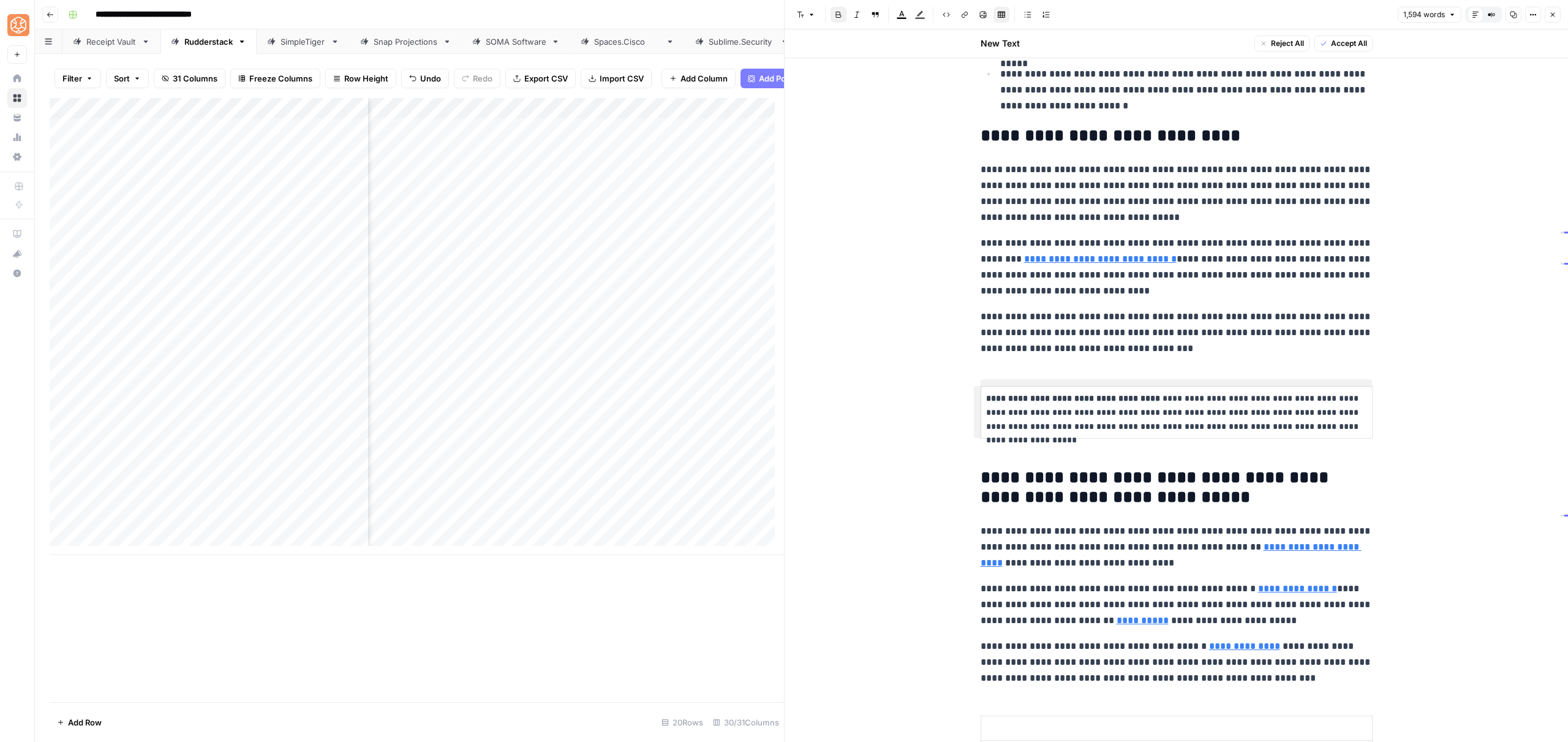
scroll to position [698, 0]
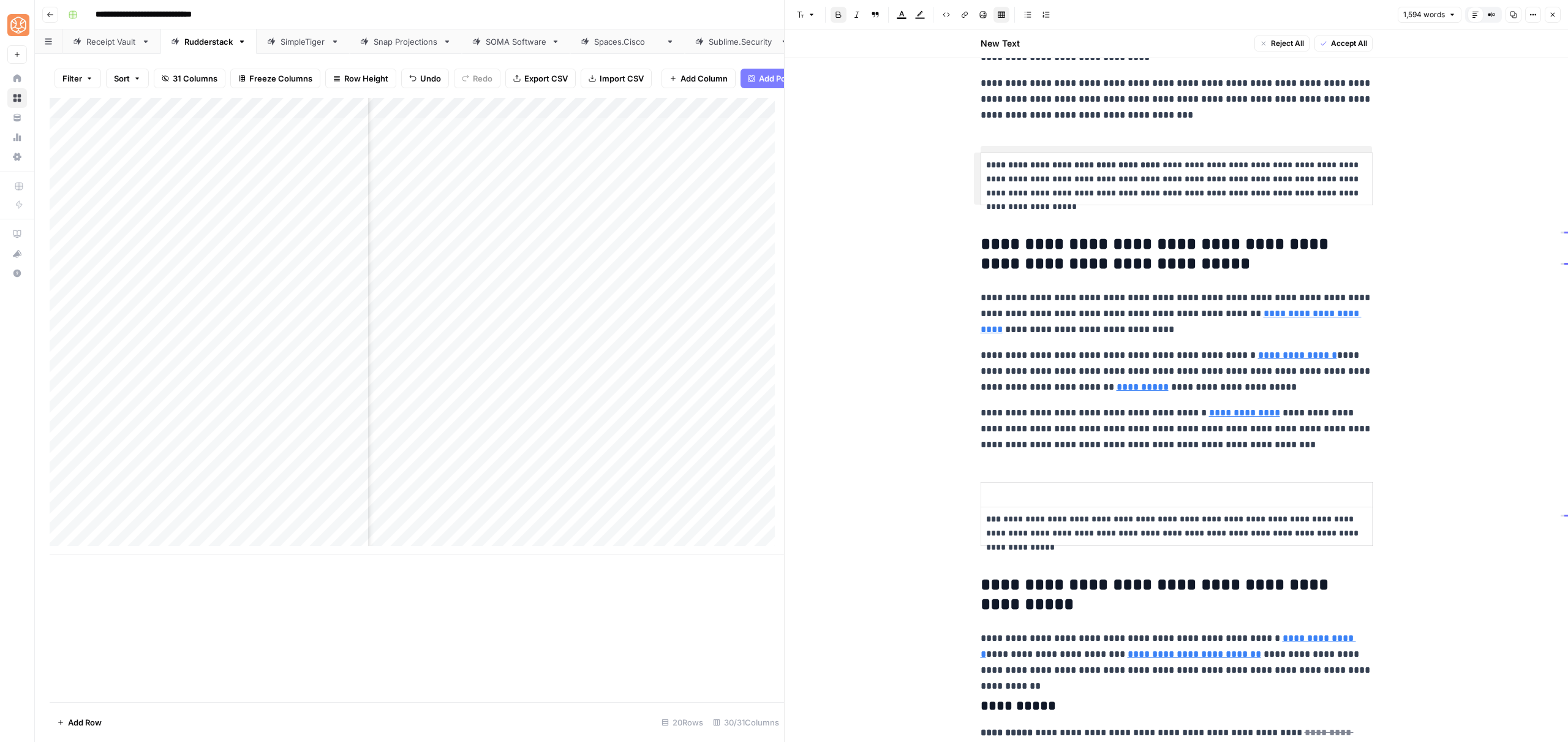
click at [986, 493] on p at bounding box center [1177, 494] width 381 height 14
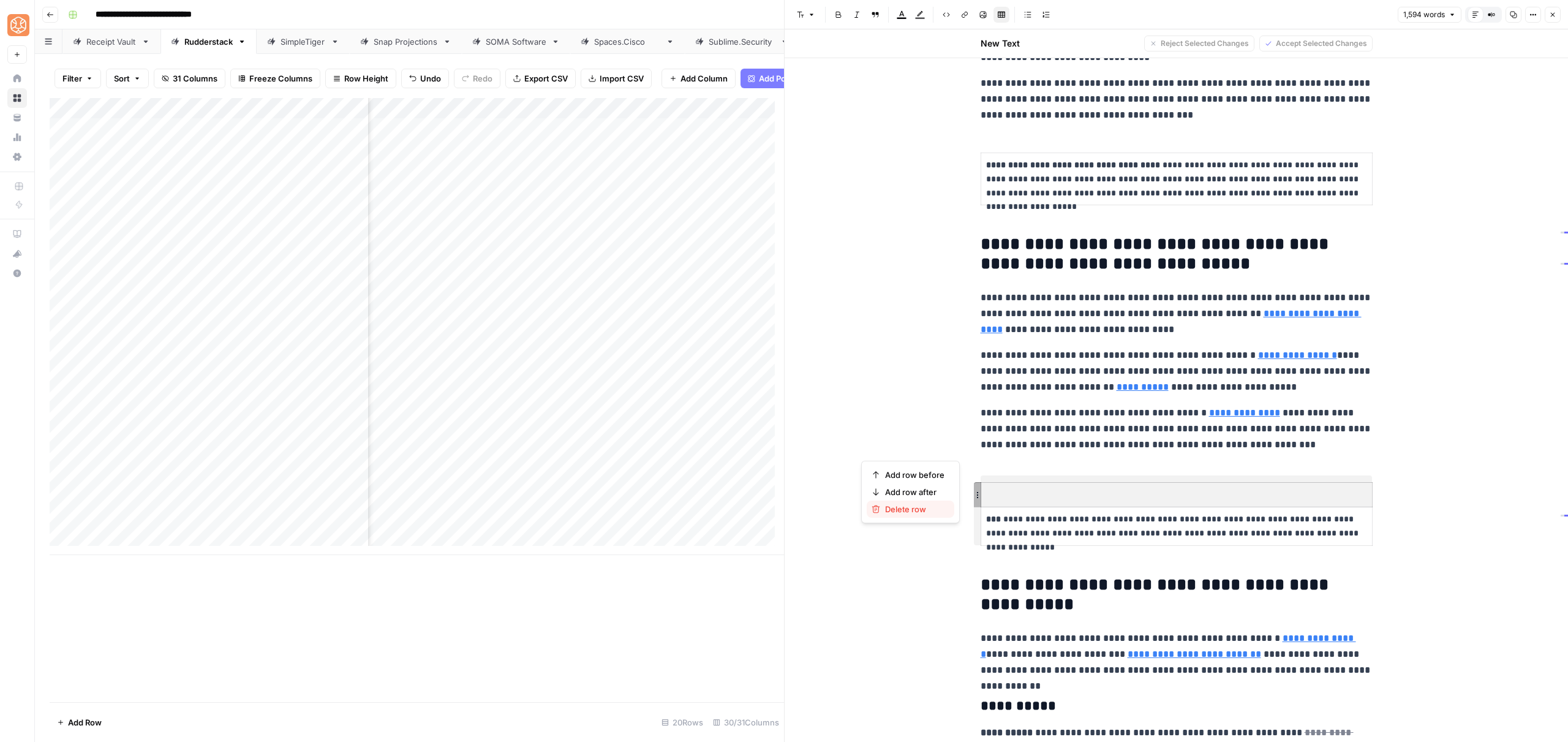
click at [911, 508] on span "Delete row" at bounding box center [915, 509] width 60 height 12
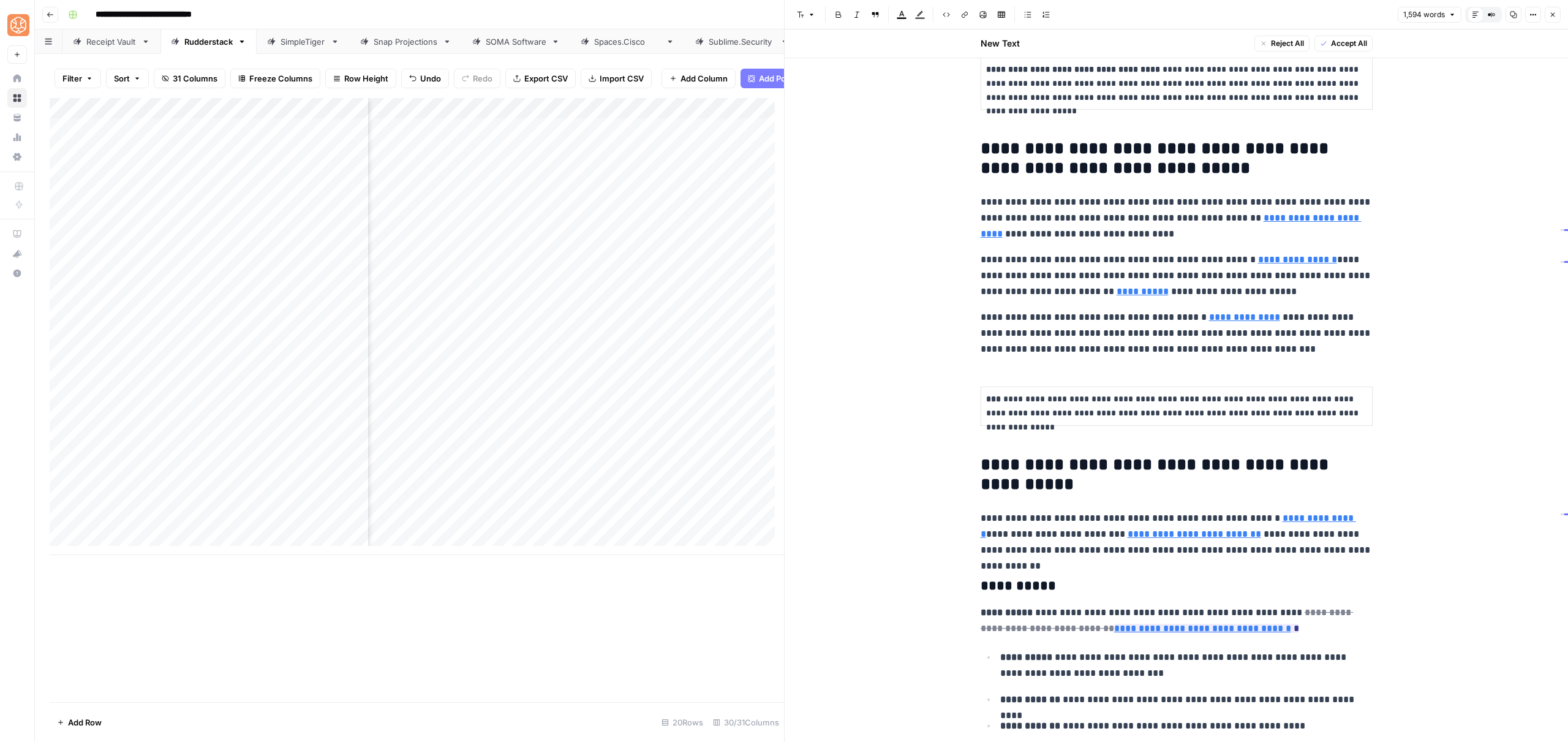
click at [1093, 468] on h2 "**********" at bounding box center [1176, 475] width 392 height 39
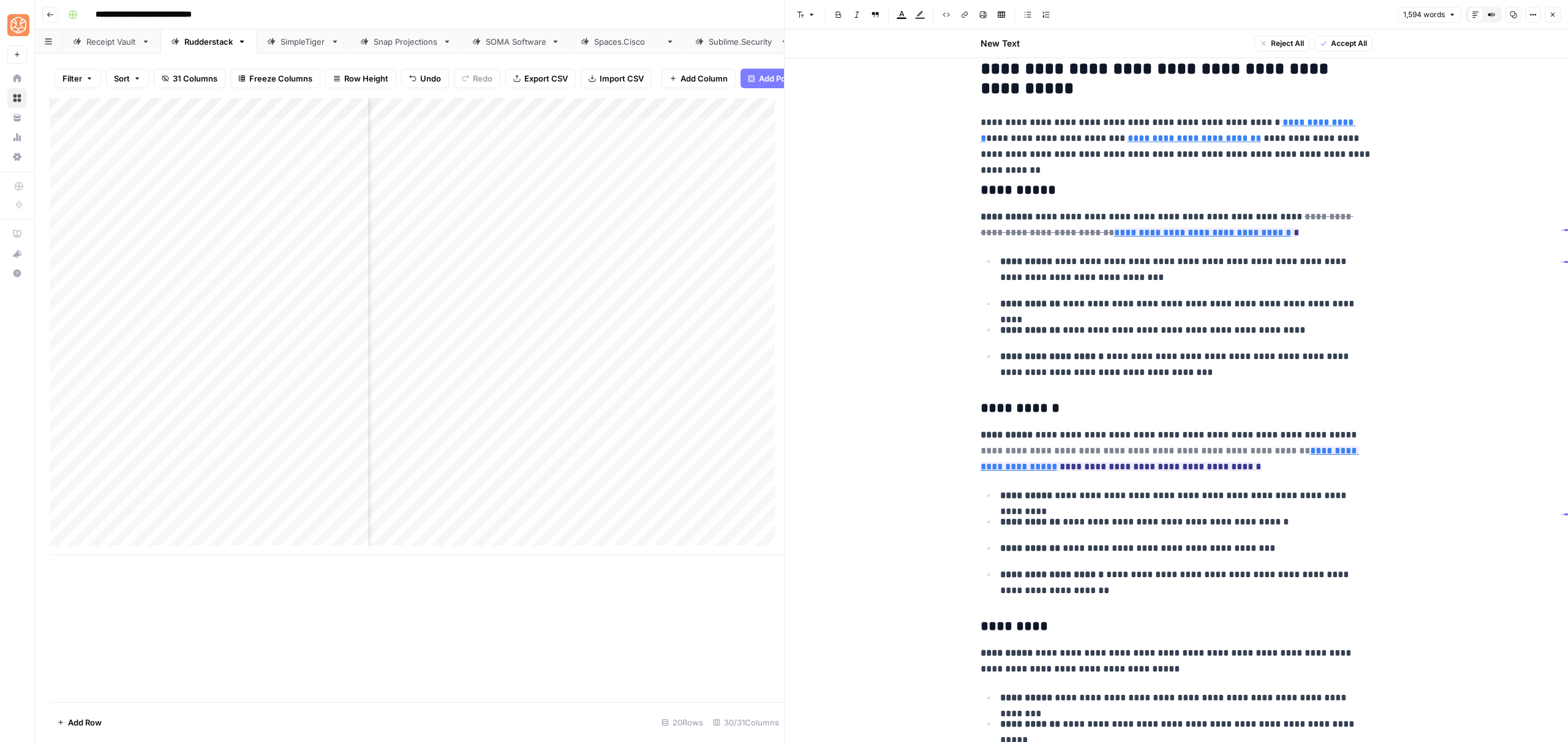
scroll to position [1190, 0]
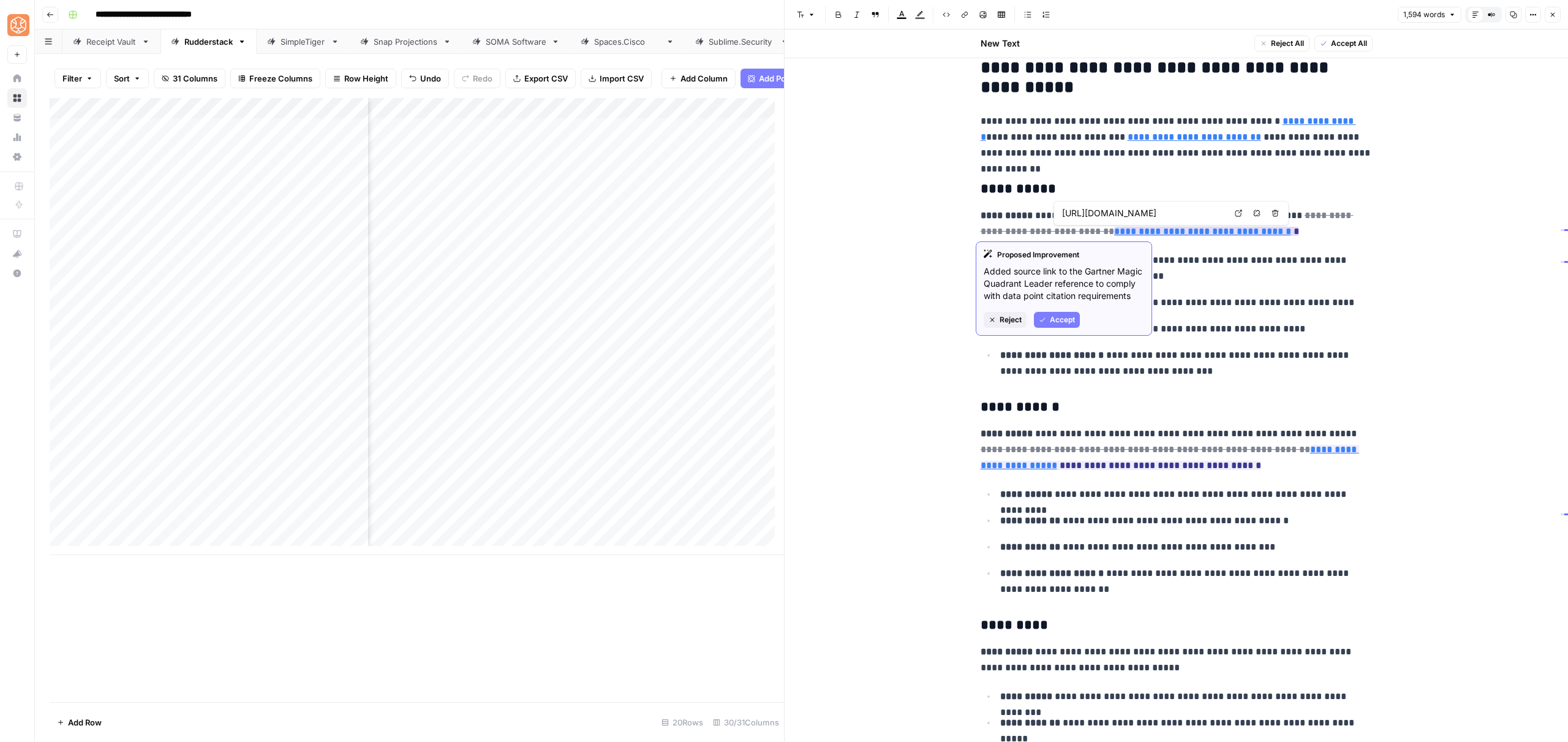
click at [1049, 318] on button "Accept" at bounding box center [1057, 320] width 46 height 16
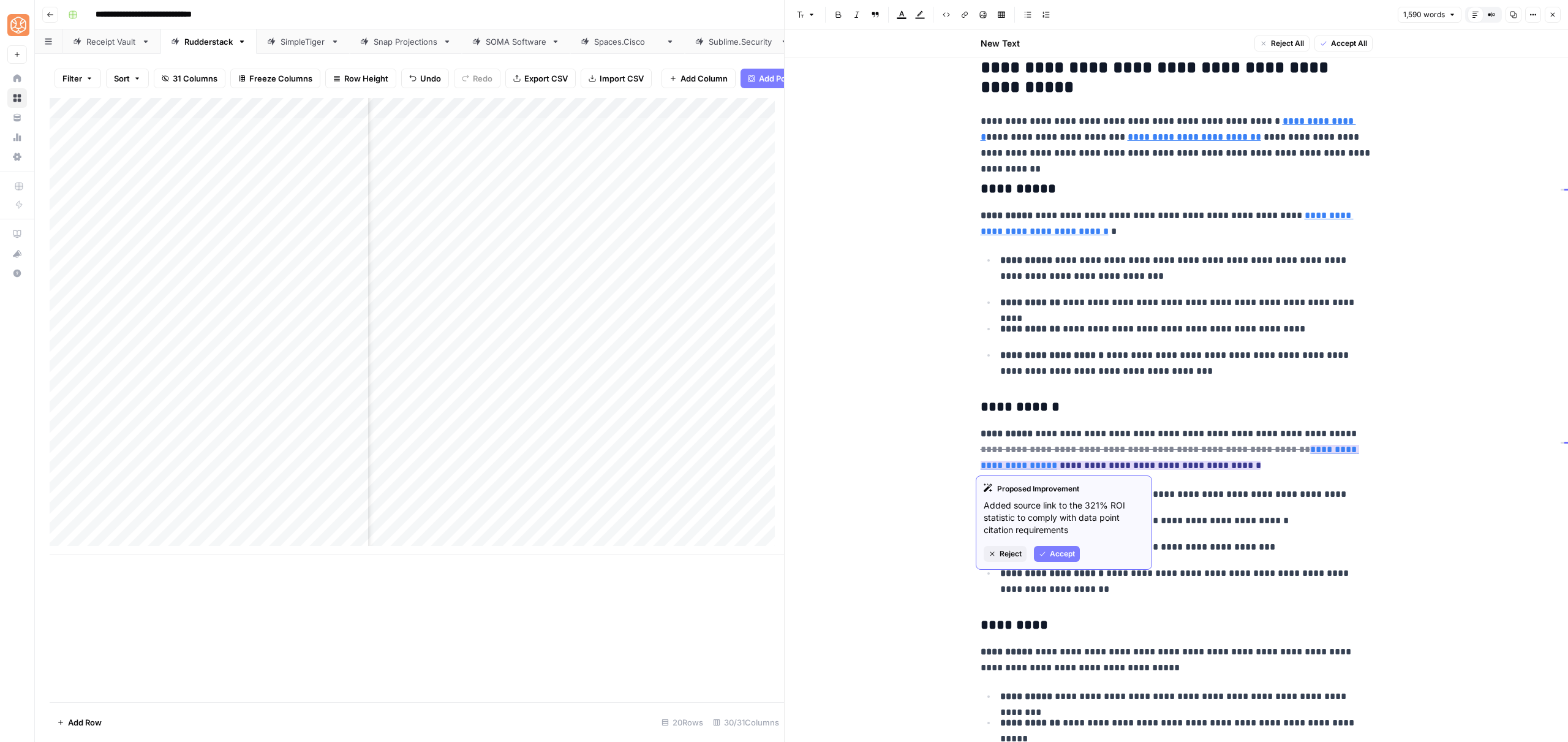
click at [1051, 550] on span "Accept" at bounding box center [1063, 554] width 25 height 11
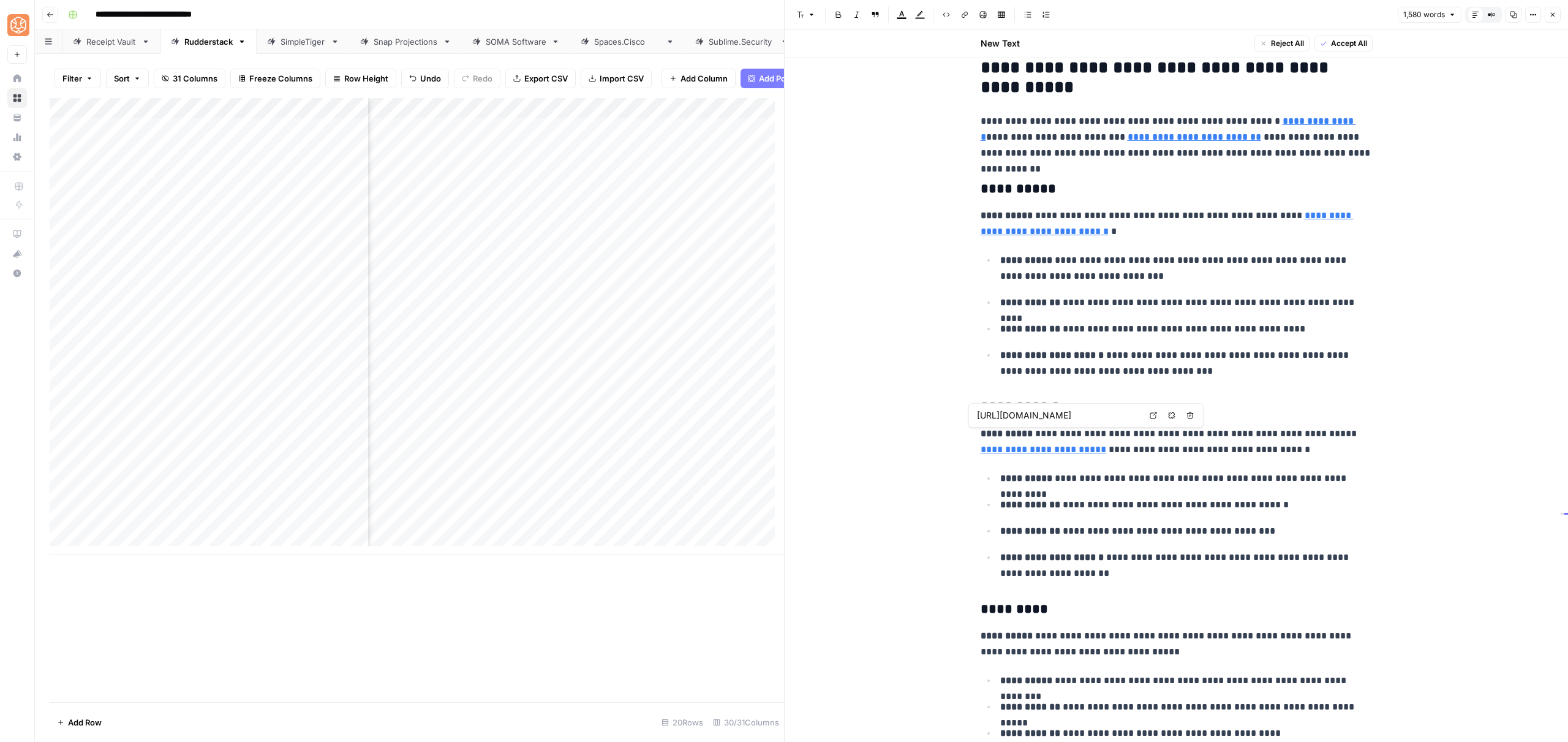
click at [1039, 447] on link "**********" at bounding box center [1043, 449] width 125 height 9
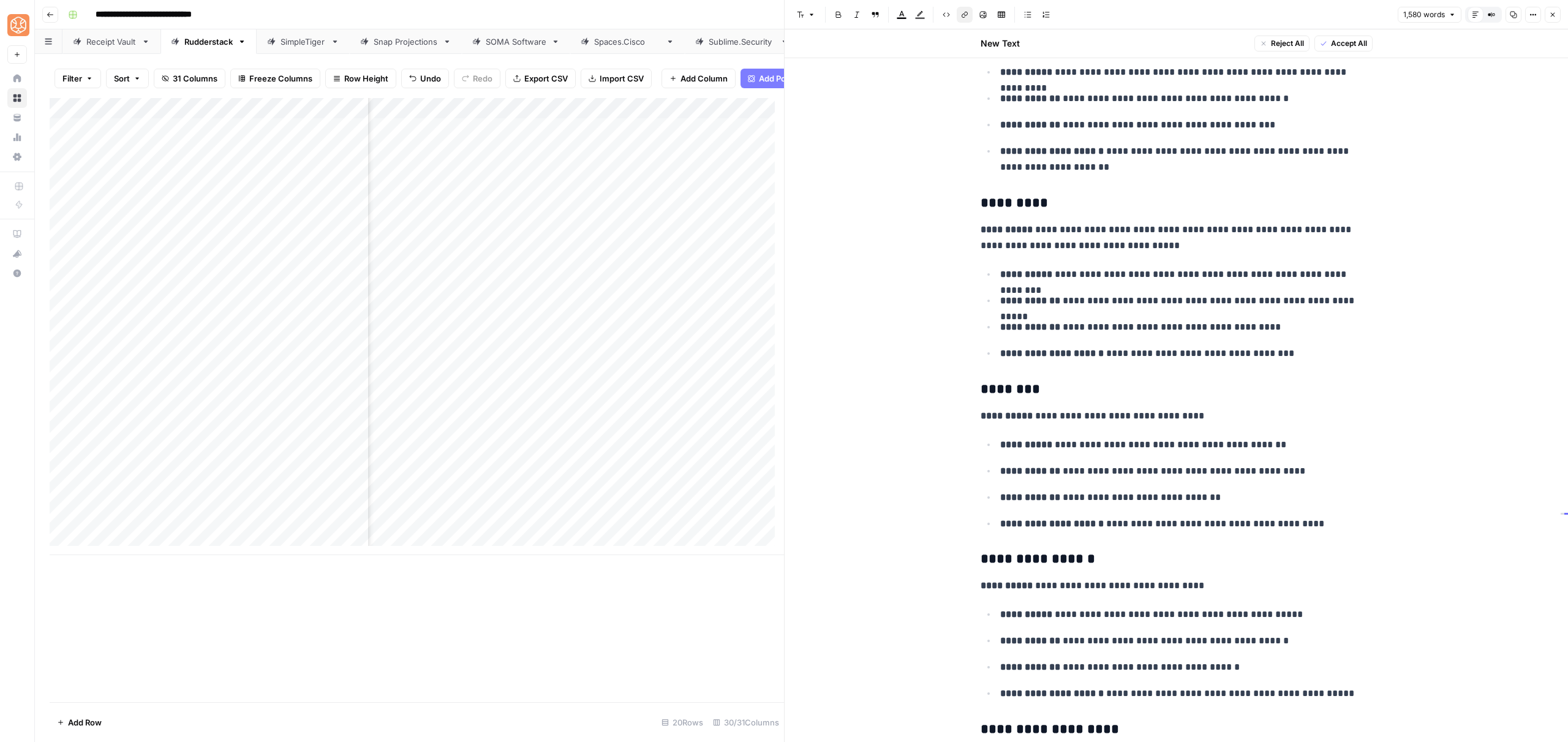
scroll to position [992, 0]
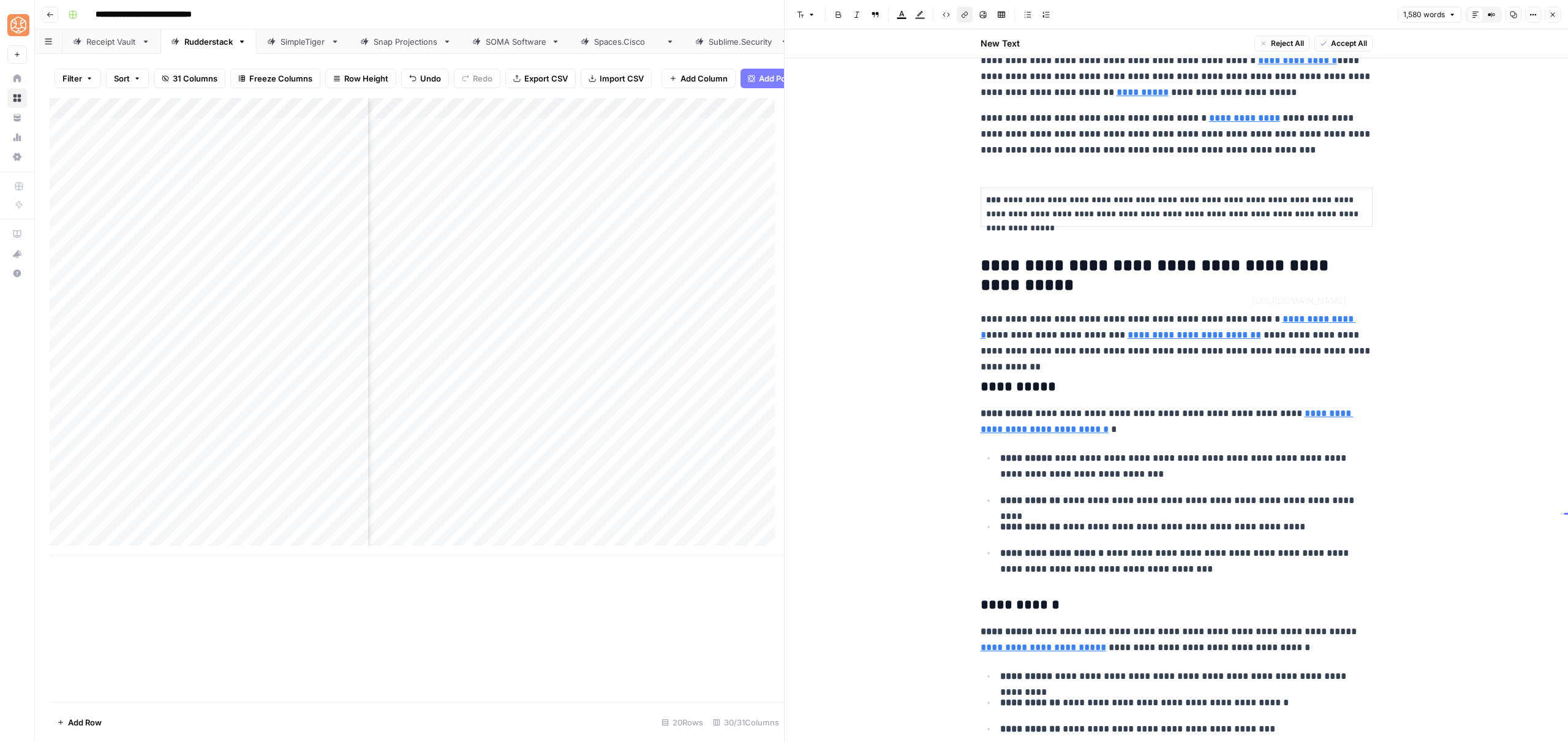
type input "[URL][DOMAIN_NAME]"
drag, startPoint x: 996, startPoint y: 388, endPoint x: 1126, endPoint y: 389, distance: 130.0
click at [1163, 508] on ul "**********" at bounding box center [1176, 514] width 392 height 127
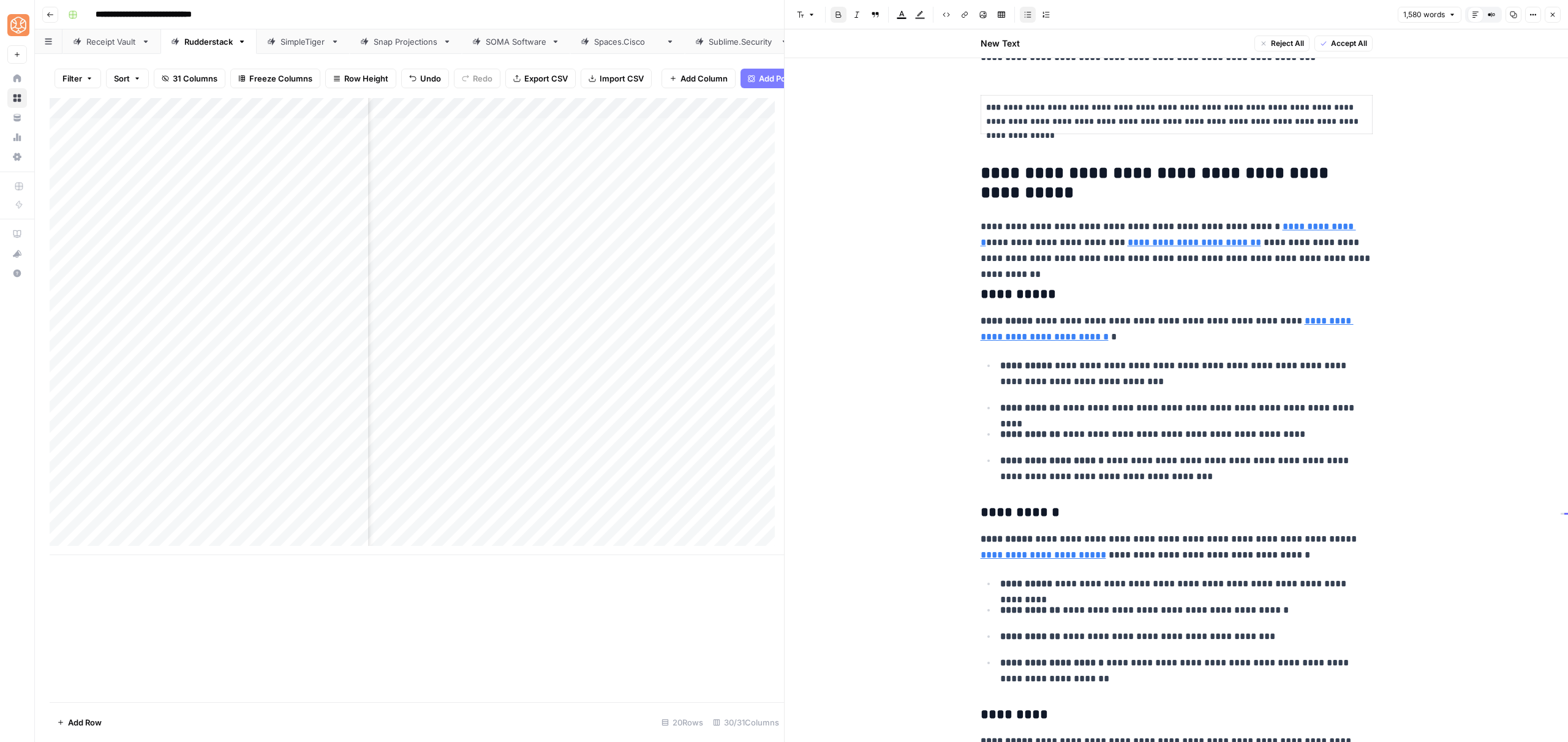
scroll to position [1100, 0]
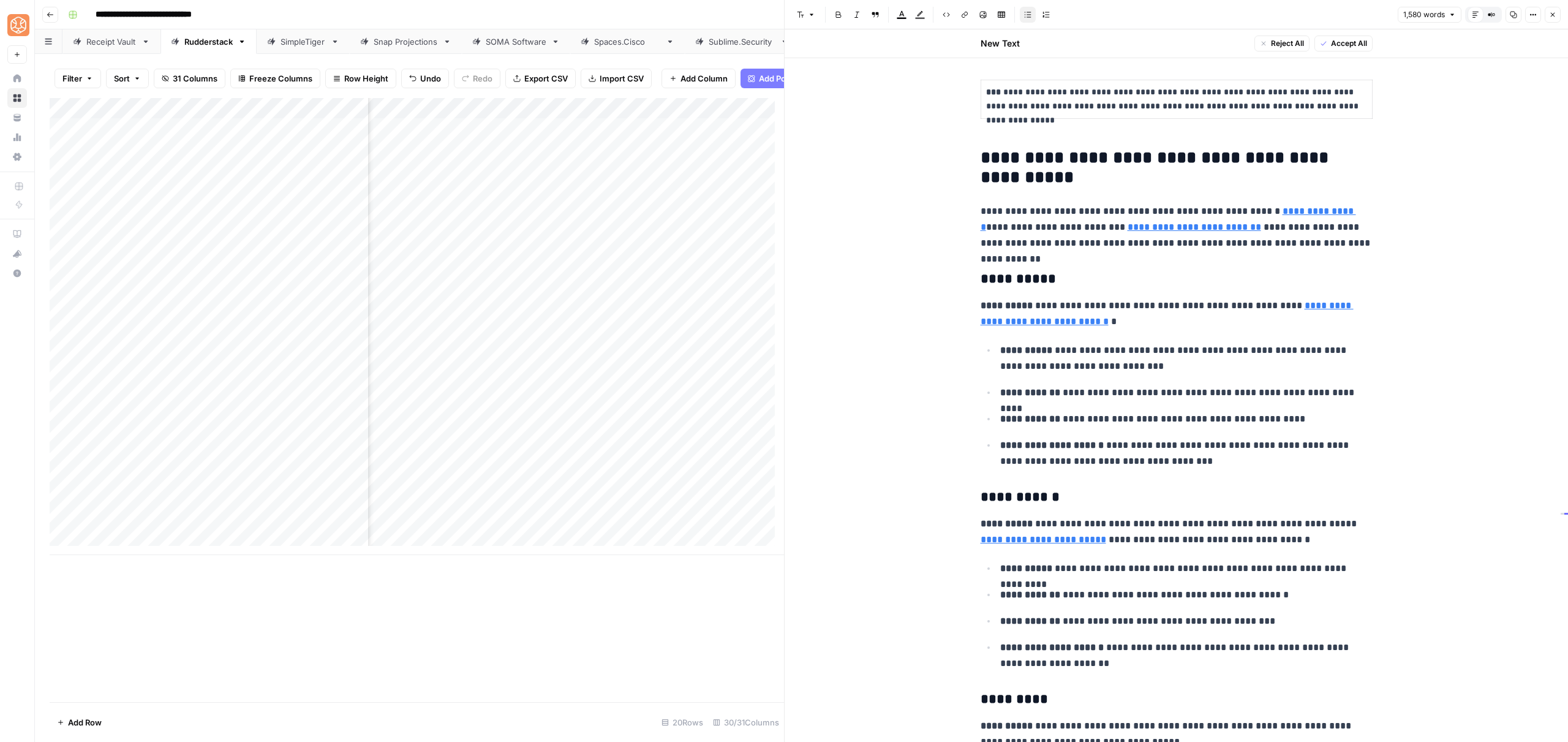
click at [1062, 455] on p "**********" at bounding box center [1186, 453] width 372 height 32
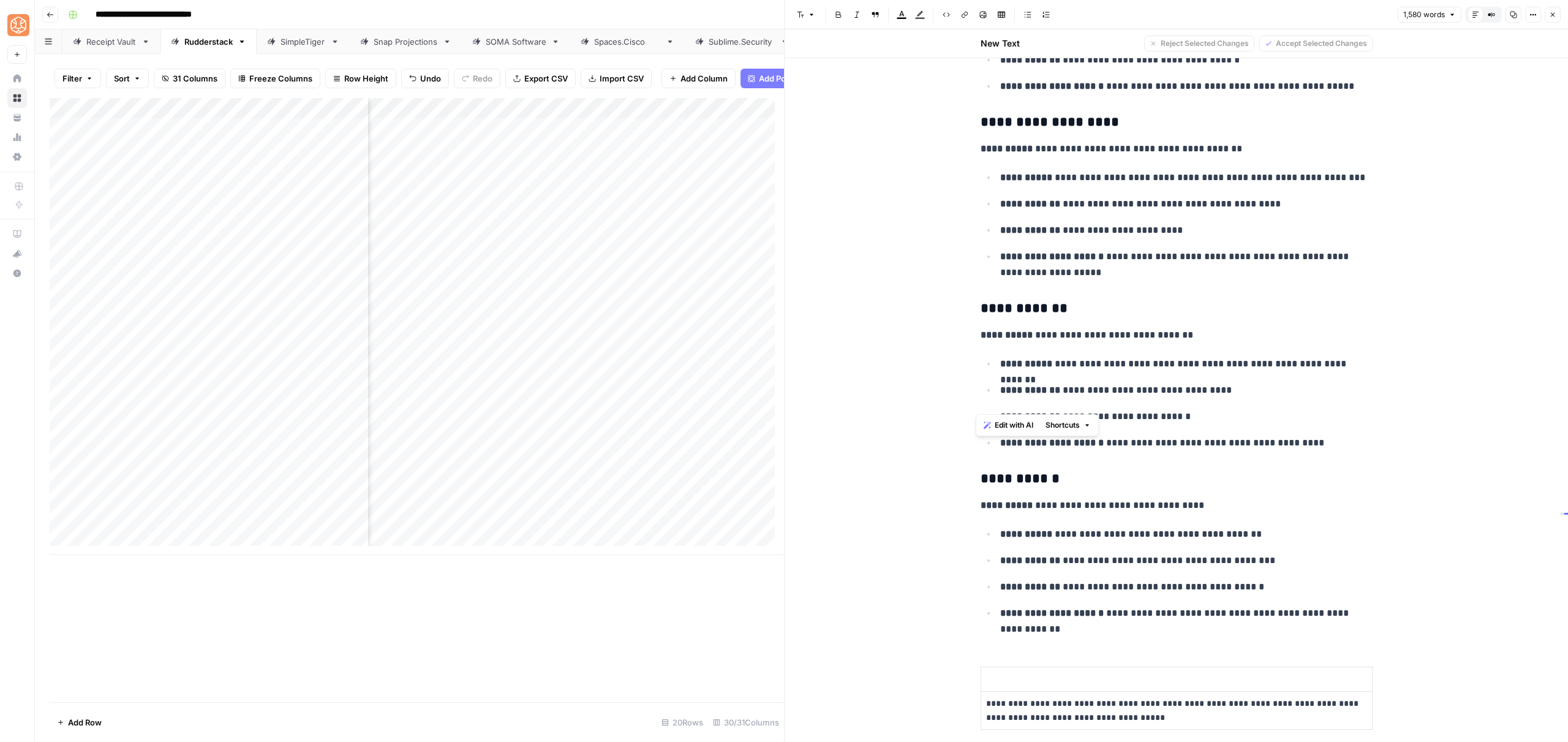
scroll to position [2378, 0]
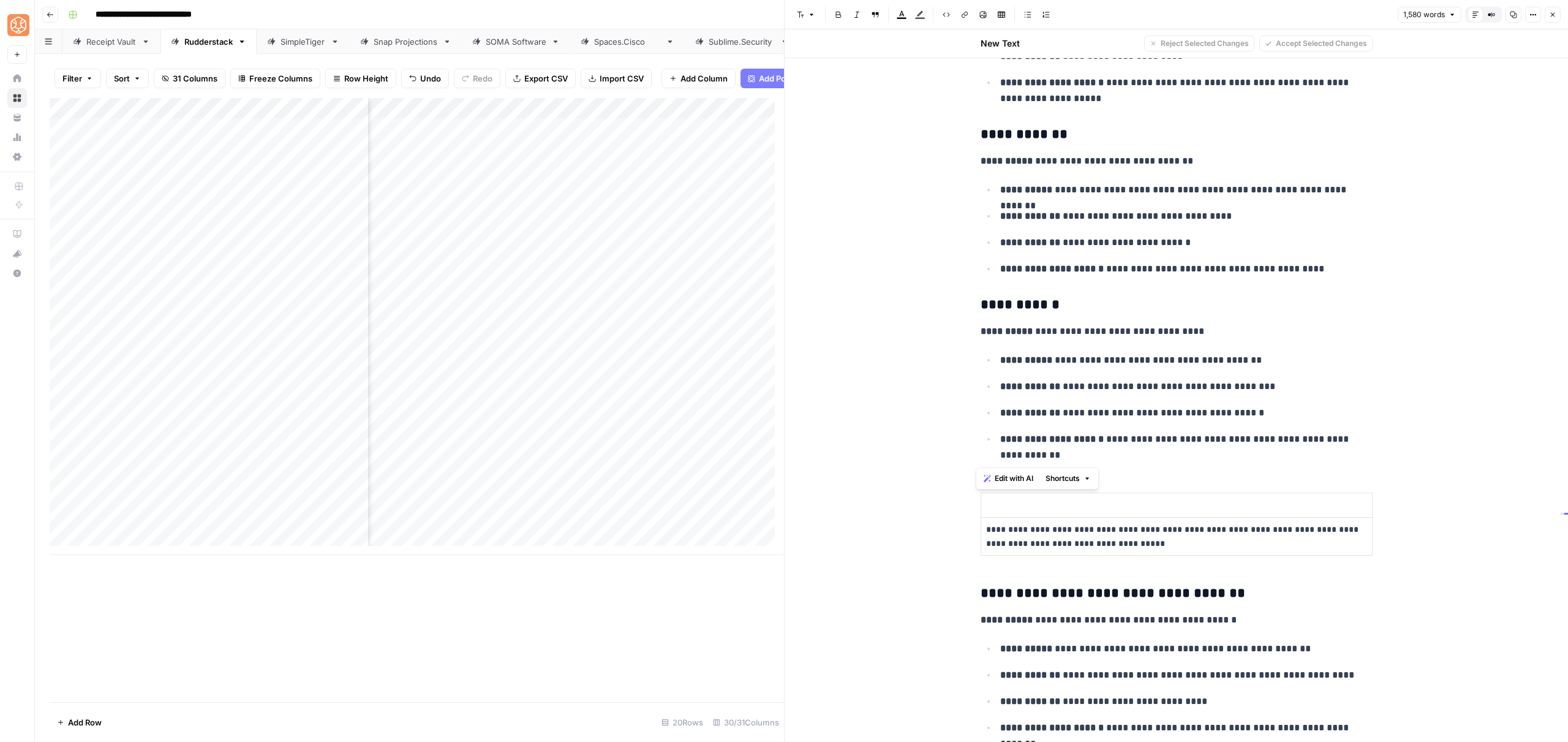
drag, startPoint x: 972, startPoint y: 277, endPoint x: 1190, endPoint y: 460, distance: 284.6
click at [1332, 460] on div "**********" at bounding box center [1176, 88] width 407 height 4778
drag, startPoint x: 1067, startPoint y: 479, endPoint x: 1092, endPoint y: 499, distance: 32.0
click at [1067, 479] on span "Shortcuts" at bounding box center [1063, 479] width 34 height 11
click at [1092, 500] on span "Add more detail" at bounding box center [1104, 506] width 76 height 12
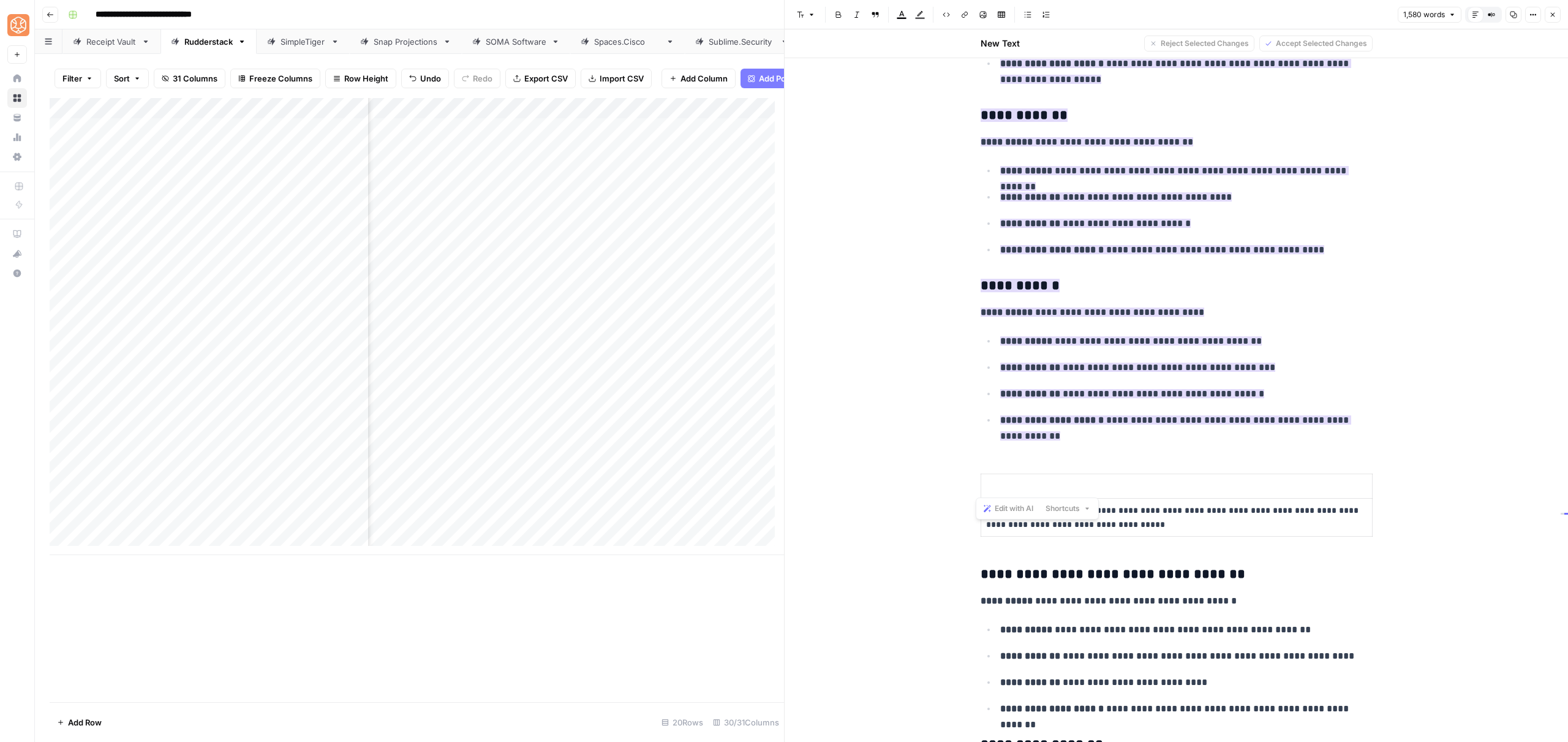
scroll to position [2144, 0]
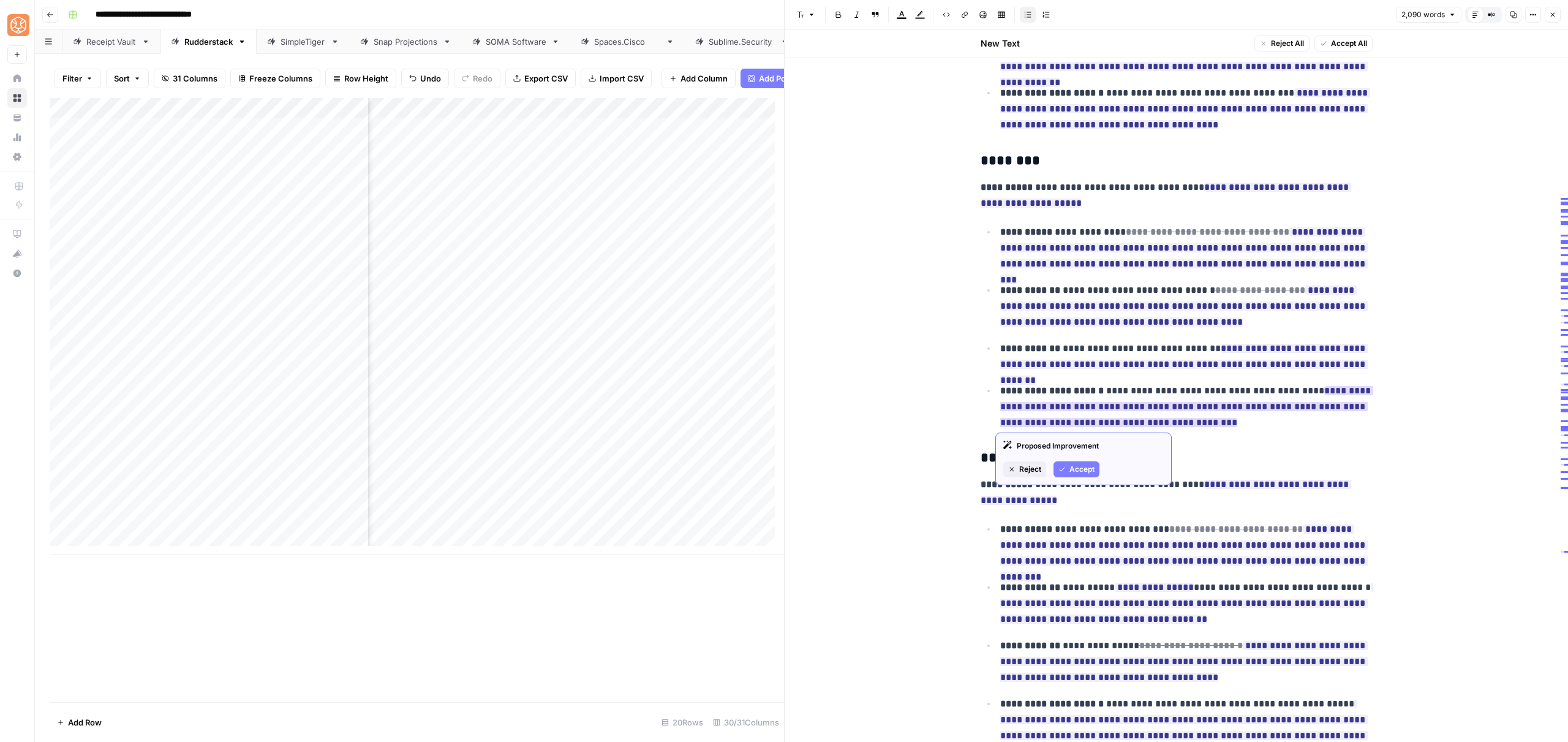
click at [1077, 473] on span "Accept" at bounding box center [1082, 469] width 25 height 11
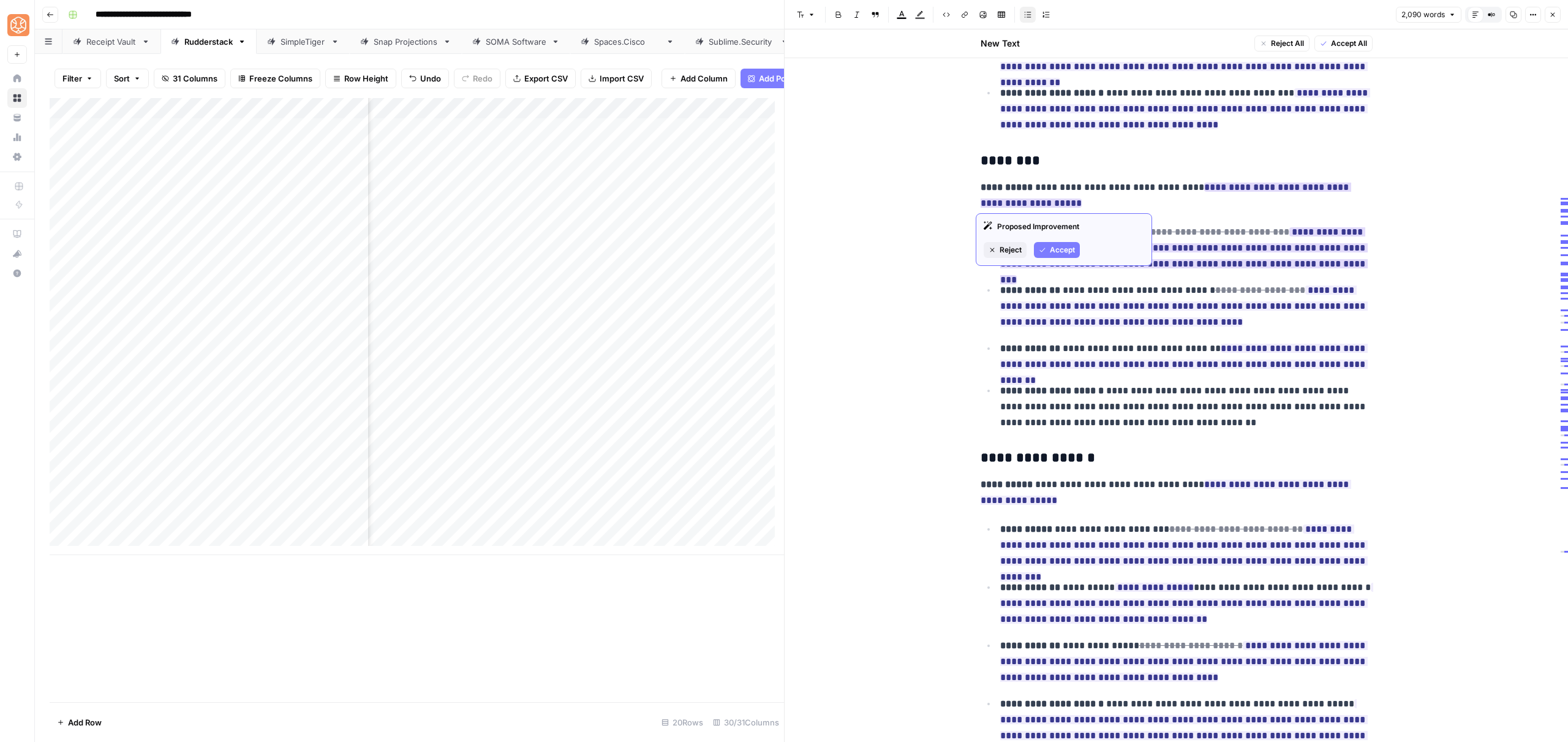
click at [1066, 250] on span "Accept" at bounding box center [1063, 250] width 25 height 11
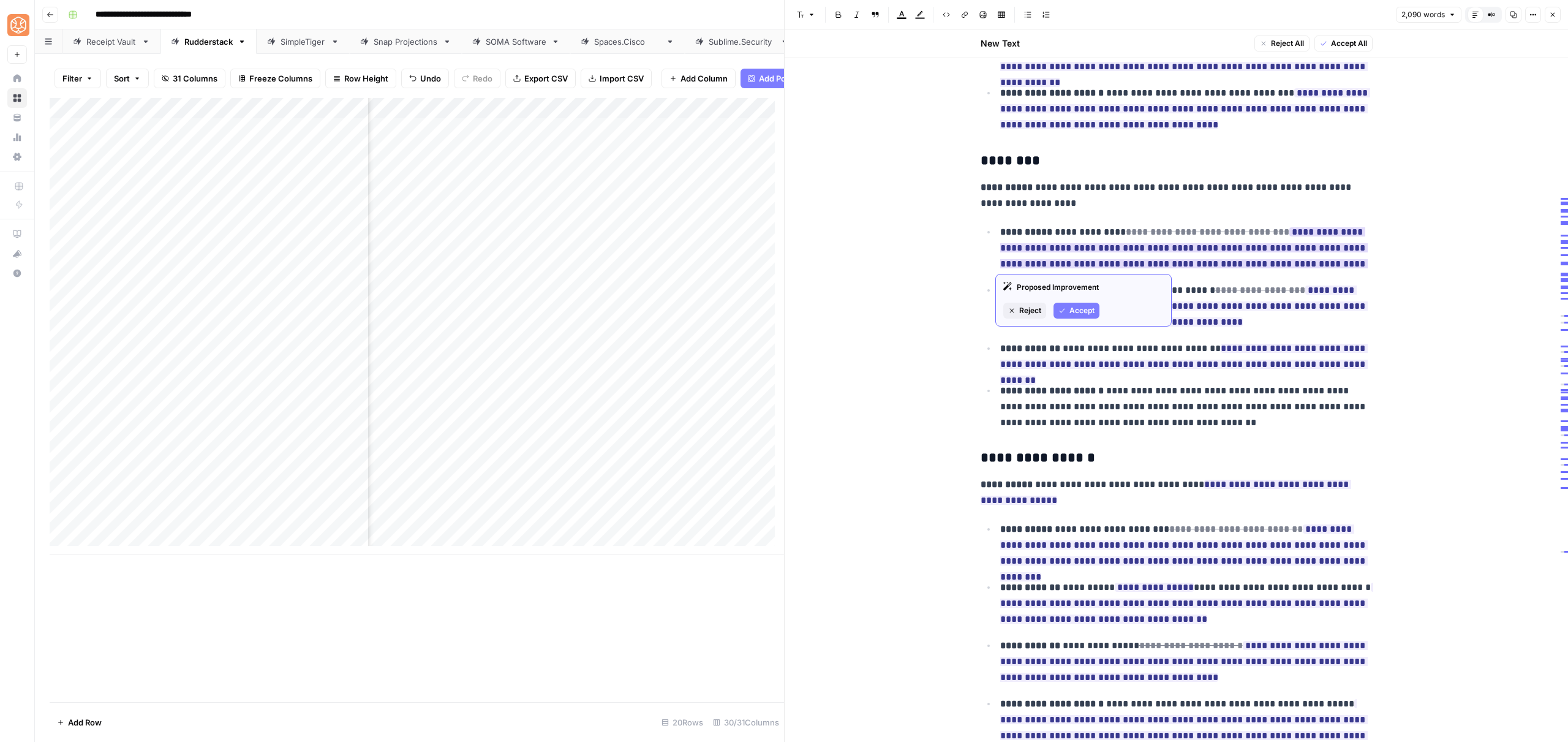
click at [1075, 314] on span "Accept" at bounding box center [1082, 311] width 25 height 11
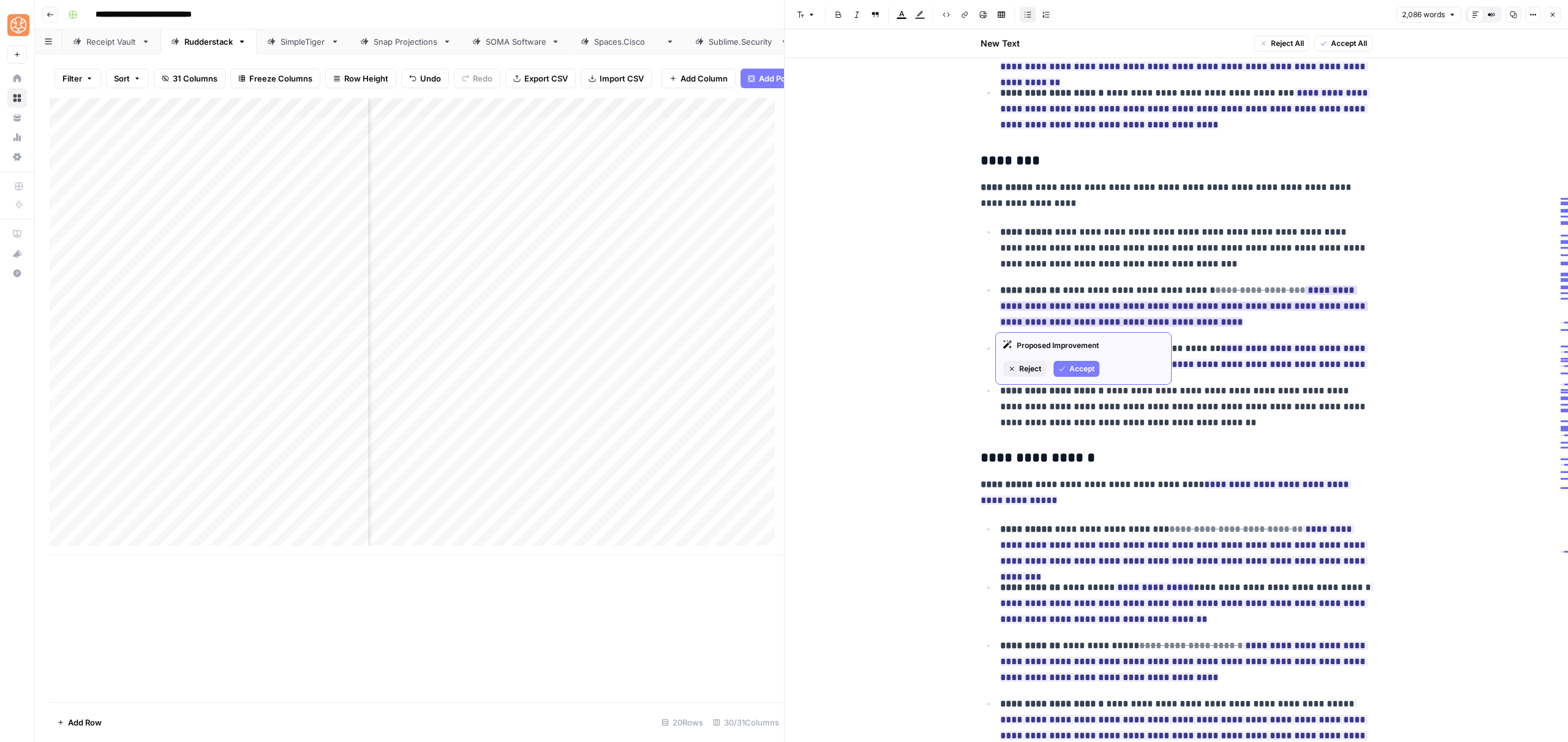
click at [1088, 369] on span "Accept" at bounding box center [1082, 369] width 25 height 11
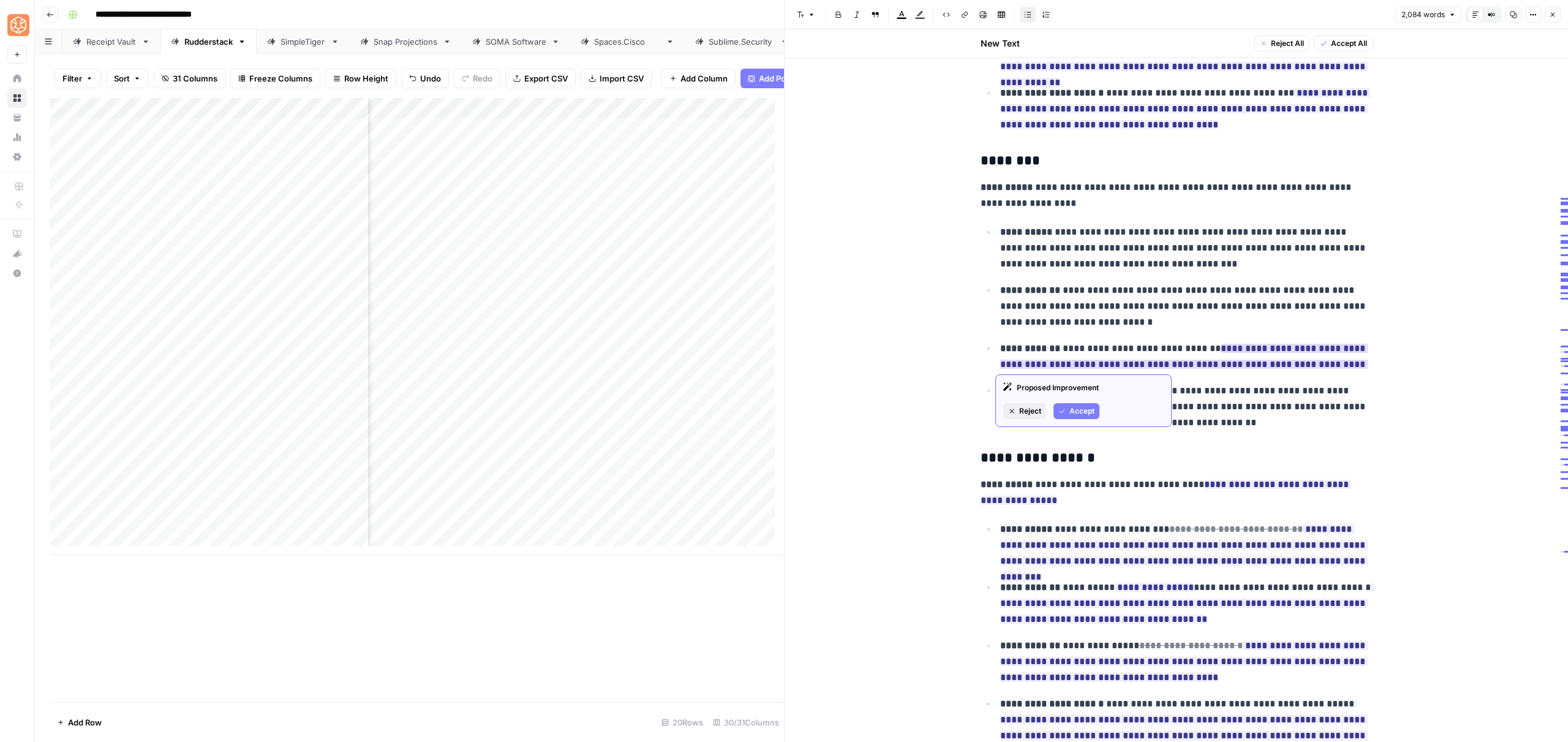
click at [1075, 409] on span "Accept" at bounding box center [1082, 411] width 25 height 11
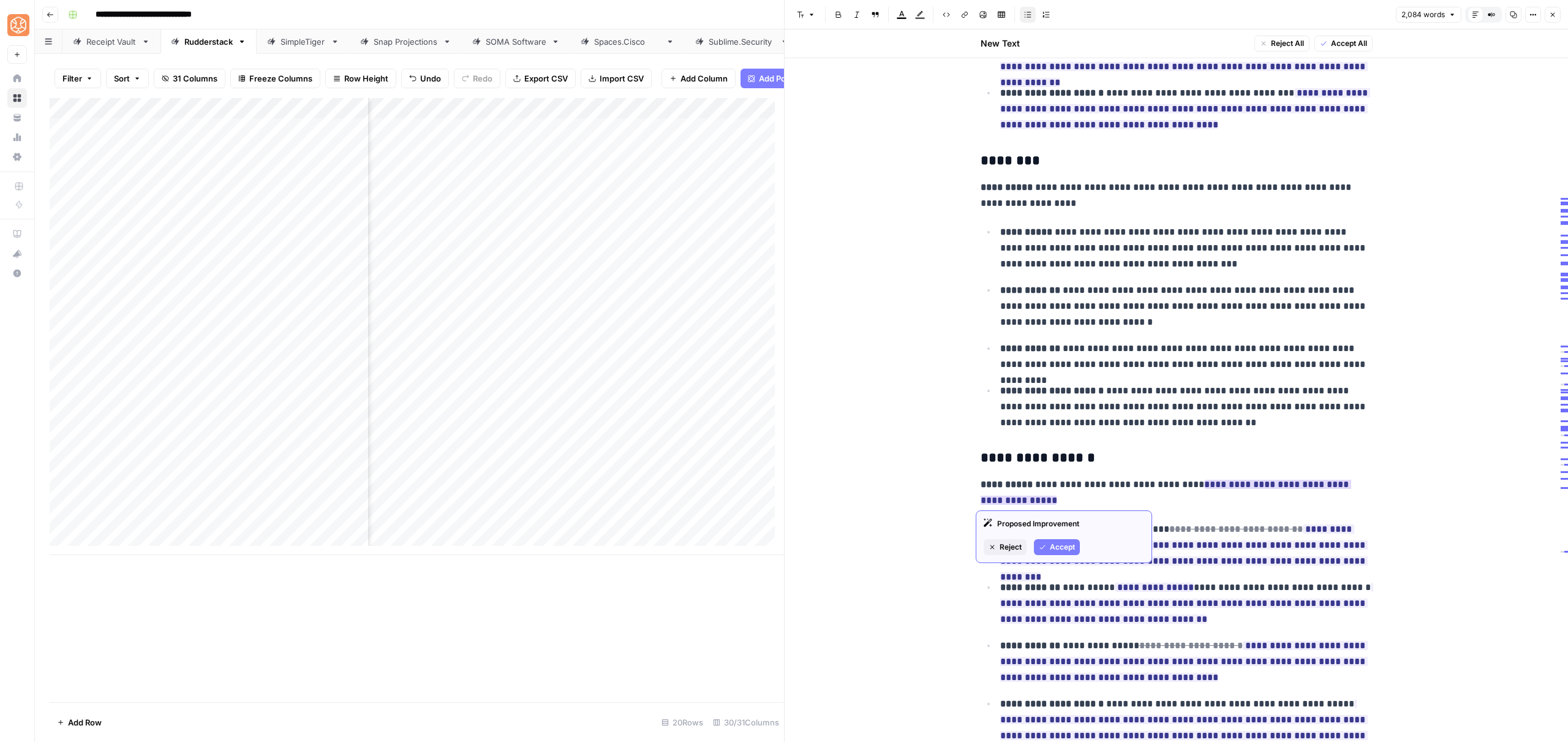
click at [1046, 550] on button "Accept" at bounding box center [1057, 548] width 46 height 16
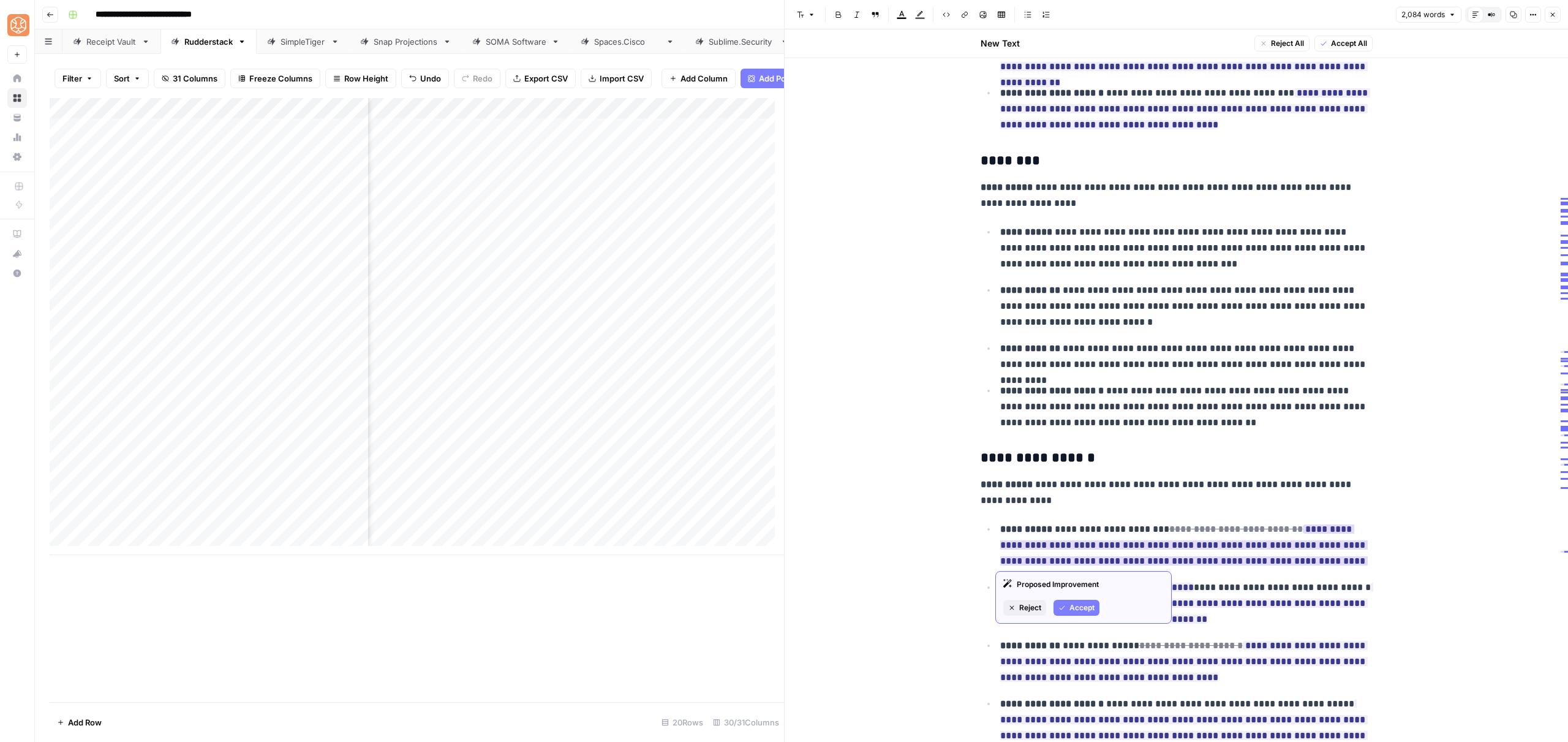
click at [1063, 609] on icon "button" at bounding box center [1062, 607] width 7 height 7
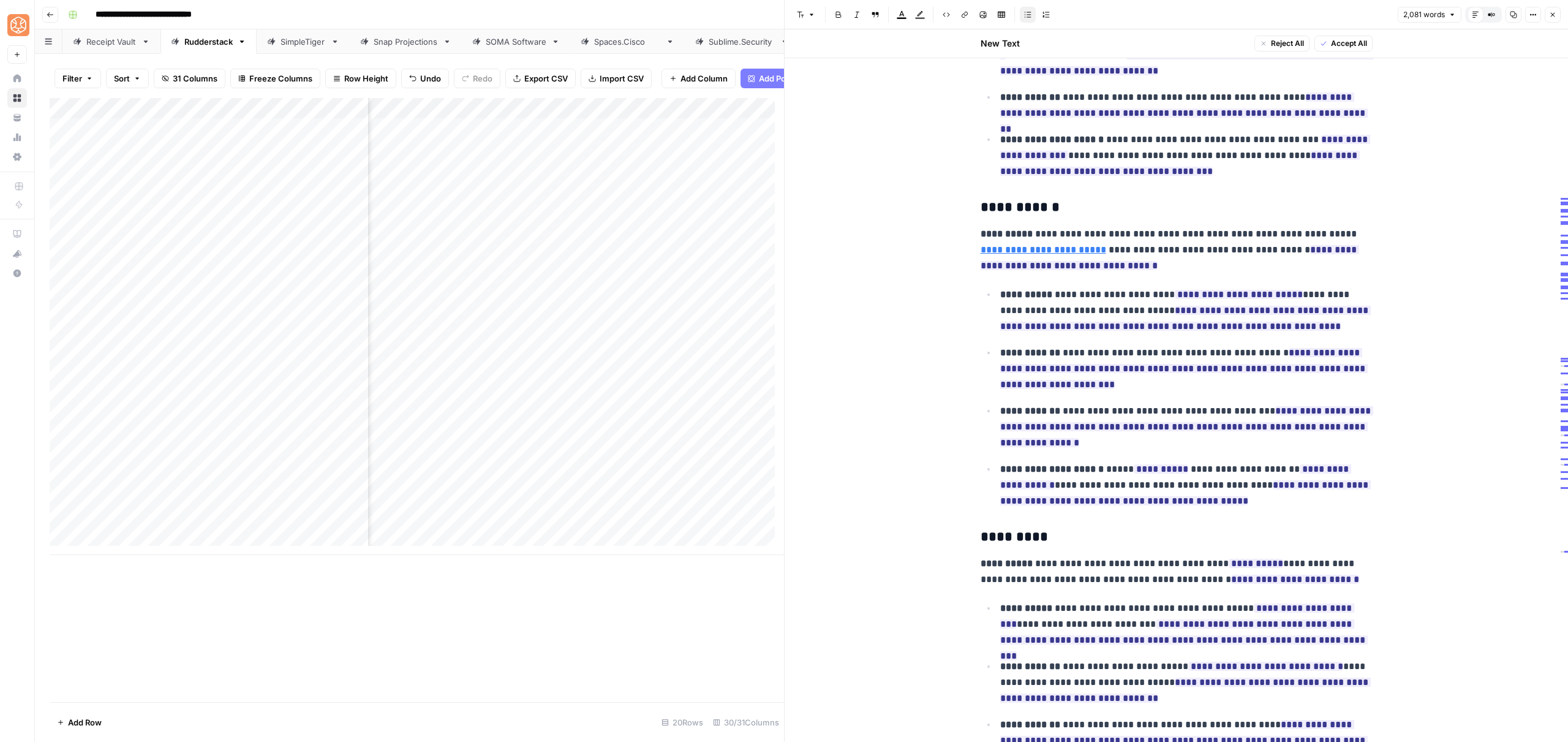
scroll to position [1288, 0]
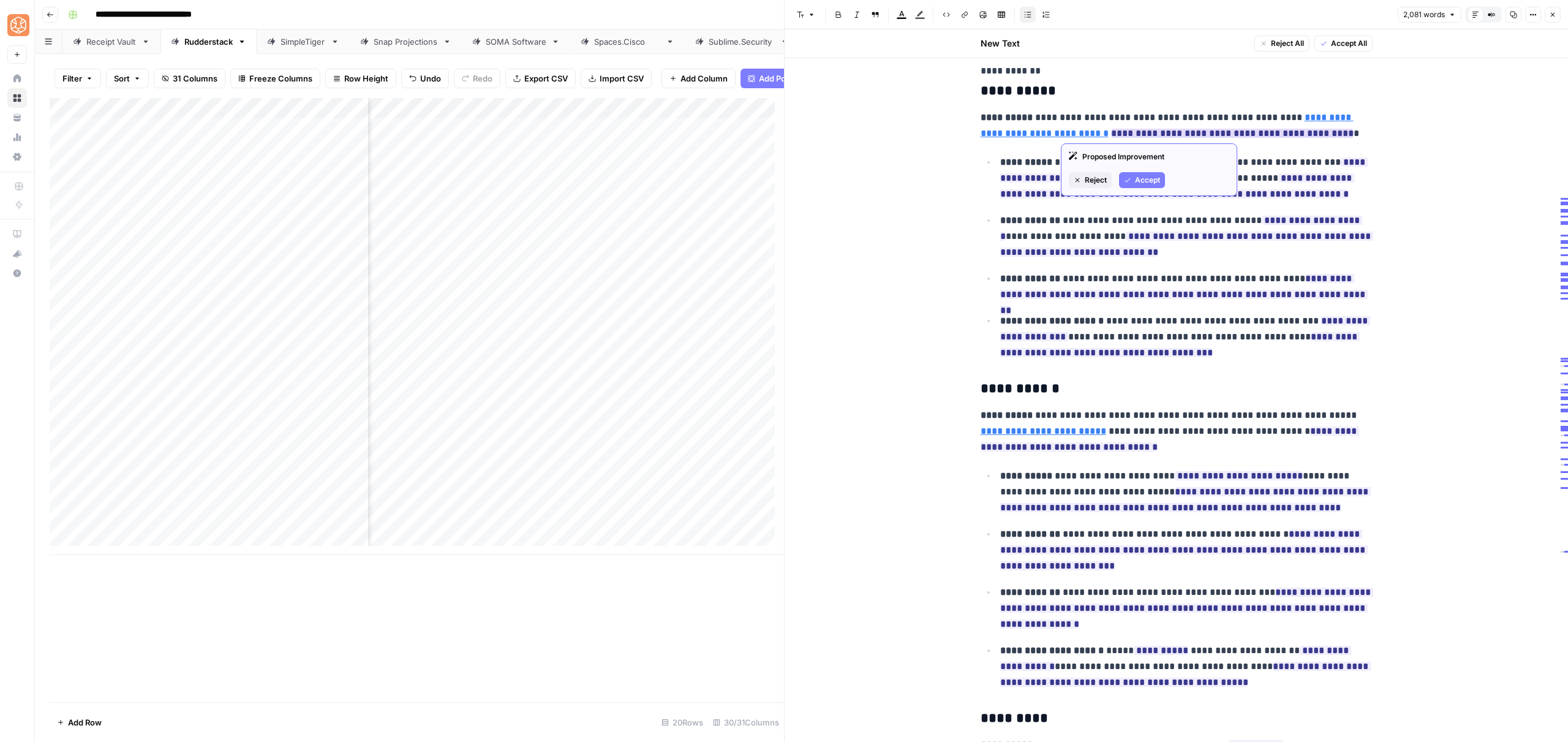
click at [1136, 179] on span "Accept" at bounding box center [1147, 180] width 25 height 11
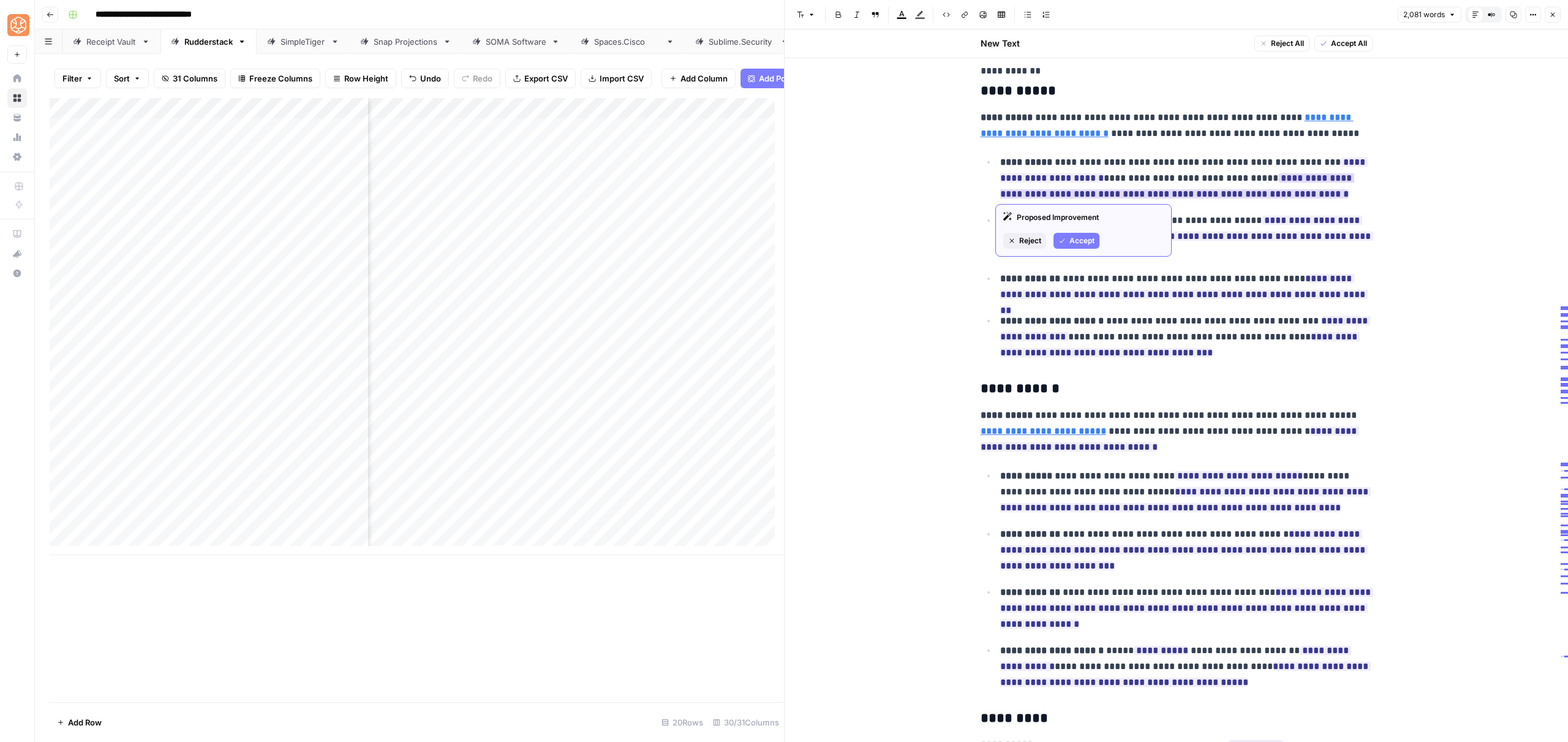
click at [1082, 240] on span "Accept" at bounding box center [1082, 241] width 25 height 11
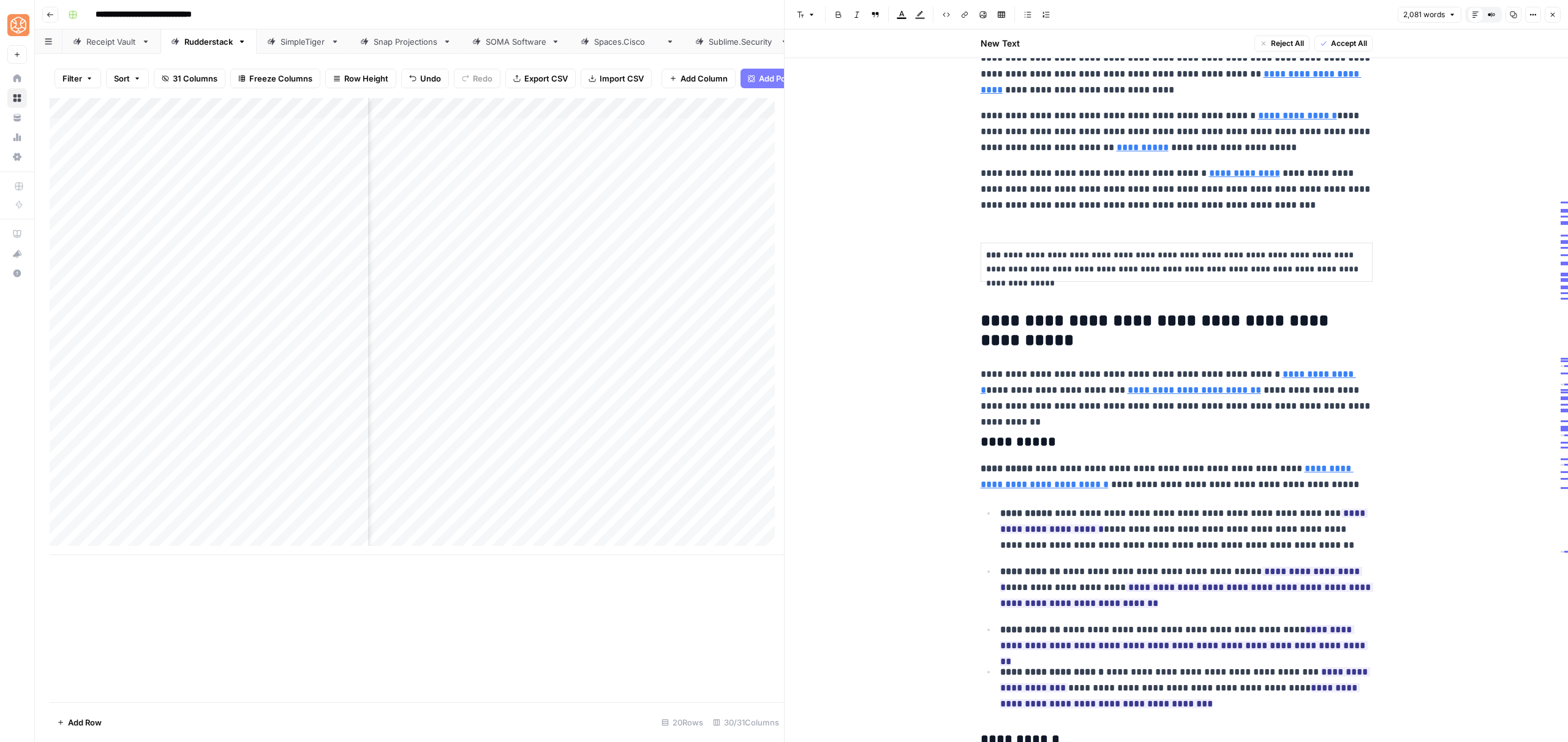
scroll to position [1187, 0]
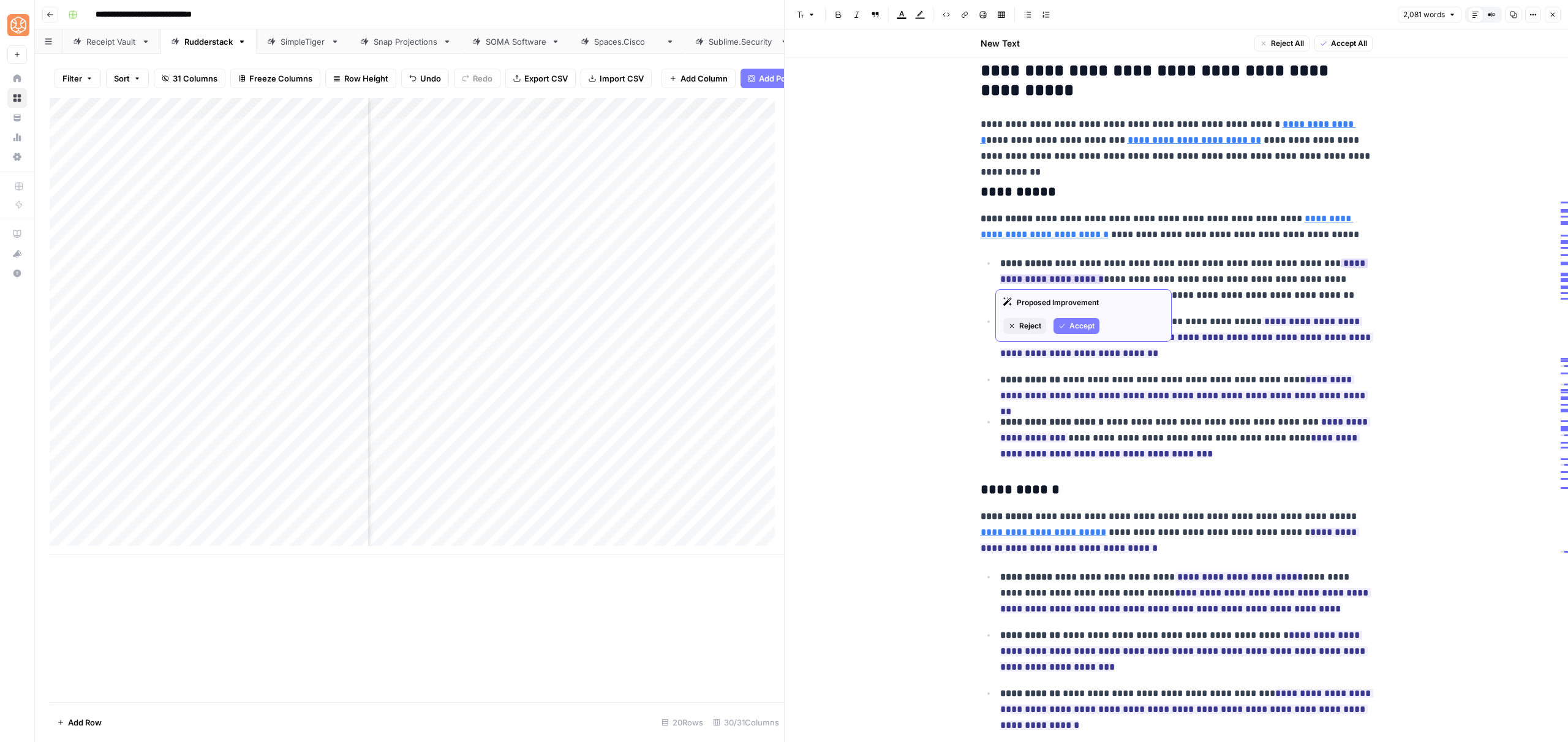
click at [1068, 326] on button "Accept" at bounding box center [1076, 326] width 46 height 16
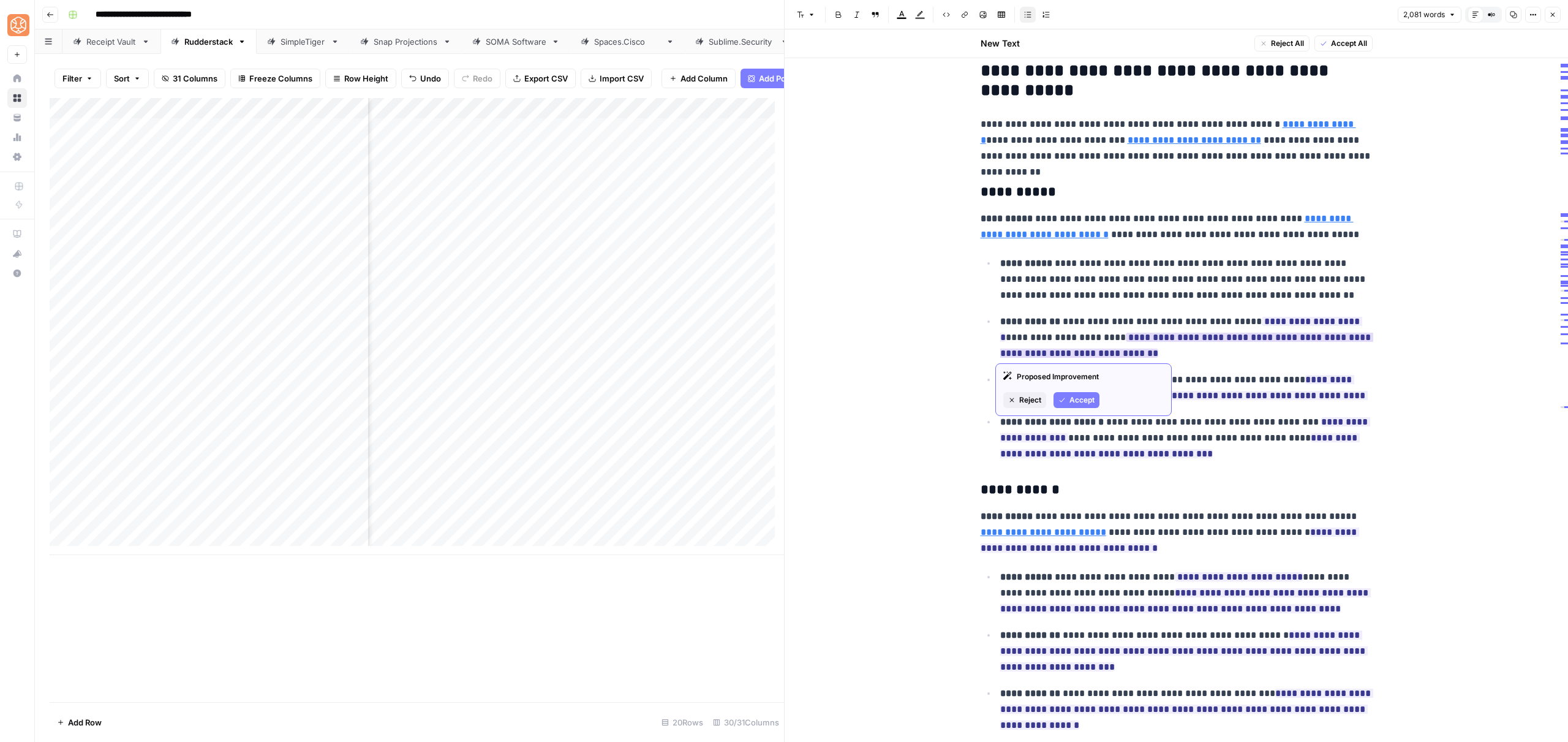
click at [1079, 397] on span "Accept" at bounding box center [1082, 400] width 25 height 11
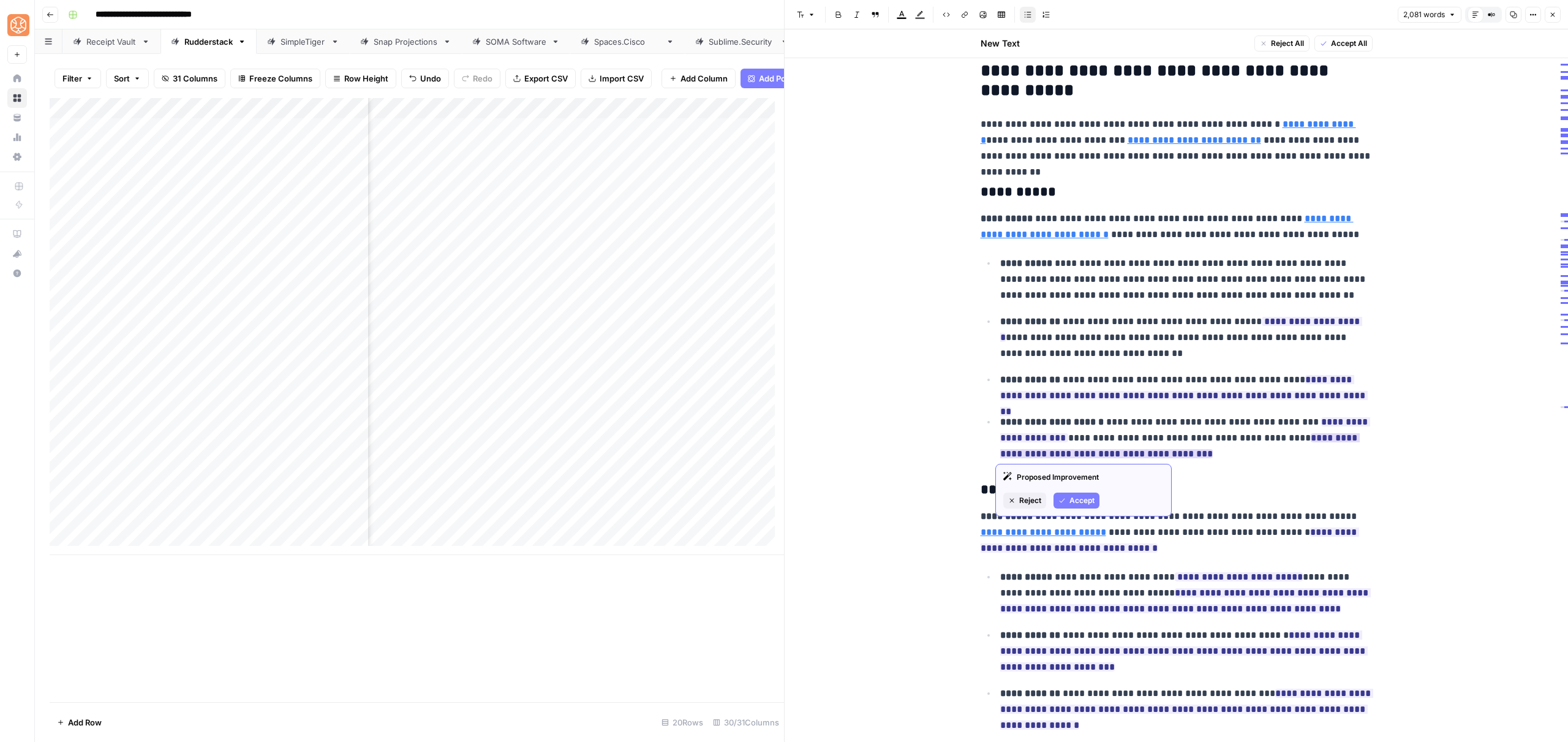
click at [1080, 505] on span "Accept" at bounding box center [1082, 500] width 25 height 11
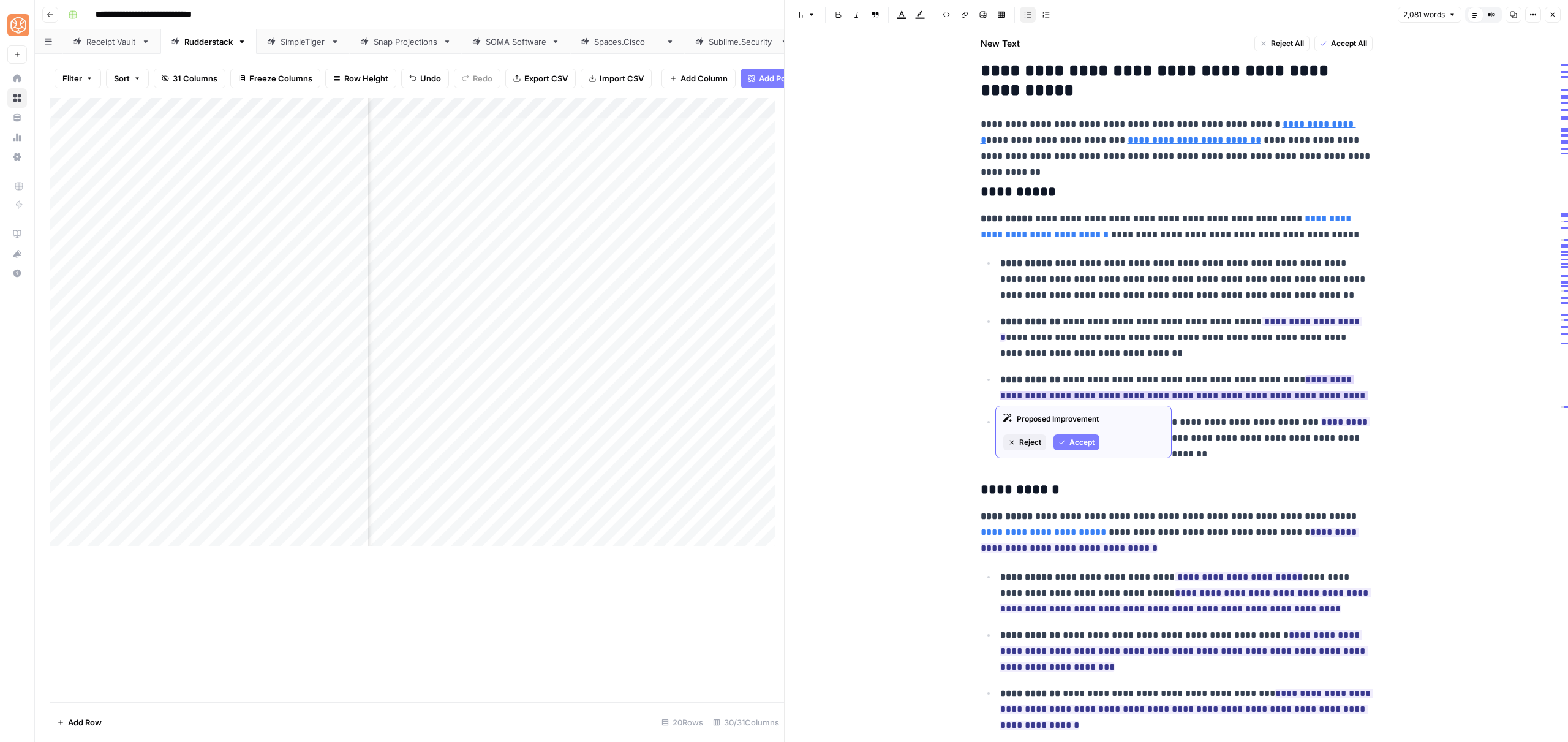
click at [1065, 436] on button "Accept" at bounding box center [1076, 443] width 46 height 16
click at [1076, 485] on span "Accept" at bounding box center [1082, 484] width 25 height 11
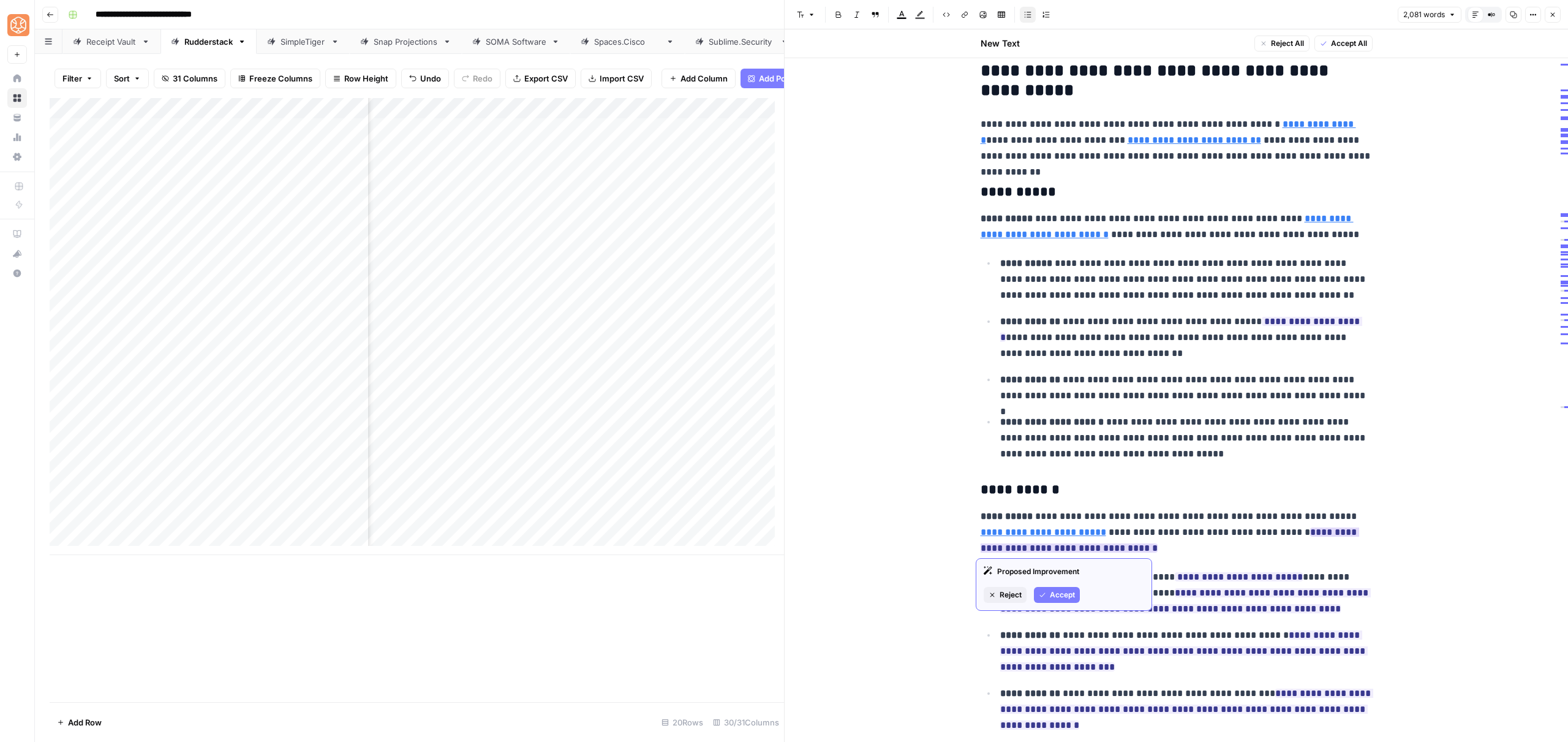
click at [1067, 593] on span "Accept" at bounding box center [1063, 595] width 25 height 11
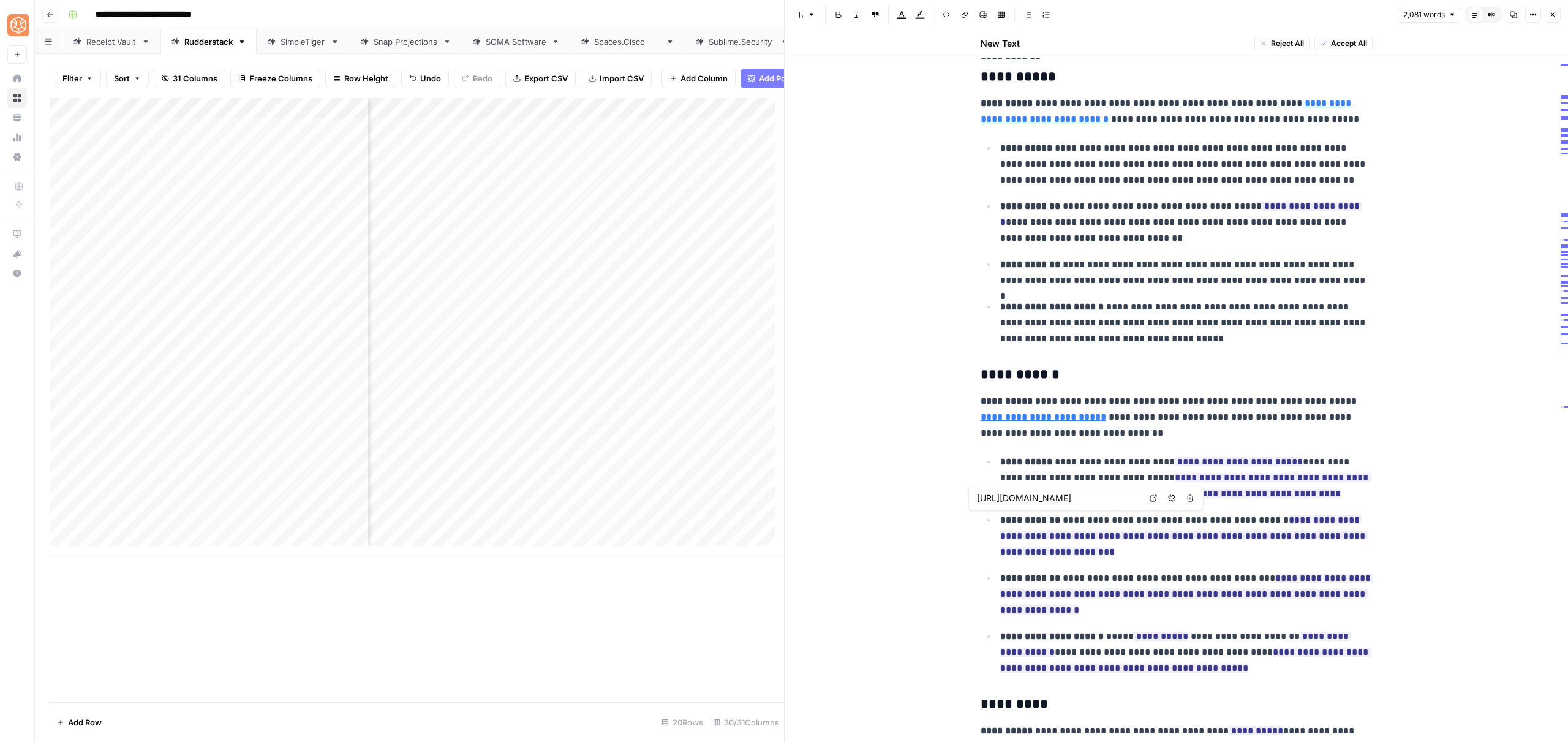
scroll to position [1306, 0]
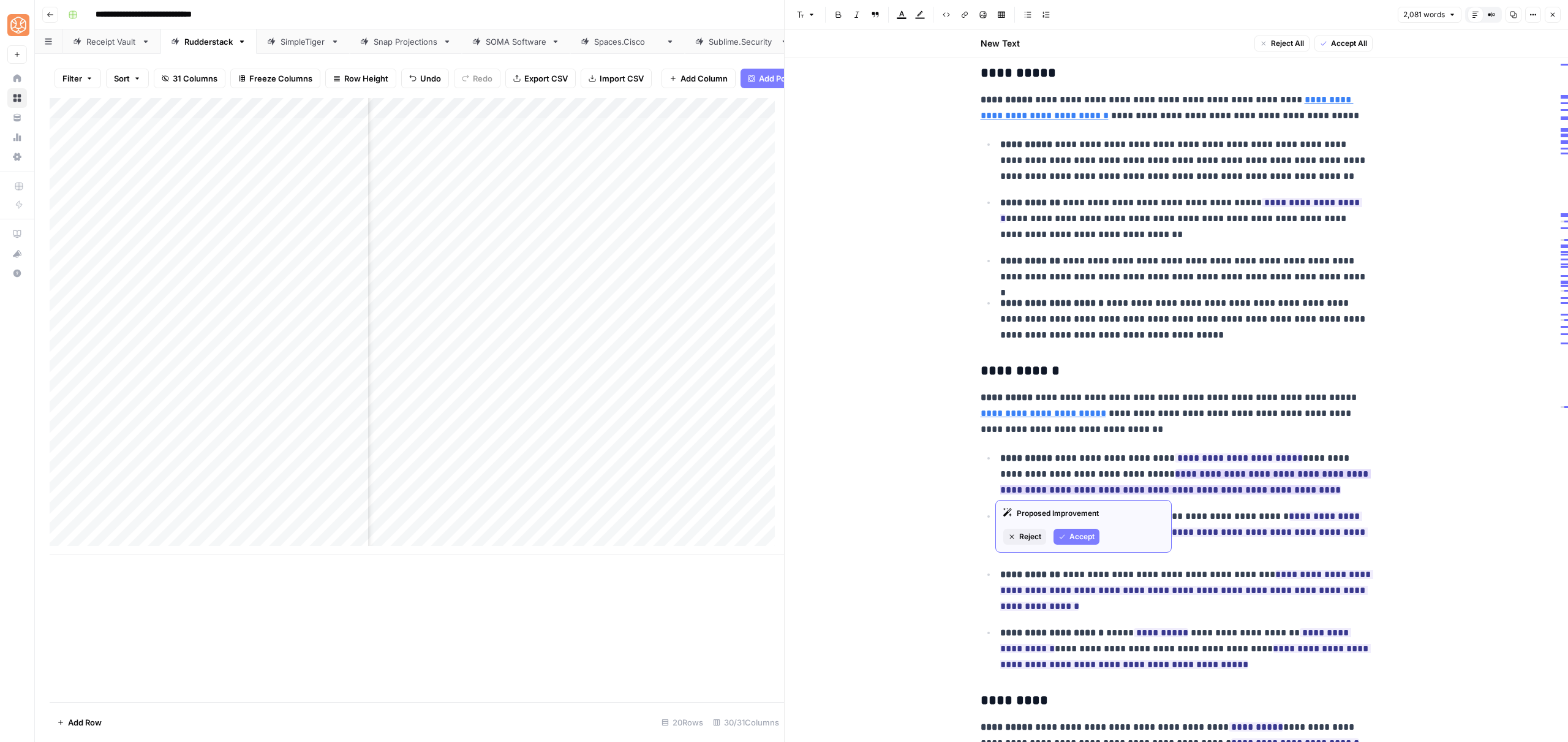
click at [1079, 523] on div "Proposed Improvement Reject Accept" at bounding box center [1084, 526] width 176 height 52
click at [1097, 535] on button "Accept" at bounding box center [1076, 537] width 46 height 16
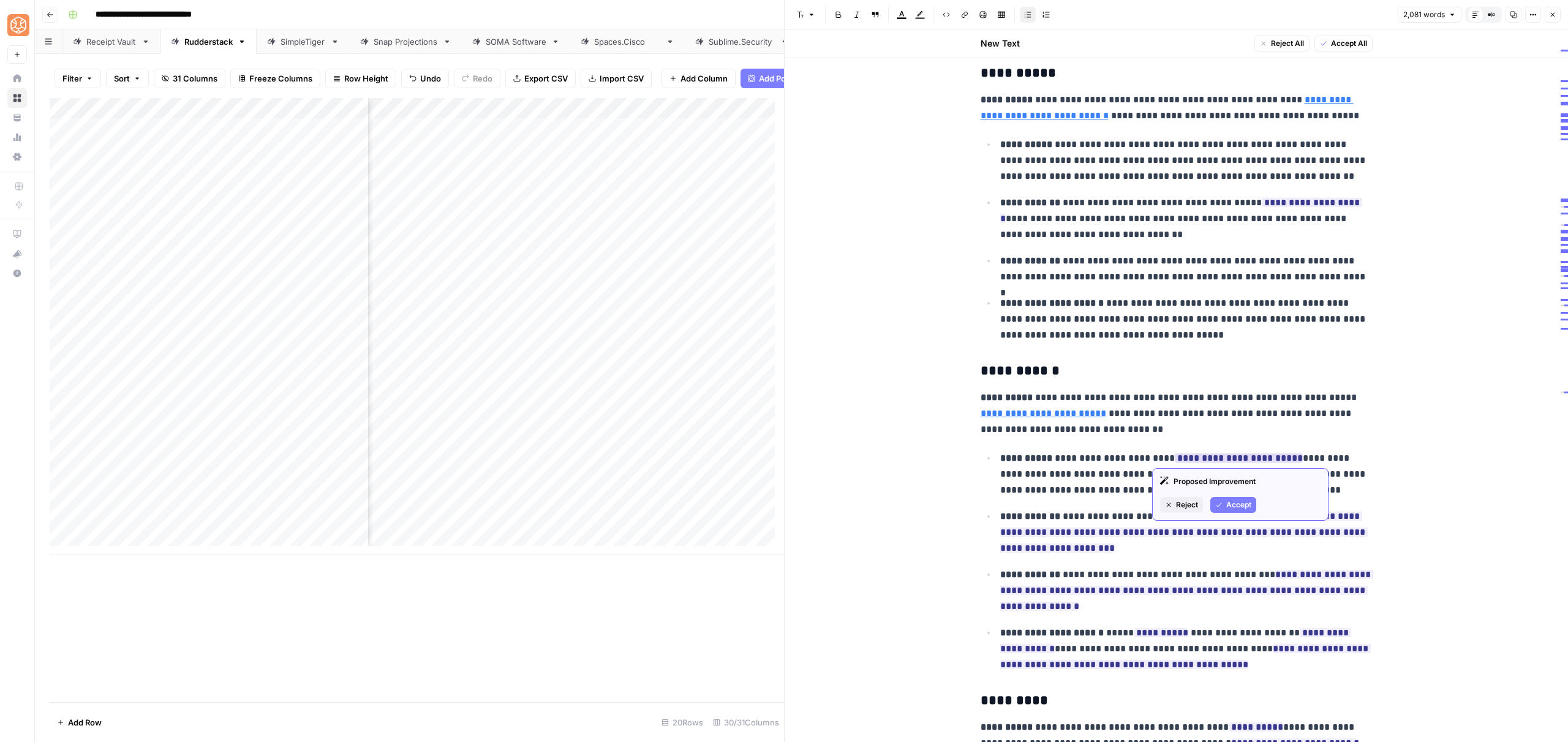
click at [1227, 504] on span "Accept" at bounding box center [1239, 505] width 25 height 11
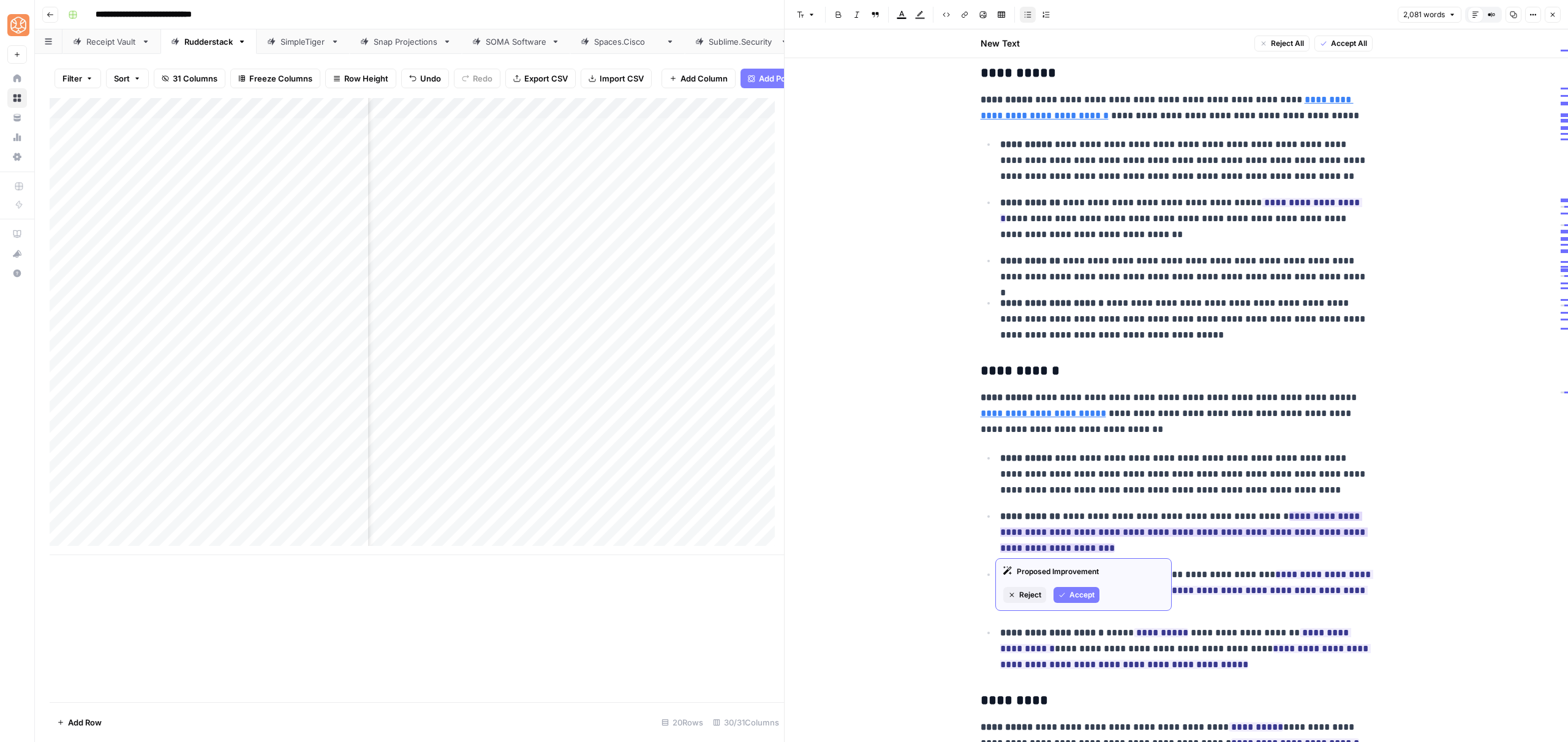
click at [1084, 589] on span "Accept" at bounding box center [1082, 595] width 25 height 11
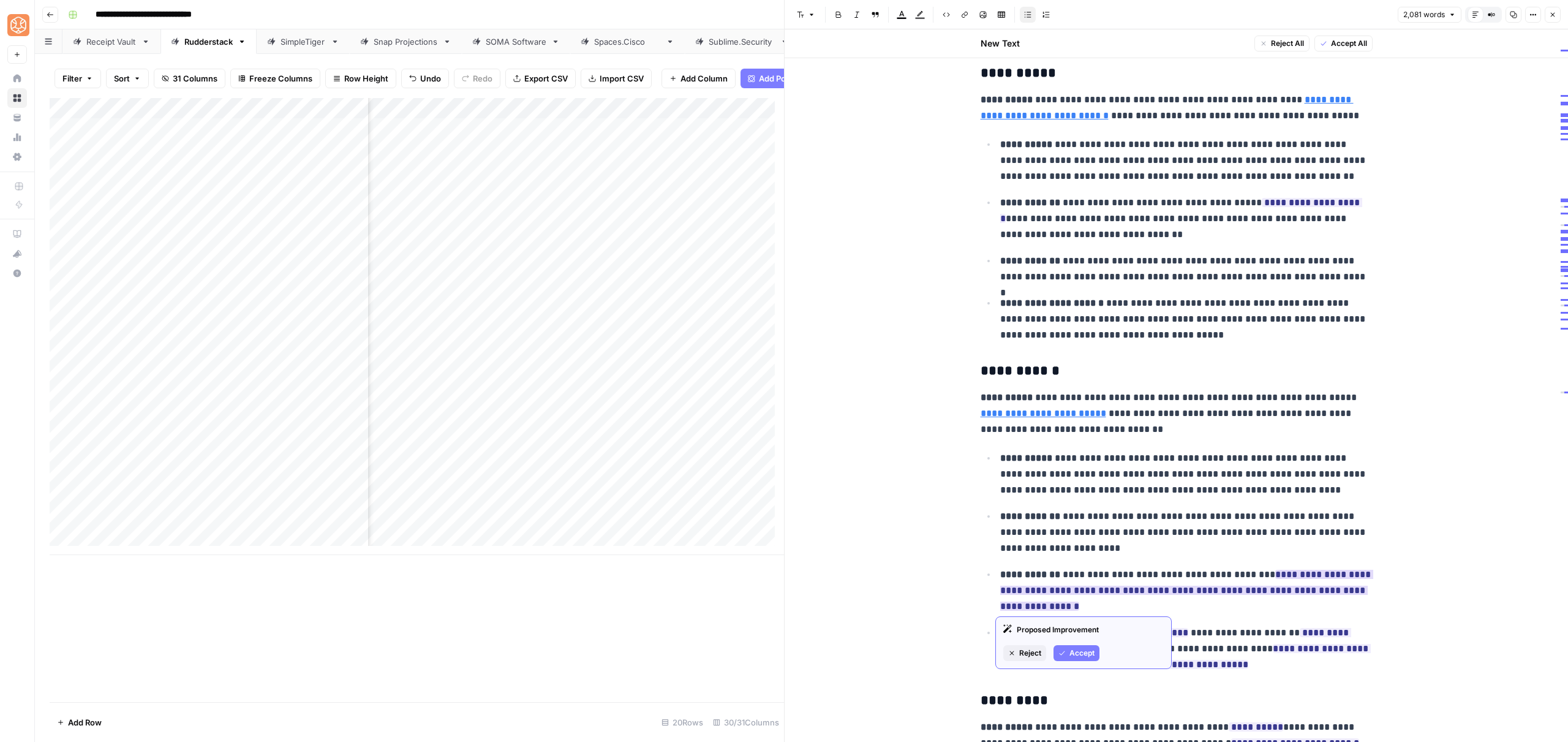
click at [1075, 646] on button "Accept" at bounding box center [1076, 653] width 46 height 16
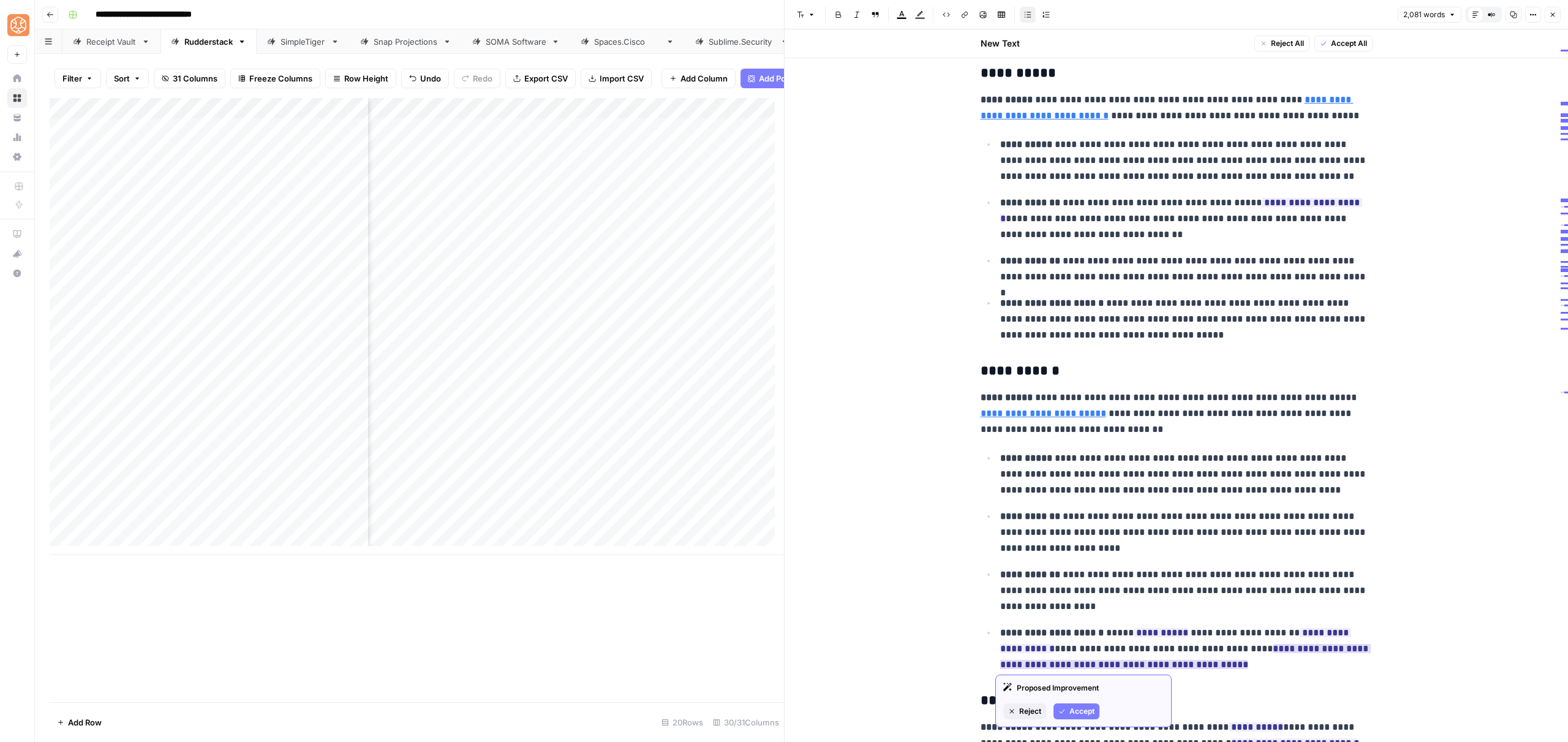
click at [1073, 709] on span "Accept" at bounding box center [1082, 711] width 25 height 11
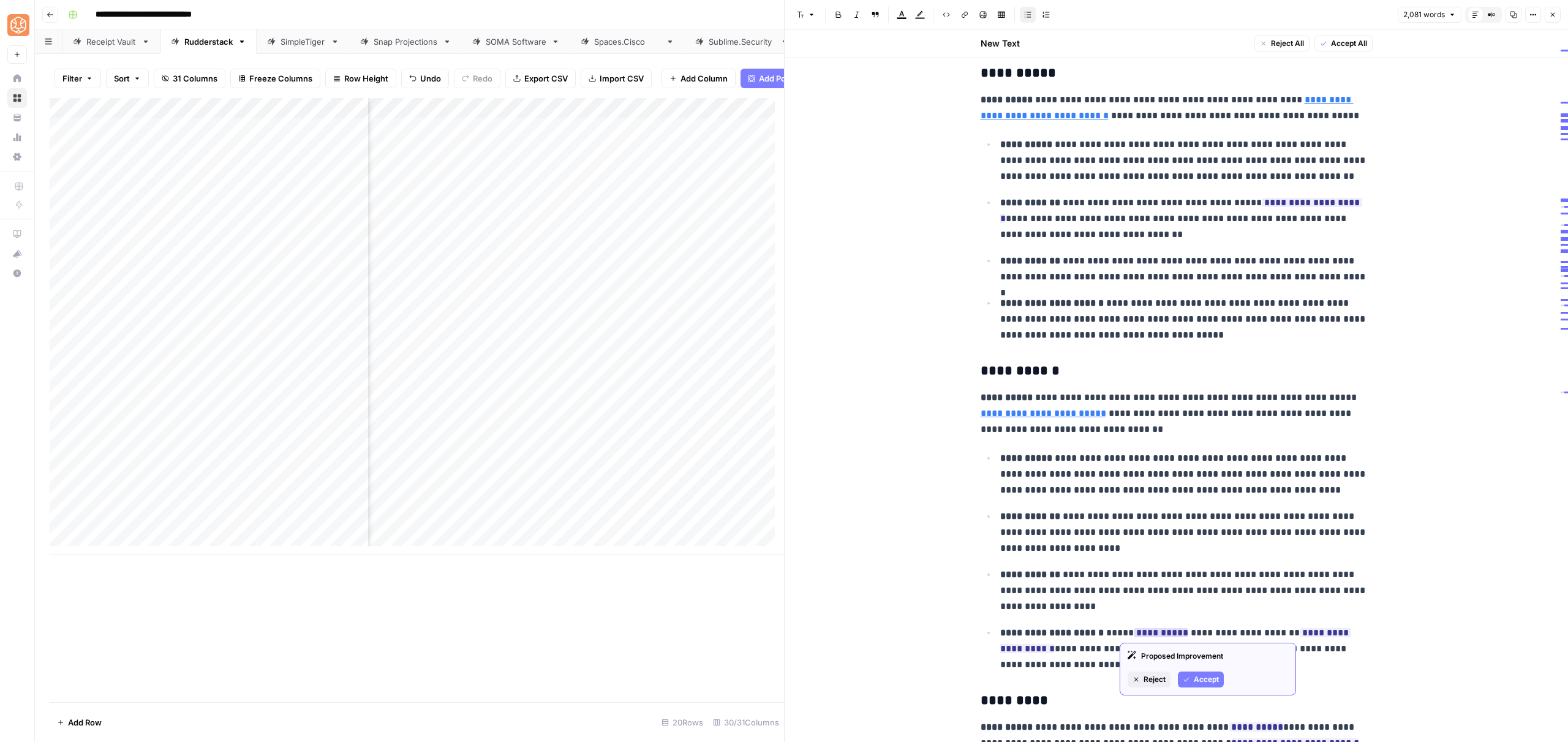
click at [1204, 680] on span "Accept" at bounding box center [1207, 680] width 25 height 11
click at [1055, 688] on button "Accept" at bounding box center [1076, 696] width 46 height 16
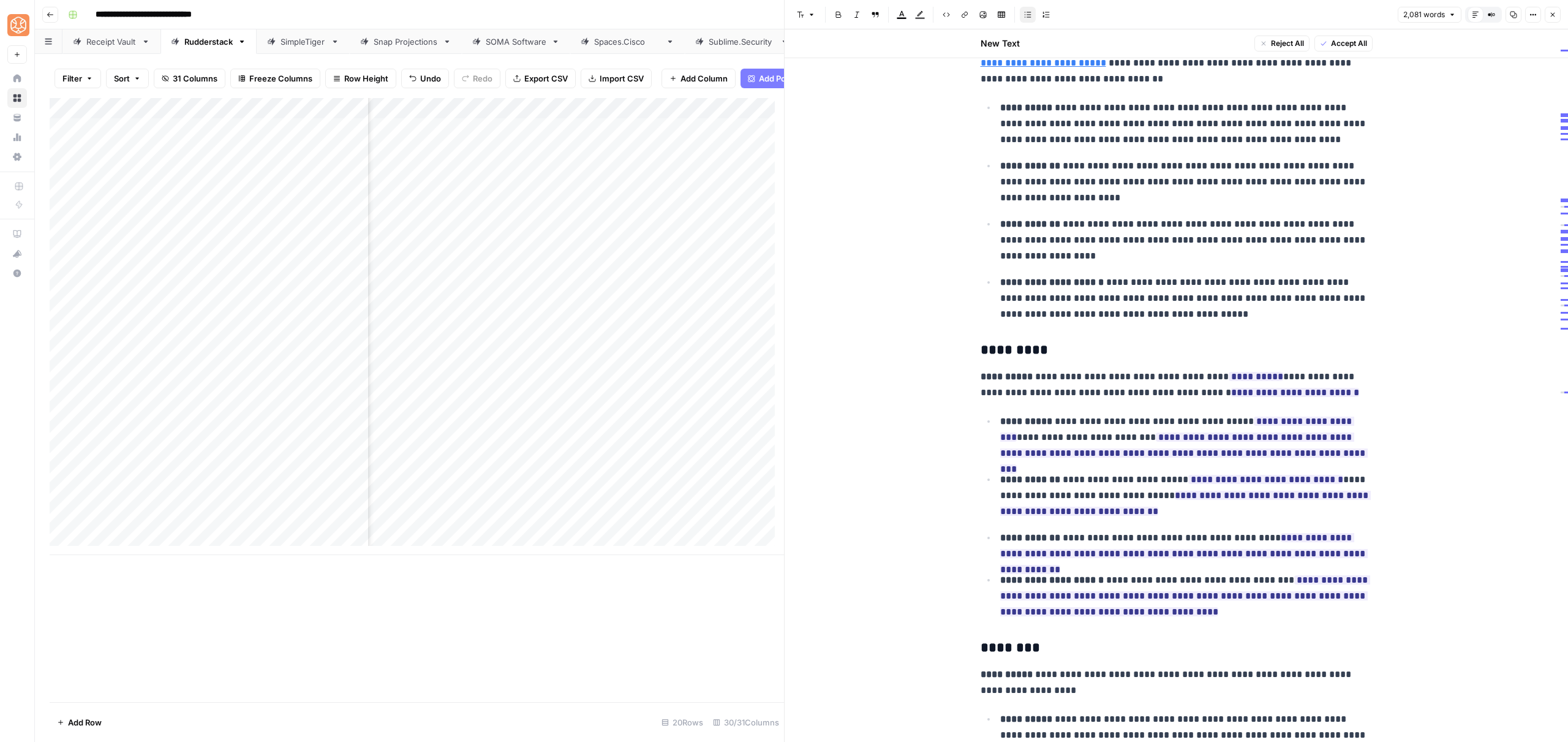
scroll to position [1702, 0]
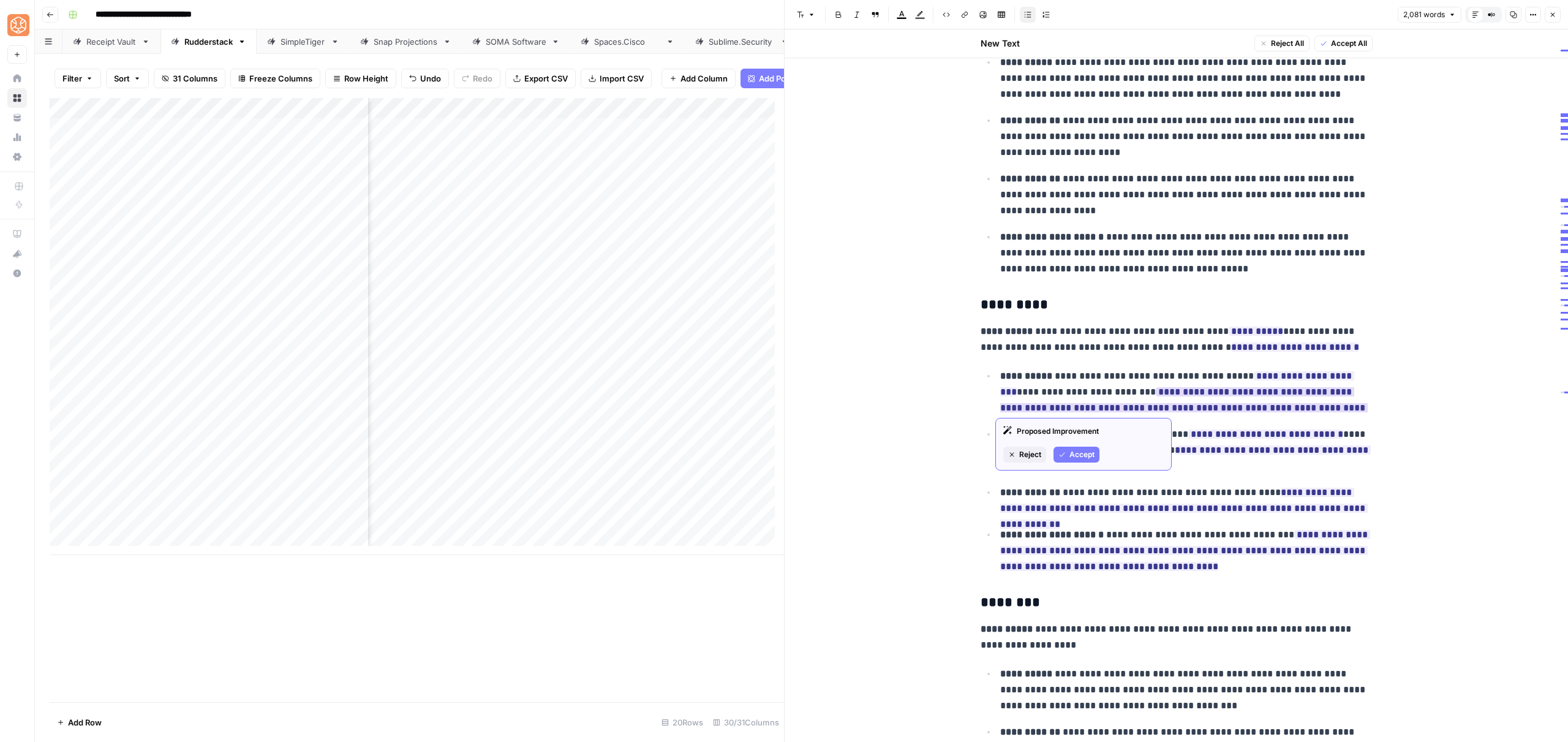
click at [1068, 455] on button "Accept" at bounding box center [1076, 455] width 46 height 16
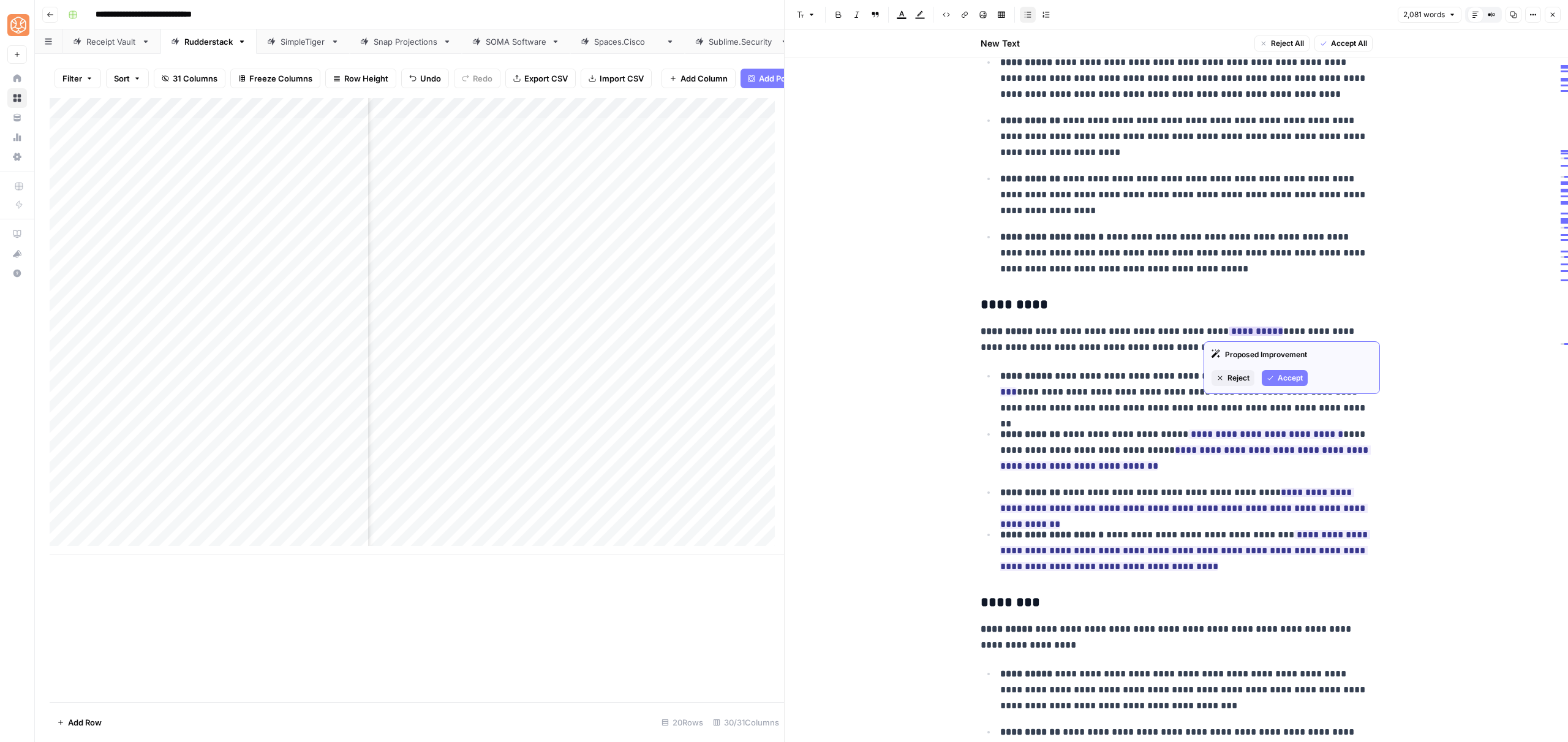
click at [1279, 378] on span "Accept" at bounding box center [1290, 378] width 25 height 11
click at [1297, 394] on span "Accept" at bounding box center [1301, 394] width 25 height 11
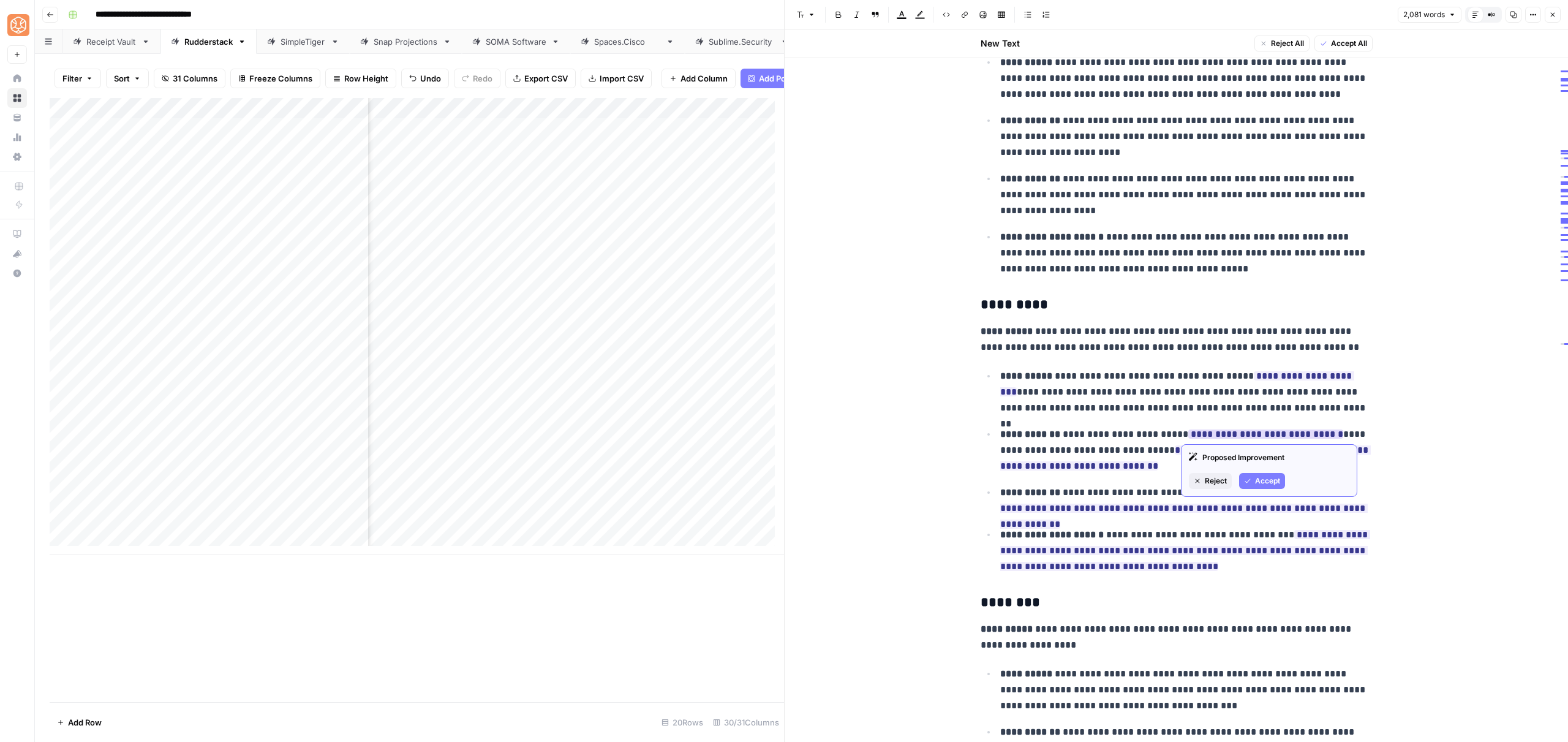
click at [1252, 479] on icon "button" at bounding box center [1247, 481] width 7 height 7
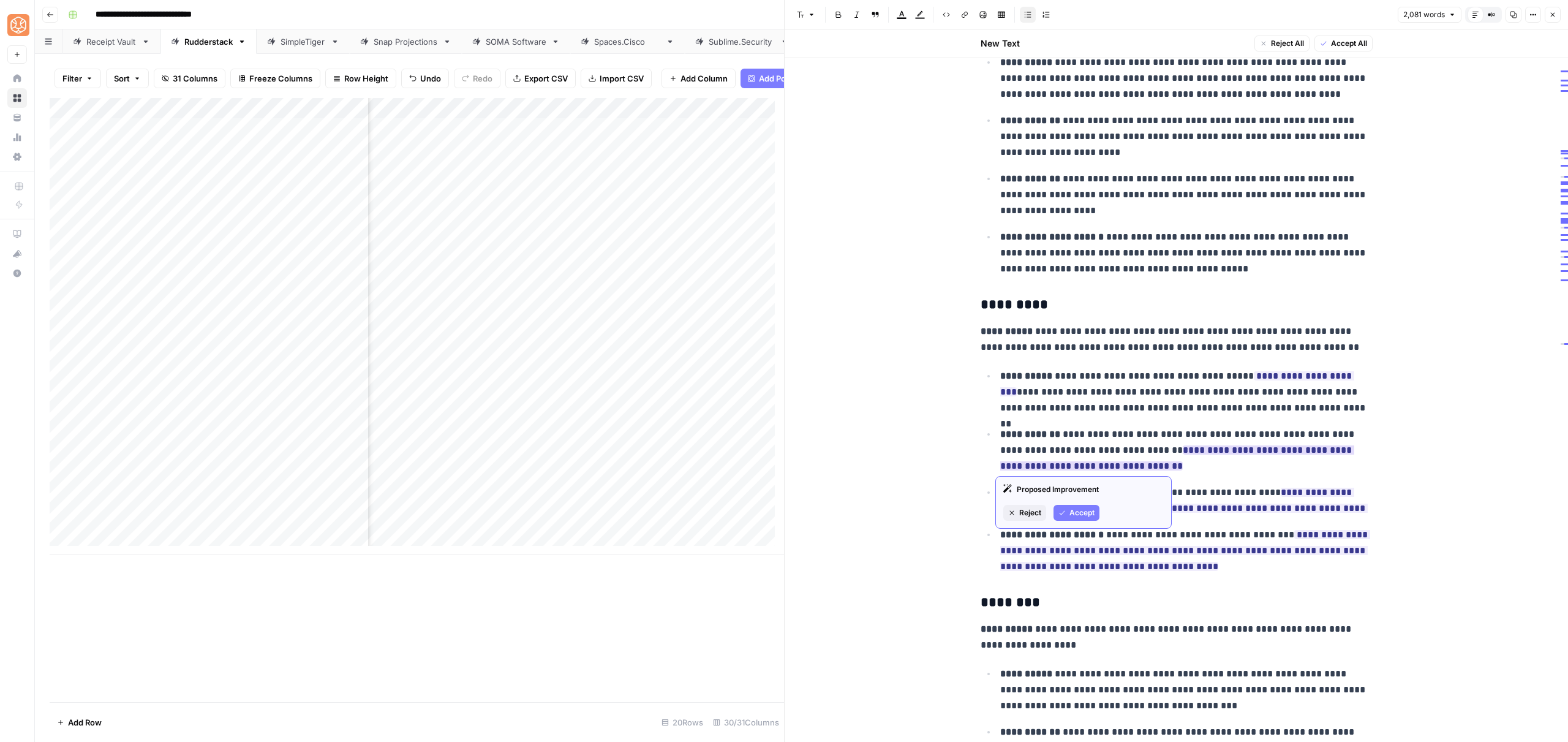
click at [1069, 511] on button "Accept" at bounding box center [1076, 513] width 46 height 16
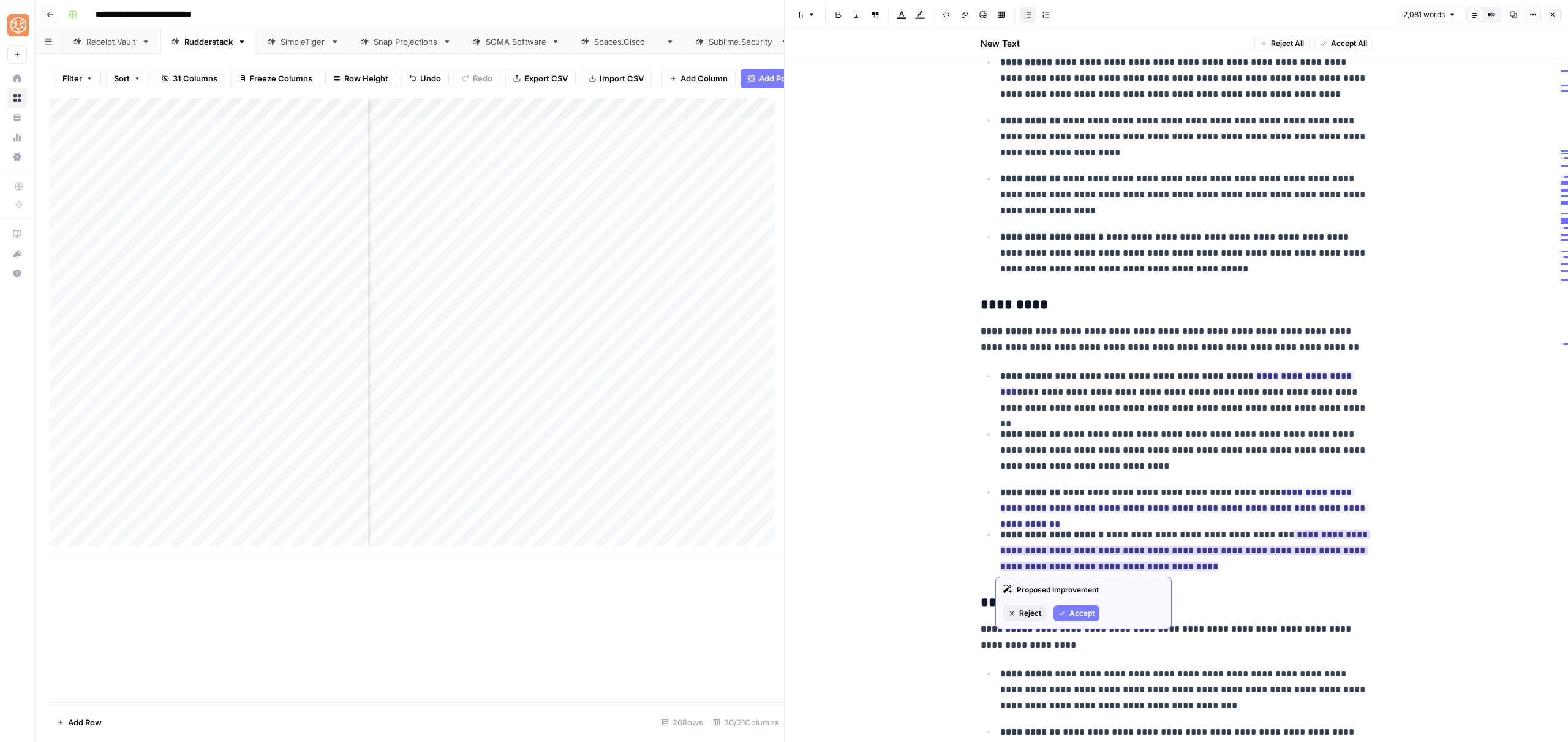
click at [1068, 611] on button "Accept" at bounding box center [1076, 613] width 46 height 16
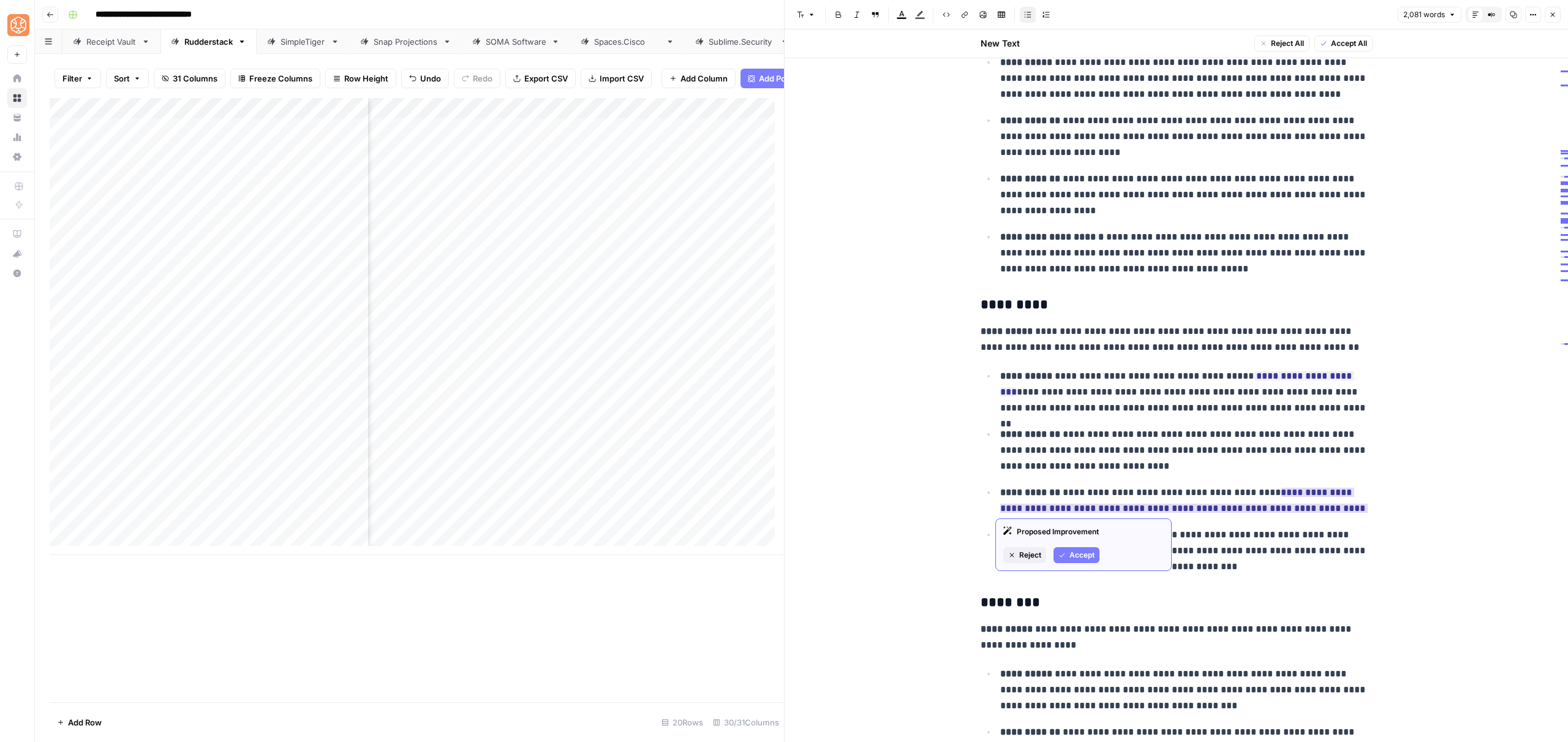
click at [1092, 553] on span "Accept" at bounding box center [1082, 555] width 25 height 11
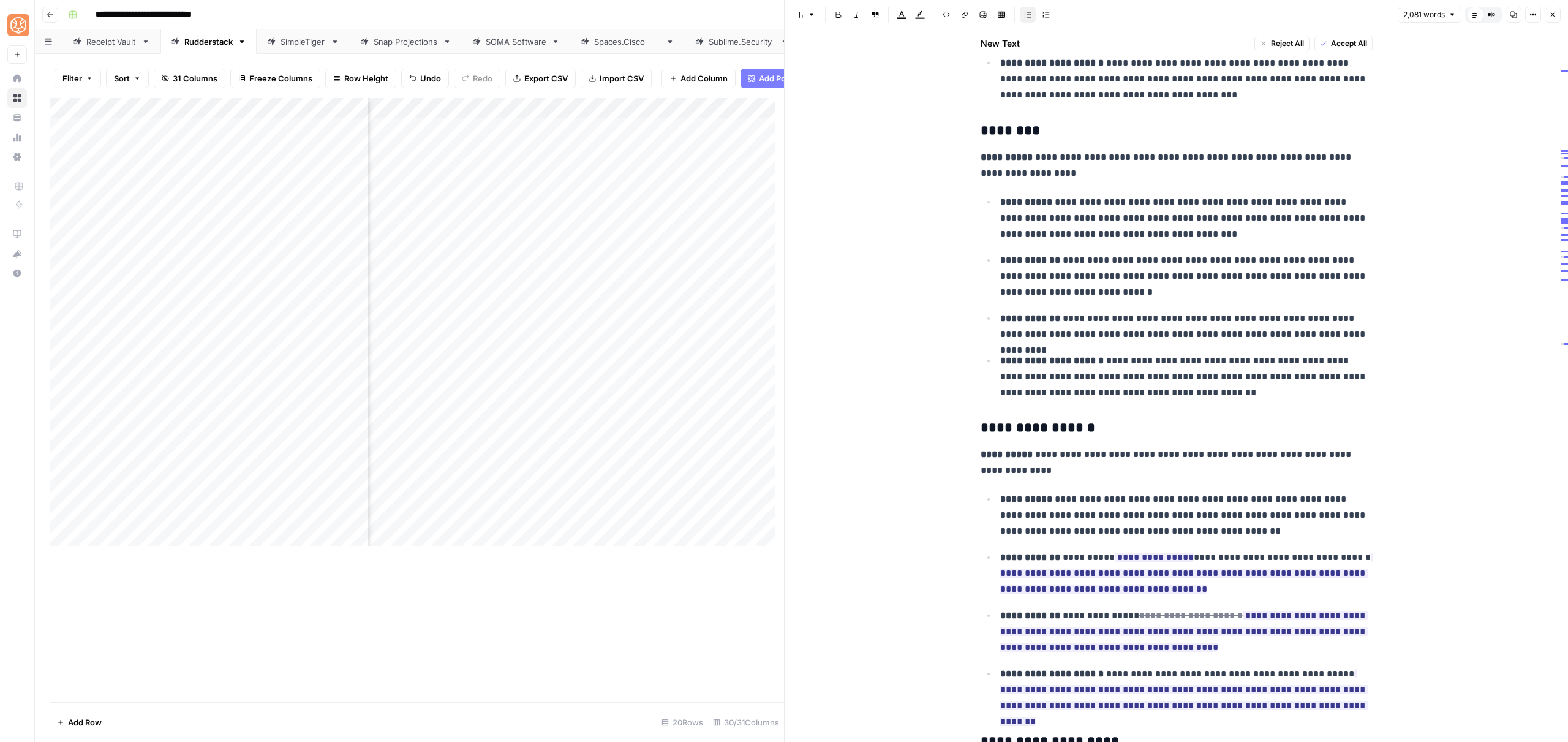
scroll to position [2331, 0]
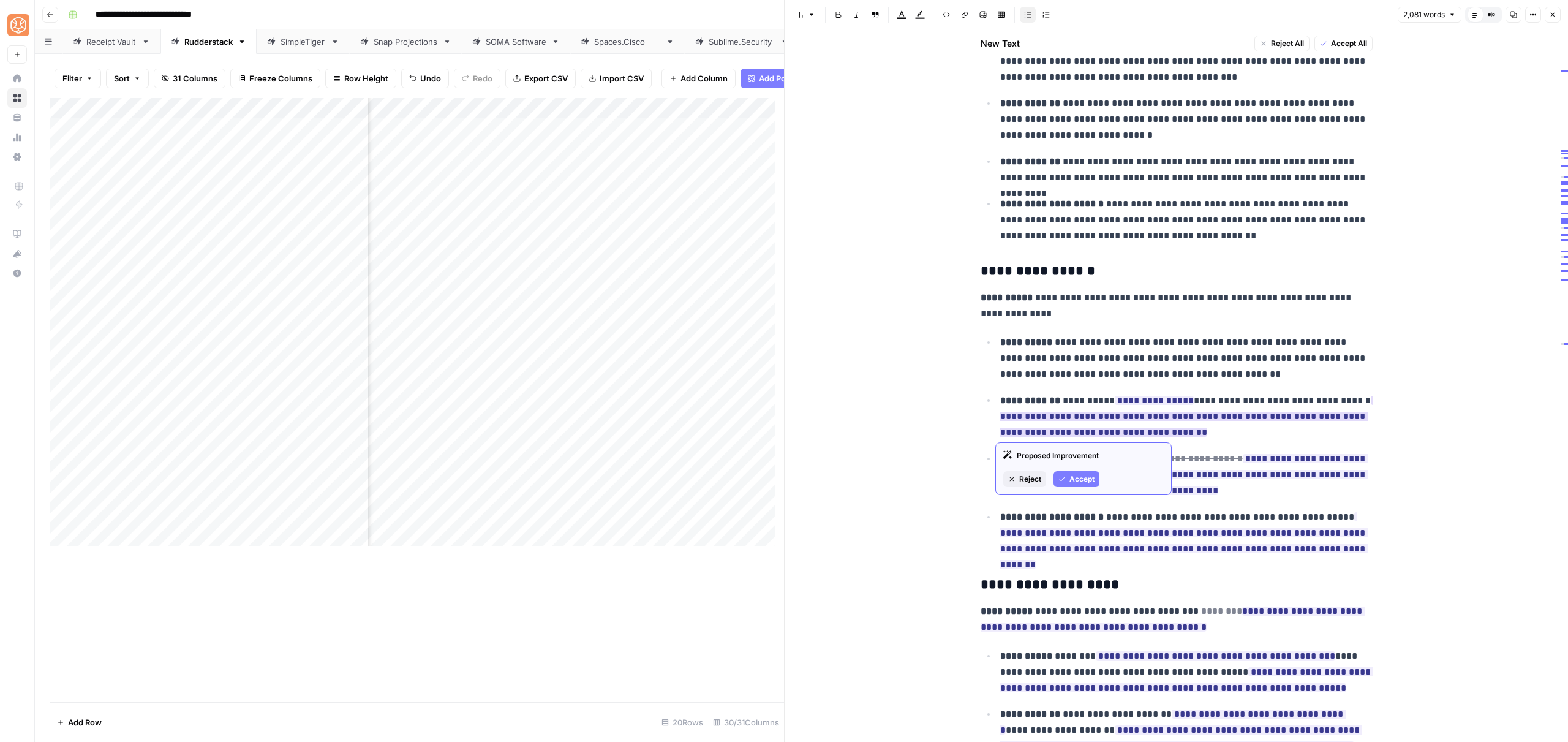
click at [1076, 482] on span "Accept" at bounding box center [1082, 479] width 25 height 11
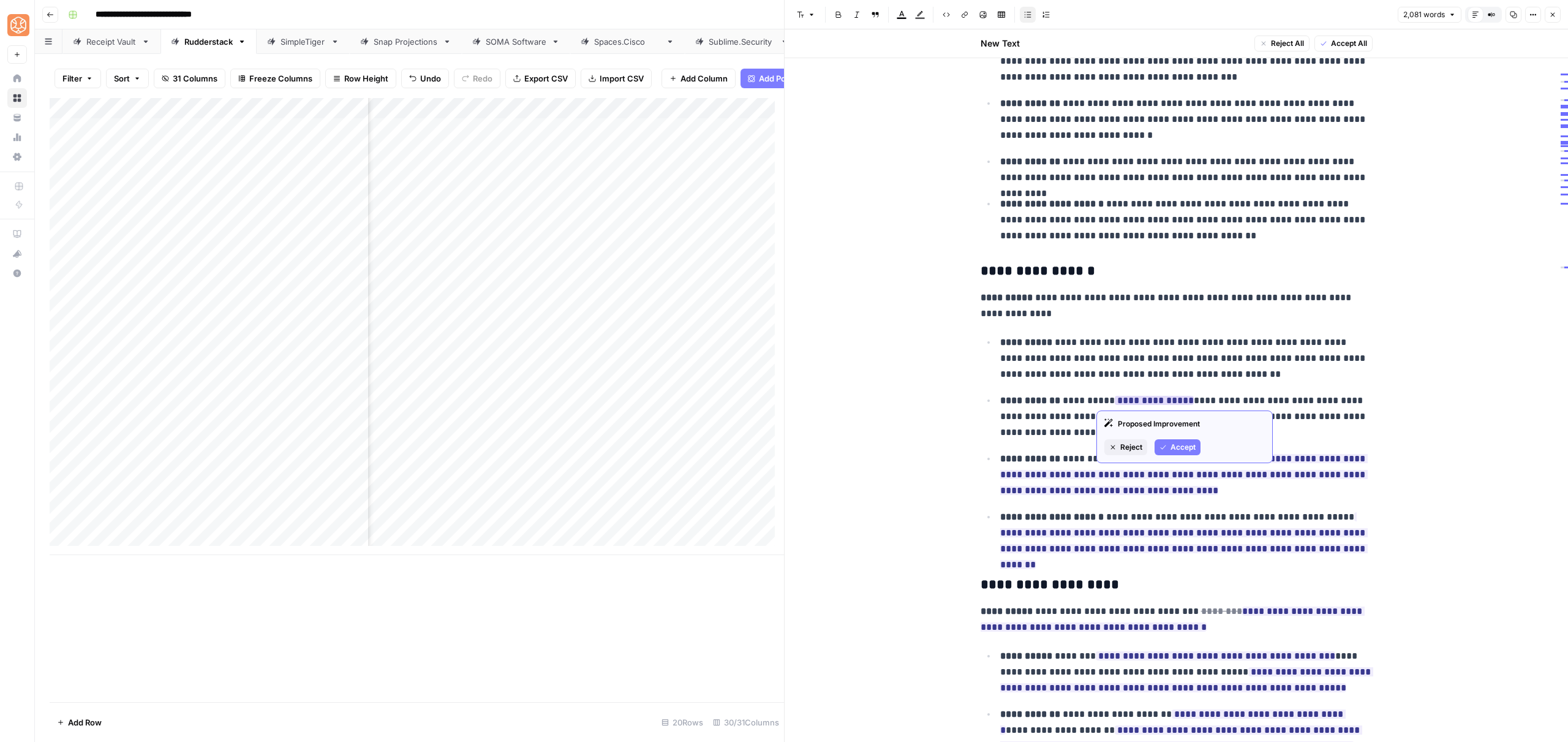
click at [1188, 444] on span "Accept" at bounding box center [1183, 447] width 25 height 11
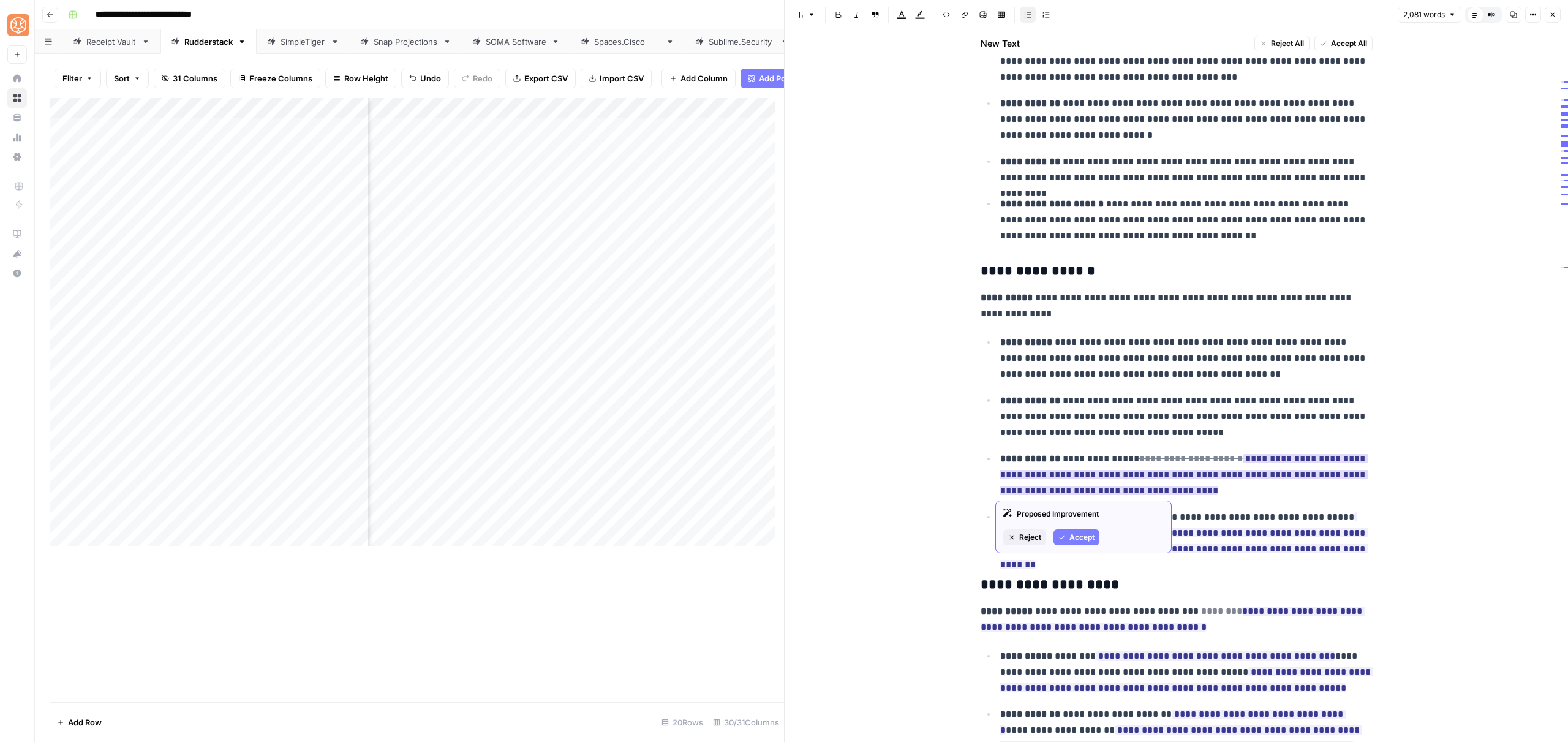
click at [1070, 535] on span "Accept" at bounding box center [1082, 538] width 25 height 11
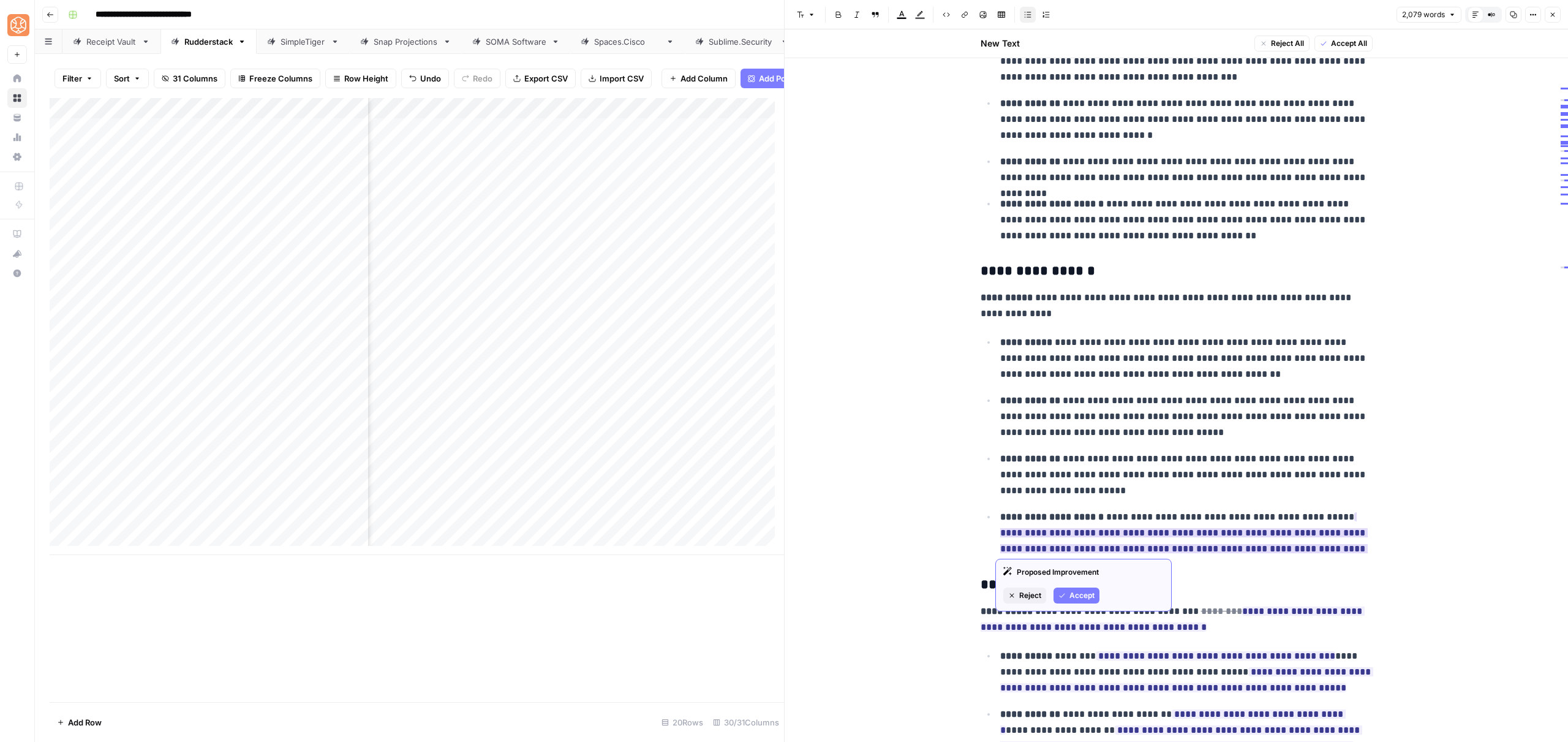
click at [1084, 601] on button "Accept" at bounding box center [1076, 596] width 46 height 16
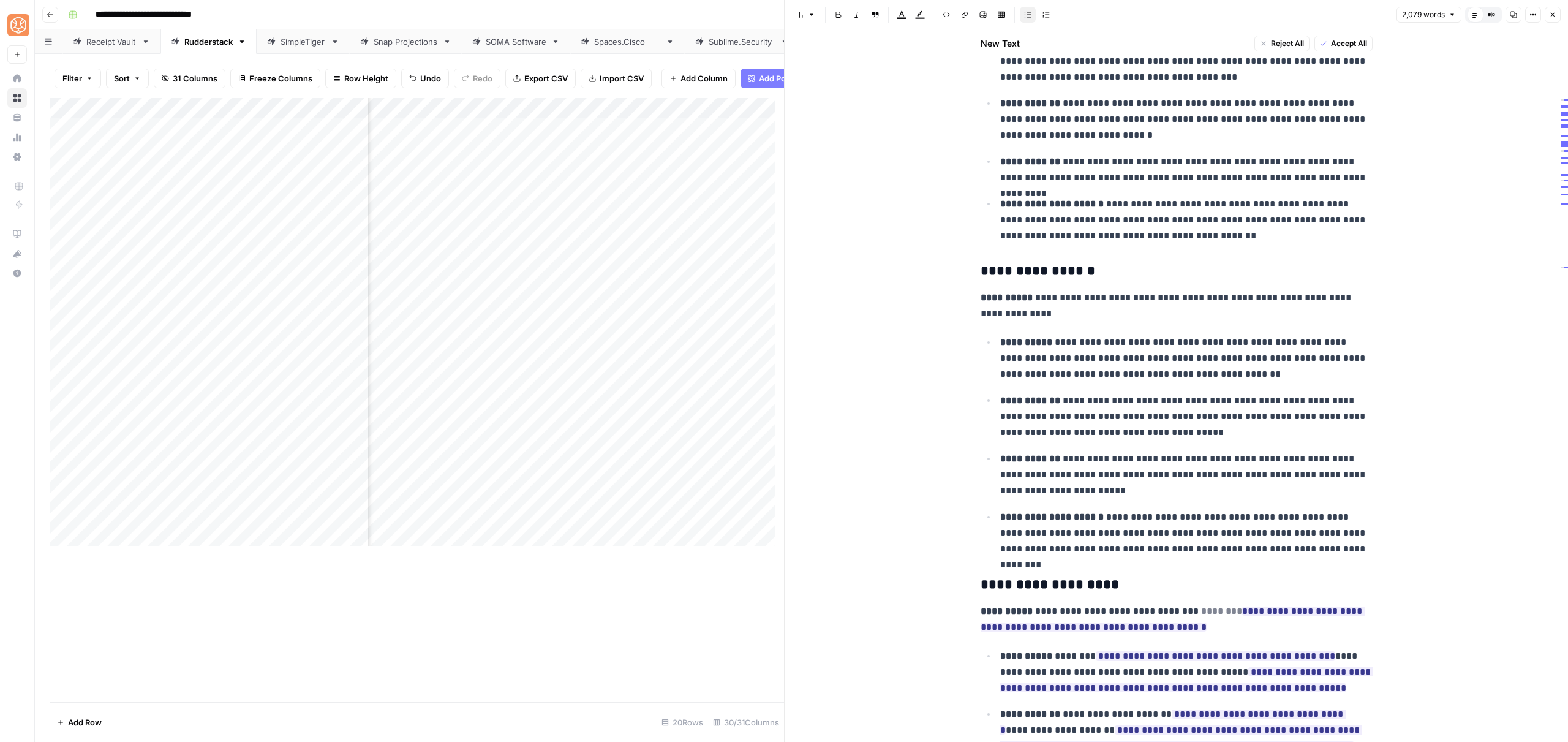
scroll to position [2596, 0]
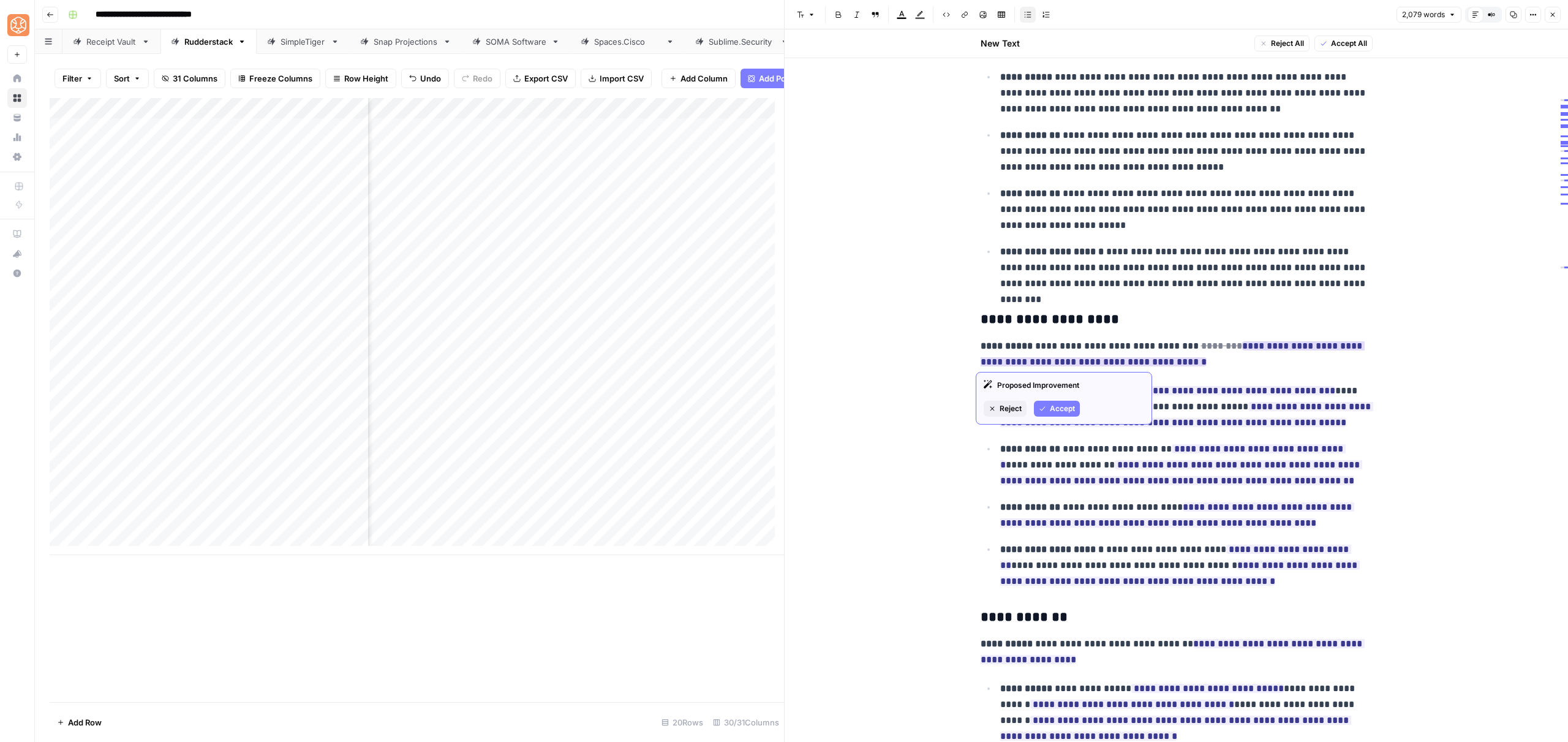
click at [1046, 417] on div "Proposed Improvement Reject Accept" at bounding box center [1064, 398] width 176 height 52
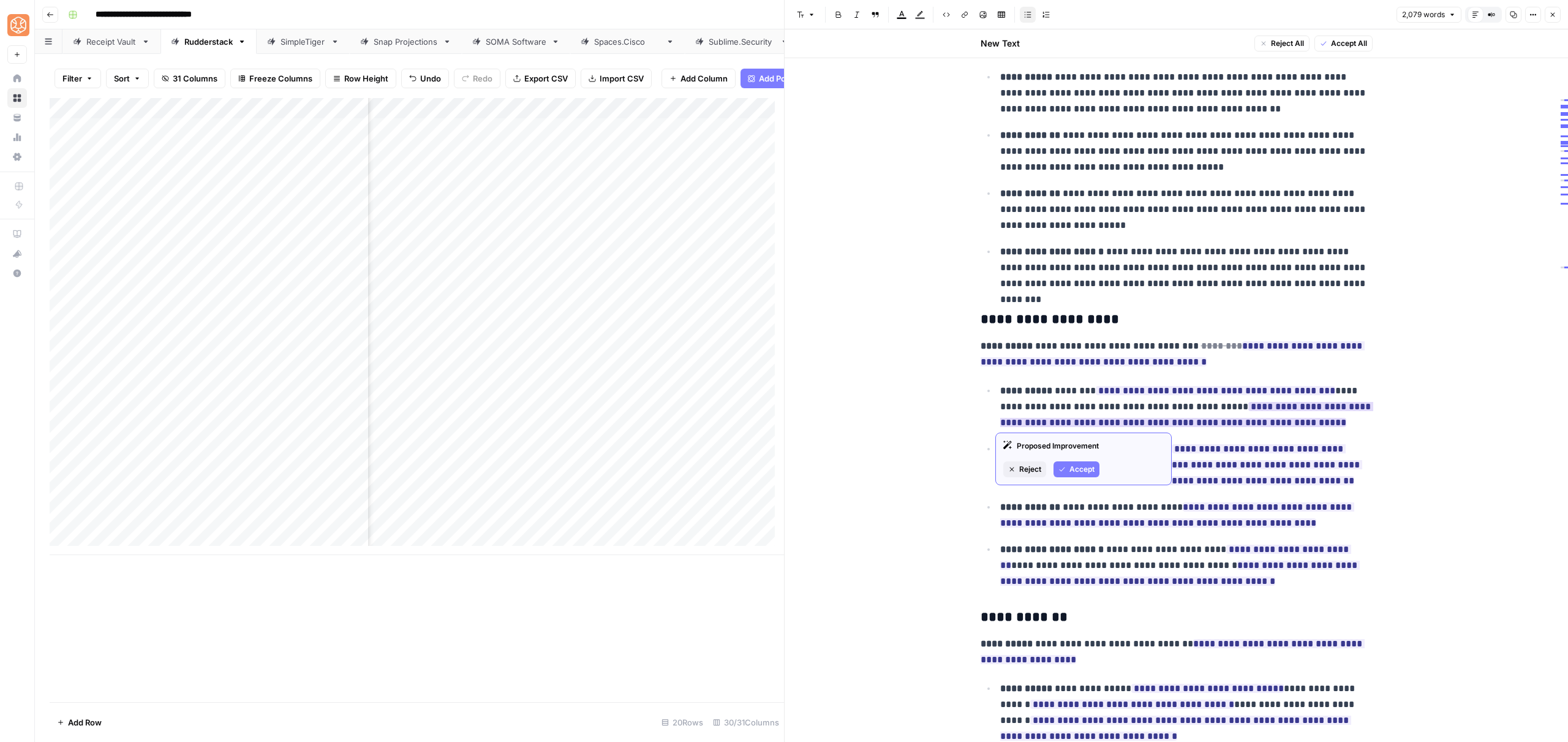
click at [1085, 463] on button "Accept" at bounding box center [1076, 469] width 46 height 16
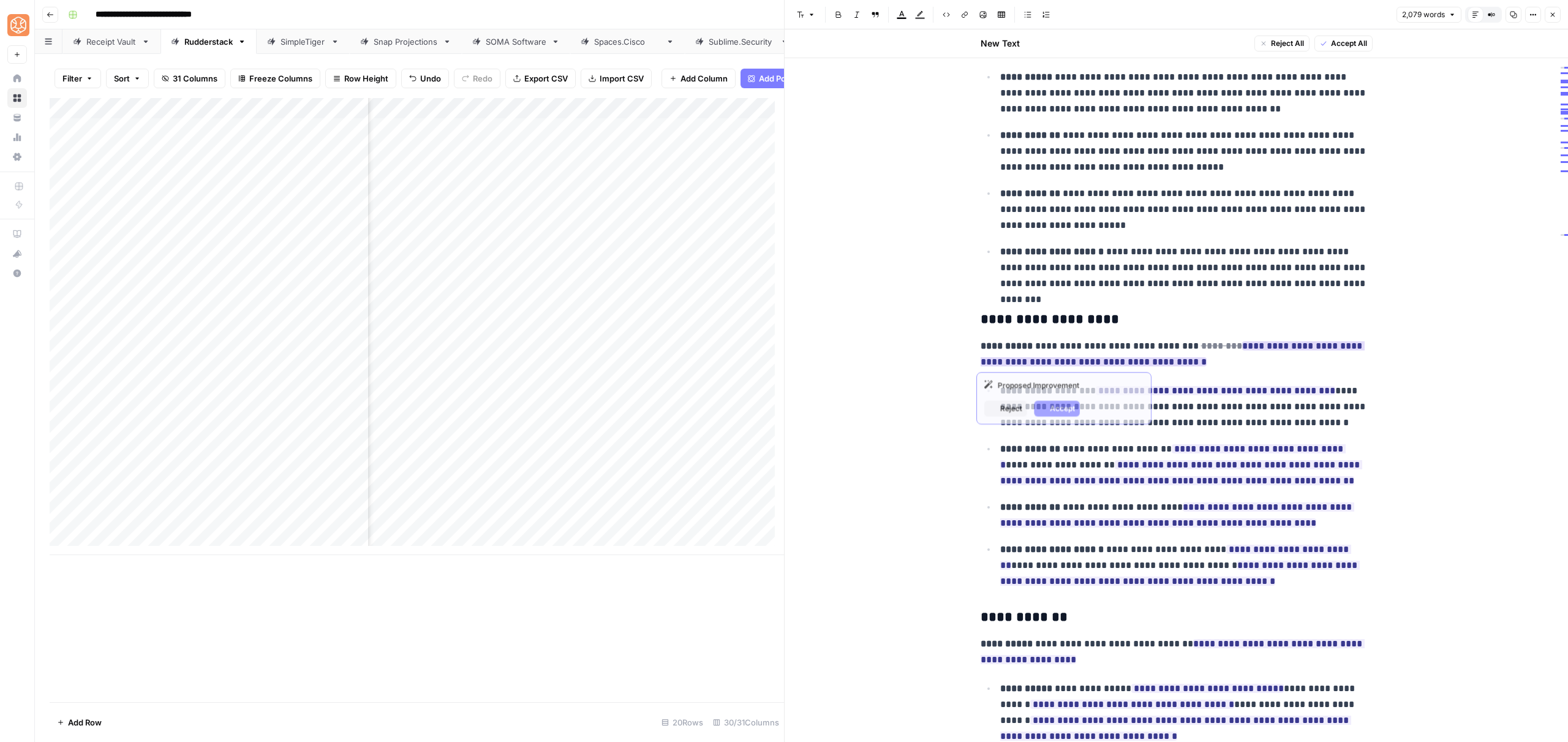
click at [1102, 356] on ins "**********" at bounding box center [1172, 354] width 384 height 25
click at [1158, 438] on span "Accept" at bounding box center [1167, 437] width 25 height 11
click at [1065, 405] on span "Accept" at bounding box center [1063, 409] width 25 height 11
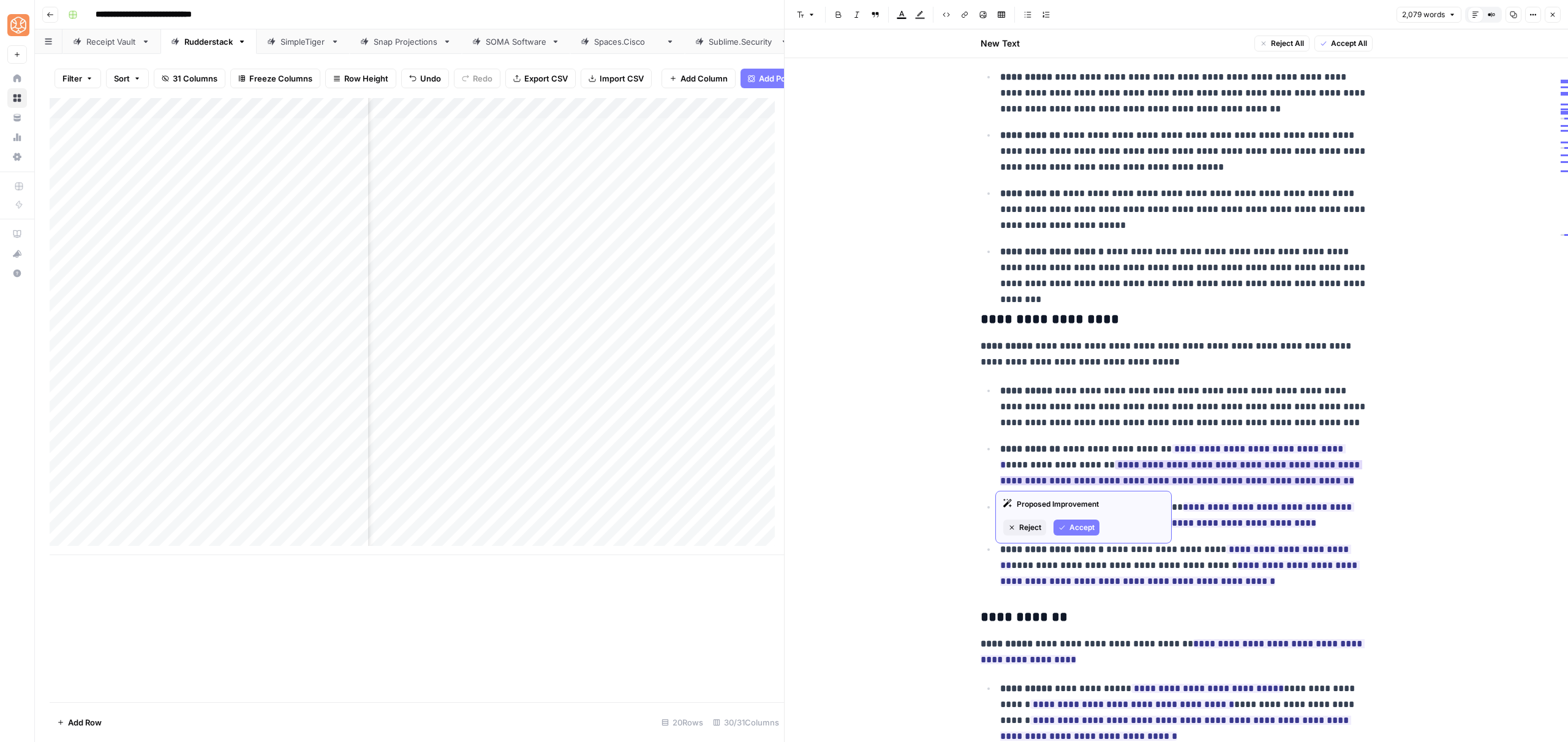
click at [1086, 532] on span "Accept" at bounding box center [1082, 528] width 25 height 11
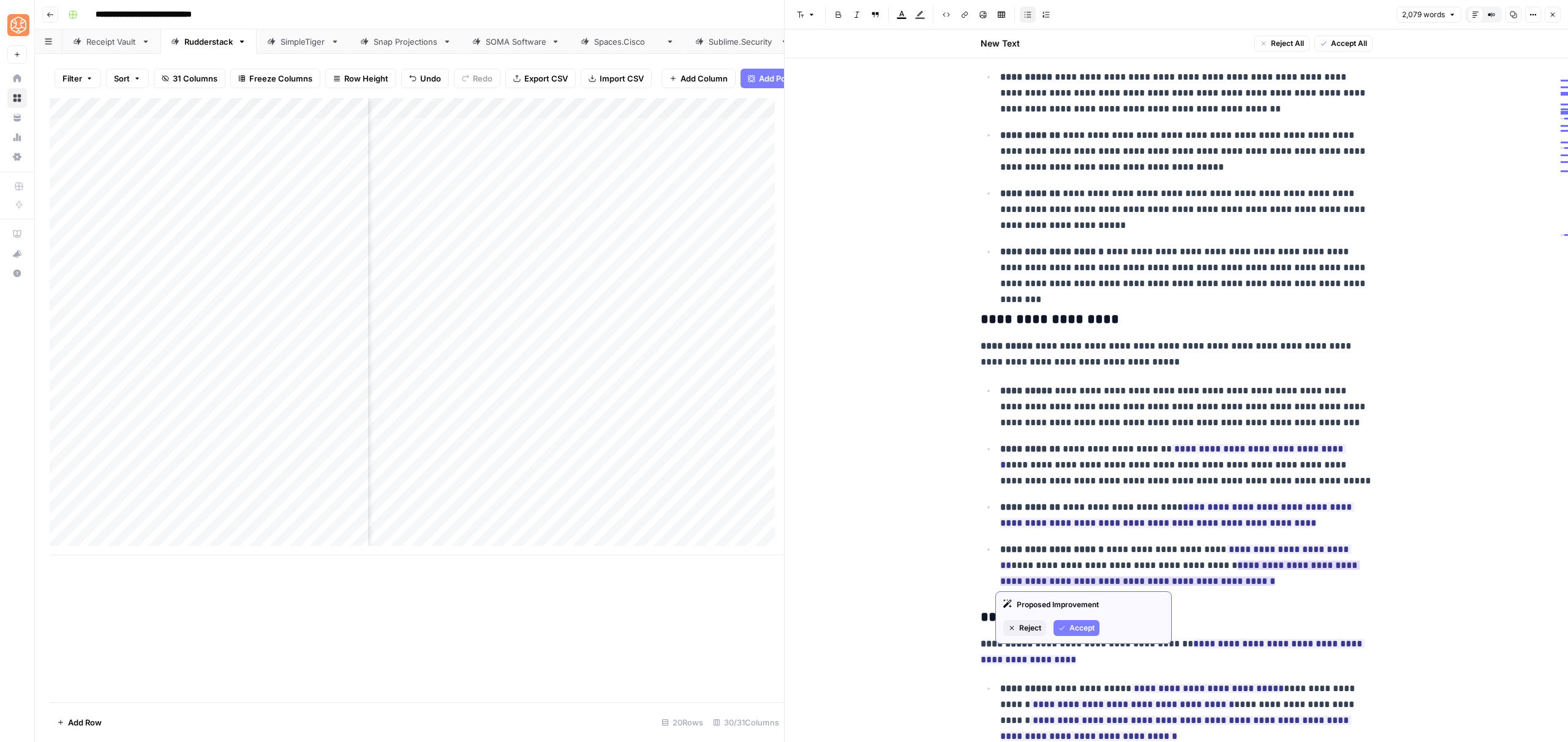
click at [1088, 617] on div "Proposed Improvement Reject Accept" at bounding box center [1084, 617] width 176 height 52
click at [1071, 631] on span "Accept" at bounding box center [1082, 628] width 25 height 11
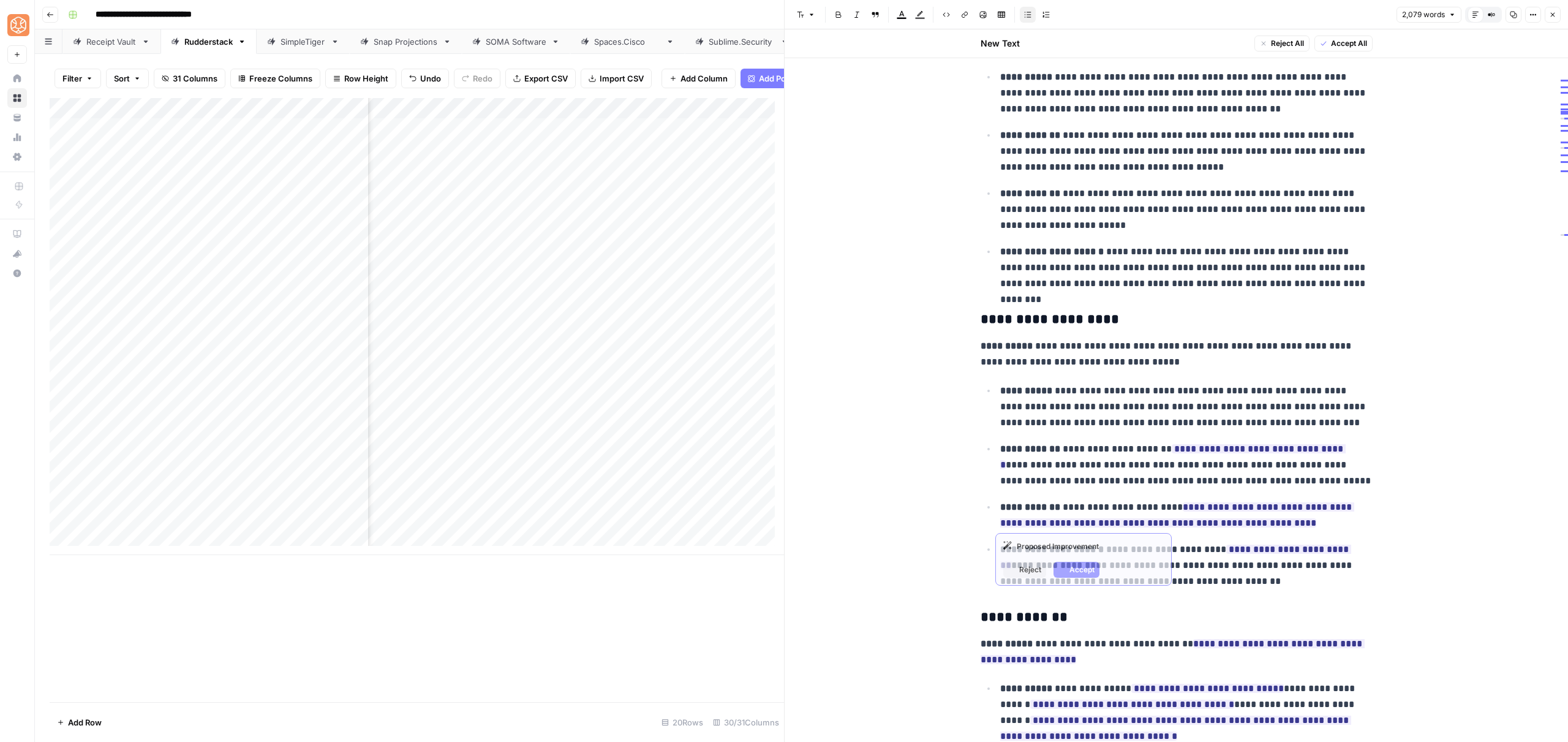
click at [1227, 492] on ul "**********" at bounding box center [1176, 486] width 392 height 207
click at [1072, 569] on span "Accept" at bounding box center [1082, 569] width 25 height 11
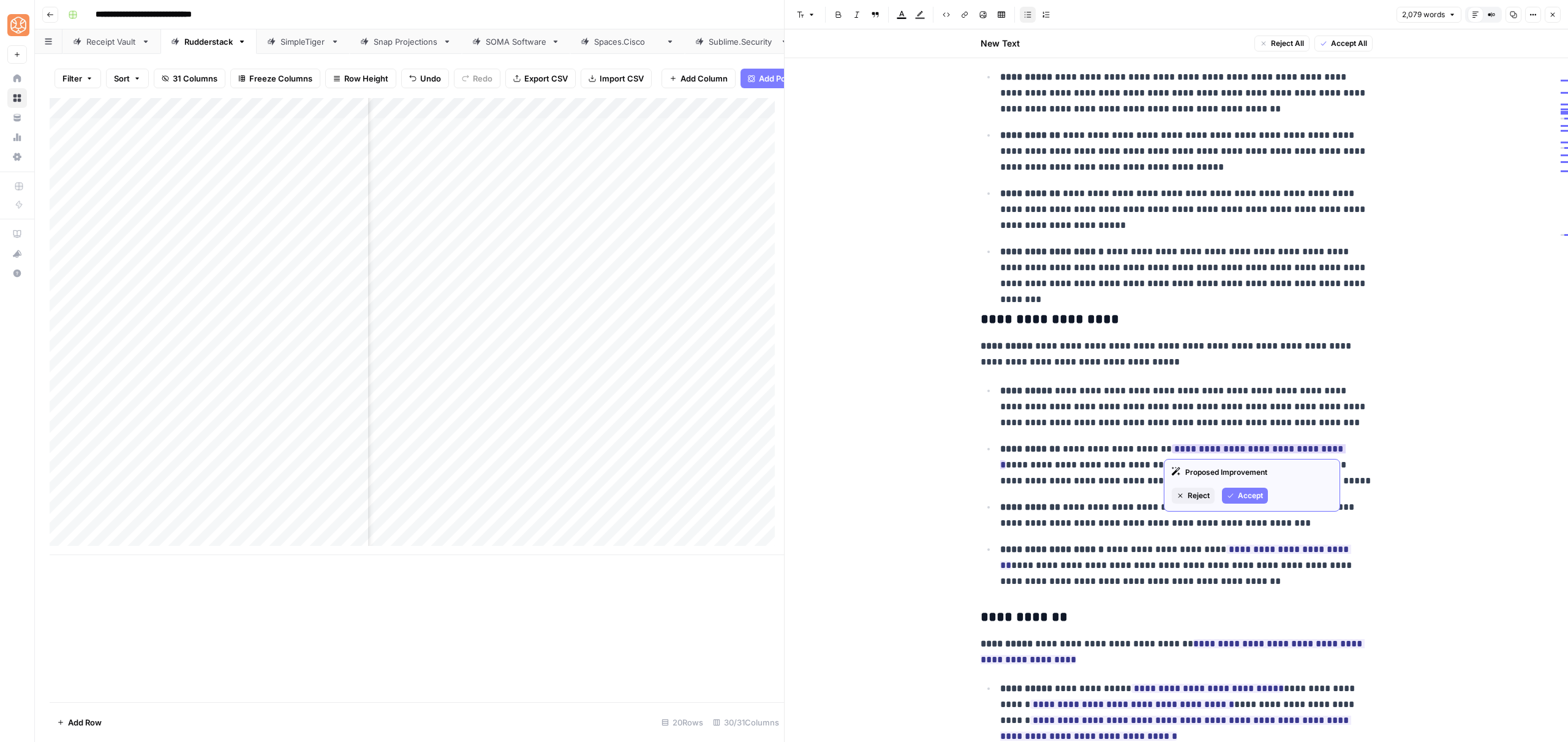
click at [1236, 500] on button "Accept" at bounding box center [1244, 496] width 46 height 16
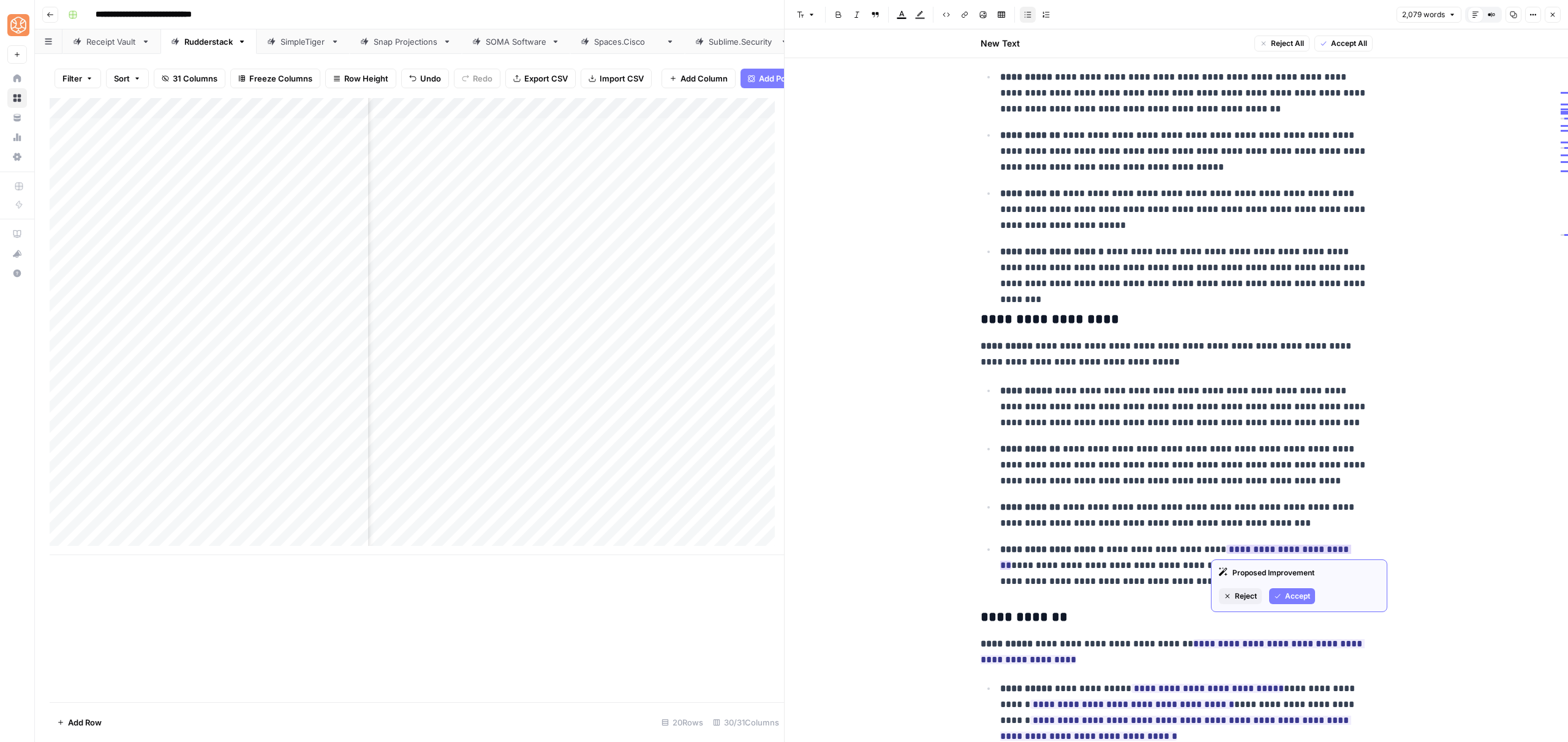
click at [1277, 599] on icon "button" at bounding box center [1277, 596] width 7 height 7
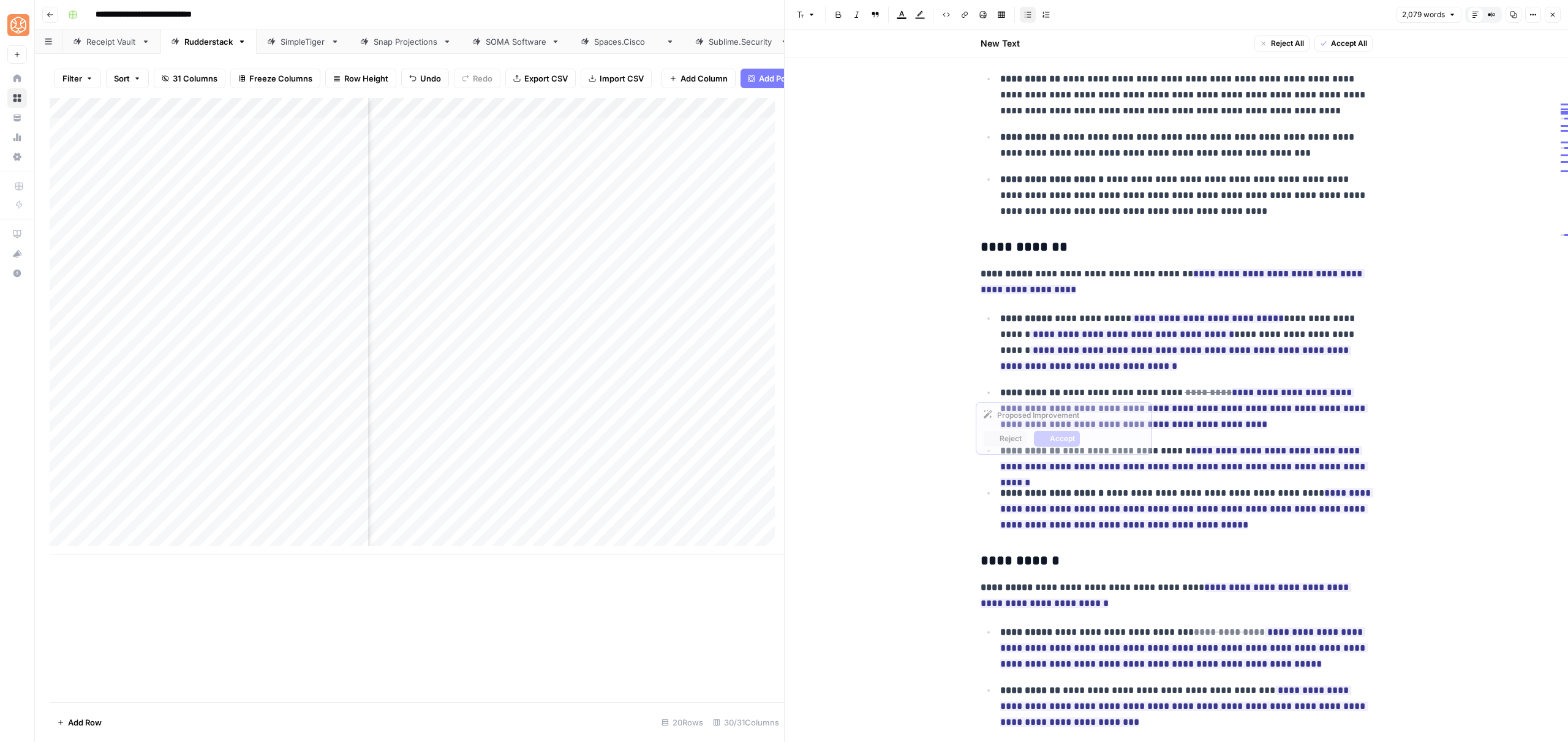
scroll to position [2969, 0]
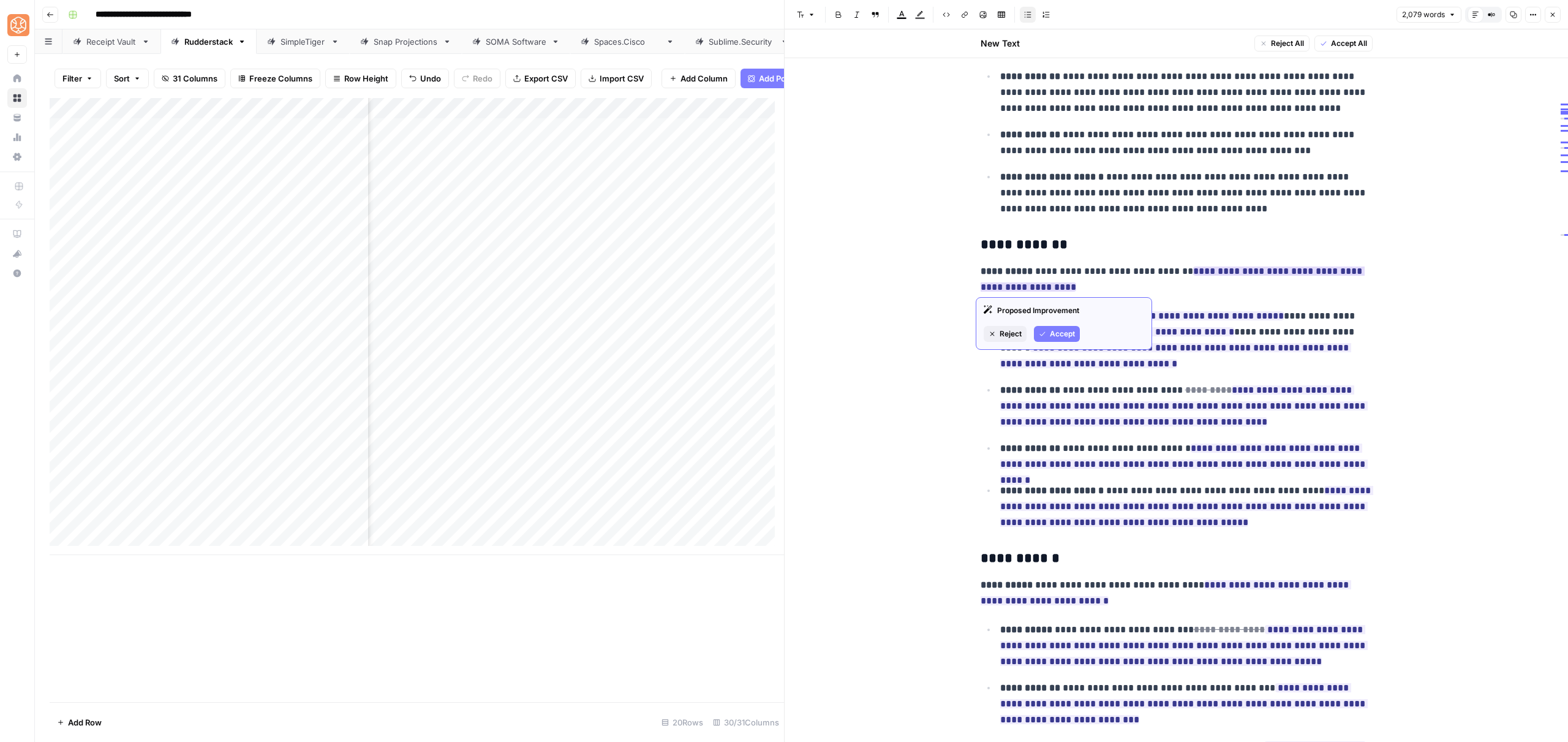
click at [1063, 334] on span "Accept" at bounding box center [1063, 334] width 25 height 11
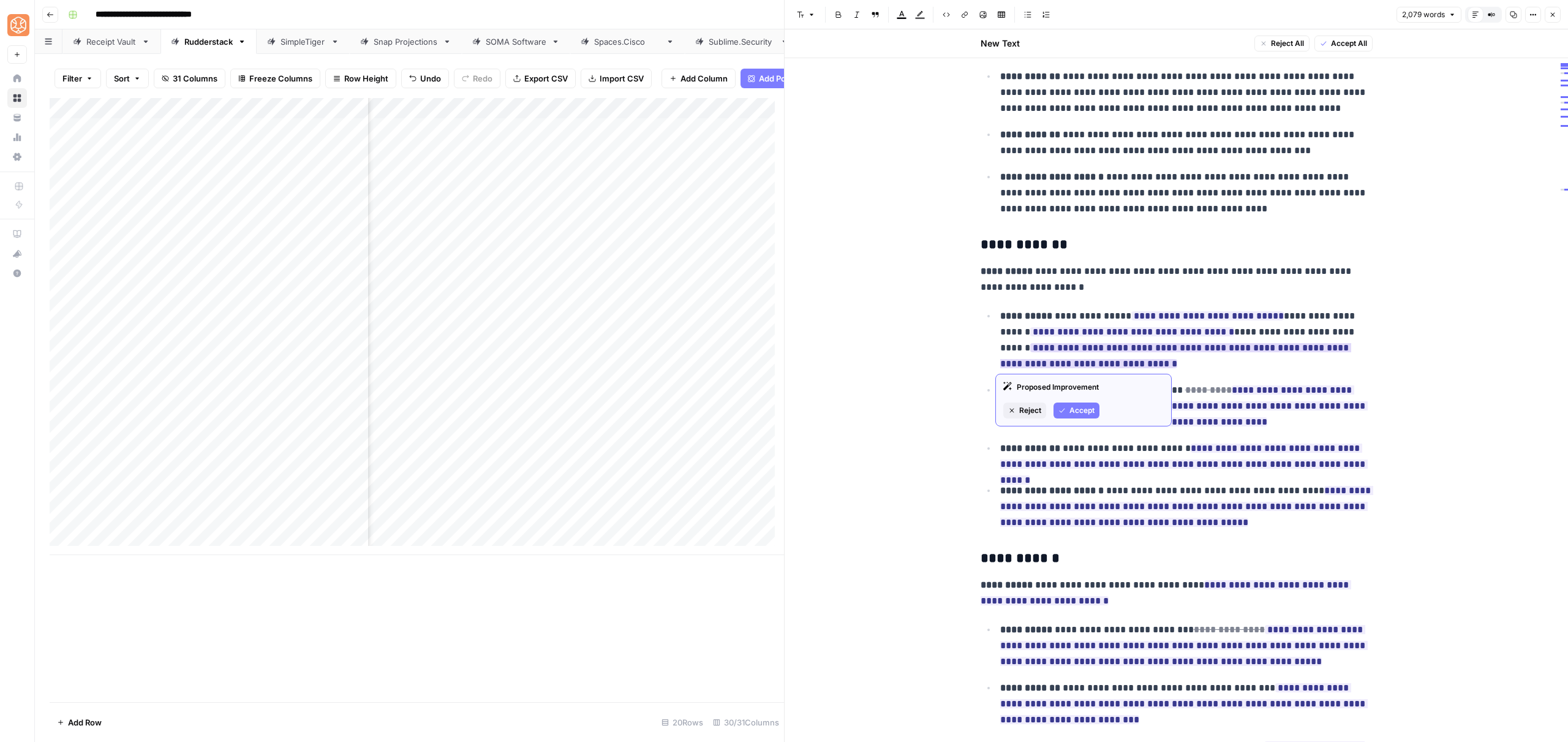
click at [1082, 416] on span "Accept" at bounding box center [1082, 410] width 25 height 11
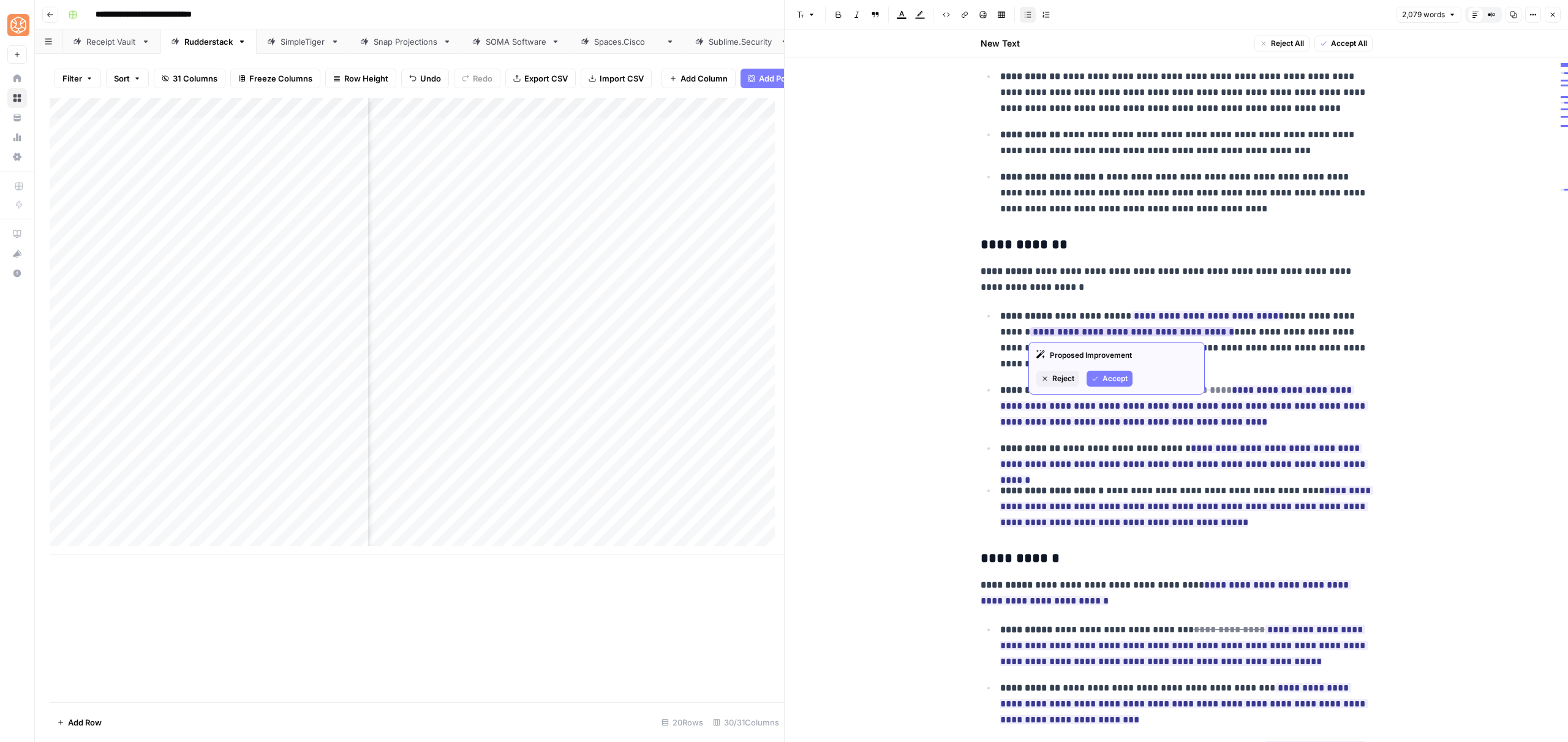
click at [1108, 384] on span "Accept" at bounding box center [1115, 378] width 25 height 11
click at [1205, 355] on button "Accept" at bounding box center [1198, 363] width 46 height 16
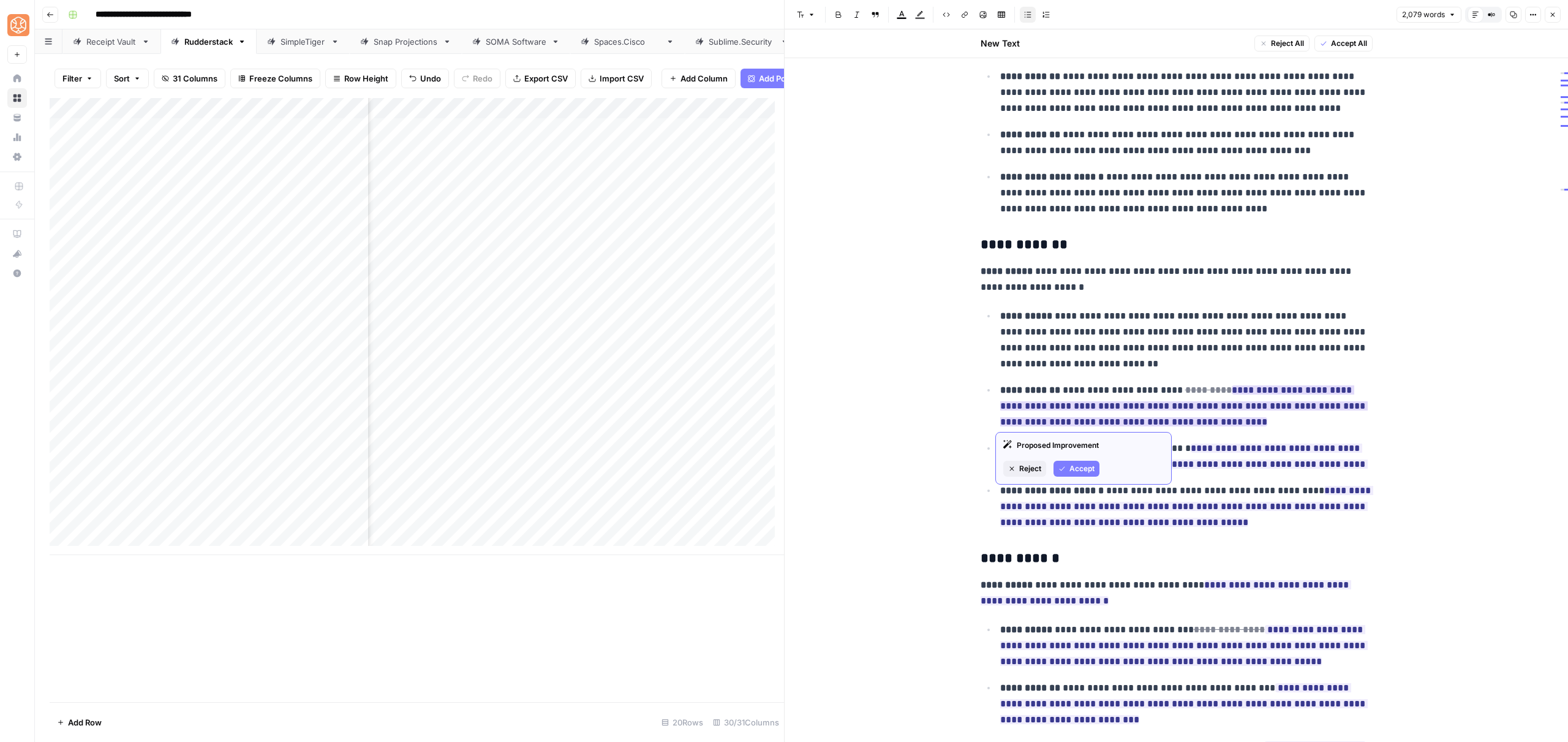
click at [1087, 475] on button "Accept" at bounding box center [1076, 469] width 46 height 16
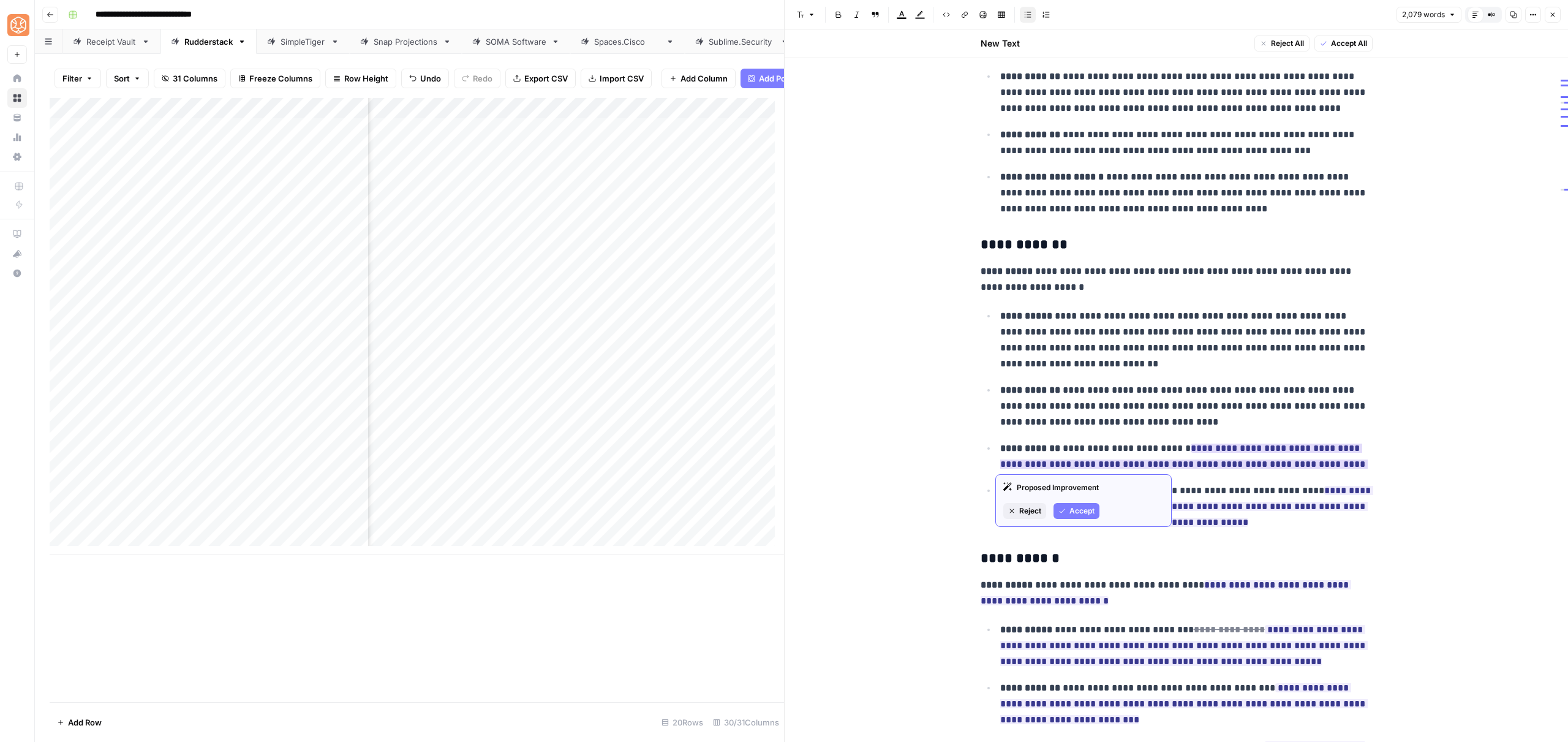
click at [1084, 512] on span "Accept" at bounding box center [1082, 511] width 25 height 11
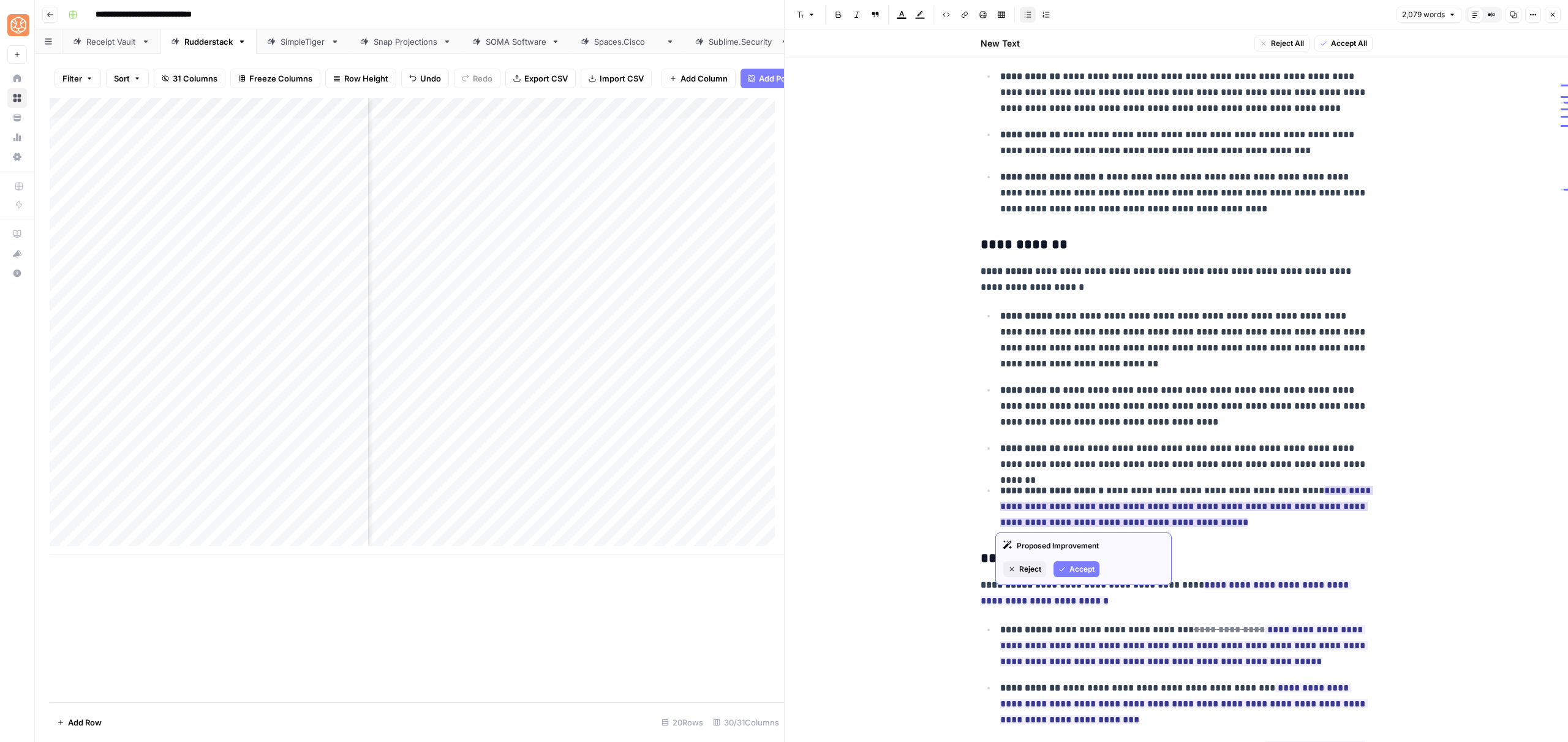
click at [1092, 573] on span "Accept" at bounding box center [1082, 569] width 25 height 11
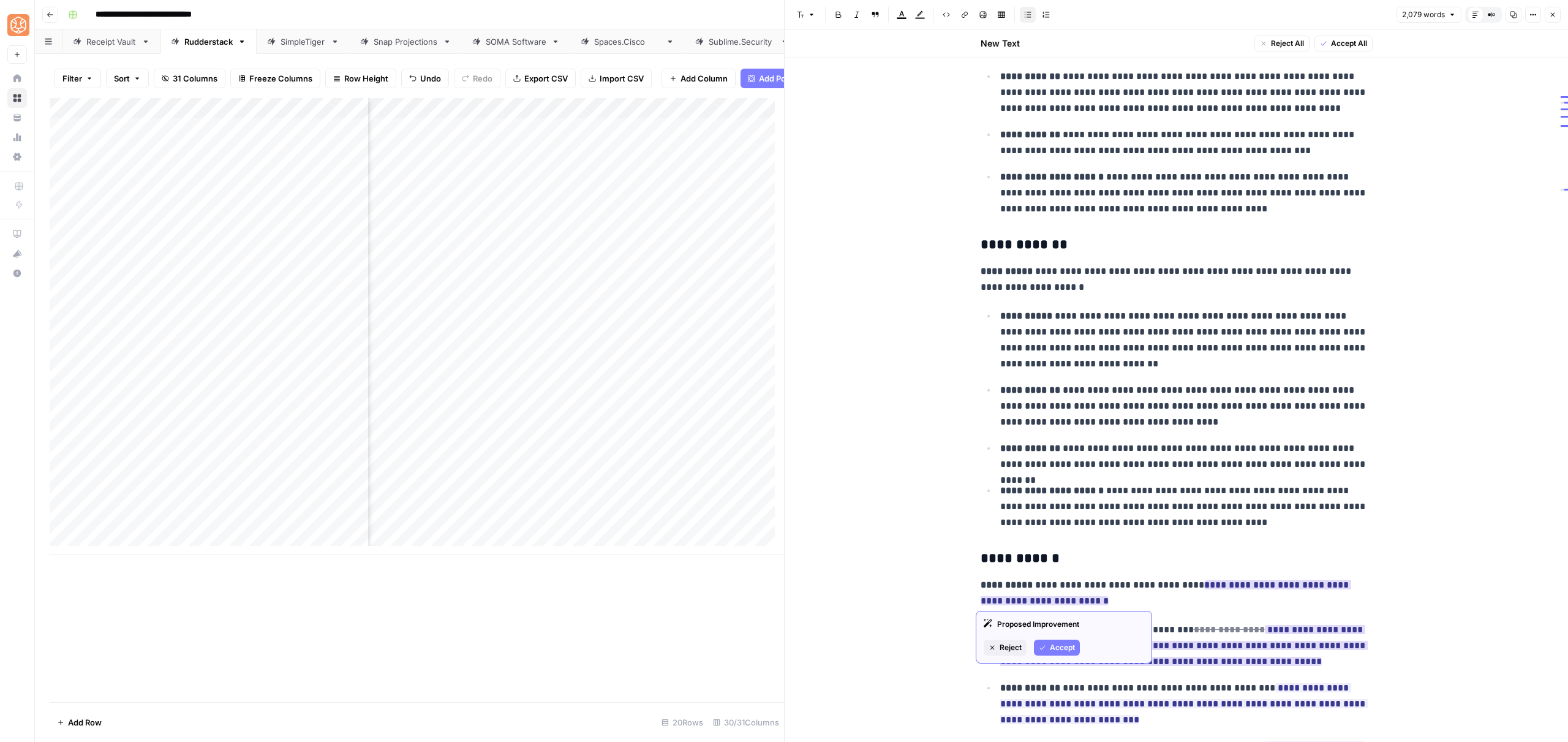
click at [1061, 641] on button "Accept" at bounding box center [1057, 648] width 46 height 16
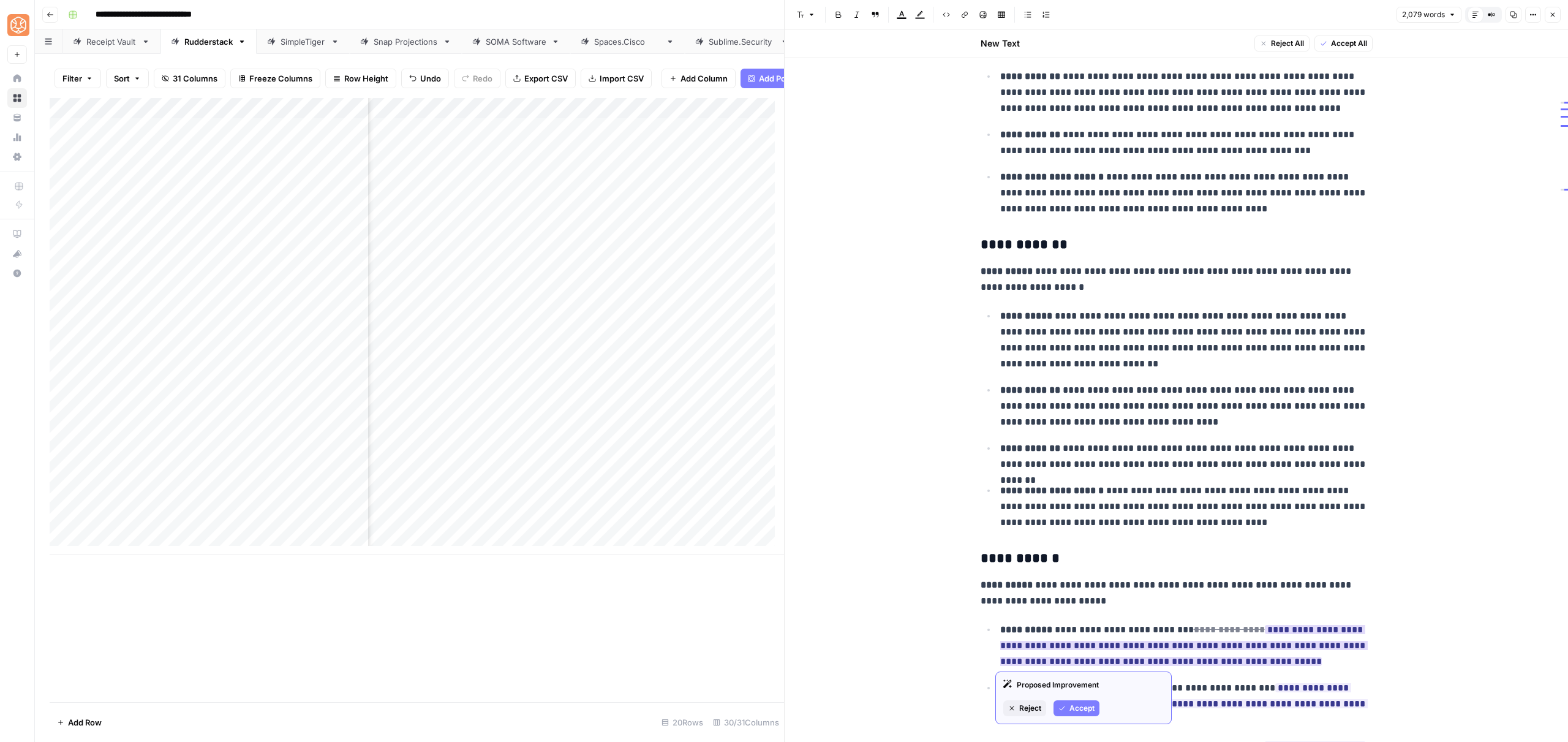
click at [1084, 704] on span "Accept" at bounding box center [1082, 708] width 25 height 11
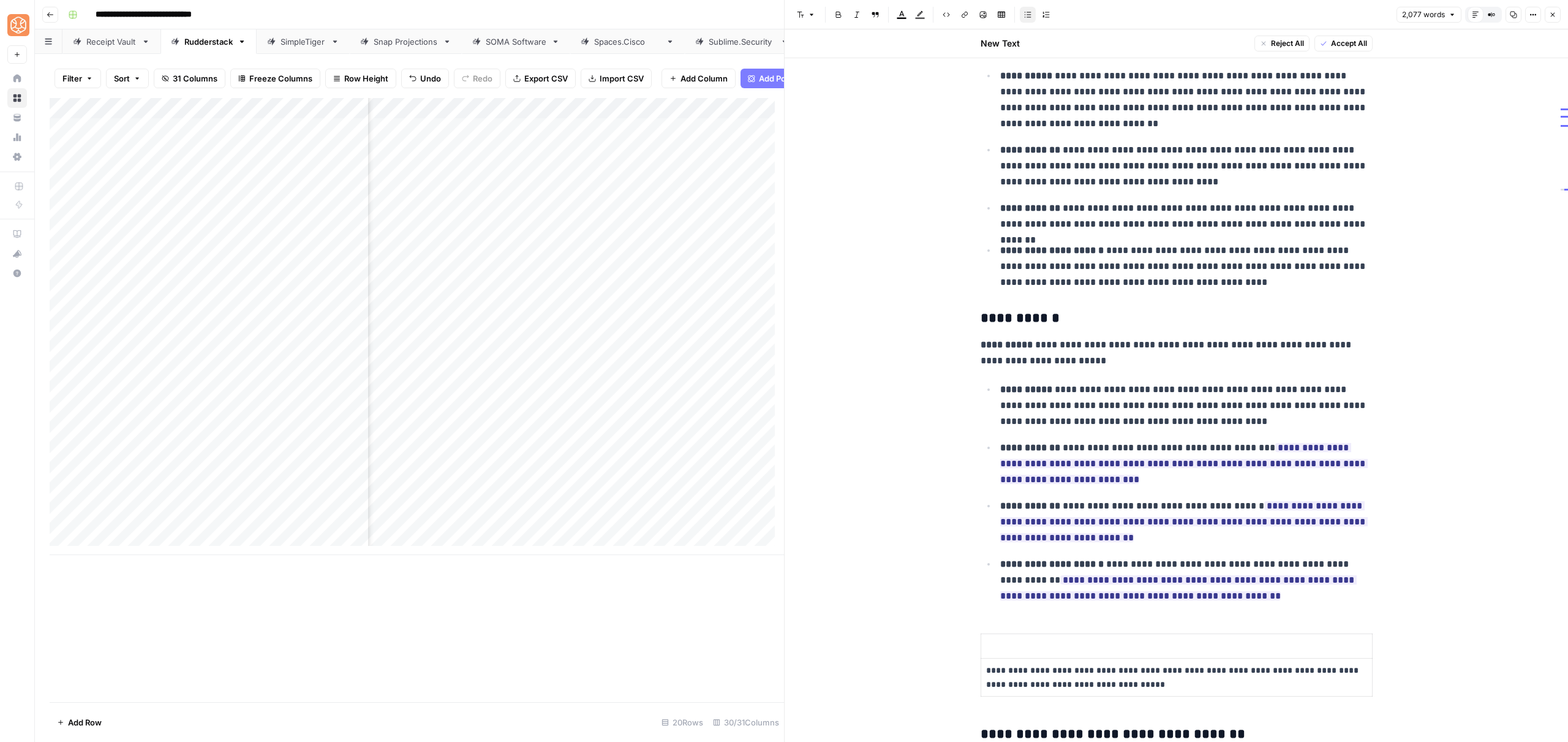
scroll to position [3393, 0]
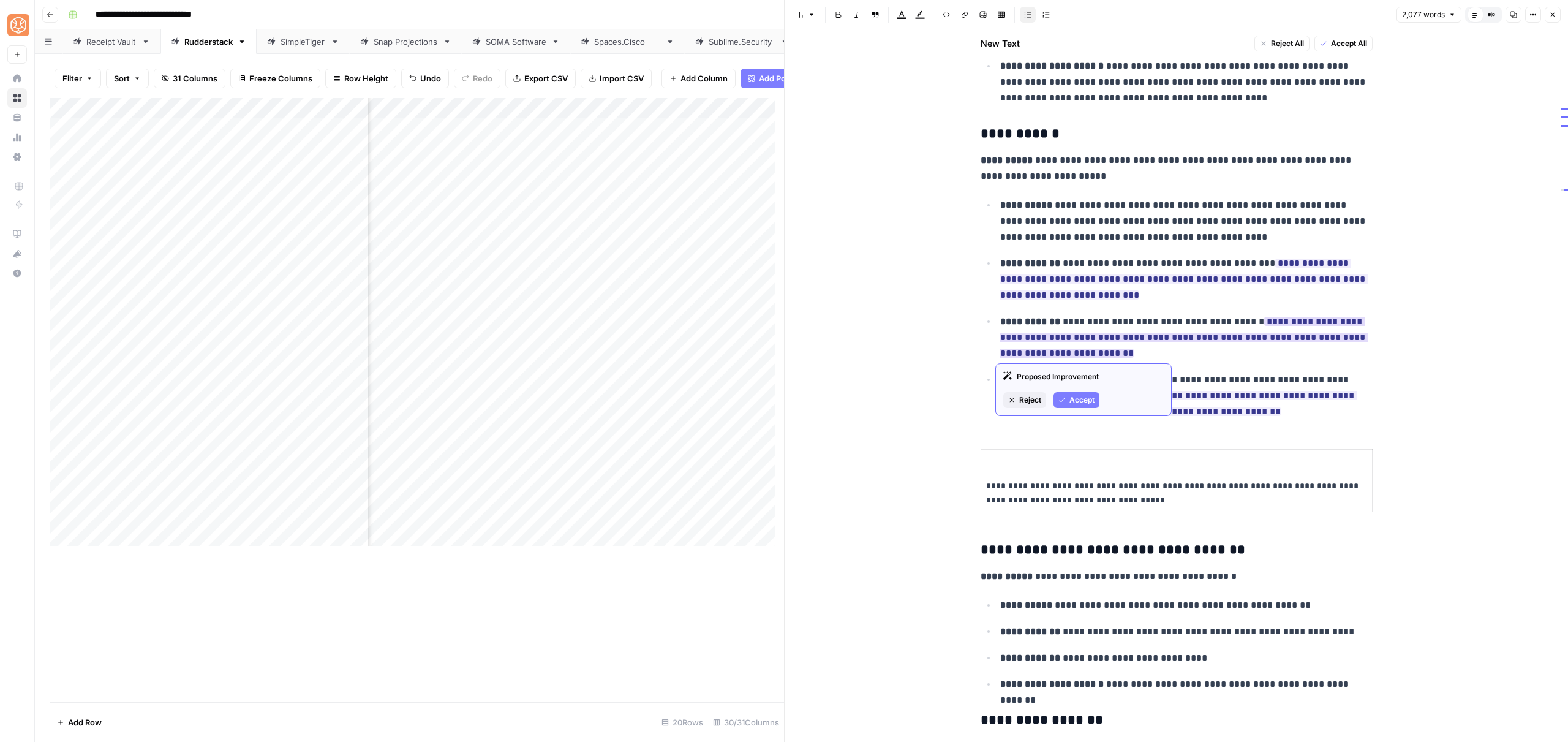
click at [1075, 392] on button "Accept" at bounding box center [1076, 400] width 46 height 16
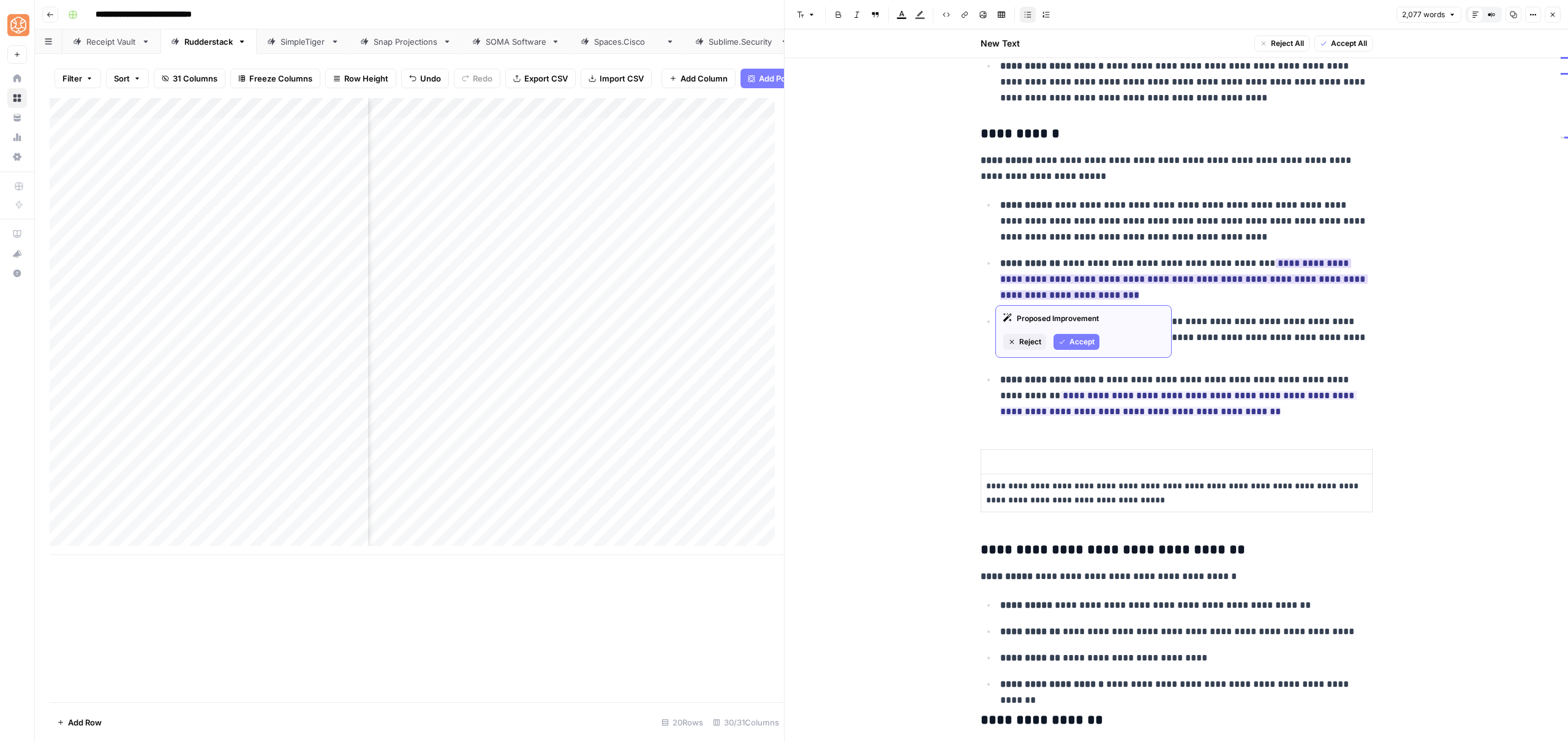
click at [1080, 341] on span "Accept" at bounding box center [1082, 342] width 25 height 11
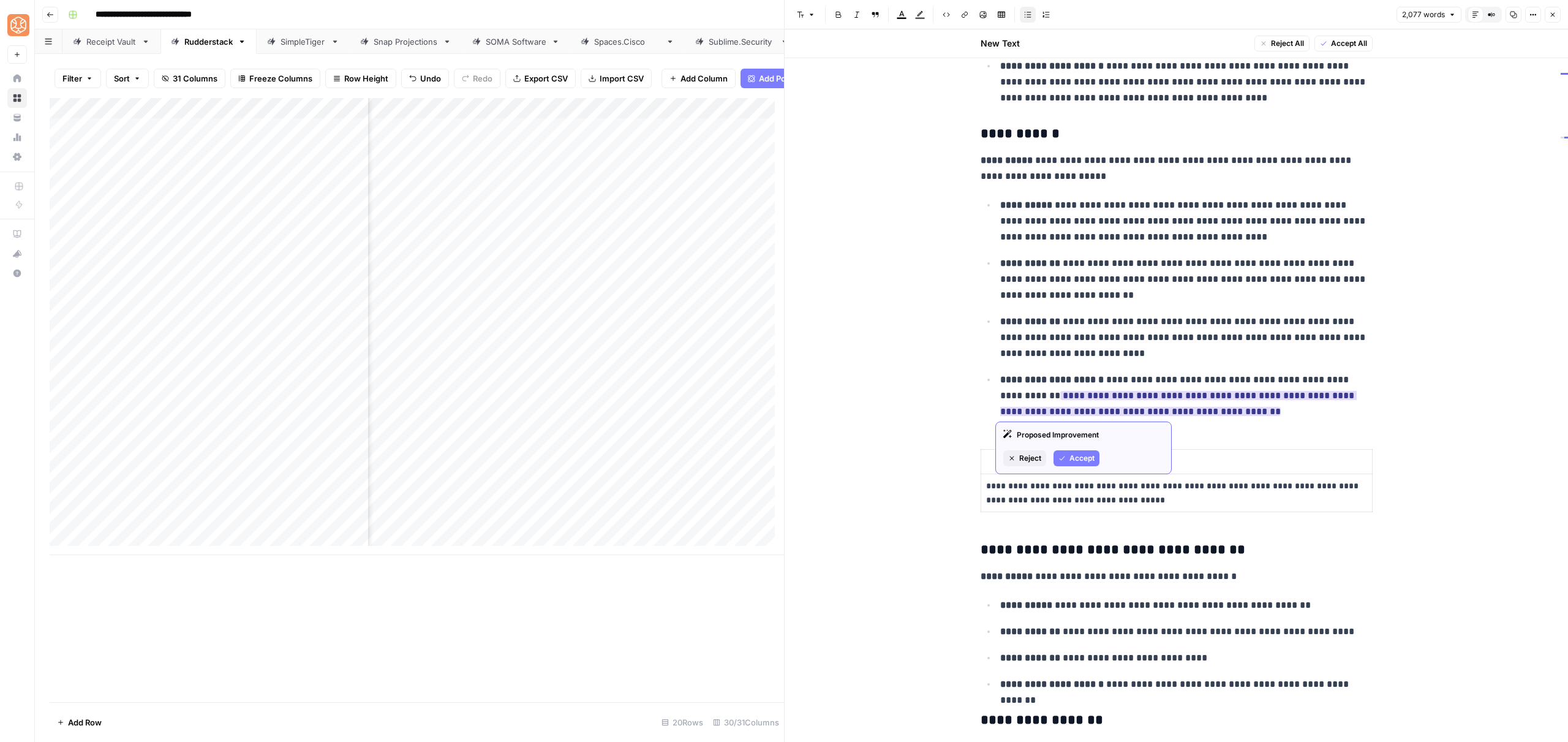
click at [1080, 461] on span "Accept" at bounding box center [1082, 458] width 25 height 11
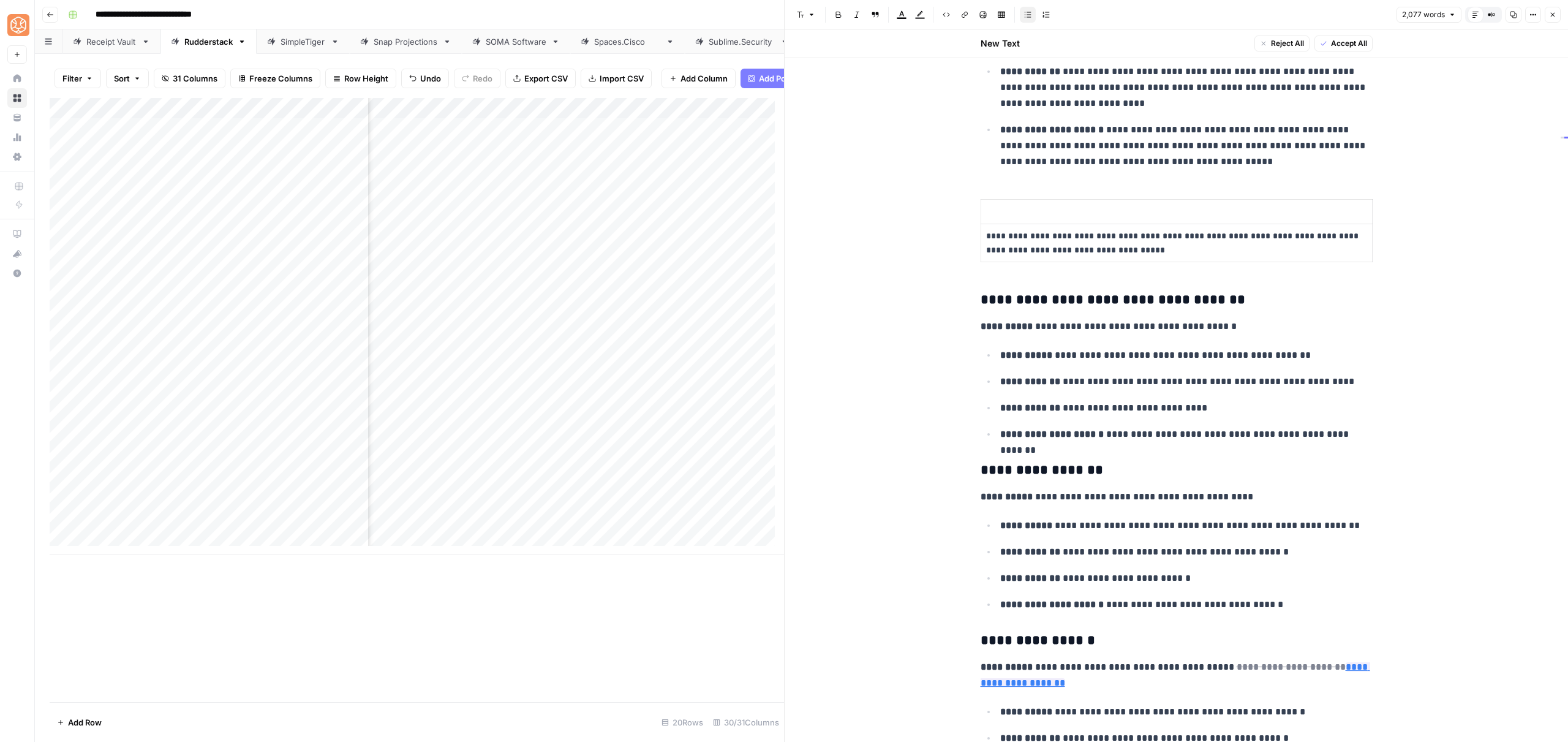
click at [1039, 212] on p at bounding box center [1177, 211] width 381 height 14
click at [913, 223] on span "Delete row" at bounding box center [915, 226] width 60 height 12
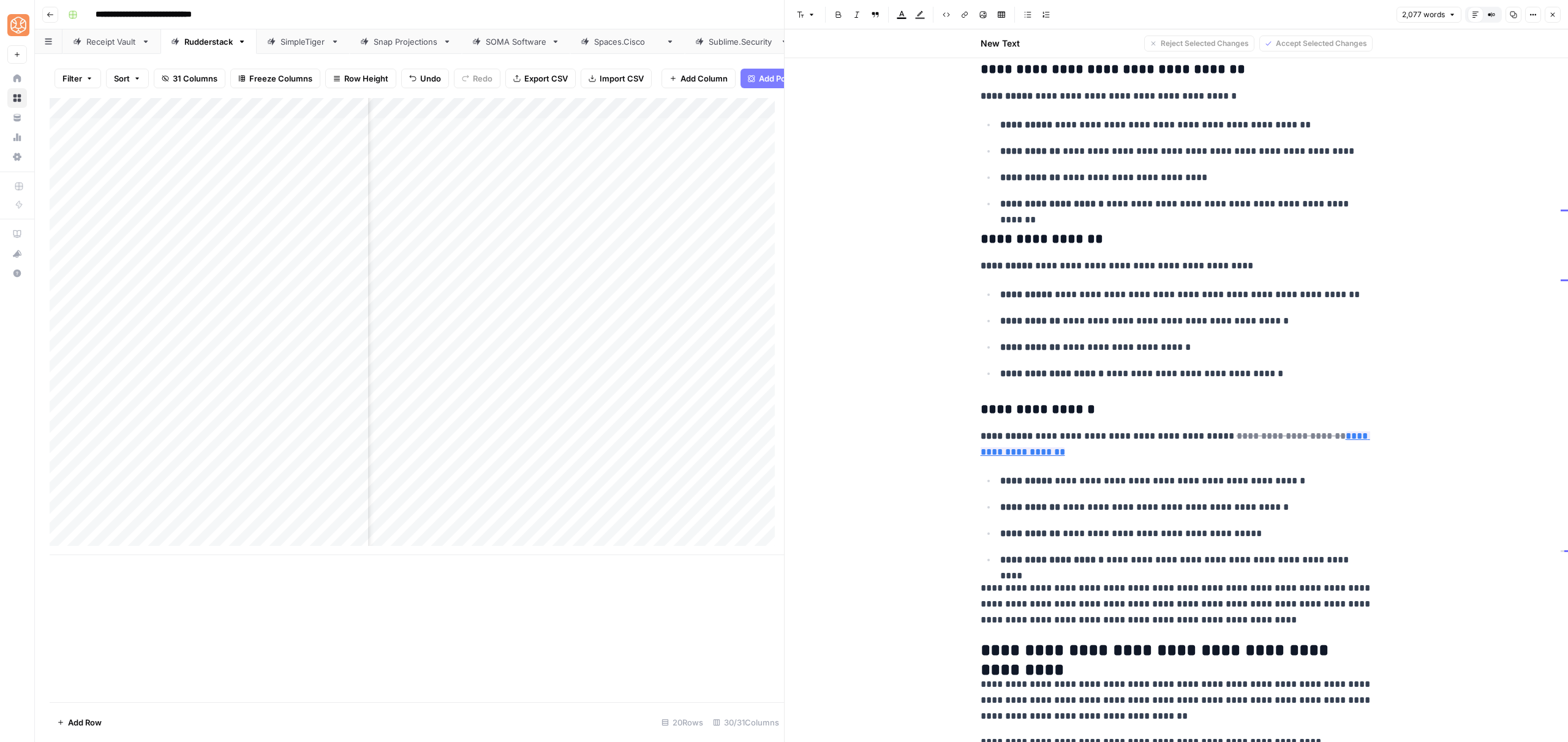
scroll to position [3923, 0]
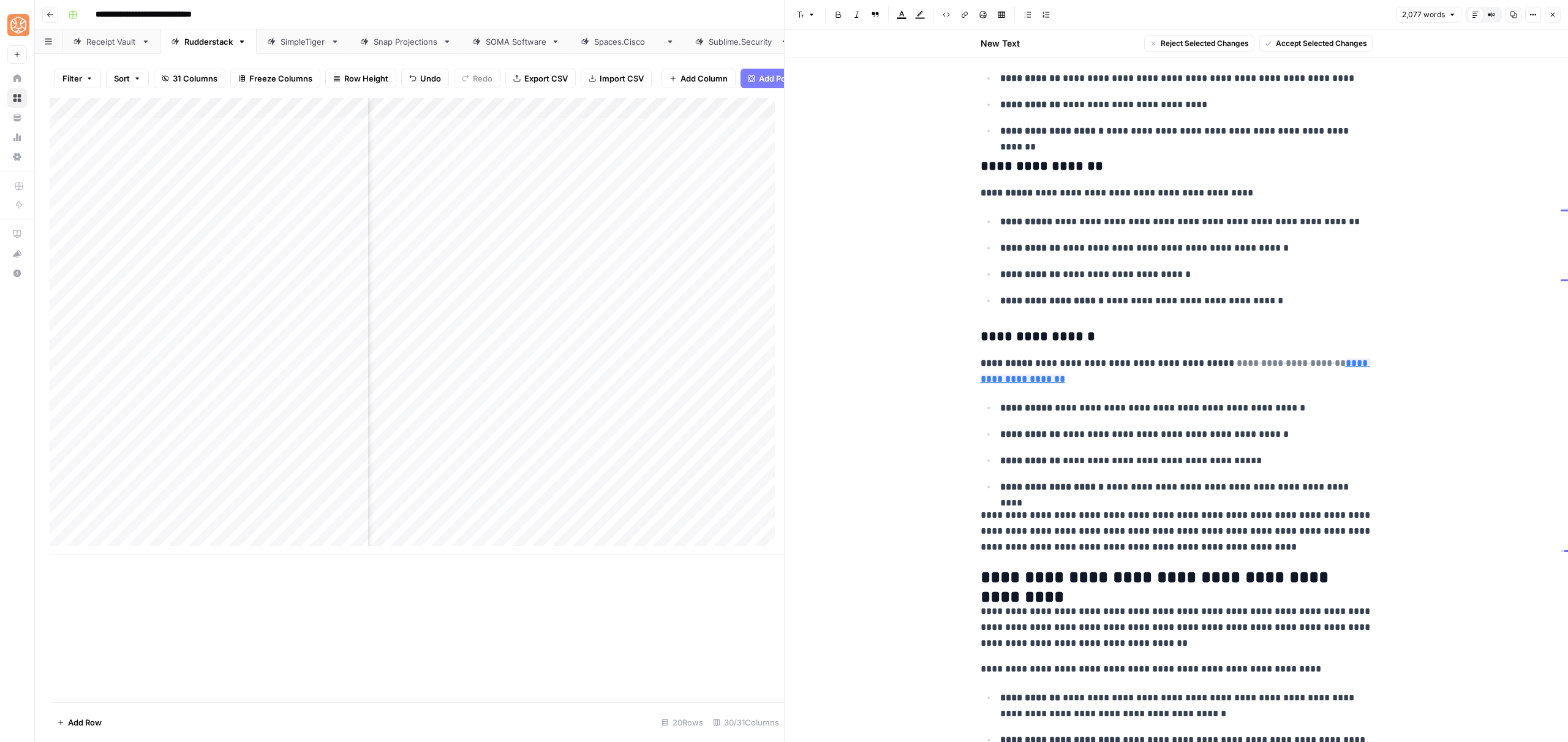
drag, startPoint x: 978, startPoint y: 275, endPoint x: 1280, endPoint y: 560, distance: 415.2
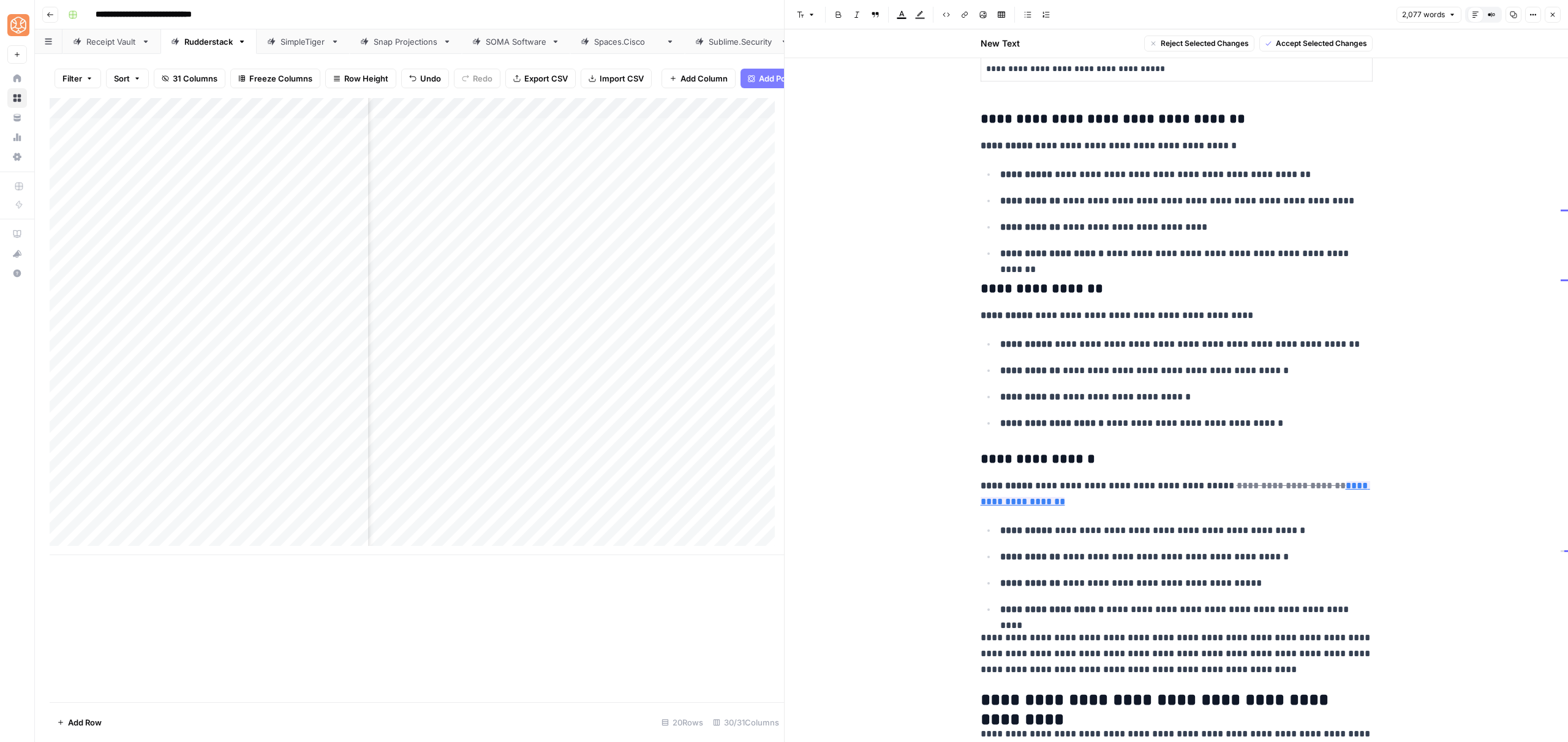
scroll to position [3932, 0]
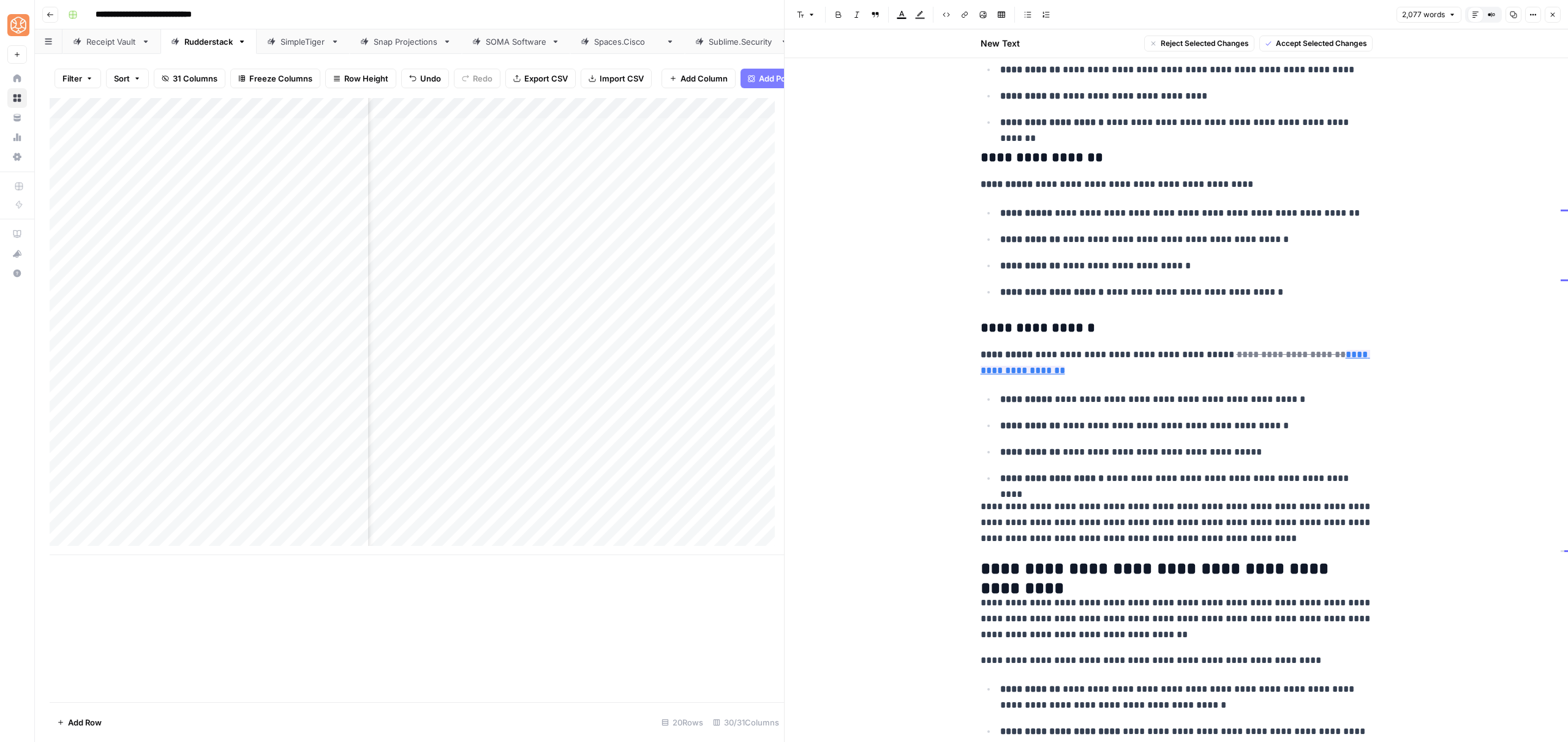
click at [1140, 254] on ul "**********" at bounding box center [1176, 252] width 392 height 96
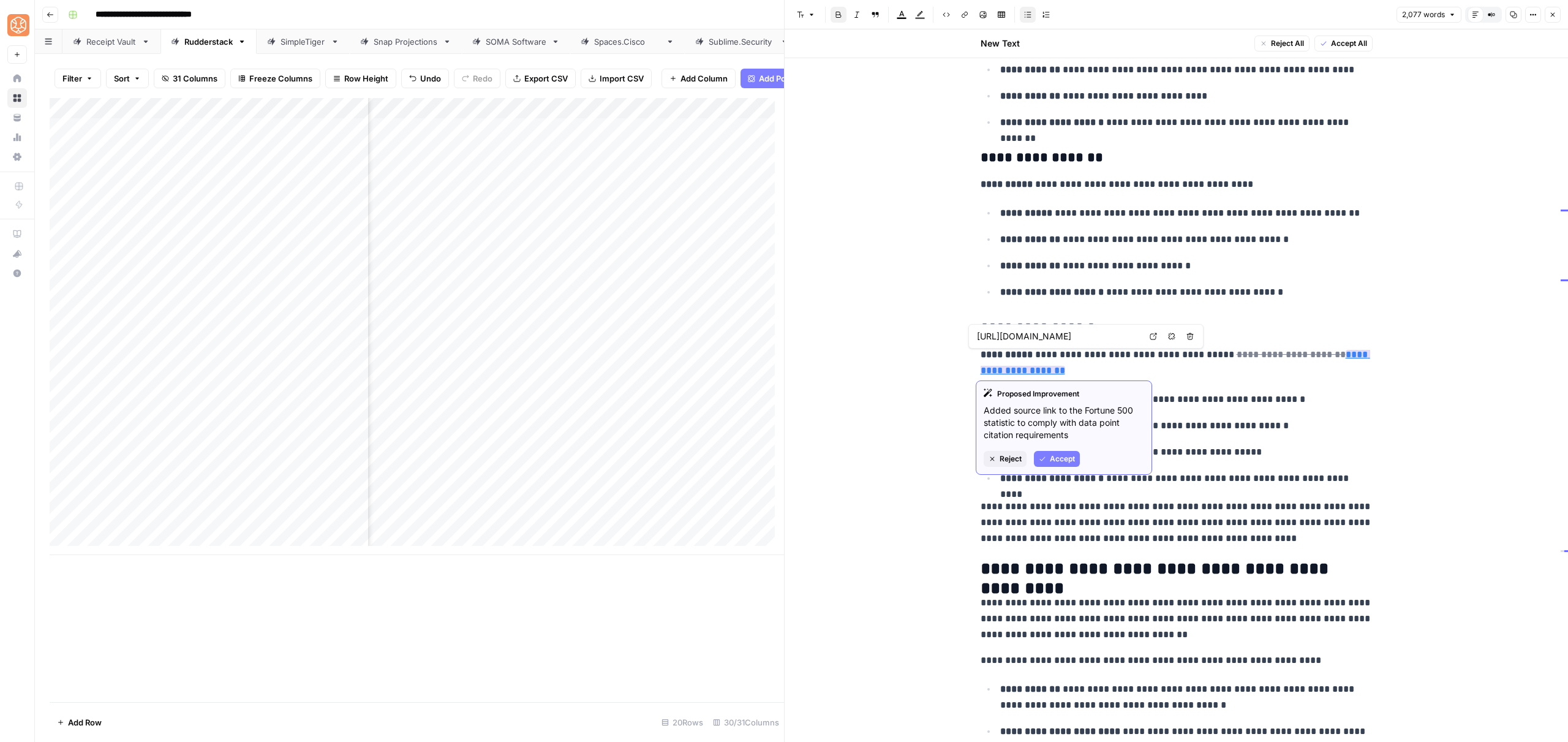
click at [1062, 455] on span "Accept" at bounding box center [1063, 459] width 25 height 11
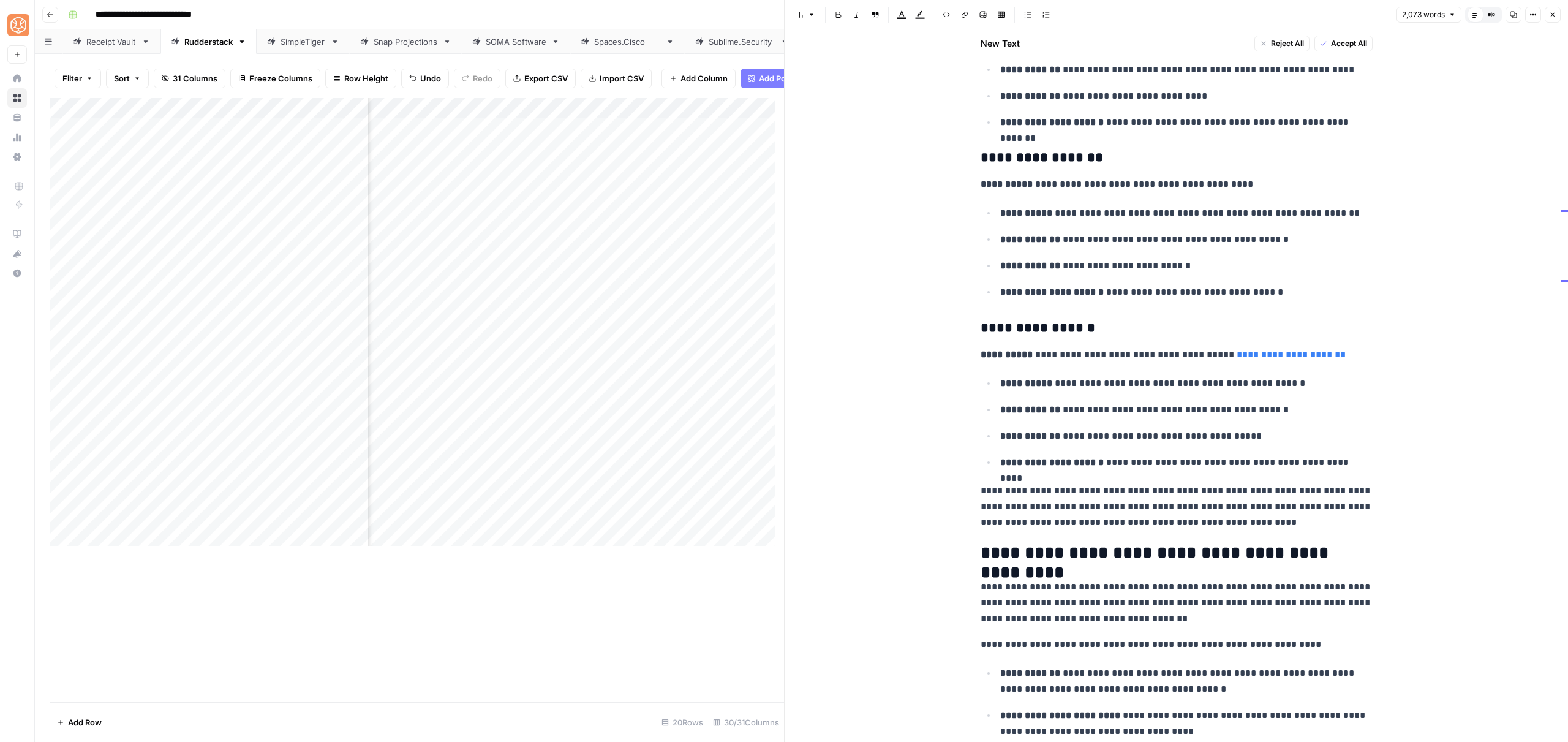
scroll to position [3672, 0]
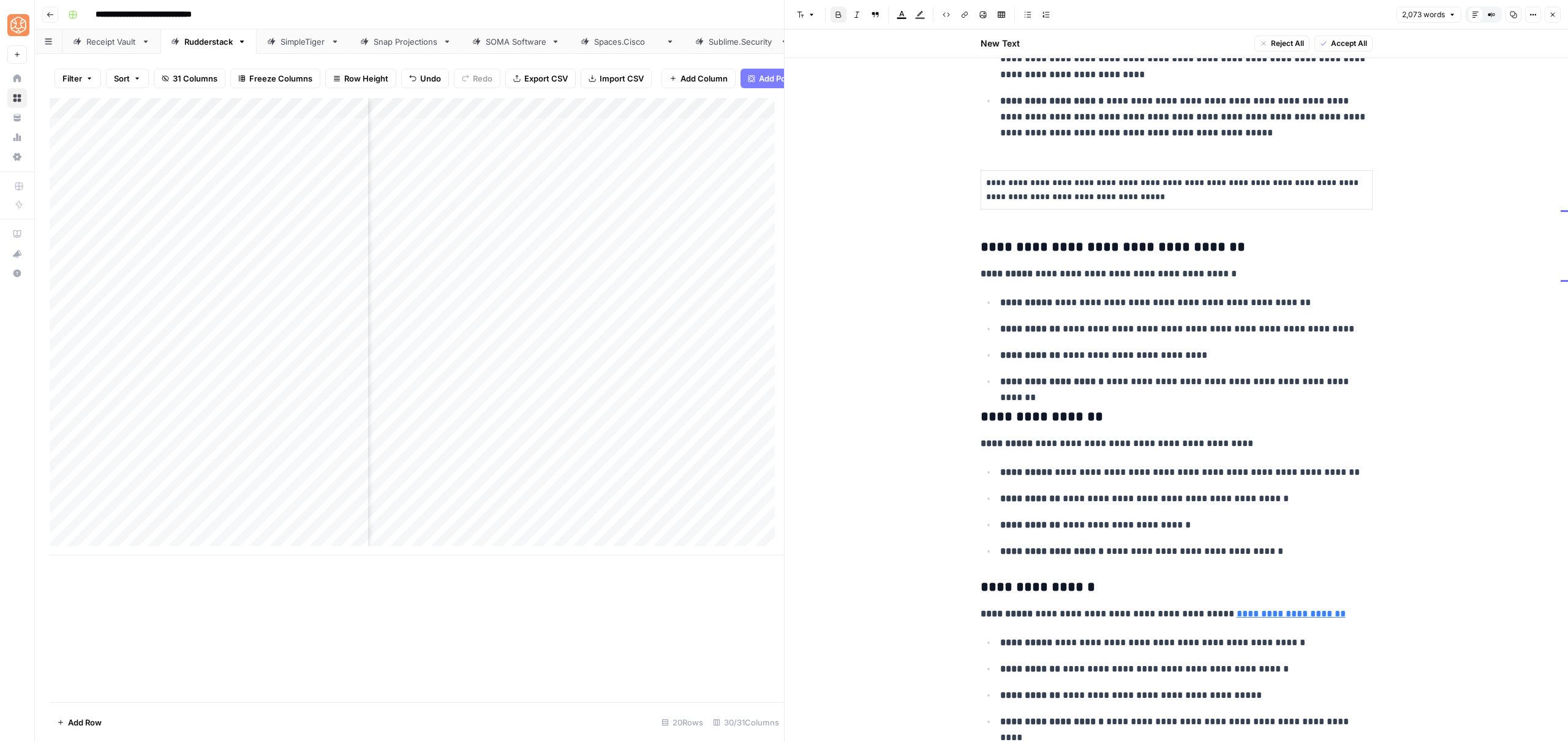
click at [1055, 266] on p "**********" at bounding box center [1176, 274] width 392 height 16
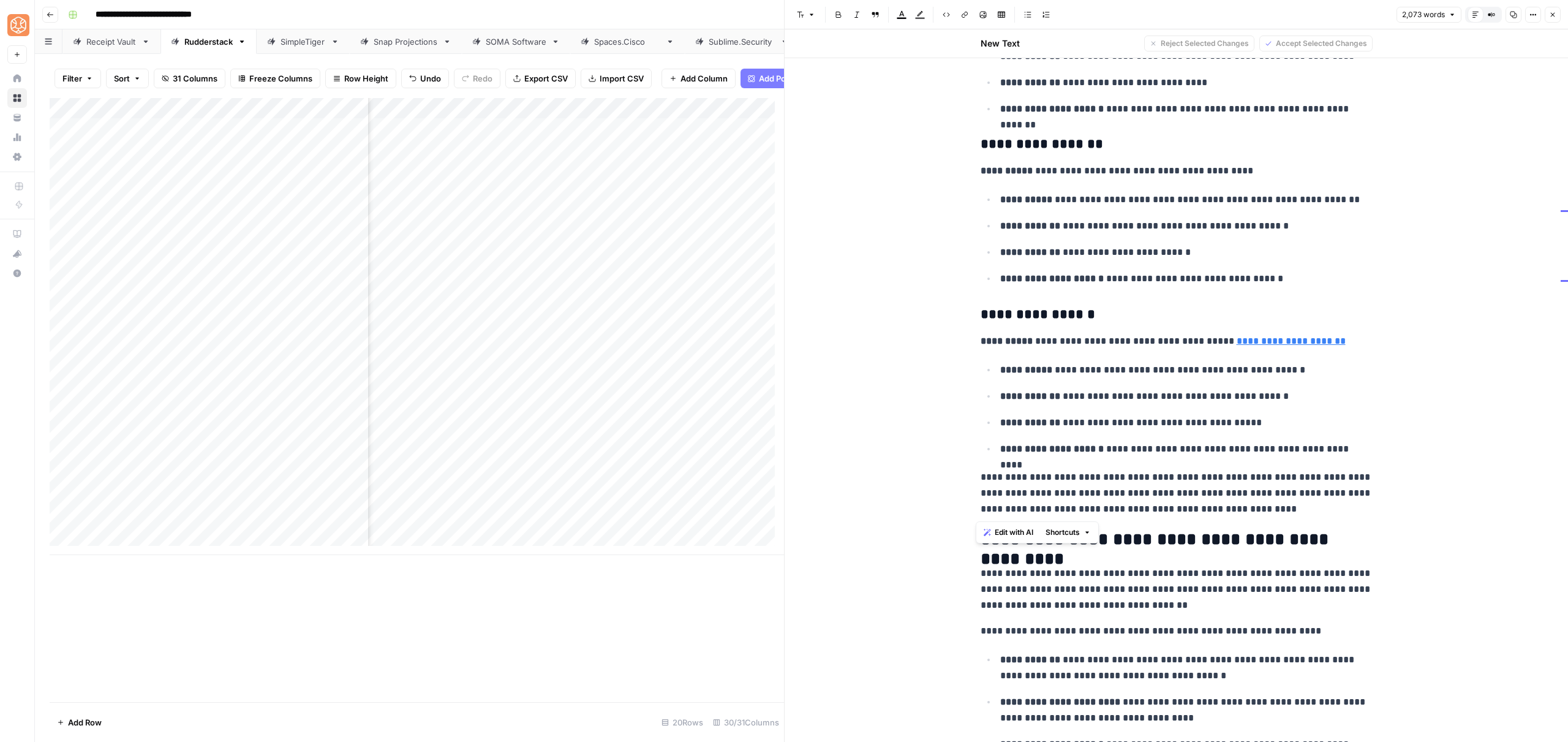
drag, startPoint x: 971, startPoint y: 248, endPoint x: 1329, endPoint y: 506, distance: 441.3
click at [1087, 532] on icon "button" at bounding box center [1087, 532] width 7 height 7
click at [1091, 557] on span "Add more detail" at bounding box center [1104, 559] width 76 height 12
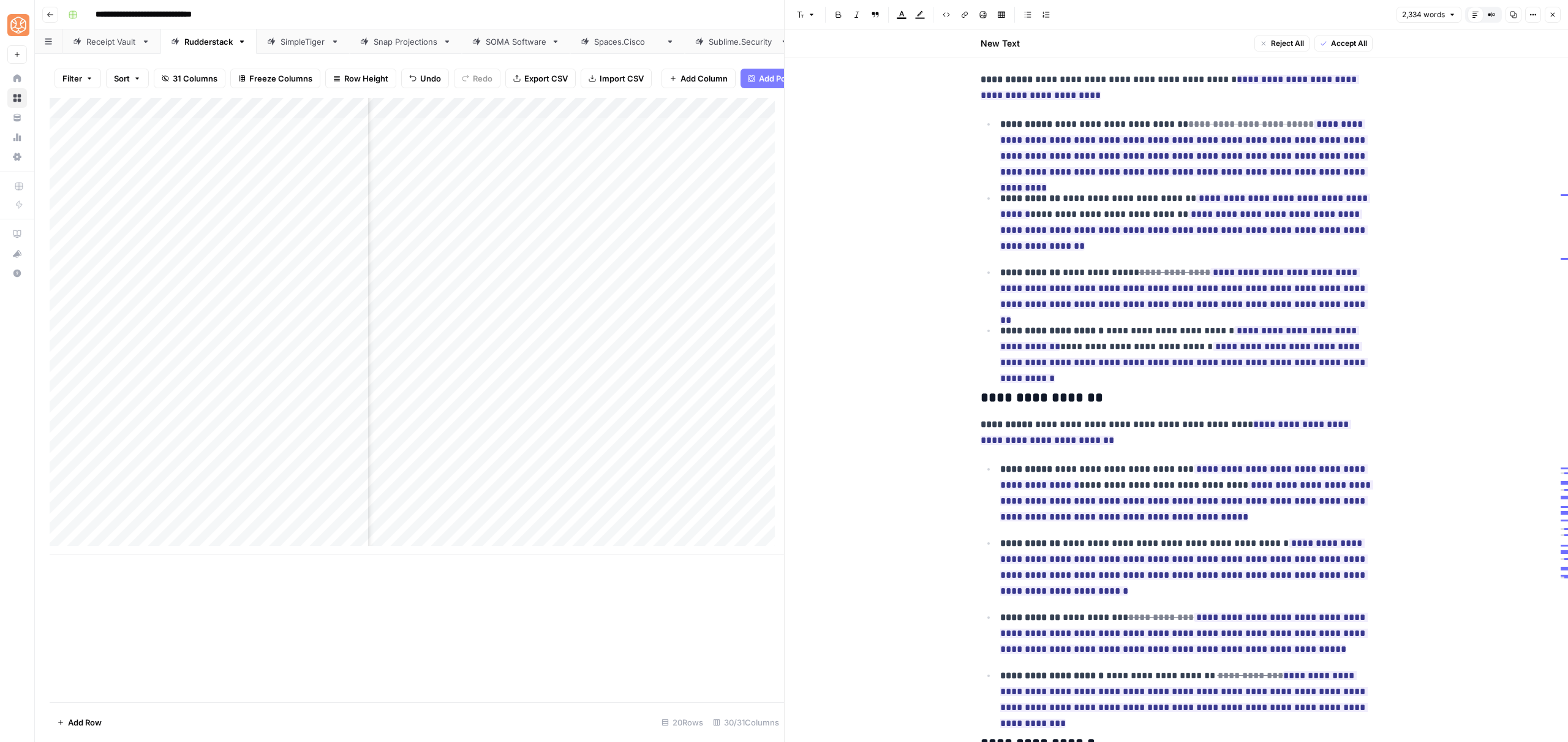
scroll to position [3552, 0]
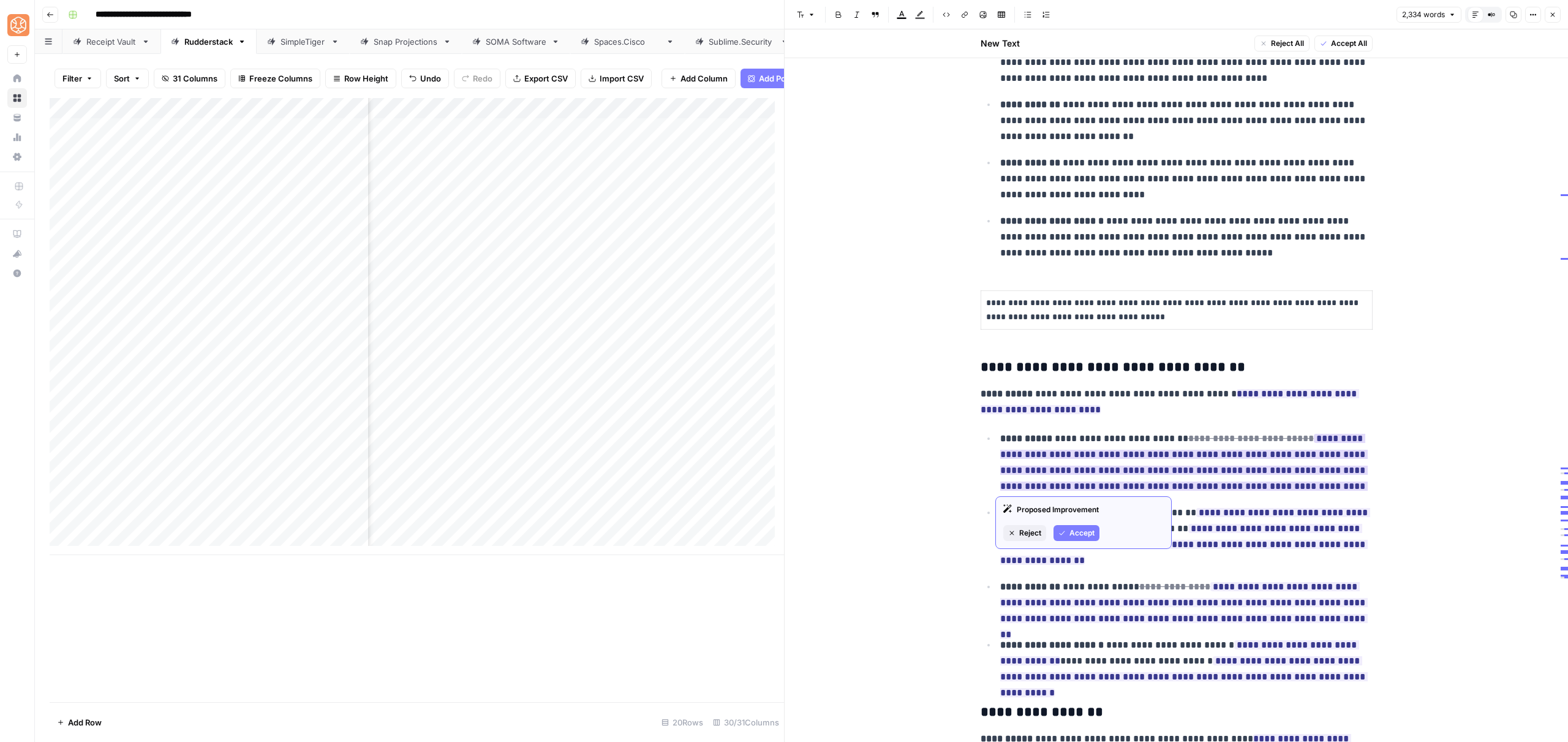
click at [1065, 537] on button "Accept" at bounding box center [1076, 533] width 46 height 16
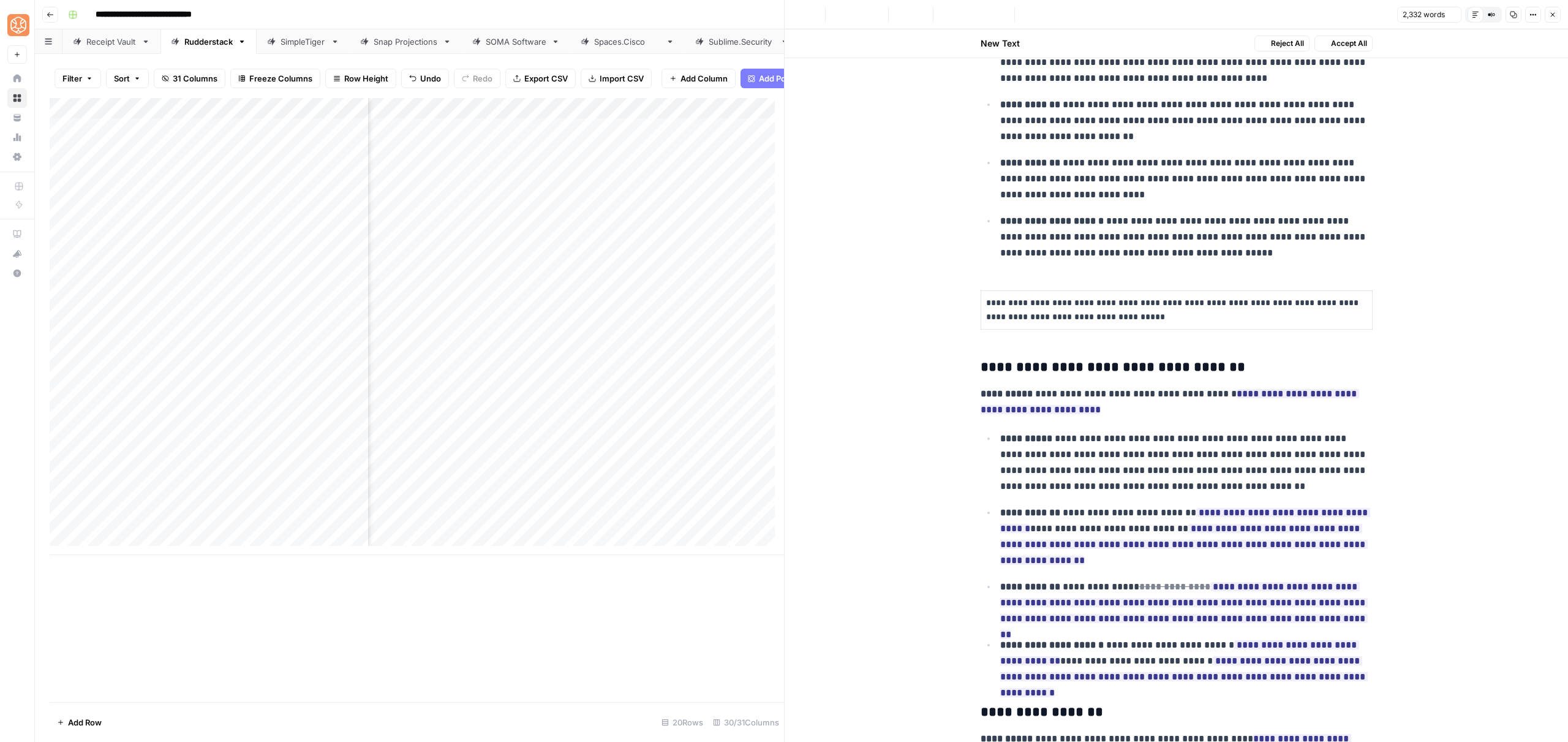
scroll to position [0, 0]
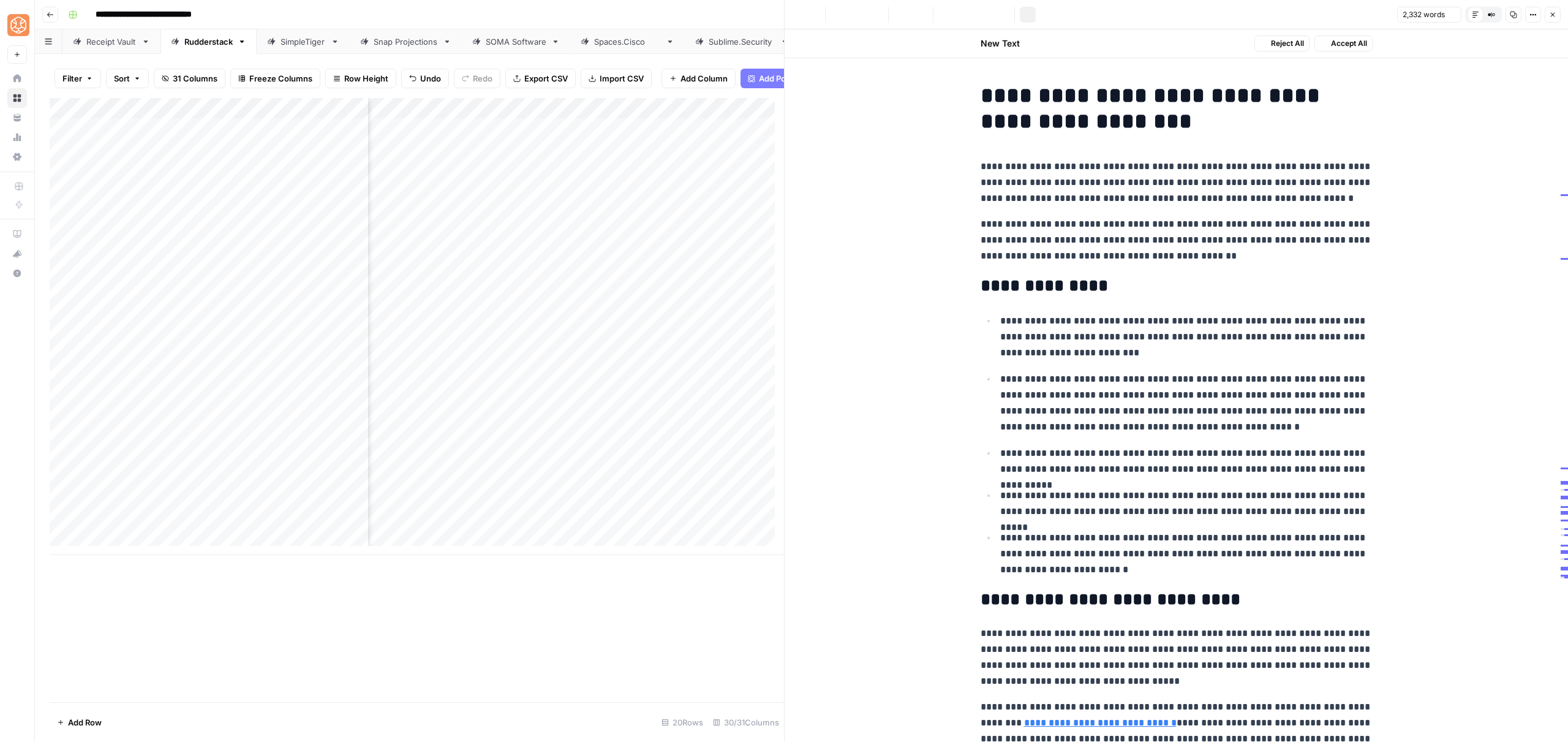
click at [1057, 464] on p "**********" at bounding box center [1186, 461] width 372 height 32
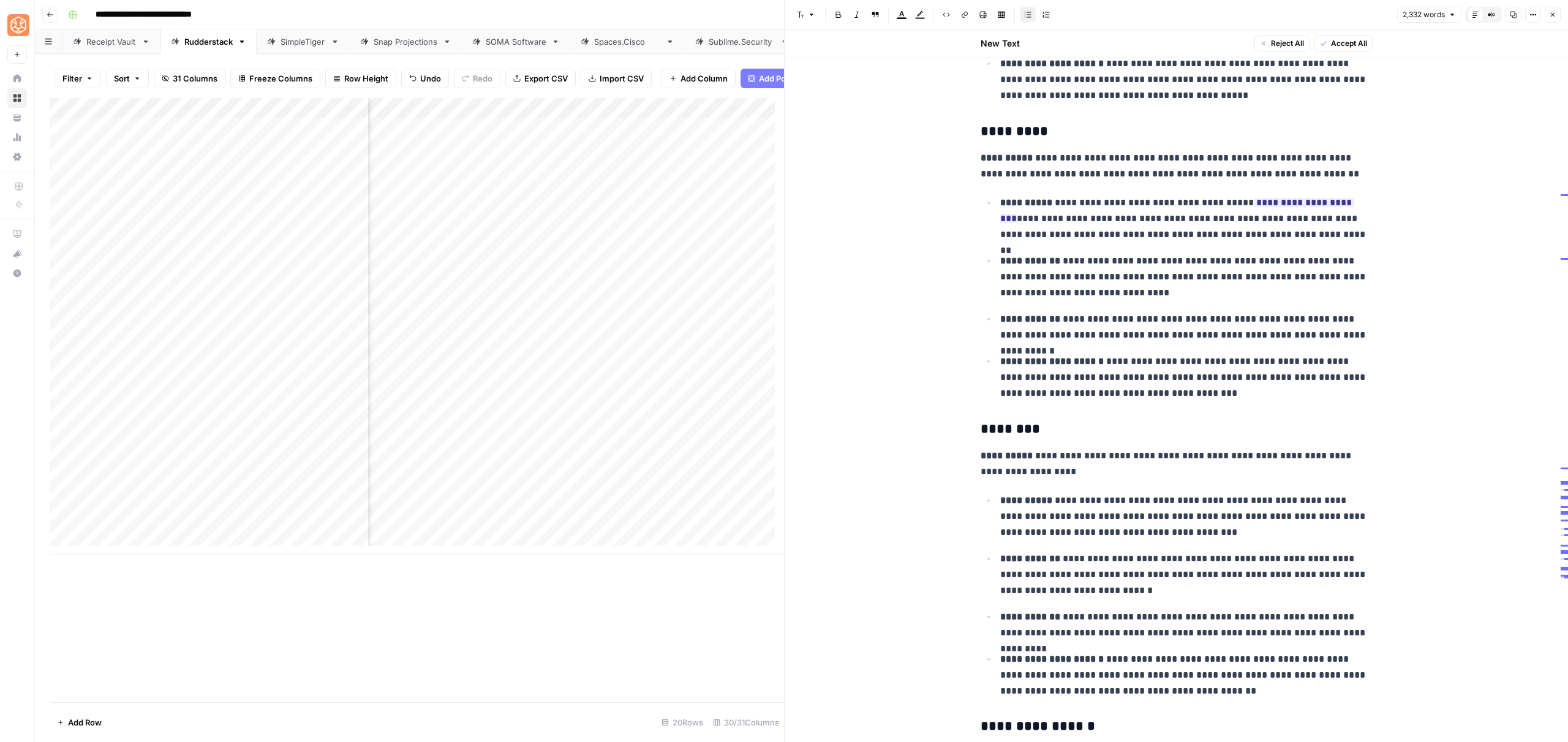
scroll to position [1692, 0]
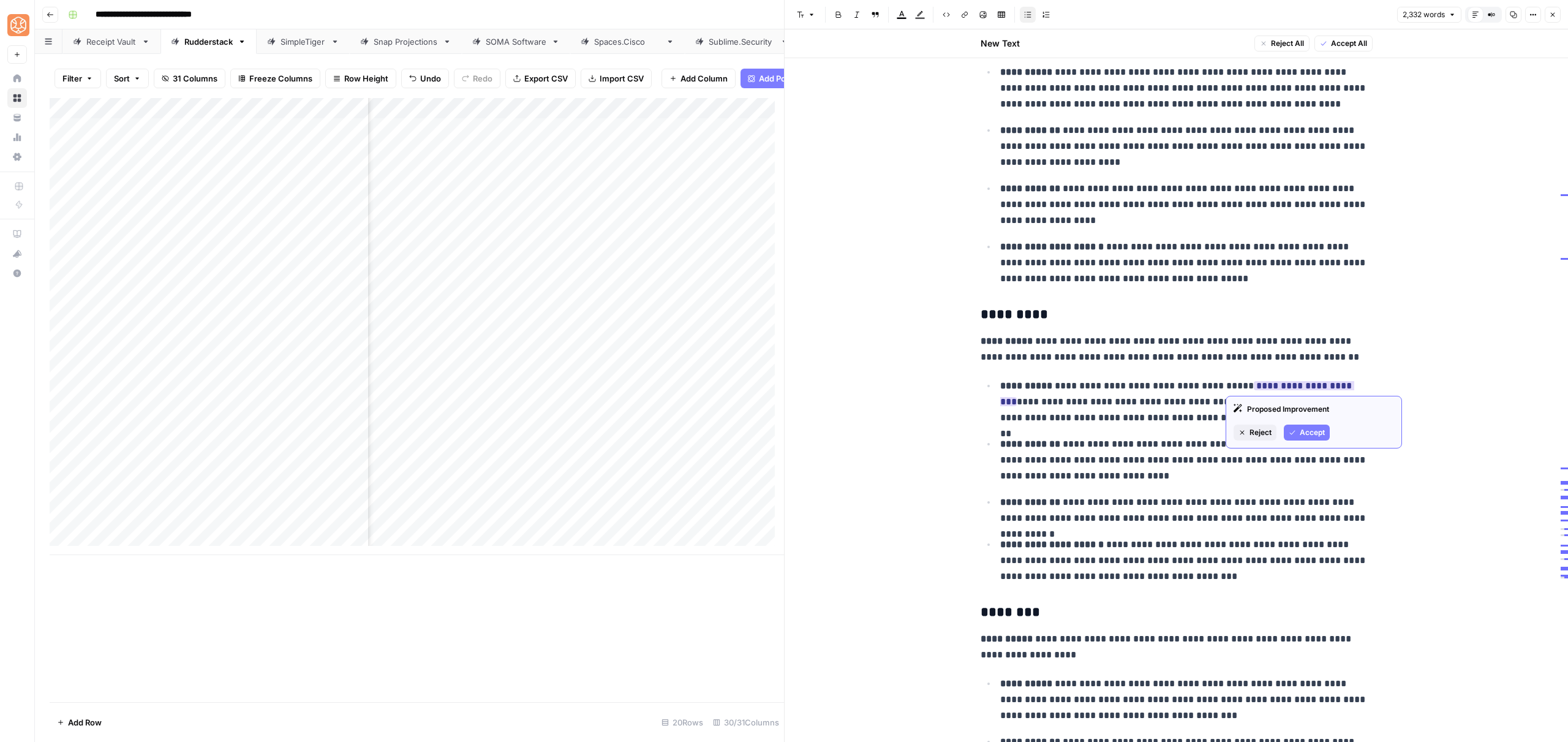
click at [1285, 435] on button "Accept" at bounding box center [1306, 433] width 46 height 16
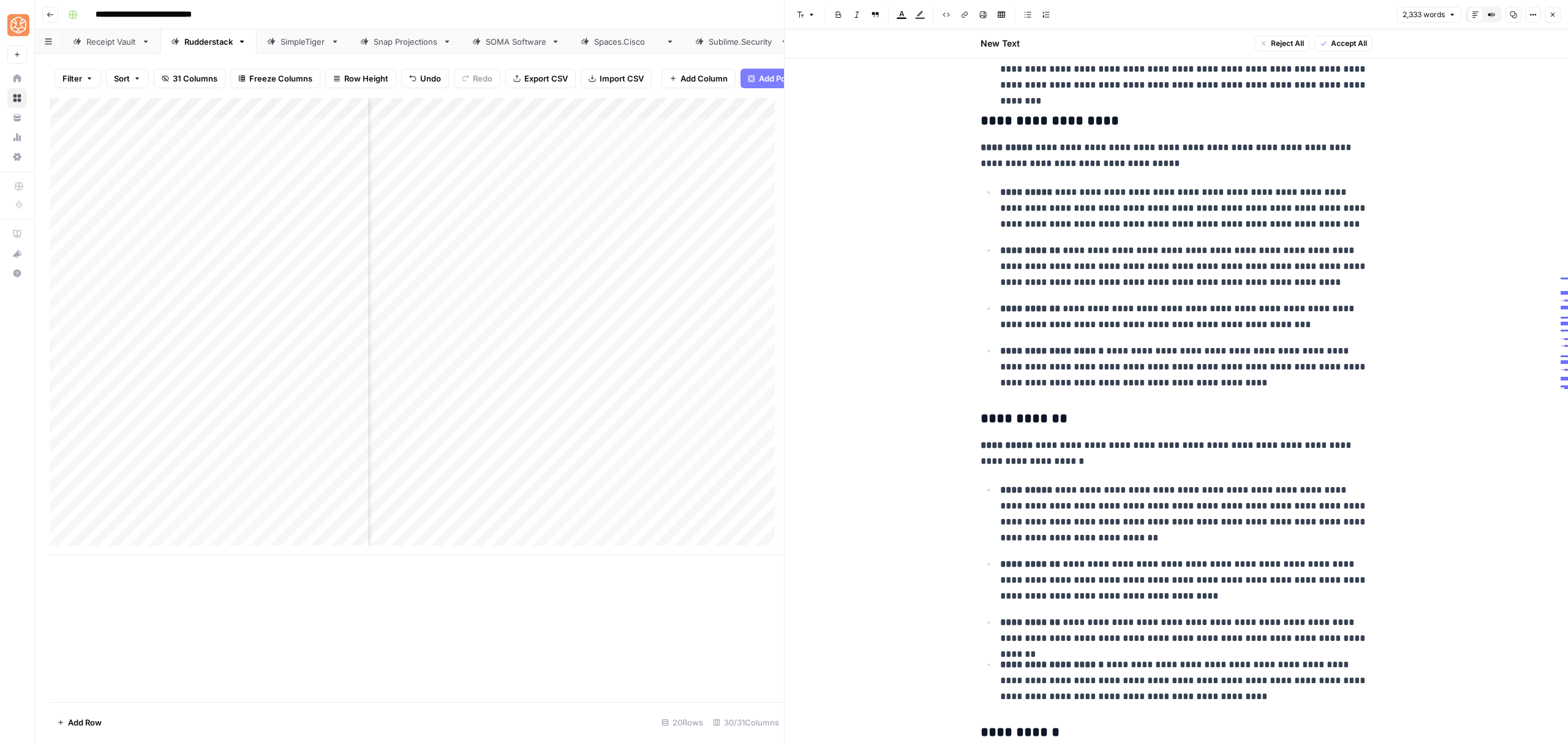
scroll to position [3406, 0]
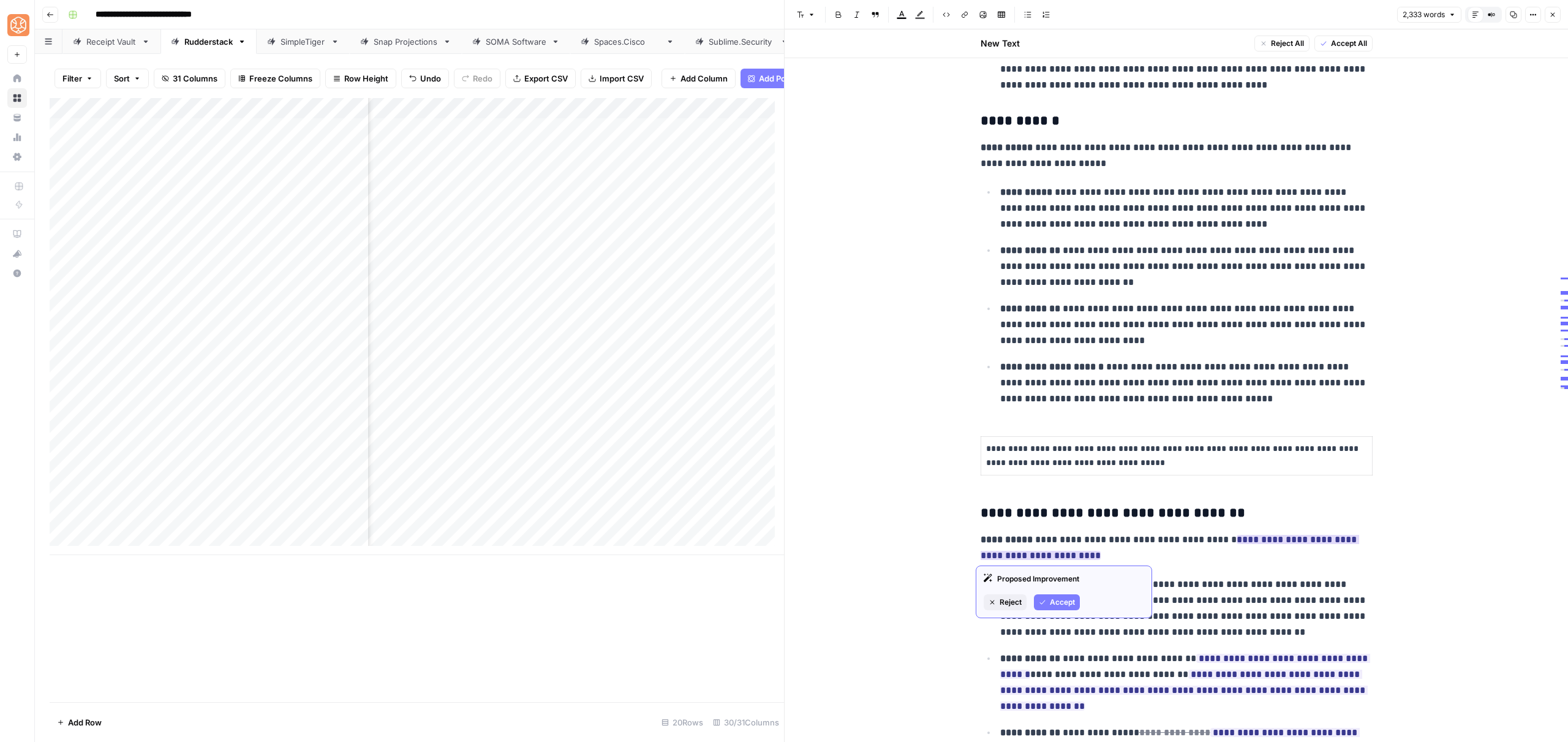
click at [1052, 603] on span "Accept" at bounding box center [1063, 602] width 25 height 11
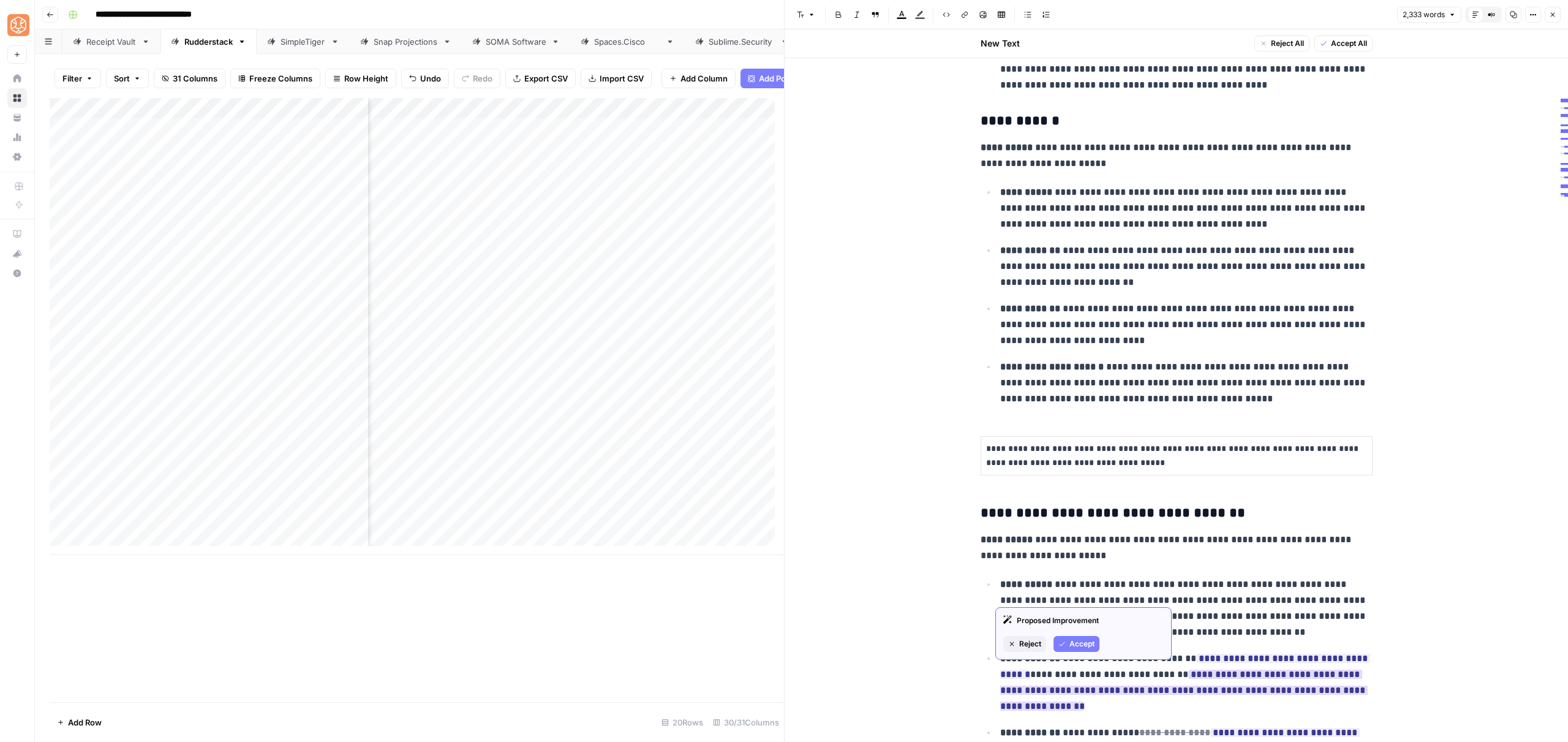
click at [1073, 639] on span "Accept" at bounding box center [1082, 644] width 25 height 11
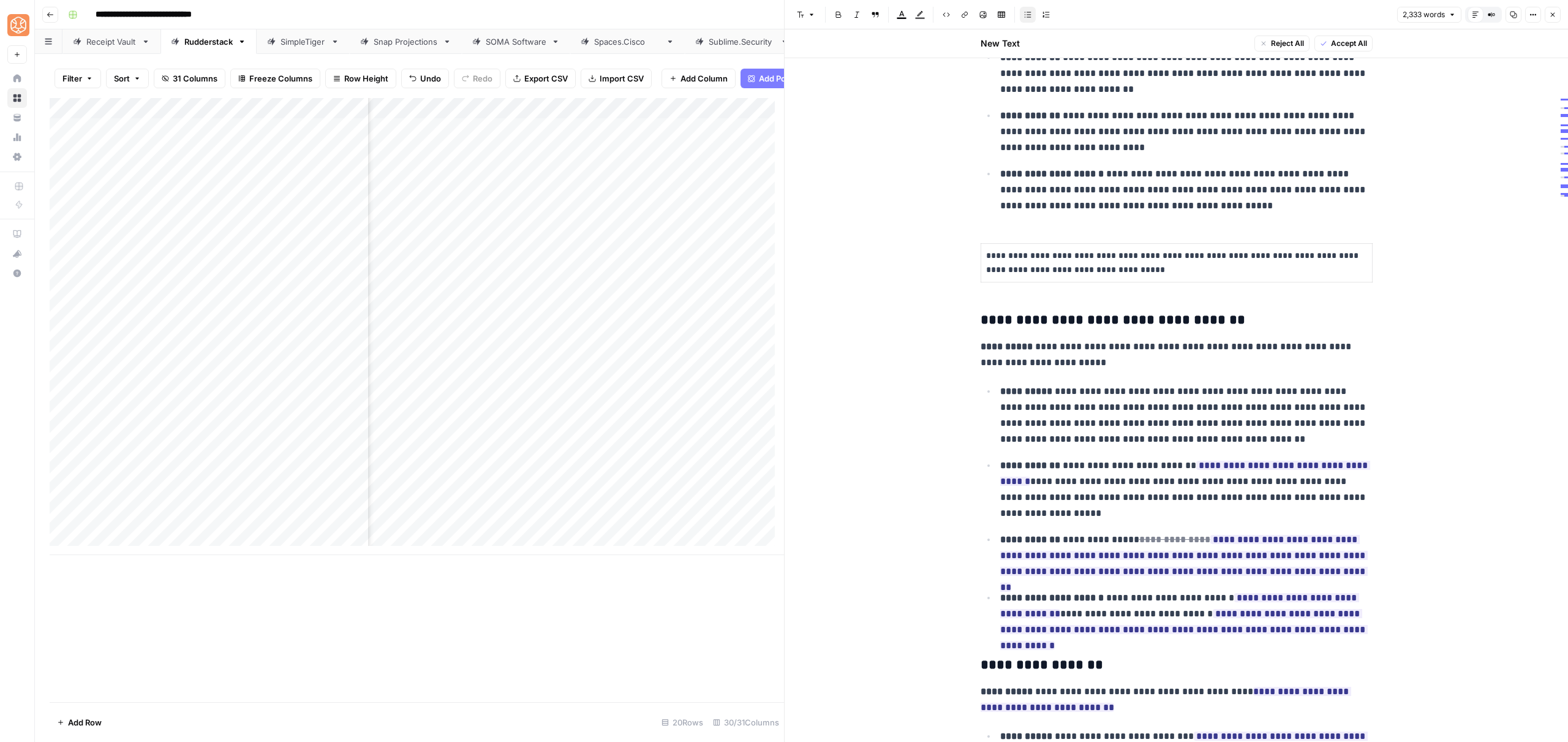
scroll to position [3816, 0]
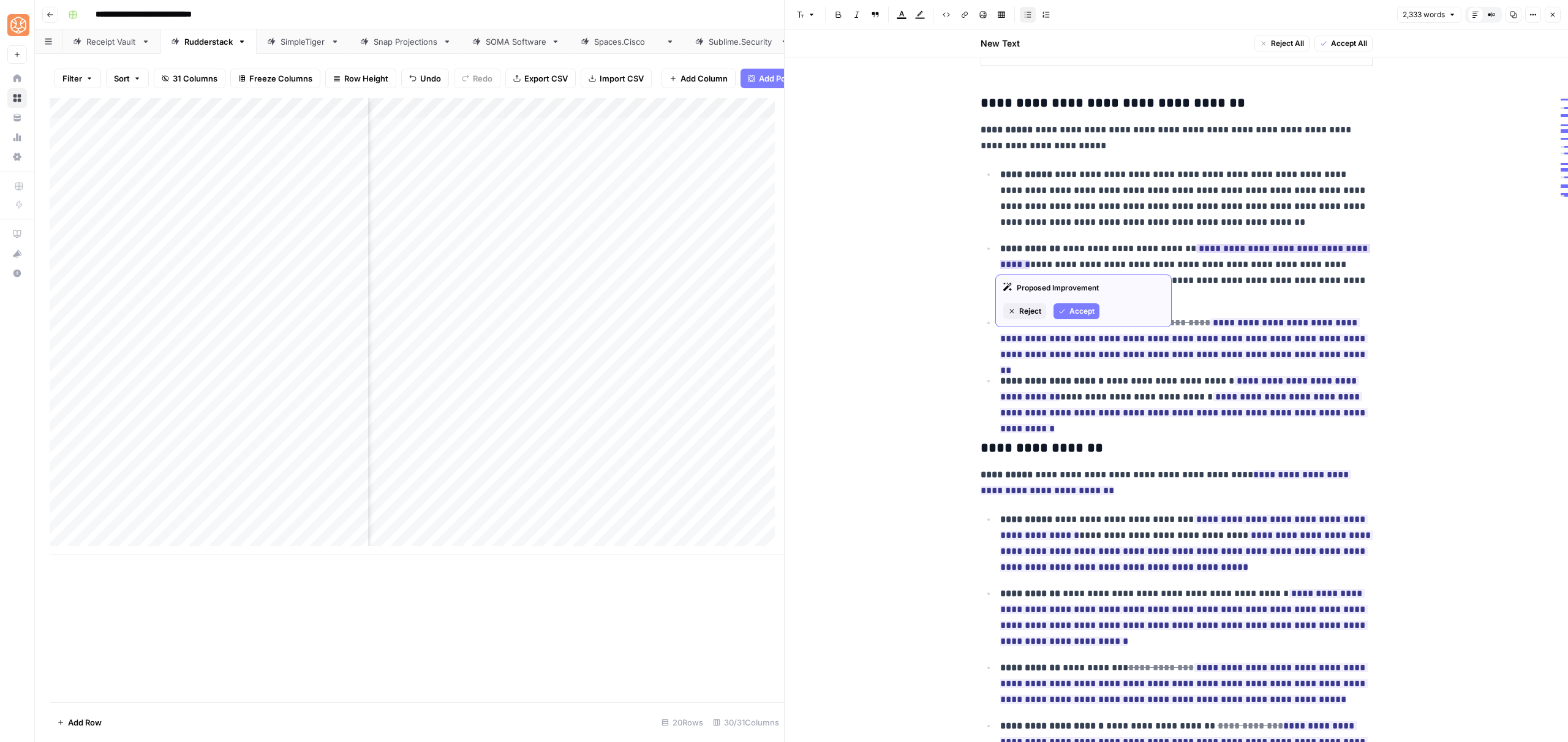
click at [1065, 304] on button "Accept" at bounding box center [1076, 311] width 46 height 16
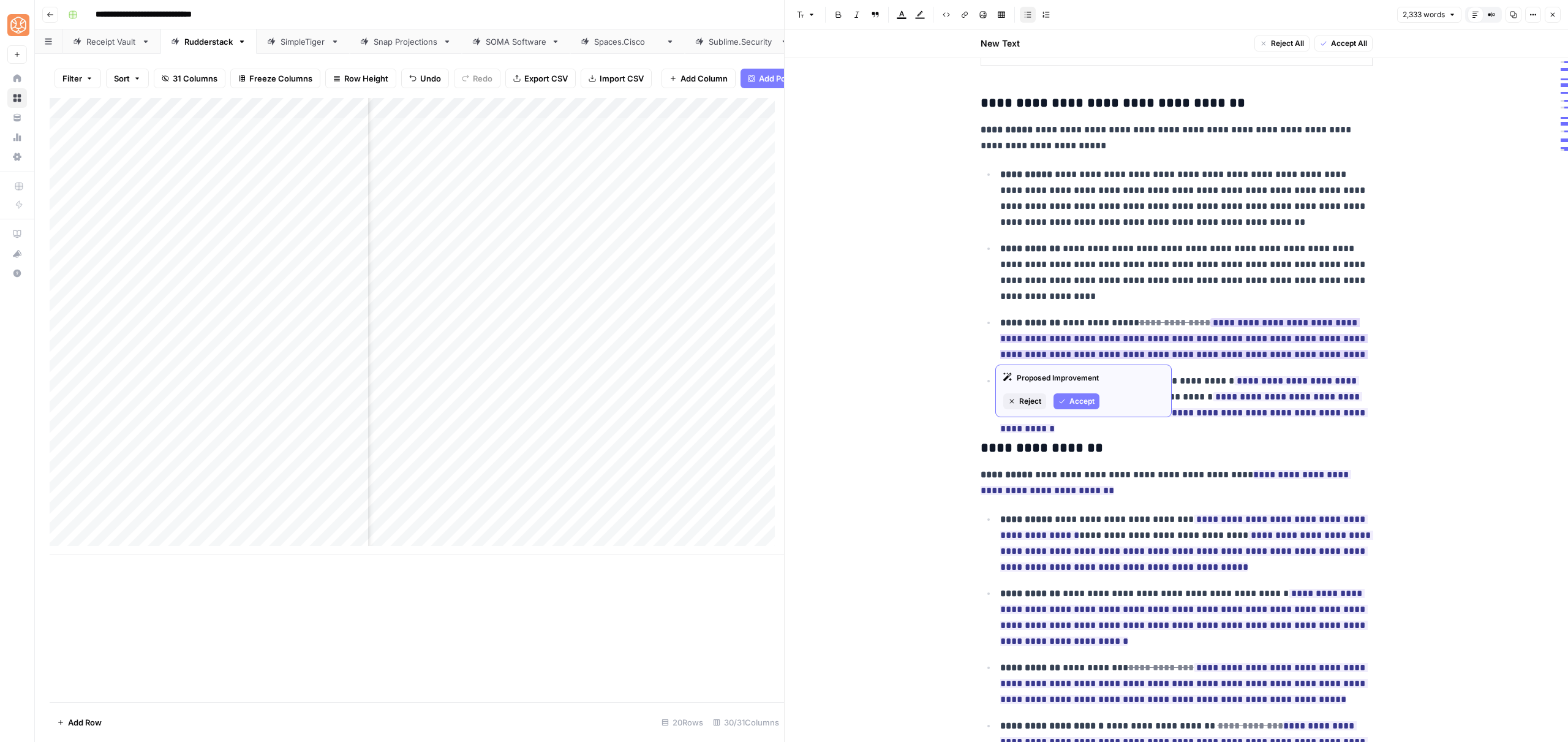
click at [1078, 397] on span "Accept" at bounding box center [1082, 402] width 25 height 11
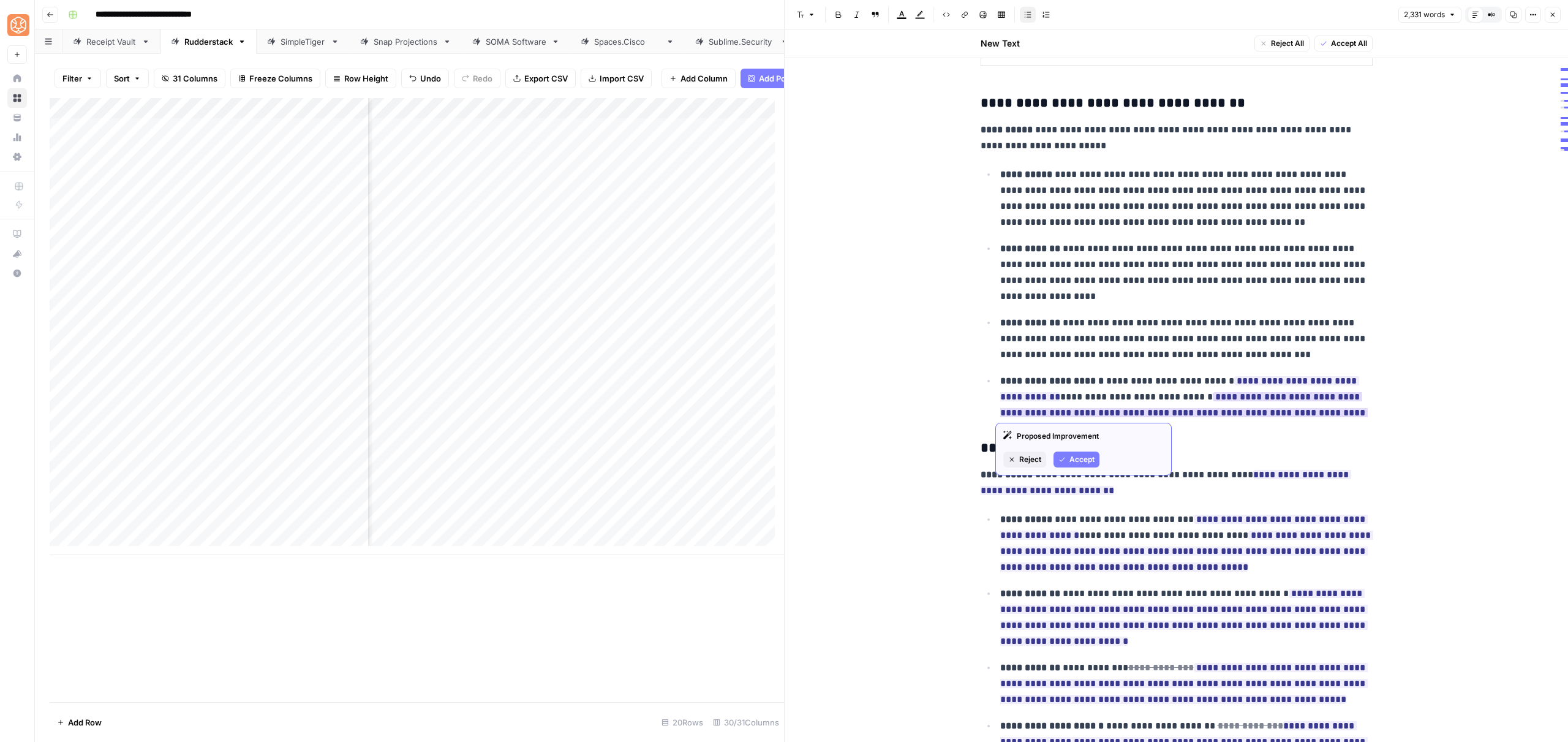
click at [1065, 459] on icon "button" at bounding box center [1062, 459] width 7 height 7
click at [1070, 436] on button "Accept" at bounding box center [1076, 444] width 46 height 16
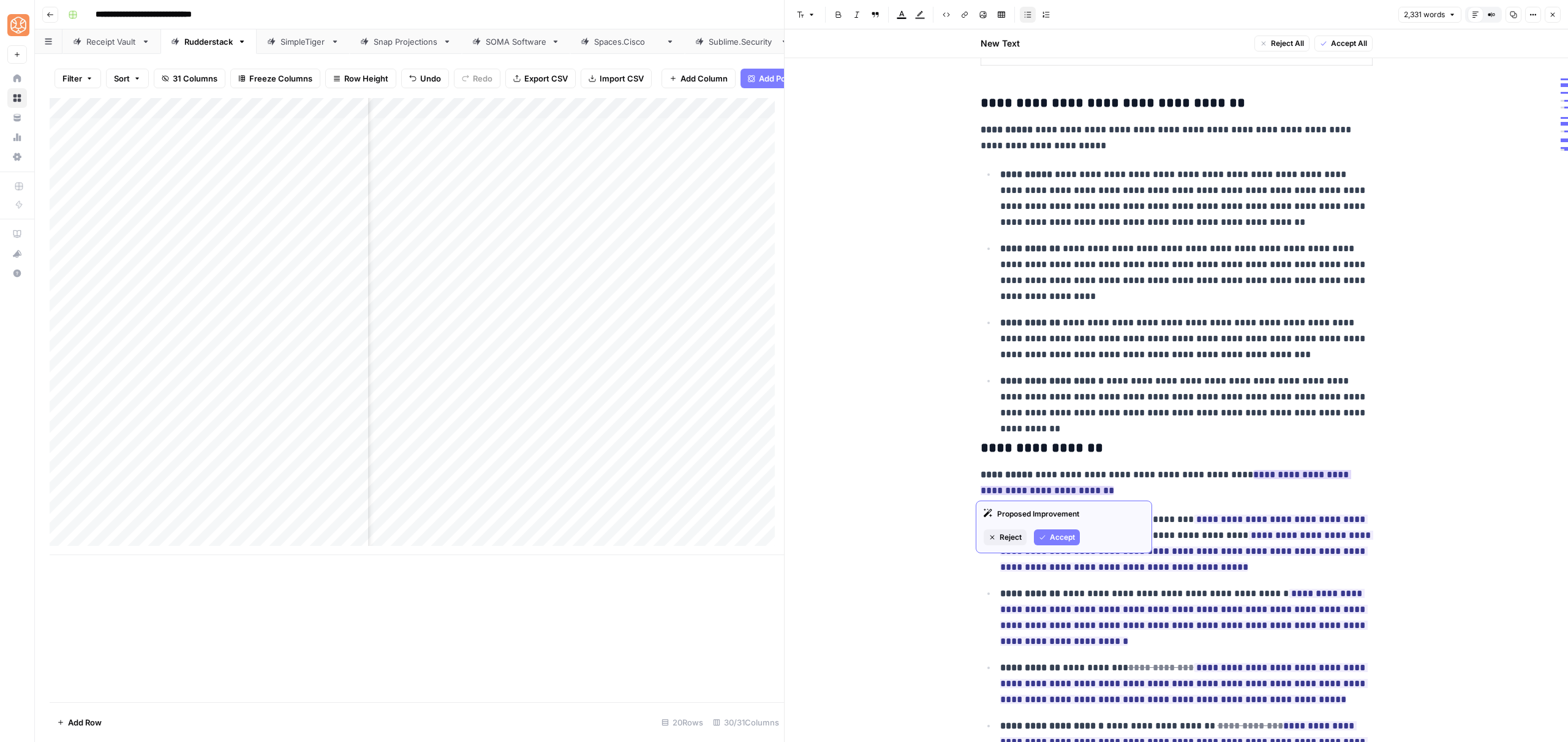
click at [1052, 538] on span "Accept" at bounding box center [1063, 538] width 25 height 11
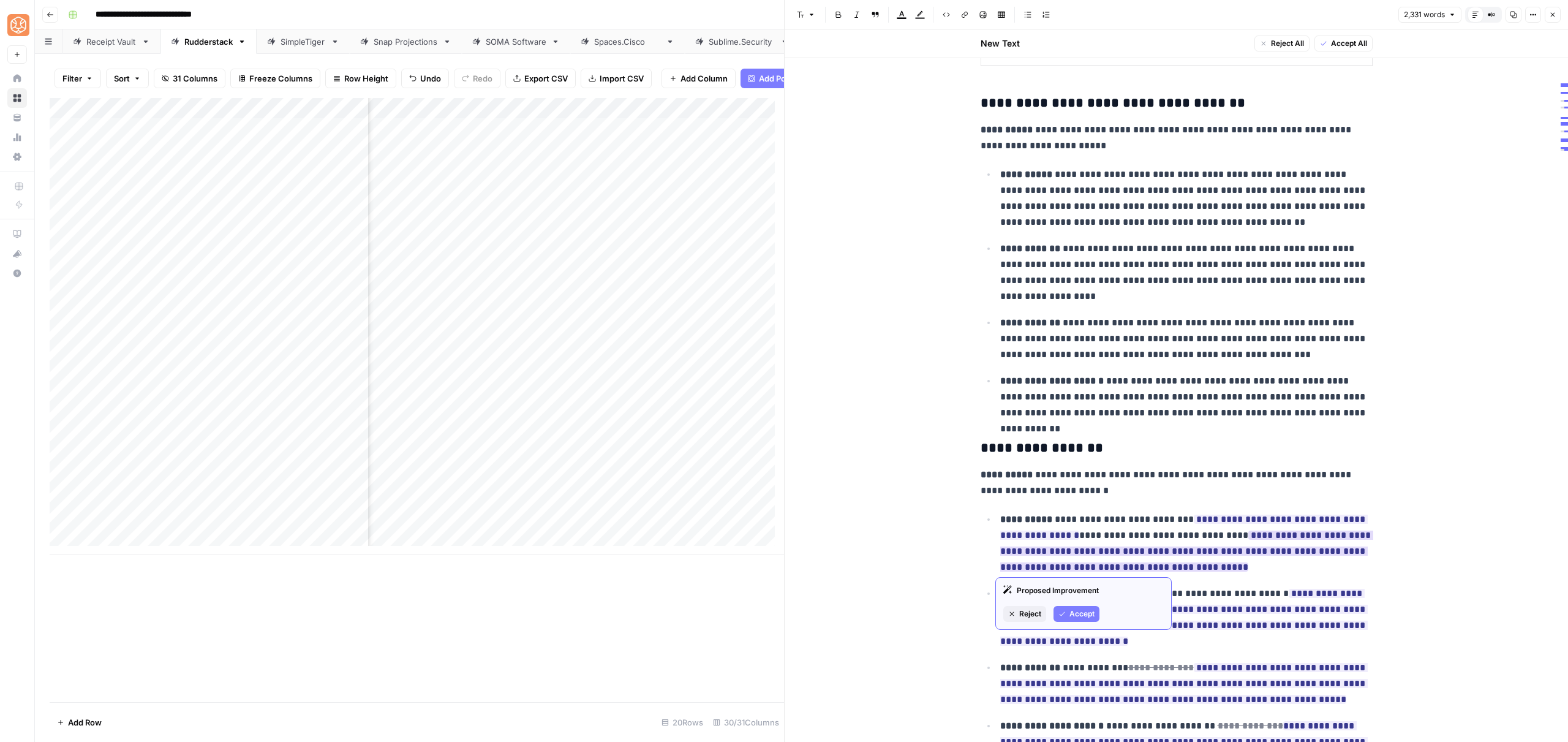
click at [1070, 609] on span "Accept" at bounding box center [1082, 614] width 25 height 11
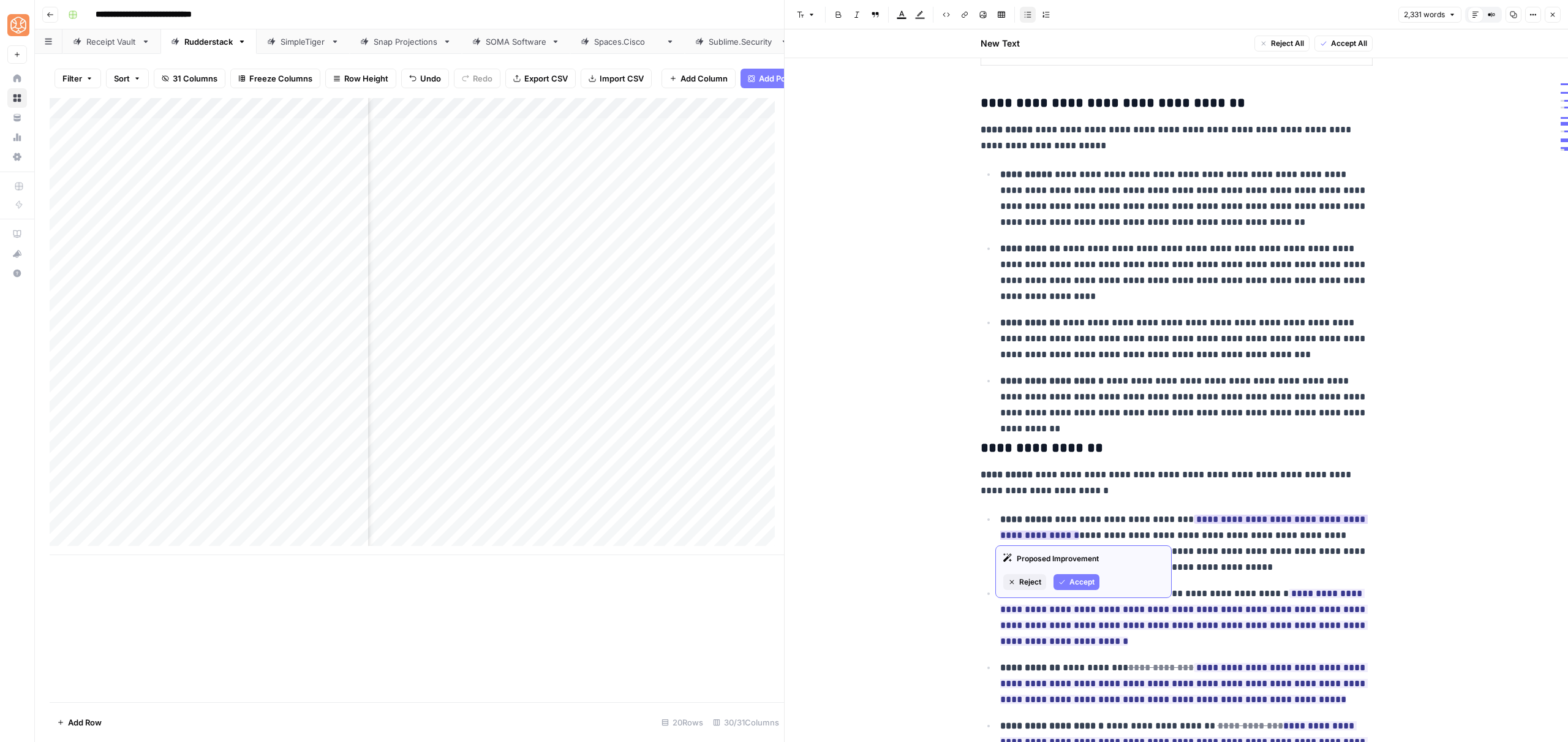
click at [1025, 579] on span "Reject" at bounding box center [1030, 582] width 22 height 11
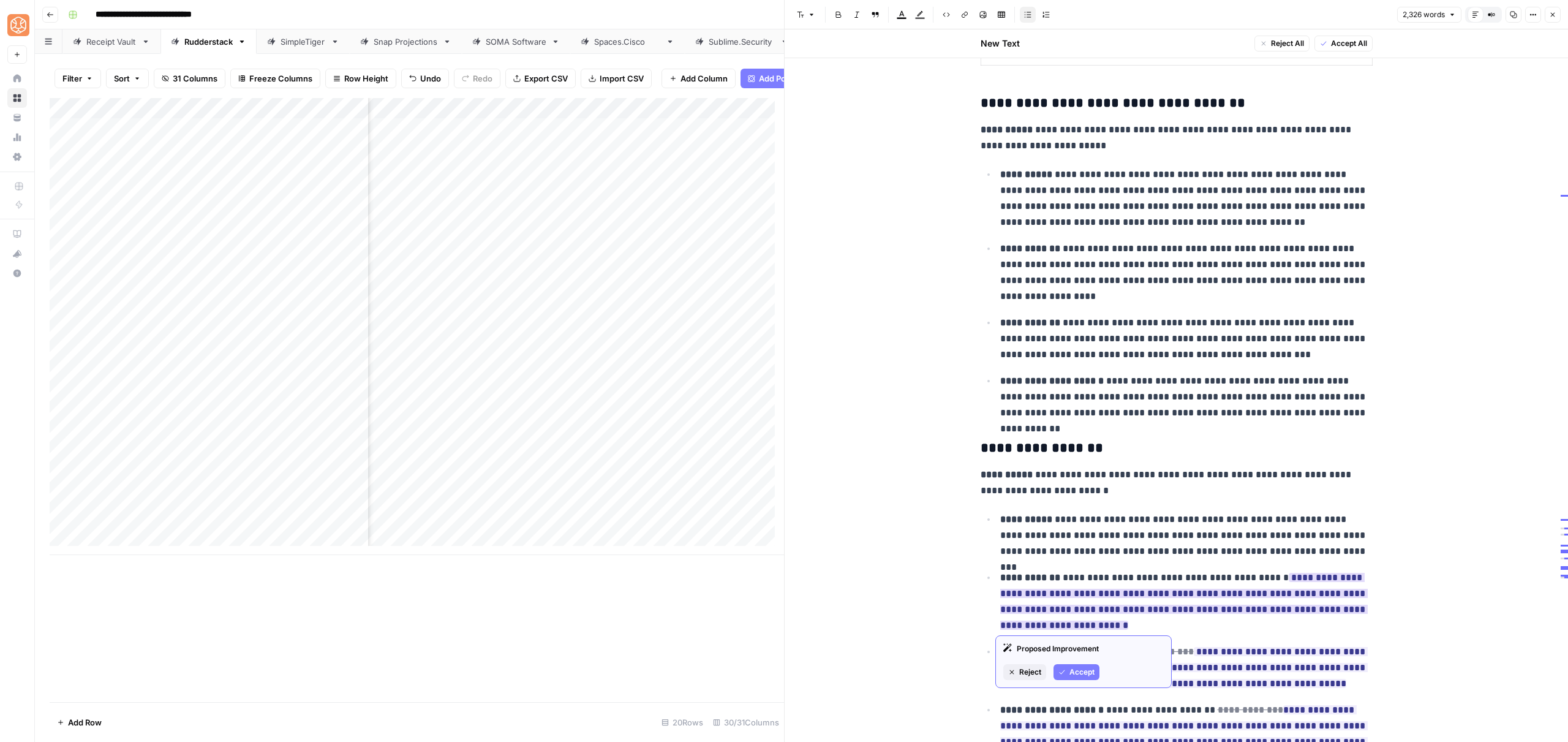
click at [1066, 668] on button "Accept" at bounding box center [1076, 672] width 46 height 16
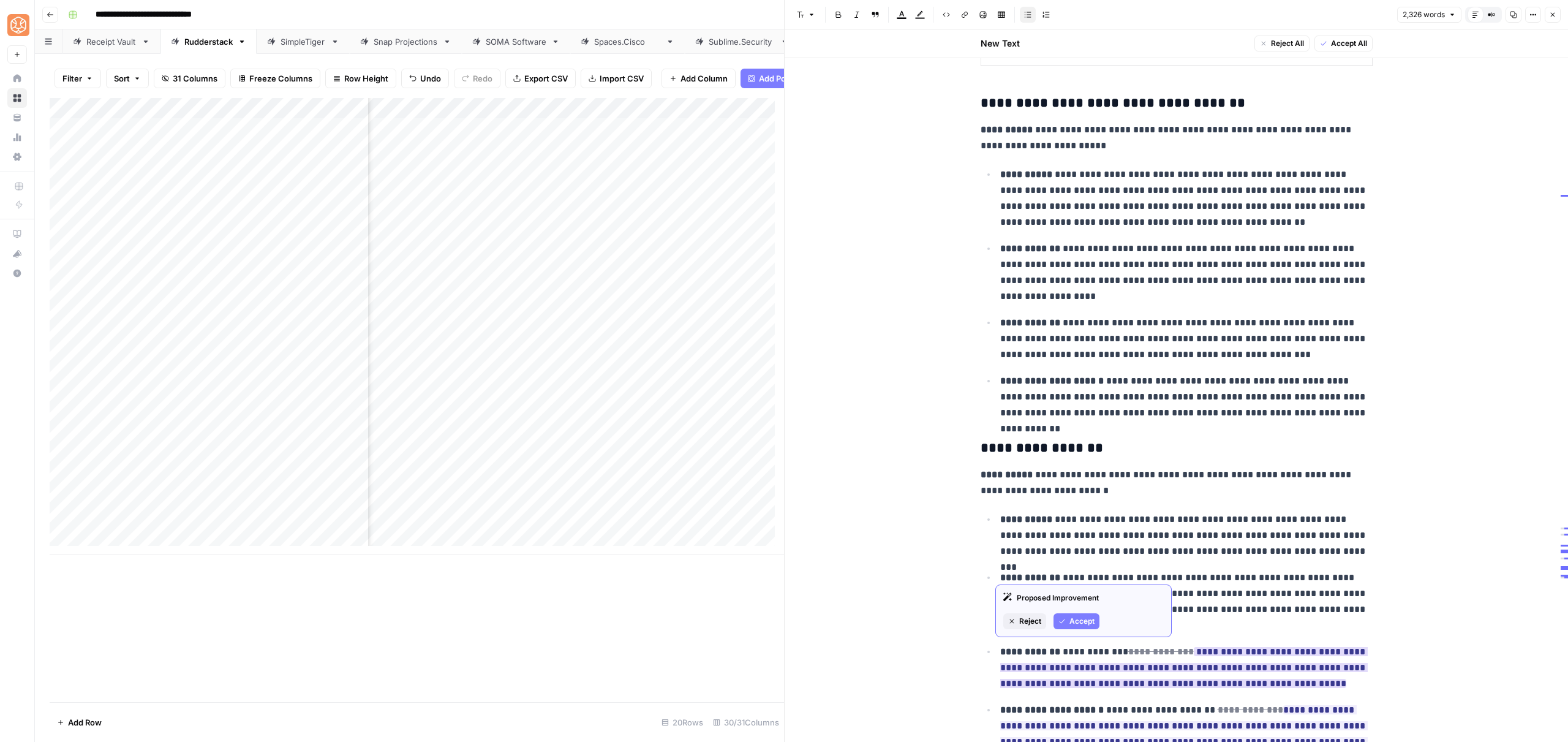
click at [1074, 625] on span "Accept" at bounding box center [1082, 621] width 25 height 11
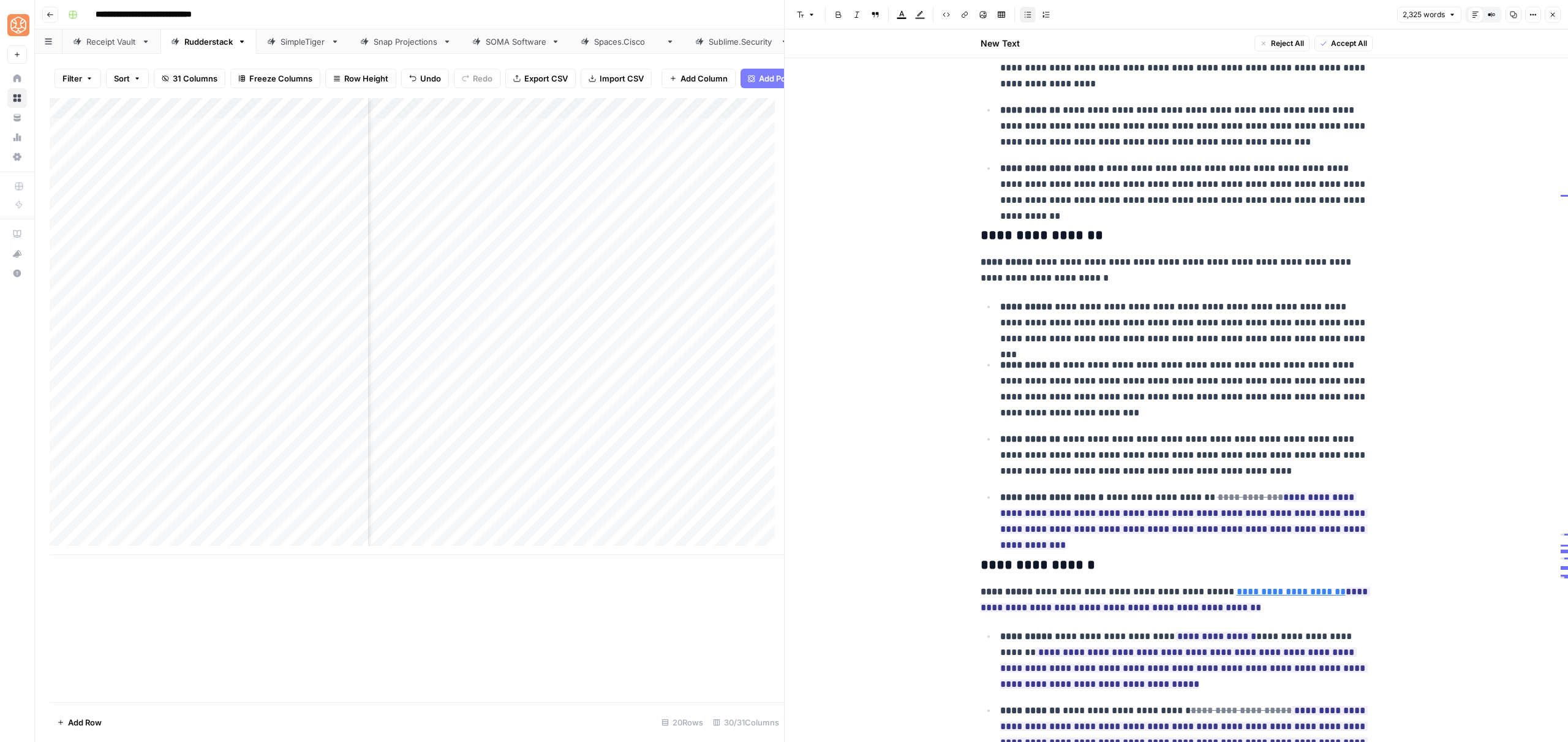
scroll to position [4049, 0]
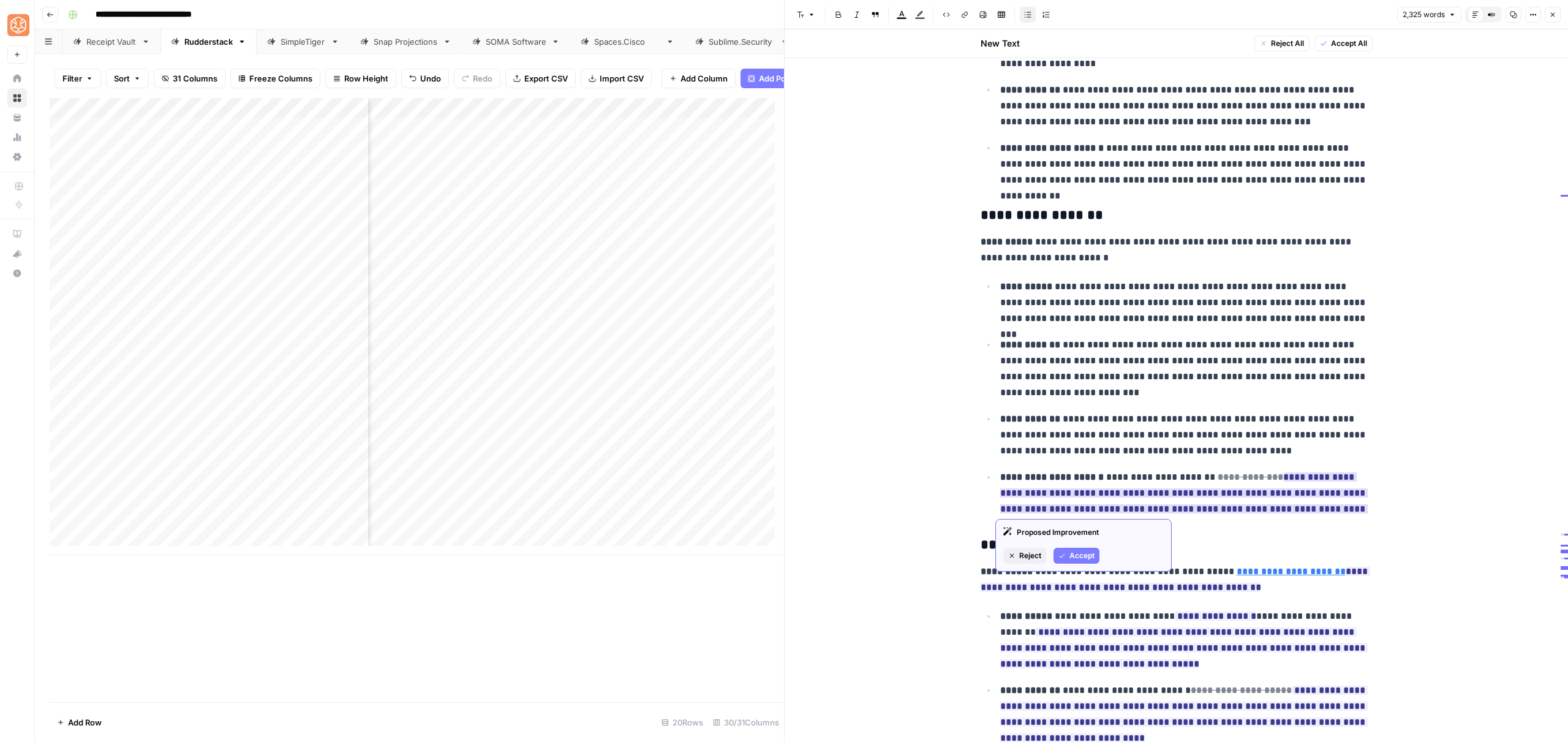
click at [1081, 559] on span "Accept" at bounding box center [1082, 556] width 25 height 11
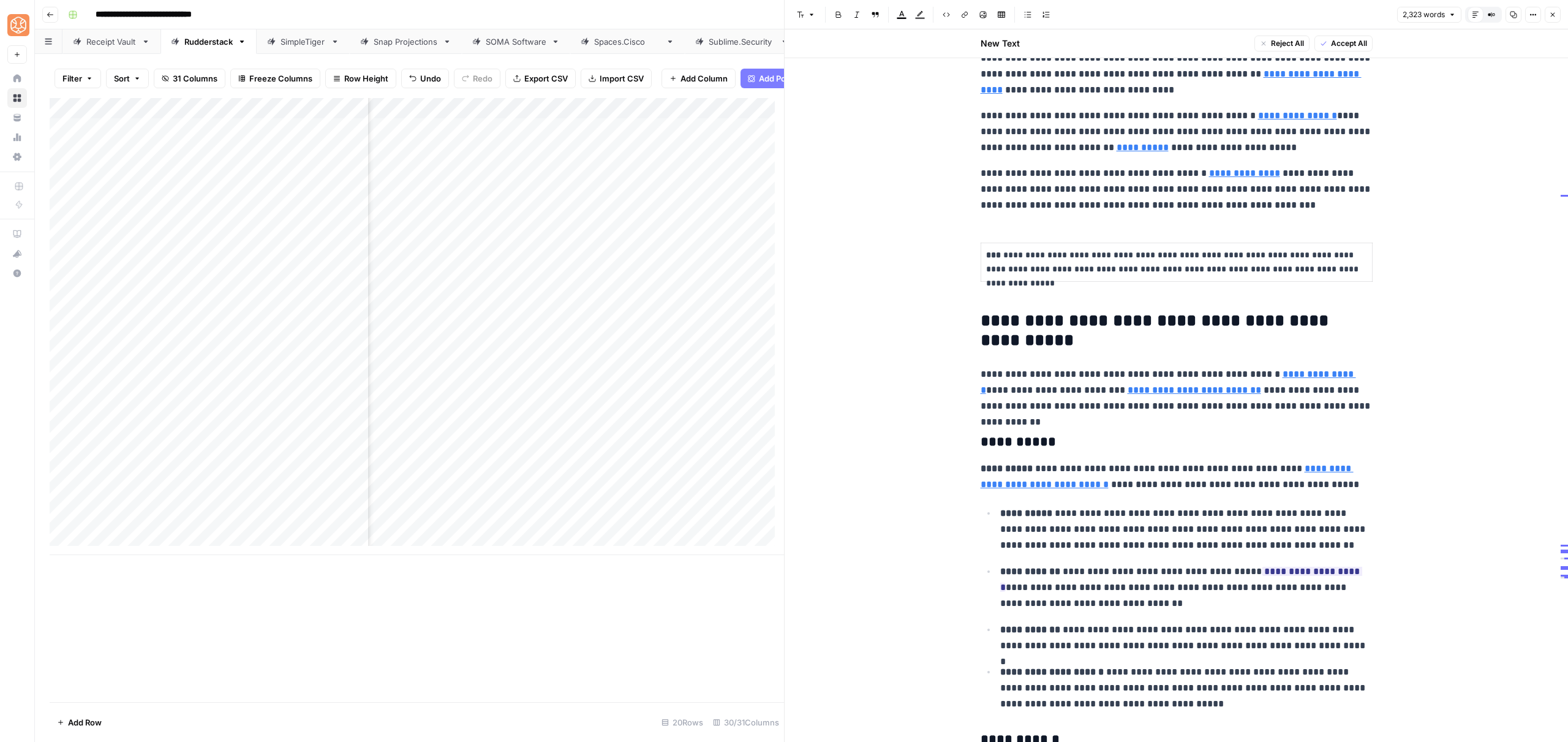
scroll to position [1359, 0]
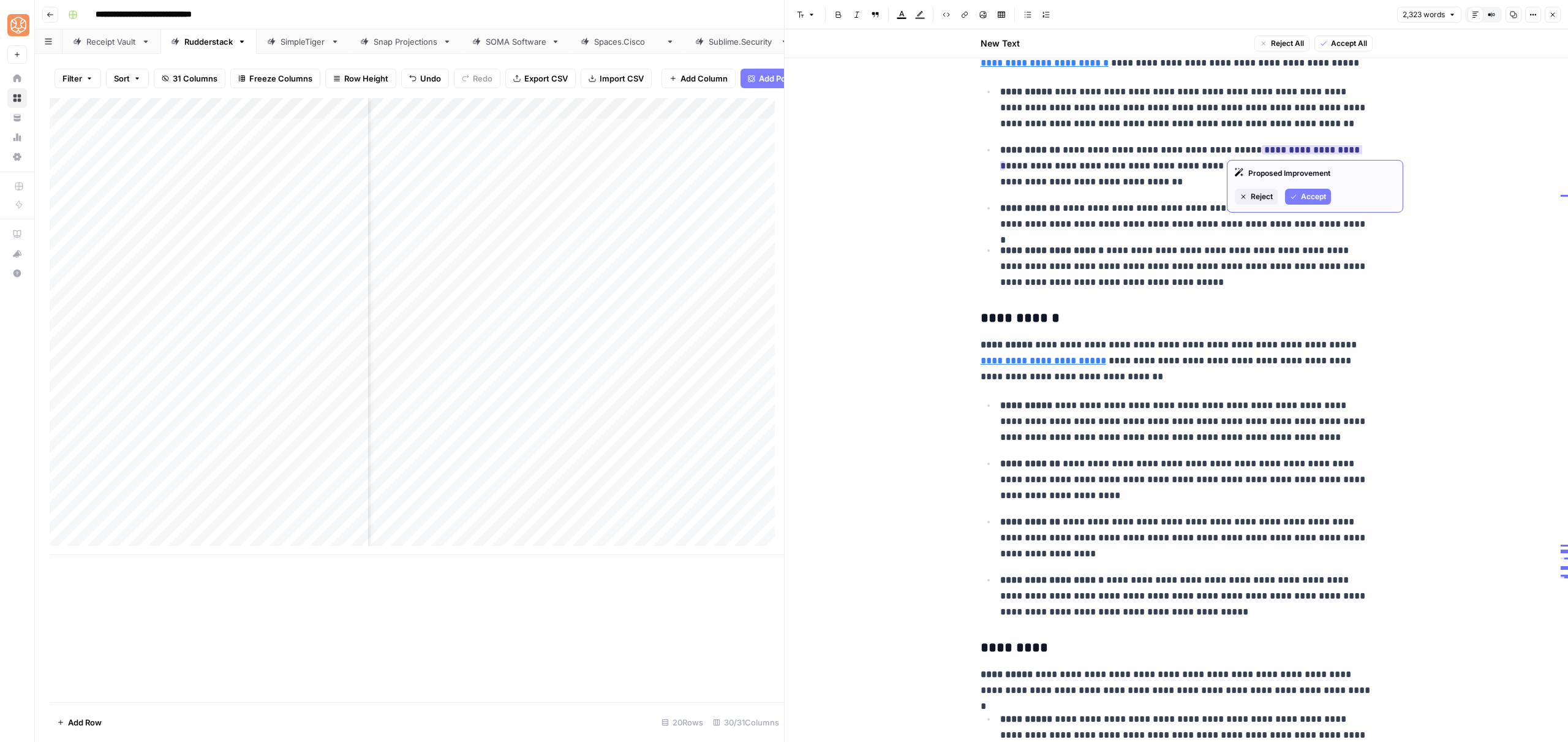
click at [1305, 192] on span "Accept" at bounding box center [1313, 196] width 25 height 11
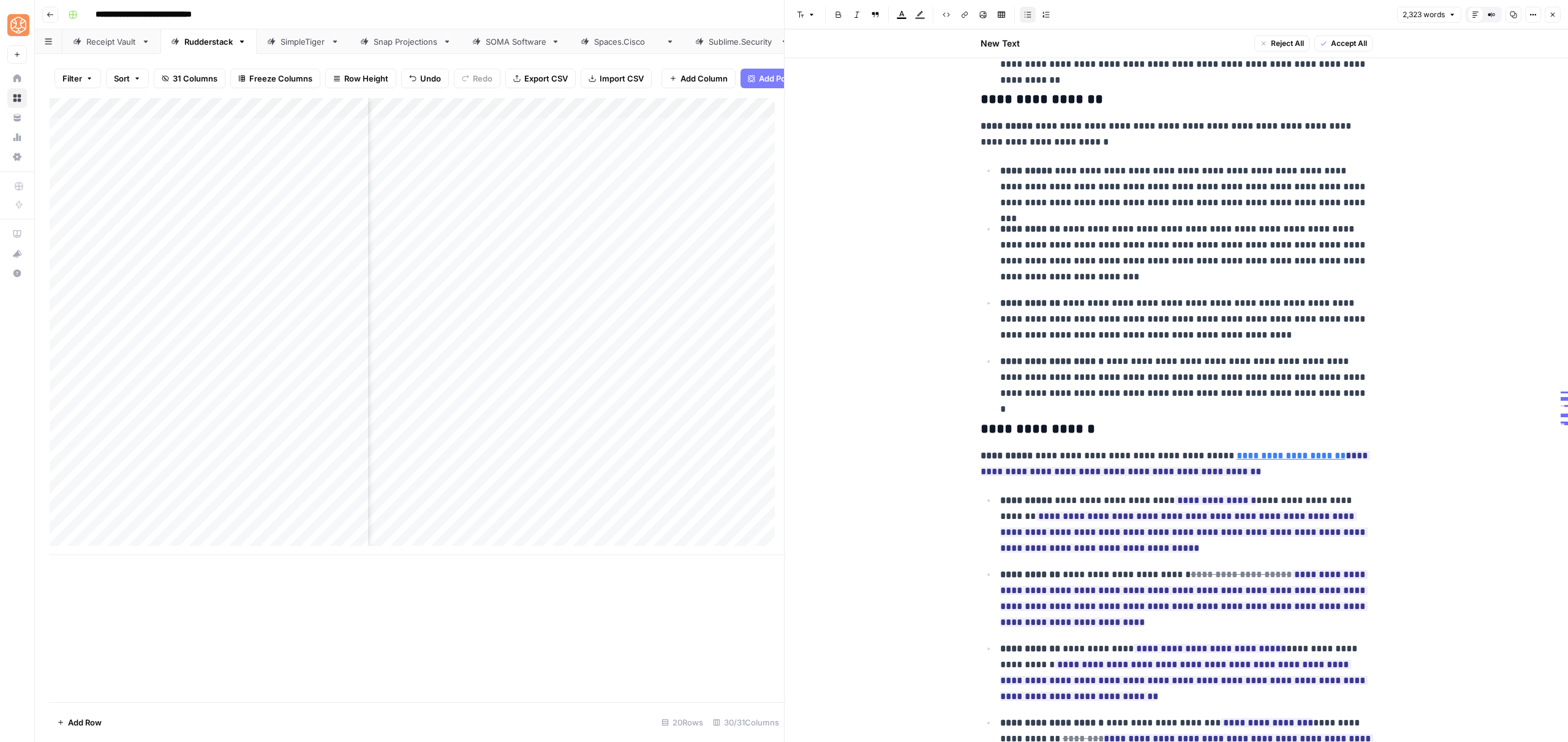
scroll to position [4415, 0]
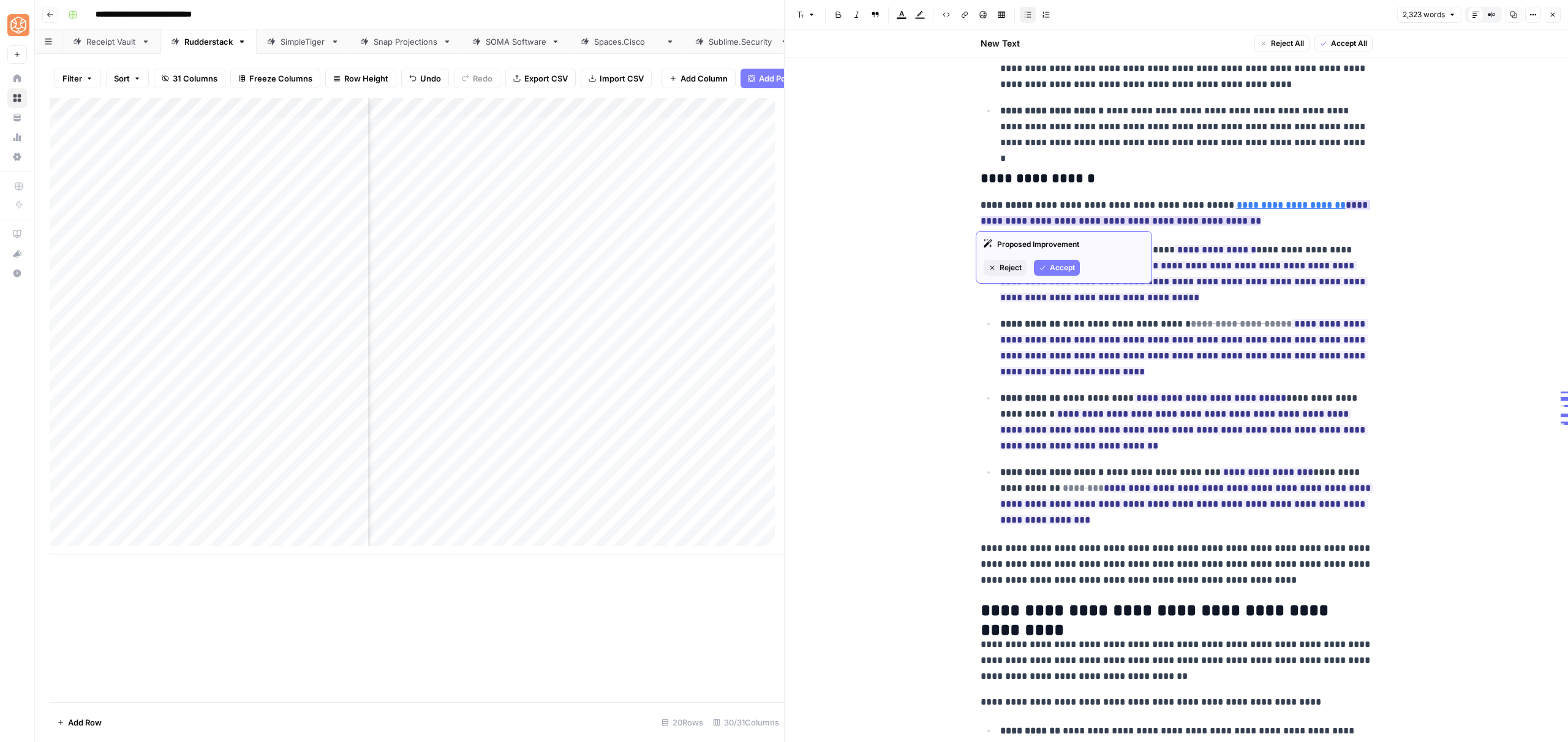
click at [1064, 271] on span "Accept" at bounding box center [1063, 267] width 25 height 11
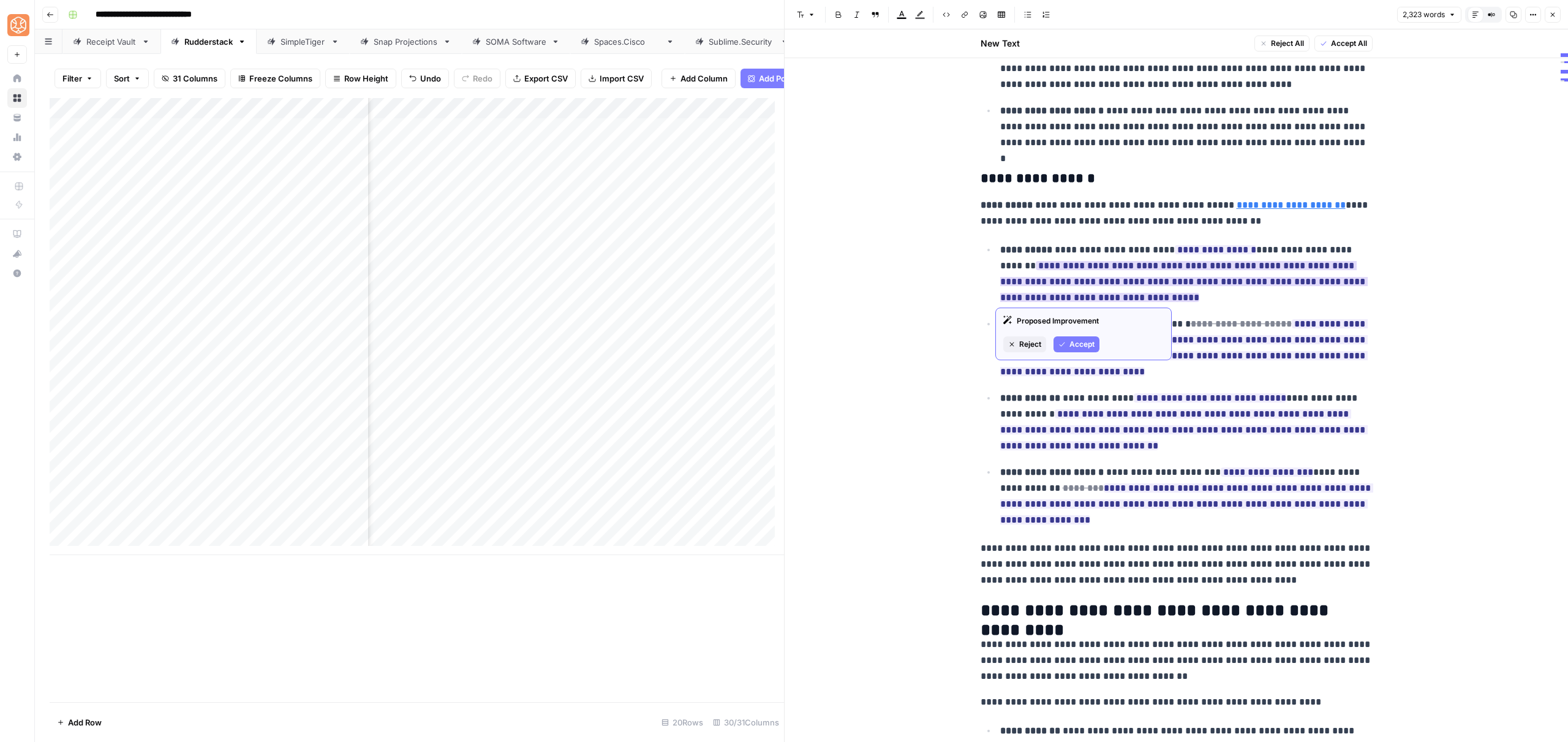
click at [1075, 341] on span "Accept" at bounding box center [1082, 344] width 25 height 11
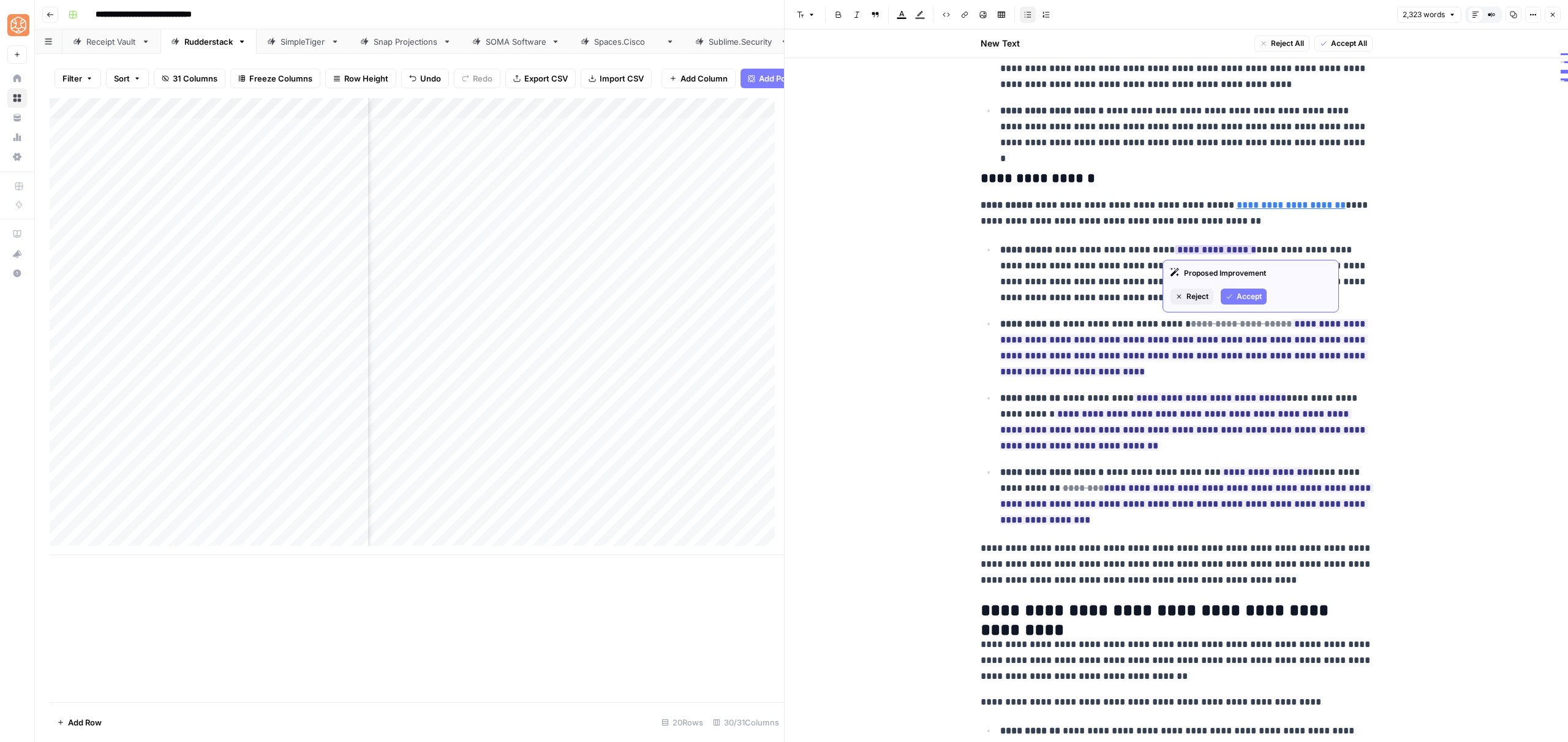
click at [1236, 291] on button "Accept" at bounding box center [1243, 297] width 46 height 16
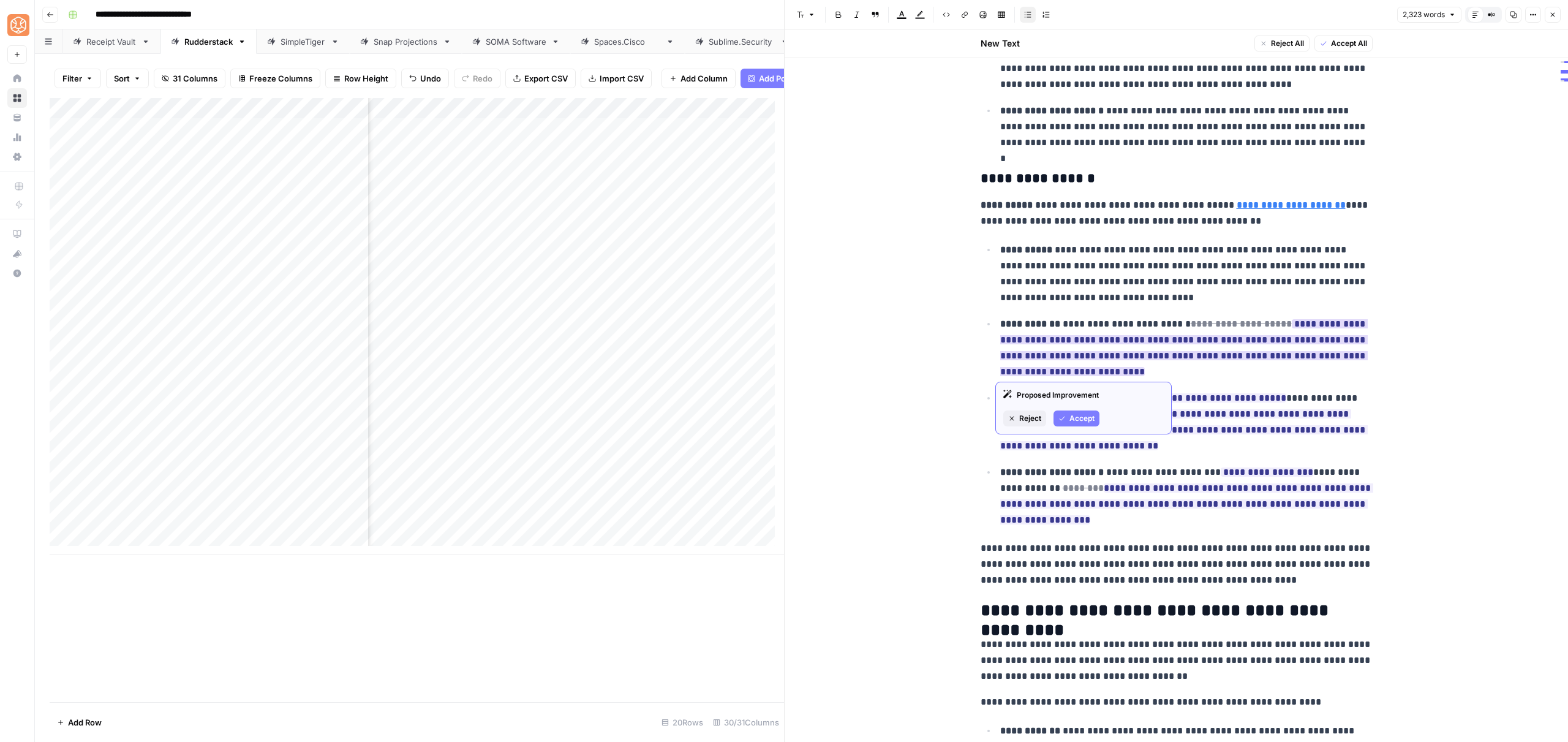
click at [1076, 428] on div "Proposed Improvement Reject Accept" at bounding box center [1084, 408] width 176 height 52
drag, startPoint x: 1077, startPoint y: 419, endPoint x: 1084, endPoint y: 444, distance: 26.0
click at [1077, 419] on span "Accept" at bounding box center [1082, 418] width 25 height 11
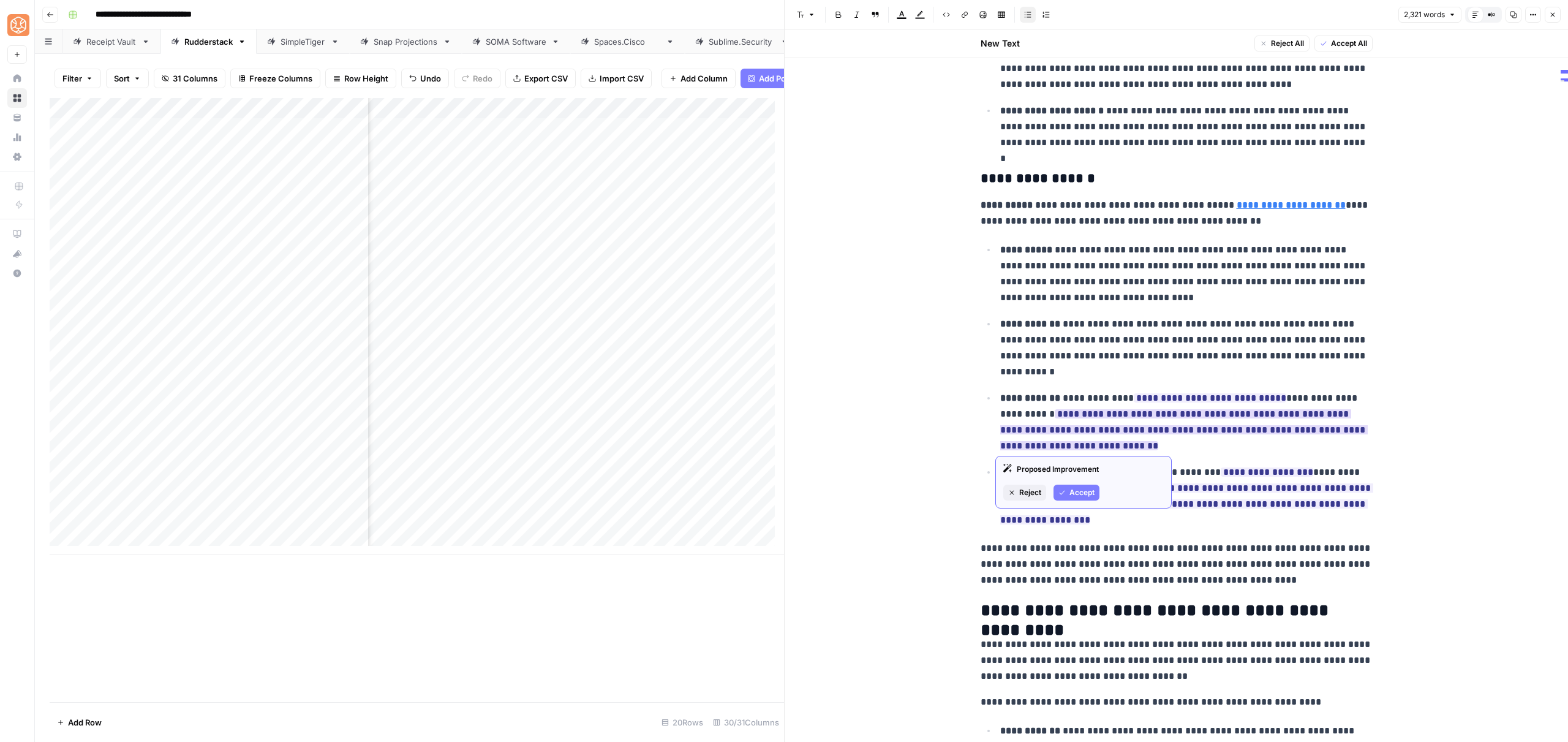
click at [1082, 492] on span "Accept" at bounding box center [1082, 492] width 25 height 11
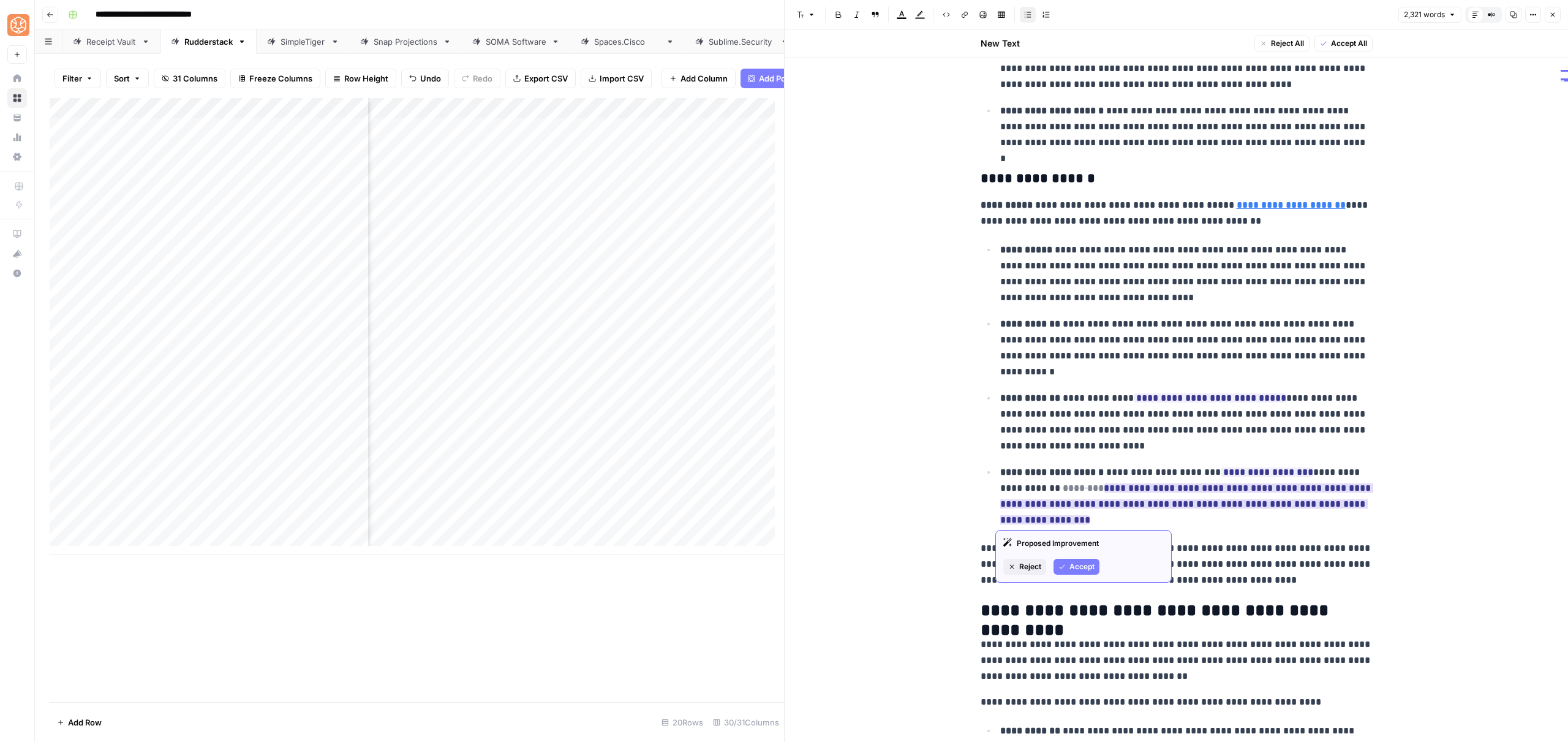
click at [1085, 571] on span "Accept" at bounding box center [1082, 567] width 25 height 11
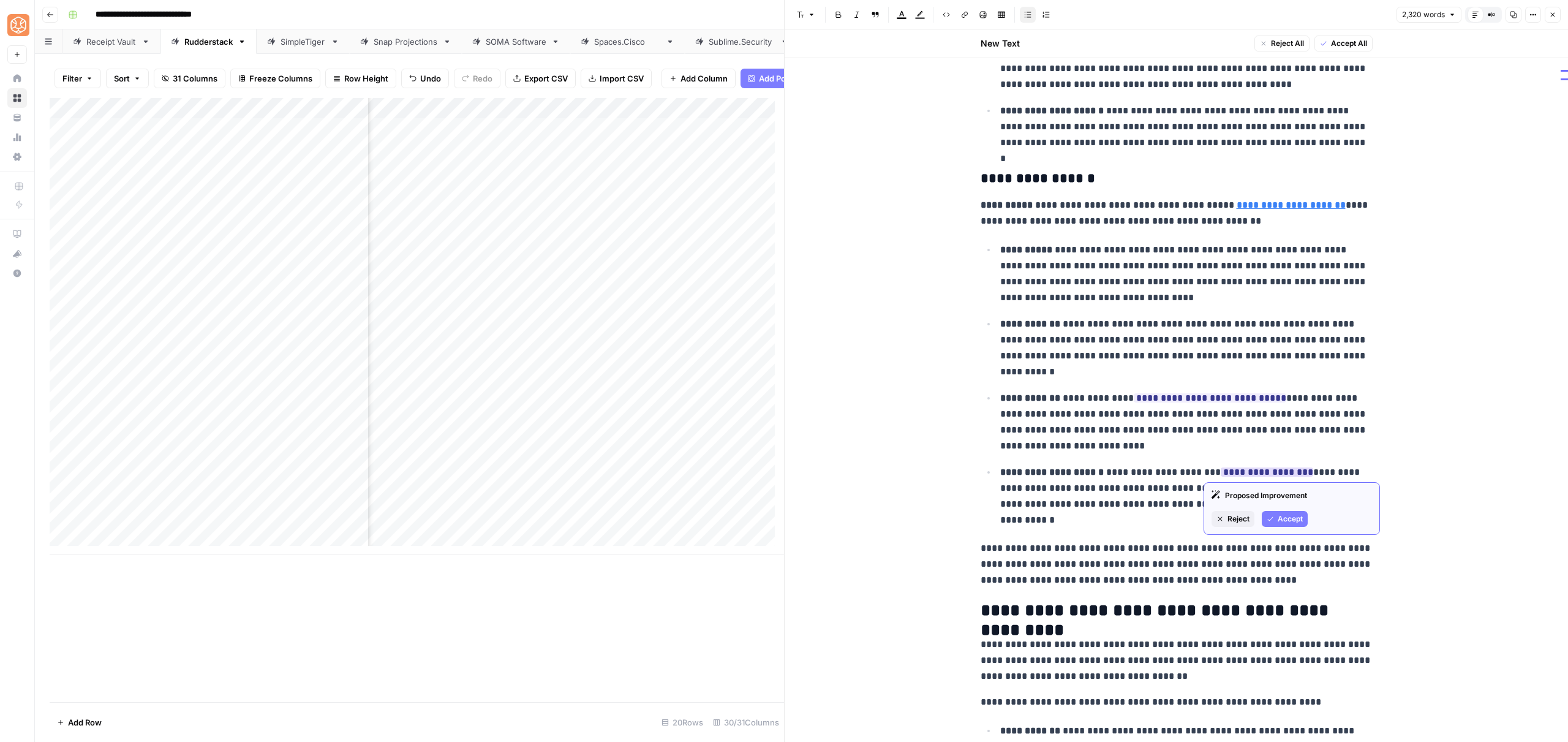
click at [1280, 519] on span "Accept" at bounding box center [1290, 519] width 25 height 11
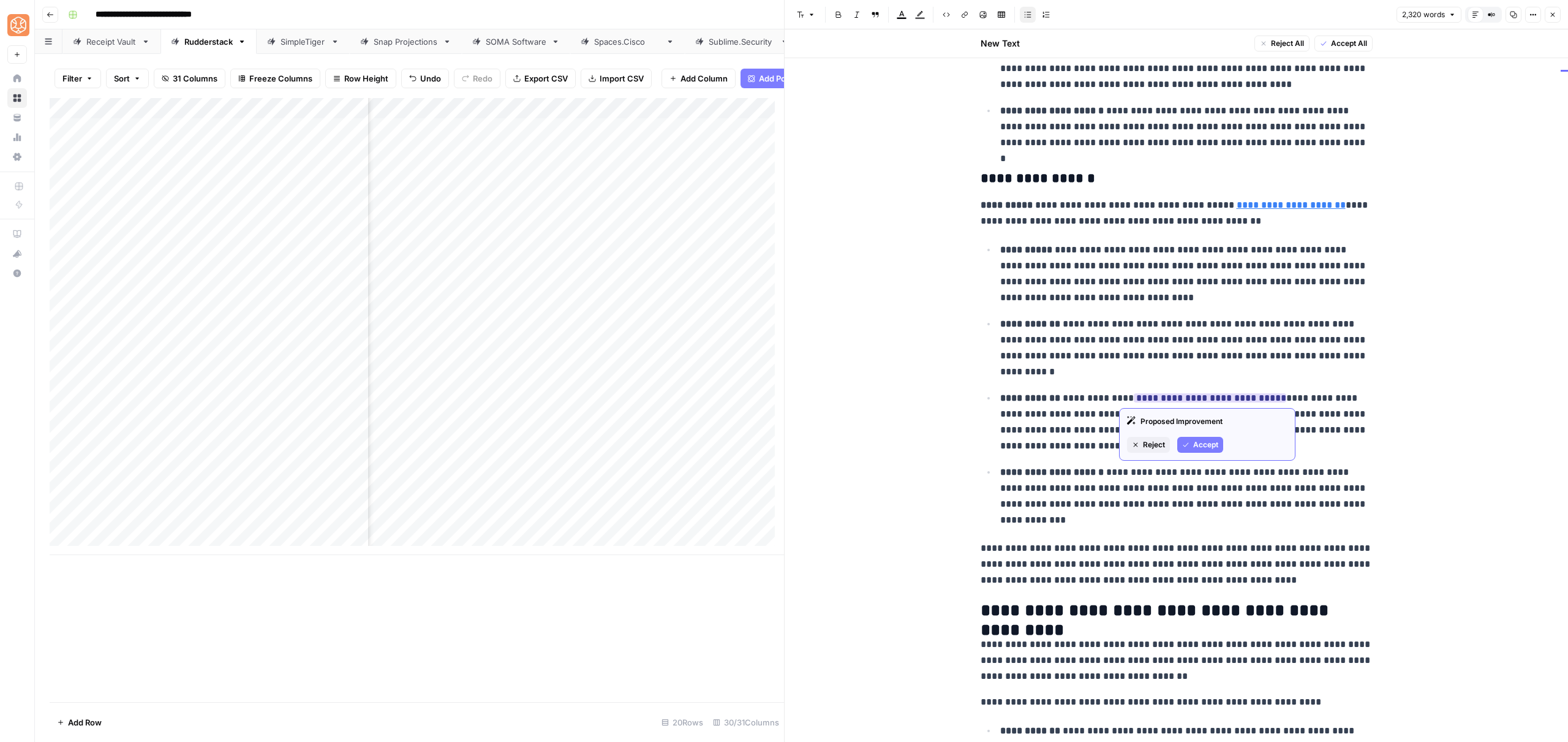
click at [1199, 453] on div "Proposed Improvement Reject Accept" at bounding box center [1207, 434] width 176 height 52
click at [1201, 445] on span "Accept" at bounding box center [1206, 445] width 25 height 11
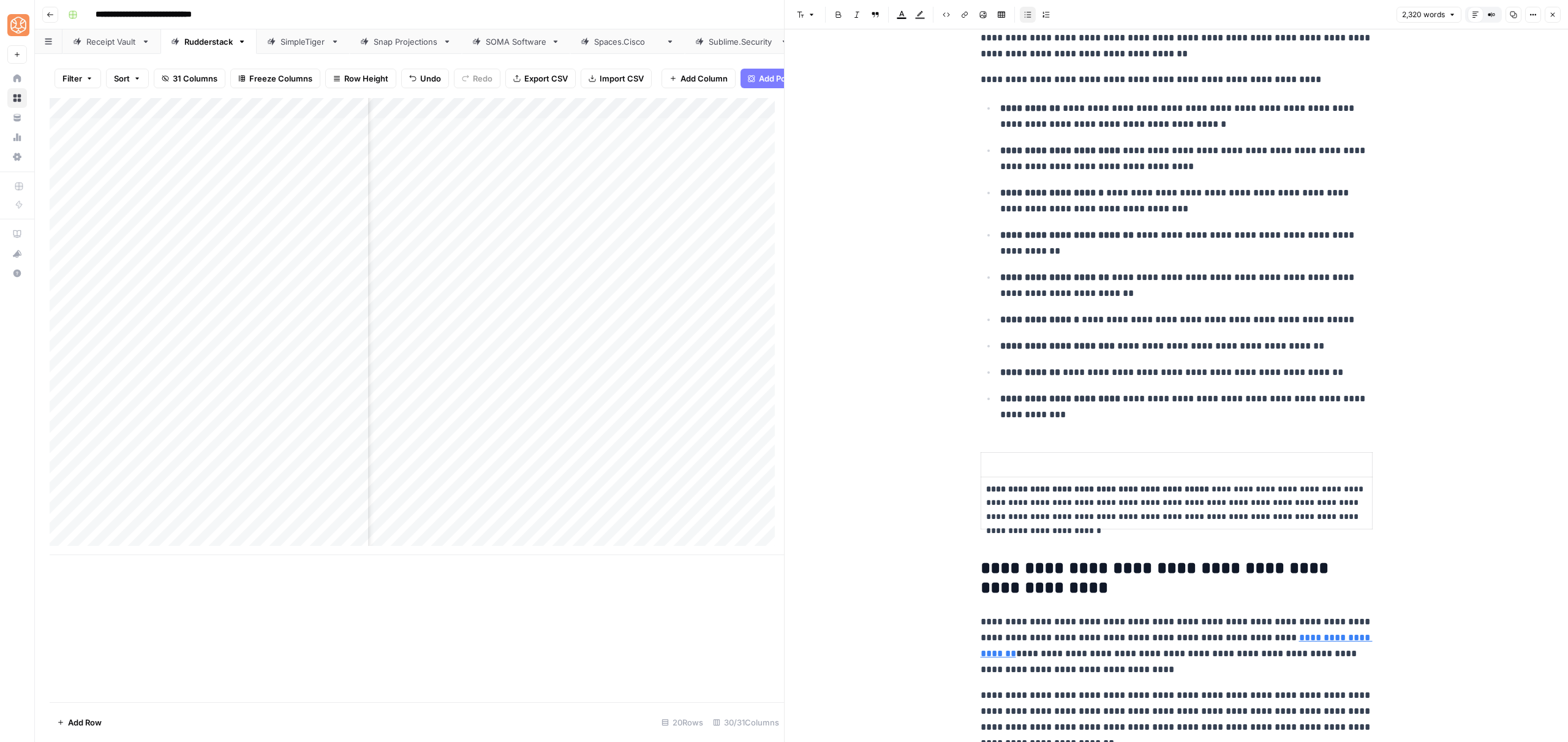
scroll to position [5089, 0]
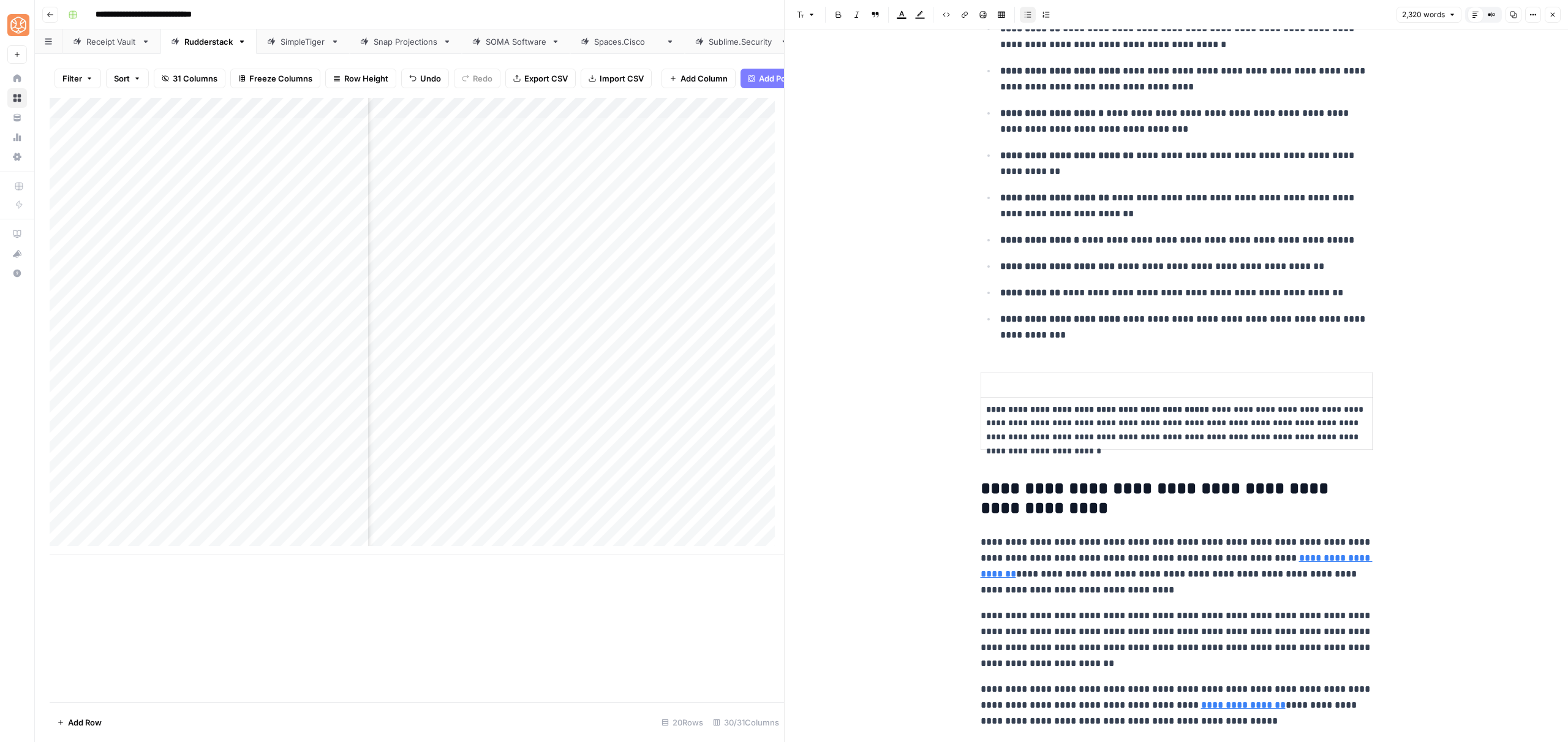
click at [1019, 391] on p at bounding box center [1177, 385] width 381 height 14
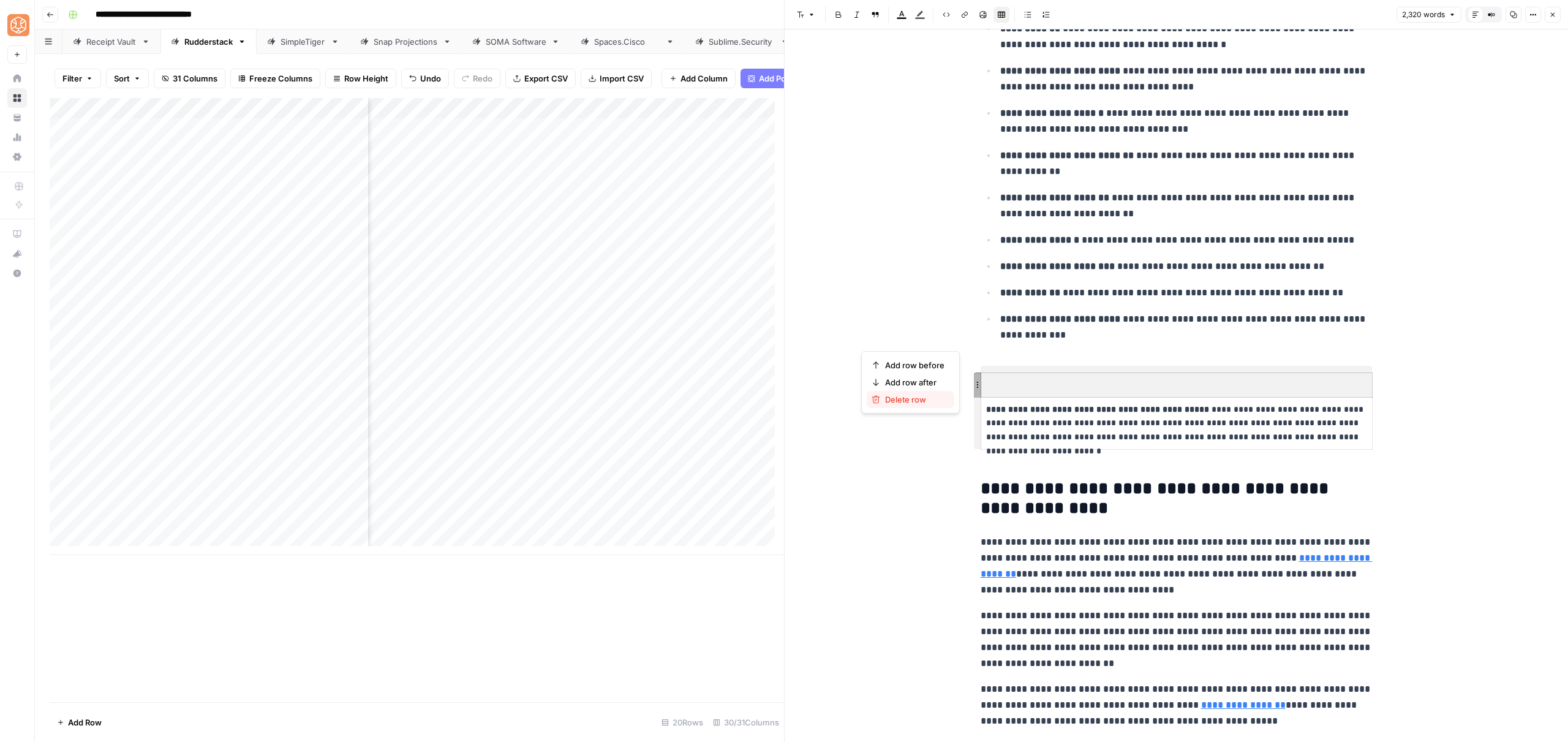
click at [910, 398] on span "Delete row" at bounding box center [915, 400] width 60 height 12
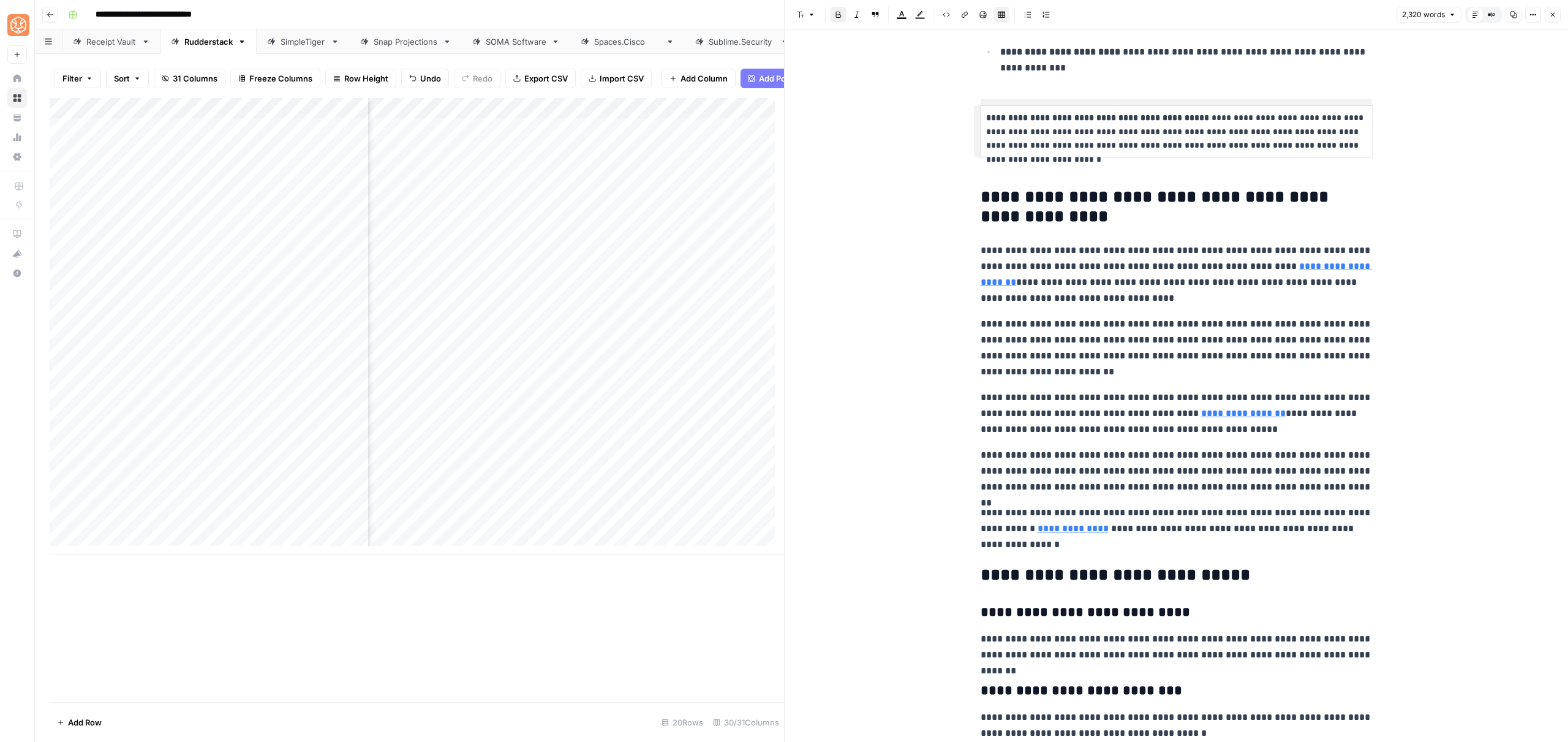
scroll to position [5573, 0]
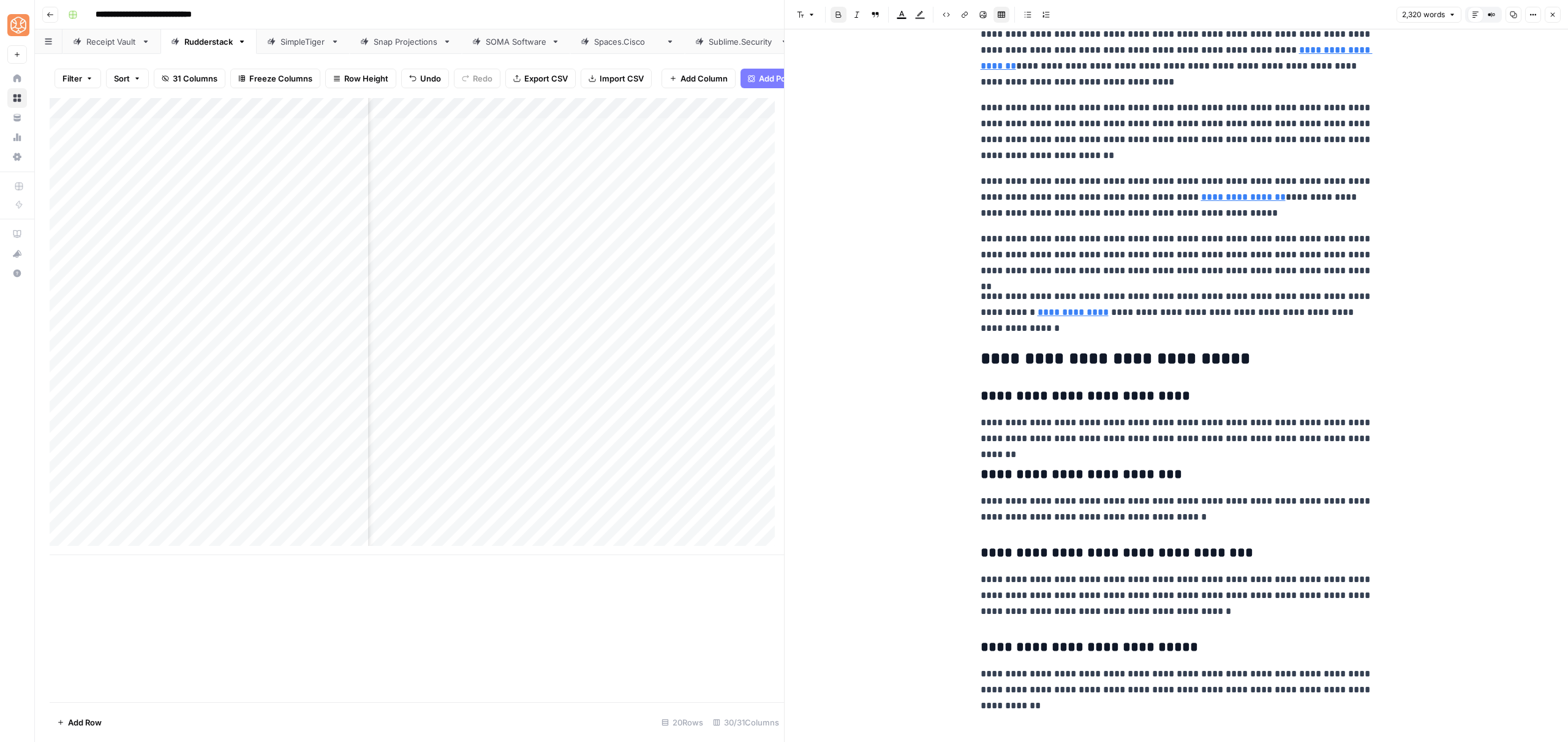
drag, startPoint x: 1021, startPoint y: 374, endPoint x: 1398, endPoint y: 729, distance: 517.8
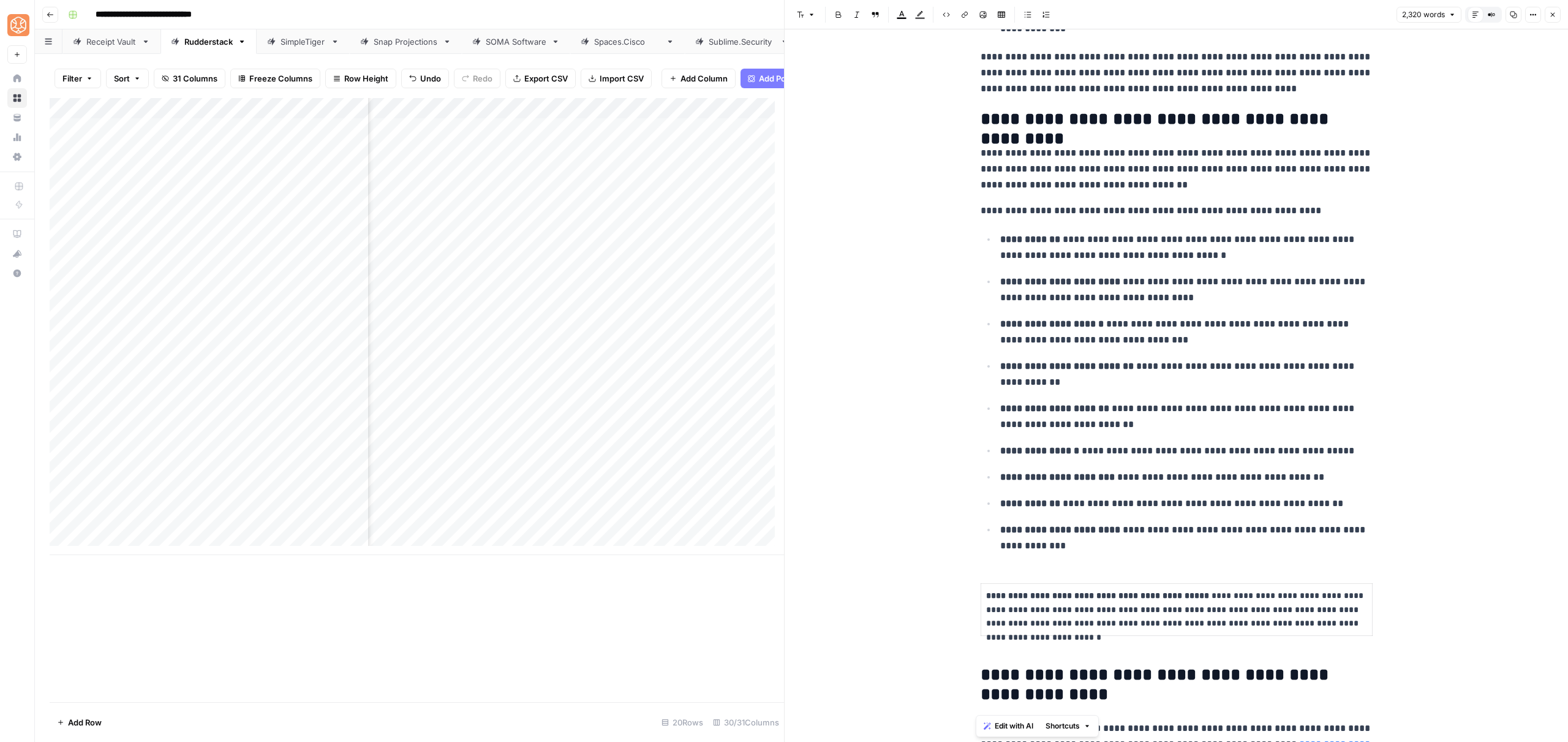
scroll to position [4449, 0]
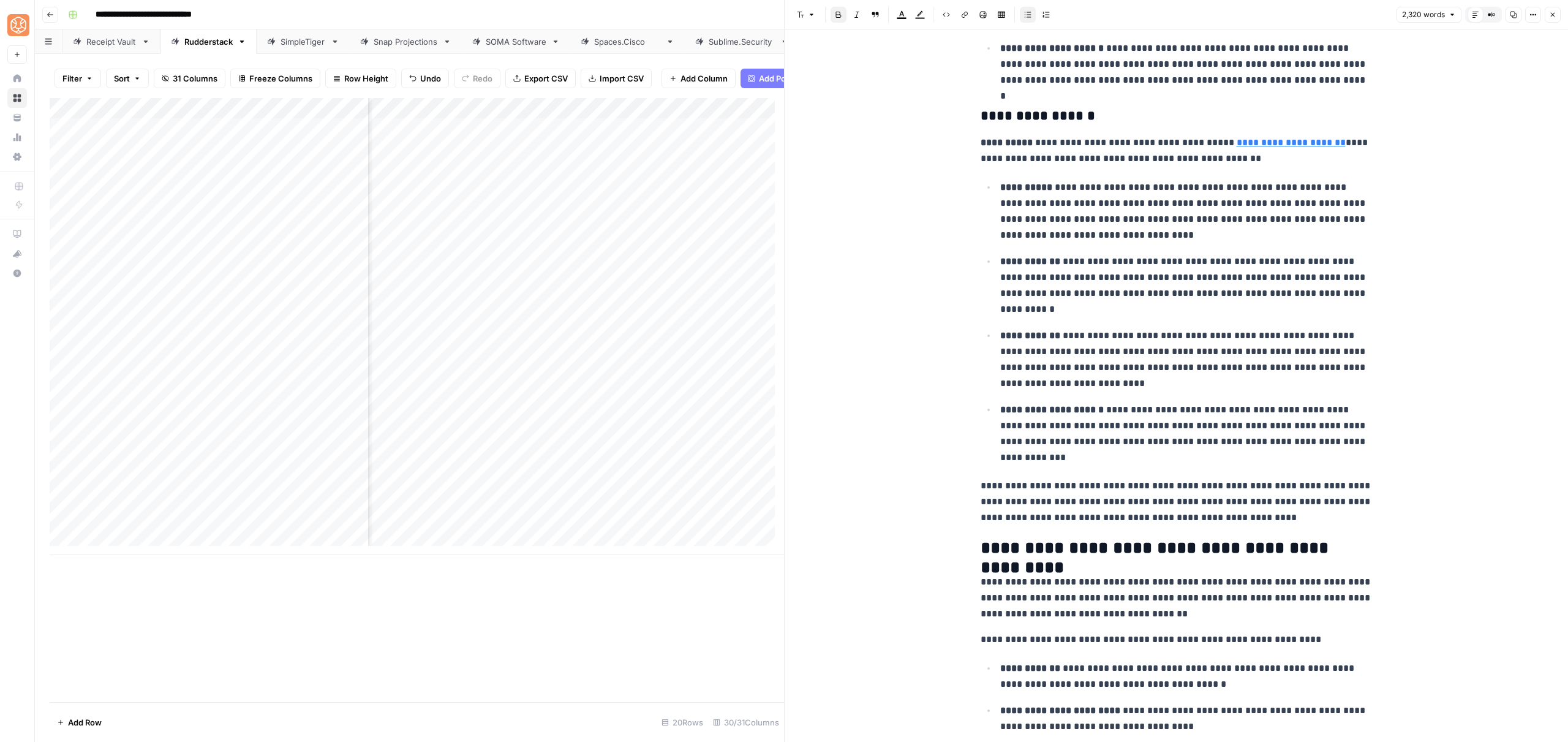
click at [1092, 323] on ul "**********" at bounding box center [1176, 323] width 392 height 287
copy div "**********"
click at [1127, 289] on p "**********" at bounding box center [1186, 285] width 372 height 64
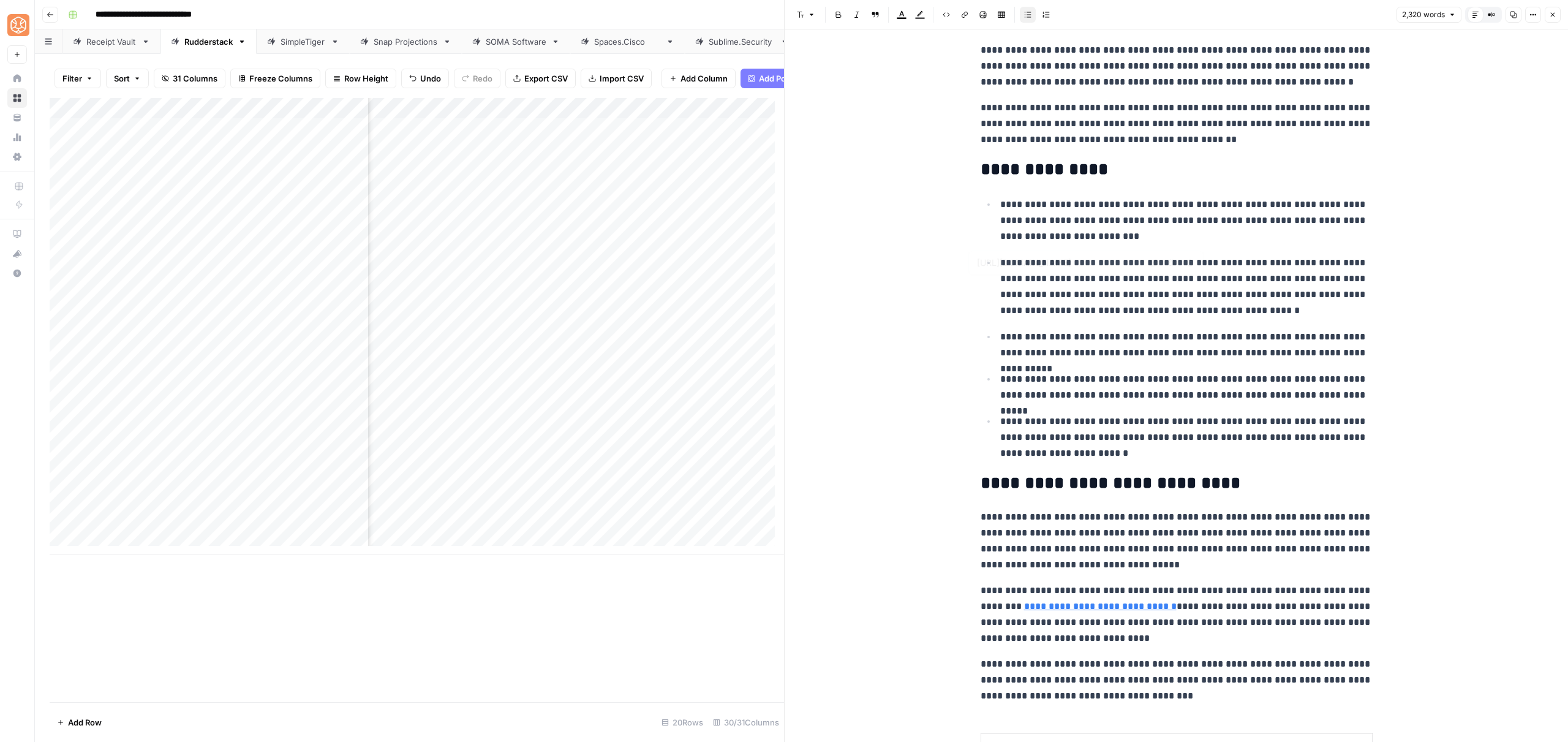
scroll to position [0, 0]
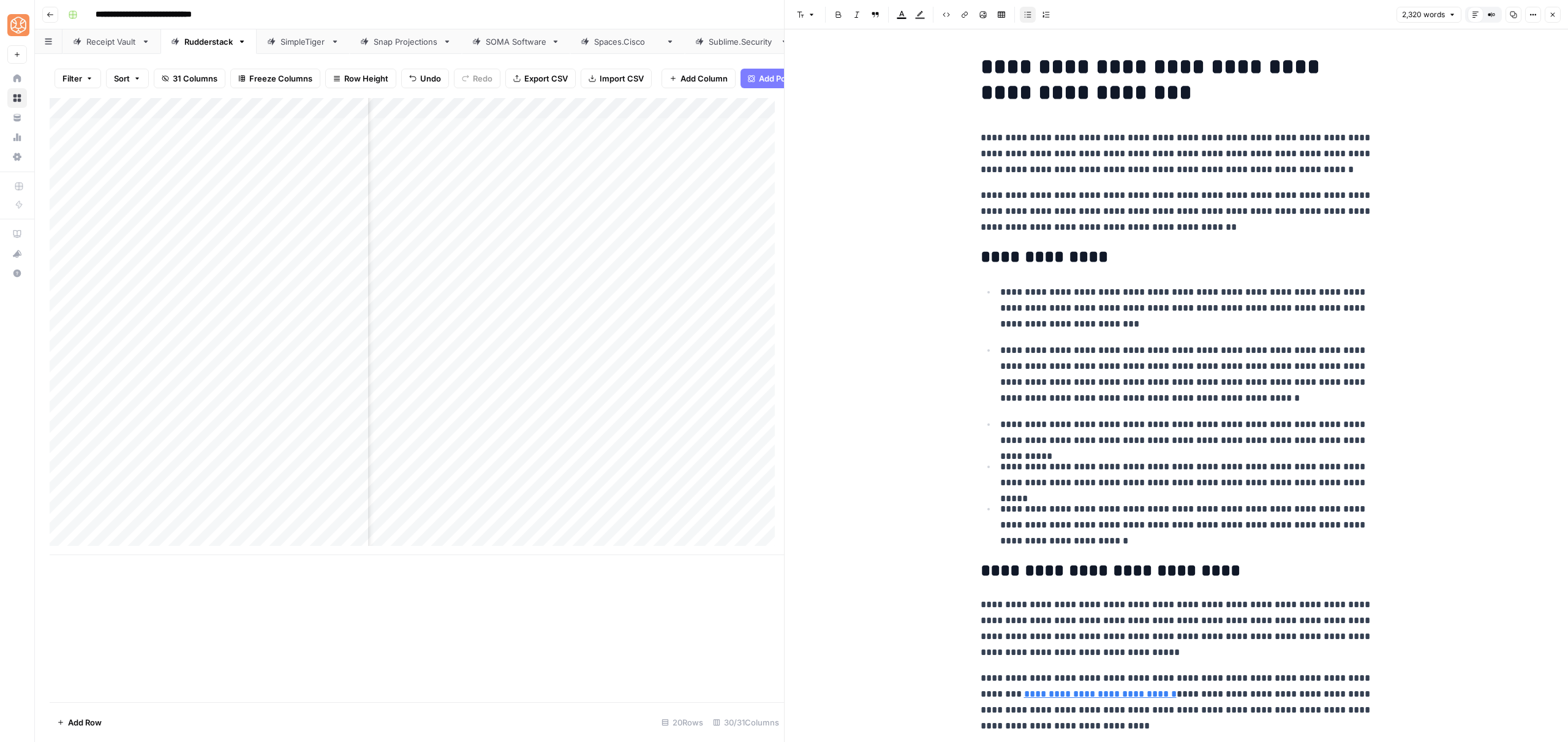
click at [1550, 14] on icon "button" at bounding box center [1552, 15] width 7 height 7
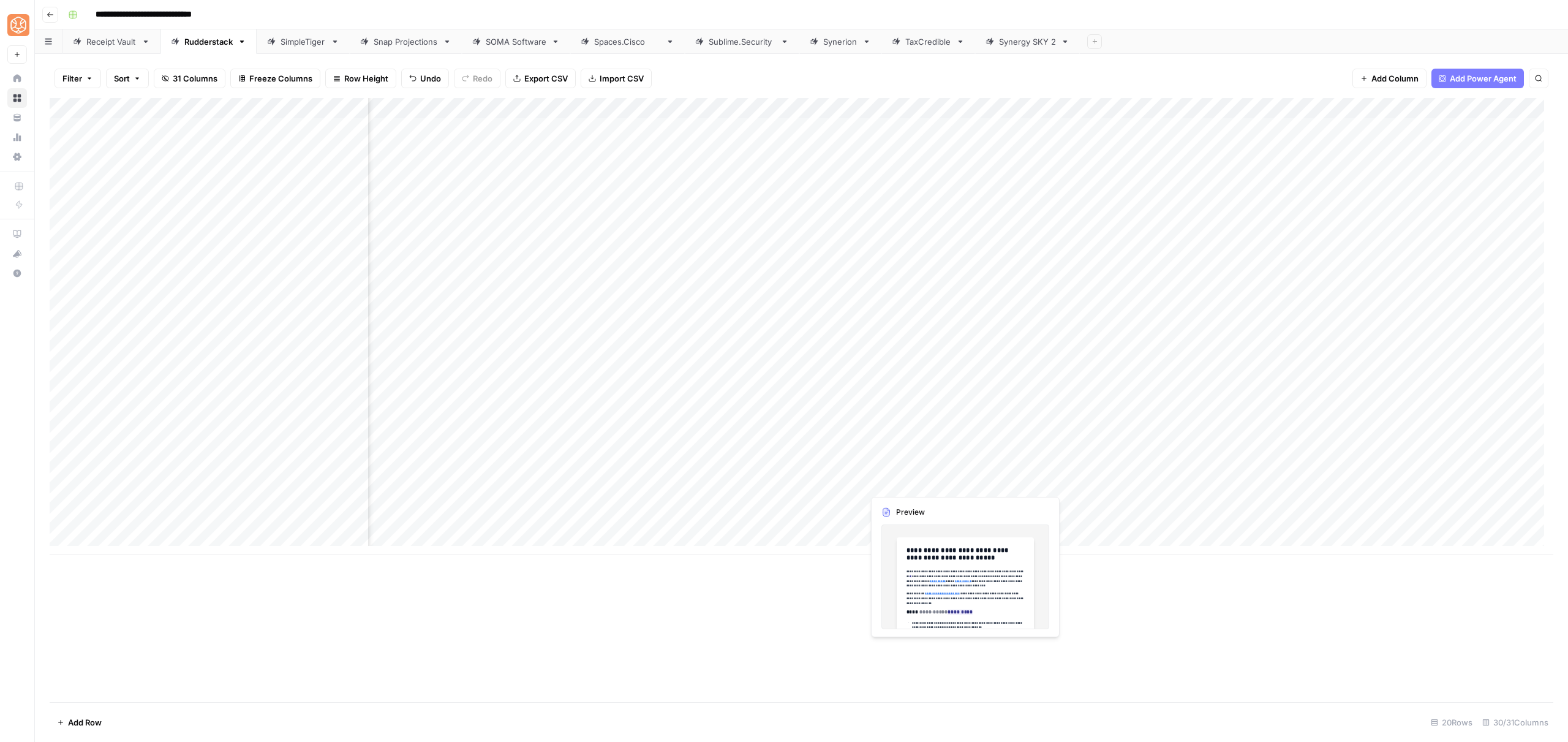
click at [939, 484] on div "Add Column" at bounding box center [801, 327] width 1504 height 457
click at [943, 481] on div "Add Column" at bounding box center [801, 327] width 1504 height 457
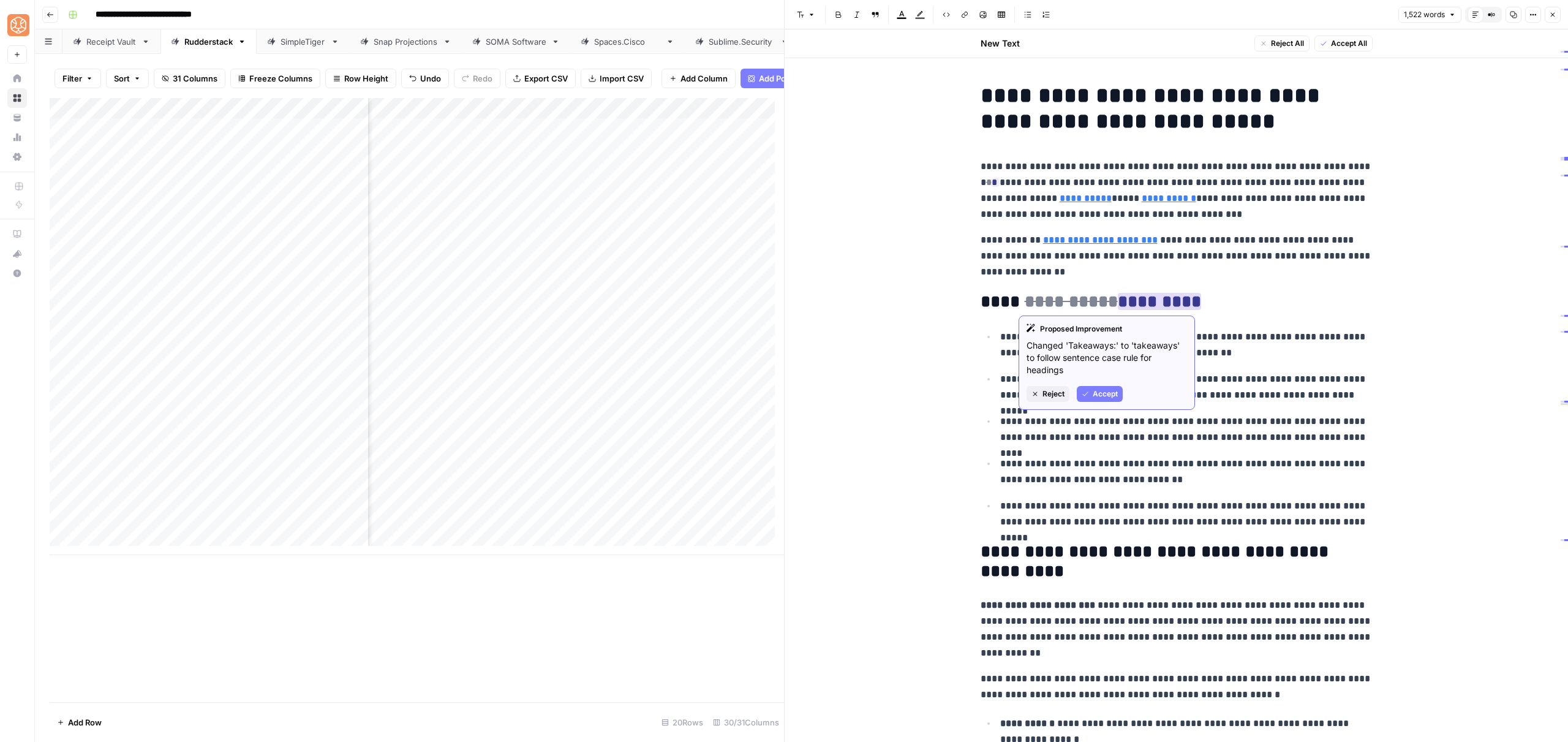
click at [1108, 393] on span "Accept" at bounding box center [1105, 394] width 25 height 11
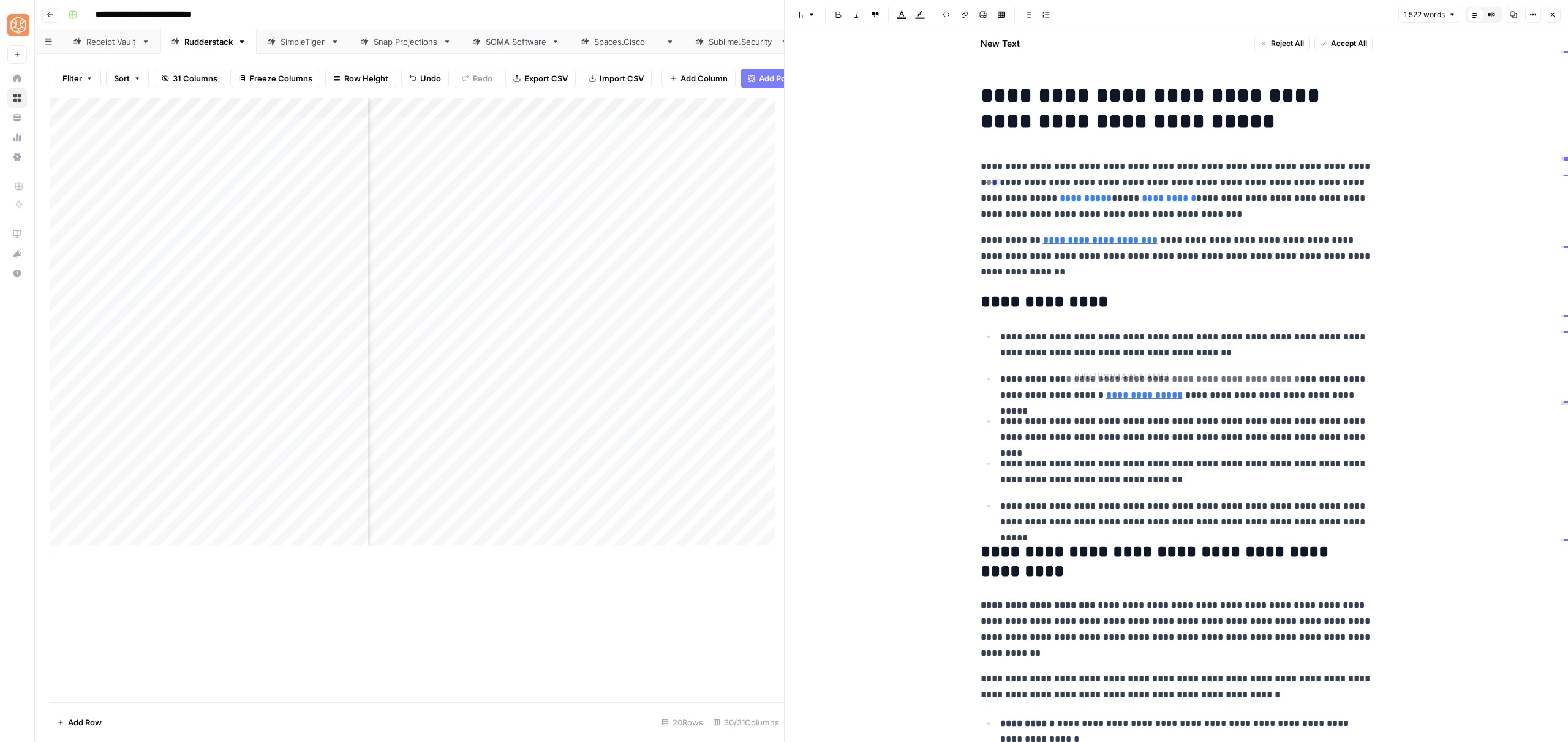
type input "[URL][DOMAIN_NAME]"
click at [1078, 100] on h1 "**********" at bounding box center [1176, 109] width 392 height 52
click at [1117, 119] on h1 "**********" at bounding box center [1176, 109] width 392 height 52
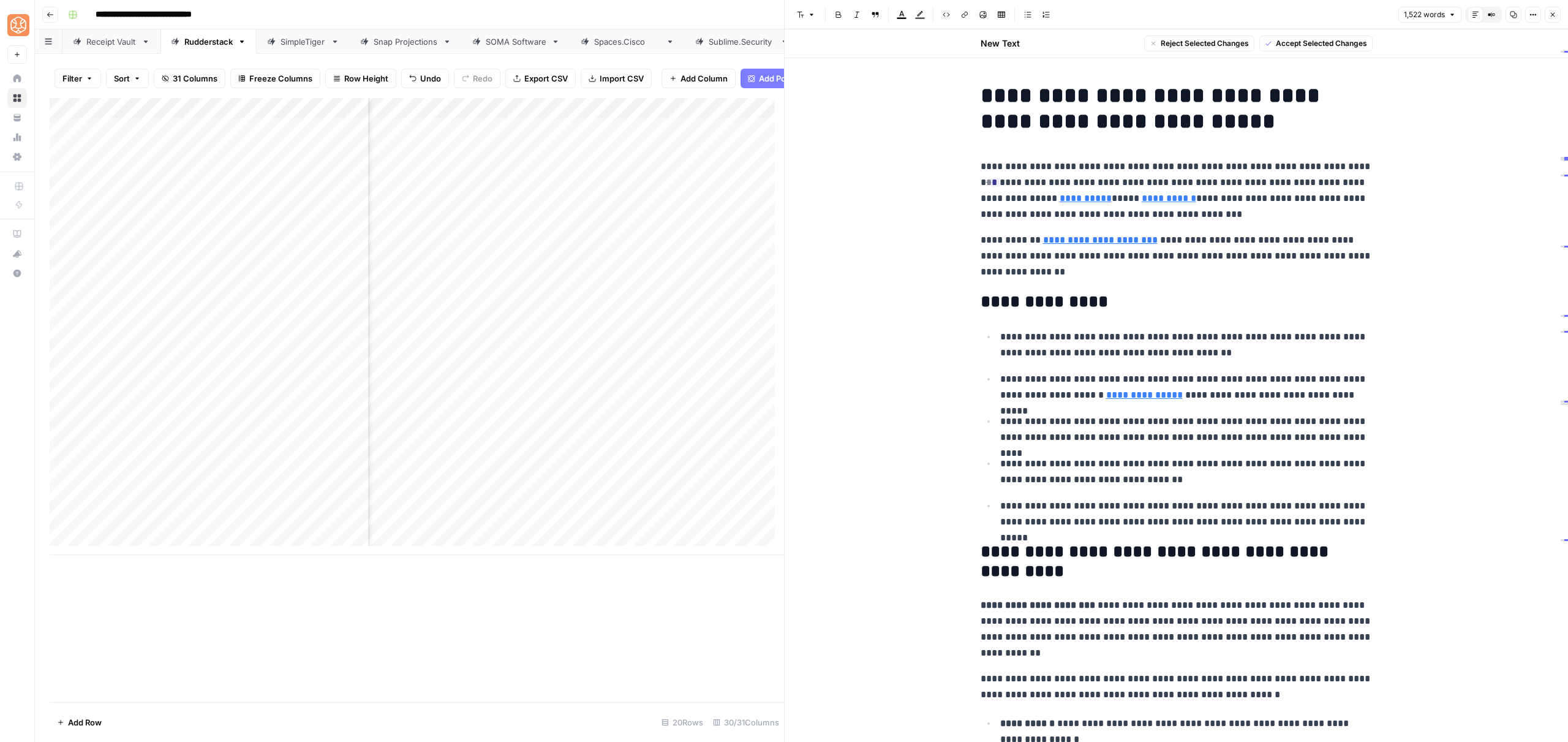
drag, startPoint x: 1157, startPoint y: 257, endPoint x: 1165, endPoint y: 148, distance: 109.3
click at [1052, 251] on button "Accept" at bounding box center [1057, 259] width 46 height 16
drag, startPoint x: 1036, startPoint y: 263, endPoint x: 972, endPoint y: 163, distance: 118.7
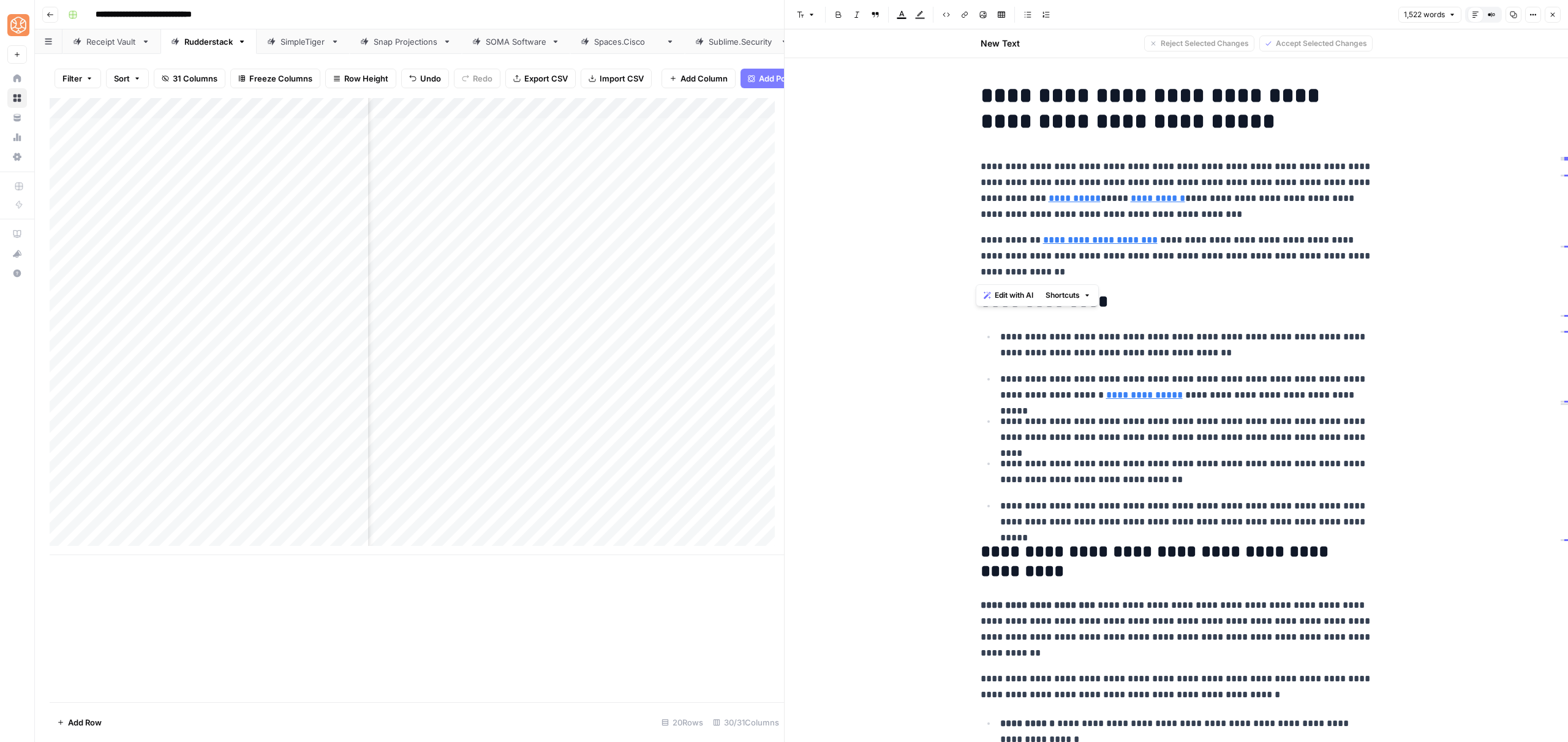
click at [1077, 296] on span "Shortcuts" at bounding box center [1063, 295] width 34 height 11
click at [1088, 324] on span "Add more detail" at bounding box center [1104, 322] width 76 height 12
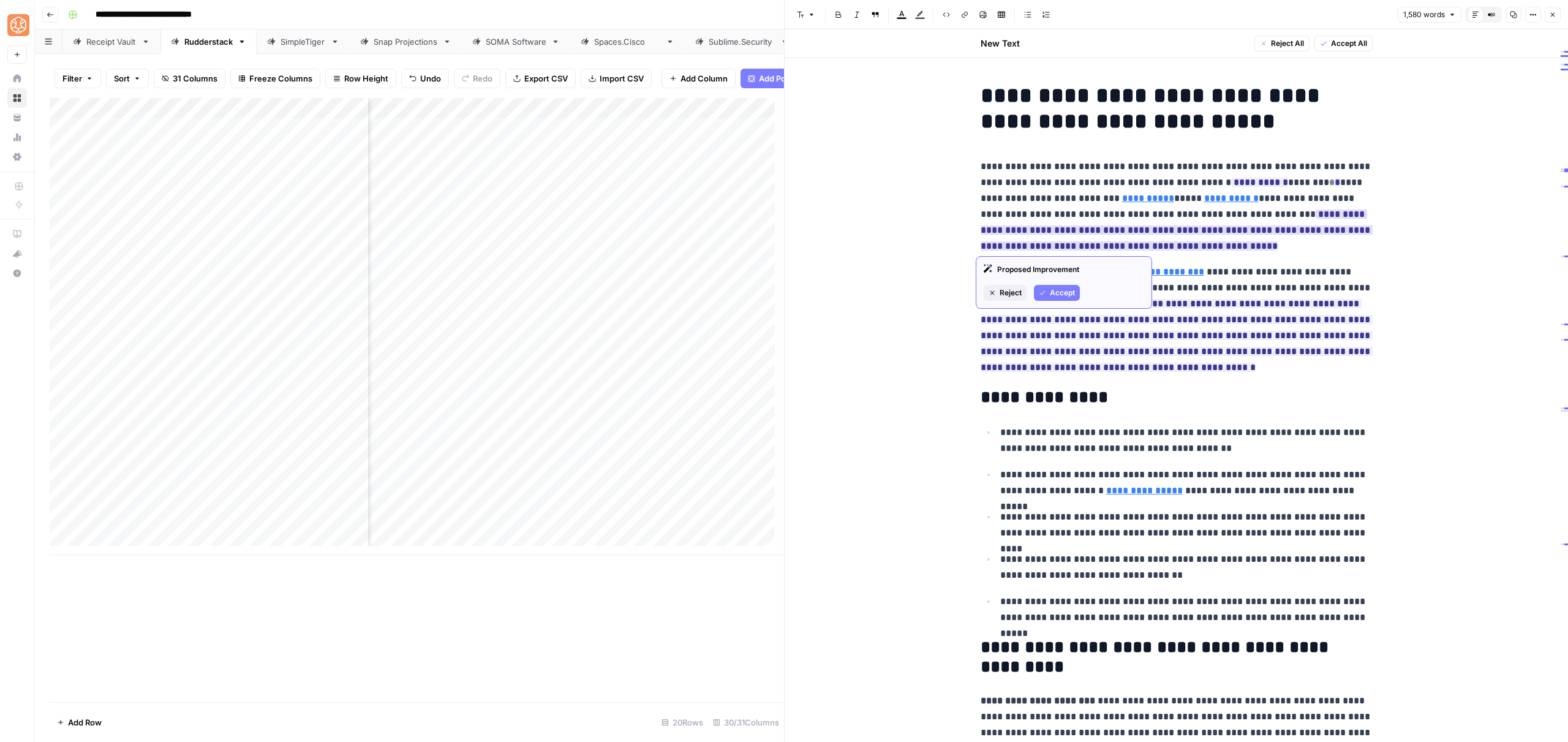
click at [1063, 284] on div "Proposed Improvement Reject Accept" at bounding box center [1064, 282] width 176 height 52
click at [1064, 295] on span "Accept" at bounding box center [1063, 293] width 25 height 11
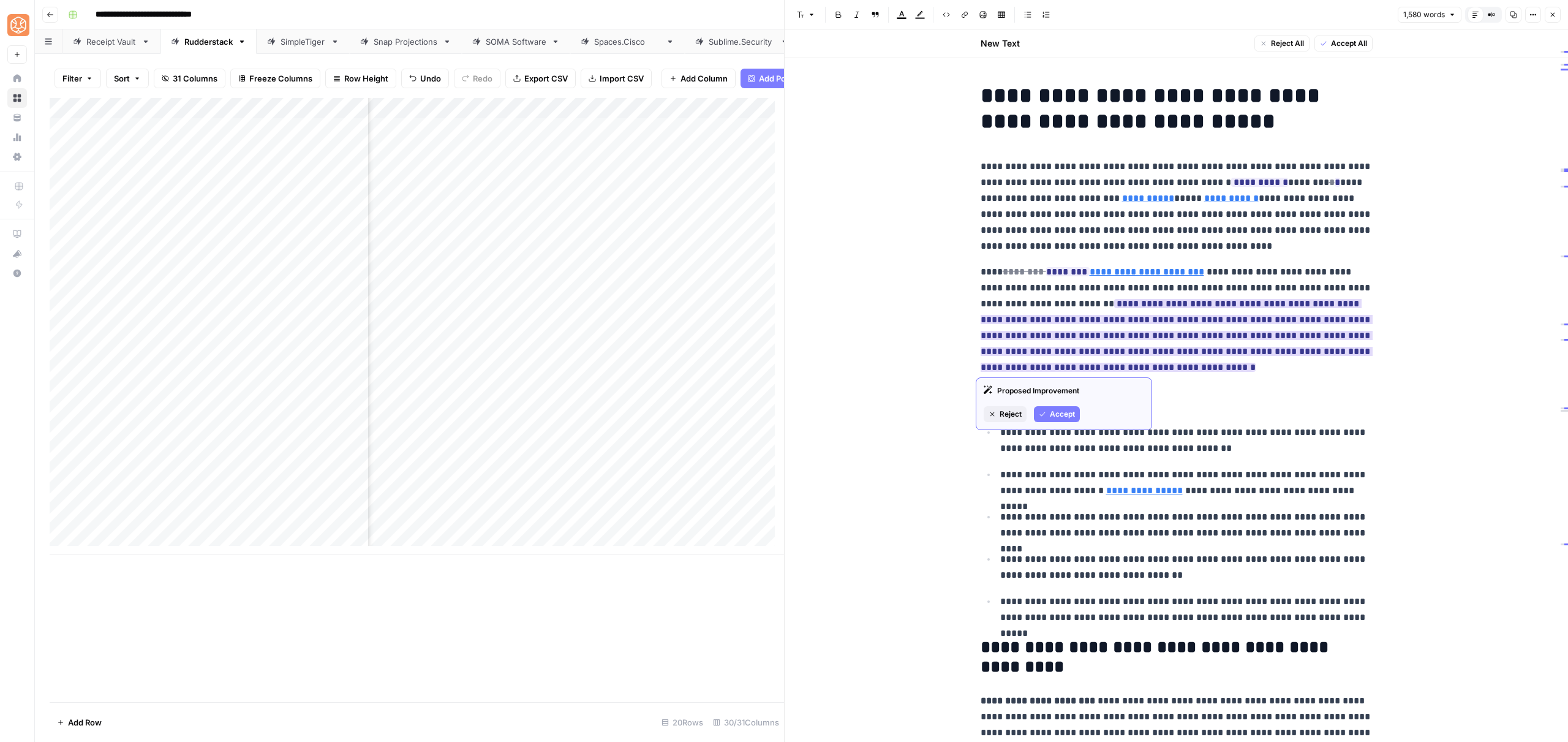
click at [1068, 416] on span "Accept" at bounding box center [1063, 414] width 25 height 11
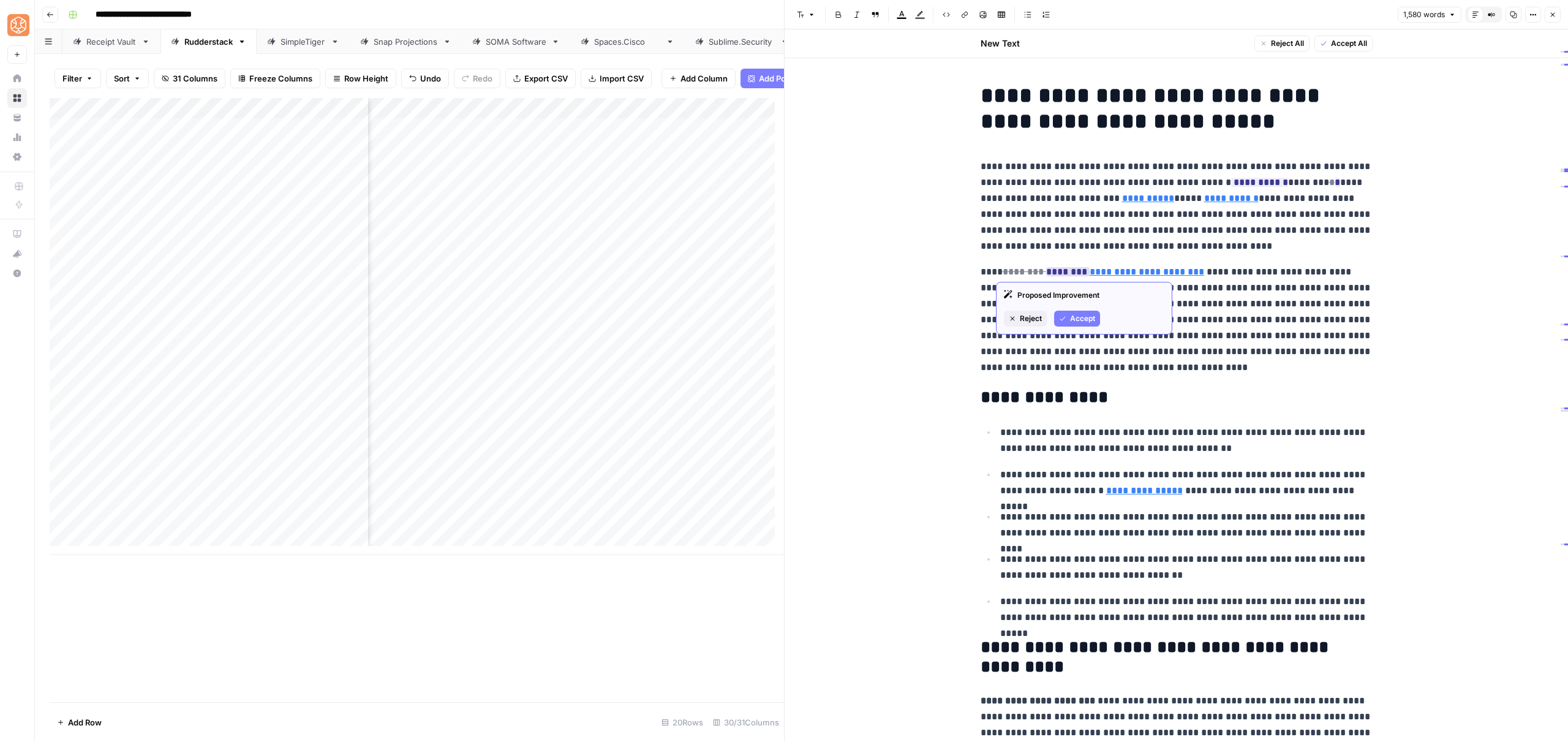
click at [1083, 314] on span "Accept" at bounding box center [1082, 319] width 25 height 11
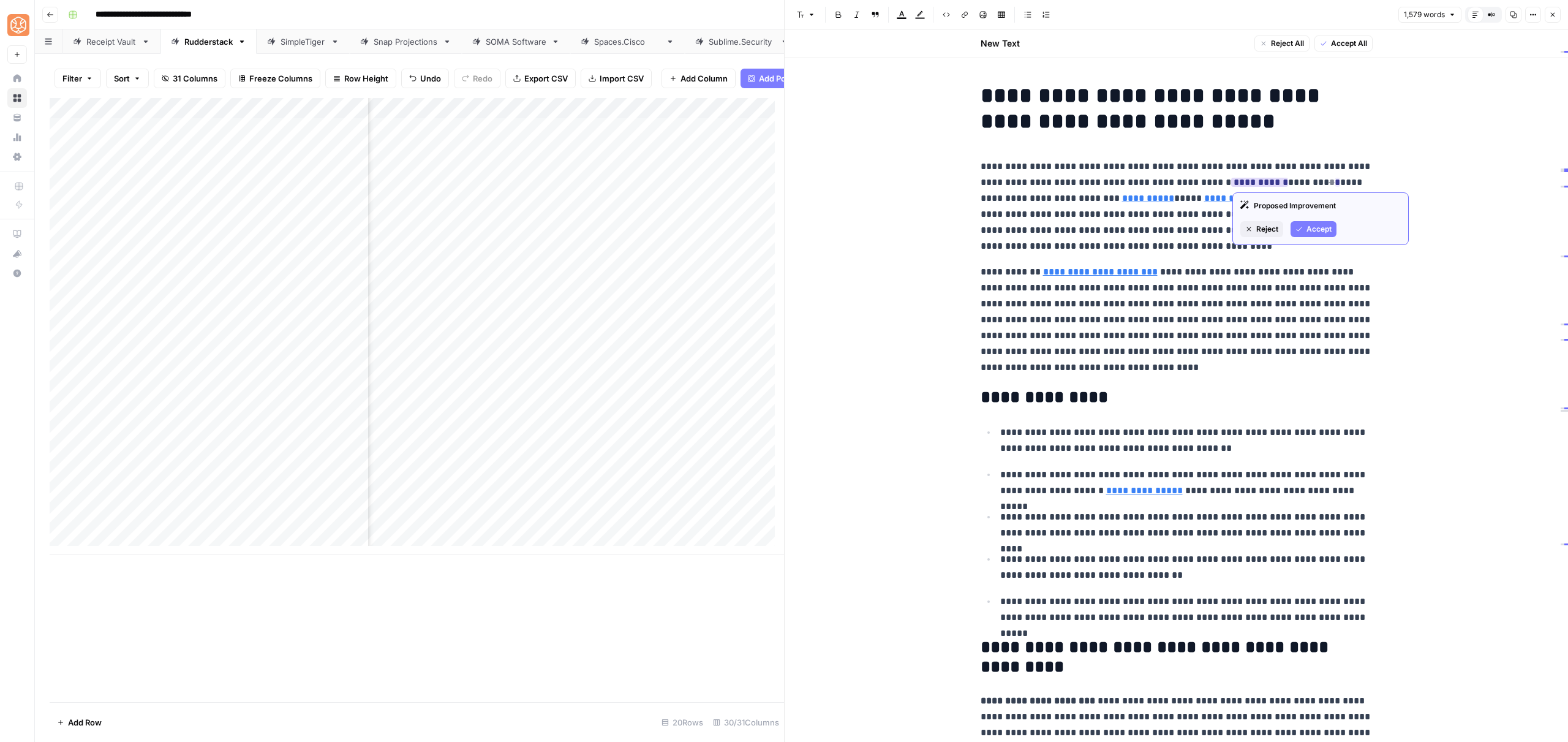
click at [1313, 224] on span "Accept" at bounding box center [1319, 229] width 25 height 11
click at [1141, 389] on h2 "**********" at bounding box center [1176, 398] width 392 height 20
click at [1216, 318] on p "**********" at bounding box center [1176, 320] width 392 height 111
click at [1193, 333] on p "**********" at bounding box center [1176, 320] width 392 height 111
